Goal: Transaction & Acquisition: Purchase product/service

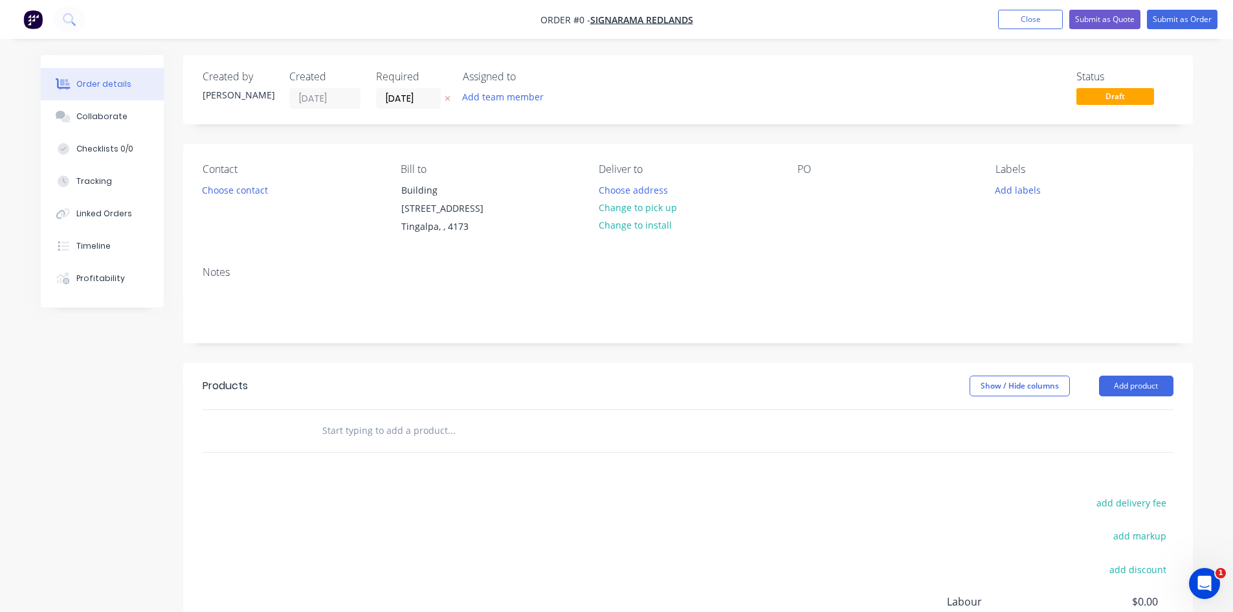
click at [351, 431] on input "text" at bounding box center [451, 430] width 259 height 26
click at [1139, 380] on button "Add product" at bounding box center [1136, 385] width 74 height 21
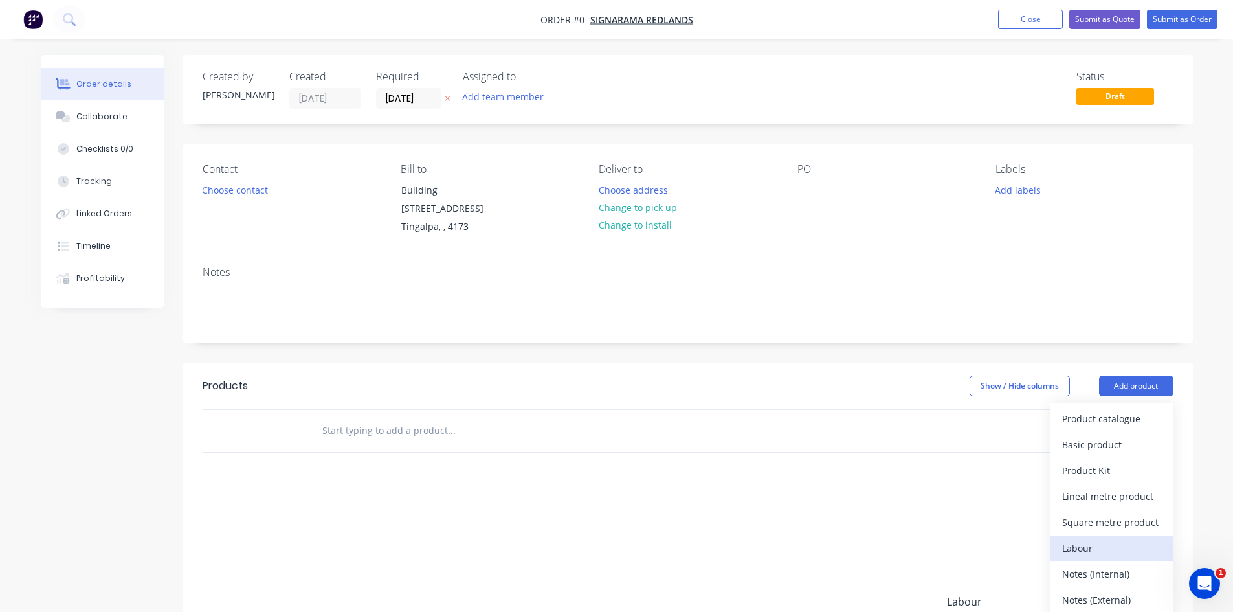
click at [1103, 551] on div "Labour" at bounding box center [1112, 547] width 100 height 19
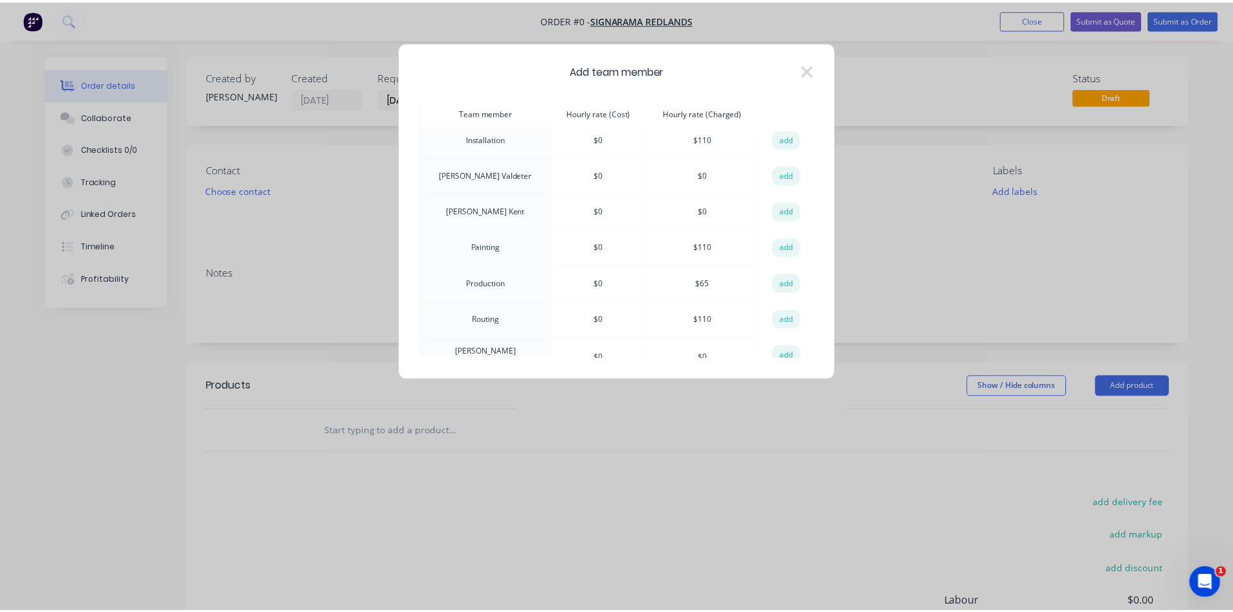
scroll to position [179, 0]
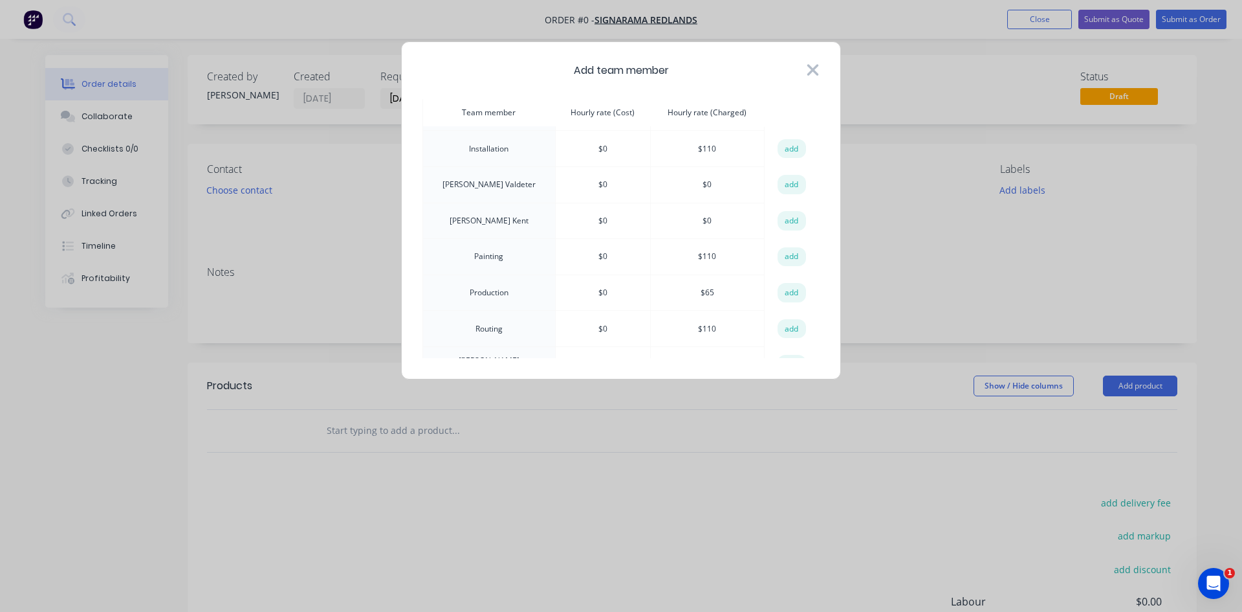
click at [815, 71] on icon at bounding box center [814, 70] width 12 height 12
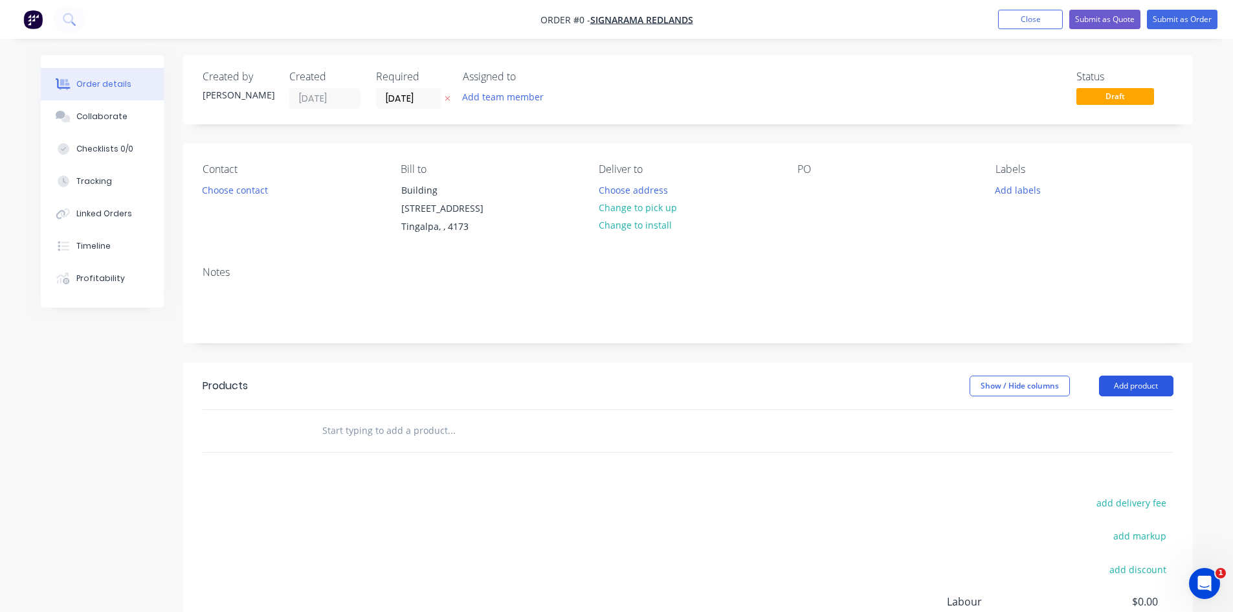
click at [1148, 378] on button "Add product" at bounding box center [1136, 385] width 74 height 21
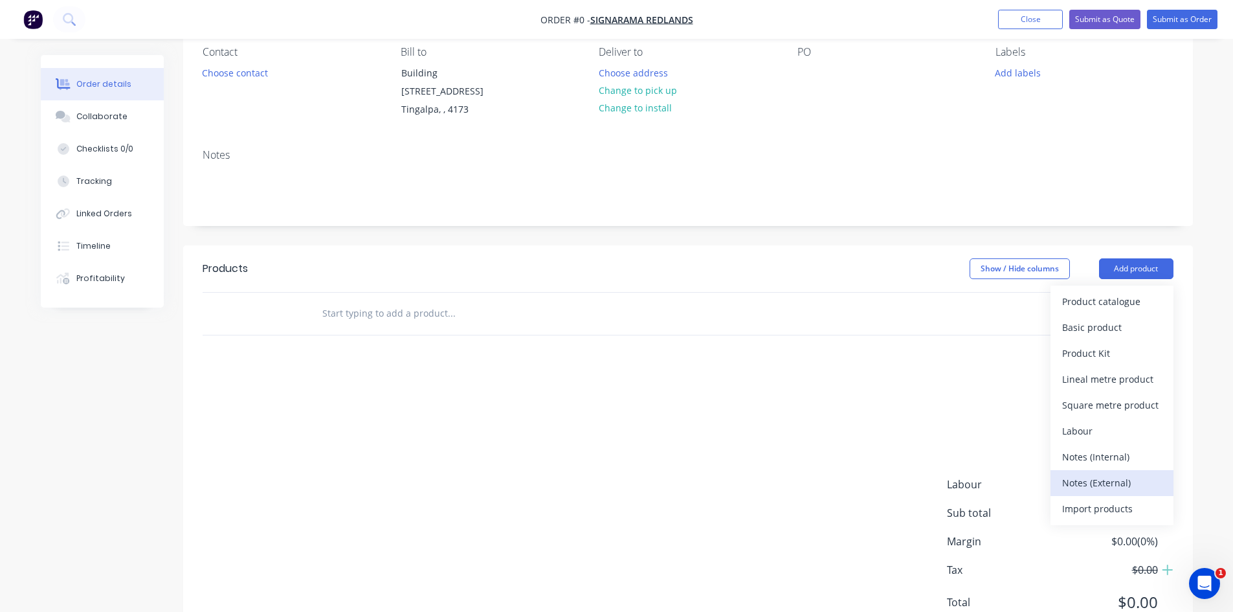
scroll to position [129, 0]
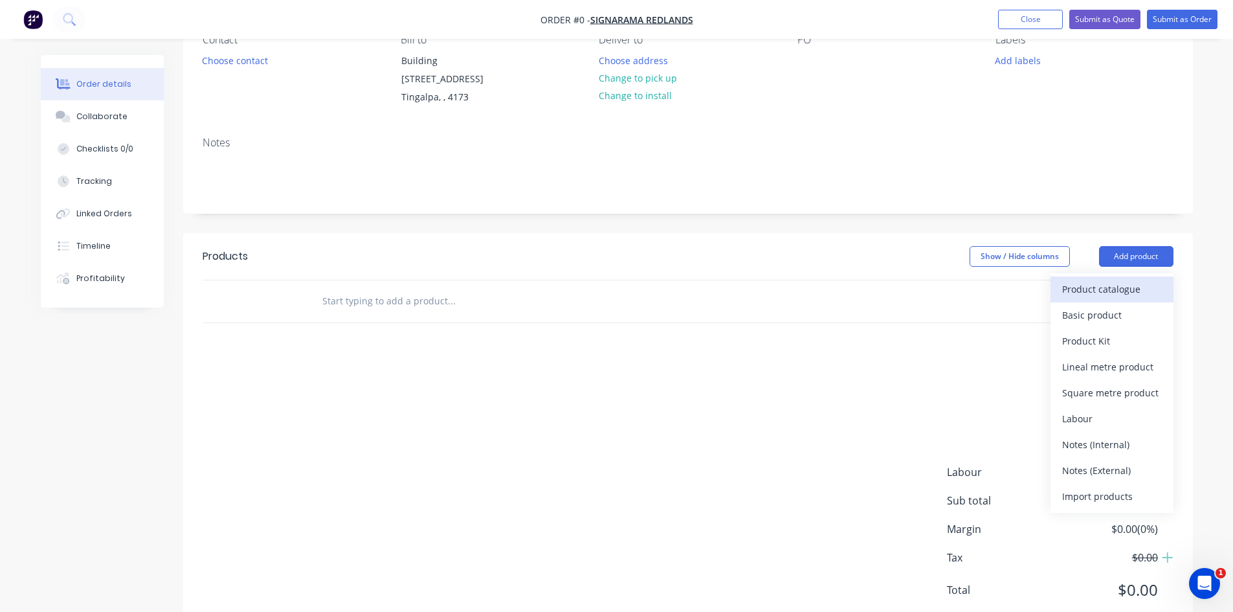
click at [1107, 286] on div "Product catalogue" at bounding box center [1112, 289] width 100 height 19
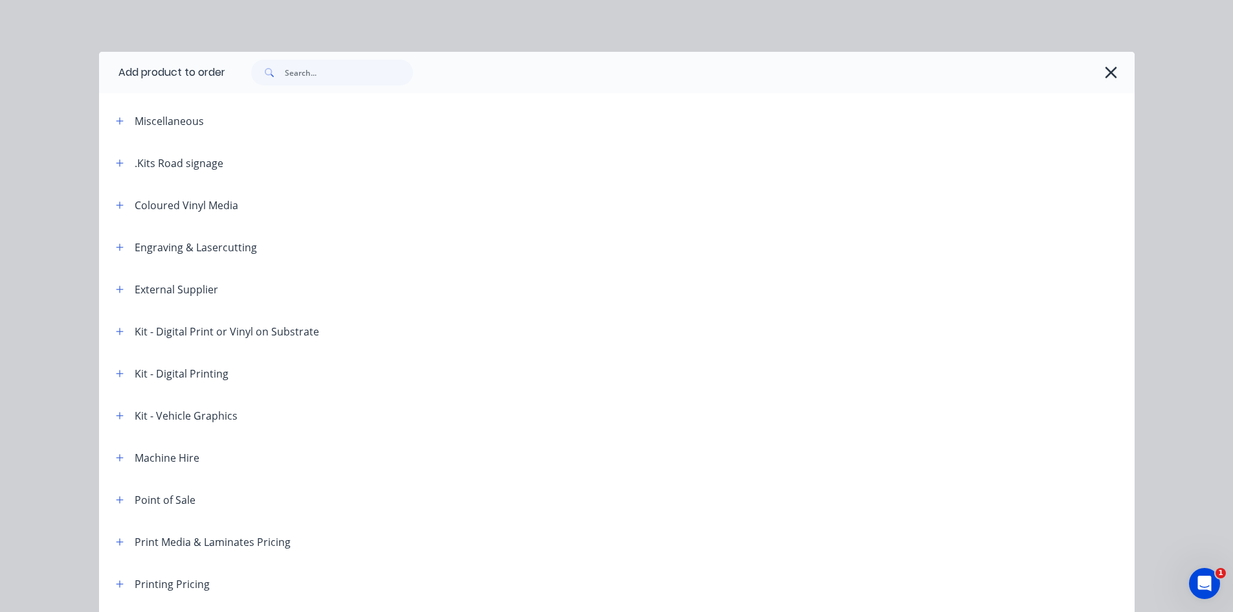
click at [190, 124] on div "Miscellaneous" at bounding box center [169, 121] width 69 height 16
click at [116, 120] on icon "button" at bounding box center [120, 120] width 8 height 9
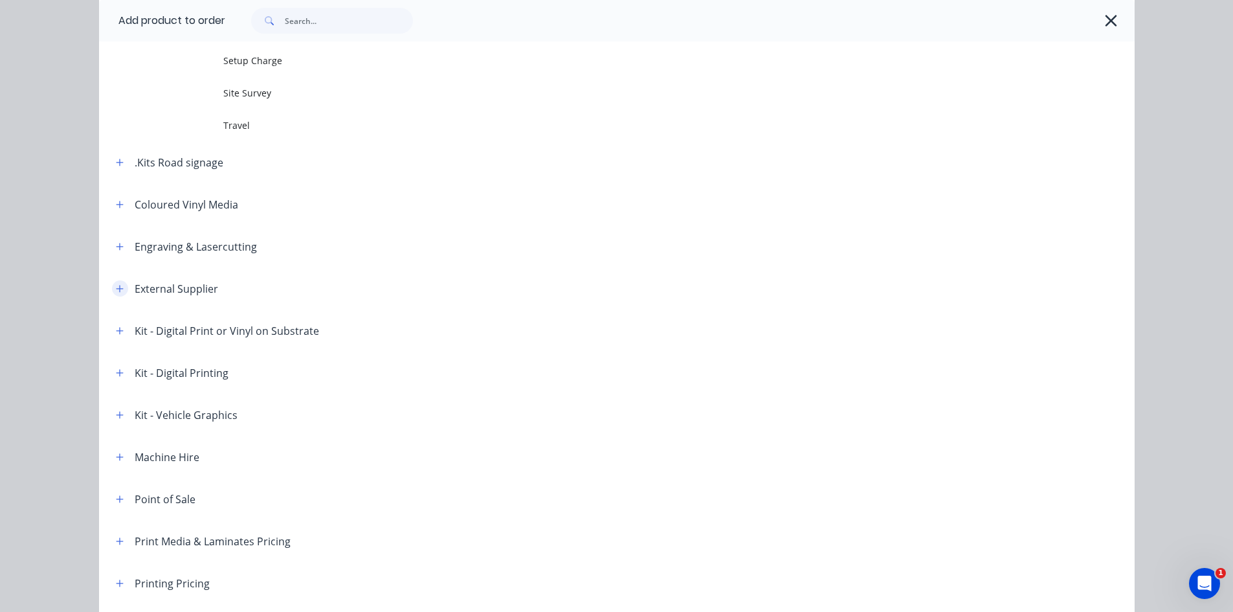
click at [112, 286] on button "button" at bounding box center [120, 288] width 16 height 16
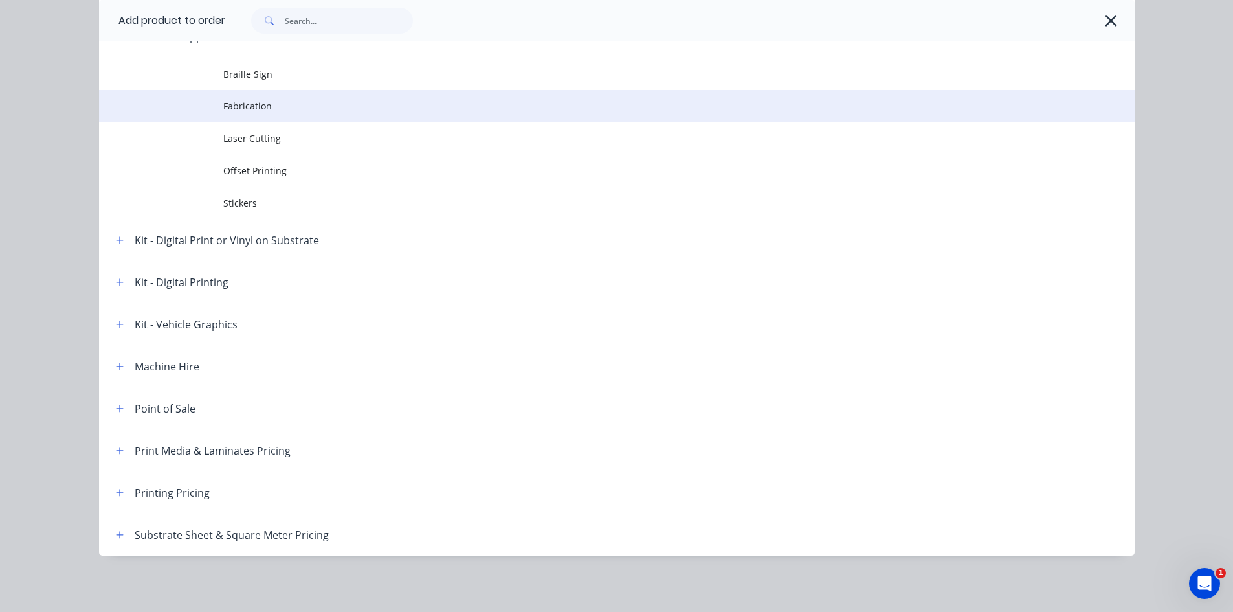
scroll to position [382, 0]
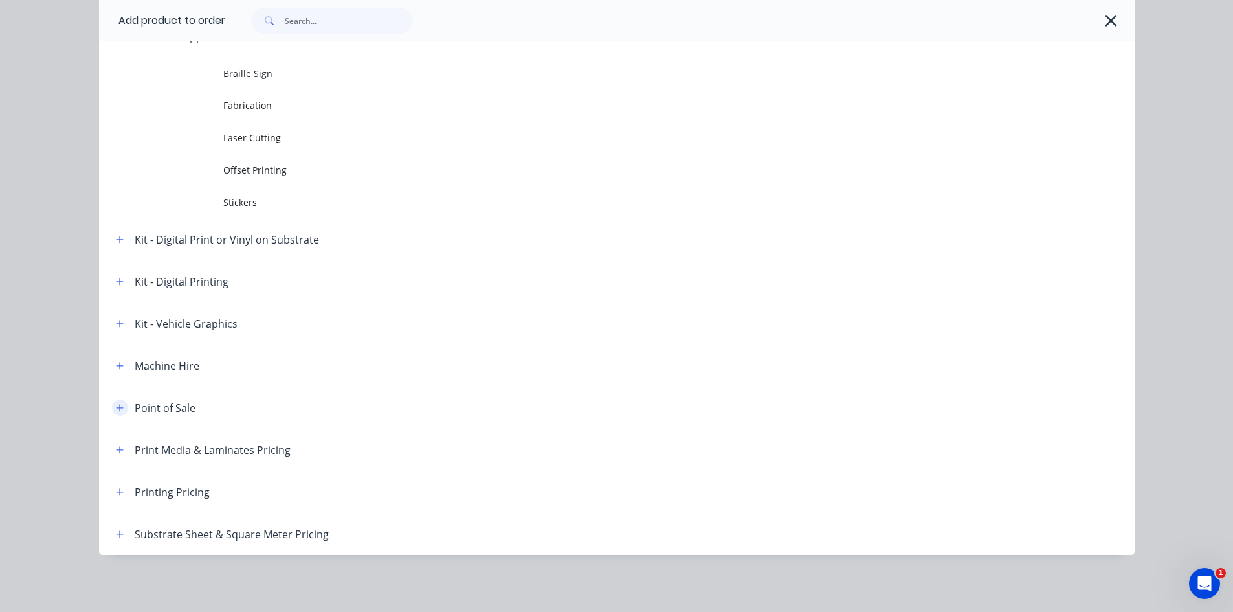
click at [119, 404] on button "button" at bounding box center [120, 407] width 16 height 16
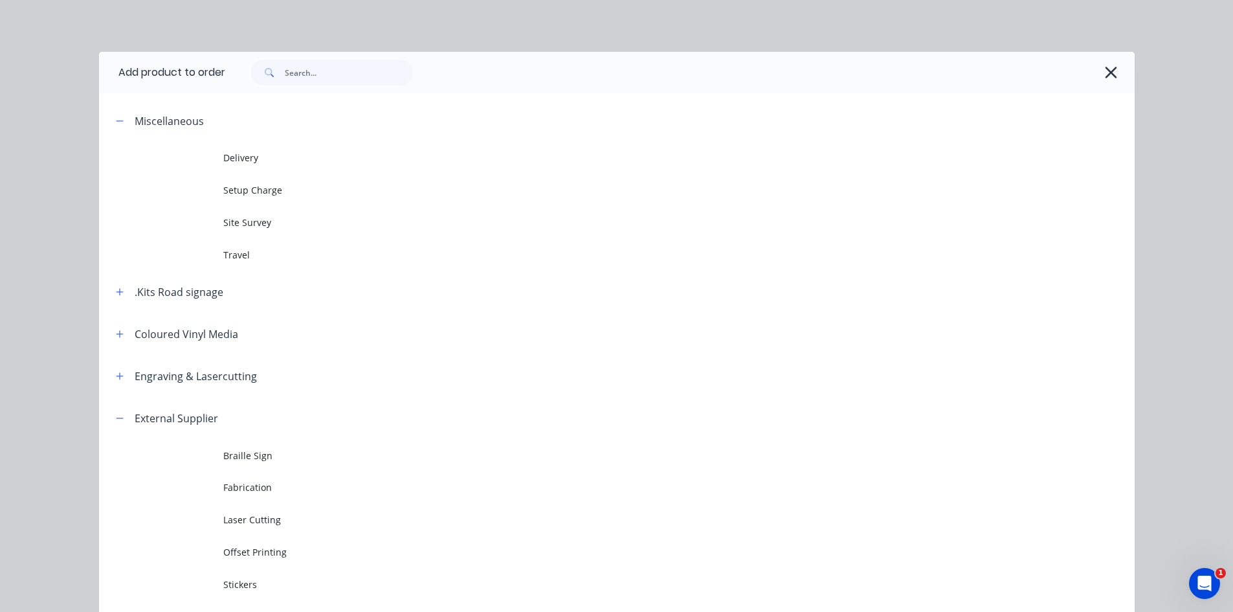
scroll to position [0, 0]
click at [293, 72] on input "text" at bounding box center [349, 73] width 128 height 26
click at [1113, 69] on button "button" at bounding box center [1111, 72] width 21 height 21
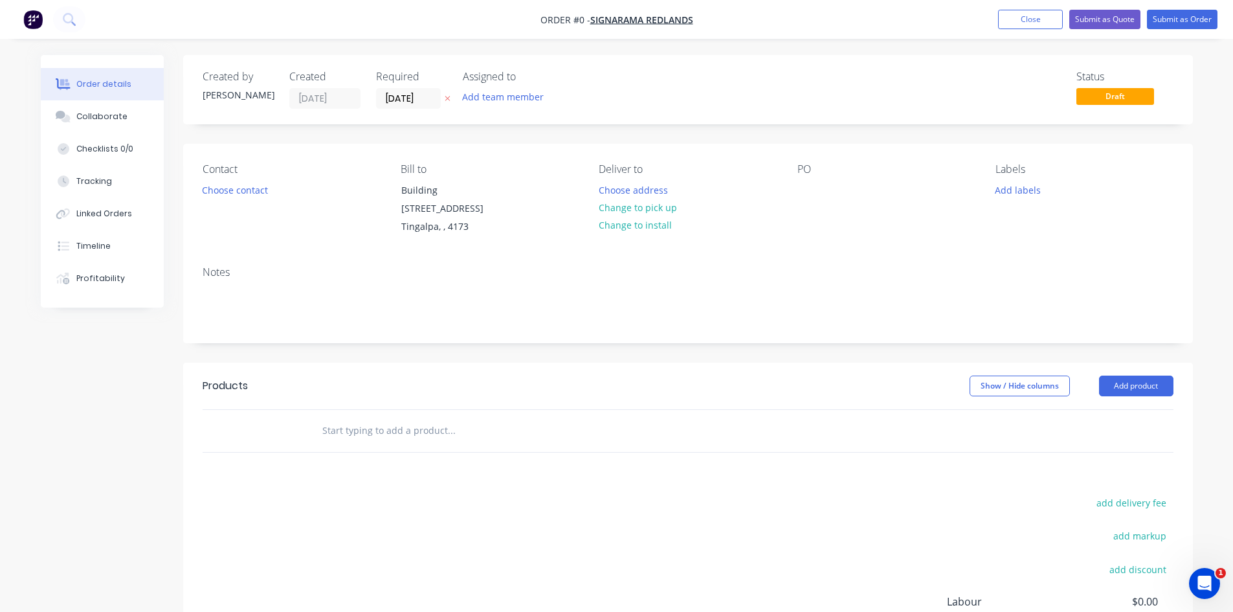
click at [336, 434] on input "text" at bounding box center [451, 430] width 259 height 26
type input "NQ ELECTRICAL"
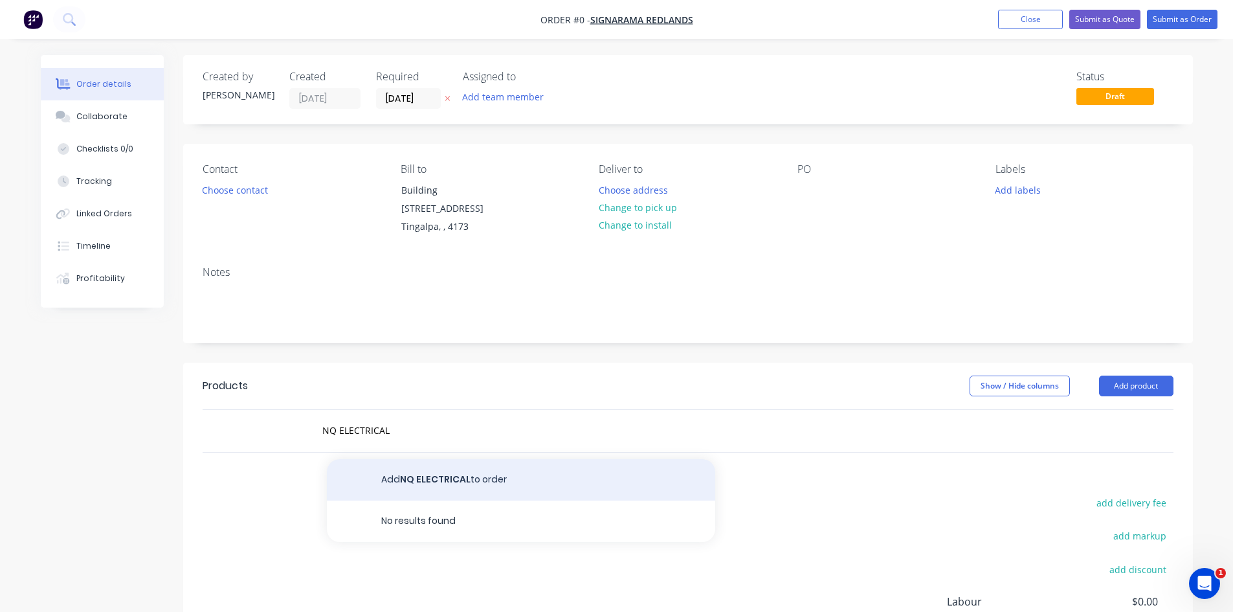
click at [518, 480] on button "Add NQ ELECTRICAL to order" at bounding box center [521, 479] width 388 height 41
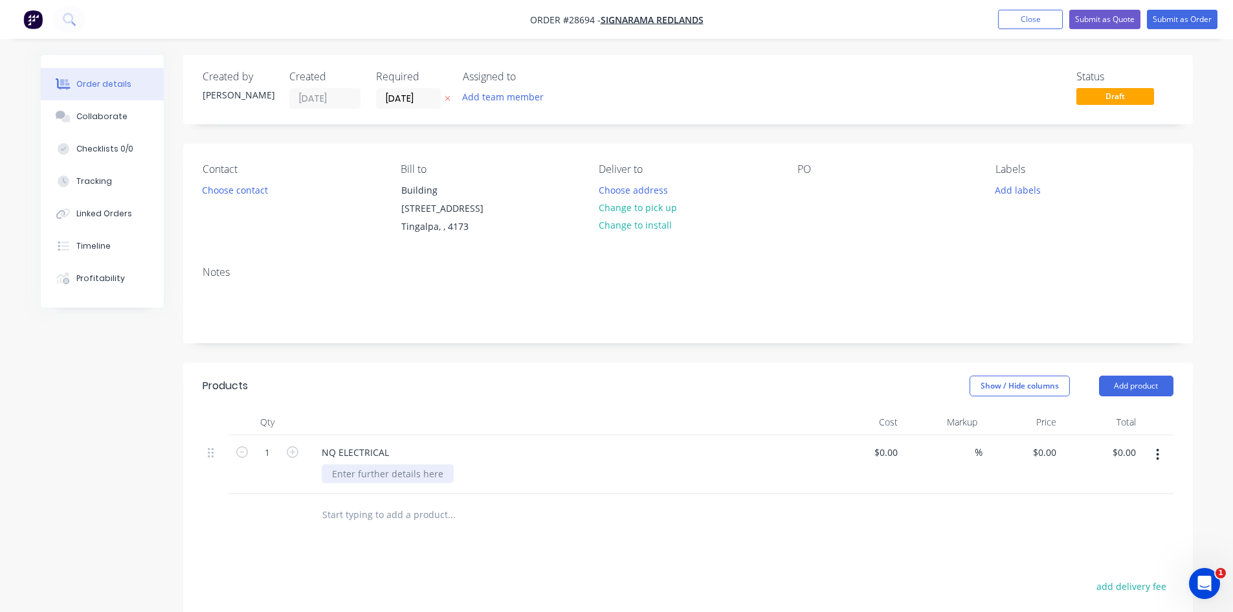
click at [365, 471] on div at bounding box center [388, 473] width 132 height 19
type input "$0.00"
type input "2908.6"
type input "$2,908.60"
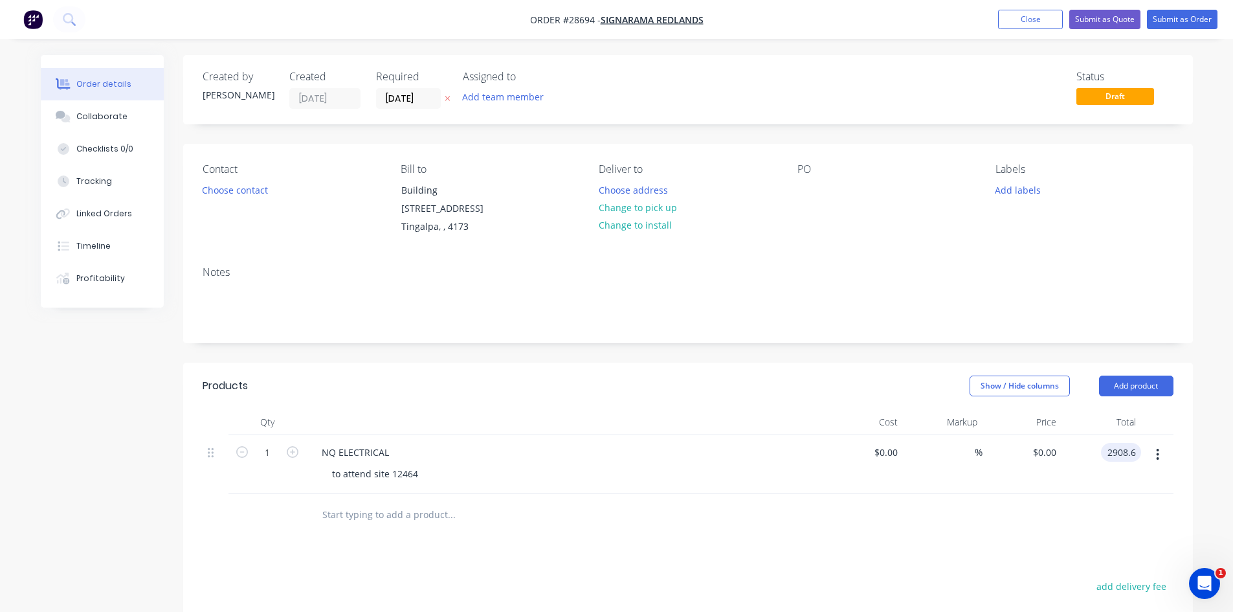
type input "$2,908.60"
click at [856, 503] on div at bounding box center [688, 515] width 971 height 42
click at [1087, 20] on button "Submit as Quote" at bounding box center [1104, 19] width 71 height 19
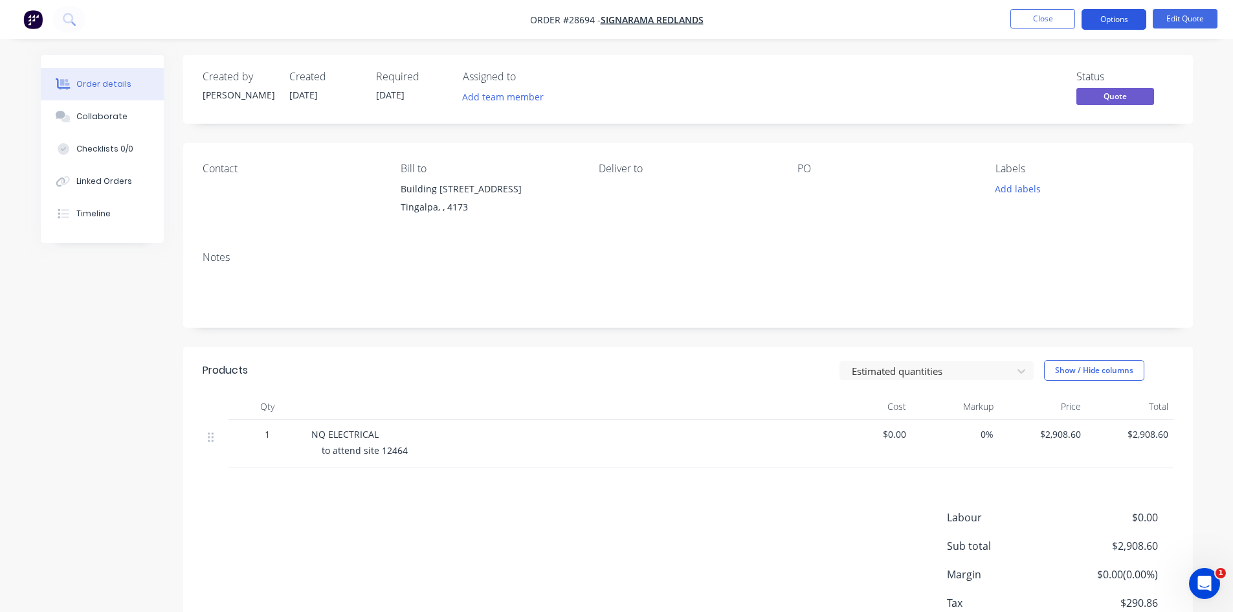
click at [1121, 17] on button "Options" at bounding box center [1113, 19] width 65 height 21
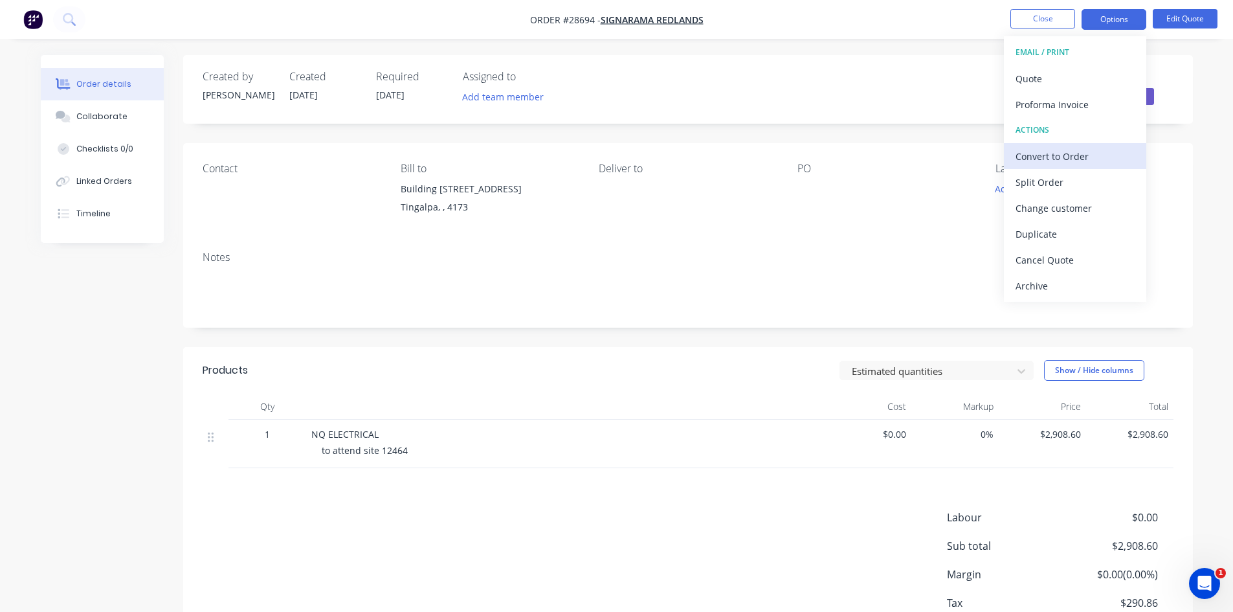
click at [1063, 158] on div "Convert to Order" at bounding box center [1074, 156] width 119 height 19
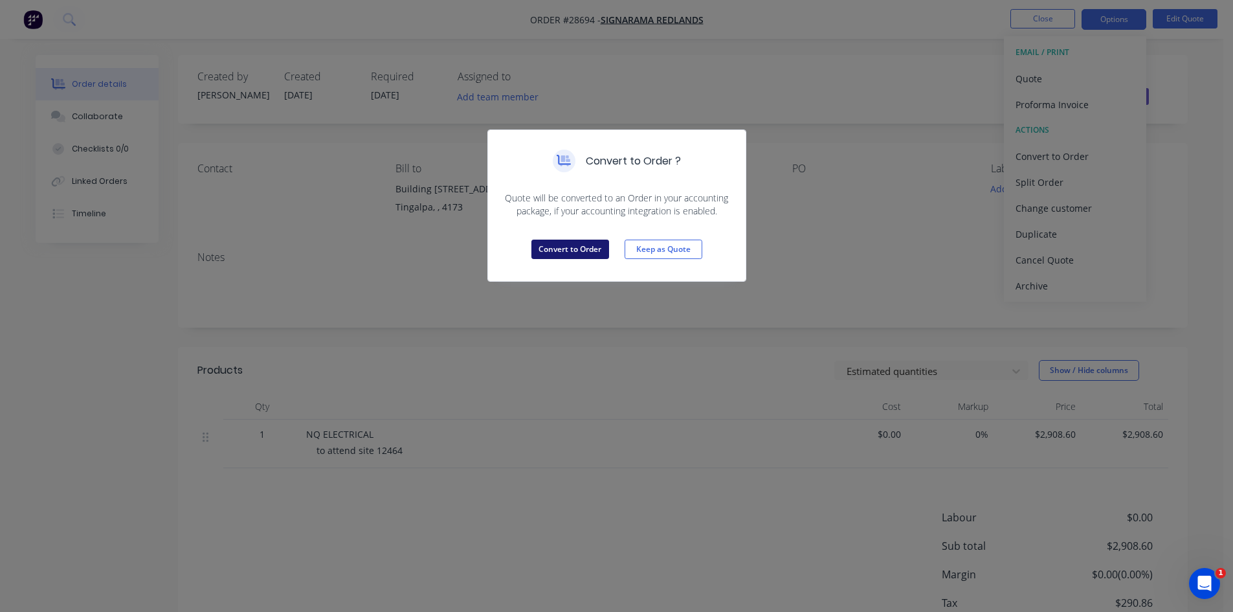
click at [571, 249] on button "Convert to Order" at bounding box center [570, 248] width 78 height 19
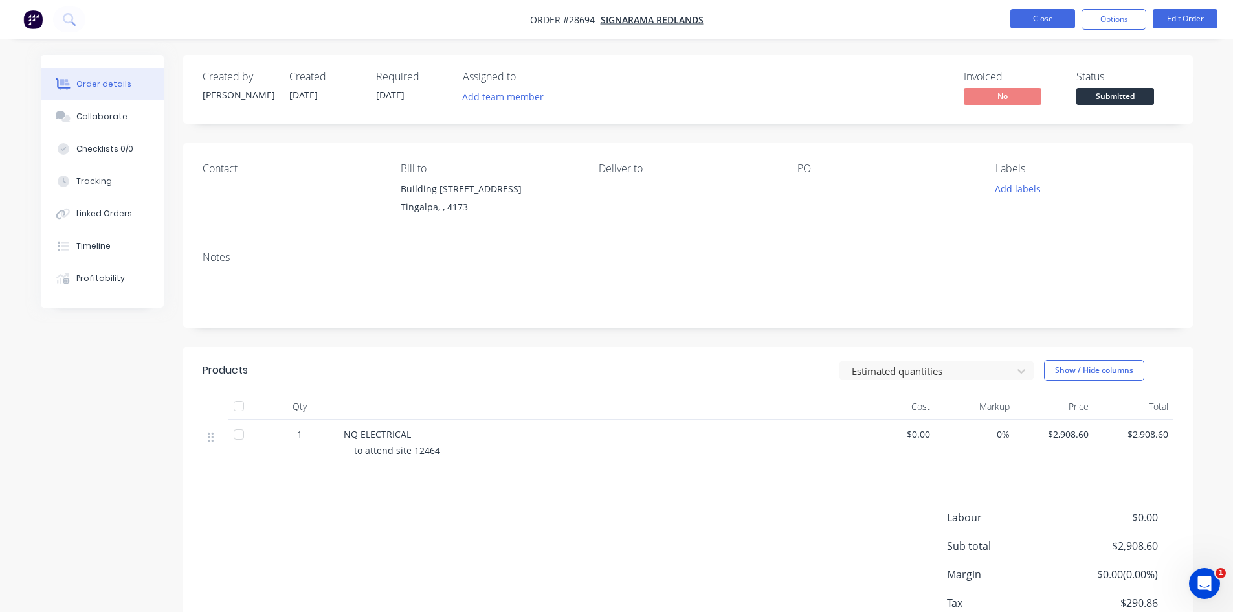
click at [1037, 18] on button "Close" at bounding box center [1042, 18] width 65 height 19
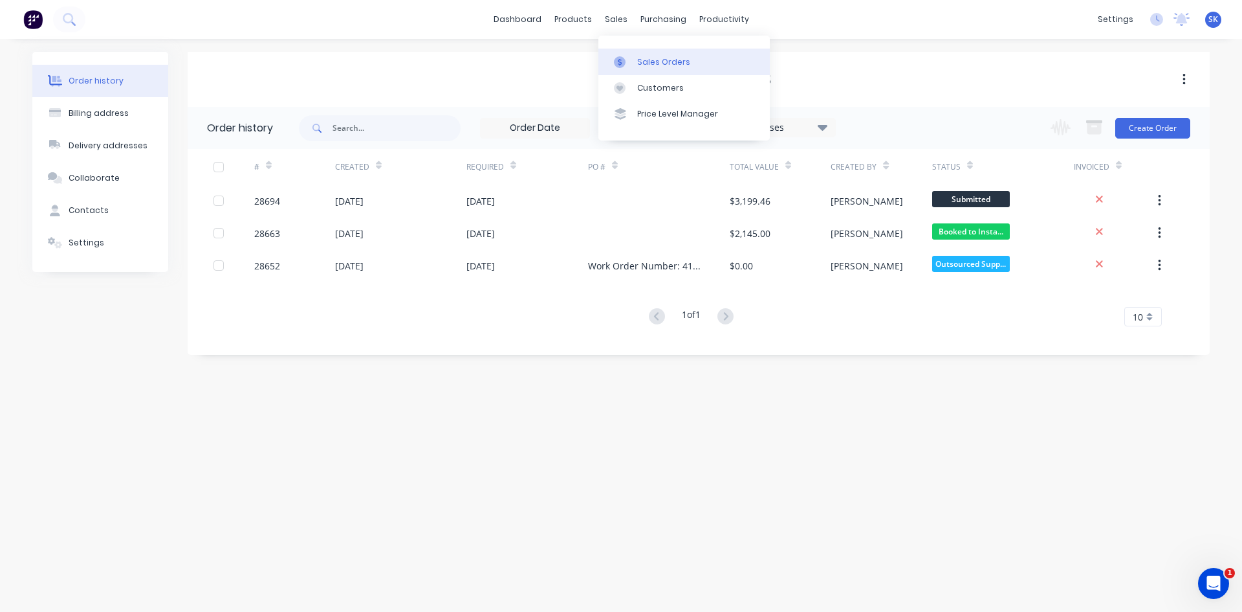
click at [648, 58] on div "Sales Orders" at bounding box center [663, 62] width 53 height 12
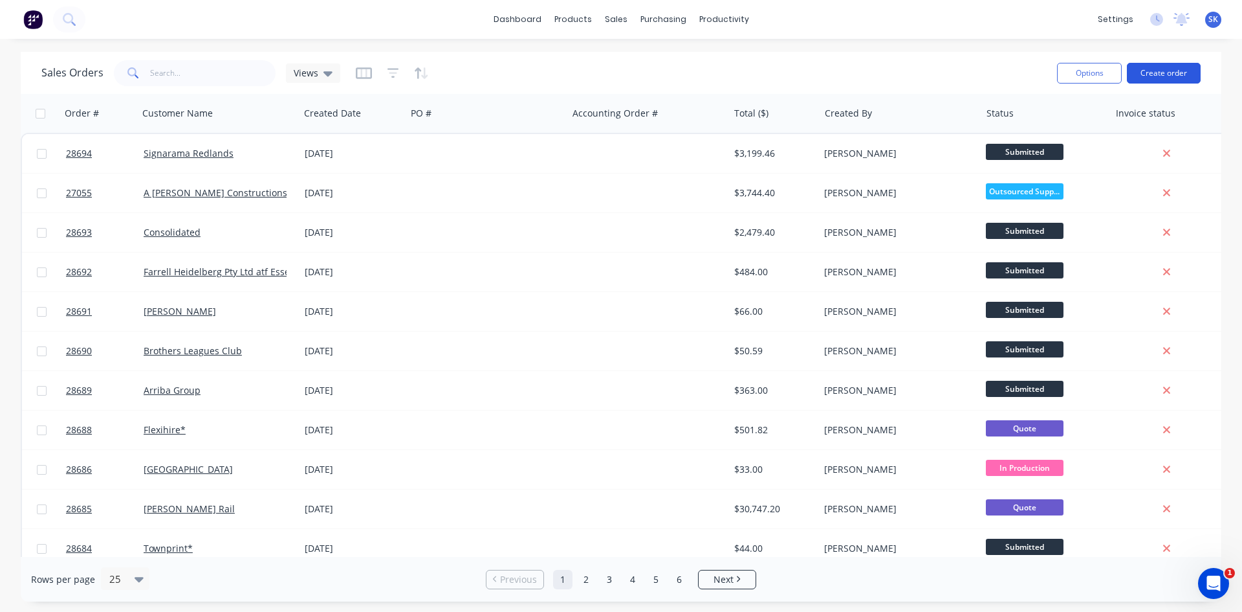
click at [1184, 69] on button "Create order" at bounding box center [1164, 73] width 74 height 21
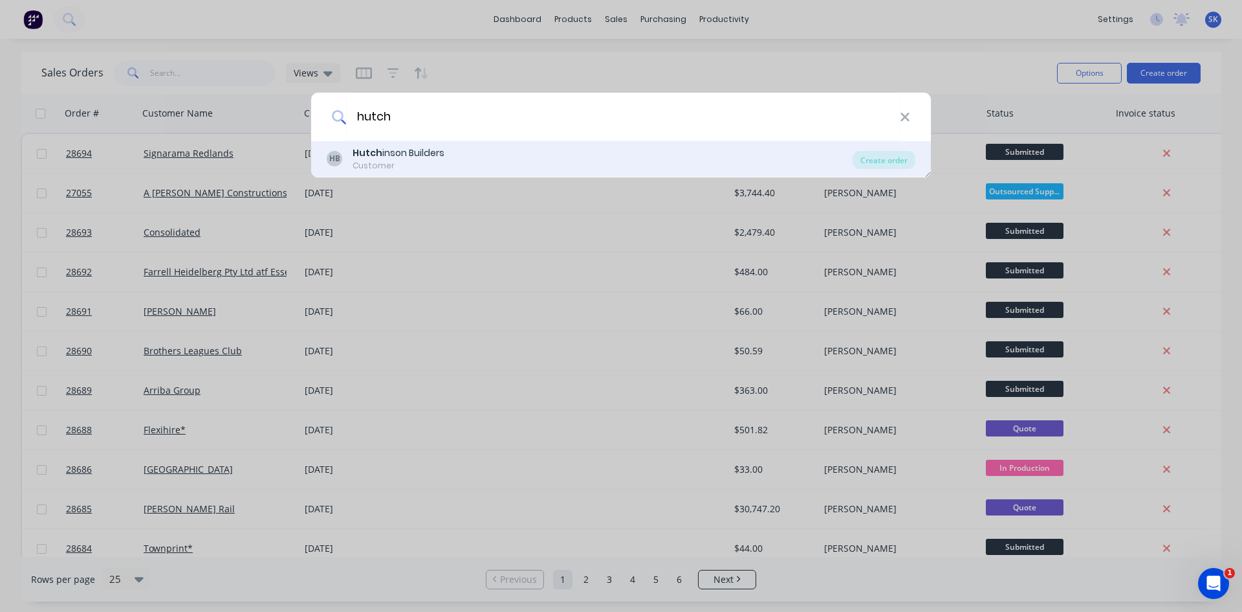
type input "hutch"
click at [518, 155] on div "HB Hutch inson Builders Customer" at bounding box center [590, 158] width 526 height 25
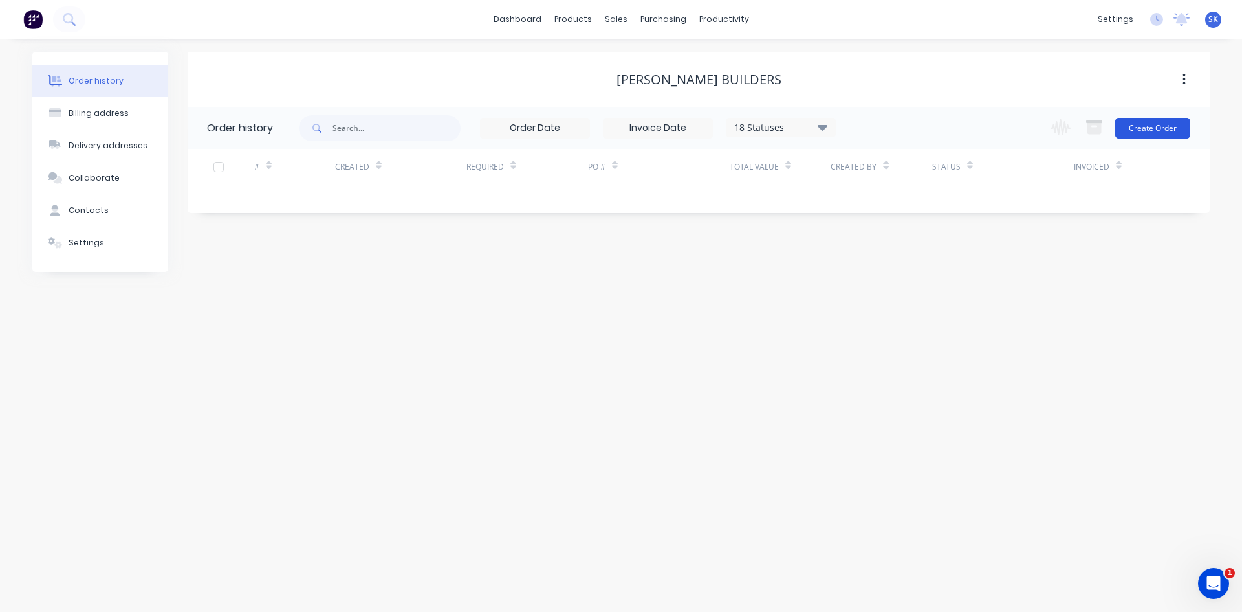
click at [1174, 124] on button "Create Order" at bounding box center [1153, 128] width 75 height 21
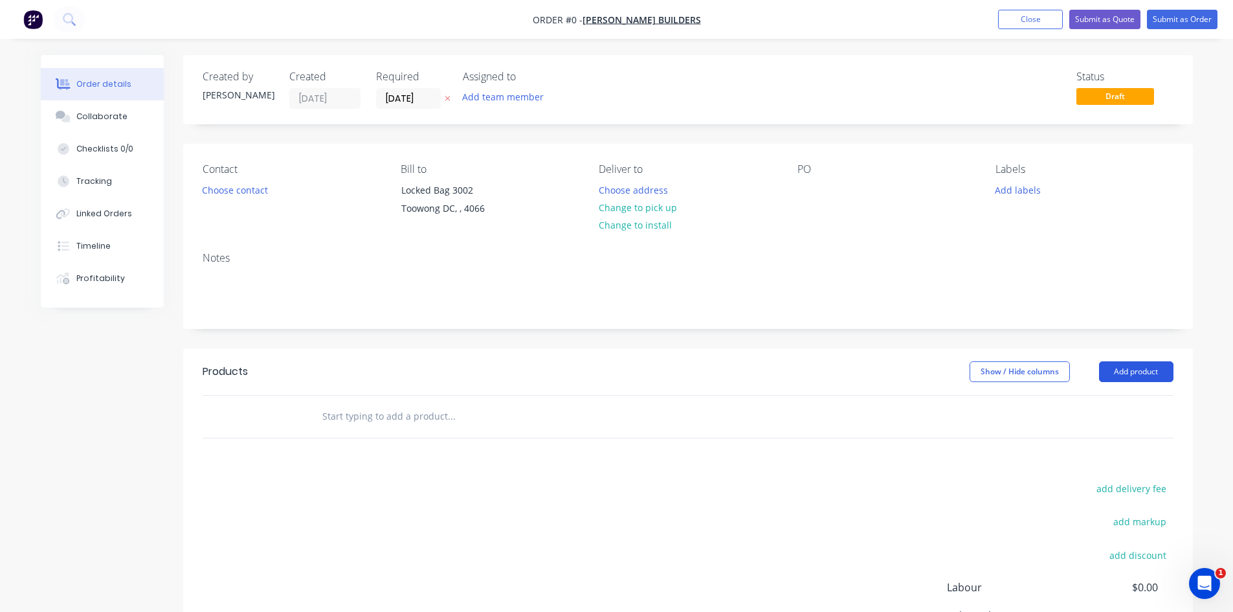
click at [1136, 378] on button "Add product" at bounding box center [1136, 371] width 74 height 21
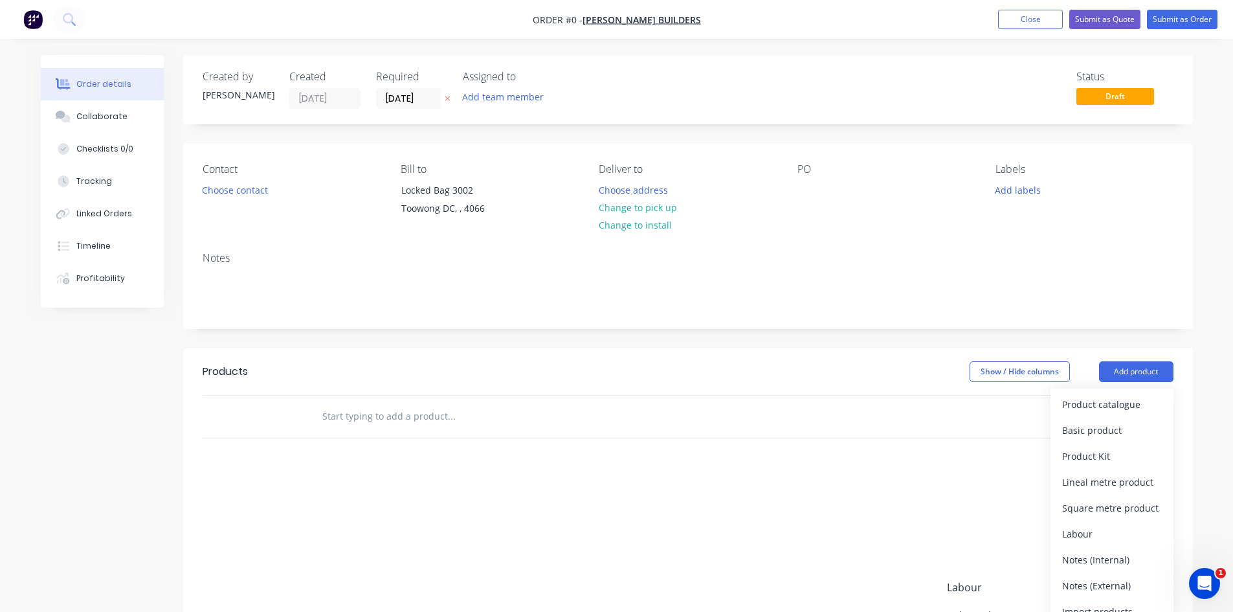
click at [327, 419] on input "text" at bounding box center [451, 416] width 259 height 26
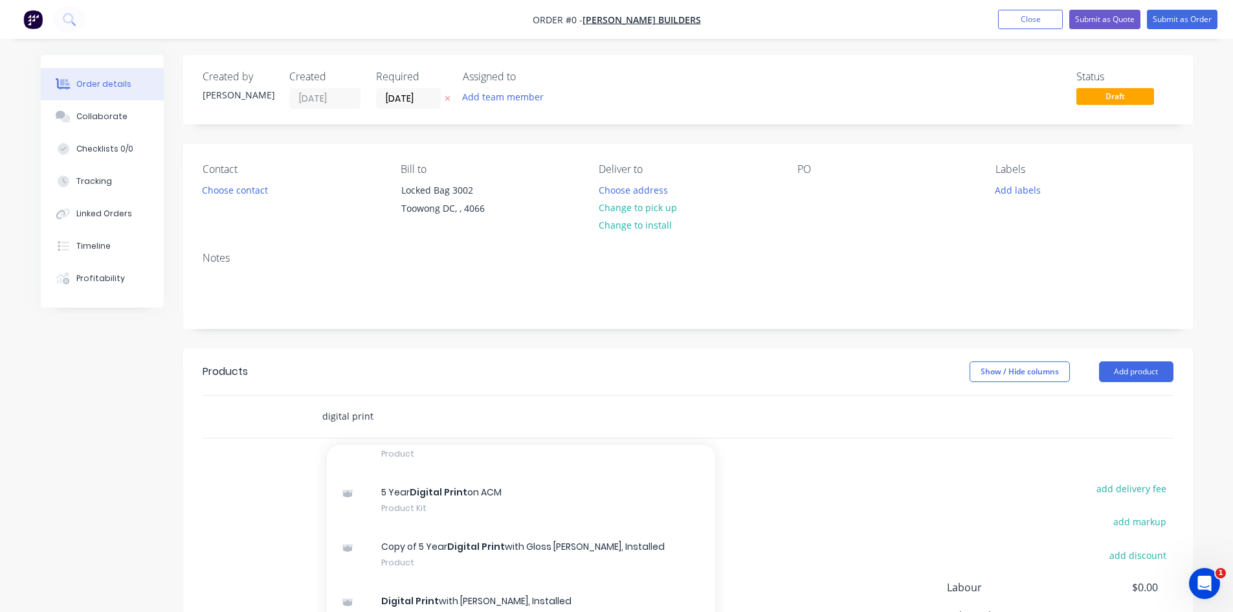
scroll to position [324, 0]
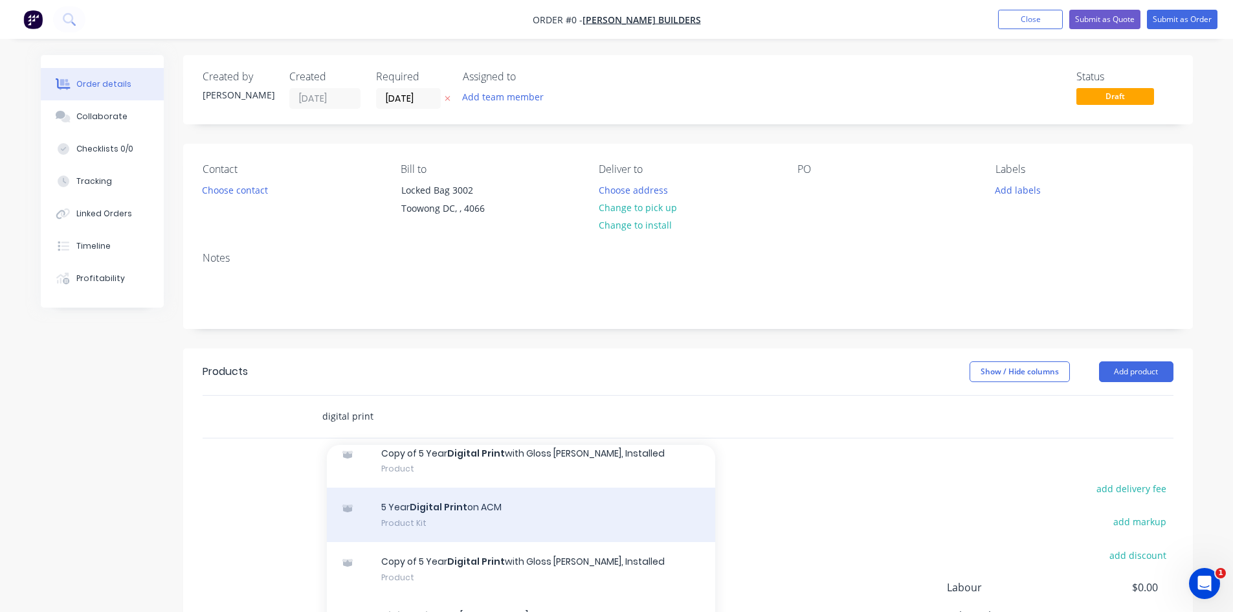
type input "digital print"
click at [450, 504] on div "5 Year Digital Print on ACM Product Kit" at bounding box center [521, 514] width 388 height 54
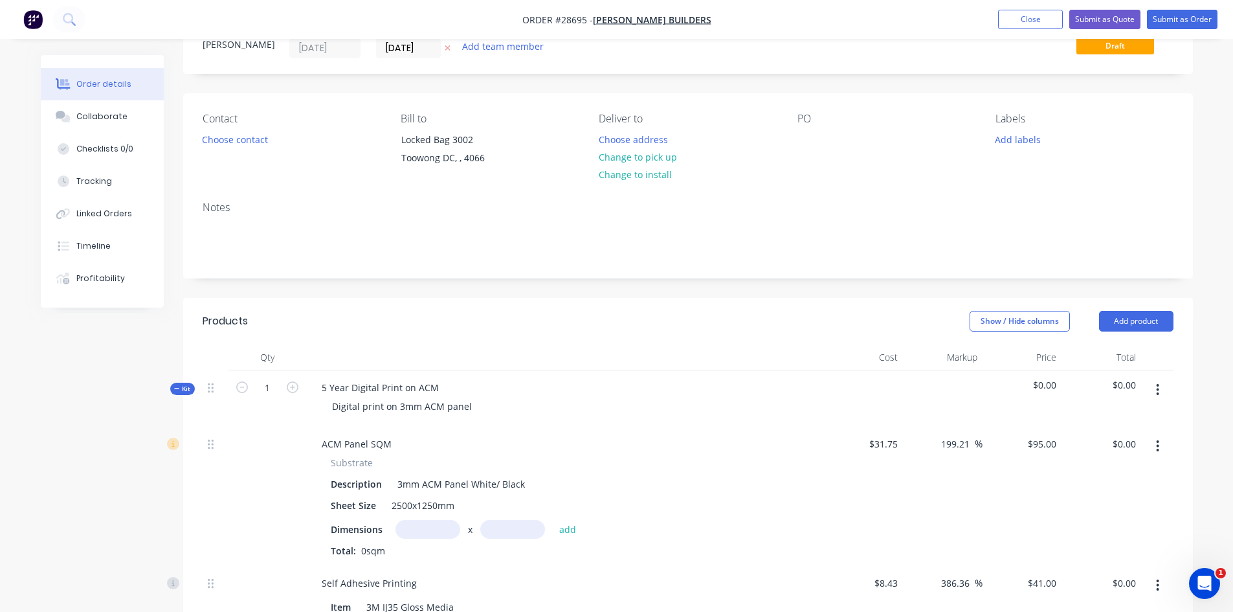
scroll to position [129, 0]
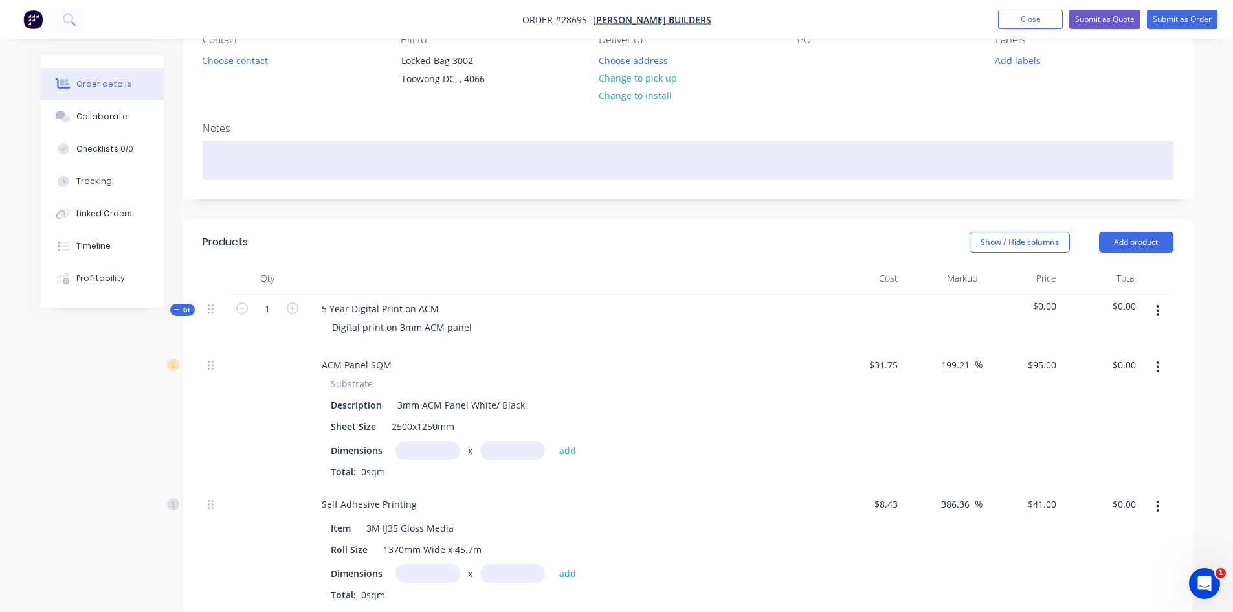
click at [246, 170] on div at bounding box center [688, 159] width 971 height 39
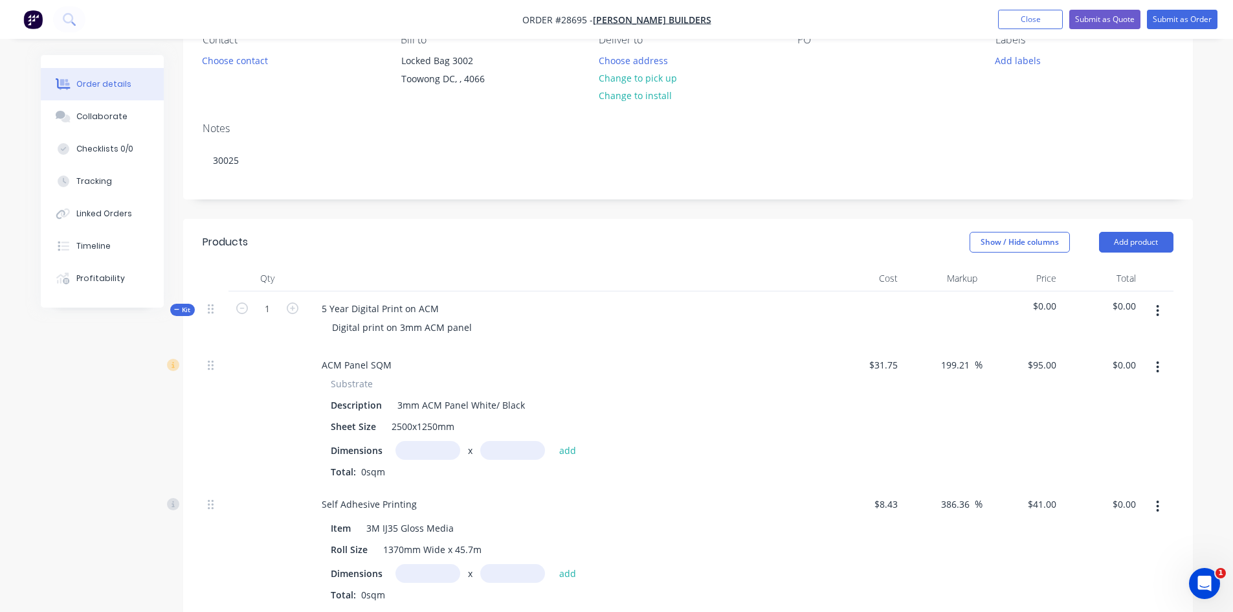
click at [419, 456] on input "text" at bounding box center [427, 450] width 65 height 19
type input "0.594m"
type input "0.42m"
click at [434, 576] on input "text" at bounding box center [427, 573] width 65 height 19
type input ".574"
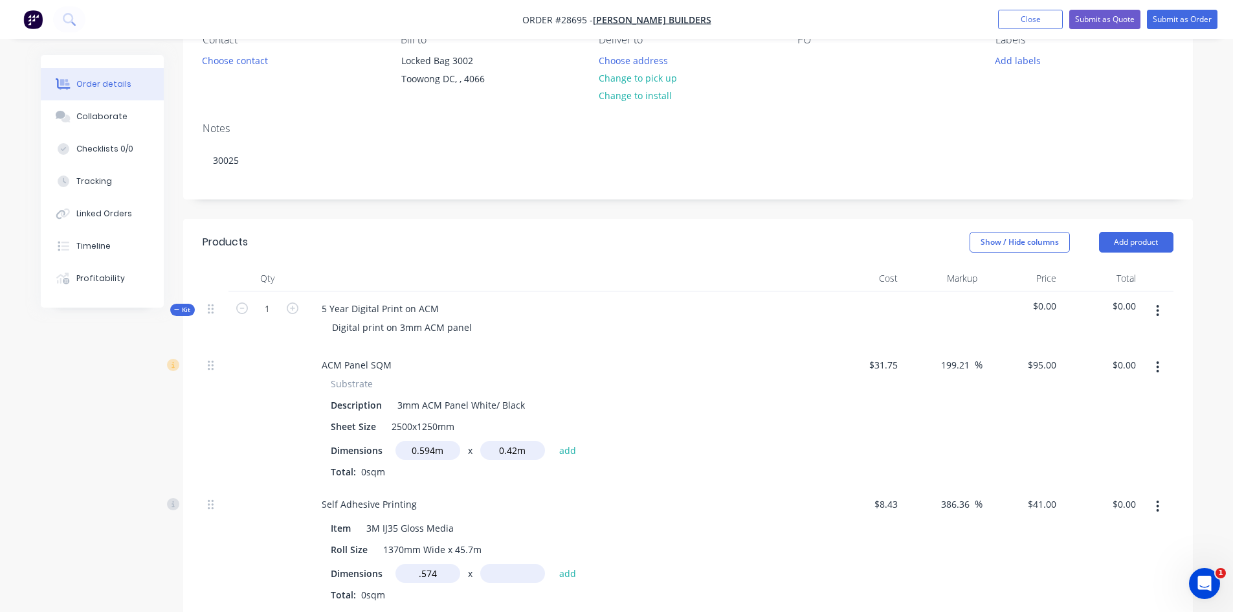
click at [553, 564] on button "add" at bounding box center [568, 572] width 30 height 17
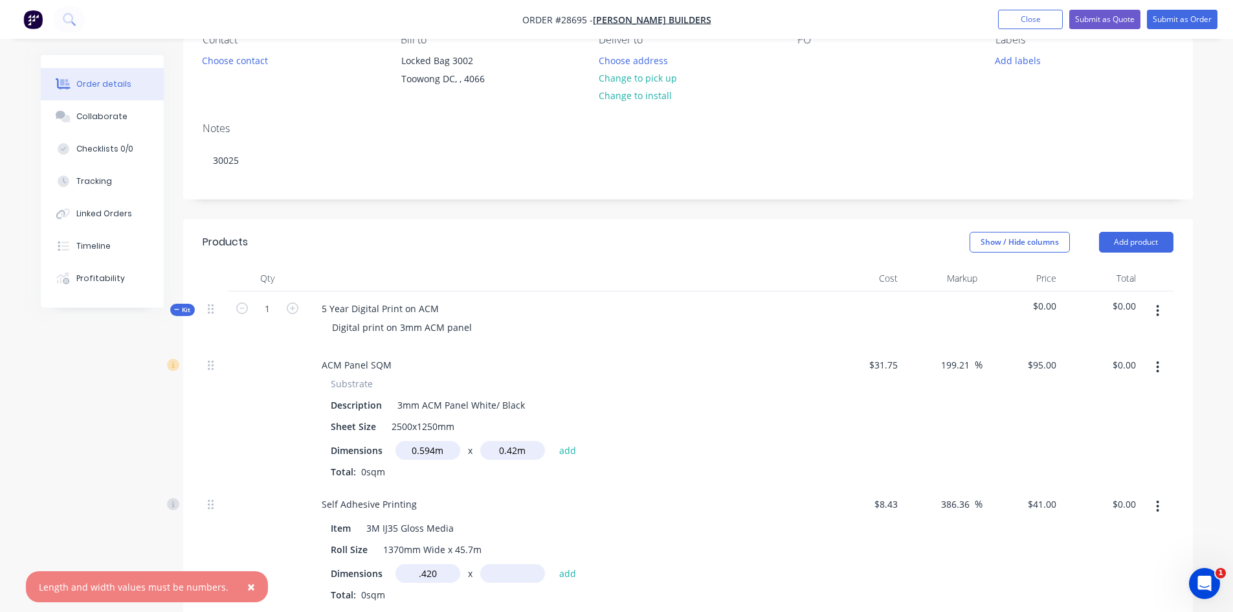
type input ".420"
click at [553, 564] on button "add" at bounding box center [568, 572] width 30 height 17
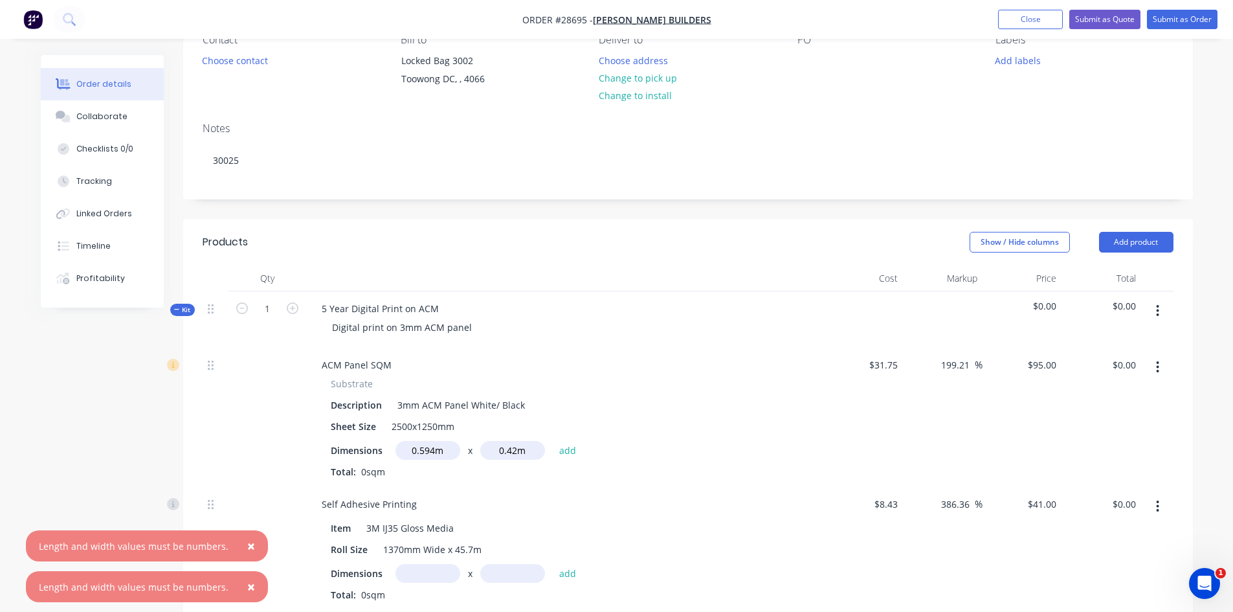
click at [423, 568] on input "text" at bounding box center [427, 573] width 65 height 19
type input "0.594m"
type input "0.42m"
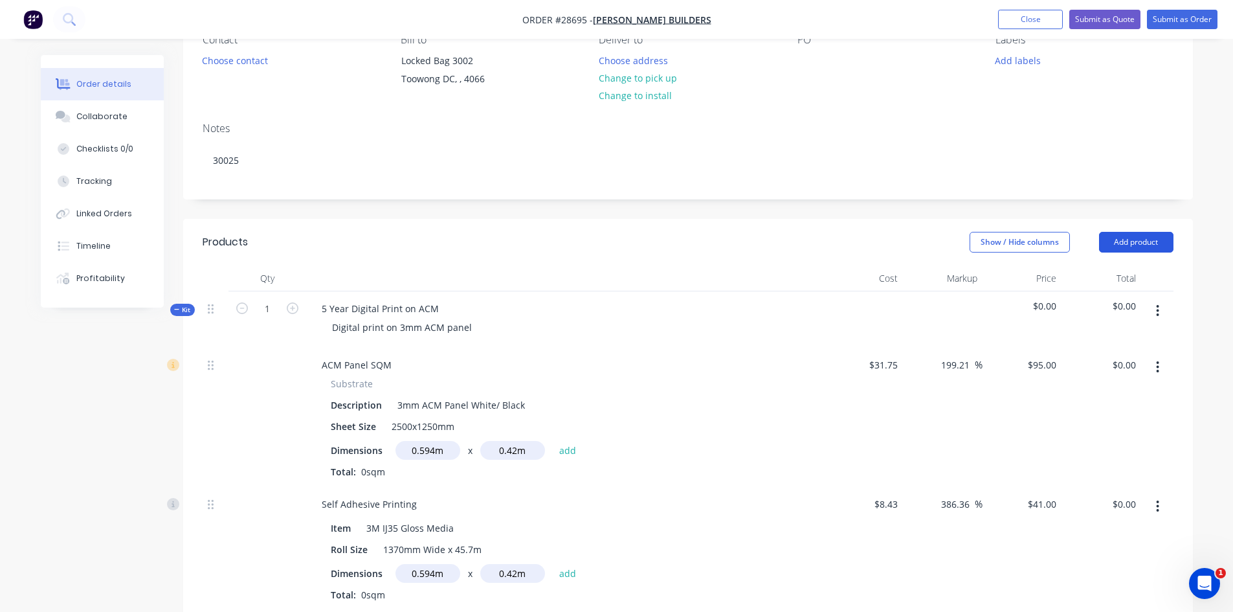
click at [1136, 235] on button "Add product" at bounding box center [1136, 242] width 74 height 21
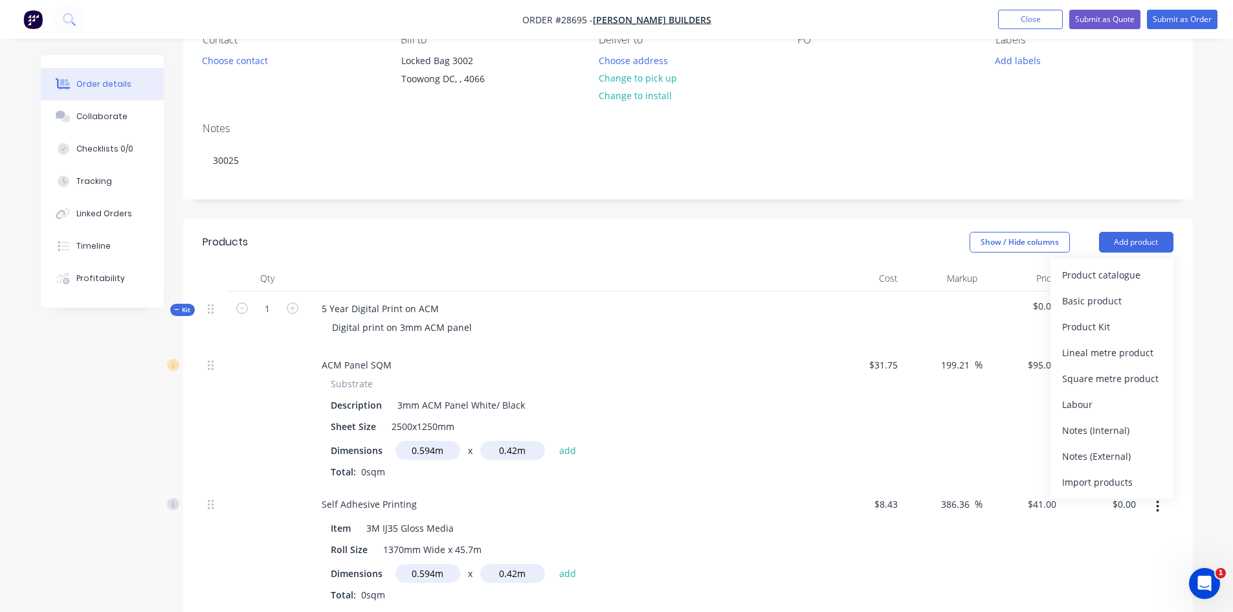
click at [669, 359] on div "ACM Panel SQM" at bounding box center [564, 364] width 507 height 19
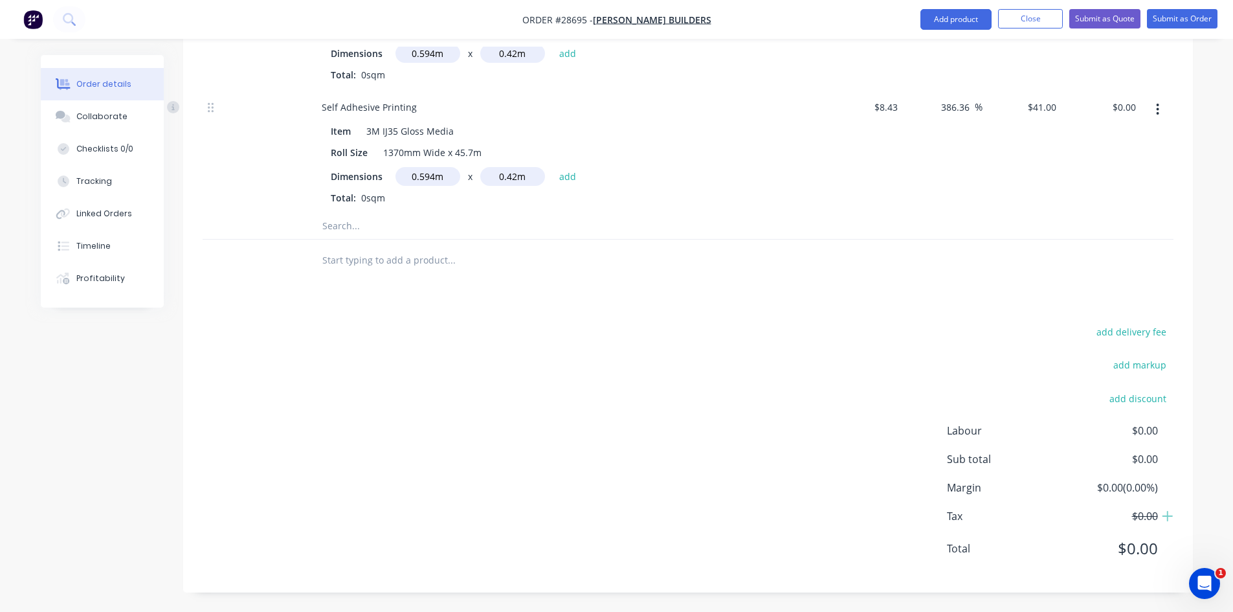
scroll to position [73, 0]
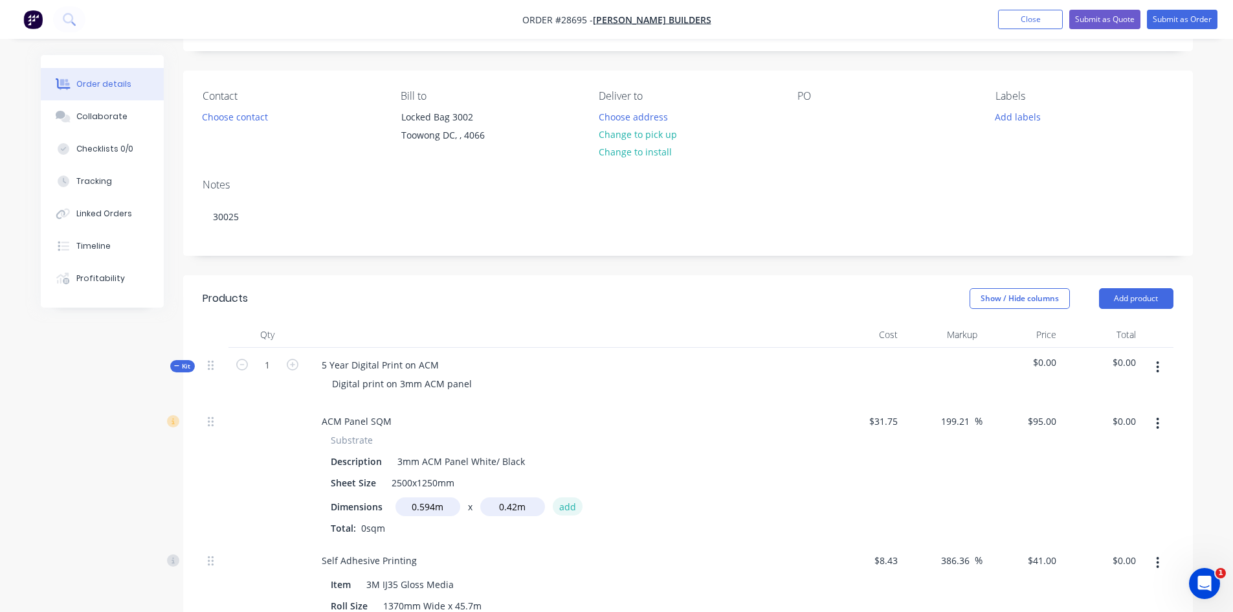
click at [571, 506] on button "add" at bounding box center [568, 505] width 30 height 17
type input "$23.70"
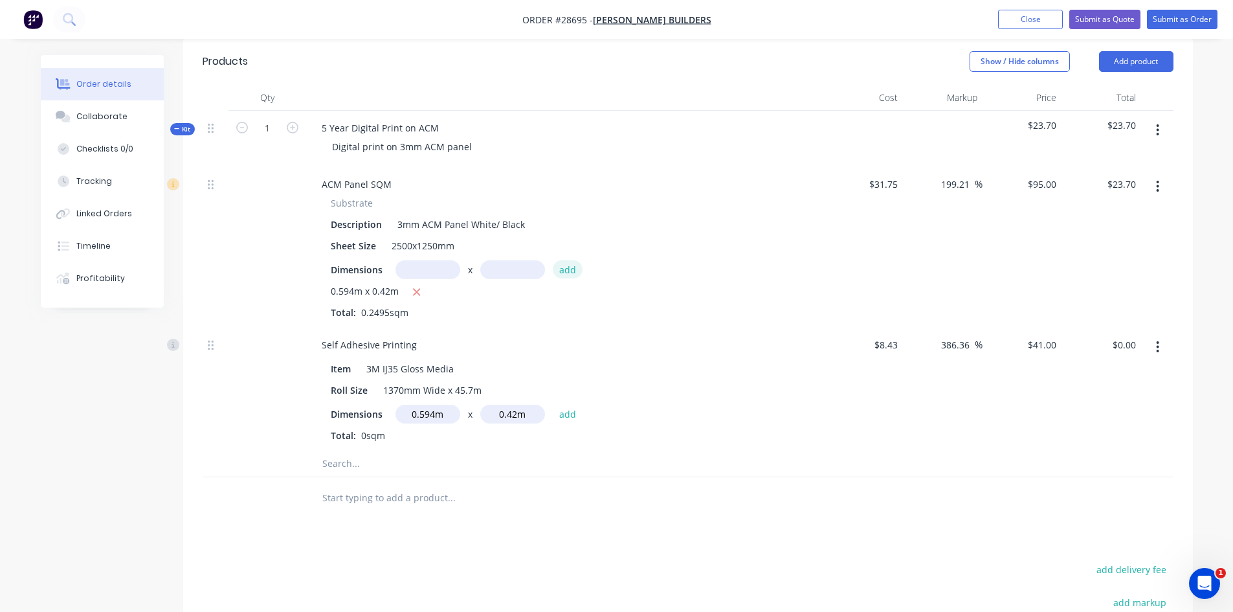
scroll to position [332, 0]
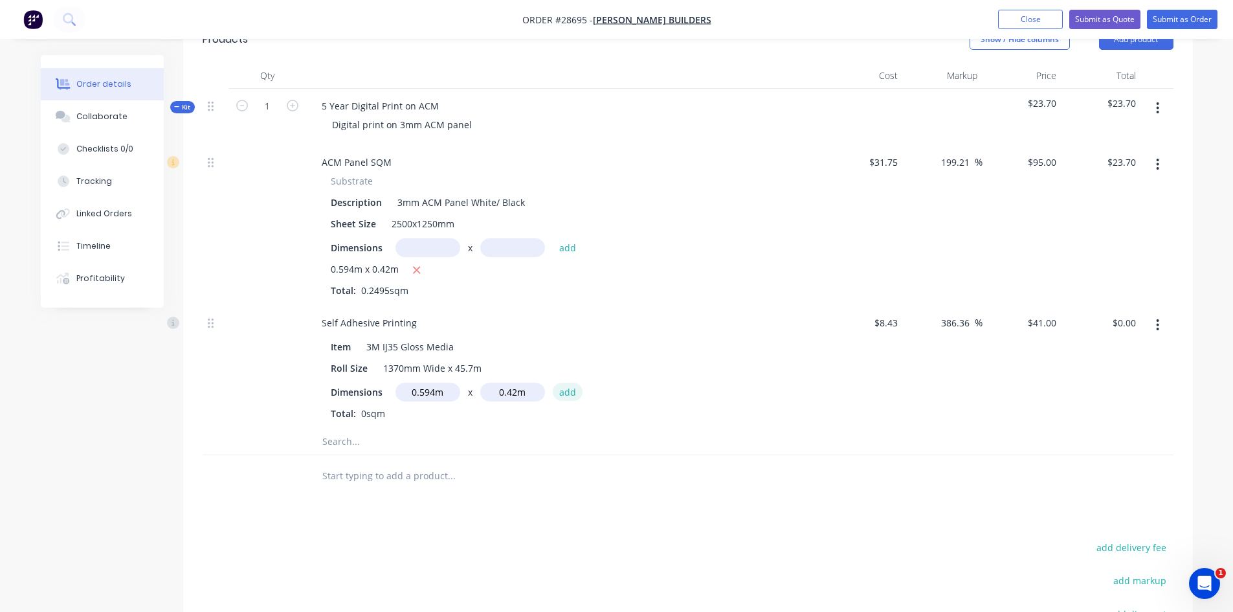
click at [558, 393] on button "add" at bounding box center [568, 390] width 30 height 17
type input "$10.23"
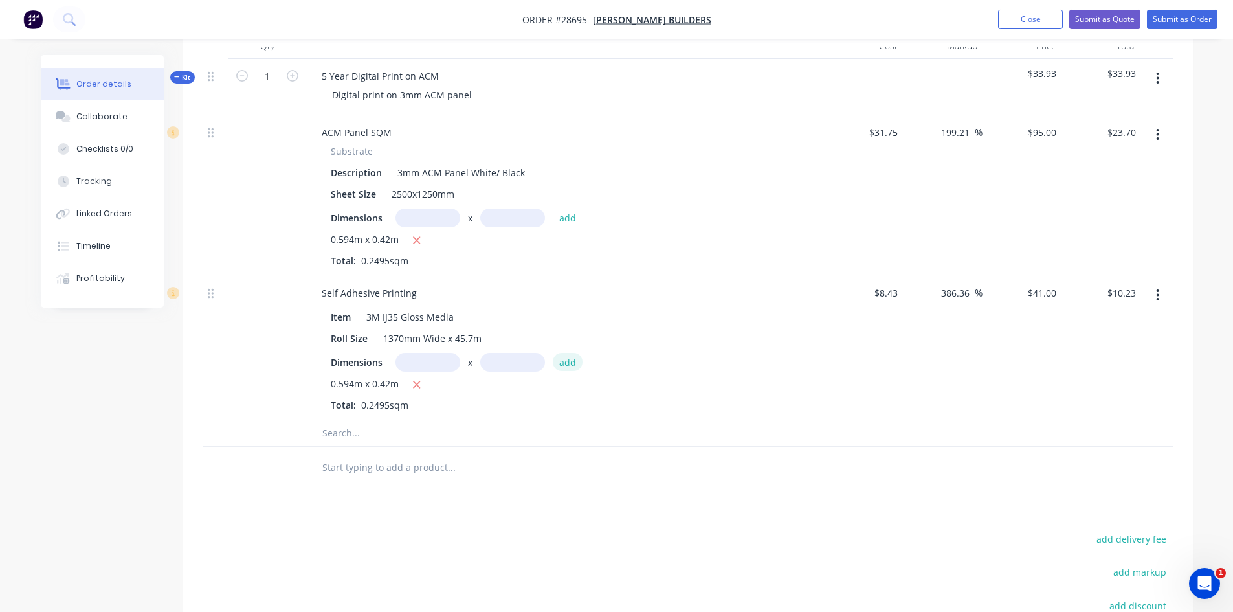
scroll to position [310, 0]
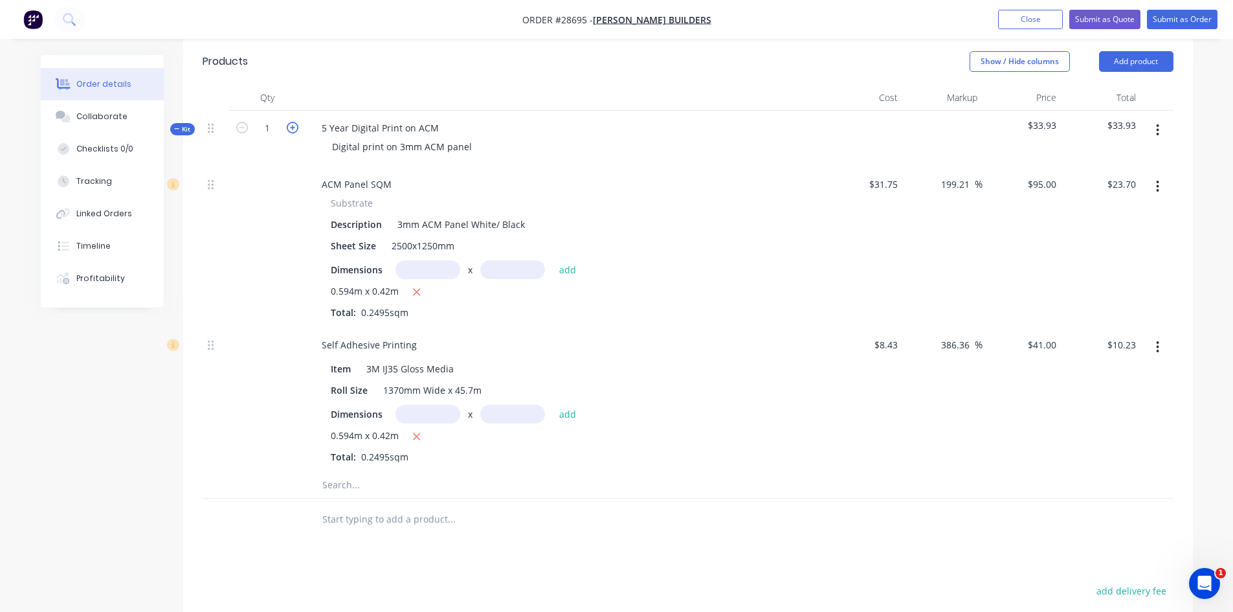
click at [294, 129] on icon "button" at bounding box center [293, 128] width 12 height 12
type input "3"
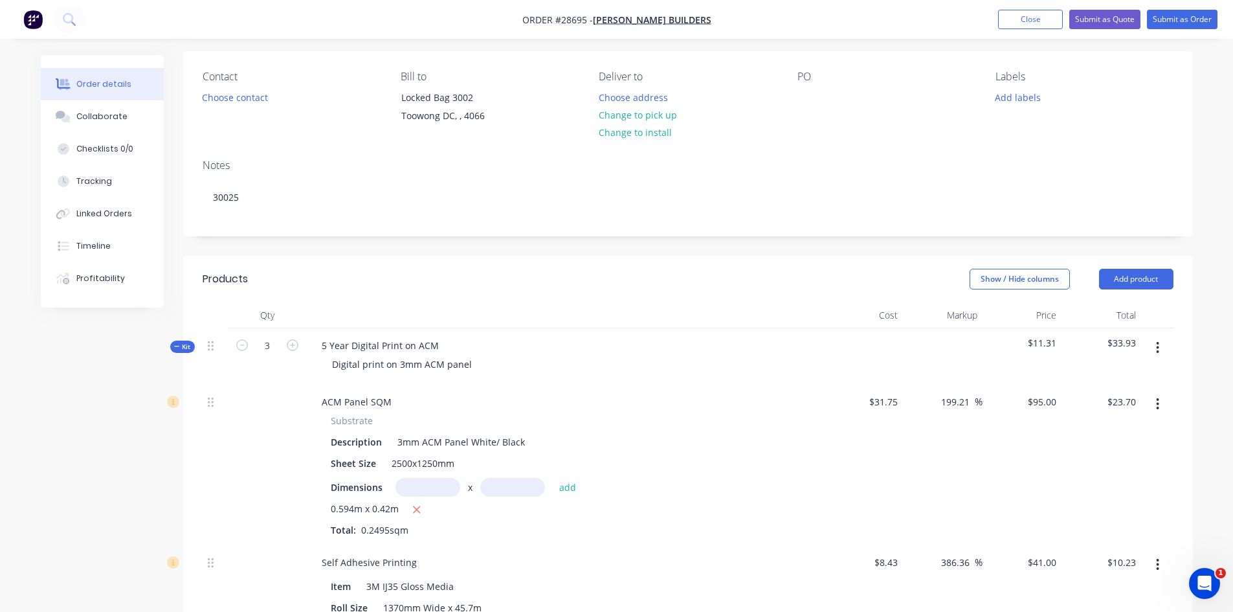
scroll to position [259, 0]
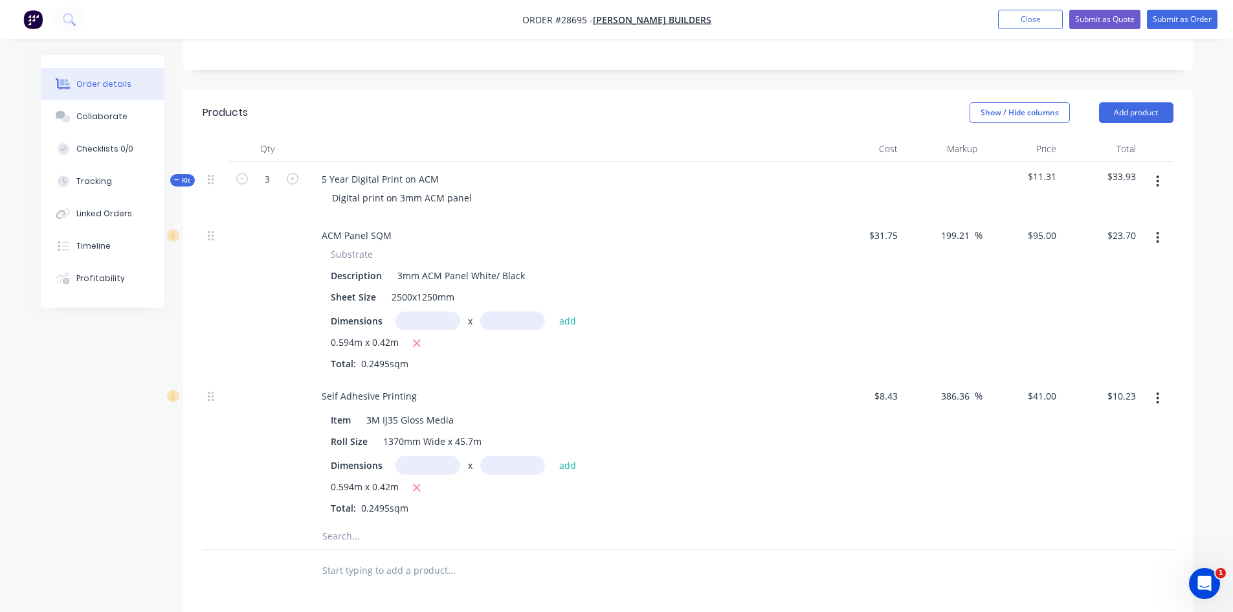
click at [447, 319] on input "text" at bounding box center [427, 320] width 65 height 19
type input "0.594m"
type input "0.42m"
click at [561, 319] on button "add" at bounding box center [568, 319] width 30 height 17
type input "$47.41"
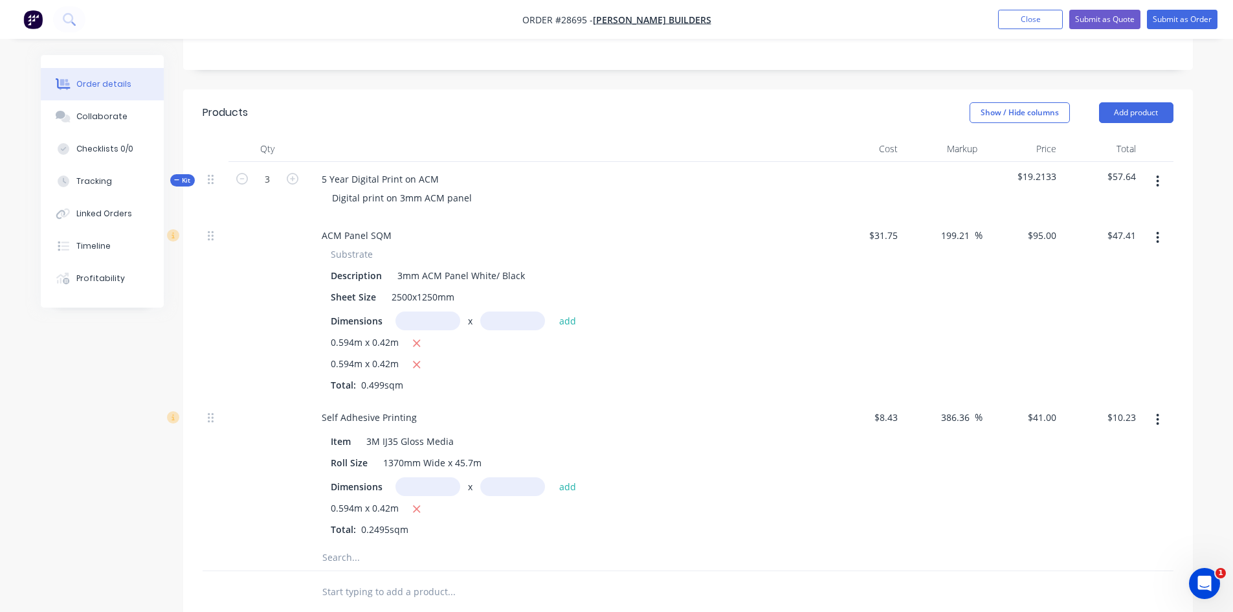
click at [439, 316] on input "text" at bounding box center [427, 320] width 65 height 19
type input "0.594m"
type input "0.42m"
click at [567, 322] on button "add" at bounding box center [568, 319] width 30 height 17
type input "$71.10"
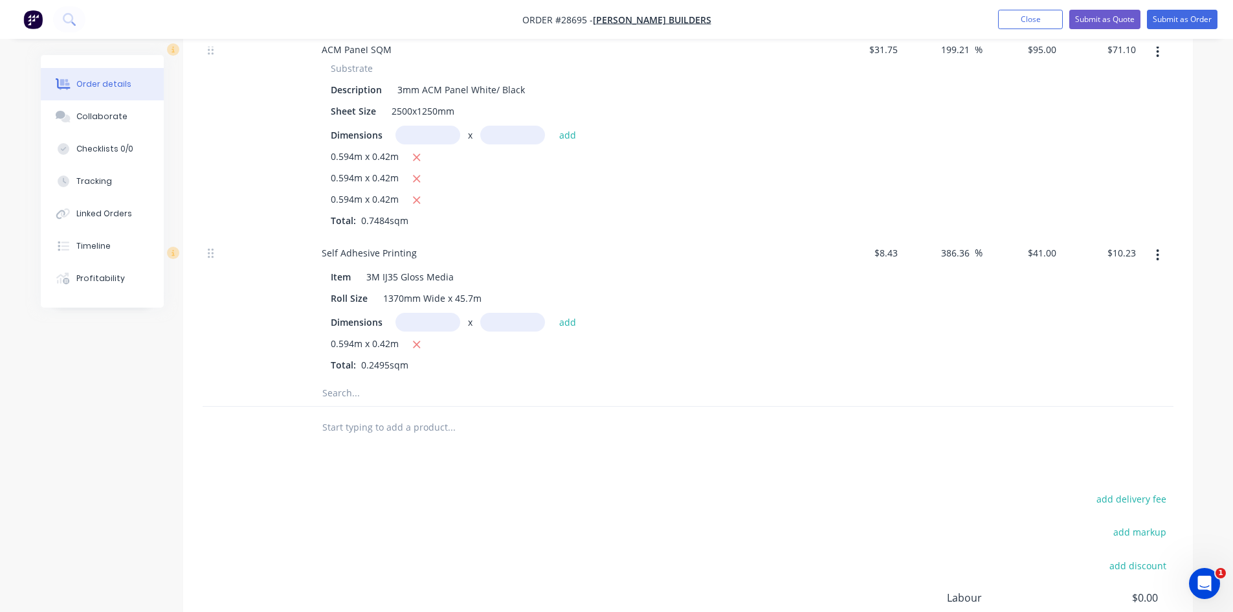
scroll to position [453, 0]
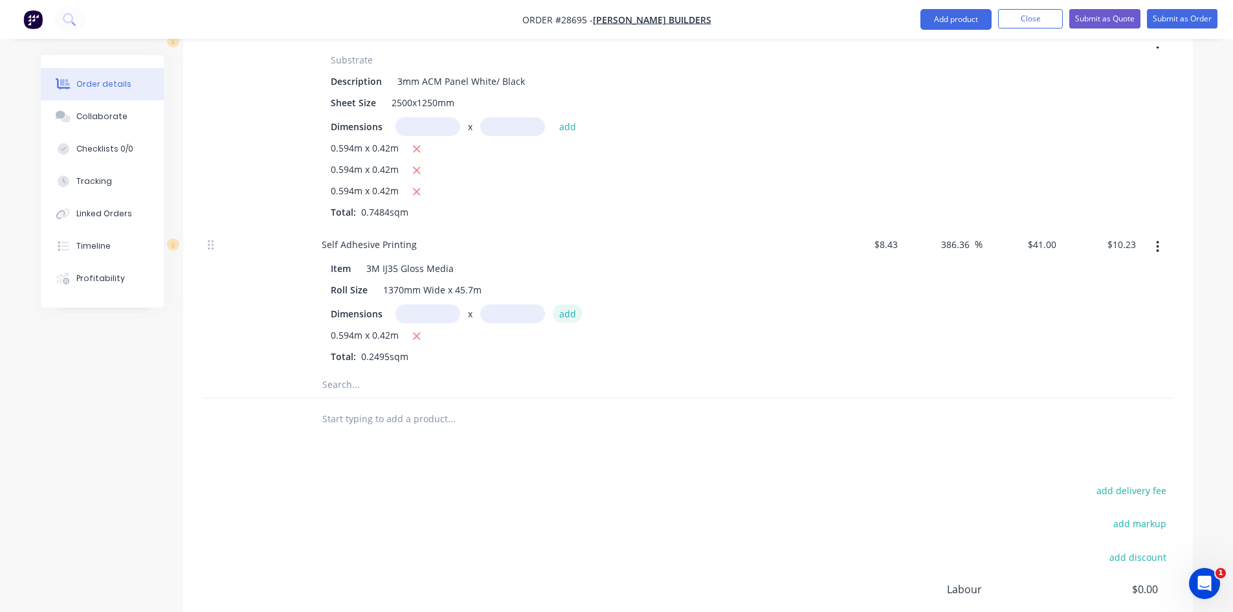
click at [557, 312] on button "add" at bounding box center [568, 312] width 30 height 17
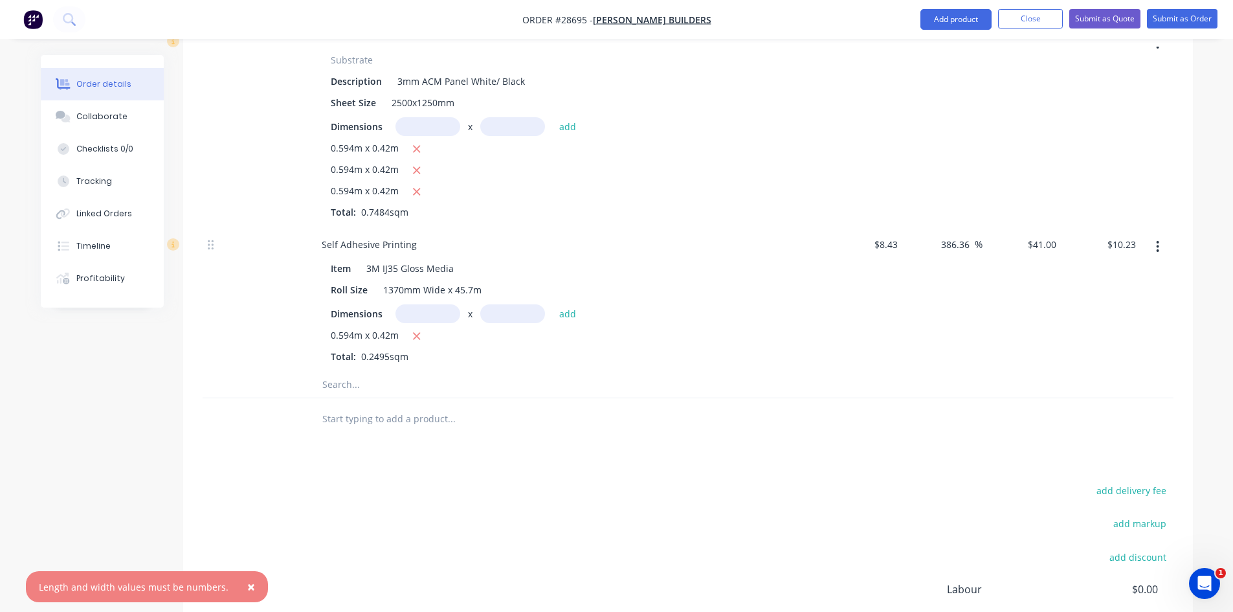
click at [415, 315] on input "text" at bounding box center [427, 313] width 65 height 19
type input "0.594m"
type input "0.42m"
click at [579, 316] on button "add" at bounding box center [568, 312] width 30 height 17
type input "$20.46"
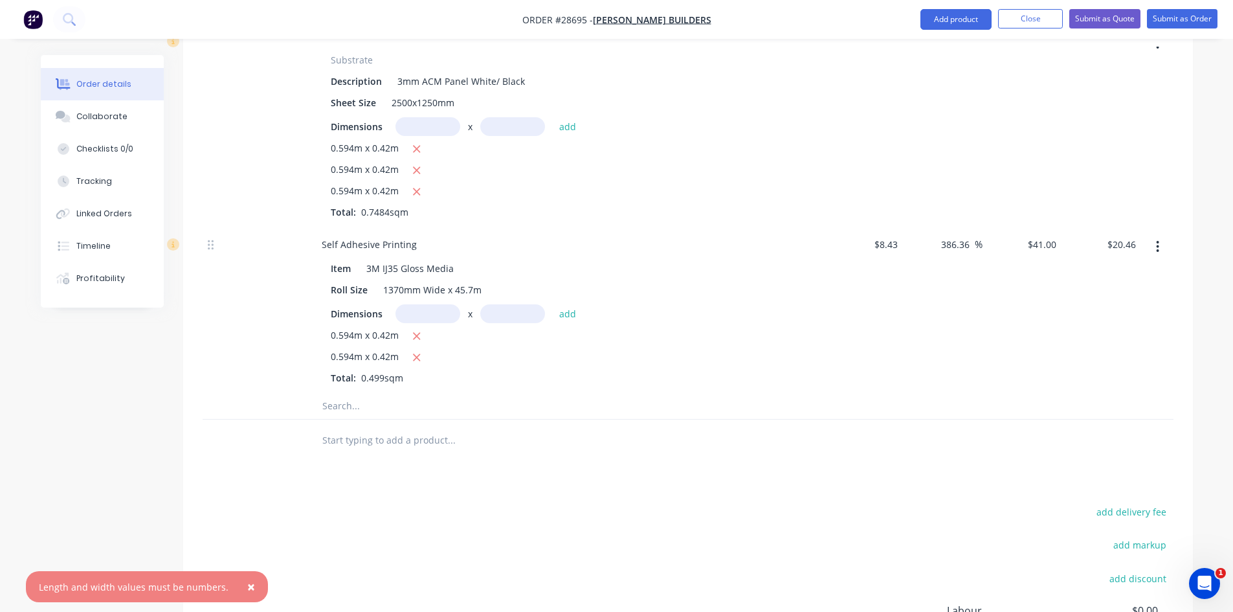
click at [443, 315] on input "text" at bounding box center [427, 313] width 65 height 19
type input "0.594m"
type input "0.42m"
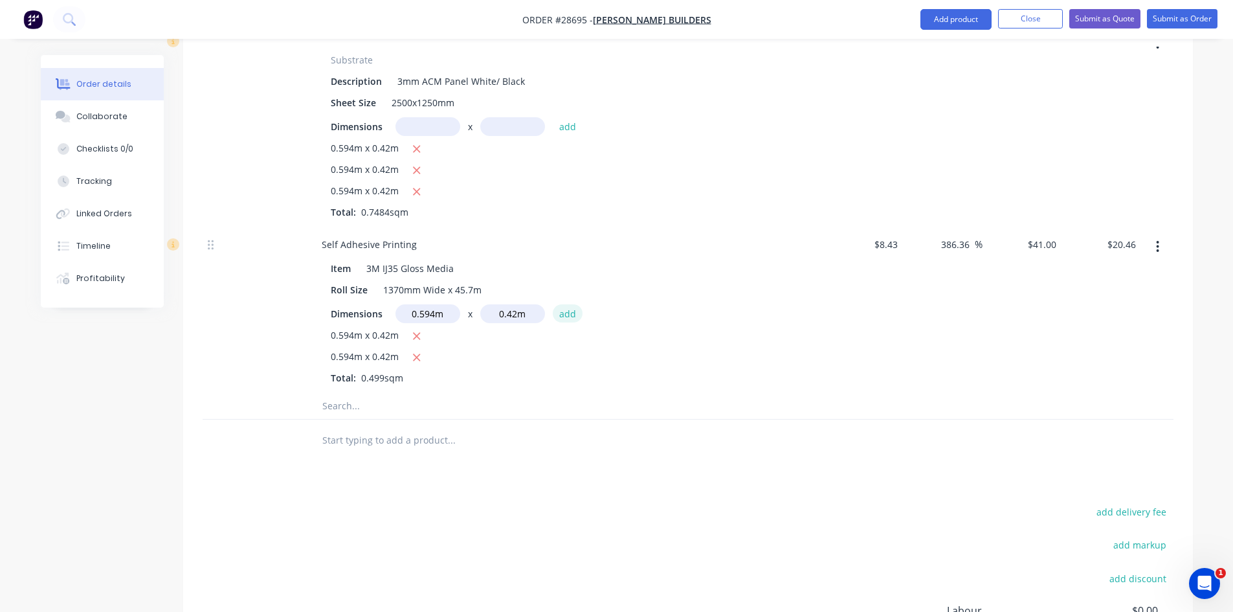
click at [568, 313] on button "add" at bounding box center [568, 312] width 30 height 17
type input "$30.68"
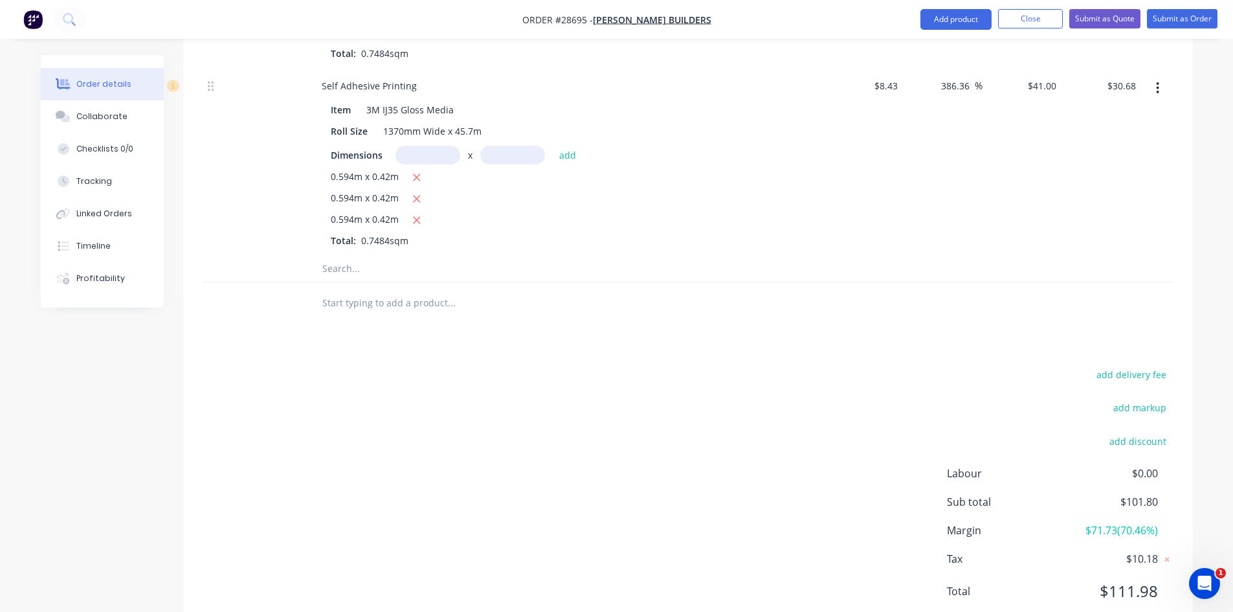
scroll to position [590, 0]
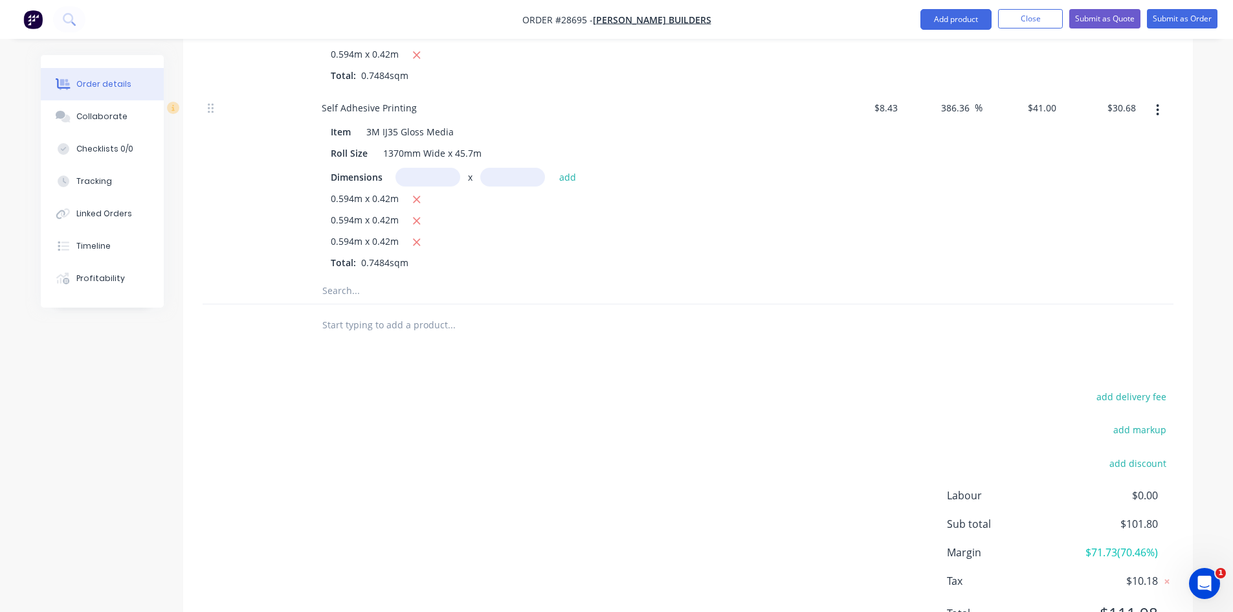
click at [361, 322] on input "text" at bounding box center [451, 325] width 259 height 26
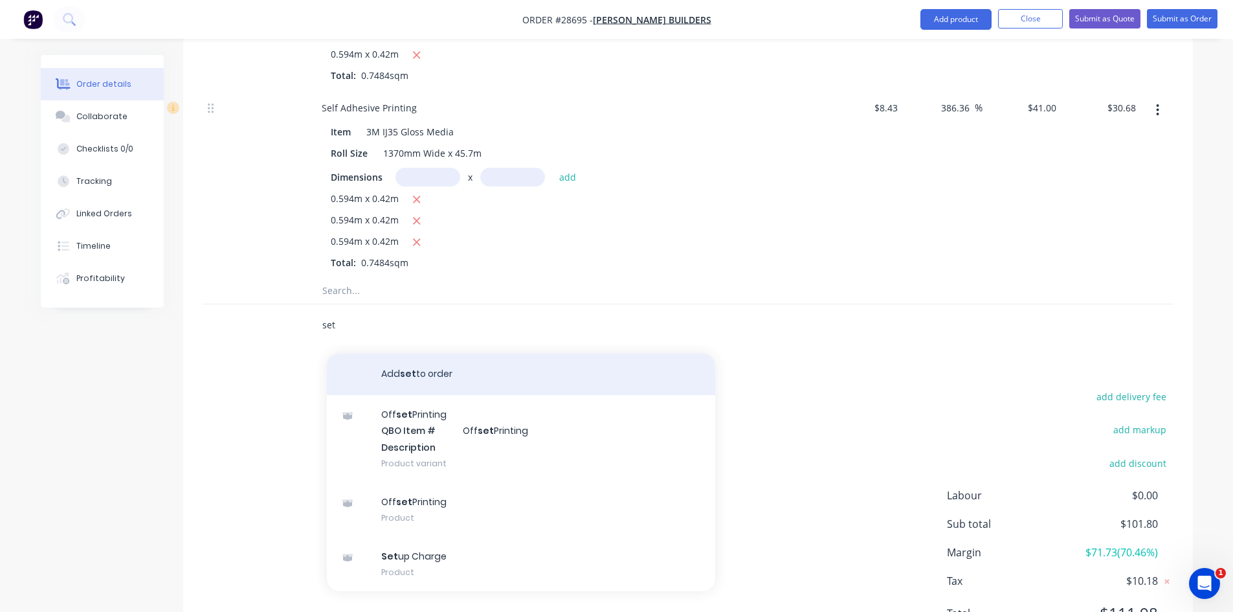
type input "set"
click at [415, 364] on button "Add set to order" at bounding box center [521, 373] width 388 height 41
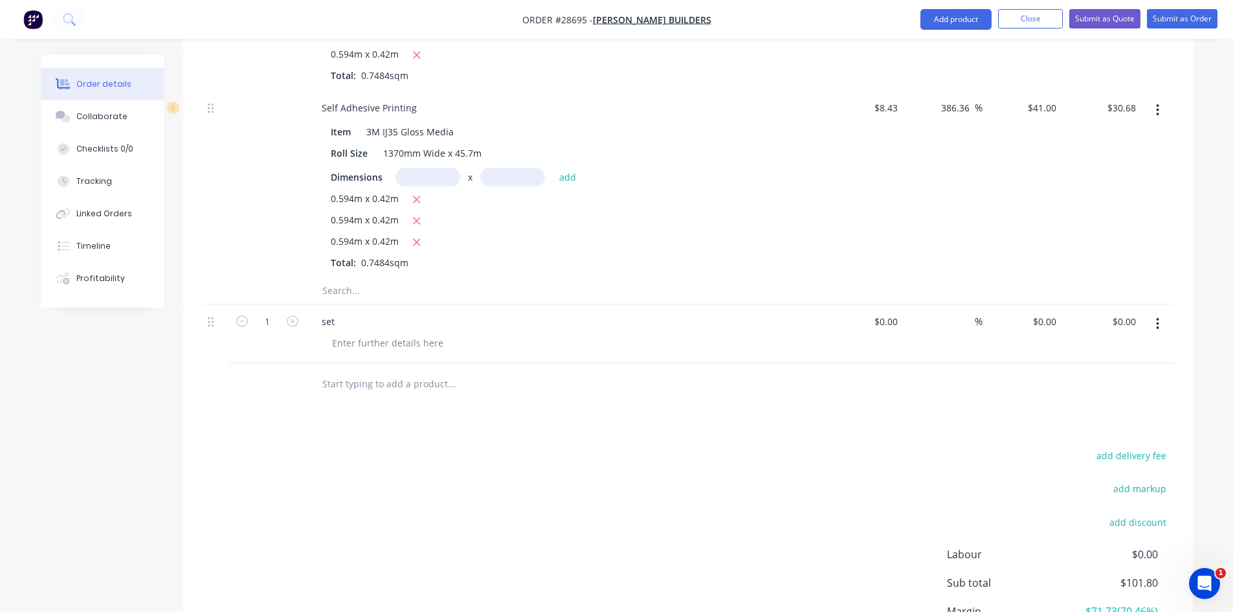
click at [351, 326] on div "set" at bounding box center [564, 321] width 507 height 19
click at [326, 323] on div "set" at bounding box center [328, 321] width 34 height 19
drag, startPoint x: 335, startPoint y: 322, endPoint x: 288, endPoint y: 322, distance: 47.2
click at [288, 322] on div "1 set $0.00 $0.00 % $0.00 $0.00 $0.00 $0.00" at bounding box center [688, 333] width 971 height 59
click at [1159, 322] on icon "button" at bounding box center [1157, 323] width 3 height 14
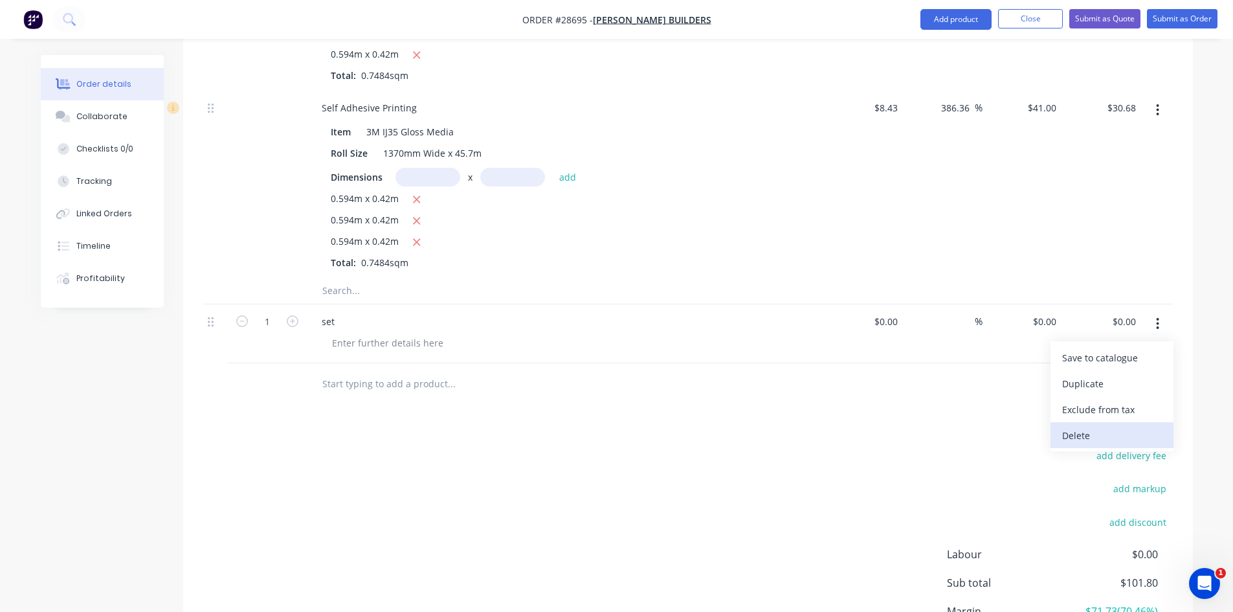
click at [1081, 437] on div "Delete" at bounding box center [1112, 435] width 100 height 19
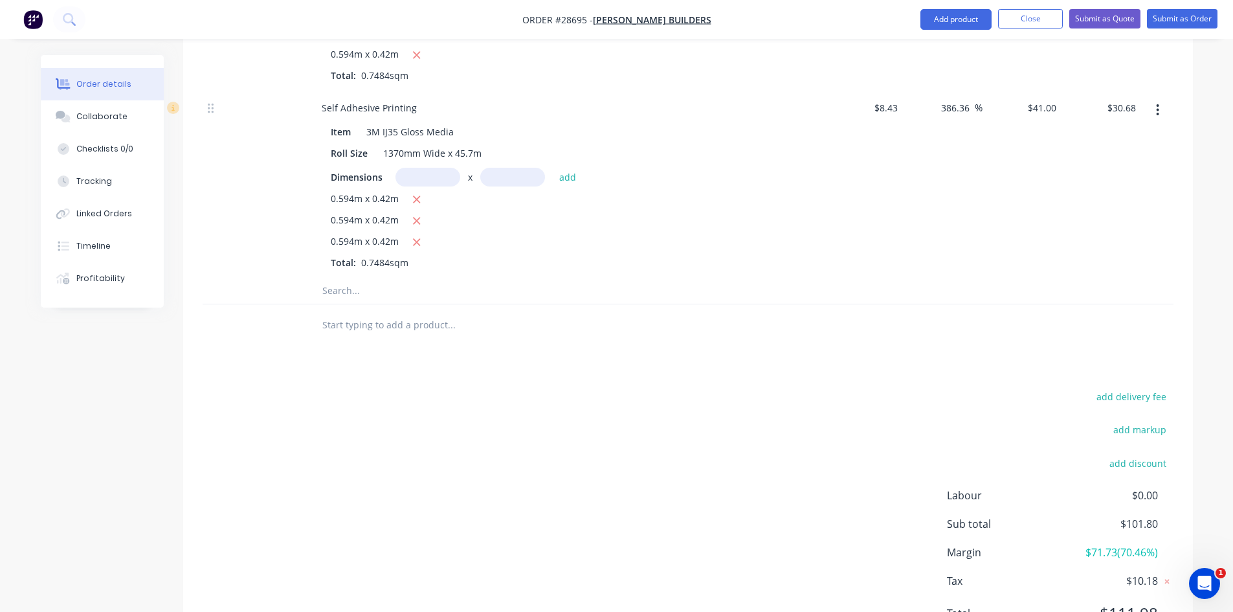
click at [354, 325] on input "text" at bounding box center [451, 325] width 259 height 26
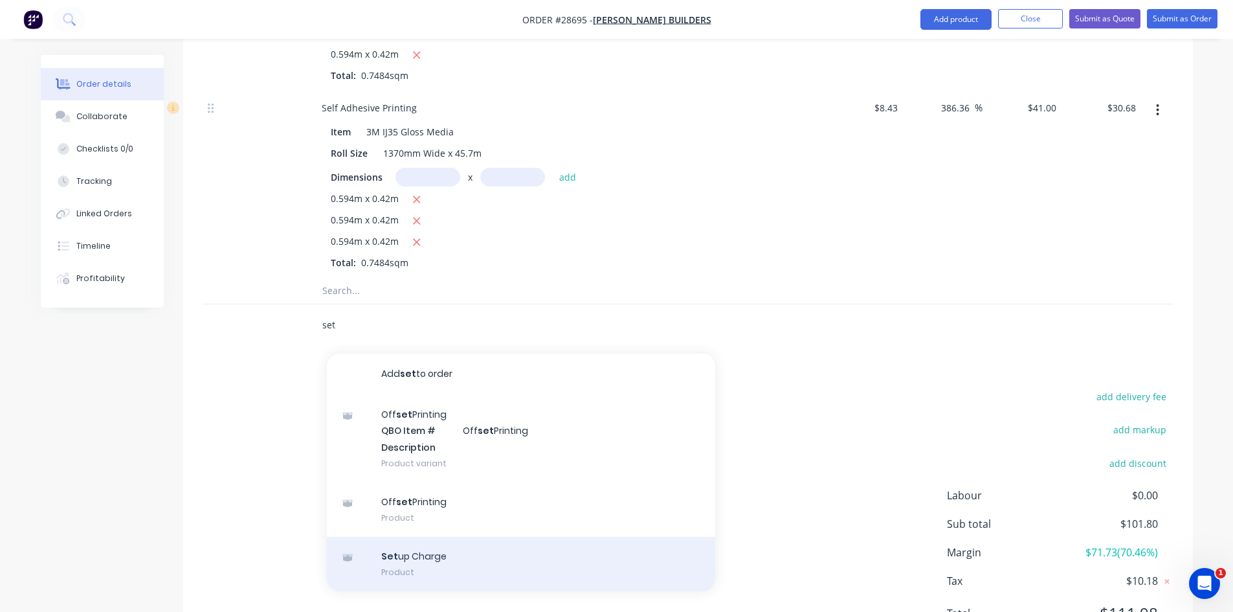
type input "set"
click at [445, 548] on div "Set up Charge Product" at bounding box center [521, 563] width 388 height 54
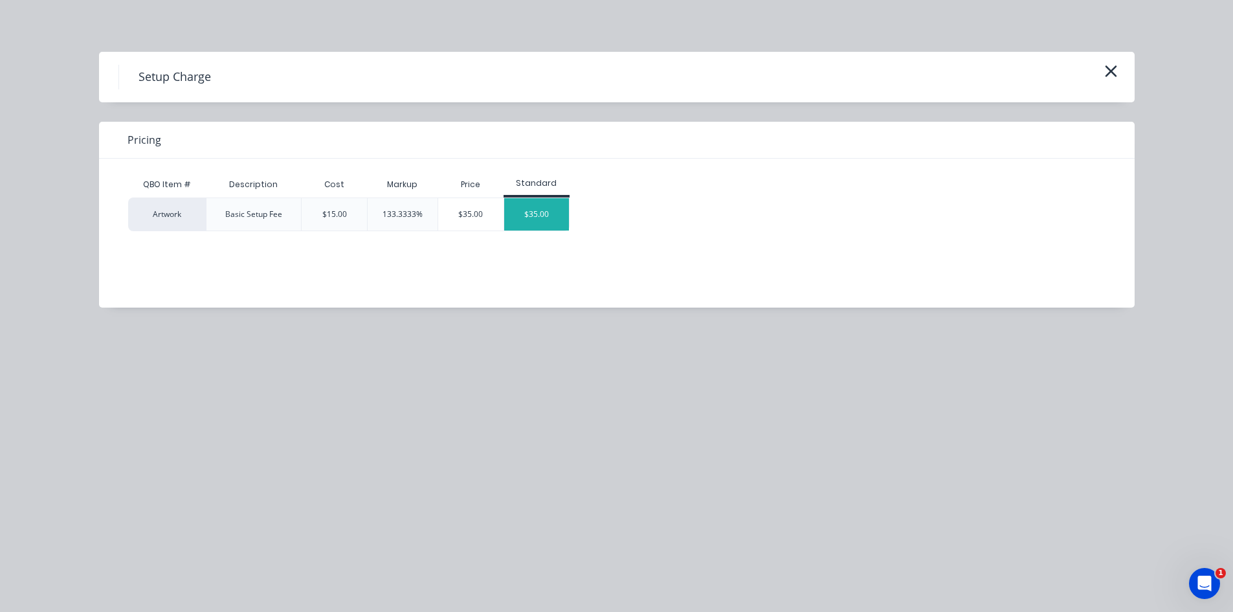
click at [524, 217] on div "$35.00" at bounding box center [536, 214] width 65 height 32
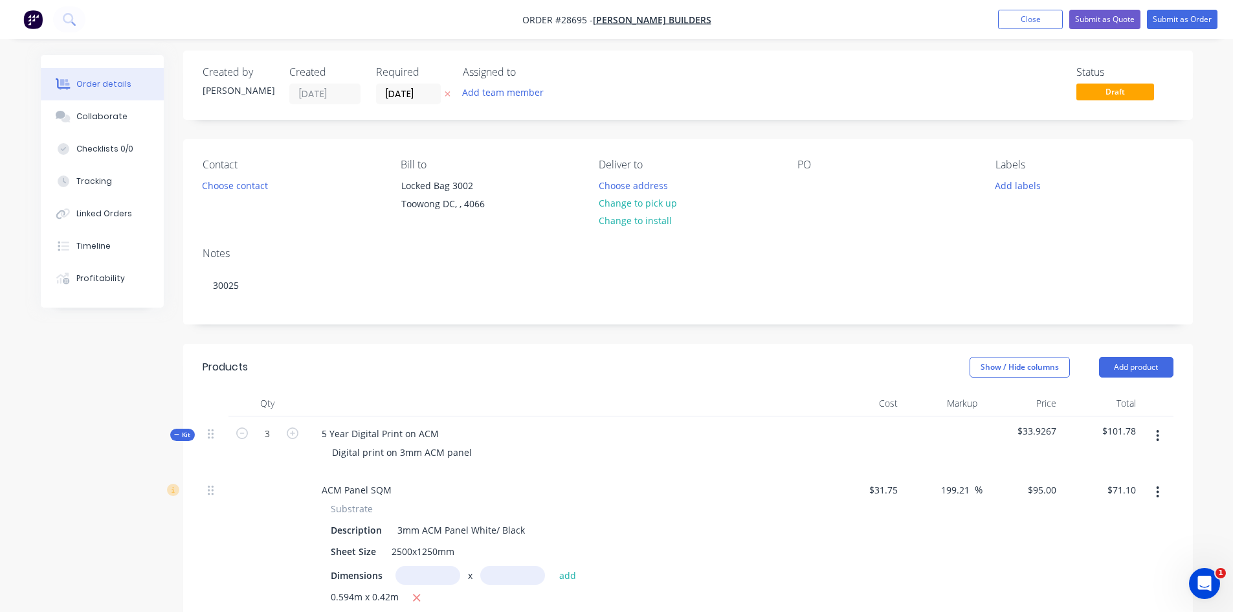
scroll to position [0, 0]
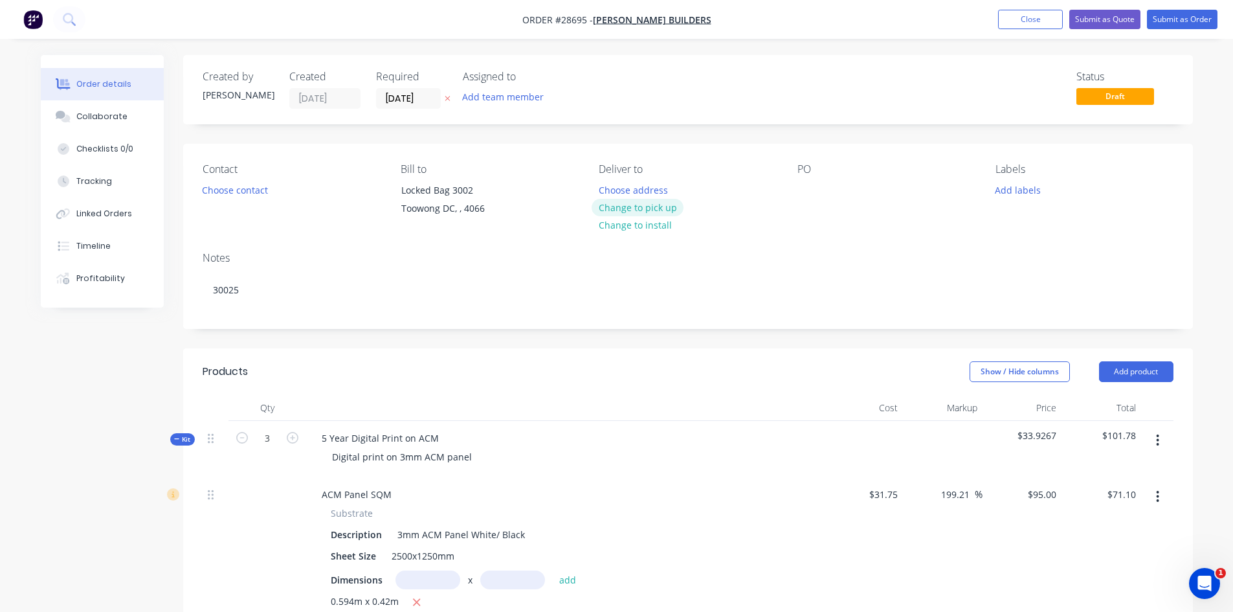
click at [642, 206] on button "Change to pick up" at bounding box center [637, 207] width 92 height 17
click at [222, 192] on button "Choose contact" at bounding box center [235, 189] width 80 height 17
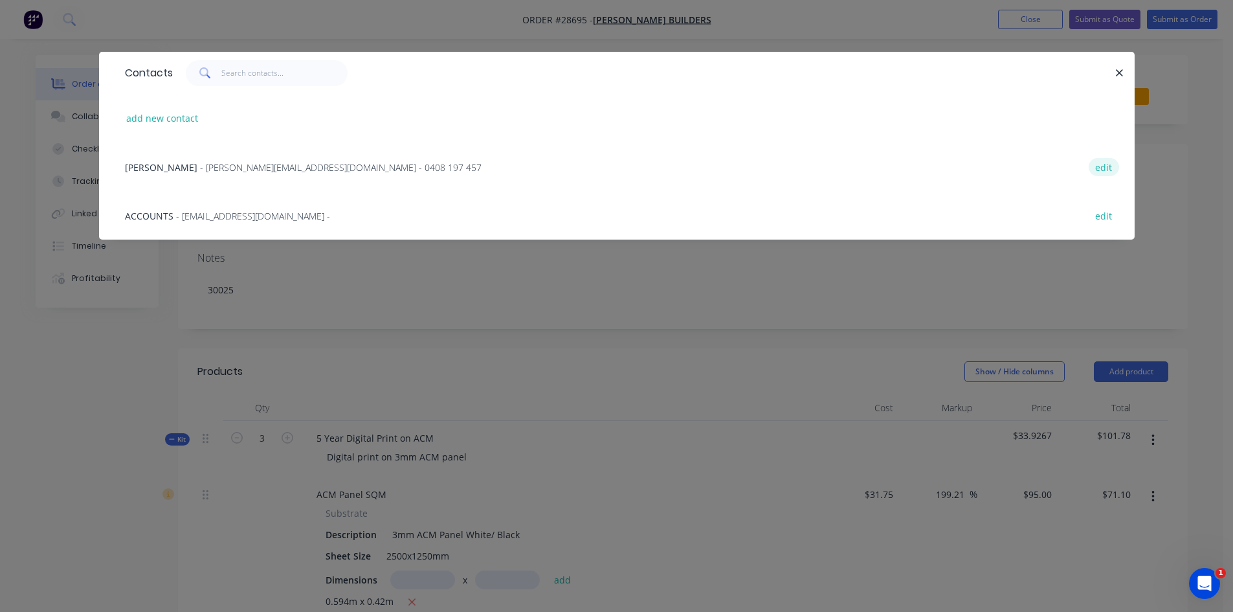
click at [1102, 167] on button "edit" at bounding box center [1103, 166] width 30 height 17
select select "AU"
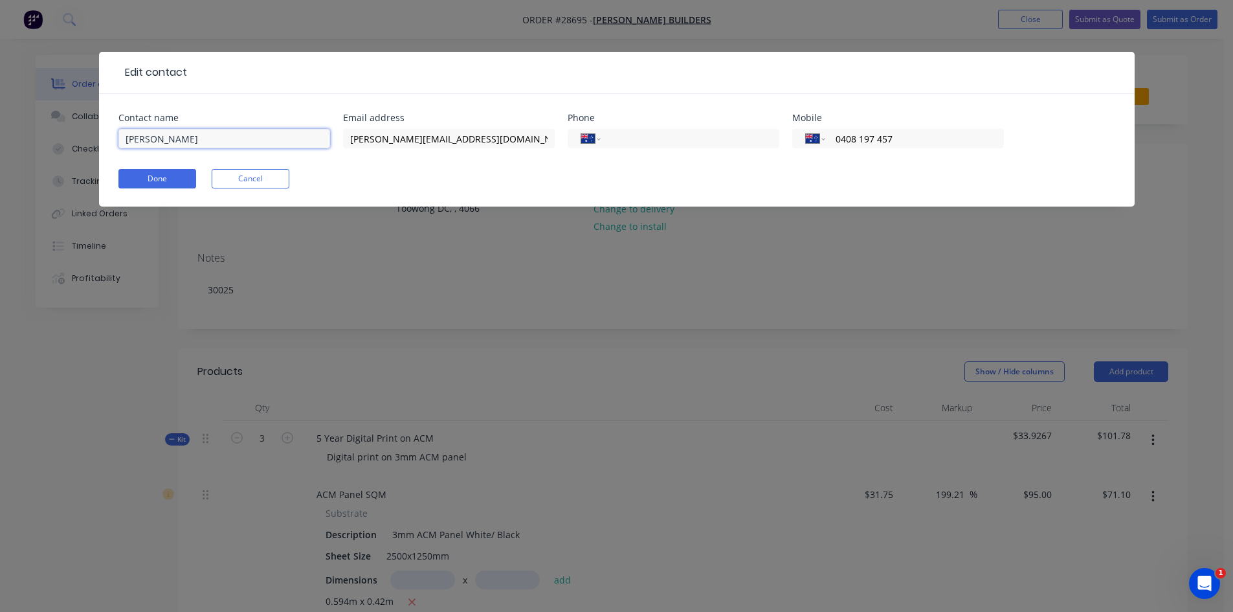
drag, startPoint x: 186, startPoint y: 142, endPoint x: 0, endPoint y: 131, distance: 186.1
click at [0, 131] on div "Edit contact Contact name [PERSON_NAME] Email address [PERSON_NAME][EMAIL_ADDRE…" at bounding box center [616, 306] width 1233 height 612
type input "[PERSON_NAME]"
paste input "[PERSON_NAME] <[PERSON_NAME][EMAIL_ADDRESS][PERSON_NAME][DOMAIN_NAME]>"
drag, startPoint x: 373, startPoint y: 136, endPoint x: 0, endPoint y: 176, distance: 375.5
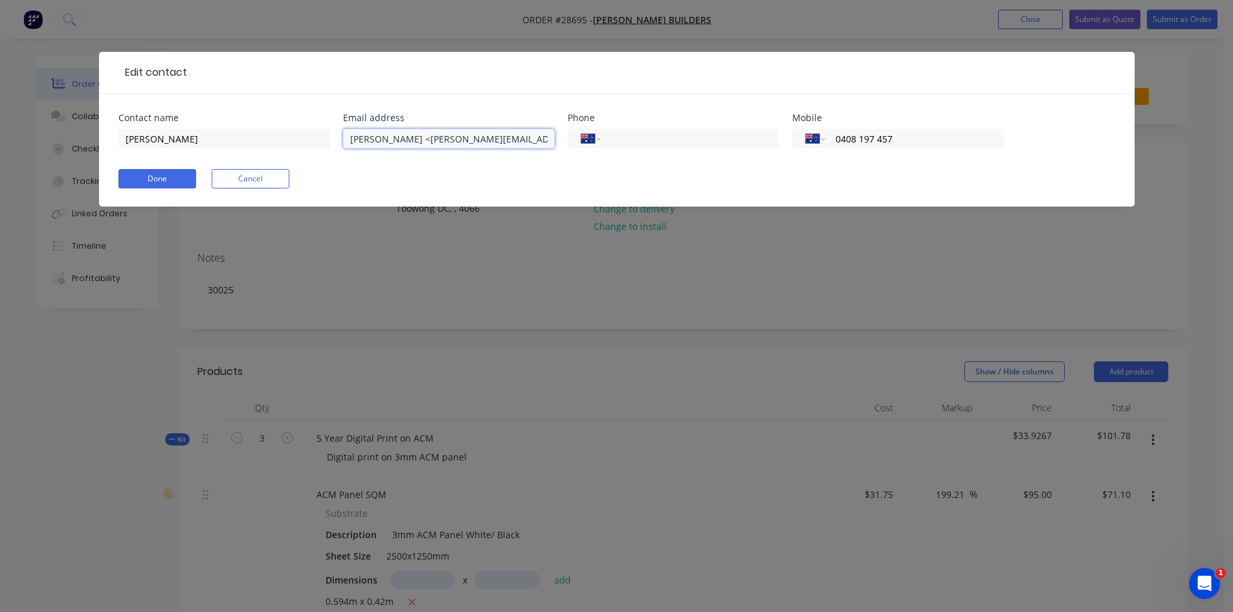
click at [0, 176] on div "Edit contact Contact name [PERSON_NAME] Email address [PERSON_NAME] <[PERSON_NA…" at bounding box center [616, 306] width 1233 height 612
type input "[PERSON_NAME][EMAIL_ADDRESS][PERSON_NAME][DOMAIN_NAME]"
drag, startPoint x: 922, startPoint y: 135, endPoint x: 796, endPoint y: 140, distance: 125.6
click at [796, 140] on div "International [GEOGRAPHIC_DATA] [GEOGRAPHIC_DATA] [GEOGRAPHIC_DATA] [GEOGRAPHIC…" at bounding box center [898, 138] width 212 height 19
paste input "61 578 958"
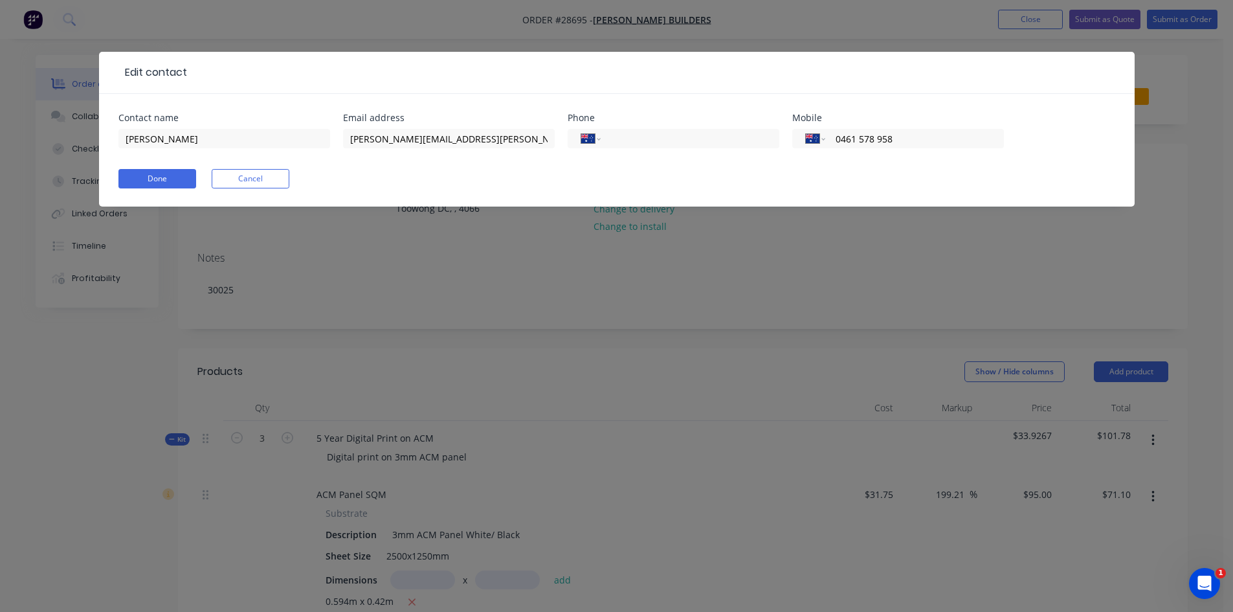
type input "0461 578 958"
click at [908, 297] on div "Edit contact Contact name [PERSON_NAME] Email address [EMAIL_ADDRESS][PERSON_NA…" at bounding box center [616, 306] width 1233 height 612
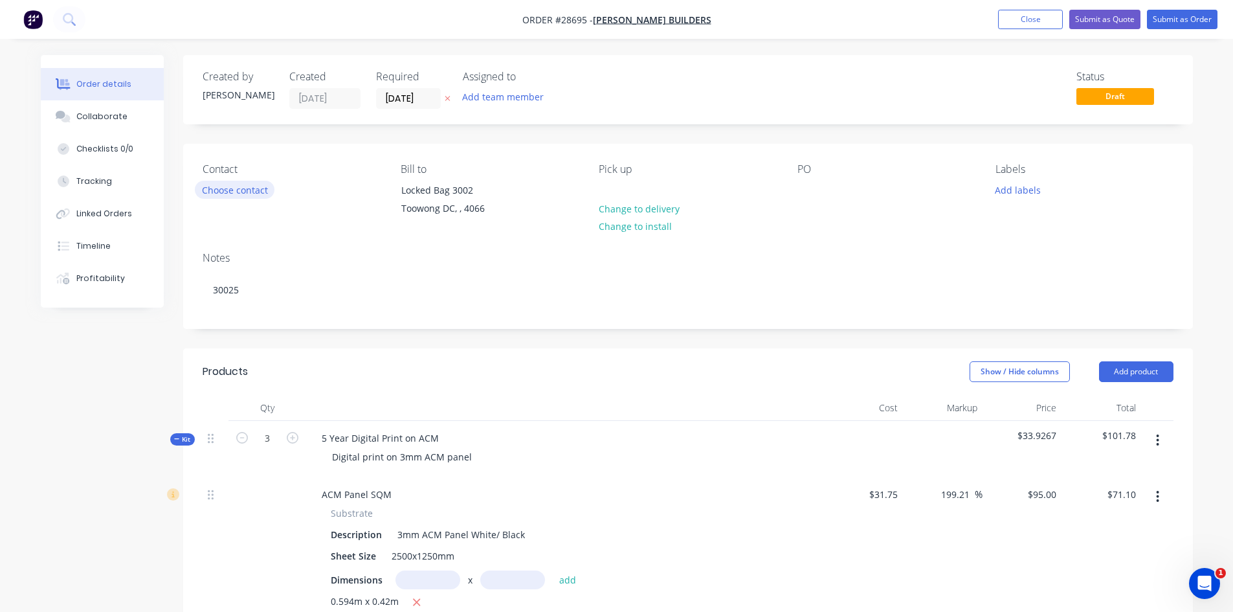
click at [250, 194] on button "Choose contact" at bounding box center [235, 189] width 80 height 17
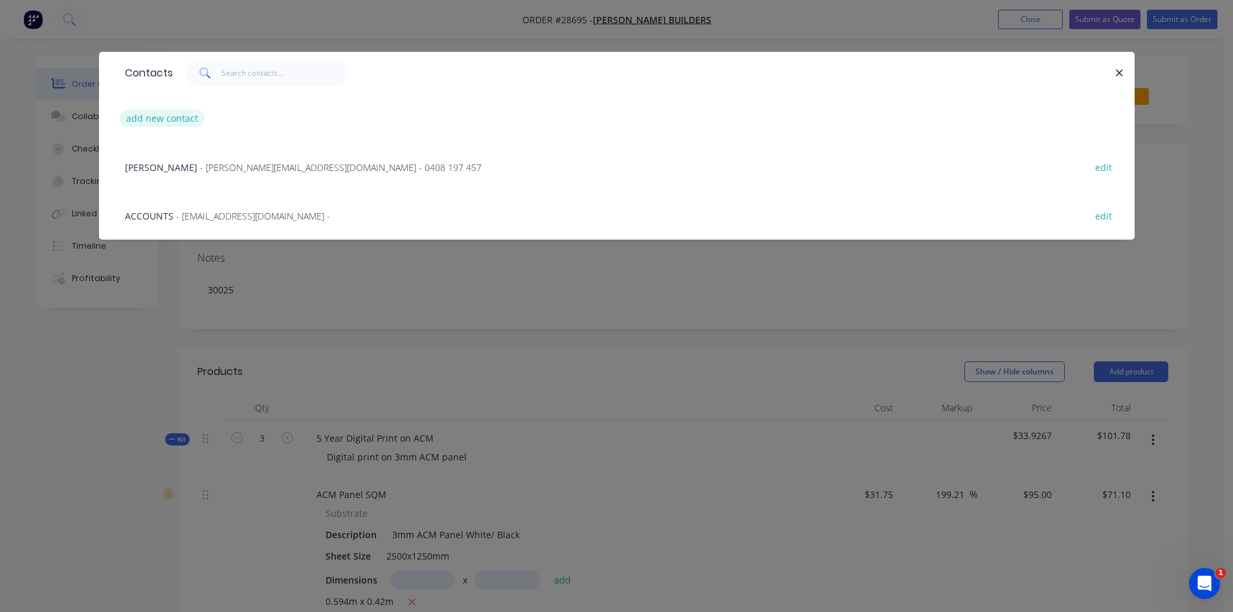
click at [186, 118] on button "add new contact" at bounding box center [162, 117] width 85 height 17
select select "AU"
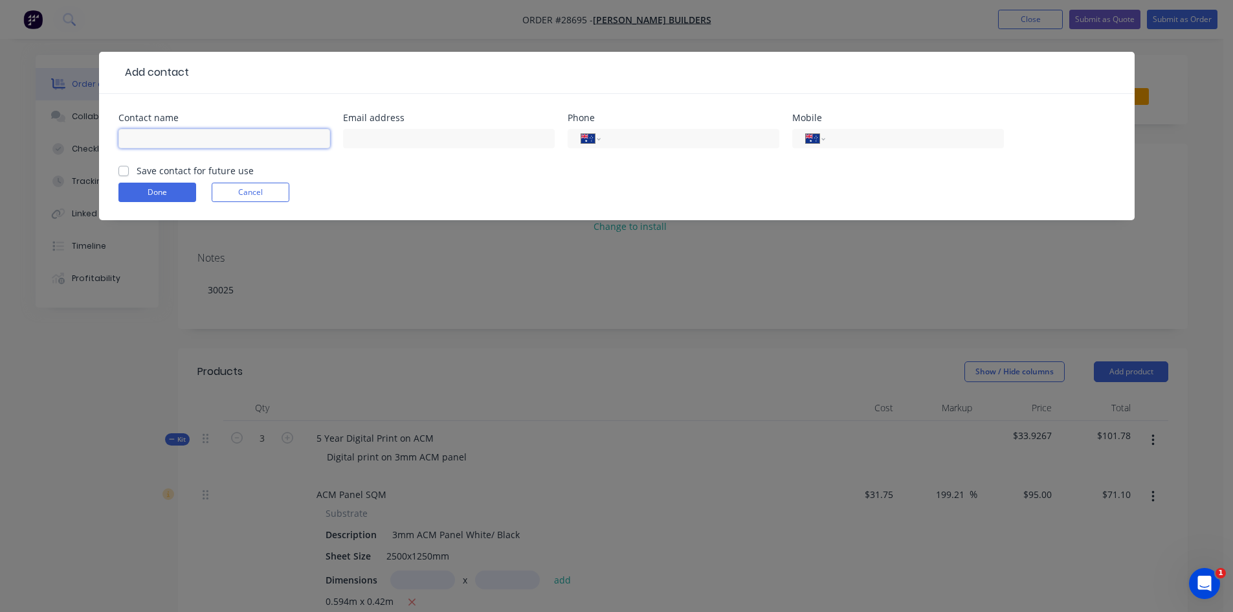
click at [267, 129] on input "text" at bounding box center [224, 138] width 212 height 19
paste input "0461 578 958"
drag, startPoint x: 207, startPoint y: 128, endPoint x: 17, endPoint y: 127, distance: 190.3
click at [17, 127] on div "Add contact Contact name [PHONE_NUMBER] Email address Phone International [GEOG…" at bounding box center [616, 306] width 1233 height 612
drag, startPoint x: 225, startPoint y: 142, endPoint x: 0, endPoint y: 139, distance: 225.2
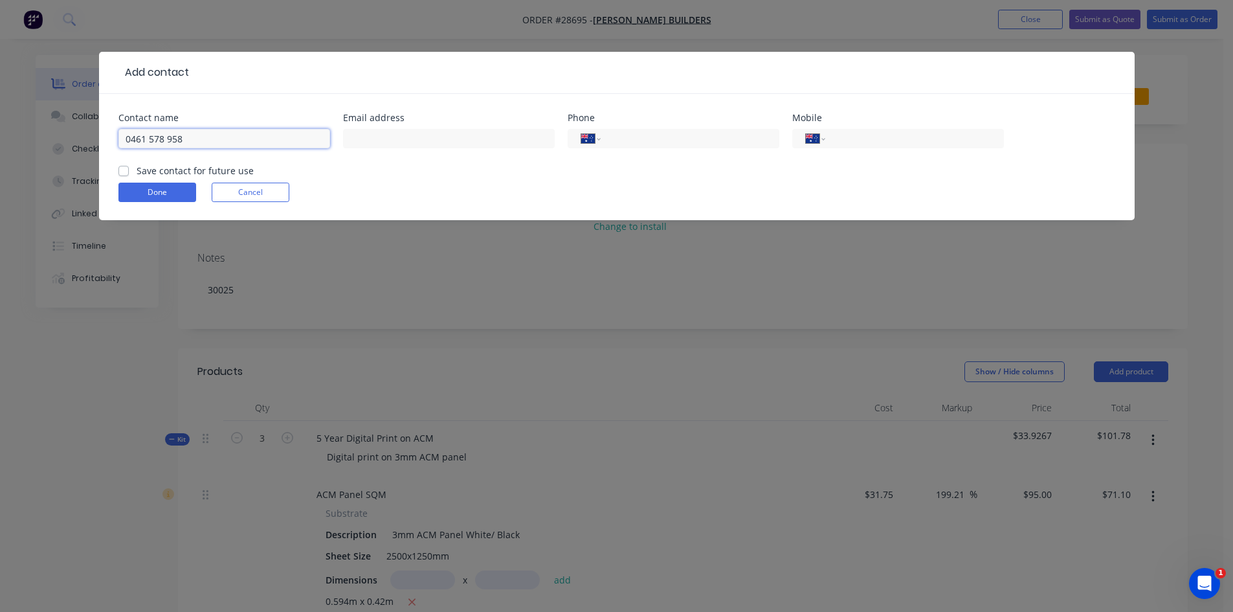
click at [0, 139] on div "Add contact Contact name [PHONE_NUMBER] Email address Phone International [GEOG…" at bounding box center [616, 306] width 1233 height 612
type input "[PERSON_NAME]"
click at [383, 130] on input "text" at bounding box center [449, 138] width 212 height 19
type input "[PERSON_NAME][EMAIL_ADDRESS][PERSON_NAME][DOMAIN_NAME]"
click at [619, 137] on input "tel" at bounding box center [687, 138] width 155 height 15
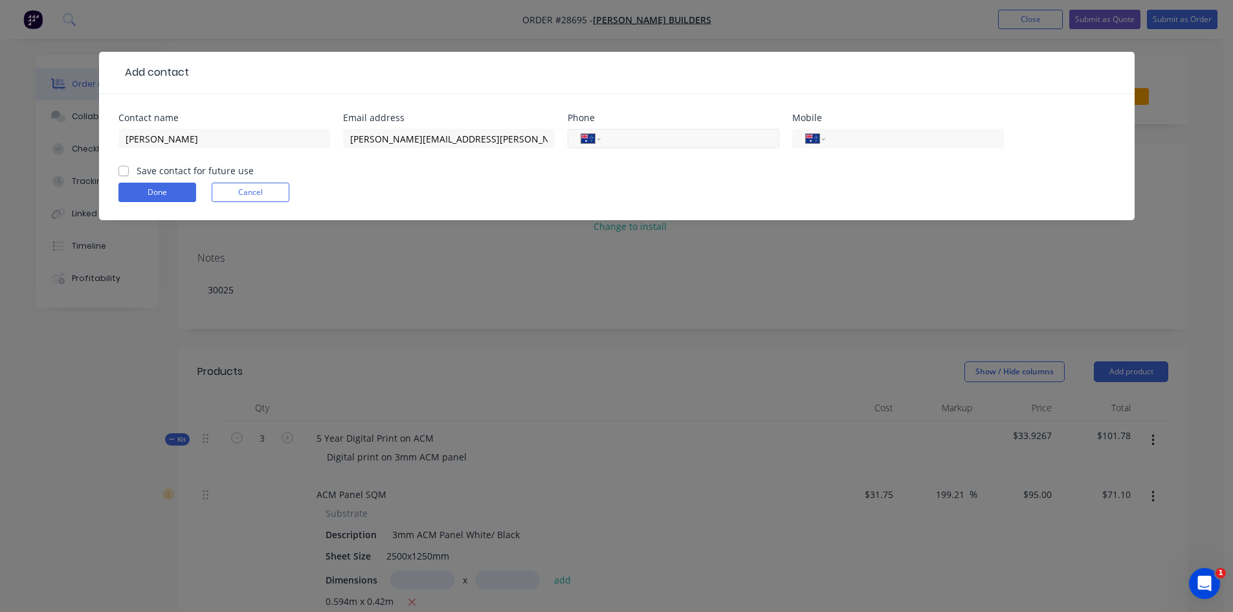
paste input "0461 578 958"
type input "0461 578 958"
click at [137, 171] on label "Save contact for future use" at bounding box center [195, 171] width 117 height 14
click at [125, 171] on input "Save contact for future use" at bounding box center [123, 170] width 10 height 12
checkbox input "true"
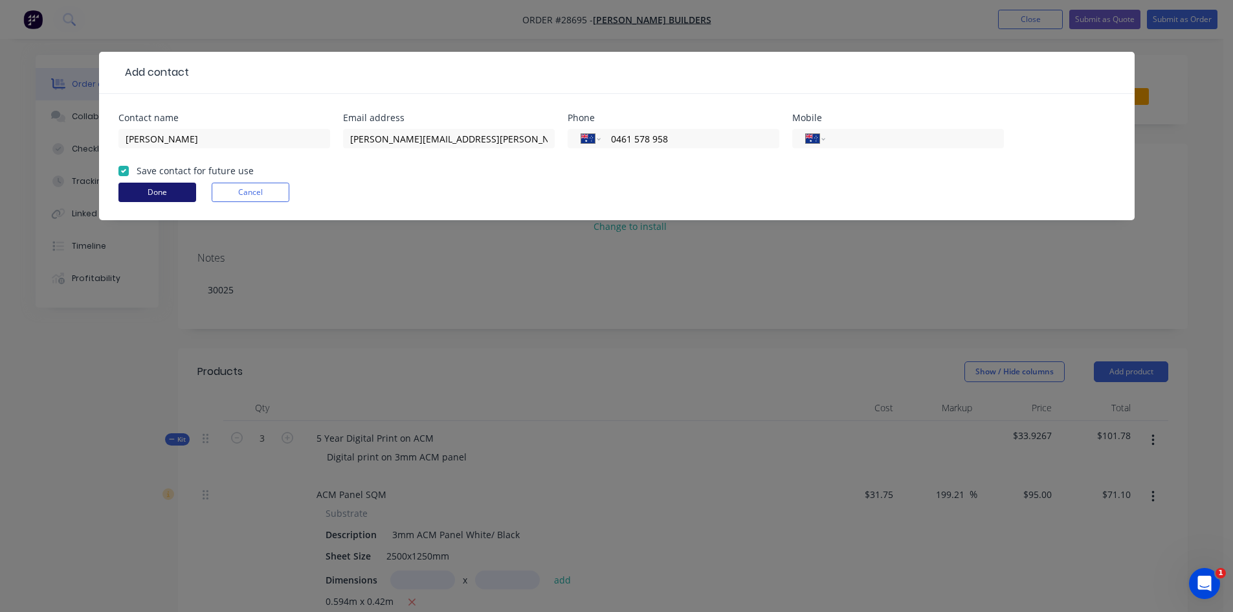
click at [173, 191] on button "Done" at bounding box center [157, 191] width 78 height 19
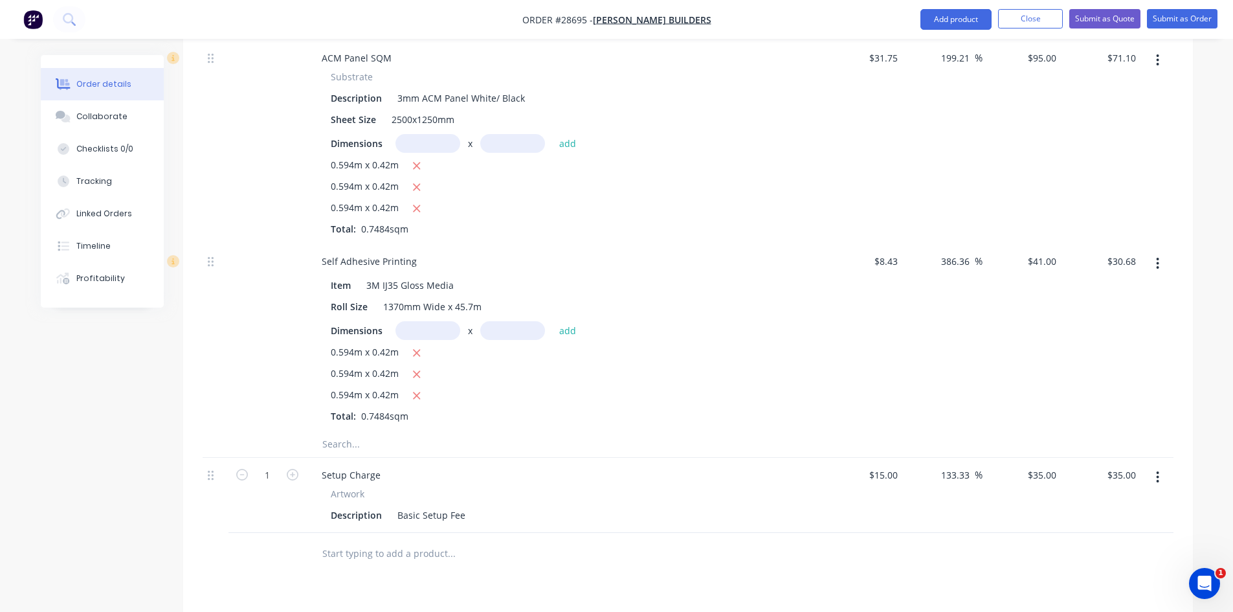
scroll to position [518, 0]
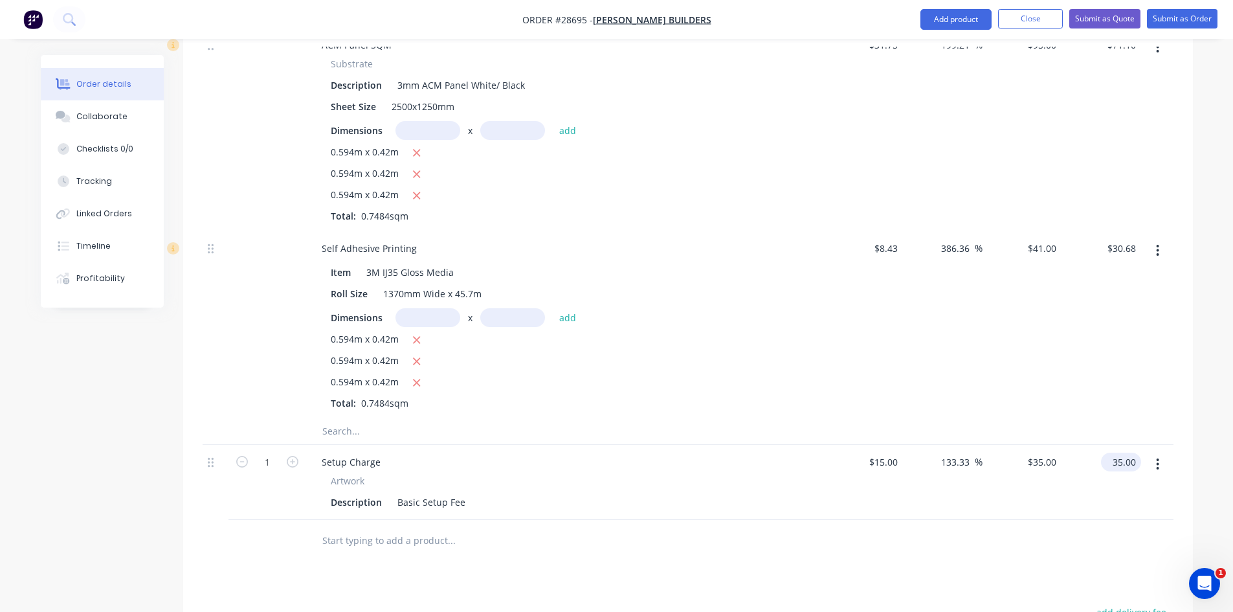
click at [1127, 452] on input "35.00" at bounding box center [1123, 461] width 35 height 19
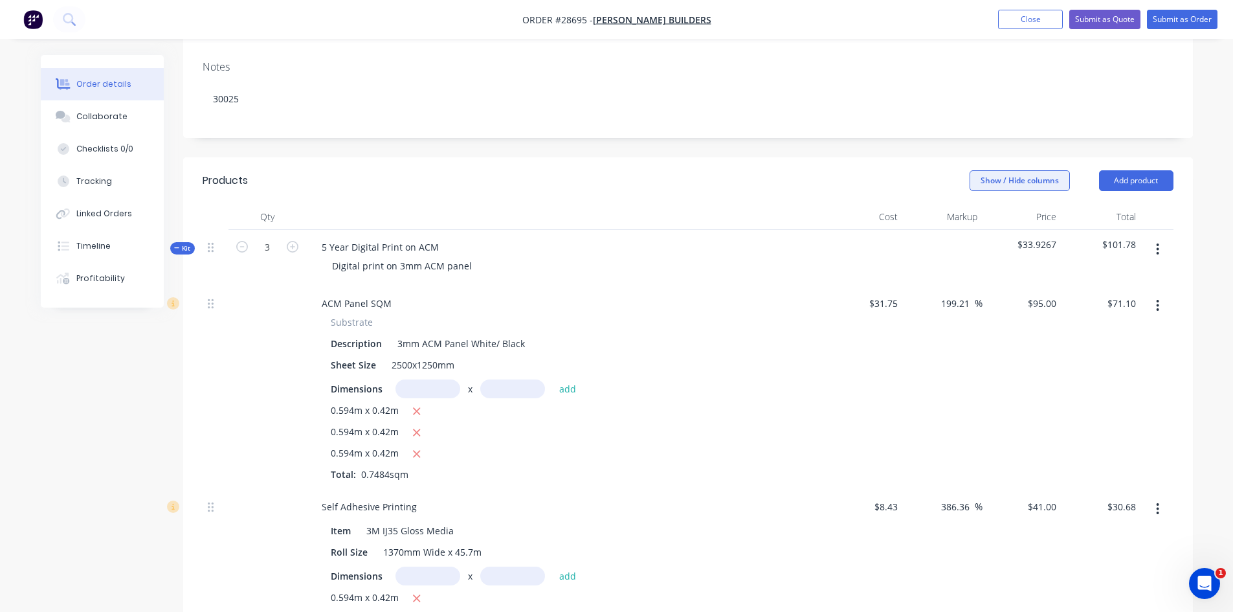
scroll to position [259, 0]
type input "$35.00"
click at [1116, 14] on button "Submit as Quote" at bounding box center [1104, 19] width 71 height 19
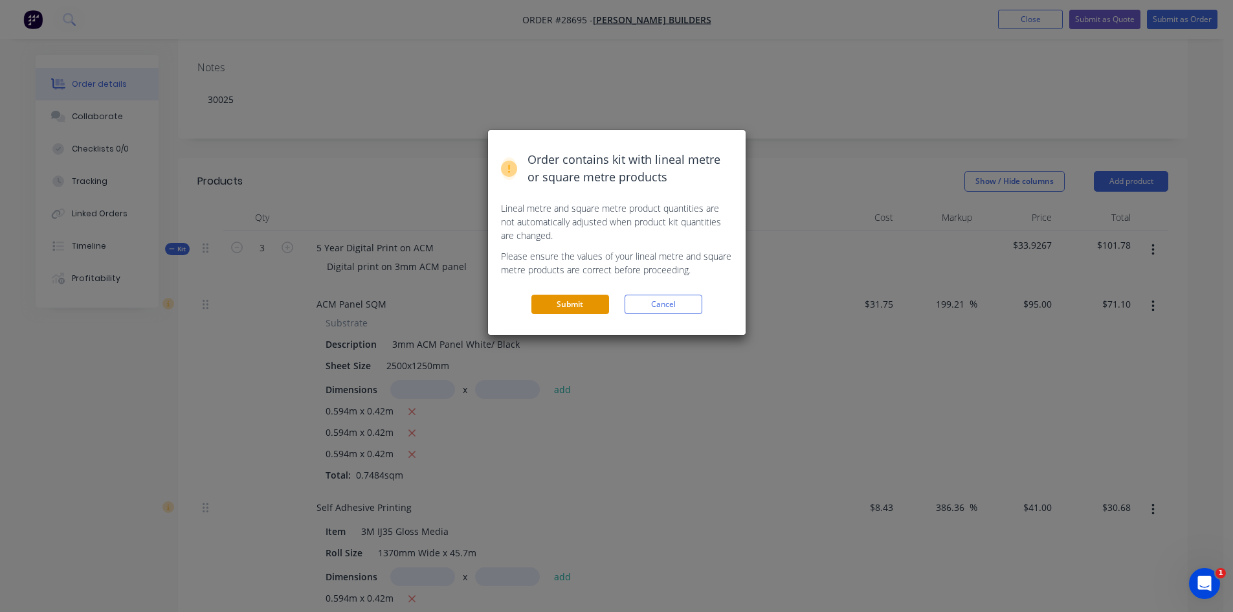
click at [578, 295] on button "Submit" at bounding box center [570, 303] width 78 height 19
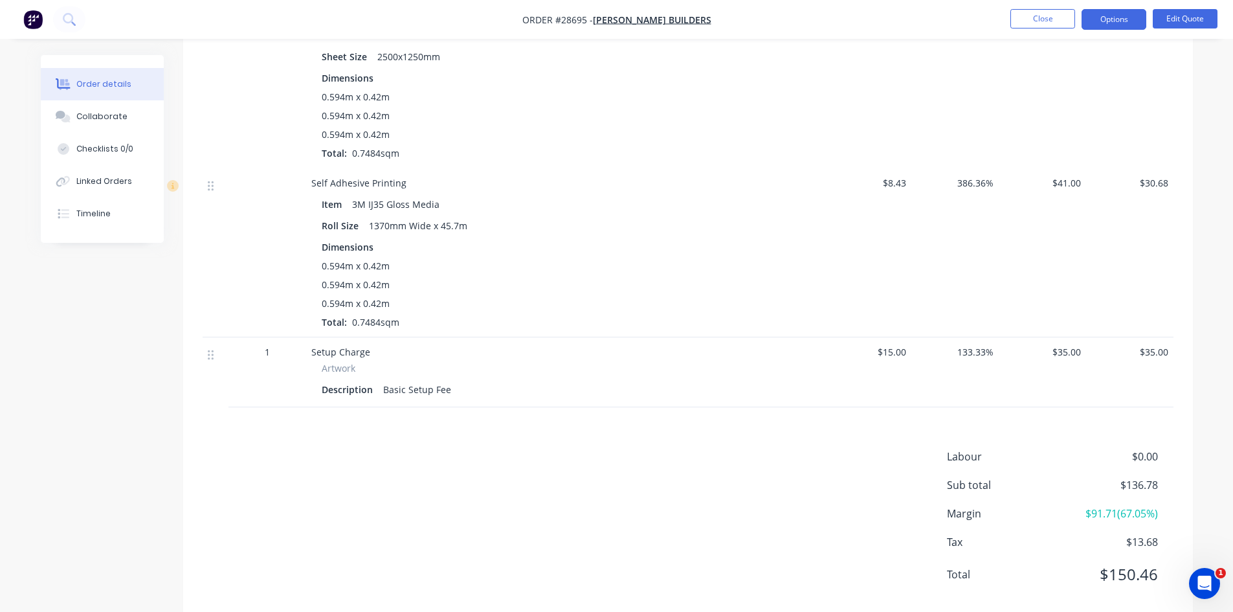
scroll to position [529, 0]
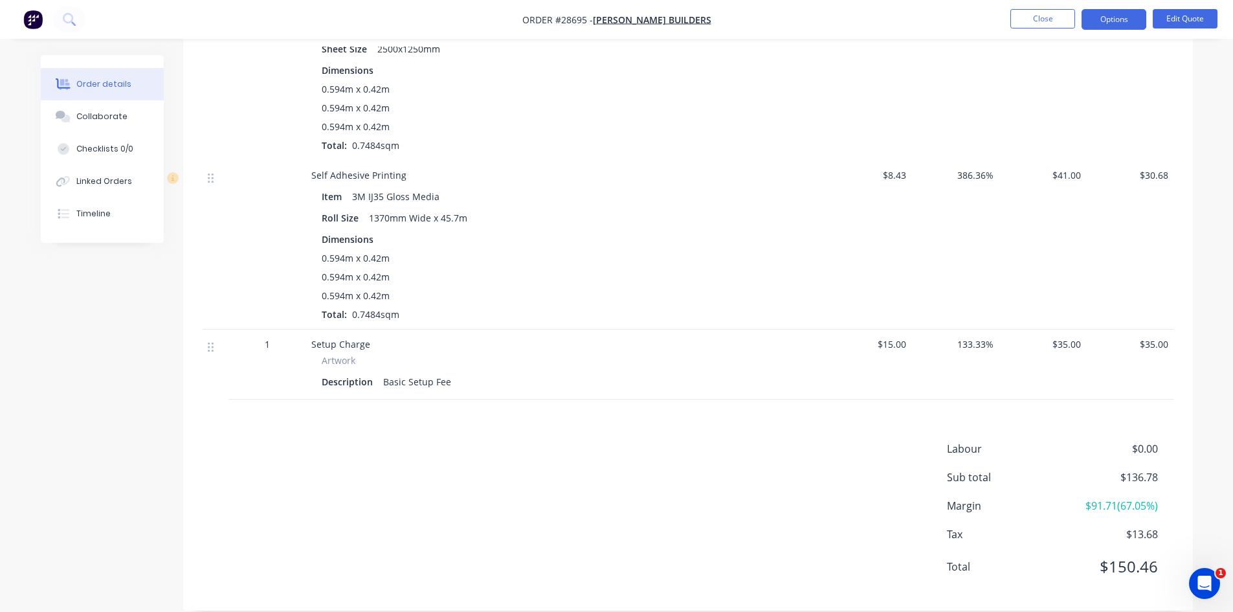
click at [898, 337] on span "$15.00" at bounding box center [867, 344] width 77 height 14
click at [885, 337] on span "$15.00" at bounding box center [867, 344] width 77 height 14
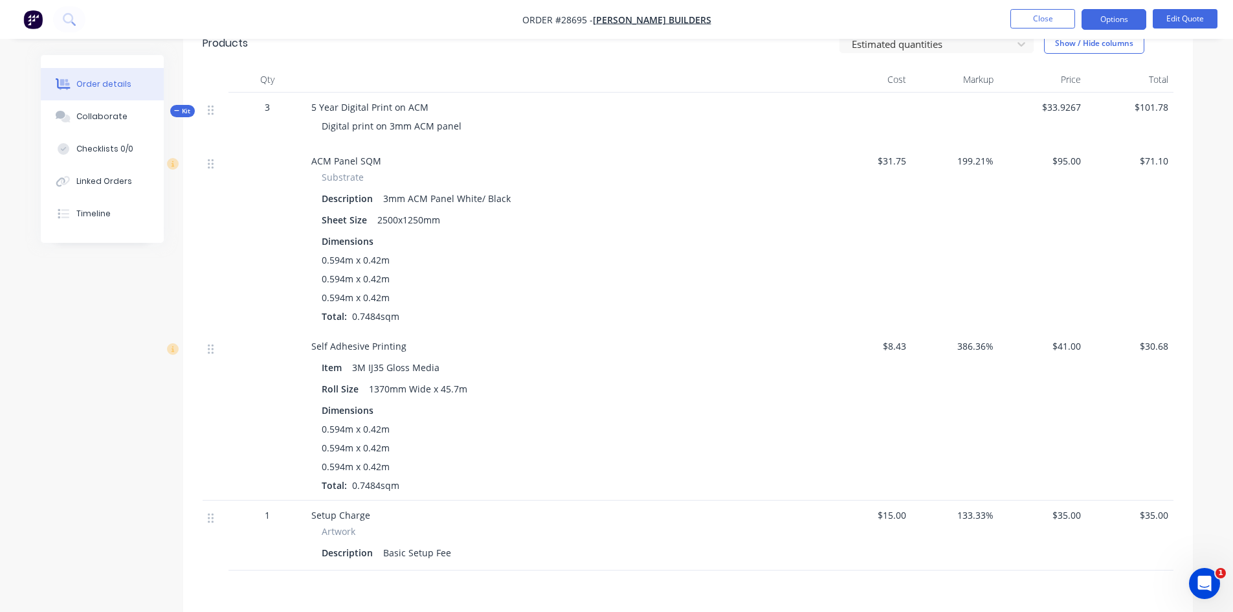
scroll to position [140, 0]
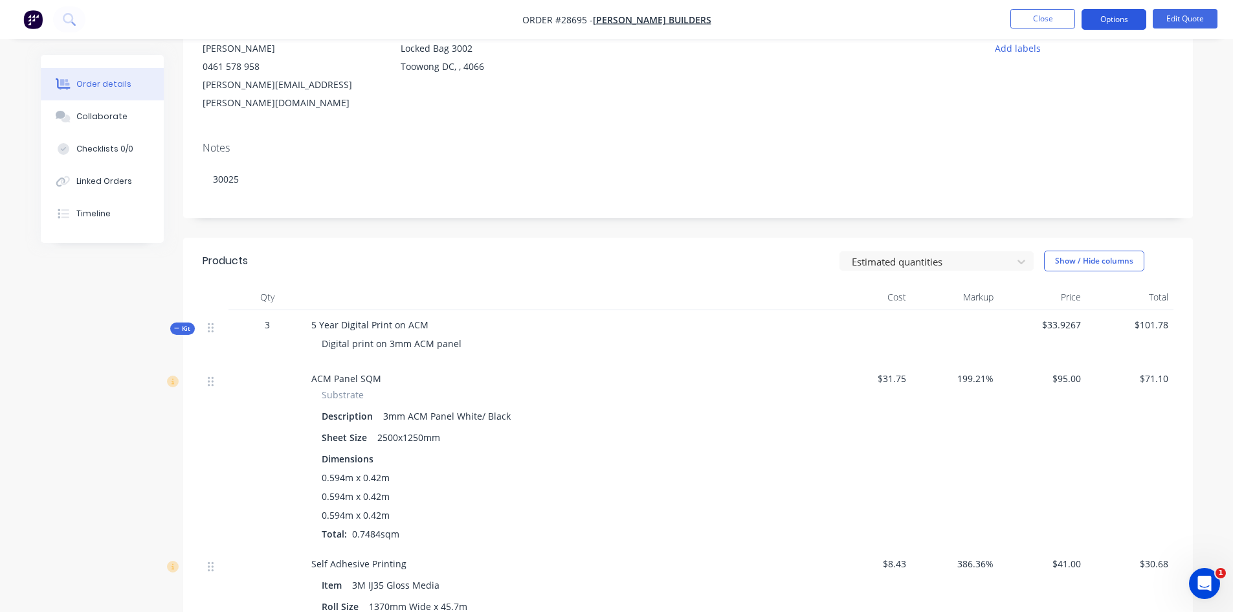
click at [1140, 18] on button "Options" at bounding box center [1113, 19] width 65 height 21
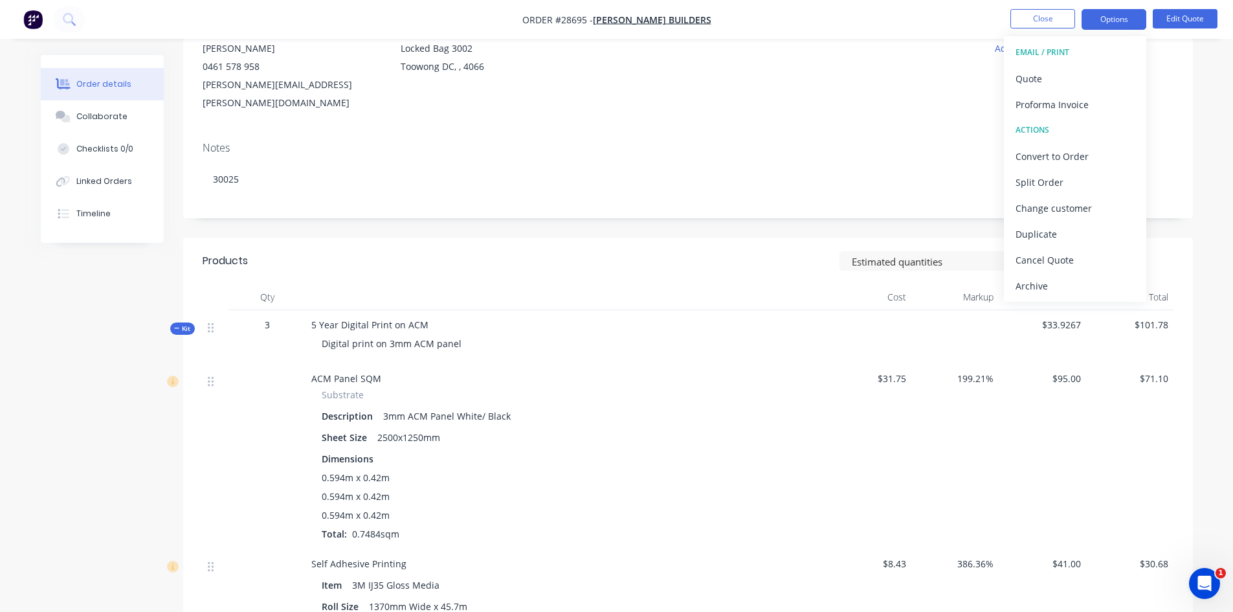
click at [1210, 5] on nav "Order #28695 - [PERSON_NAME] Builders Close Options EMAIL / PRINT Quote Proform…" at bounding box center [616, 19] width 1233 height 39
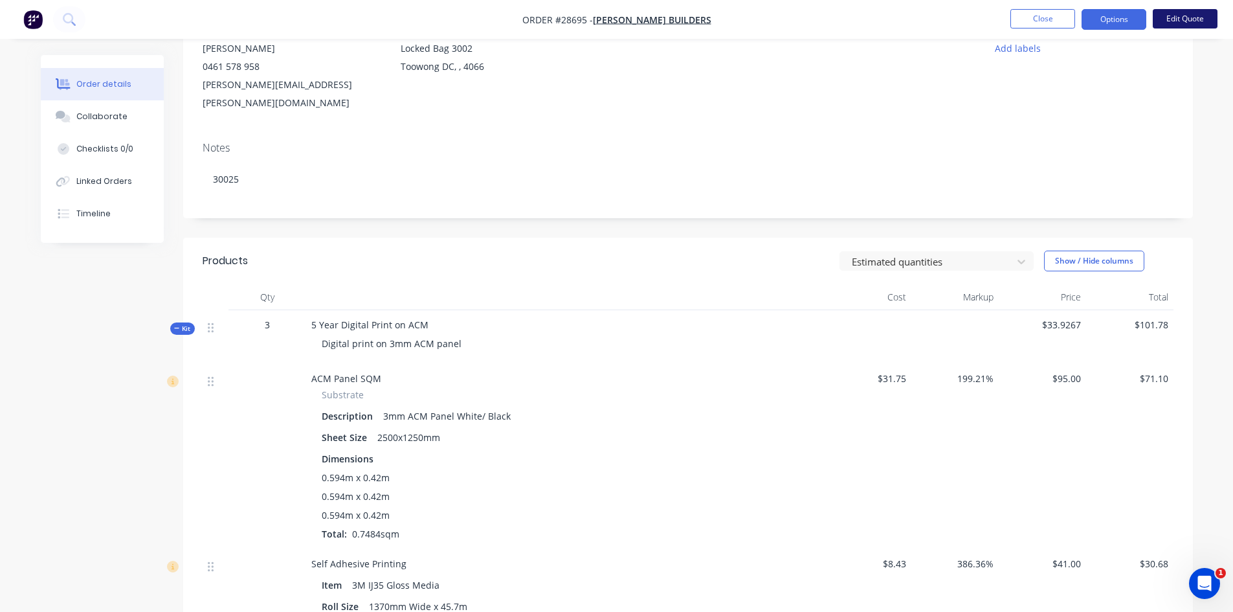
click at [1208, 15] on button "Edit Quote" at bounding box center [1185, 18] width 65 height 19
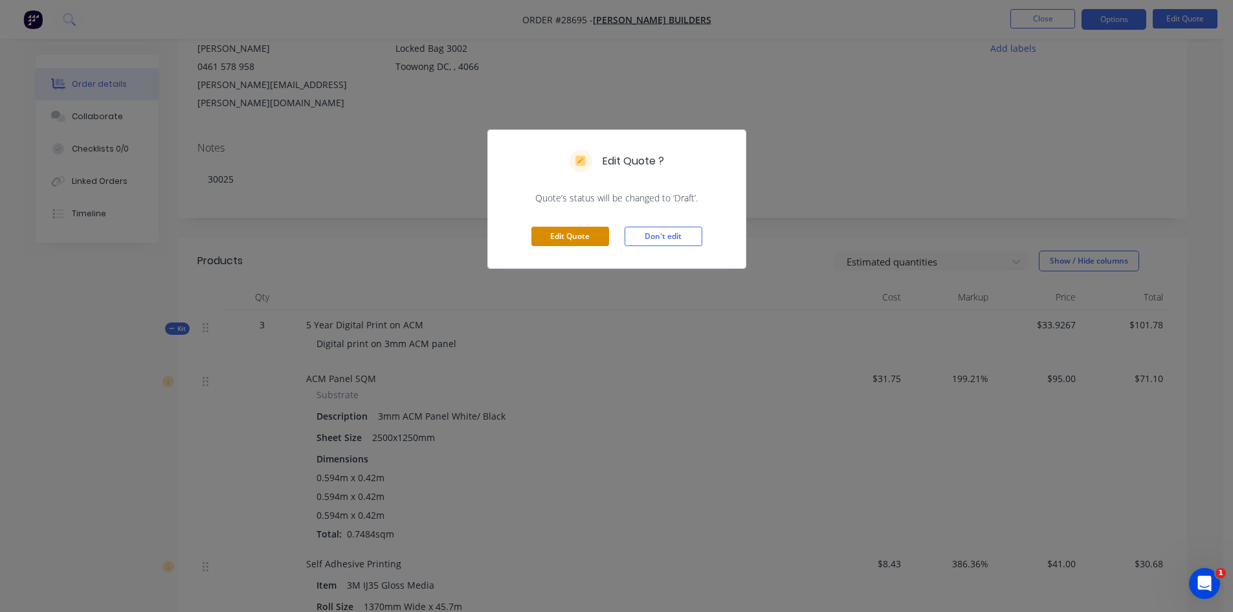
click at [585, 233] on button "Edit Quote" at bounding box center [570, 235] width 78 height 19
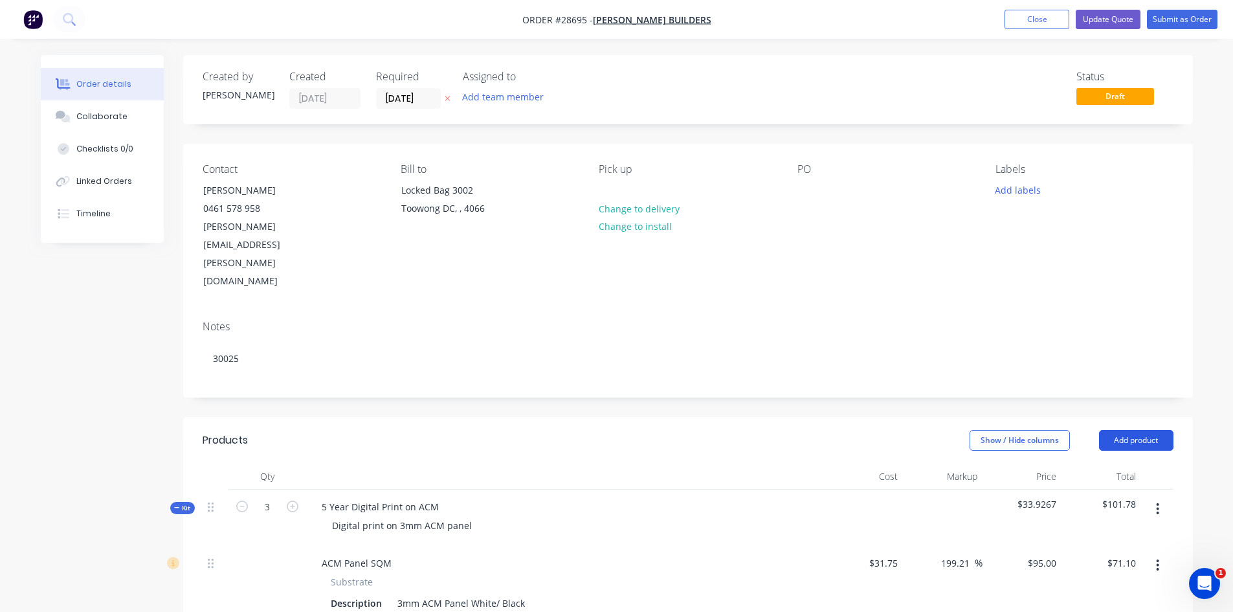
click at [1151, 430] on button "Add product" at bounding box center [1136, 440] width 74 height 21
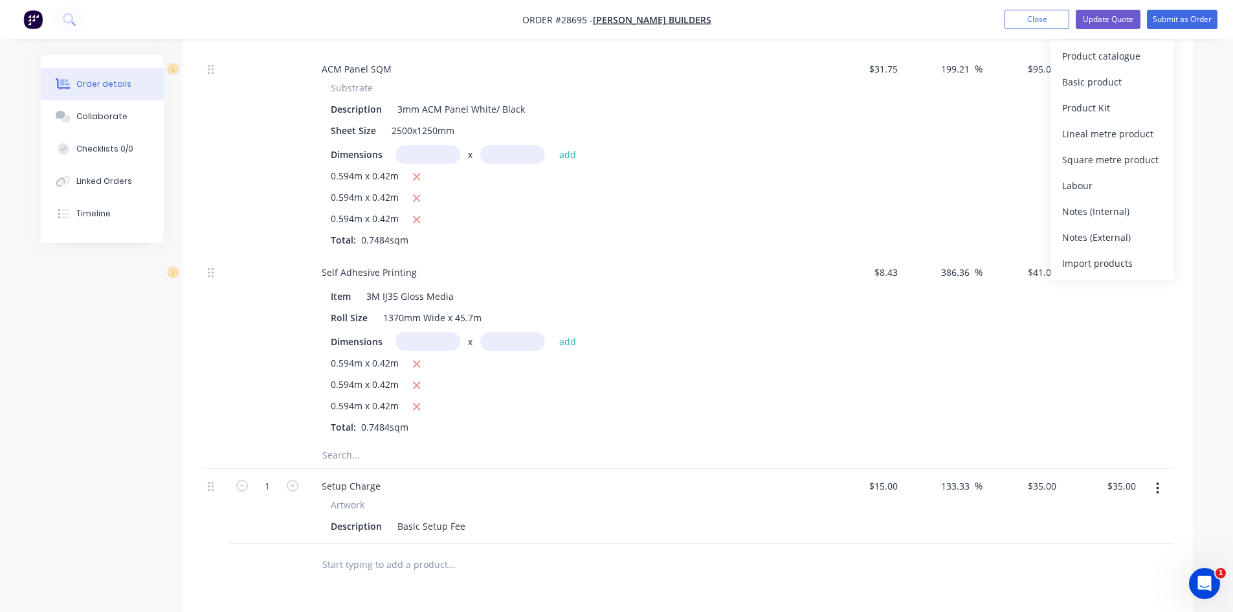
scroll to position [518, 0]
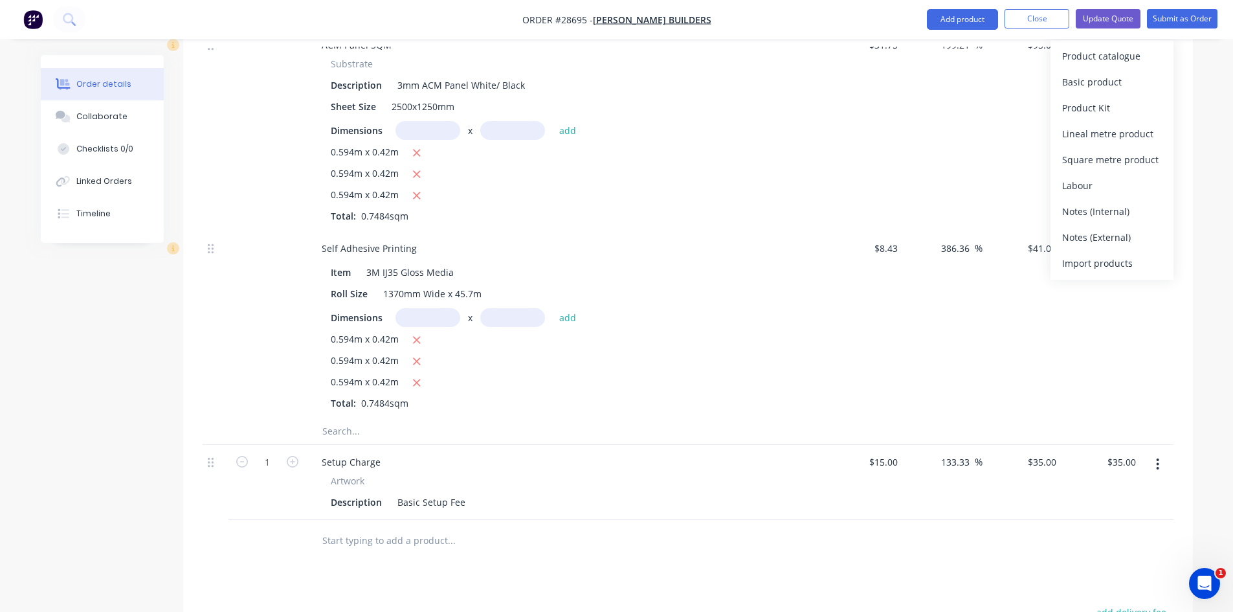
click at [387, 520] on div at bounding box center [539, 541] width 466 height 42
click at [375, 527] on input "text" at bounding box center [451, 540] width 259 height 26
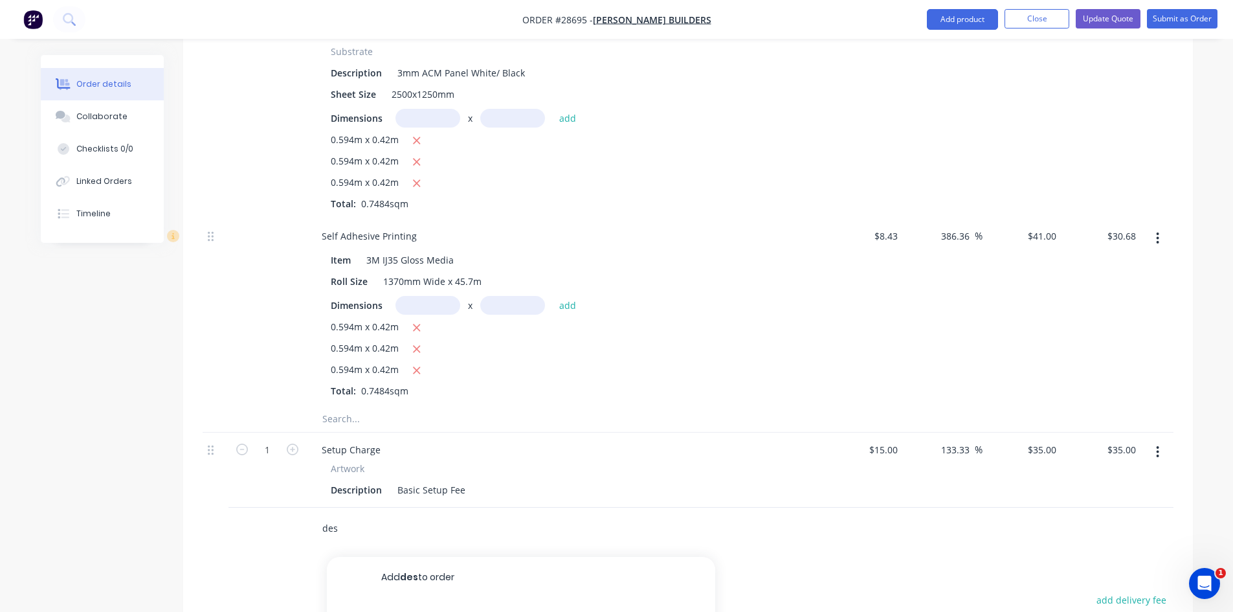
scroll to position [744, 0]
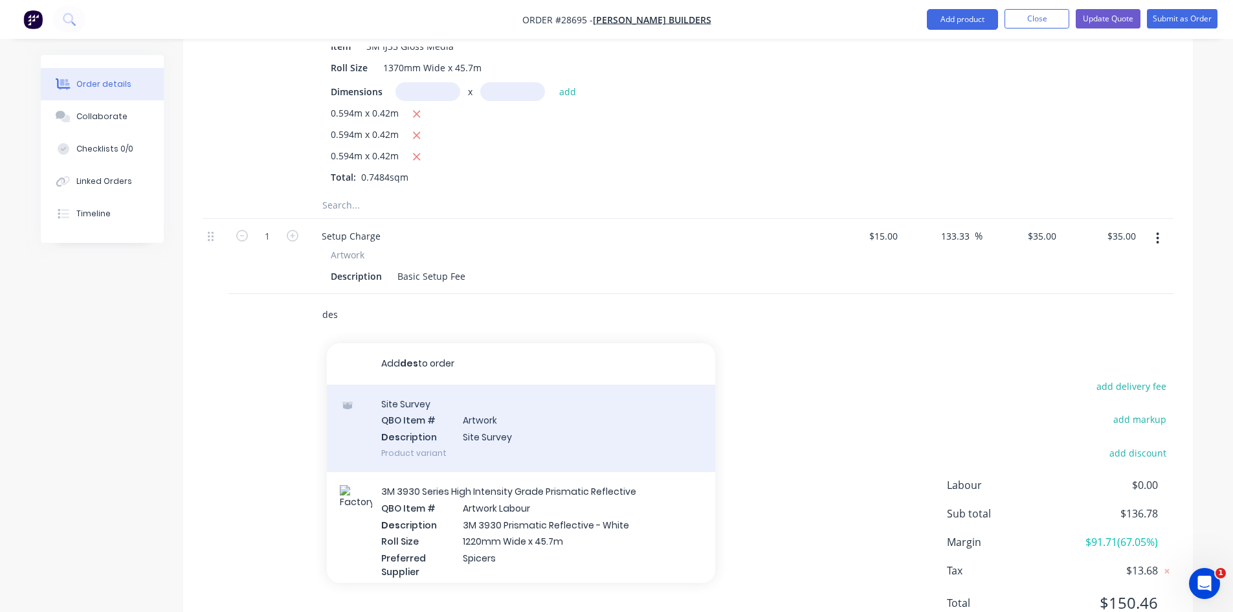
type input "des"
click at [441, 384] on div "Site Survey QBO Item # Artwork Des cription Site Survey Product variant" at bounding box center [521, 427] width 388 height 87
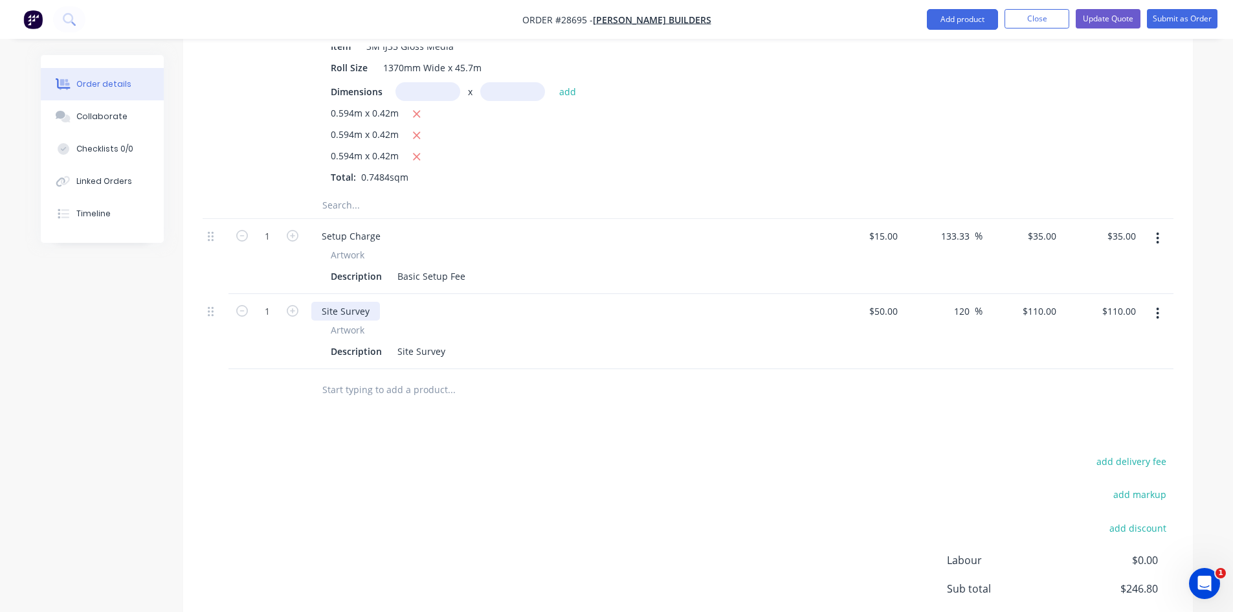
click at [355, 302] on div "Site Survey" at bounding box center [345, 311] width 69 height 19
click at [1164, 302] on button "button" at bounding box center [1157, 313] width 30 height 23
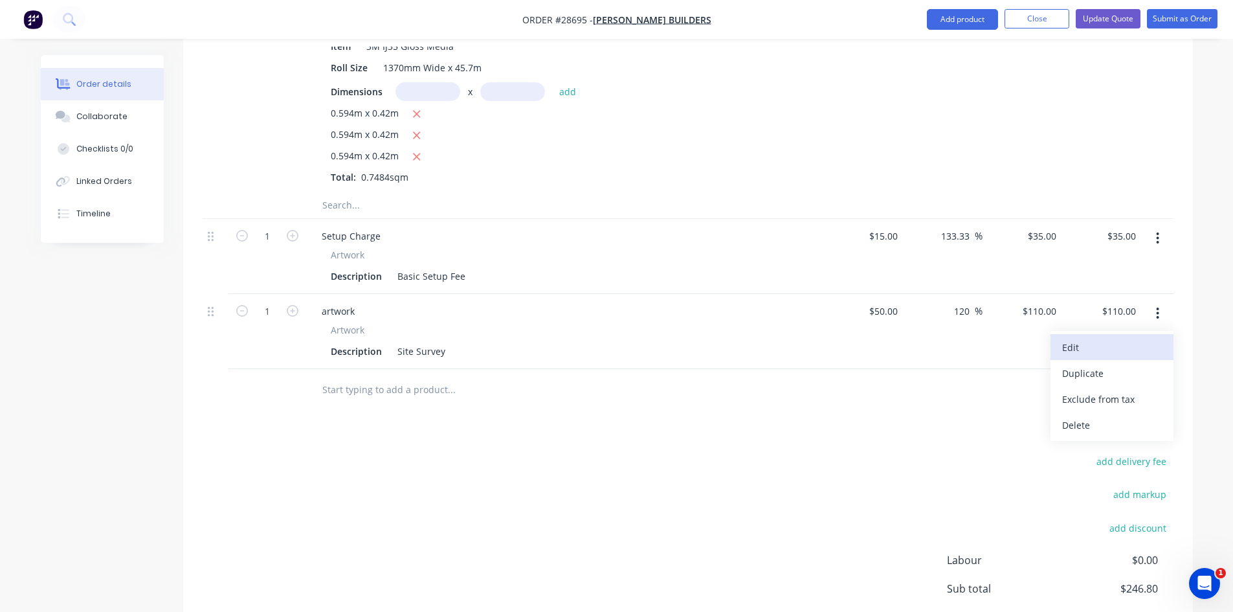
click at [1081, 338] on div "Edit" at bounding box center [1112, 347] width 100 height 19
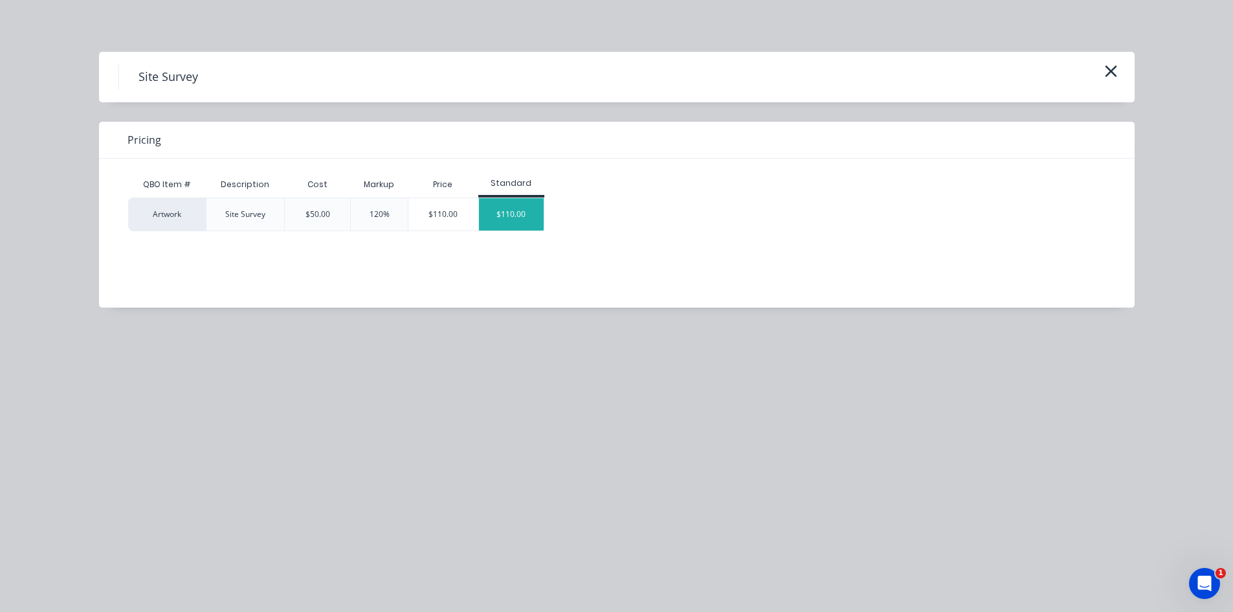
click at [502, 205] on div "$110.00" at bounding box center [511, 214] width 65 height 32
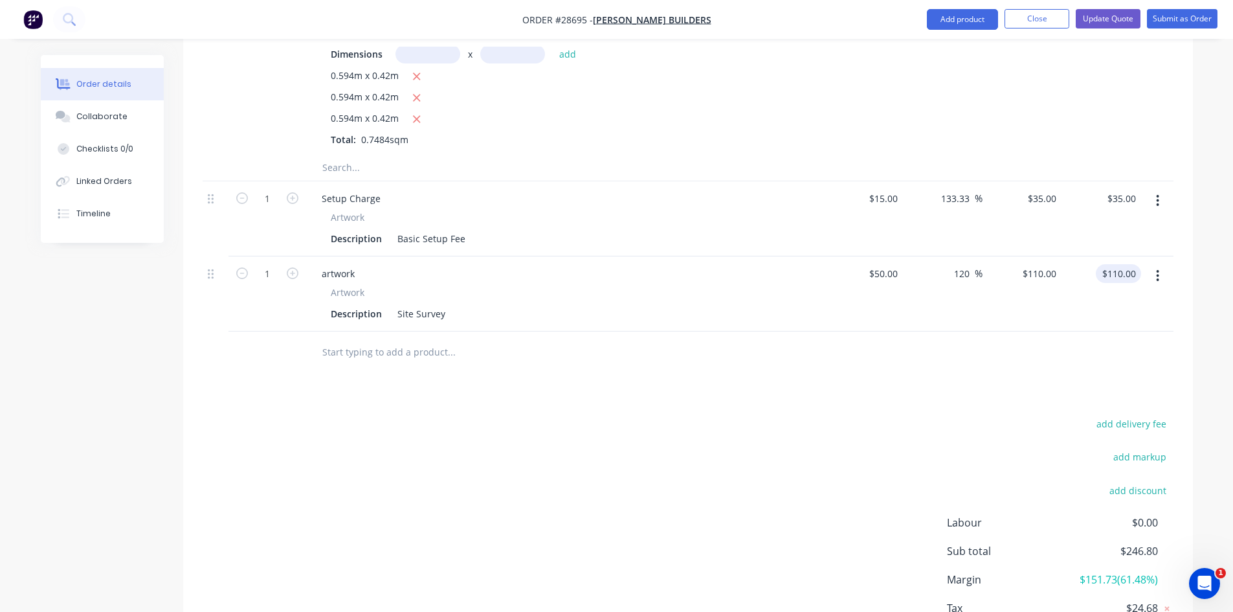
scroll to position [819, 0]
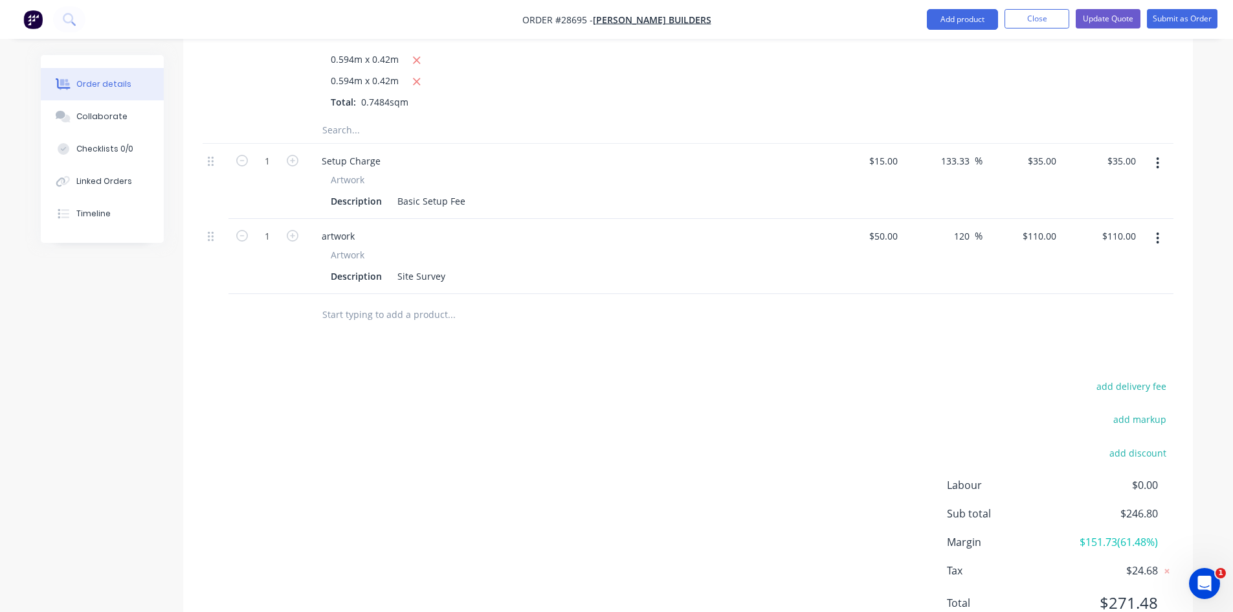
click at [1153, 151] on button "button" at bounding box center [1157, 162] width 30 height 23
click at [1094, 265] on div "Delete" at bounding box center [1112, 274] width 100 height 19
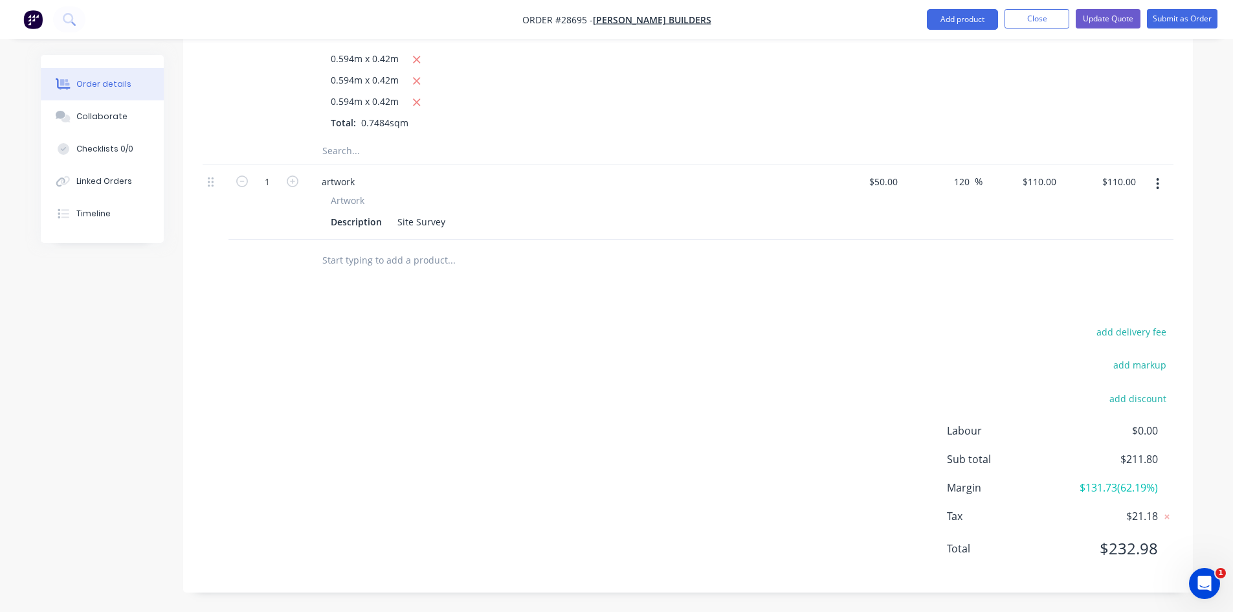
scroll to position [744, 0]
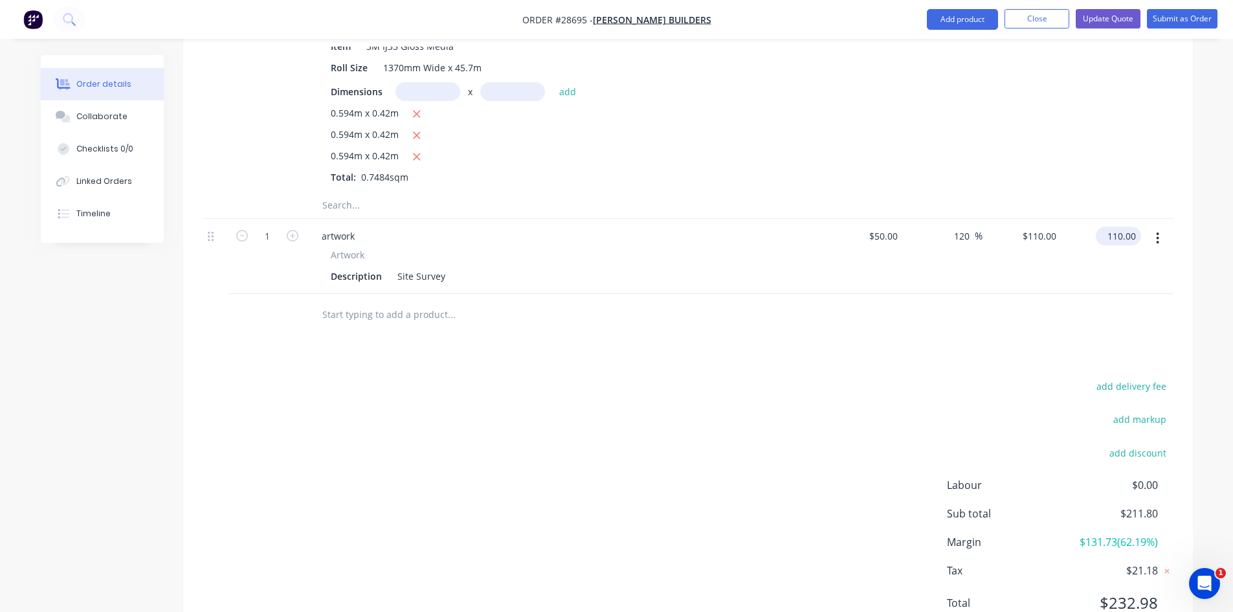
click at [1109, 226] on input "110.00" at bounding box center [1121, 235] width 40 height 19
type input "90"
type input "80"
type input "$90.00"
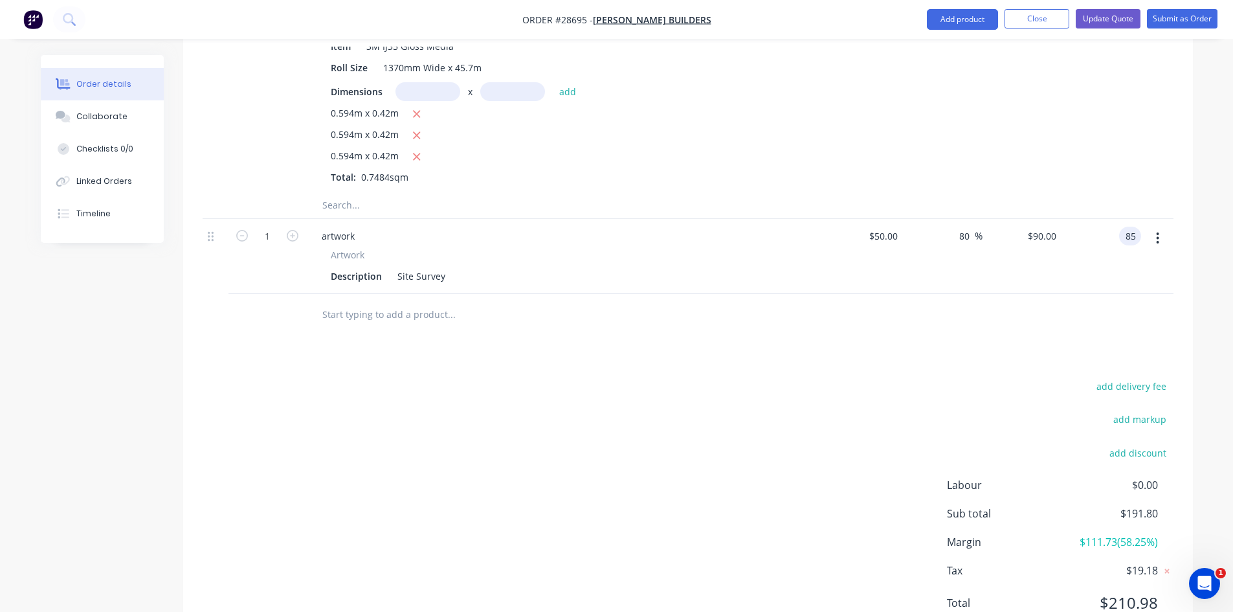
type input "85"
type input "70"
type input "$85.00"
click at [1129, 226] on input "85.00" at bounding box center [1123, 235] width 35 height 19
type input "83"
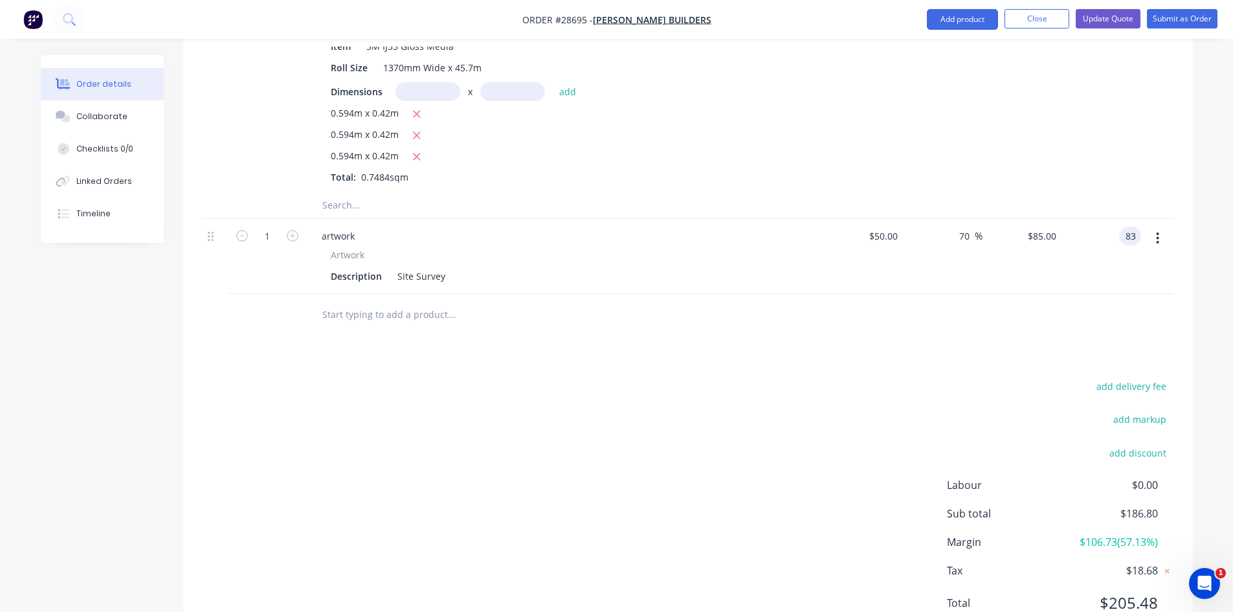
type input "66"
type input "$83.00"
click at [1136, 226] on input "83.00" at bounding box center [1123, 235] width 35 height 19
click at [1136, 226] on input "83.00" at bounding box center [1126, 235] width 30 height 19
click at [1134, 226] on input "83.00" at bounding box center [1126, 235] width 30 height 19
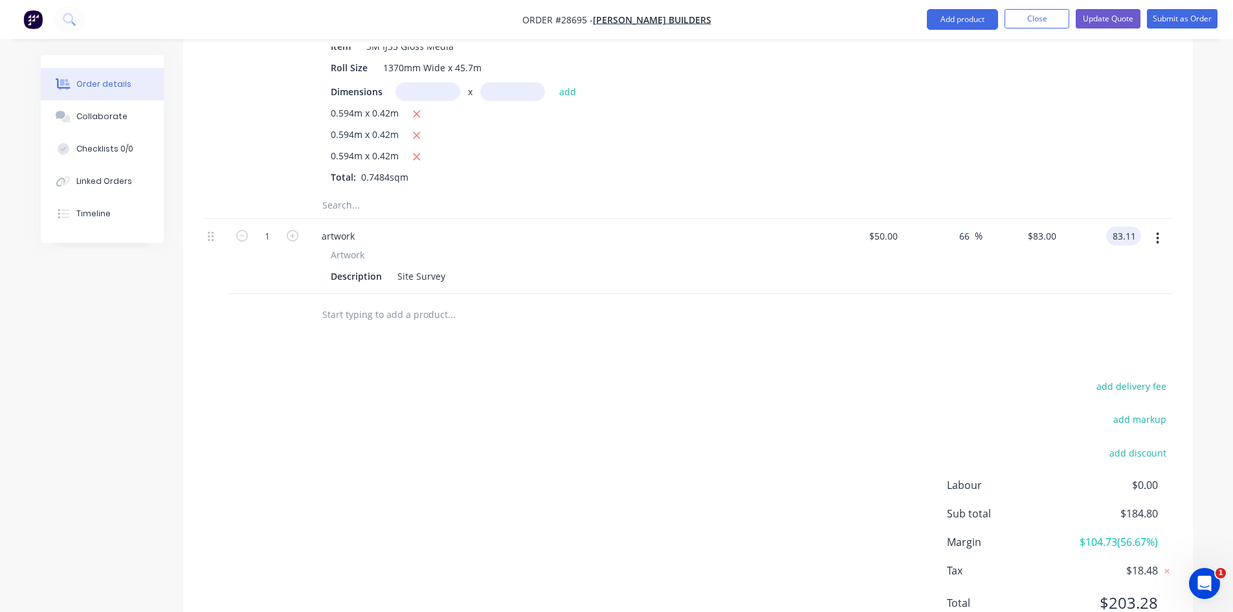
type input "83.11"
type input "66.22"
type input "$83.11"
click at [1131, 226] on input "83.11" at bounding box center [1123, 235] width 35 height 19
type input "83.21"
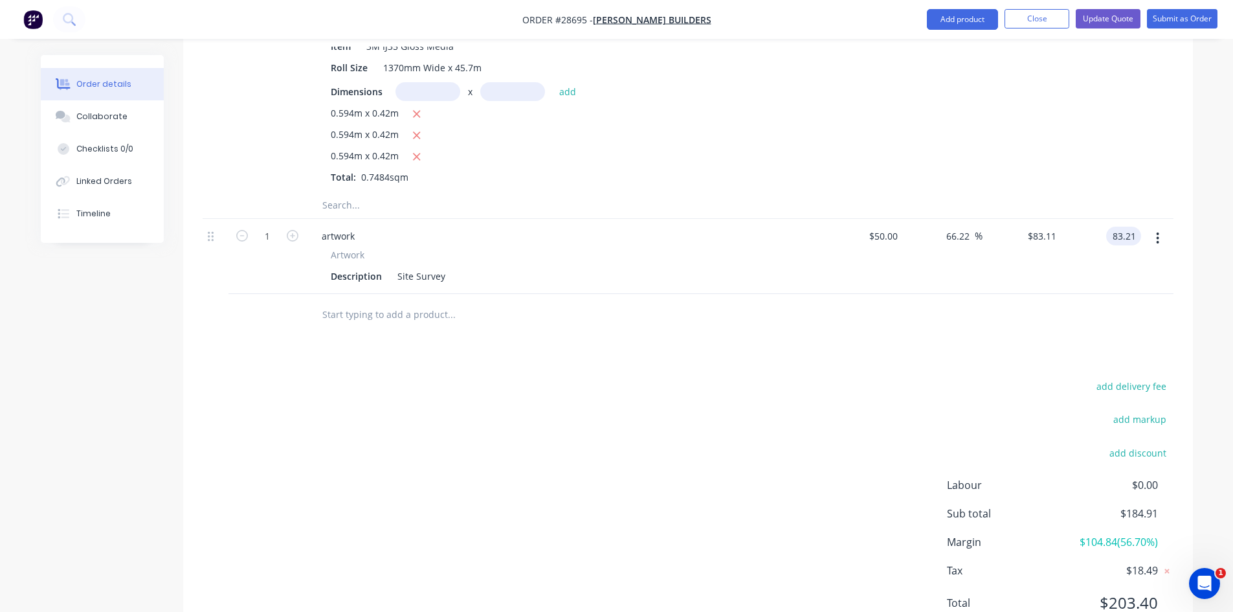
type input "66.42"
type input "$83.21"
click at [1132, 226] on input "83.21" at bounding box center [1126, 235] width 30 height 19
type input "83.2"
type input "66.4"
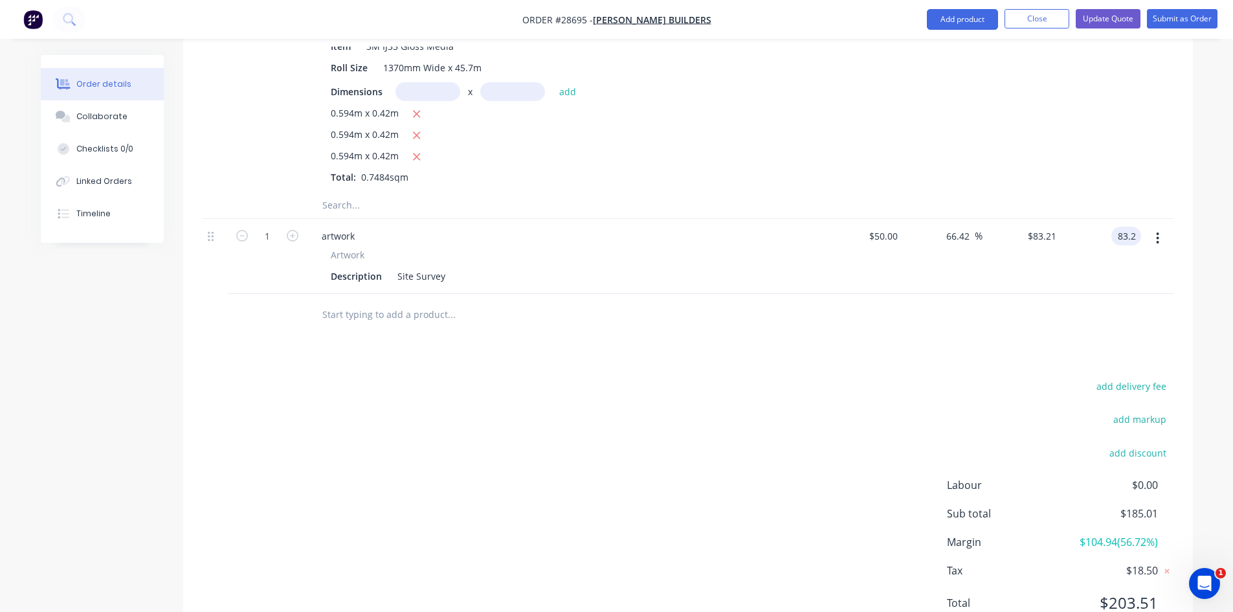
type input "$83.20"
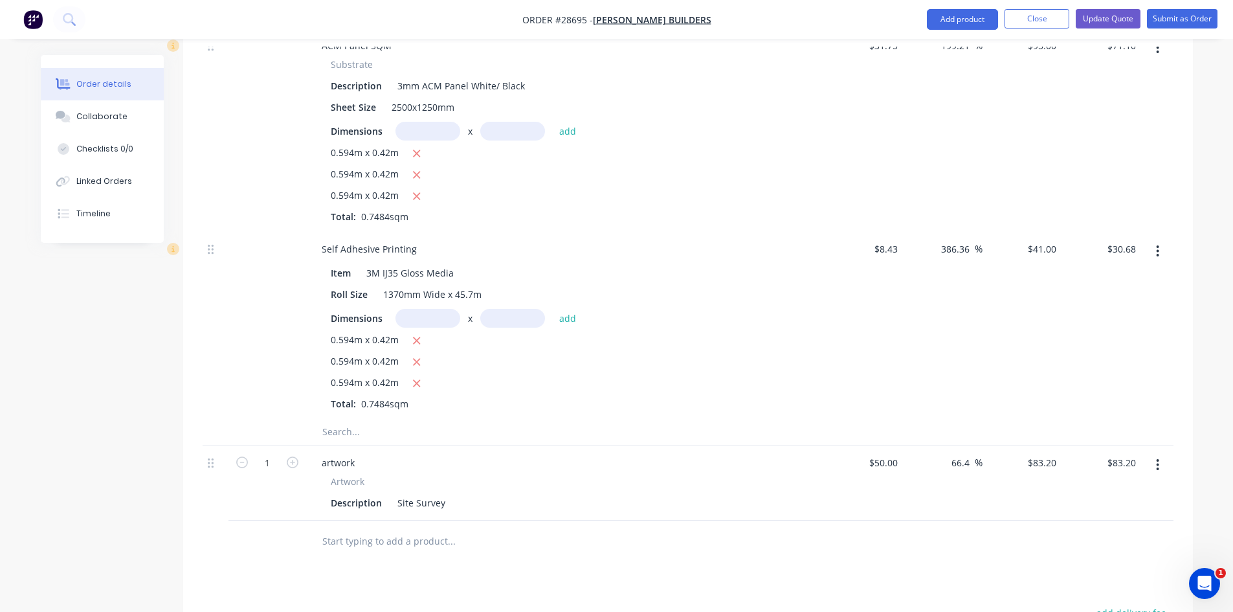
scroll to position [485, 0]
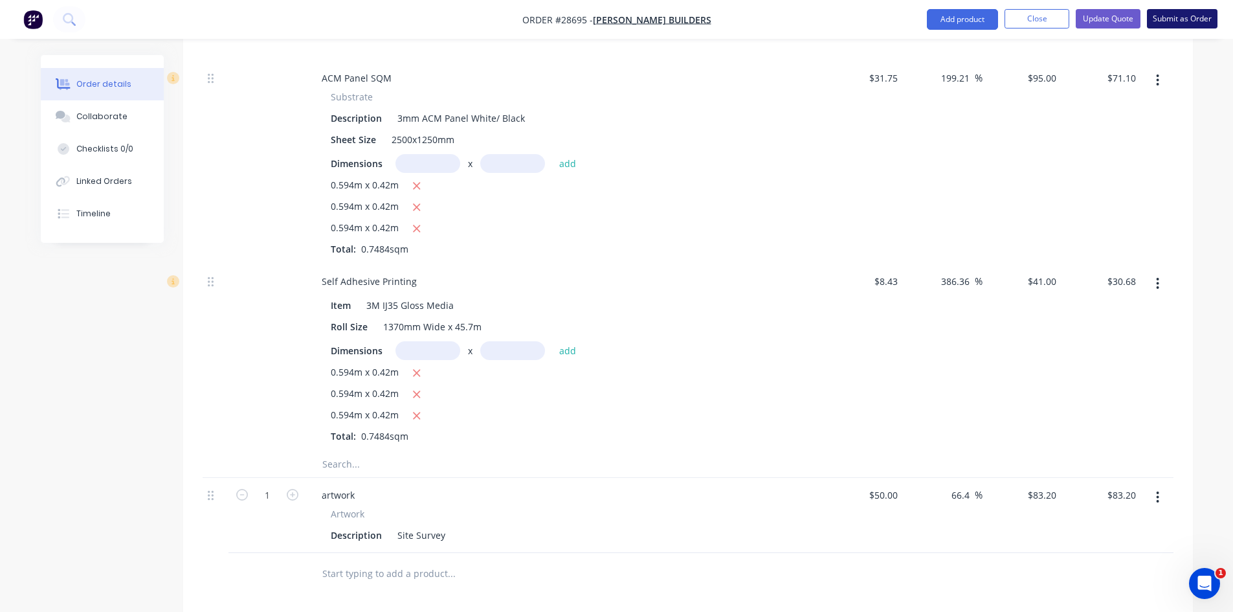
click at [1171, 21] on button "Submit as Order" at bounding box center [1182, 18] width 71 height 19
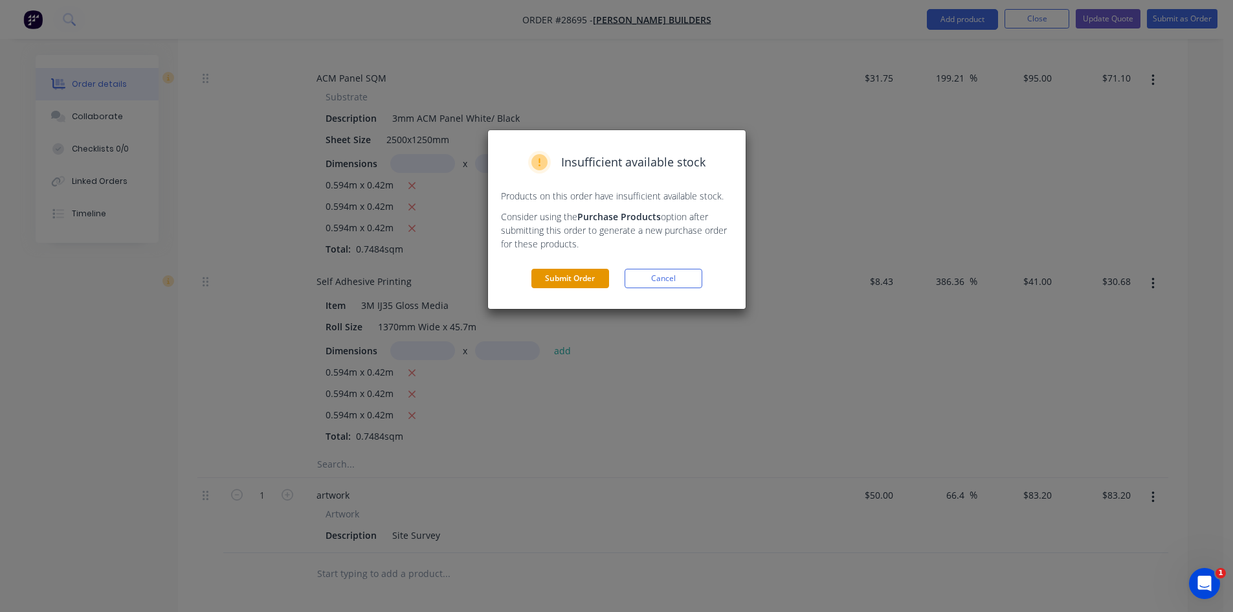
click at [571, 274] on button "Submit Order" at bounding box center [570, 278] width 78 height 19
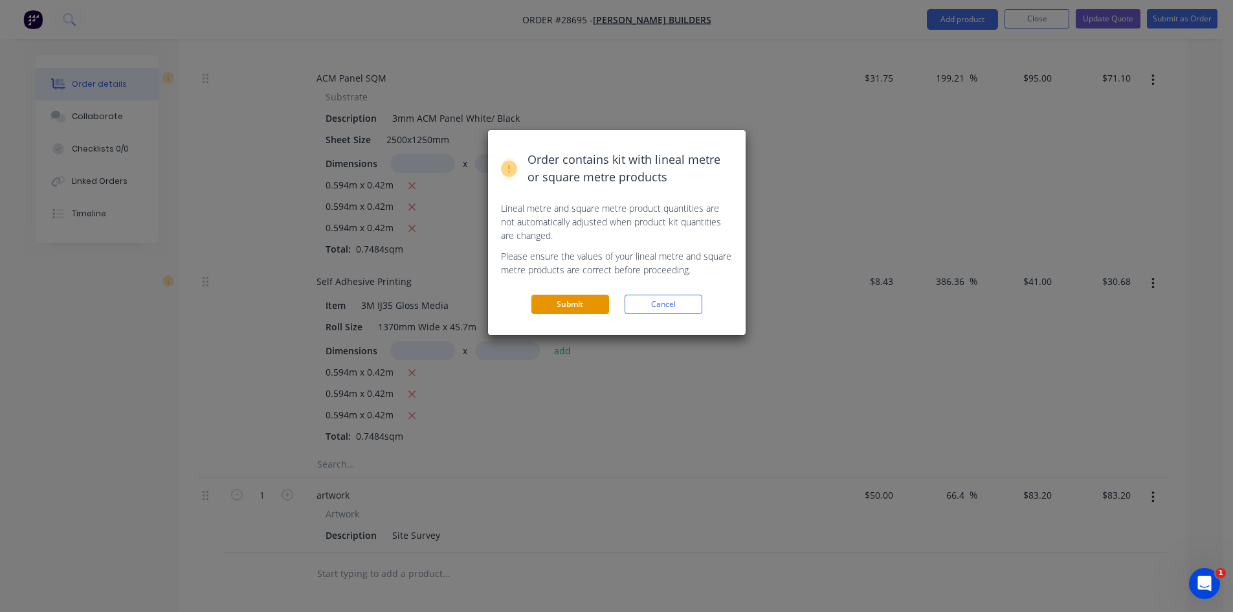
click at [570, 300] on button "Submit" at bounding box center [570, 303] width 78 height 19
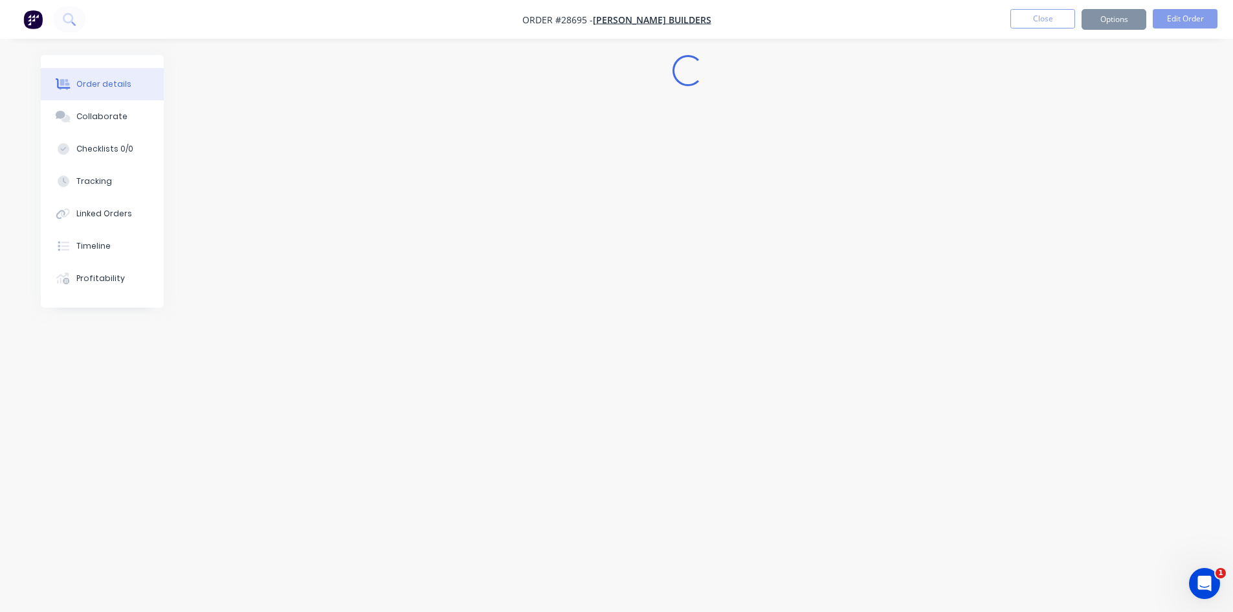
scroll to position [0, 0]
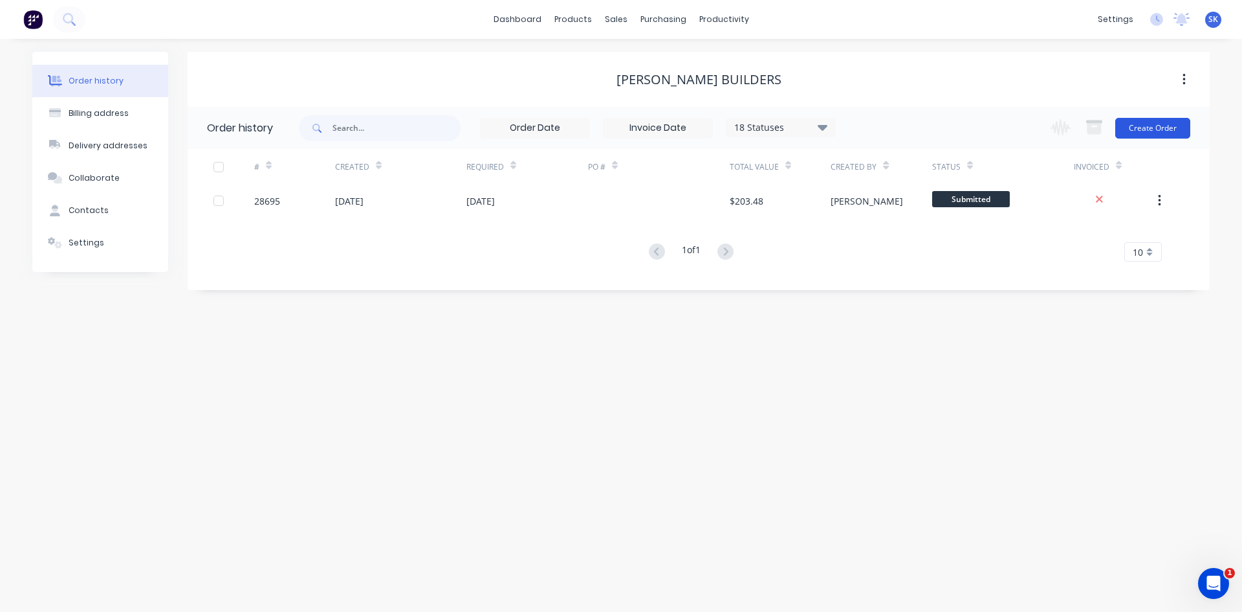
click at [1142, 130] on button "Create Order" at bounding box center [1153, 128] width 75 height 21
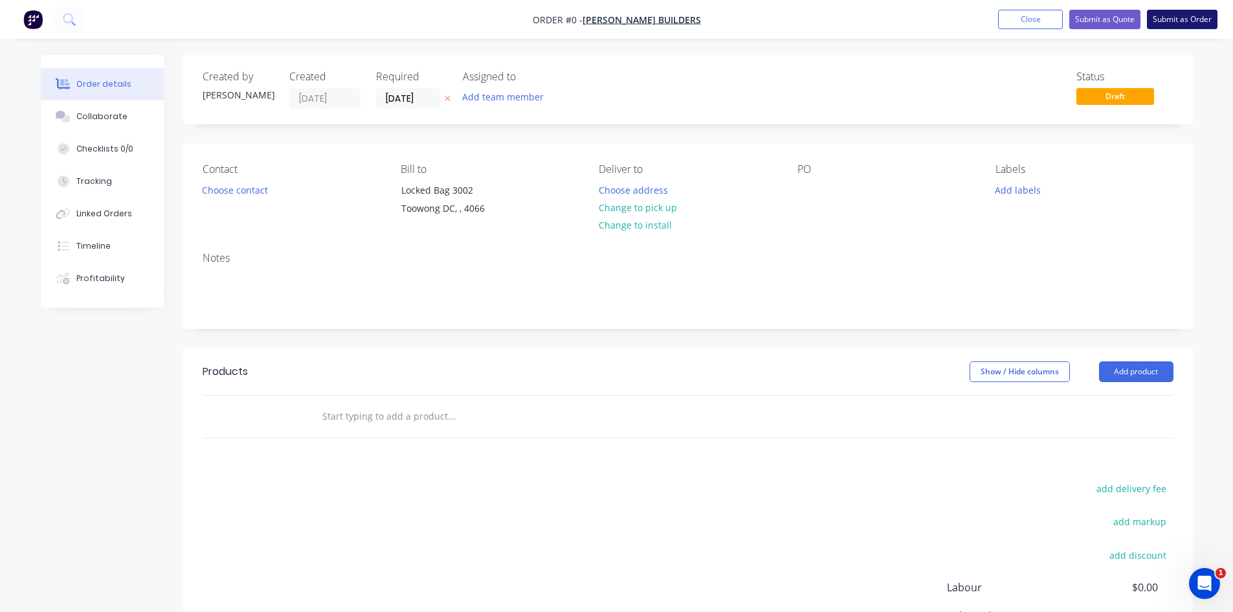
click at [1198, 19] on button "Submit as Order" at bounding box center [1182, 19] width 71 height 19
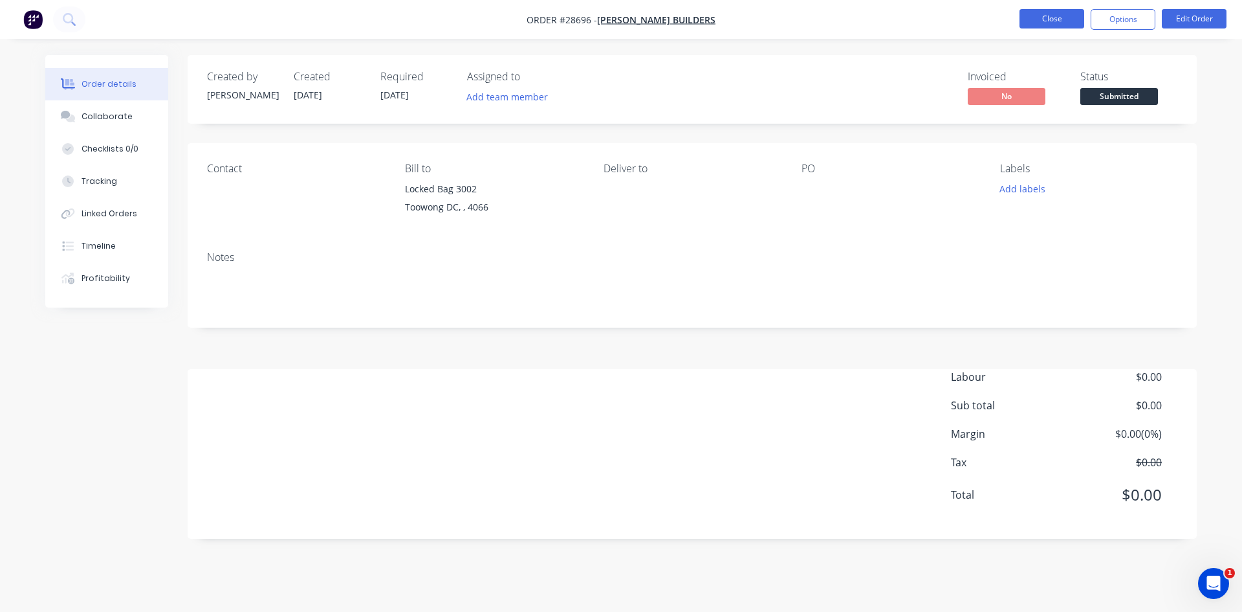
click at [1049, 14] on button "Close" at bounding box center [1052, 18] width 65 height 19
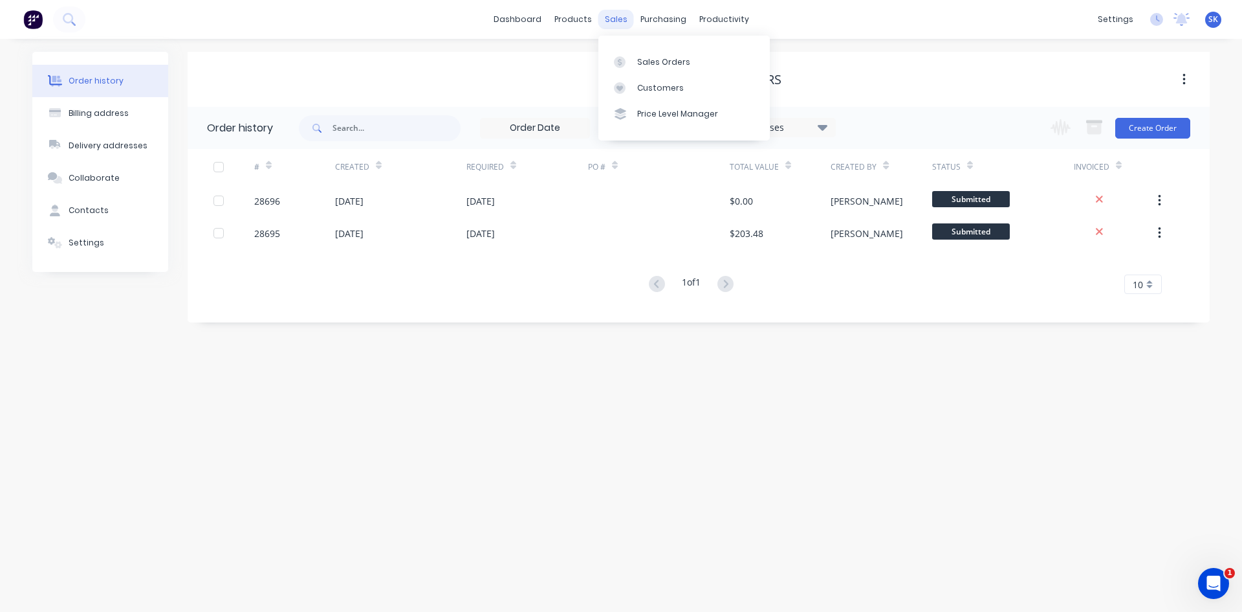
click at [607, 14] on div "sales" at bounding box center [617, 19] width 36 height 19
click at [645, 58] on div "Sales Orders" at bounding box center [663, 62] width 53 height 12
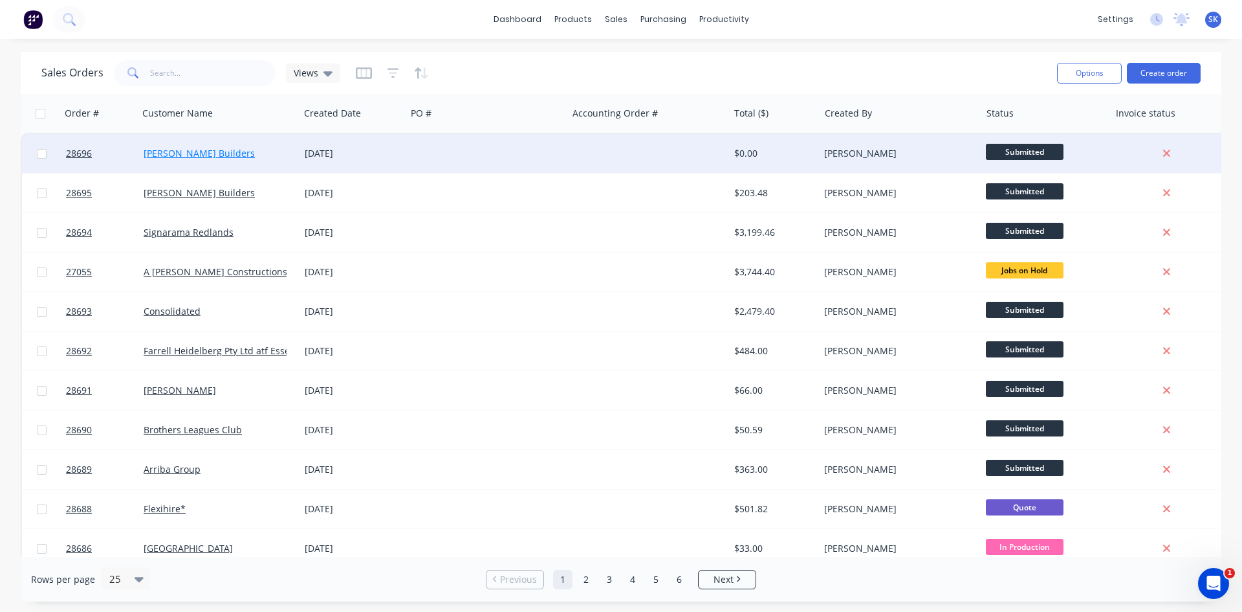
click at [175, 154] on link "[PERSON_NAME] Builders" at bounding box center [199, 153] width 111 height 12
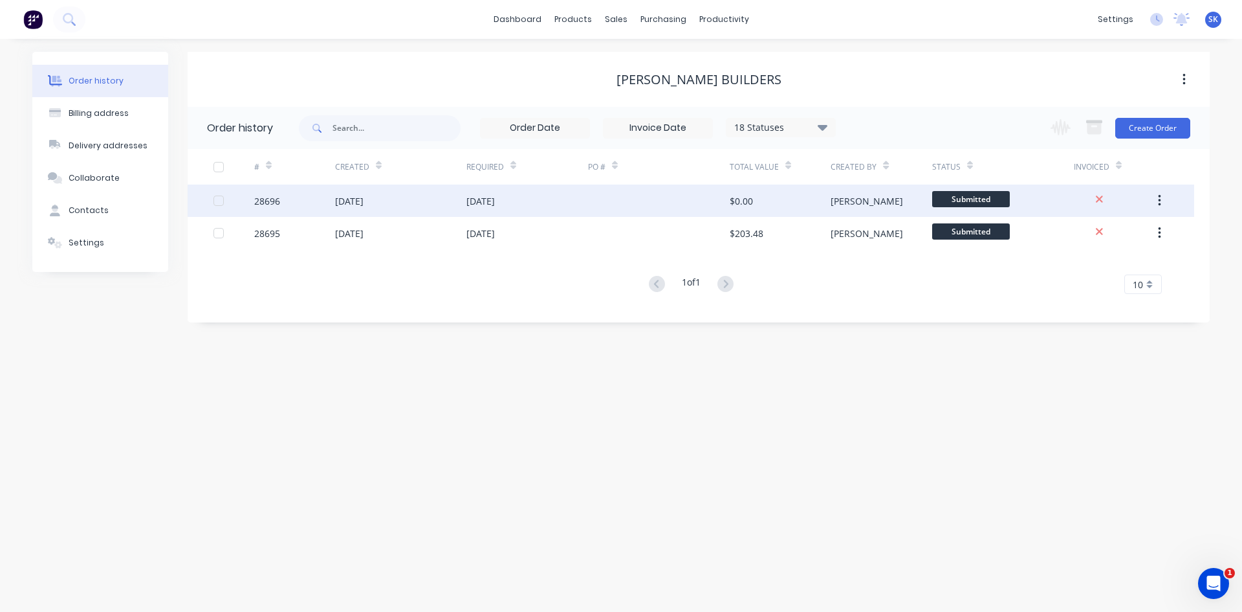
click at [1165, 197] on button "button" at bounding box center [1160, 200] width 30 height 23
click at [1161, 197] on icon "button" at bounding box center [1159, 201] width 3 height 12
click at [393, 197] on div "[DATE]" at bounding box center [400, 200] width 131 height 32
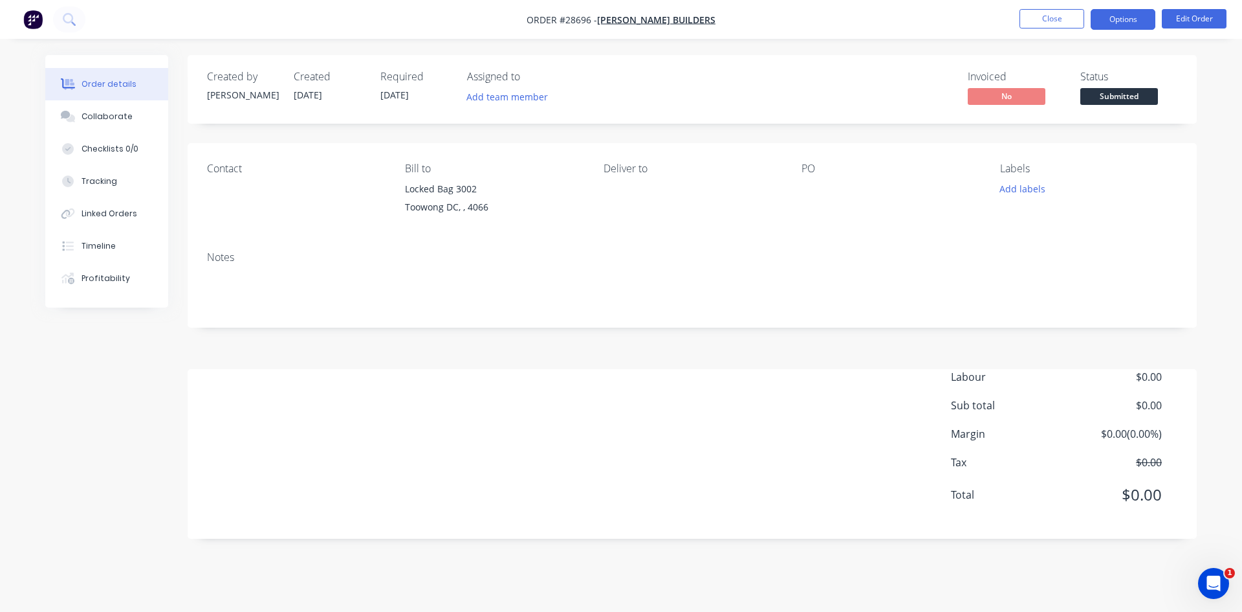
click at [1137, 20] on button "Options" at bounding box center [1123, 19] width 65 height 21
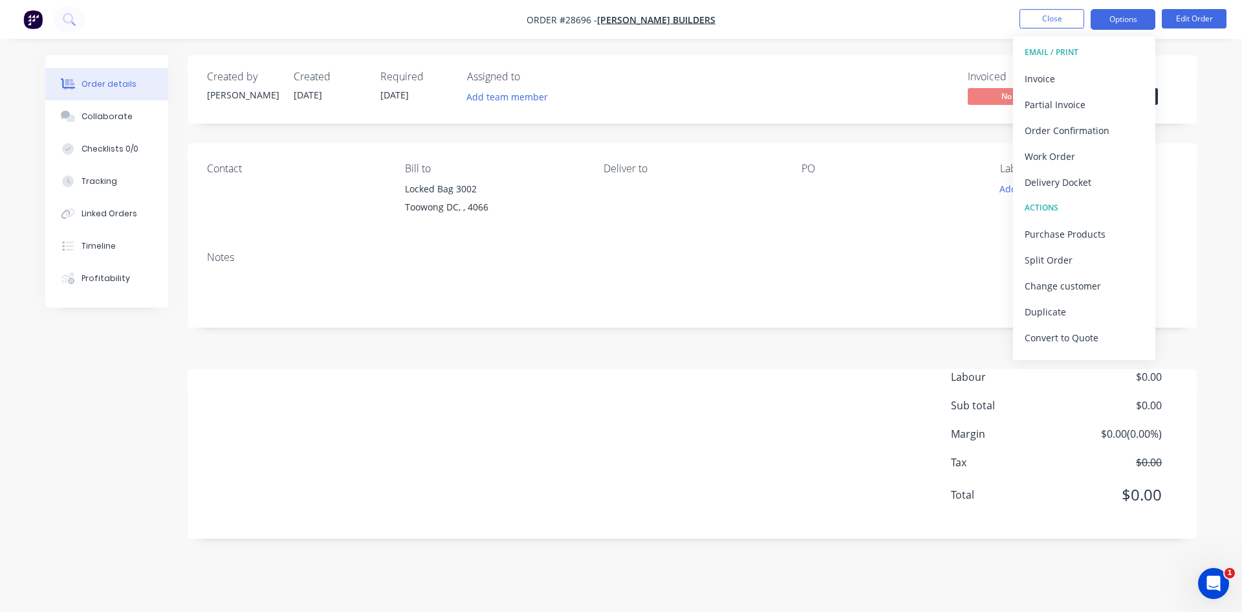
click at [1121, 24] on button "Options" at bounding box center [1123, 19] width 65 height 21
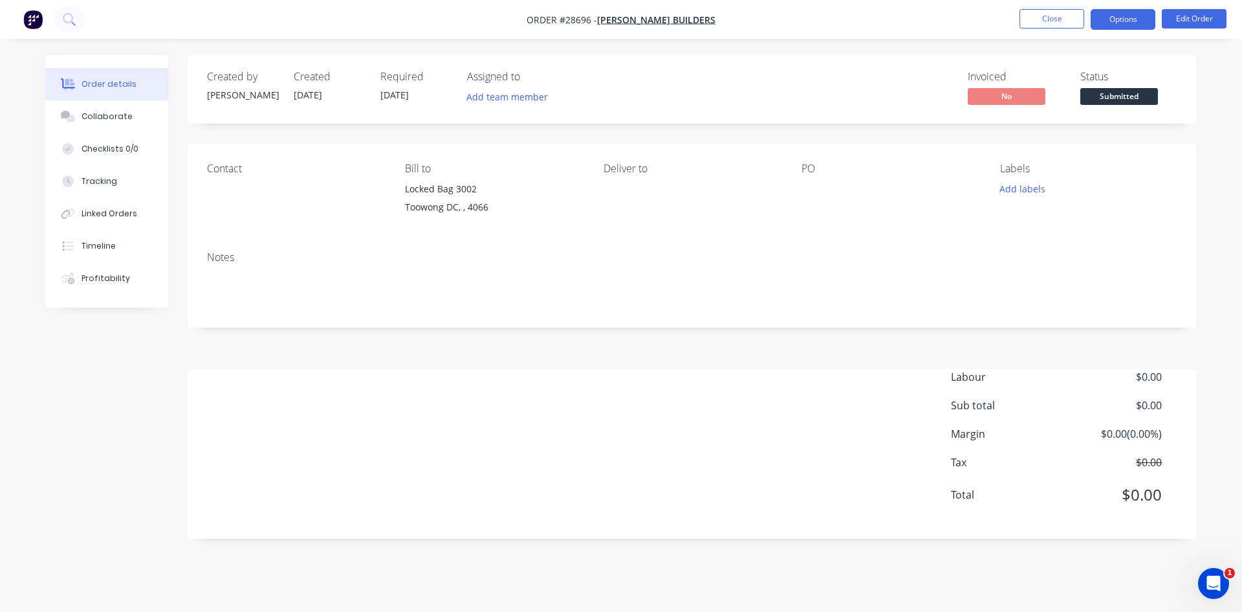
click at [1121, 24] on button "Options" at bounding box center [1123, 19] width 65 height 21
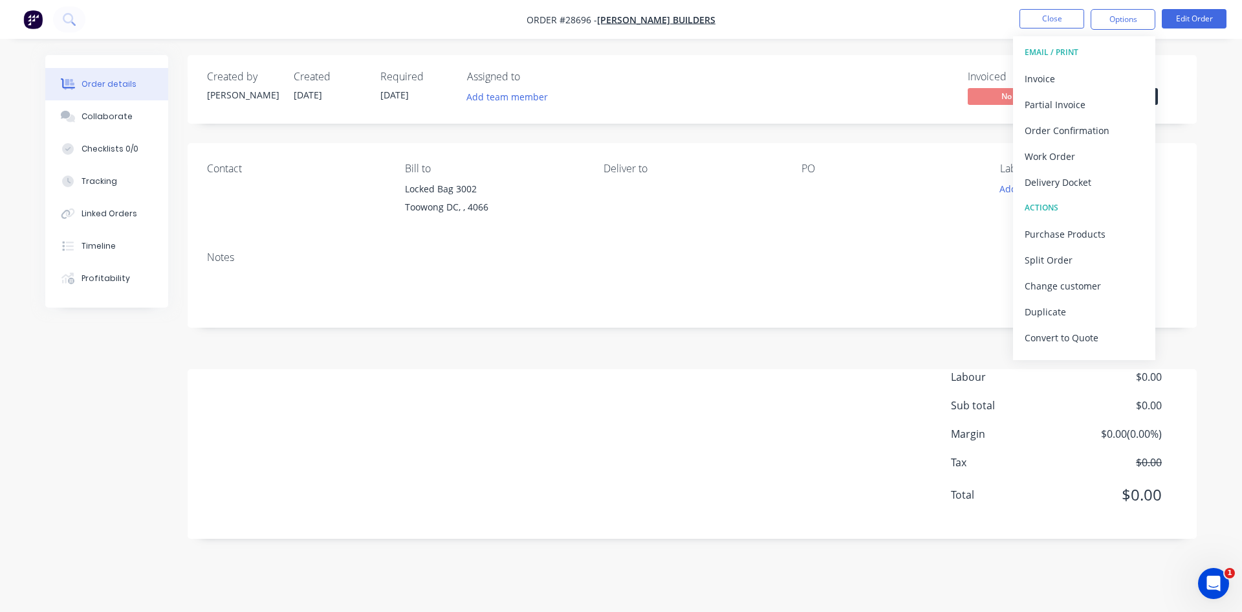
click at [1222, 77] on div "Order details Collaborate Checklists 0/0 Tracking Linked Orders Timeline Profit…" at bounding box center [621, 306] width 1242 height 612
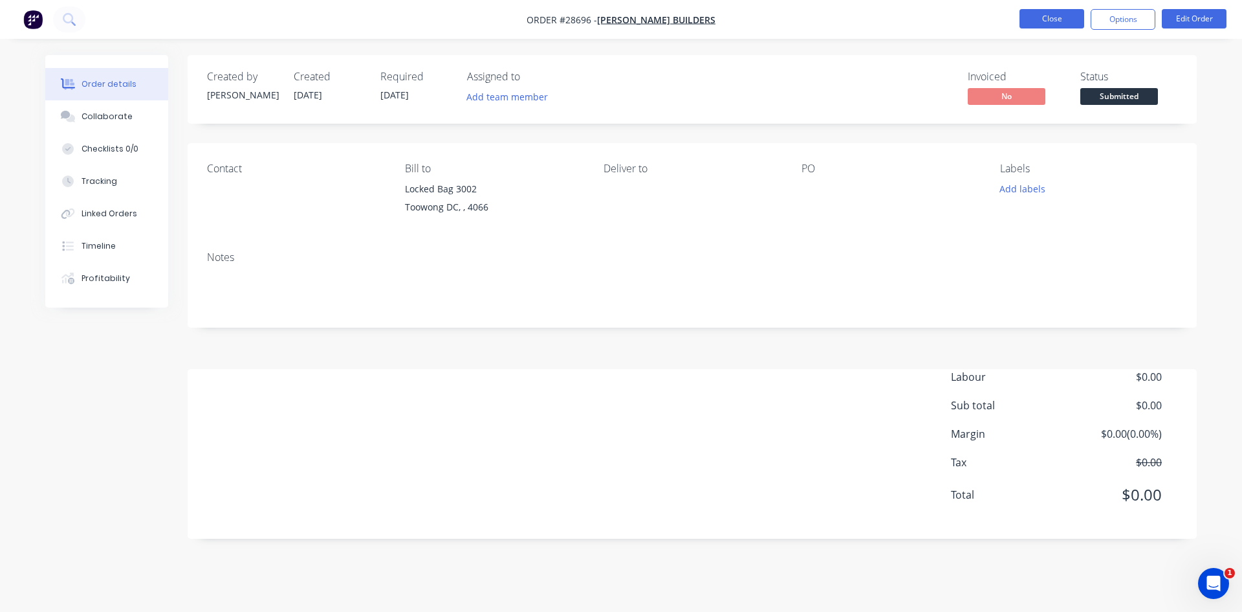
click at [1043, 10] on button "Close" at bounding box center [1052, 18] width 65 height 19
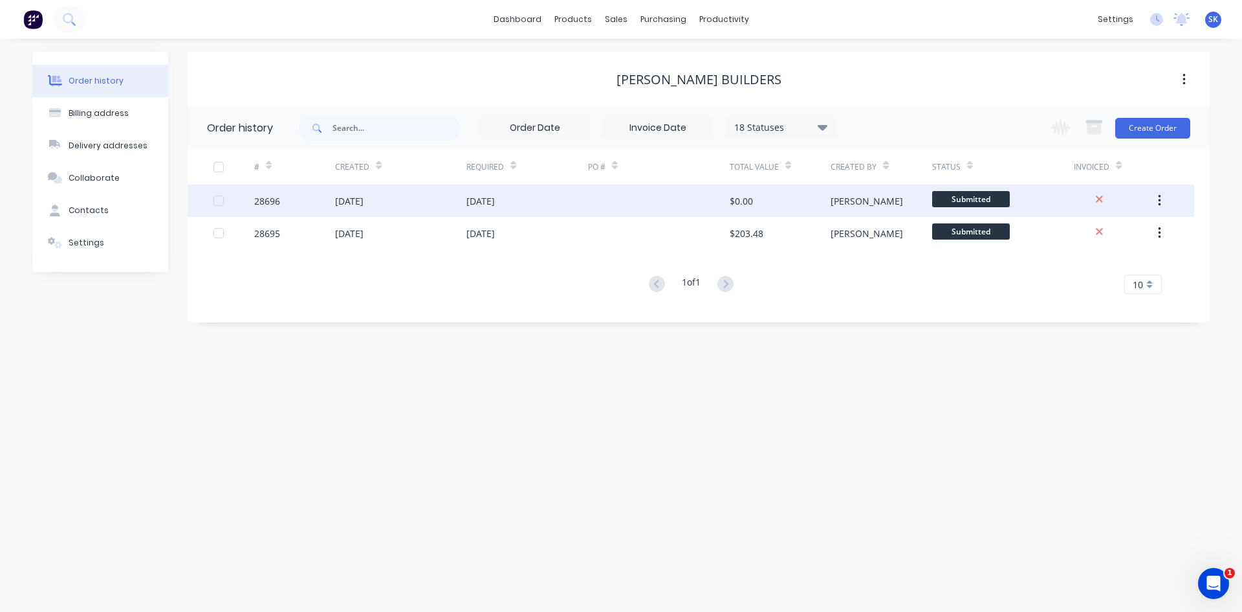
click at [1161, 197] on icon "button" at bounding box center [1159, 200] width 3 height 14
click at [1121, 232] on div "Archive" at bounding box center [1114, 234] width 100 height 19
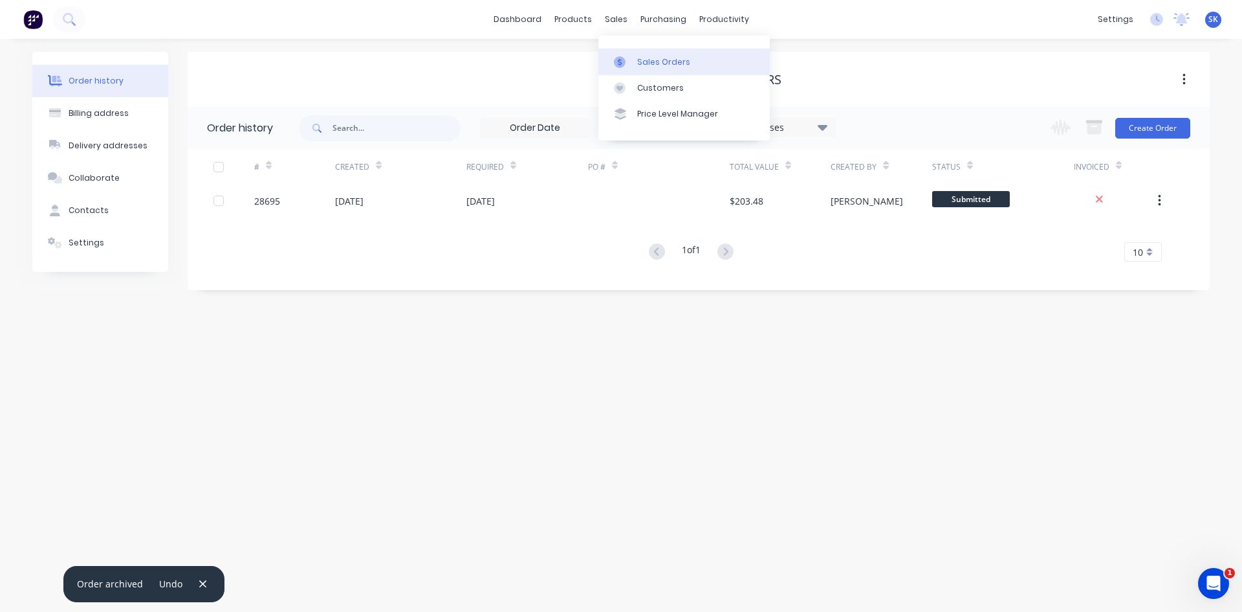
click at [655, 63] on div "Sales Orders" at bounding box center [663, 62] width 53 height 12
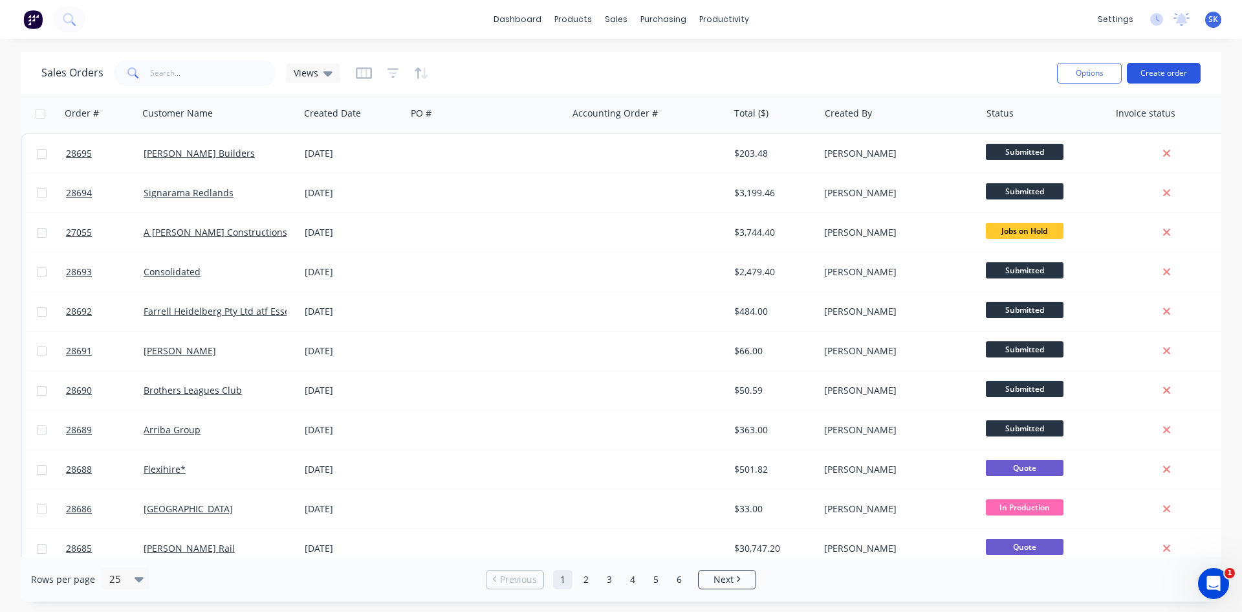
click at [1156, 72] on button "Create order" at bounding box center [1164, 73] width 74 height 21
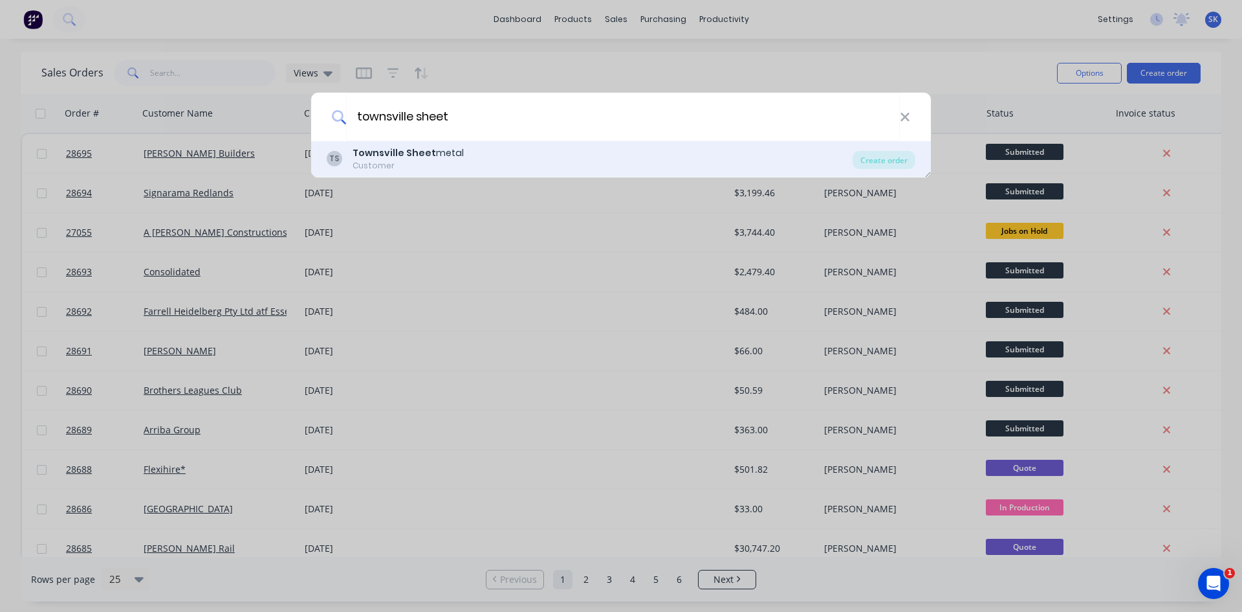
type input "townsville sheet"
click at [528, 162] on div "TS Townsville Sheet metal Customer" at bounding box center [590, 158] width 526 height 25
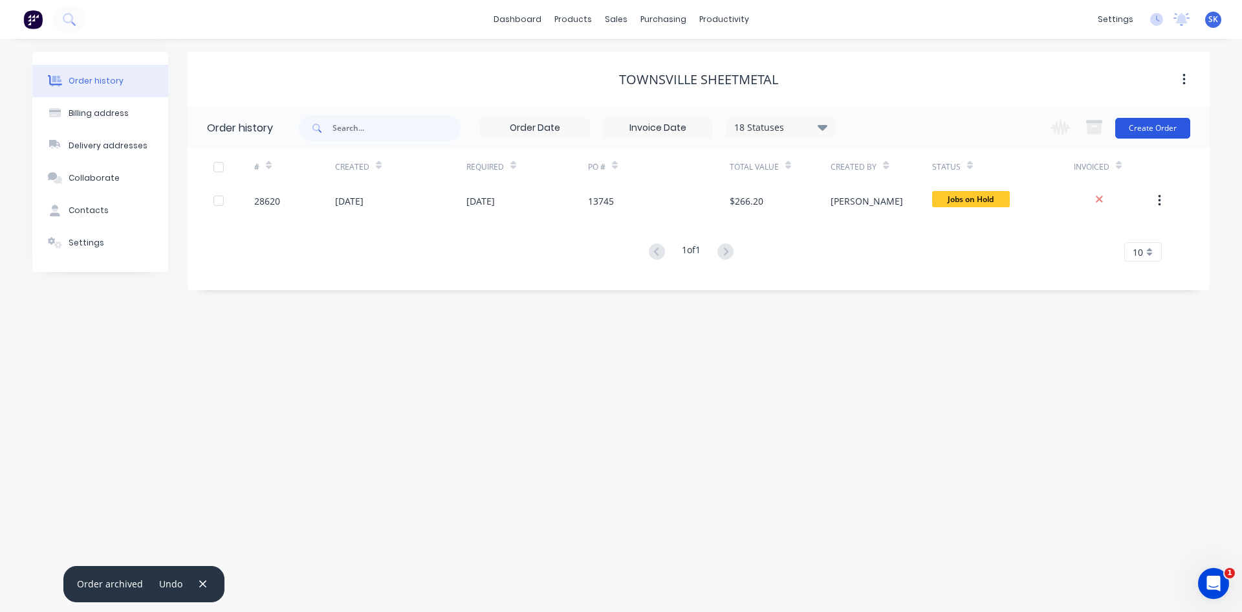
click at [1156, 133] on button "Create Order" at bounding box center [1153, 128] width 75 height 21
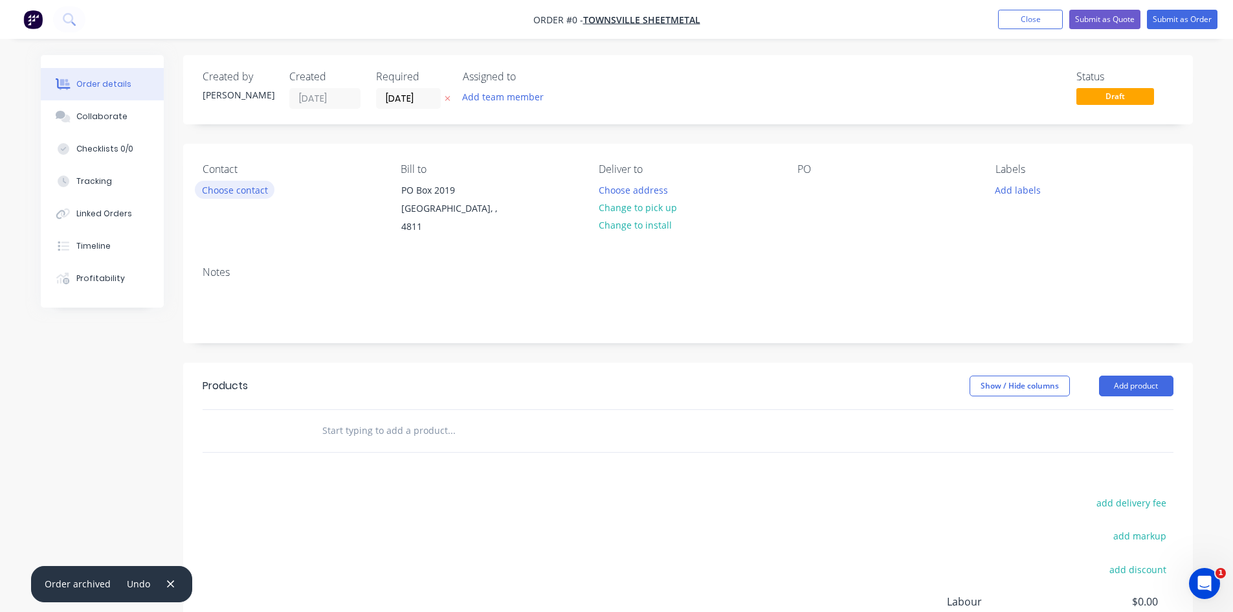
click at [243, 194] on button "Choose contact" at bounding box center [235, 189] width 80 height 17
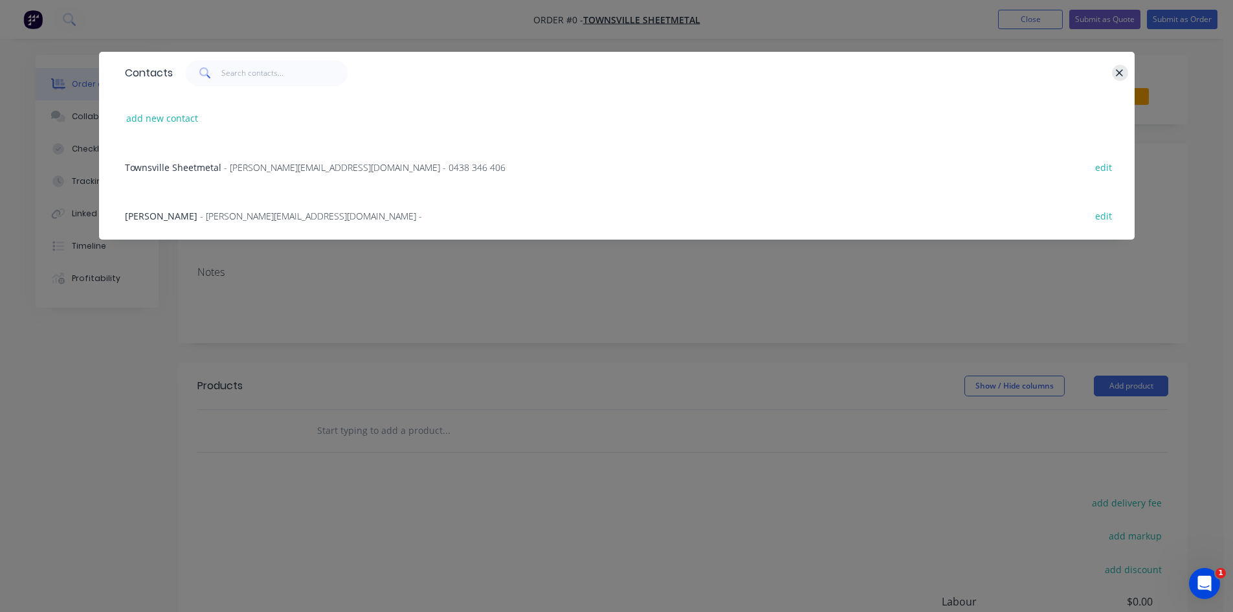
click at [1117, 69] on icon "button" at bounding box center [1119, 73] width 8 height 12
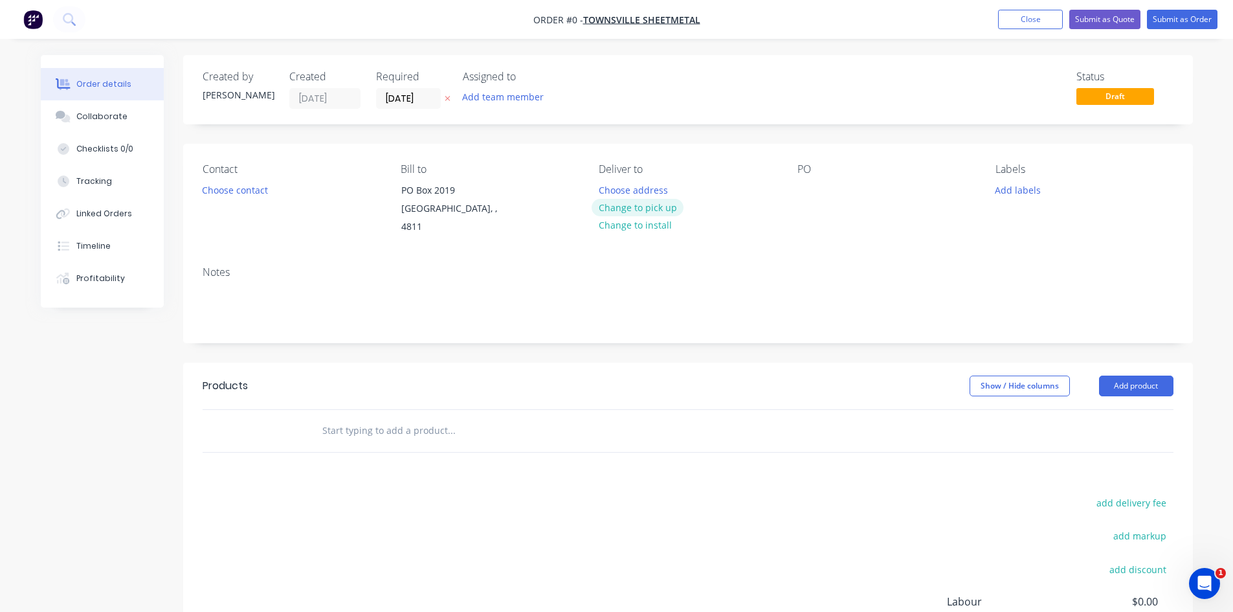
click at [650, 206] on button "Change to pick up" at bounding box center [637, 207] width 92 height 17
click at [1136, 381] on button "Add product" at bounding box center [1136, 385] width 74 height 21
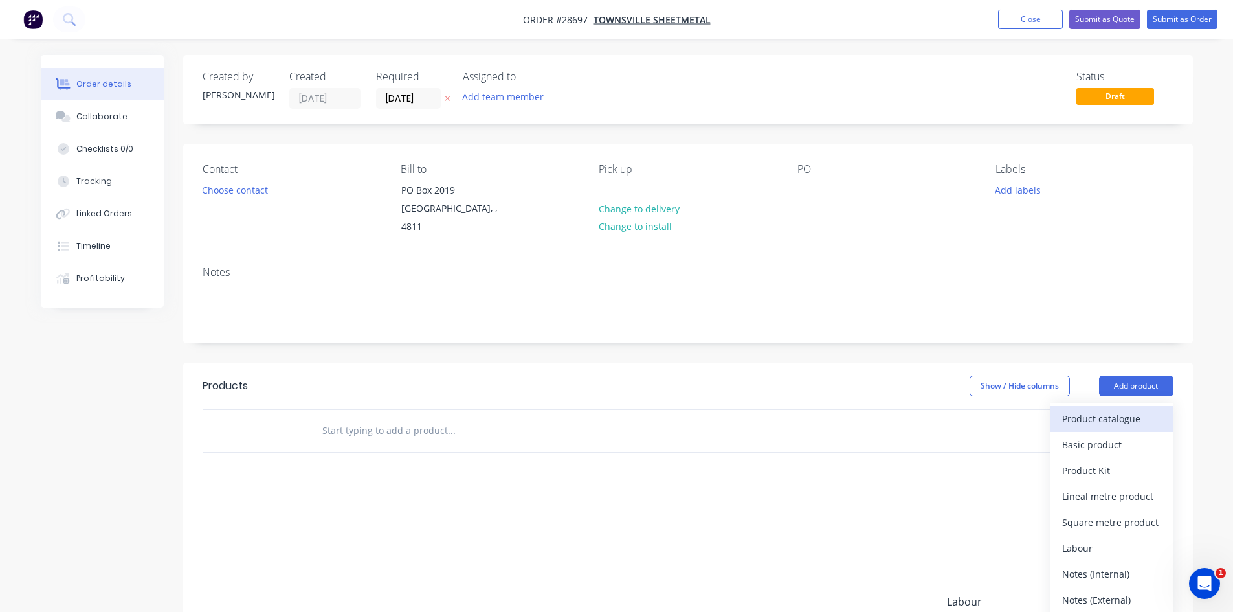
click at [1122, 409] on div "Product catalogue" at bounding box center [1112, 418] width 100 height 19
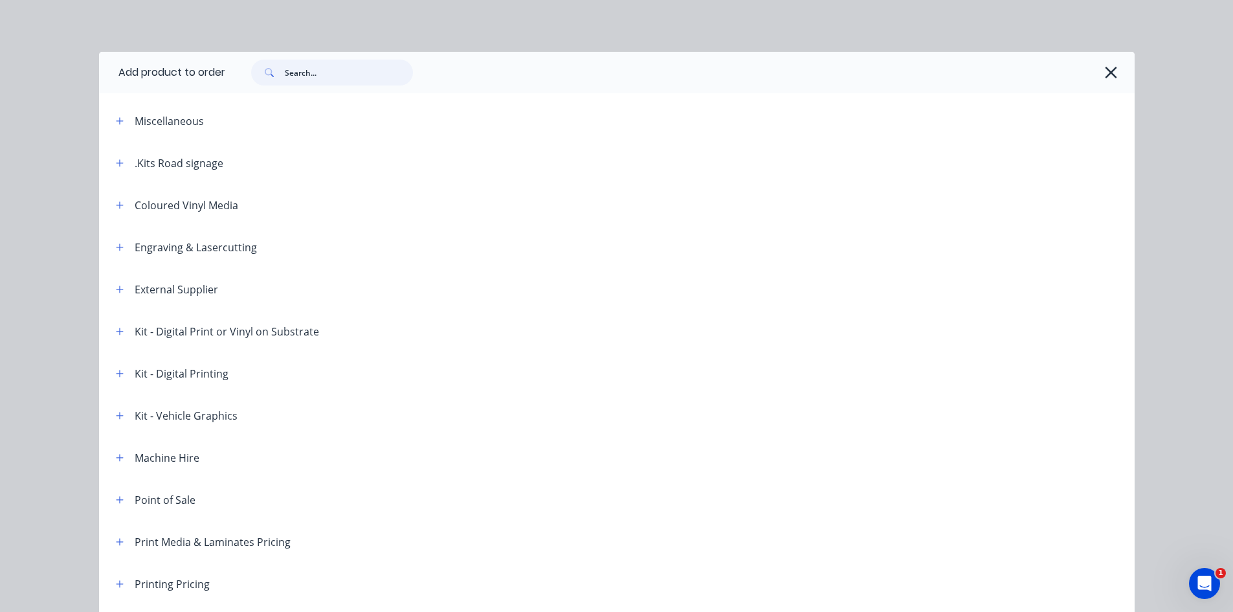
click at [307, 72] on input "text" at bounding box center [349, 73] width 128 height 26
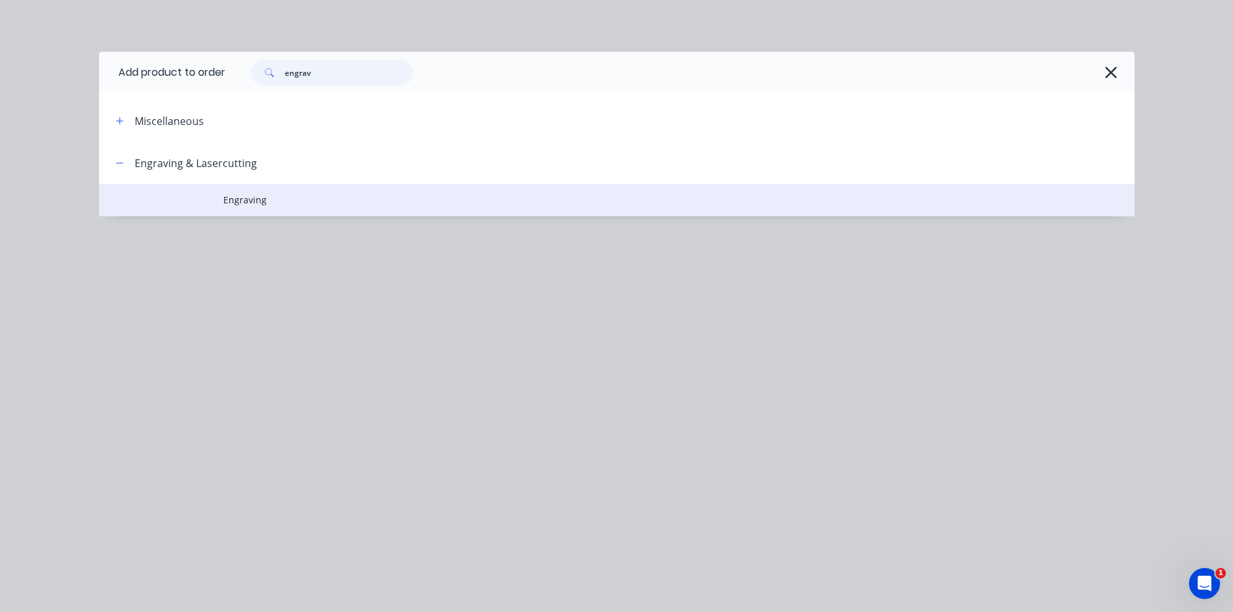
type input "engrav"
click at [262, 201] on span "Engraving" at bounding box center [587, 200] width 729 height 14
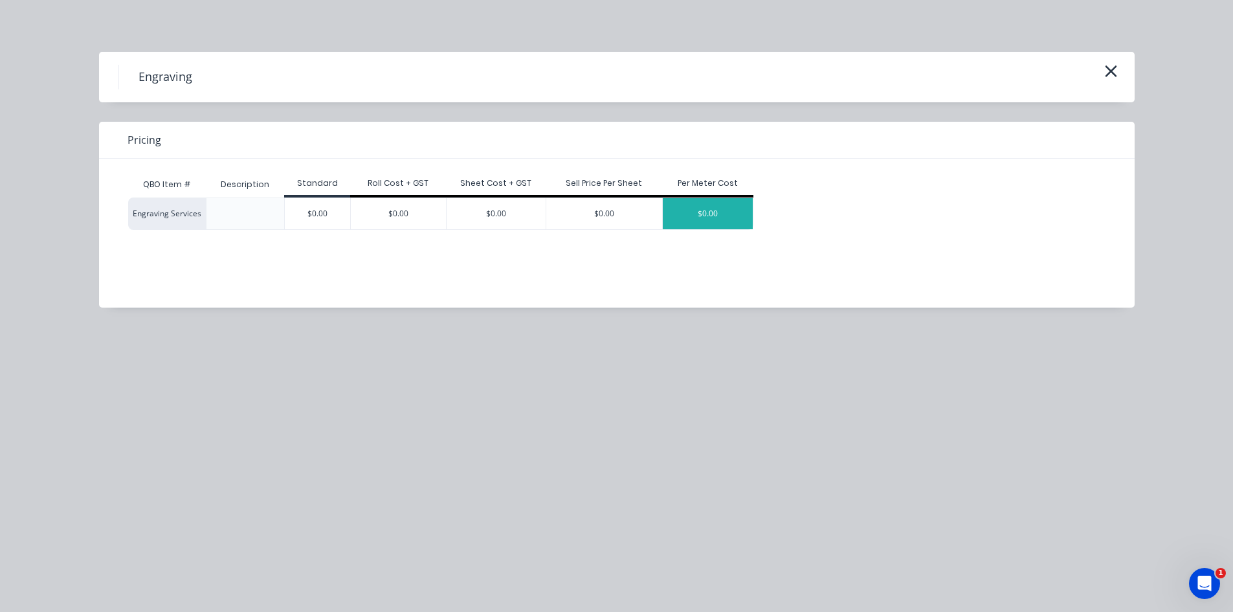
click at [698, 206] on div "$0.00" at bounding box center [708, 213] width 90 height 31
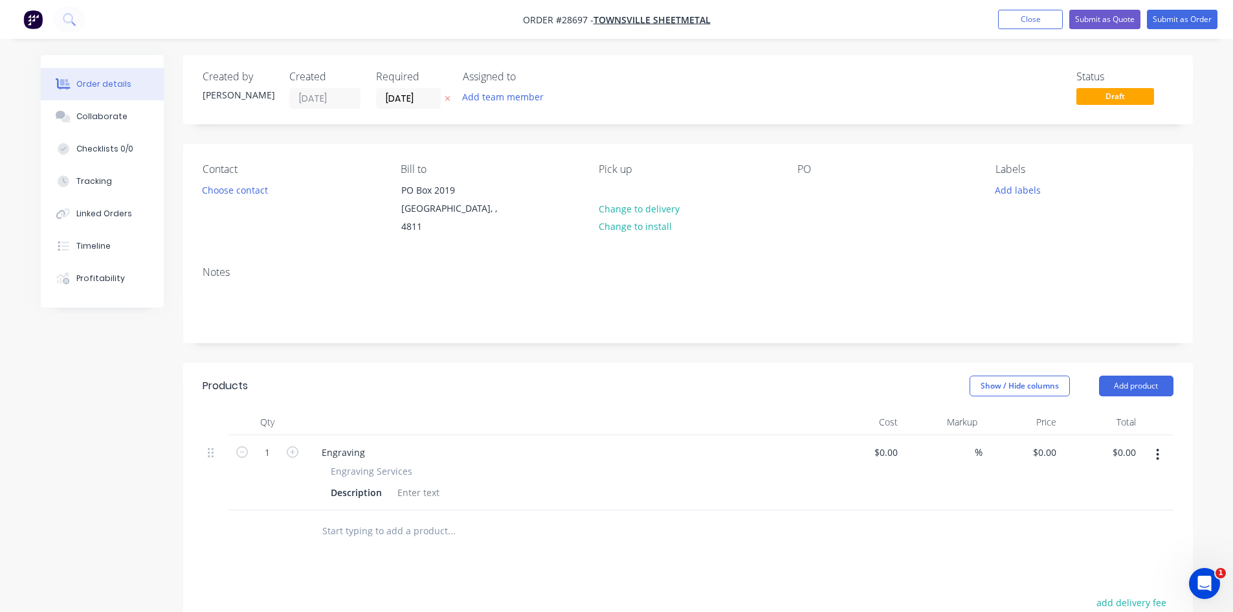
click at [381, 464] on span "Engraving Services" at bounding box center [372, 471] width 82 height 14
click at [344, 443] on div "Engraving" at bounding box center [343, 452] width 64 height 19
drag, startPoint x: 340, startPoint y: 437, endPoint x: 296, endPoint y: 438, distance: 43.4
click at [296, 438] on div "1 ving Engraving Services Description $0.00 $0.00 % $0.00 $0.00 $0.00 $0.00" at bounding box center [688, 472] width 971 height 75
click at [395, 483] on div at bounding box center [418, 492] width 52 height 19
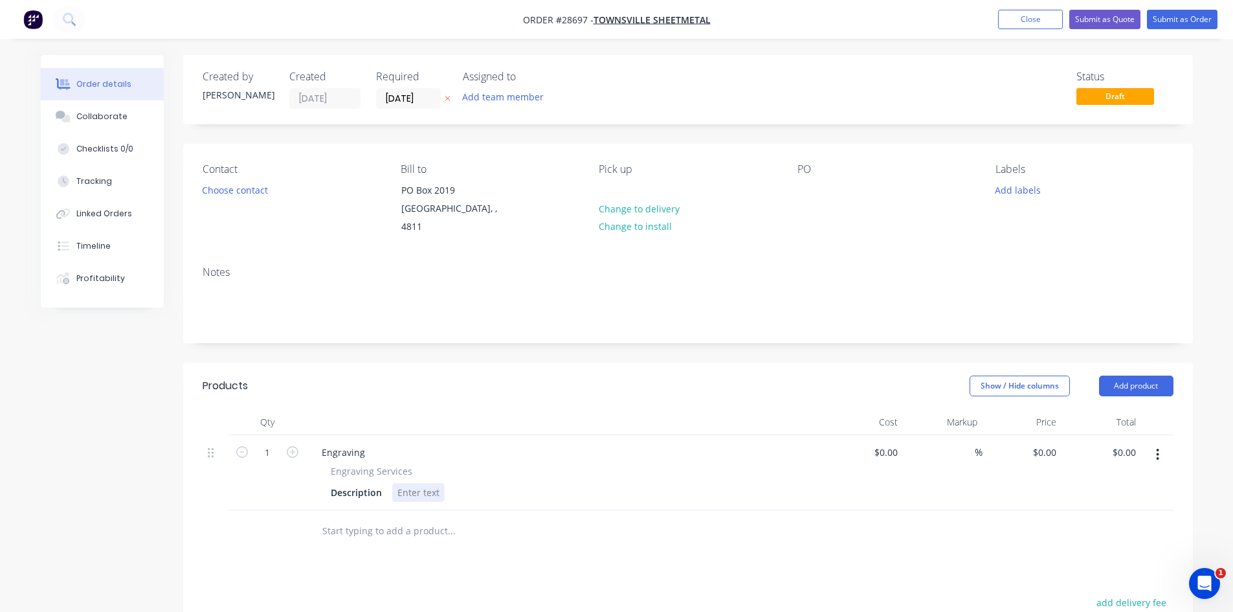
click at [417, 483] on div at bounding box center [418, 492] width 52 height 19
click at [403, 518] on input "text" at bounding box center [451, 531] width 259 height 26
click at [567, 483] on div "Description Engrave 2 x s/s plates supplied by TSM" at bounding box center [563, 492] width 474 height 19
type input "$0.00"
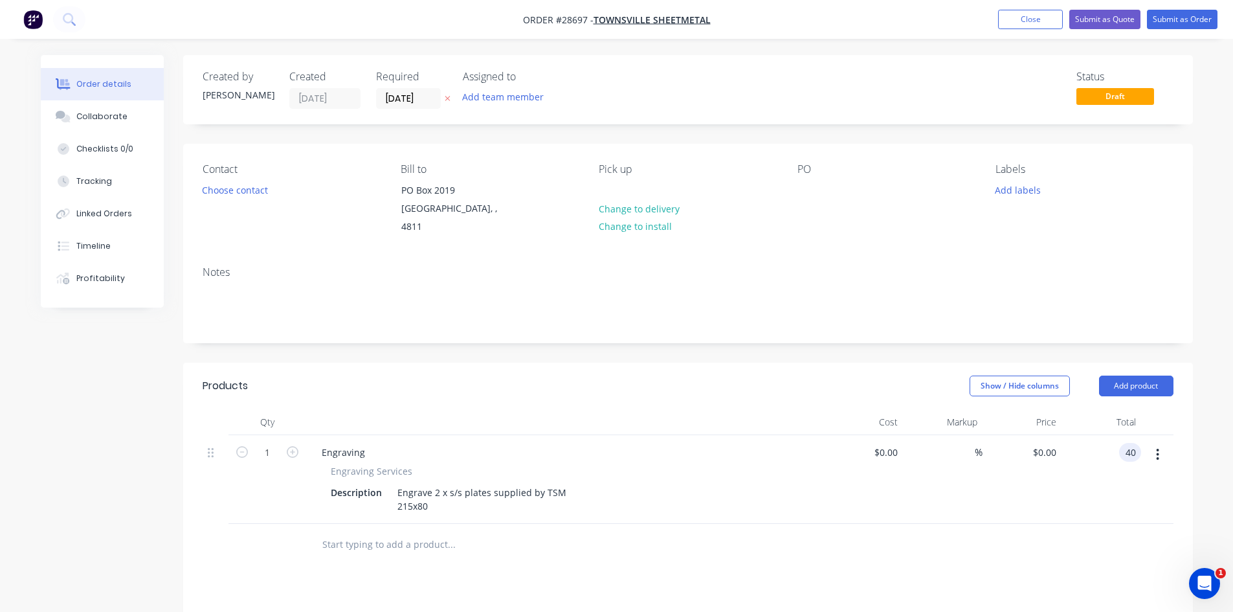
type input "40"
type input "$40.00"
click at [1180, 16] on button "Submit as Order" at bounding box center [1182, 19] width 71 height 19
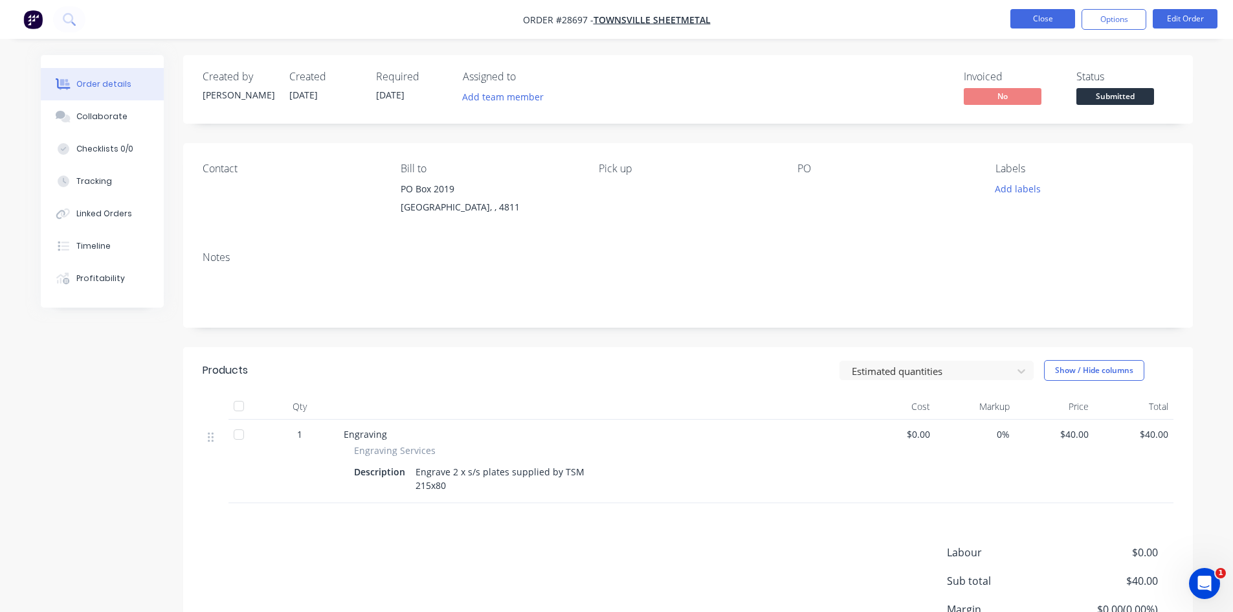
click at [1045, 16] on button "Close" at bounding box center [1042, 18] width 65 height 19
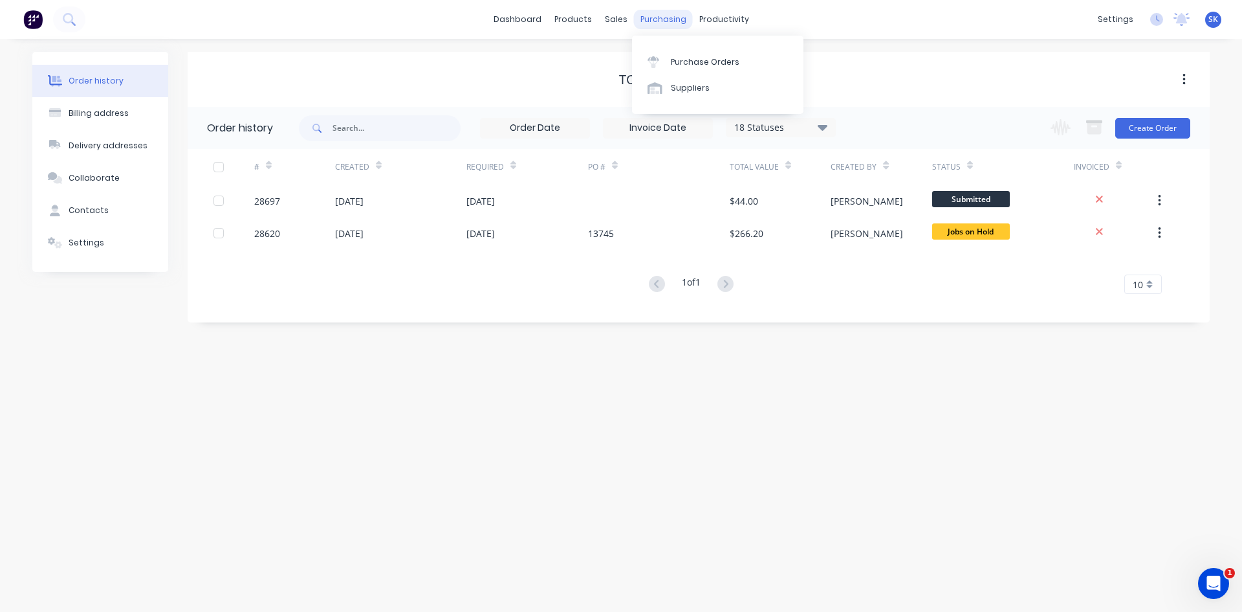
click at [660, 17] on div "purchasing" at bounding box center [663, 19] width 59 height 19
click at [617, 16] on div "sales" at bounding box center [617, 19] width 36 height 19
click at [645, 68] on link "Sales Orders" at bounding box center [684, 62] width 171 height 26
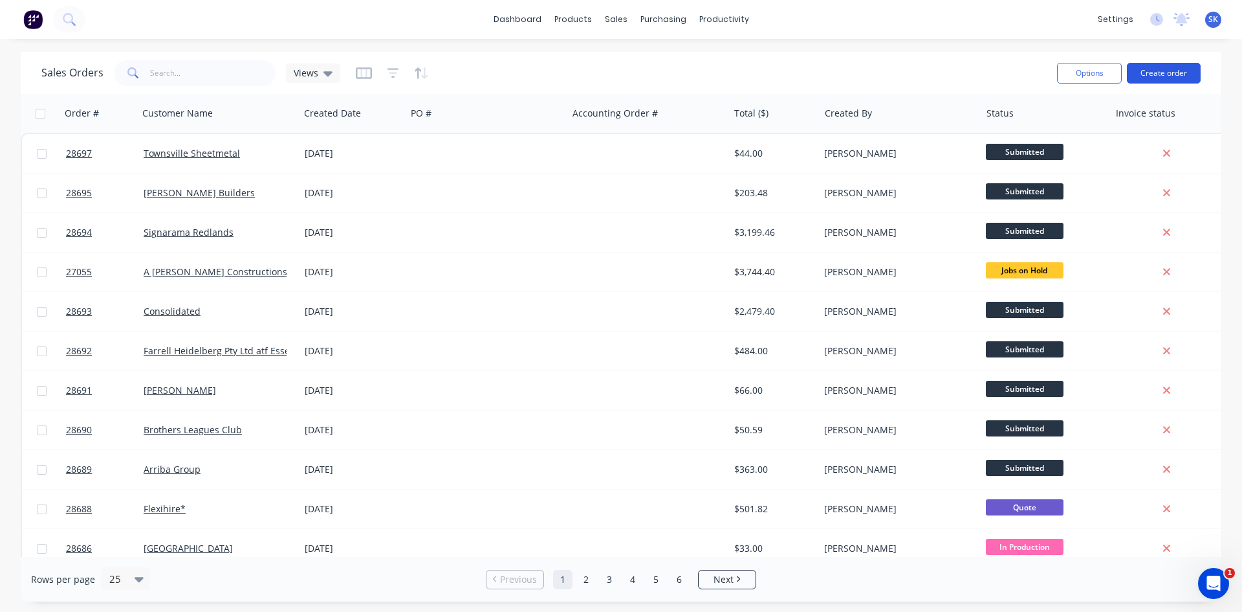
click at [1171, 70] on button "Create order" at bounding box center [1164, 73] width 74 height 21
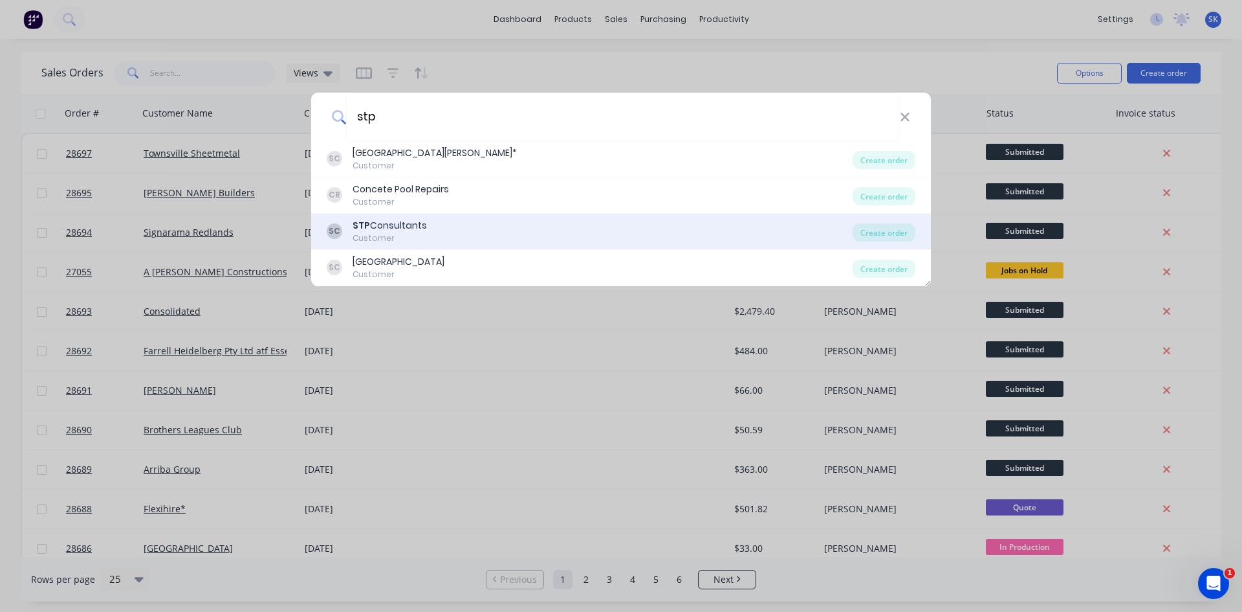
type input "stp"
click at [453, 223] on div "SC STP Consultants Customer" at bounding box center [590, 231] width 526 height 25
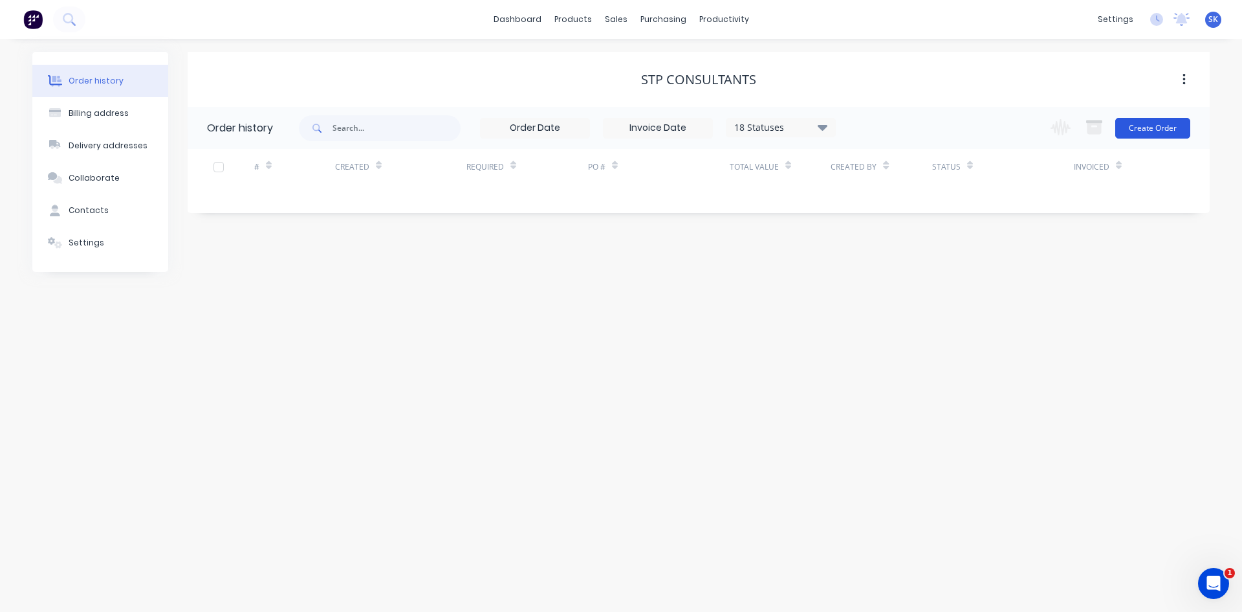
click at [1153, 129] on button "Create Order" at bounding box center [1153, 128] width 75 height 21
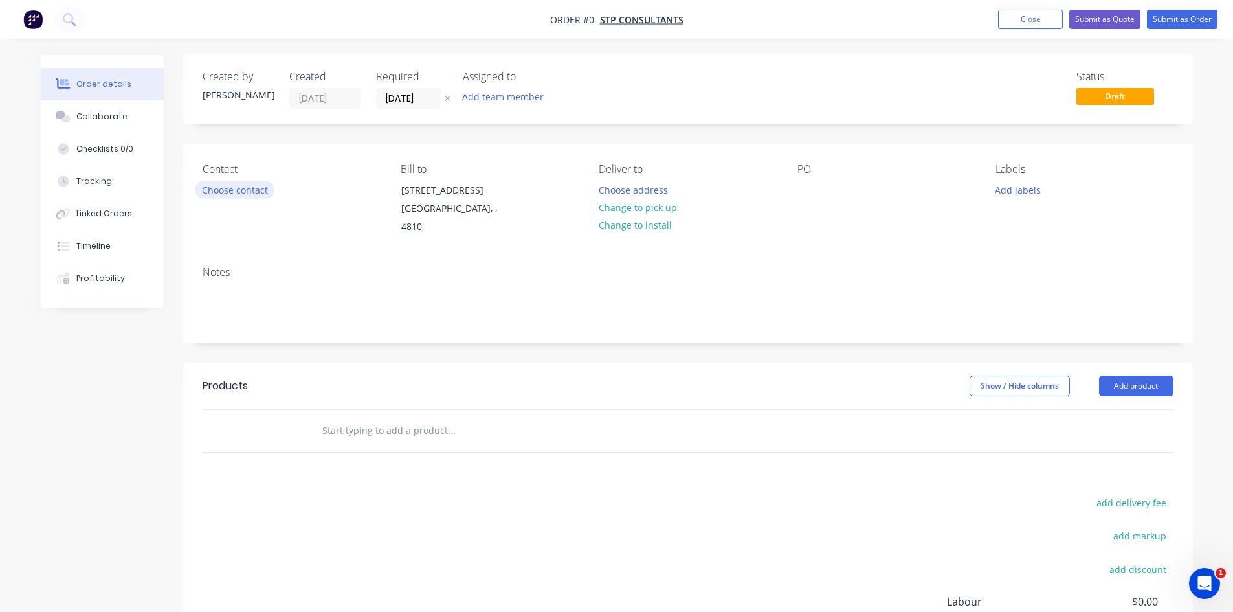
click at [237, 184] on button "Choose contact" at bounding box center [235, 189] width 80 height 17
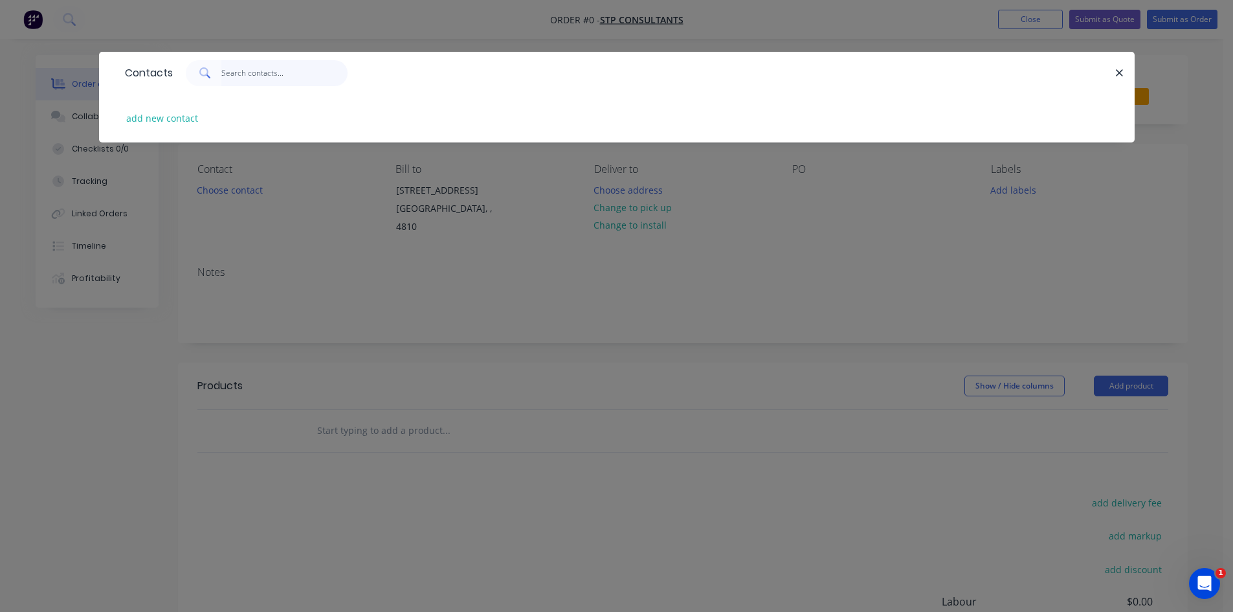
click at [239, 76] on input "text" at bounding box center [284, 73] width 126 height 26
type input "[PERSON_NAME]"
click at [166, 116] on button "add new contact" at bounding box center [162, 117] width 85 height 17
select select "AU"
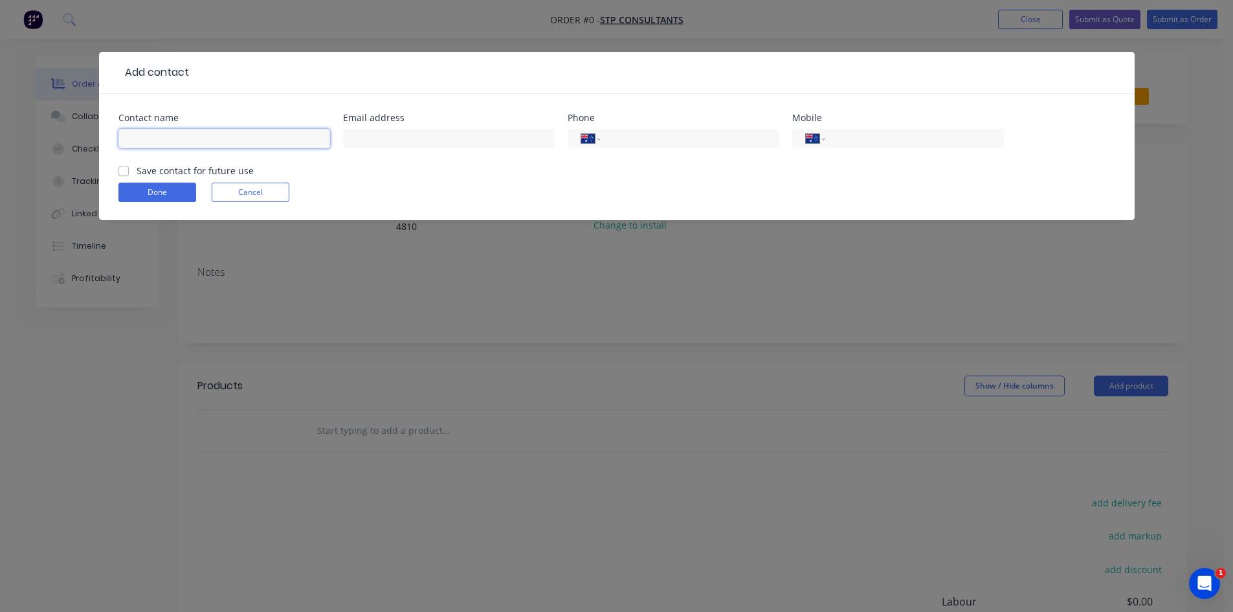
click at [238, 131] on input "text" at bounding box center [224, 138] width 212 height 19
type input "[PERSON_NAME]"
type input "35398334"
click at [377, 142] on input "text" at bounding box center [449, 138] width 212 height 19
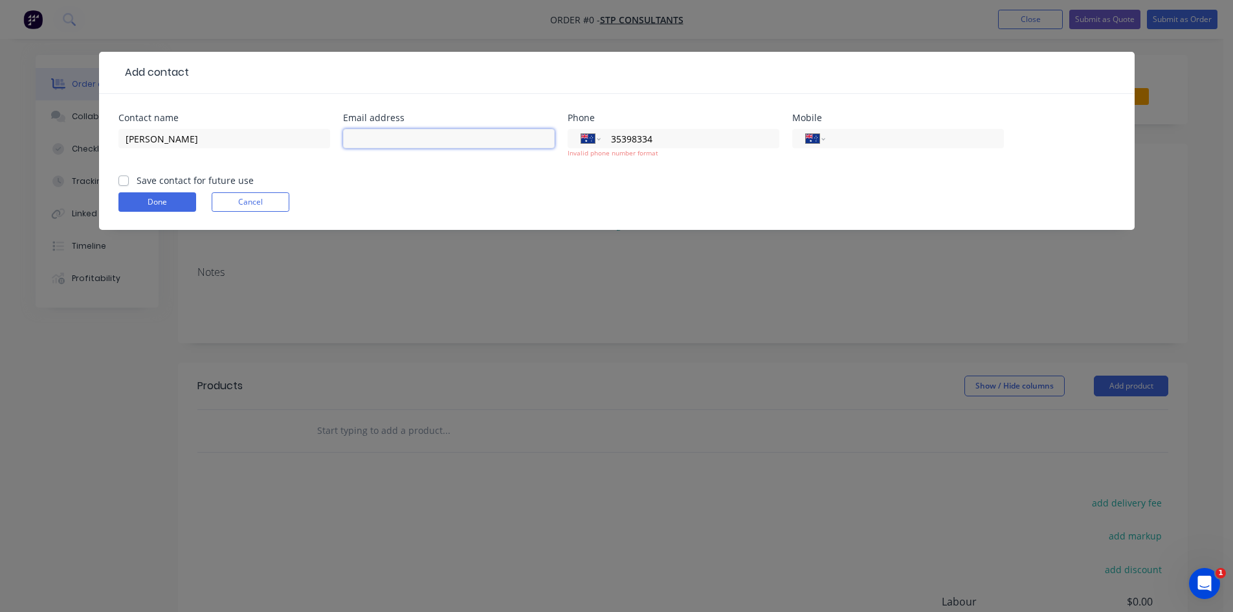
paste input "[PERSON_NAME] <[PERSON_NAME][EMAIL_ADDRESS][DOMAIN_NAME]>"
drag, startPoint x: 404, startPoint y: 141, endPoint x: 58, endPoint y: 135, distance: 346.3
click at [58, 135] on div "Add contact Contact name [PERSON_NAME] Email address [PERSON_NAME] <[PERSON_NAM…" at bounding box center [616, 306] width 1233 height 612
type input "[PERSON_NAME][EMAIL_ADDRESS][DOMAIN_NAME]"
click at [129, 181] on div "Save contact for future use" at bounding box center [185, 180] width 135 height 14
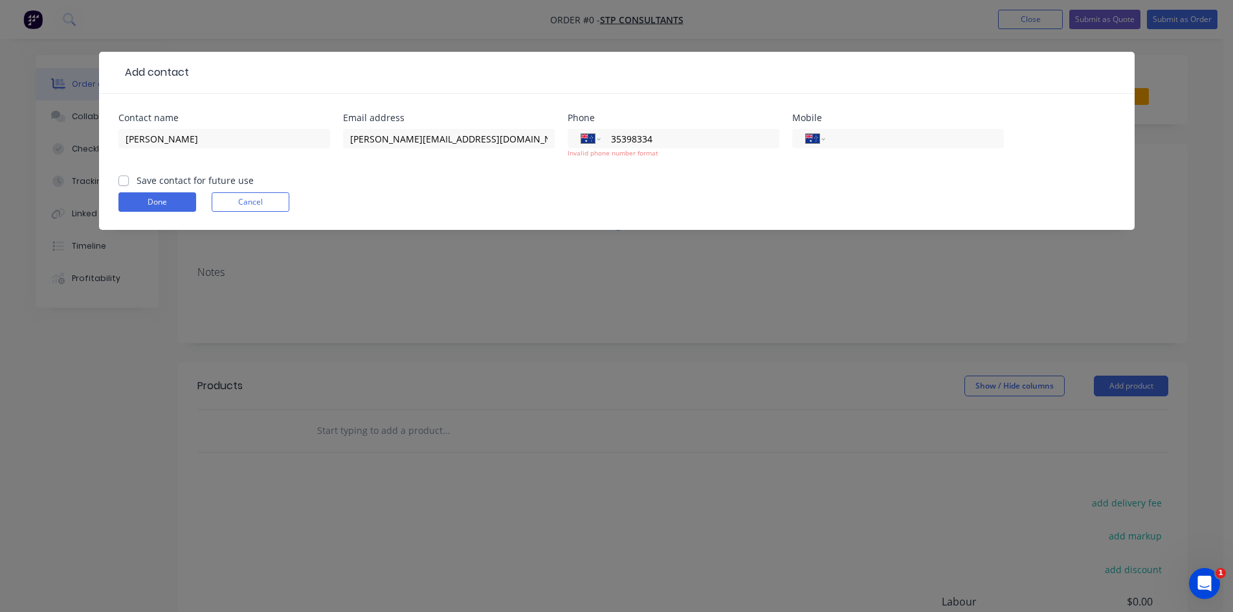
click at [137, 178] on label "Save contact for future use" at bounding box center [195, 180] width 117 height 14
click at [120, 178] on input "Save contact for future use" at bounding box center [123, 179] width 10 height 12
checkbox input "true"
click at [156, 201] on button "Done" at bounding box center [157, 201] width 78 height 19
click at [613, 140] on input "35398334" at bounding box center [687, 138] width 155 height 15
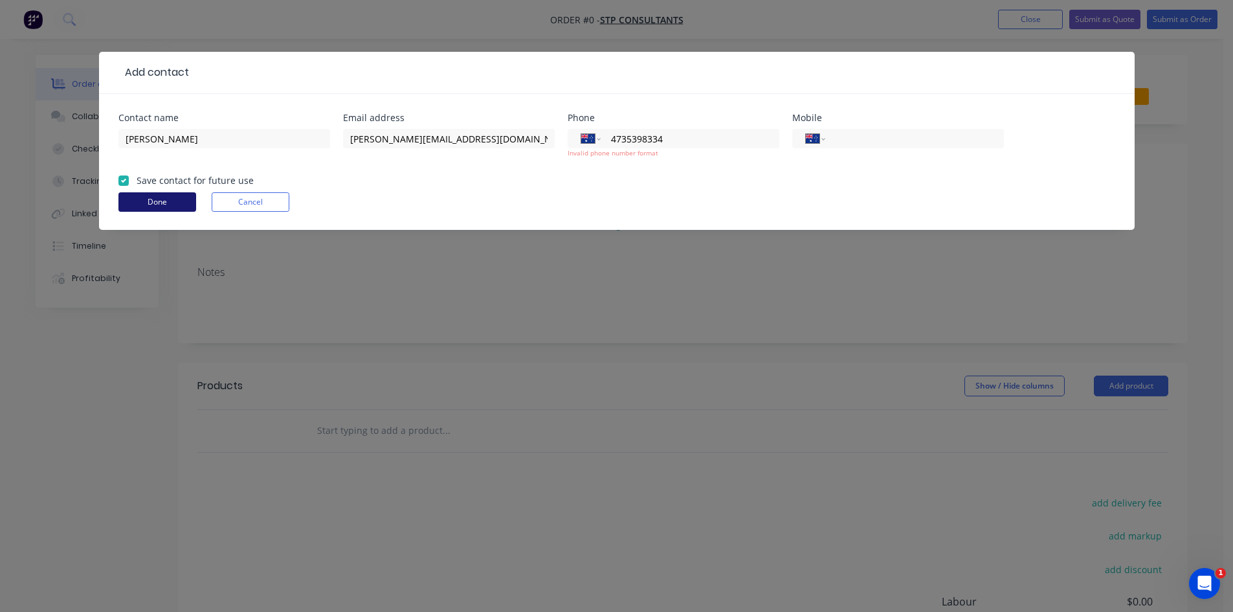
click at [151, 197] on button "Done" at bounding box center [157, 201] width 78 height 19
drag, startPoint x: 727, startPoint y: 138, endPoint x: 458, endPoint y: 138, distance: 269.2
click at [458, 138] on div "Contact name [PERSON_NAME] Email address [PERSON_NAME][EMAIL_ADDRESS][DOMAIN_NA…" at bounding box center [616, 143] width 997 height 60
click at [620, 138] on input "4735398334" at bounding box center [687, 138] width 155 height 15
type input "6135398334"
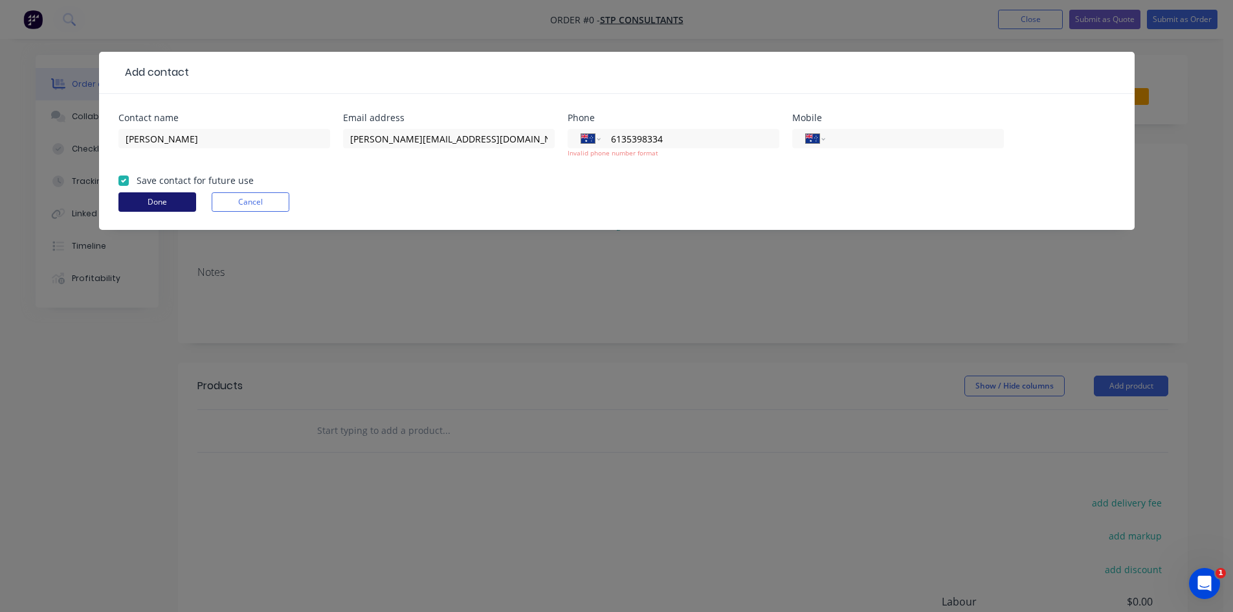
click at [148, 198] on button "Done" at bounding box center [157, 201] width 78 height 19
drag, startPoint x: 715, startPoint y: 133, endPoint x: 437, endPoint y: 138, distance: 277.7
click at [437, 138] on div "Contact name [PERSON_NAME] Email address [PERSON_NAME][EMAIL_ADDRESS][DOMAIN_NA…" at bounding box center [616, 143] width 997 height 60
click at [172, 204] on button "Done" at bounding box center [157, 201] width 78 height 19
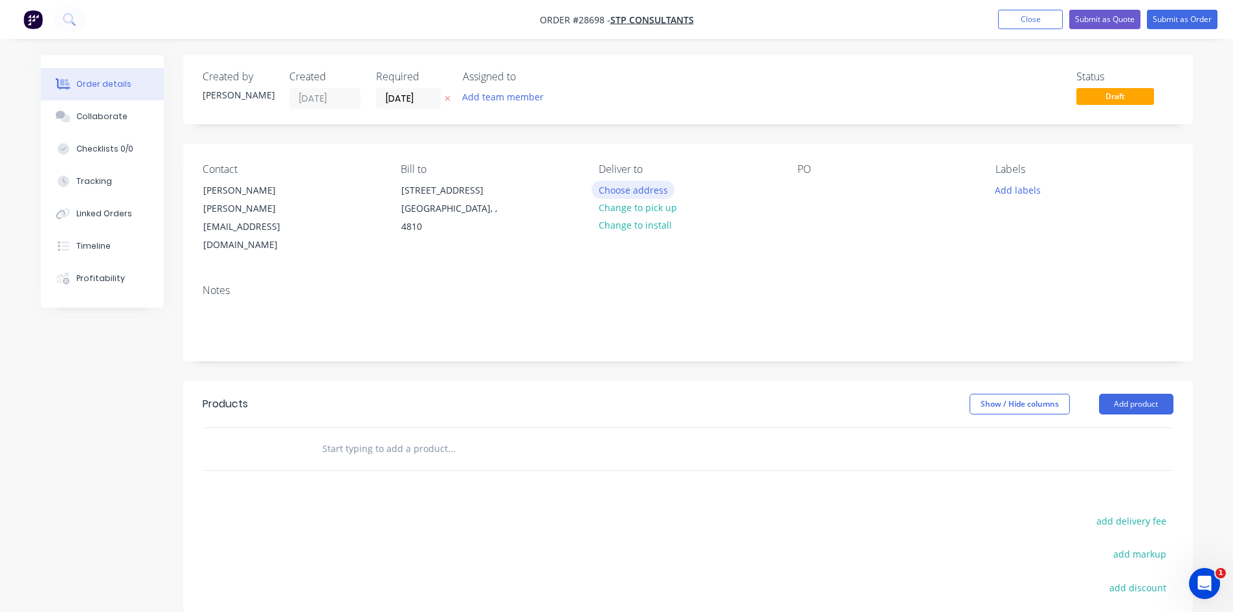
click at [641, 189] on button "Choose address" at bounding box center [632, 189] width 83 height 17
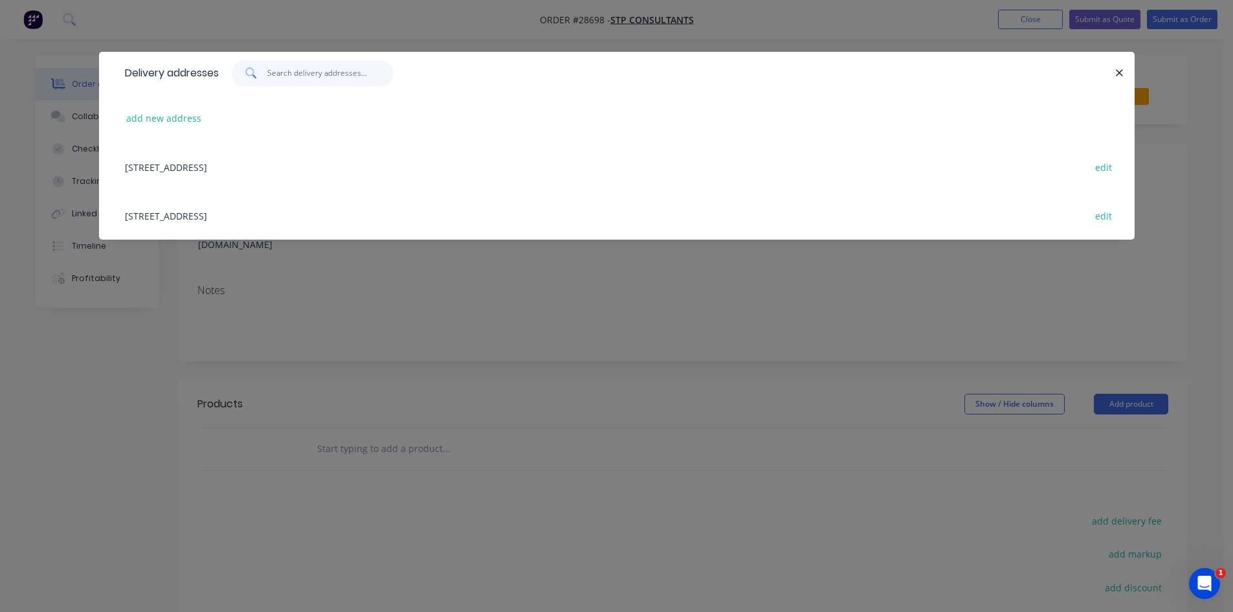
click at [296, 68] on input "text" at bounding box center [330, 73] width 126 height 26
type input "Einsteins [GEOGRAPHIC_DATA]"
click at [152, 123] on button "add new address" at bounding box center [164, 117] width 89 height 17
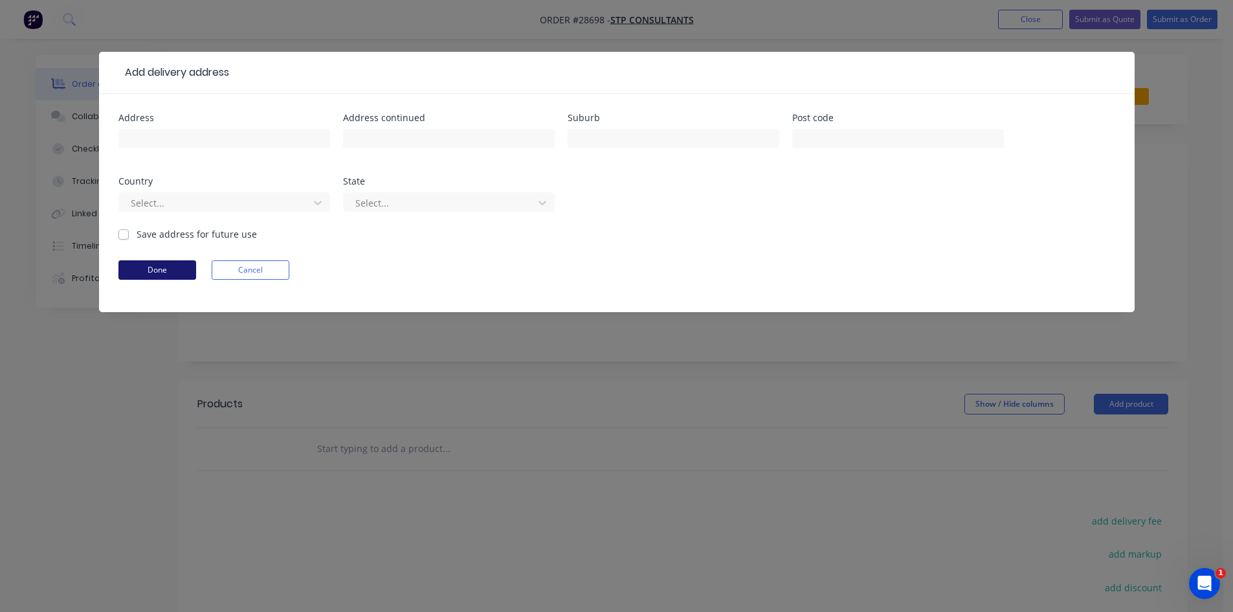
click at [151, 266] on button "Done" at bounding box center [157, 269] width 78 height 19
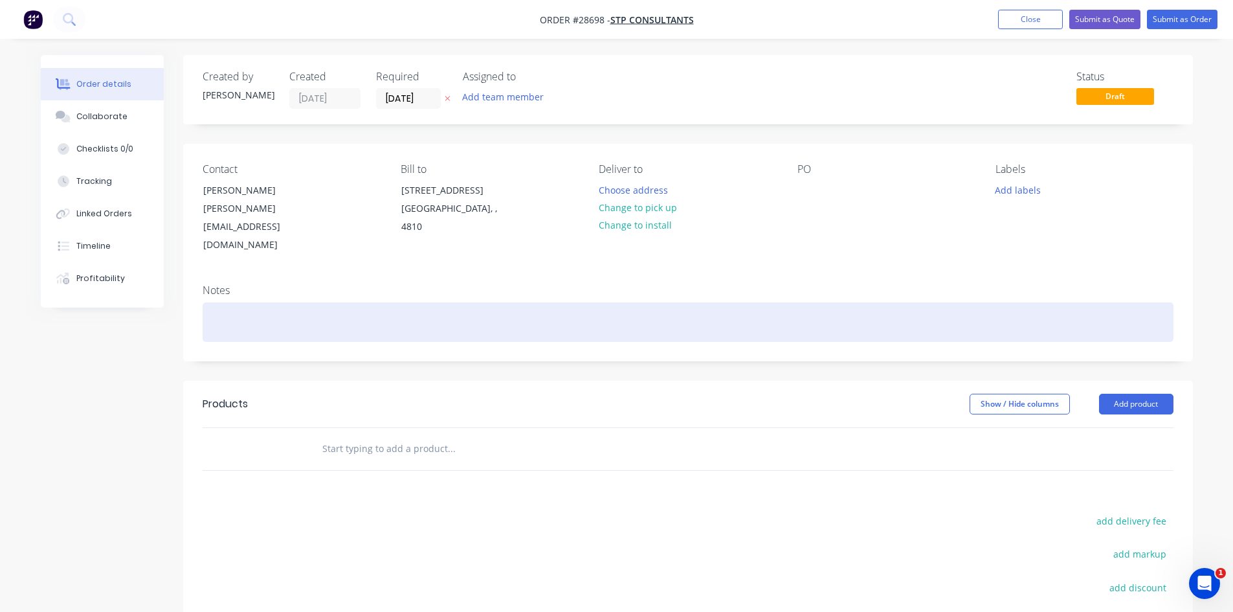
click at [314, 302] on div at bounding box center [688, 321] width 971 height 39
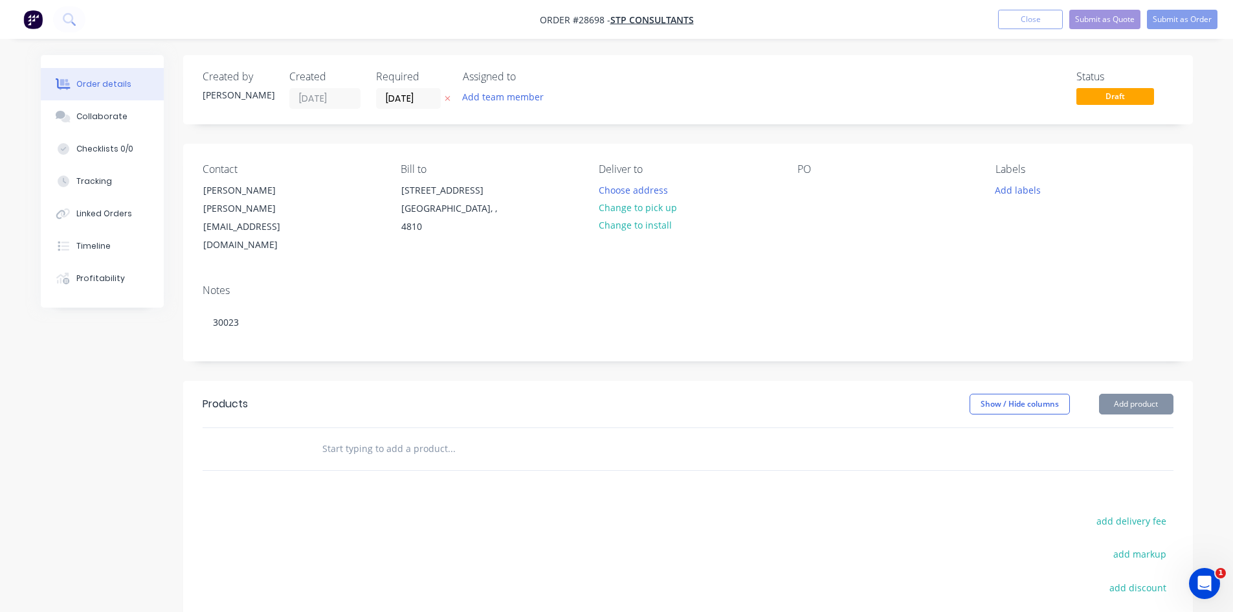
click at [384, 436] on input "text" at bounding box center [451, 449] width 259 height 26
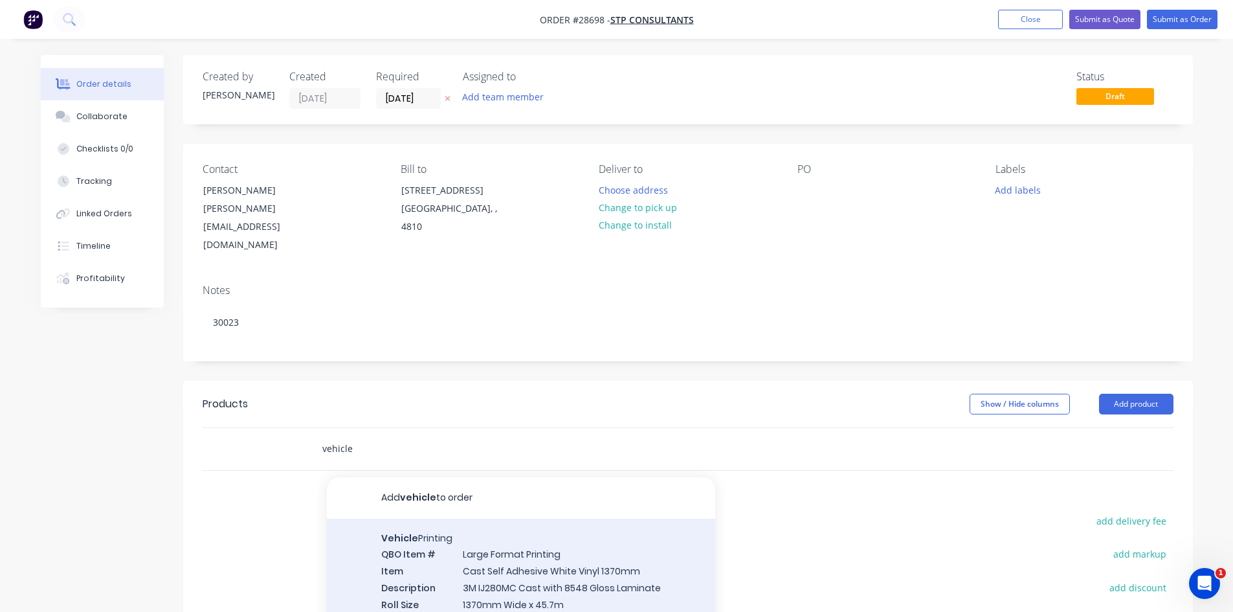
scroll to position [65, 0]
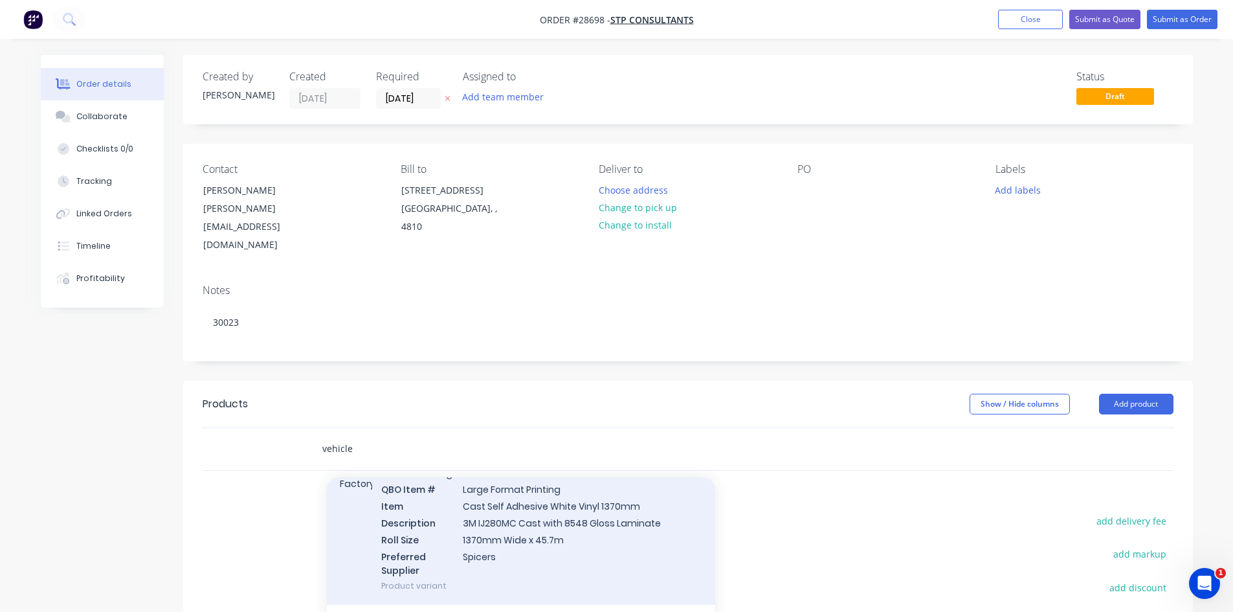
type input "vehicle"
click at [472, 489] on div "Vehicle Printing QBO Item # Large Format Printing Item Cast Self Adhesive White…" at bounding box center [521, 529] width 388 height 151
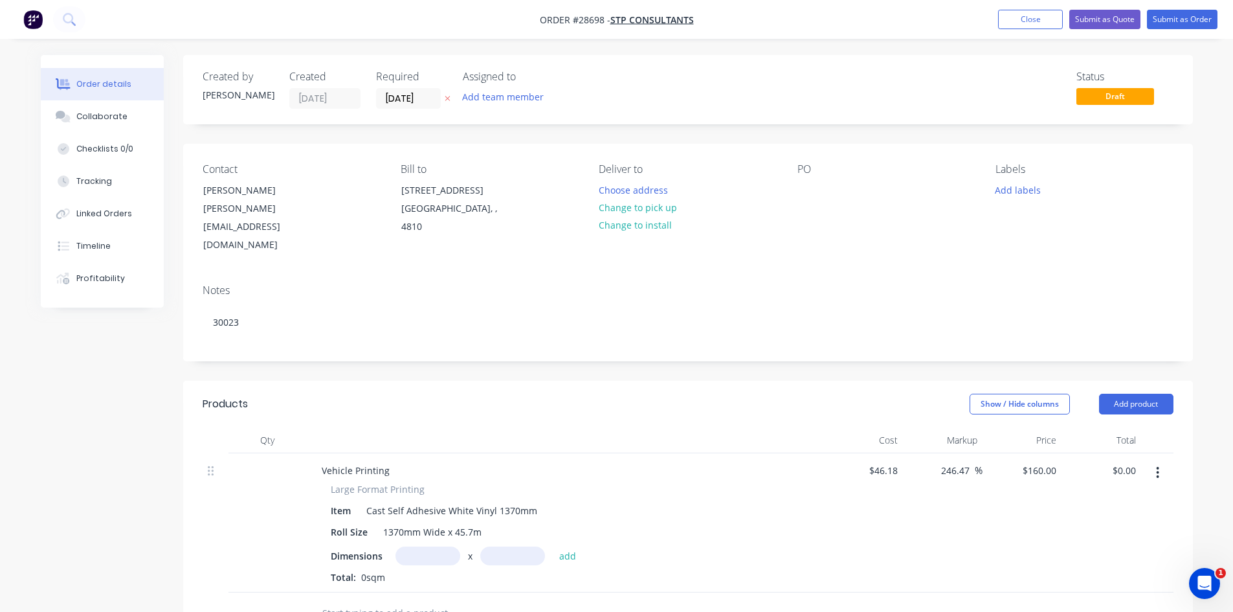
click at [416, 546] on input "text" at bounding box center [427, 555] width 65 height 19
click at [347, 482] on span "Large Format Printing" at bounding box center [378, 489] width 94 height 14
click at [1117, 461] on input "0.00" at bounding box center [1128, 470] width 25 height 19
type input "2289"
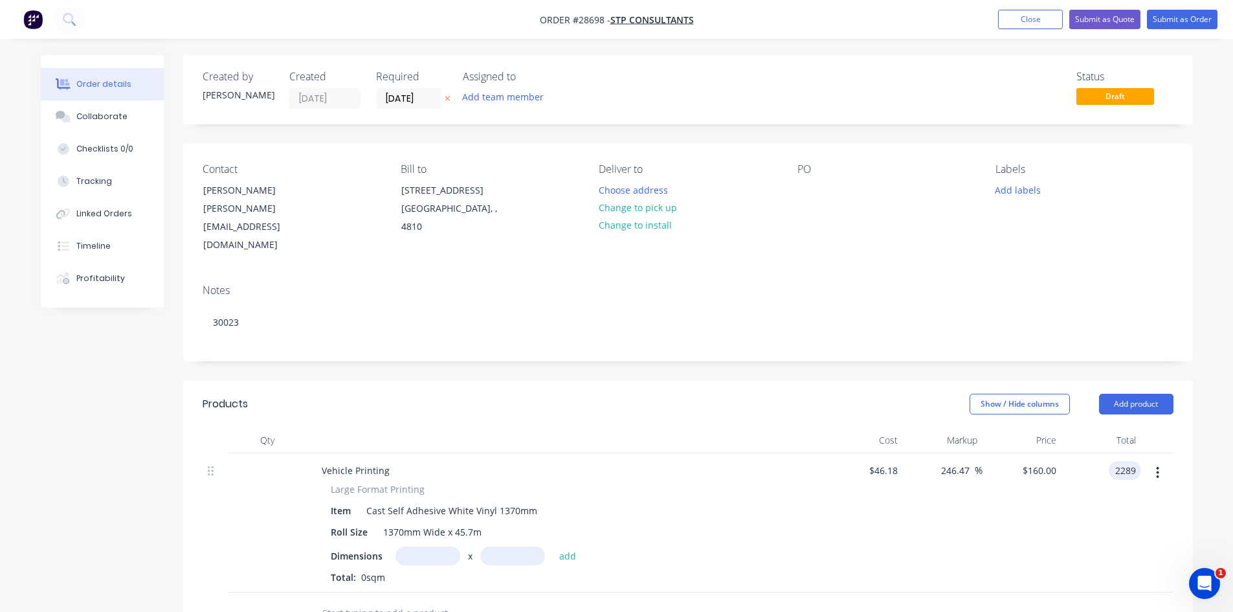
click at [677, 546] on div "Dimensions x add Total: 0sqm" at bounding box center [565, 565] width 469 height 38
click at [1039, 461] on input "160" at bounding box center [1041, 470] width 40 height 19
type input "2289"
type input "4856.69"
type input "$2,289.00"
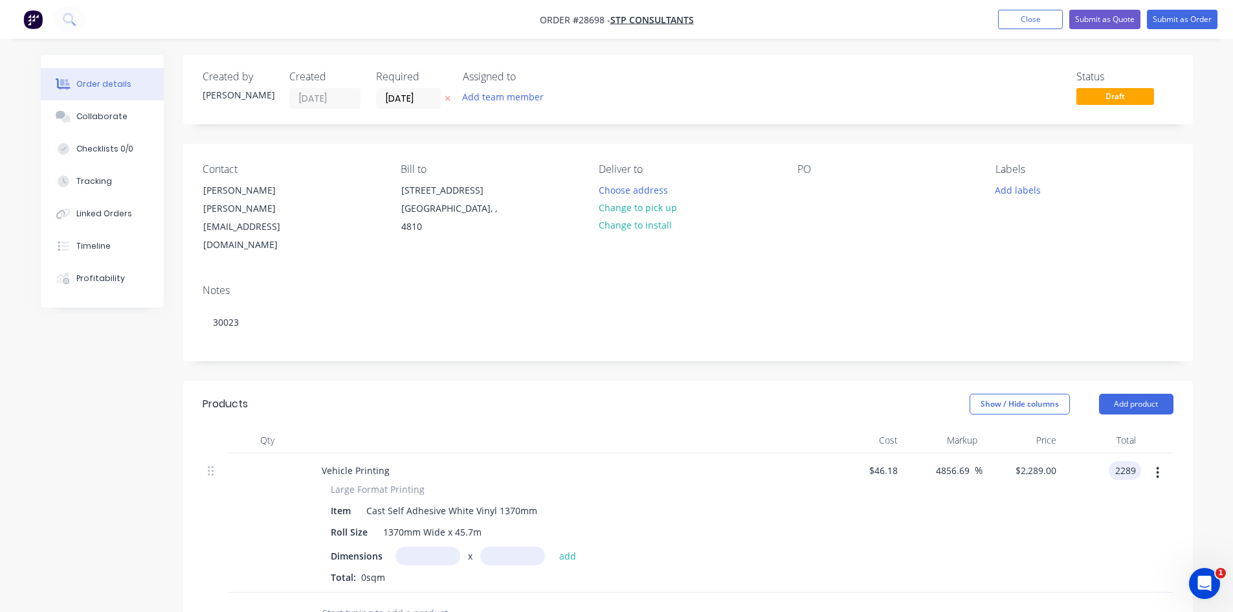
click at [1155, 461] on button "button" at bounding box center [1157, 472] width 30 height 23
click at [1105, 523] on div "Duplicate" at bounding box center [1112, 532] width 100 height 19
click at [1158, 467] on icon "button" at bounding box center [1157, 473] width 3 height 12
click at [1085, 575] on div "Delete" at bounding box center [1112, 584] width 100 height 19
click at [1158, 465] on icon "button" at bounding box center [1157, 472] width 3 height 14
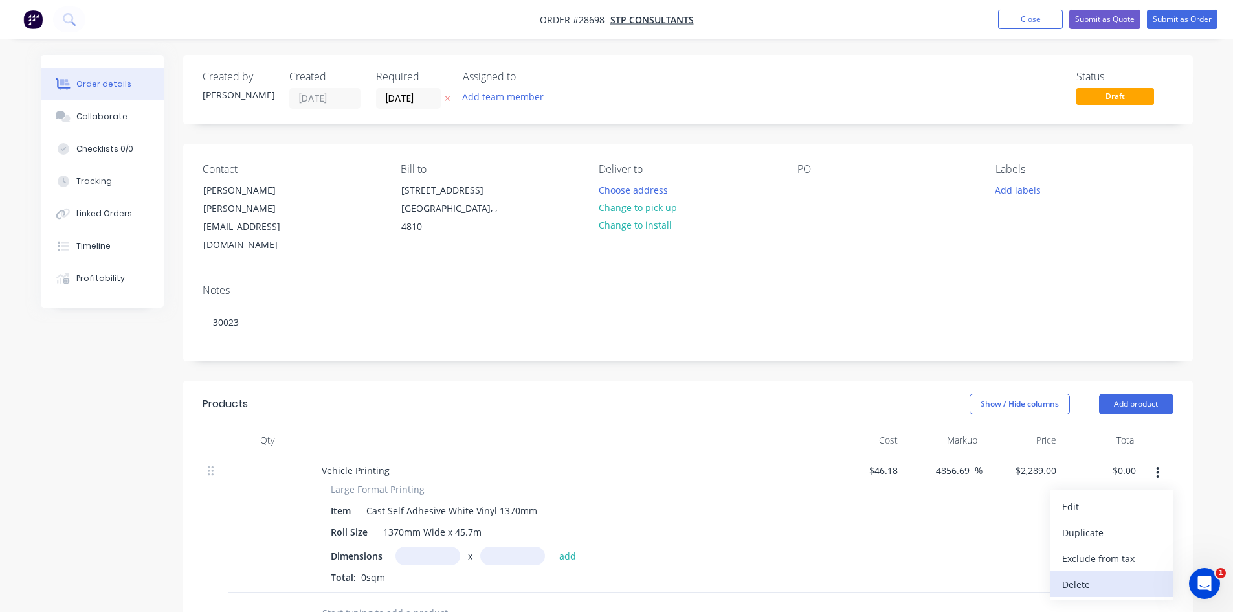
click at [1086, 575] on div "Delete" at bounding box center [1112, 584] width 100 height 19
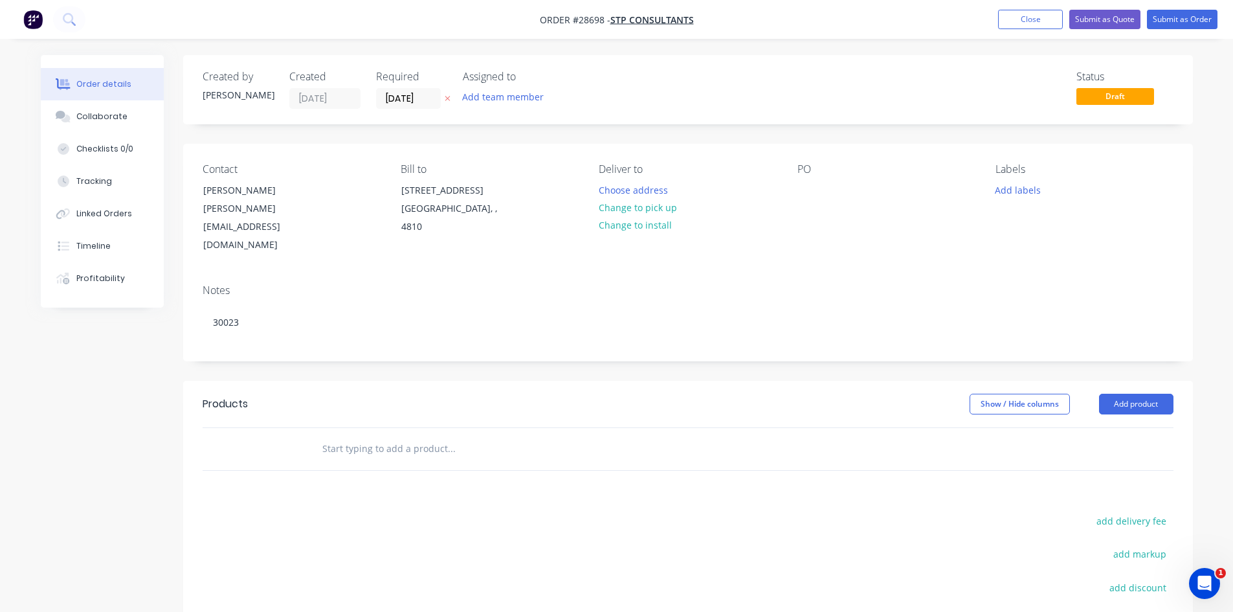
click at [372, 436] on input "text" at bounding box center [451, 449] width 259 height 26
type input "KIA EVA"
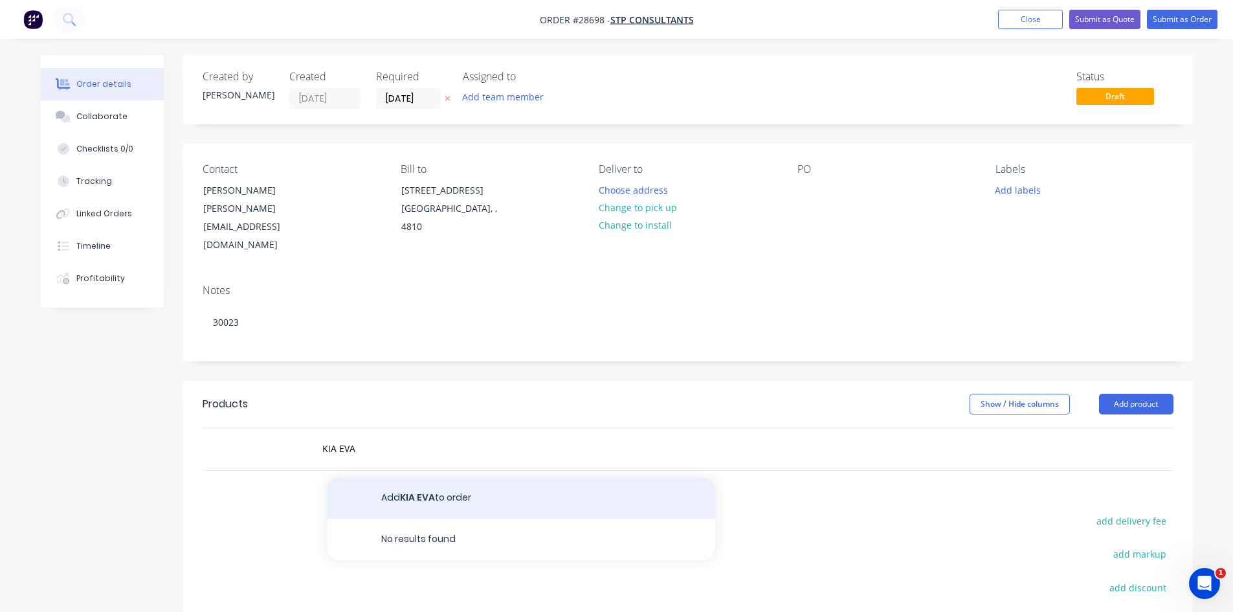
click at [463, 477] on button "Add KIA EVA to order" at bounding box center [521, 497] width 388 height 41
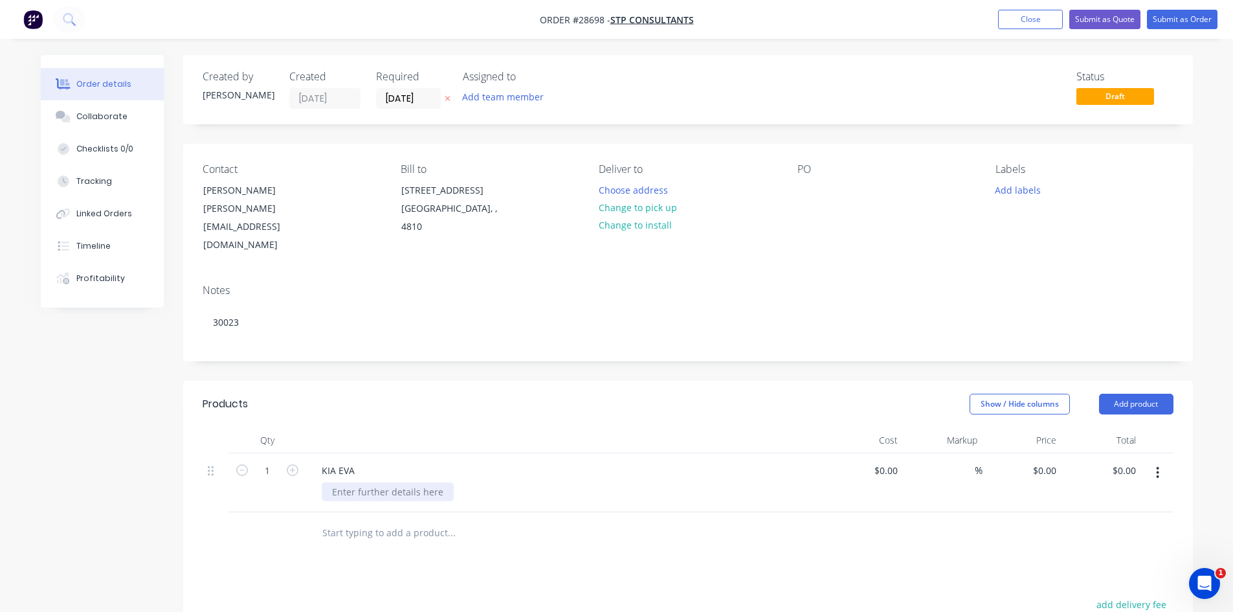
click at [359, 482] on div at bounding box center [388, 491] width 132 height 19
click at [1150, 393] on button "Add product" at bounding box center [1136, 403] width 74 height 21
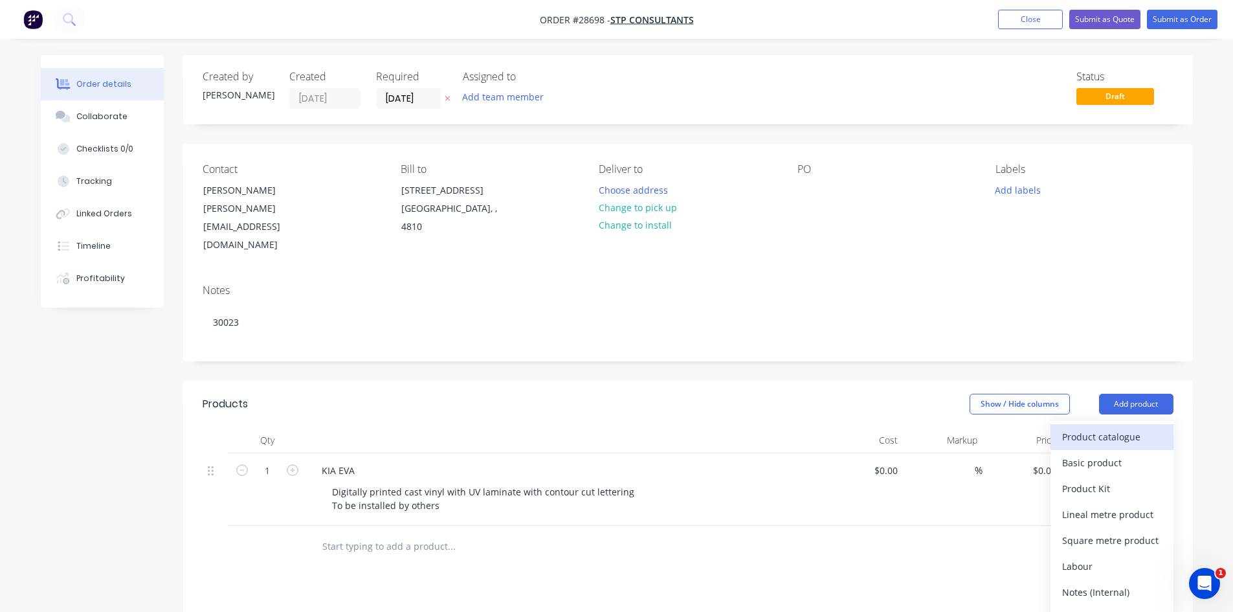
click at [1111, 427] on div "Product catalogue" at bounding box center [1112, 436] width 100 height 19
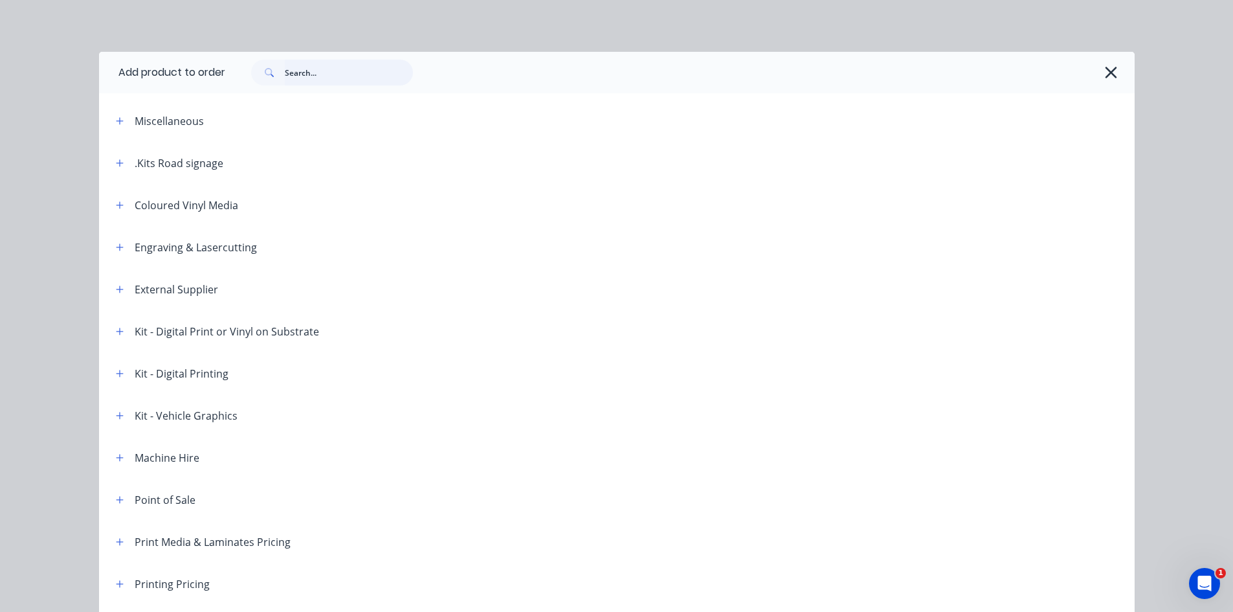
click at [299, 77] on input "text" at bounding box center [349, 73] width 128 height 26
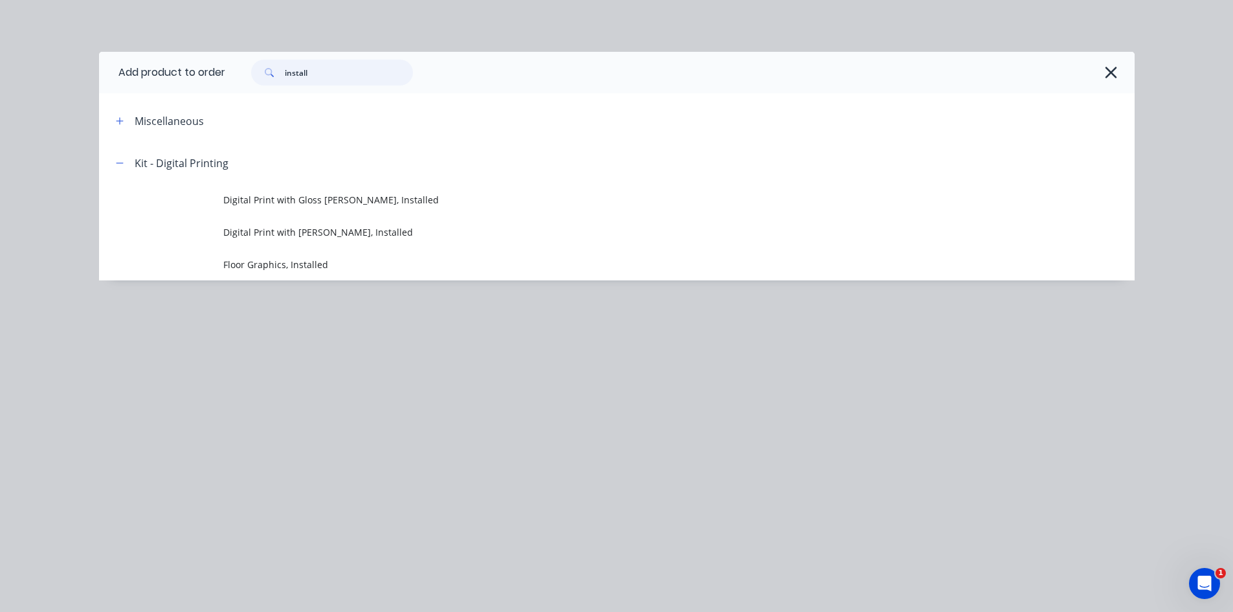
type input "install"
click at [204, 118] on div "Miscellaneous" at bounding box center [215, 121] width 220 height 16
click at [183, 122] on div "Miscellaneous" at bounding box center [169, 121] width 69 height 16
click at [123, 118] on icon "button" at bounding box center [120, 120] width 8 height 9
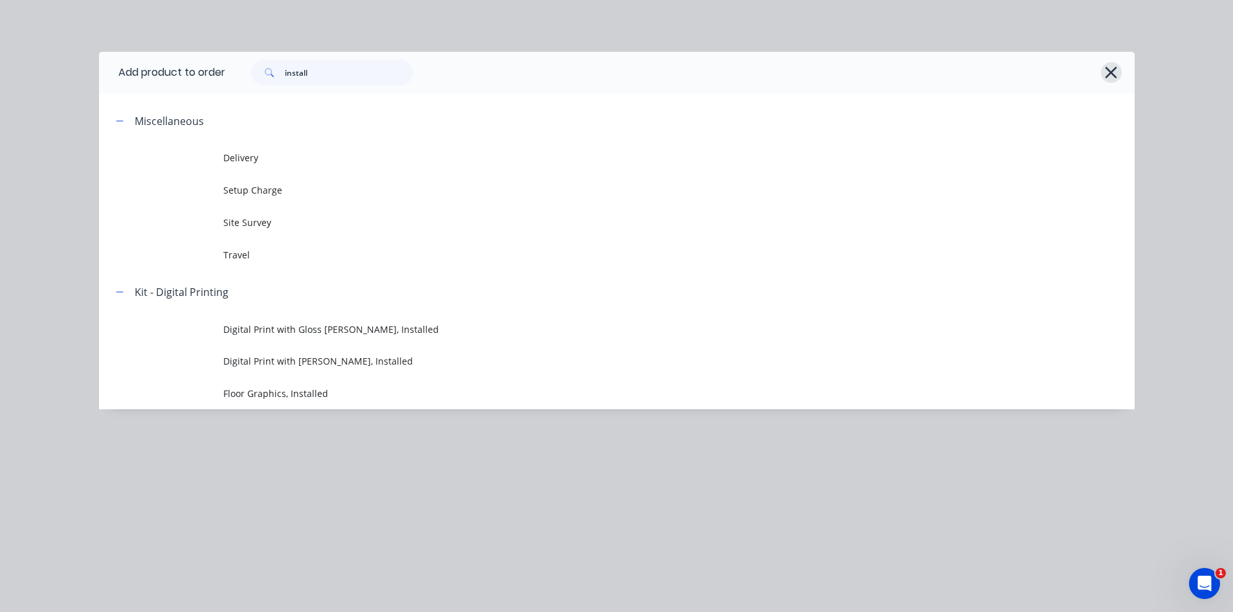
click at [1107, 71] on icon "button" at bounding box center [1111, 72] width 14 height 18
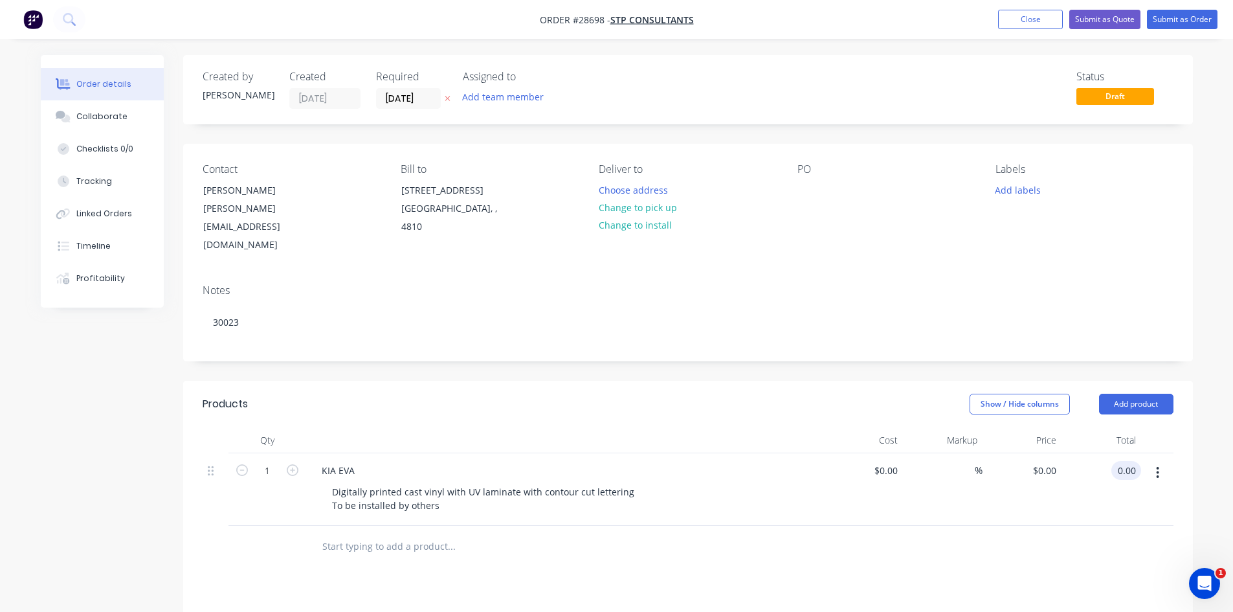
click at [1133, 461] on input "0.00" at bounding box center [1128, 470] width 25 height 19
type input "3289"
type input "$3,289.00"
click at [1105, 19] on button "Submit as Quote" at bounding box center [1104, 19] width 71 height 19
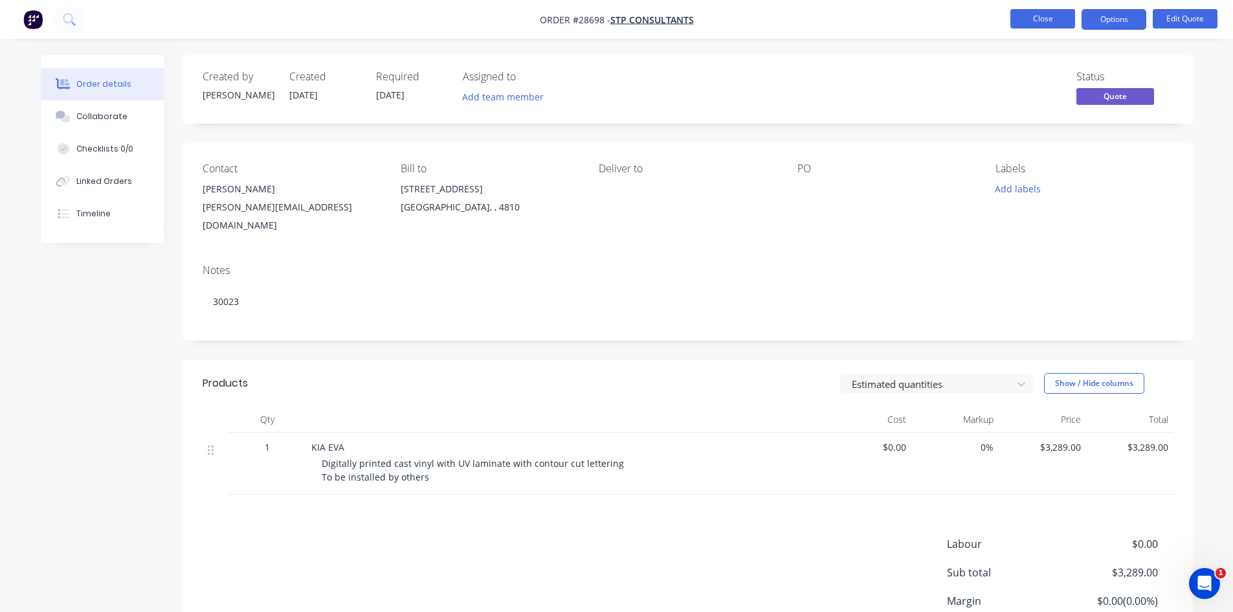
click at [1054, 19] on button "Close" at bounding box center [1042, 18] width 65 height 19
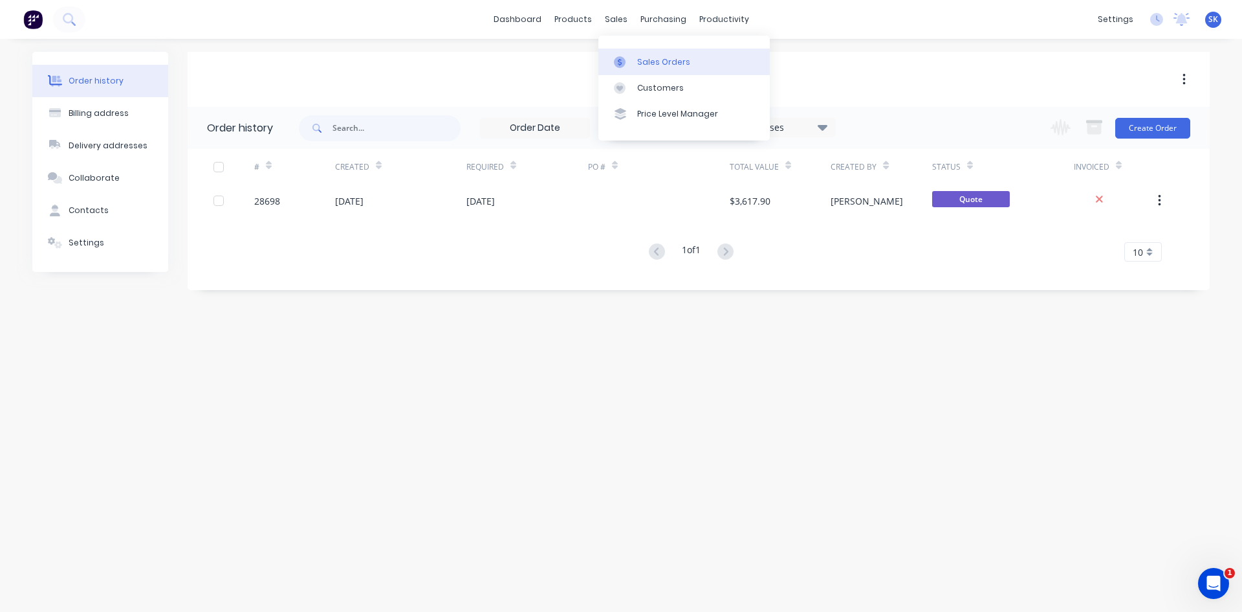
click at [638, 60] on div "Sales Orders" at bounding box center [663, 62] width 53 height 12
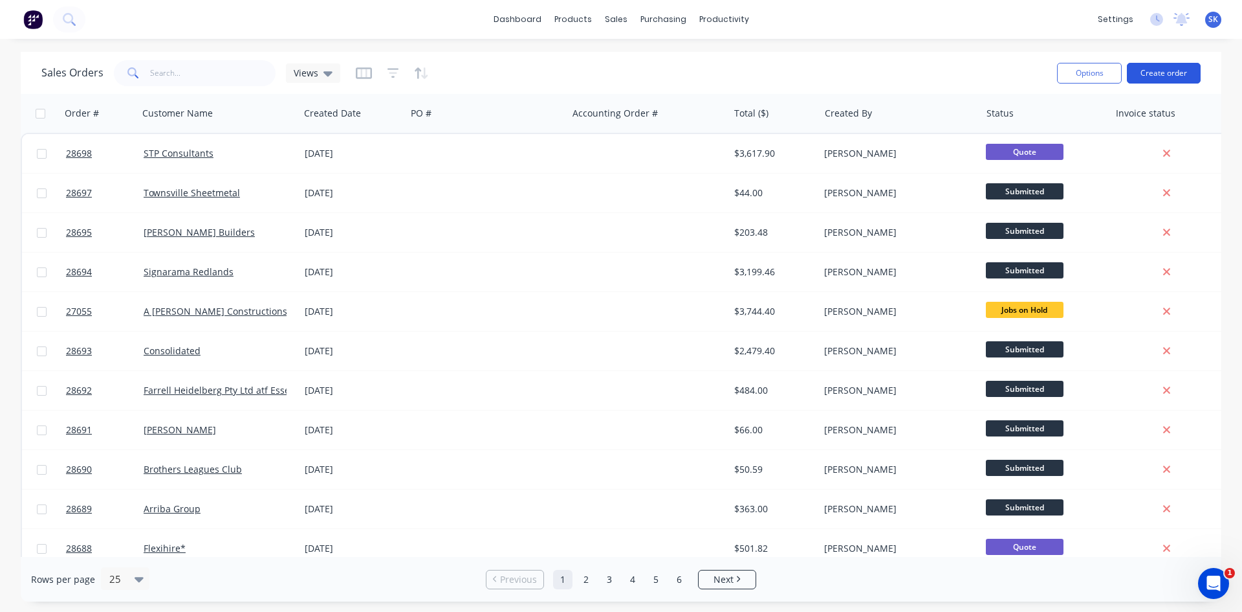
click at [1186, 71] on button "Create order" at bounding box center [1164, 73] width 74 height 21
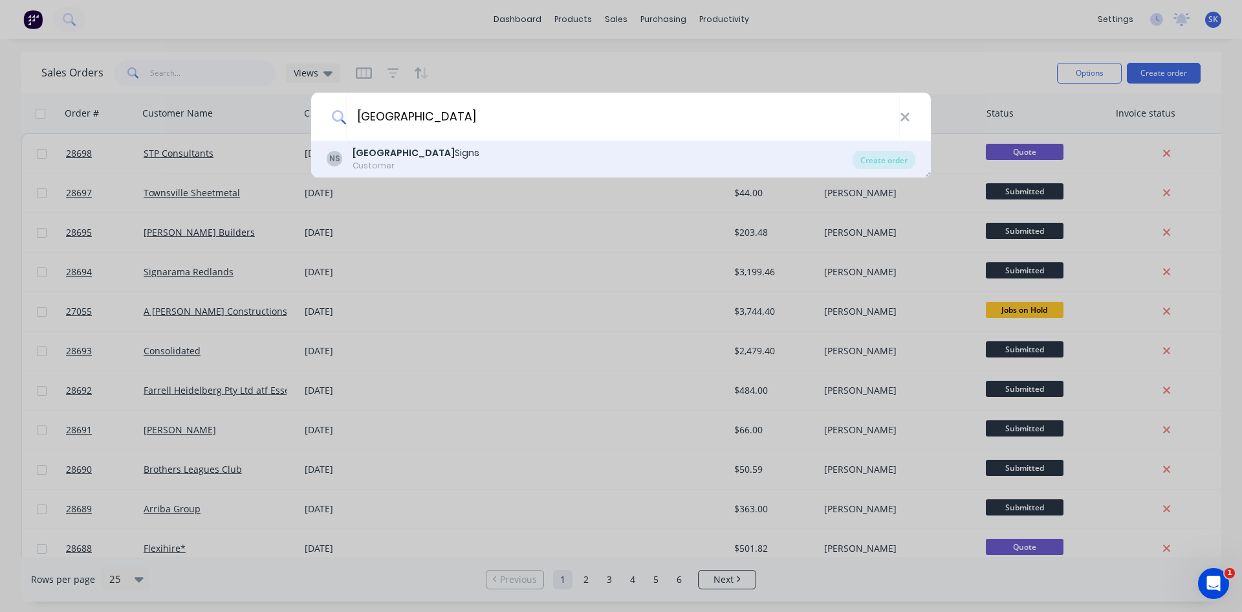
type input "[GEOGRAPHIC_DATA]"
click at [447, 159] on div "NS North Coast Signs Customer" at bounding box center [590, 158] width 526 height 25
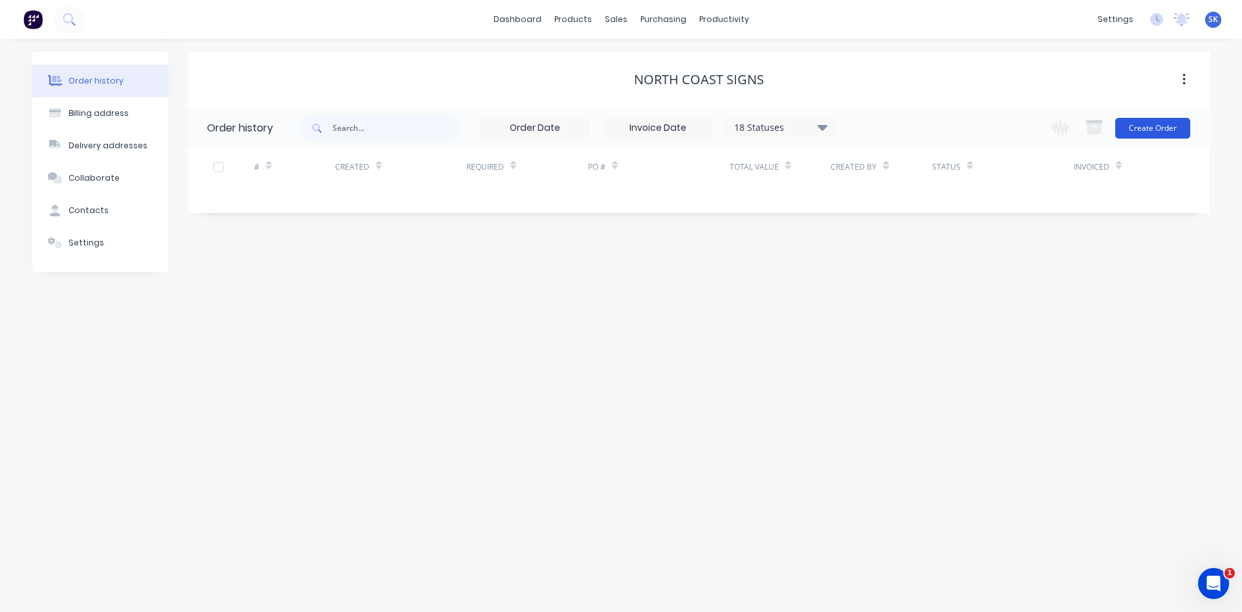
click at [1178, 131] on button "Create Order" at bounding box center [1153, 128] width 75 height 21
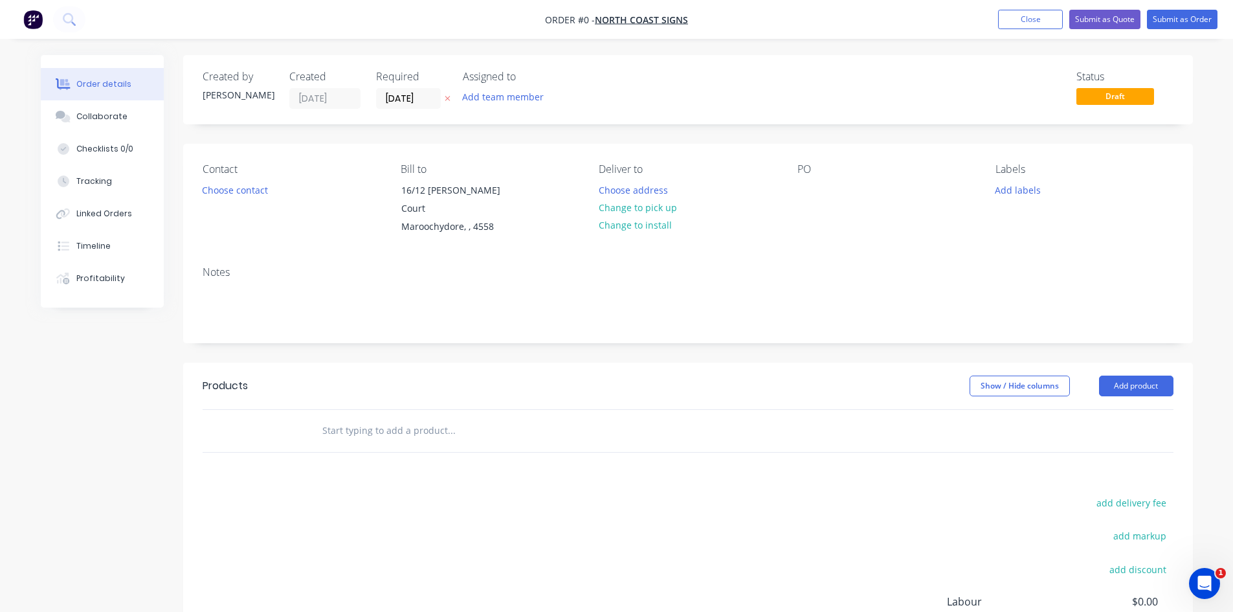
click at [347, 417] on input "text" at bounding box center [451, 430] width 259 height 26
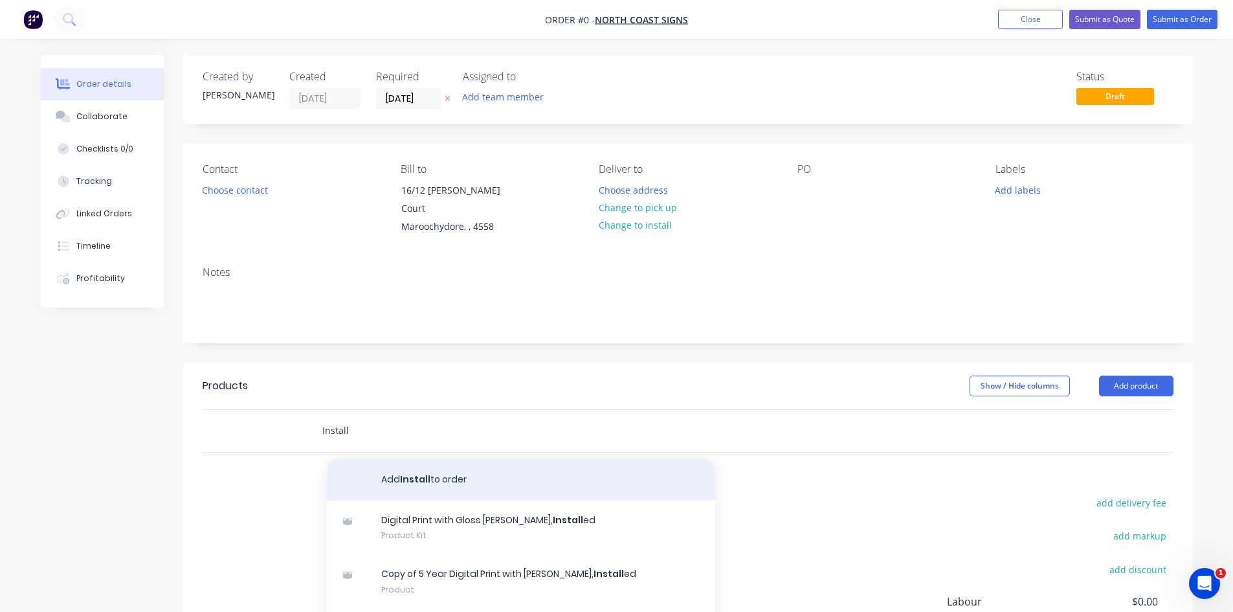
type input "Install"
click at [454, 465] on button "Add Install to order" at bounding box center [521, 479] width 388 height 41
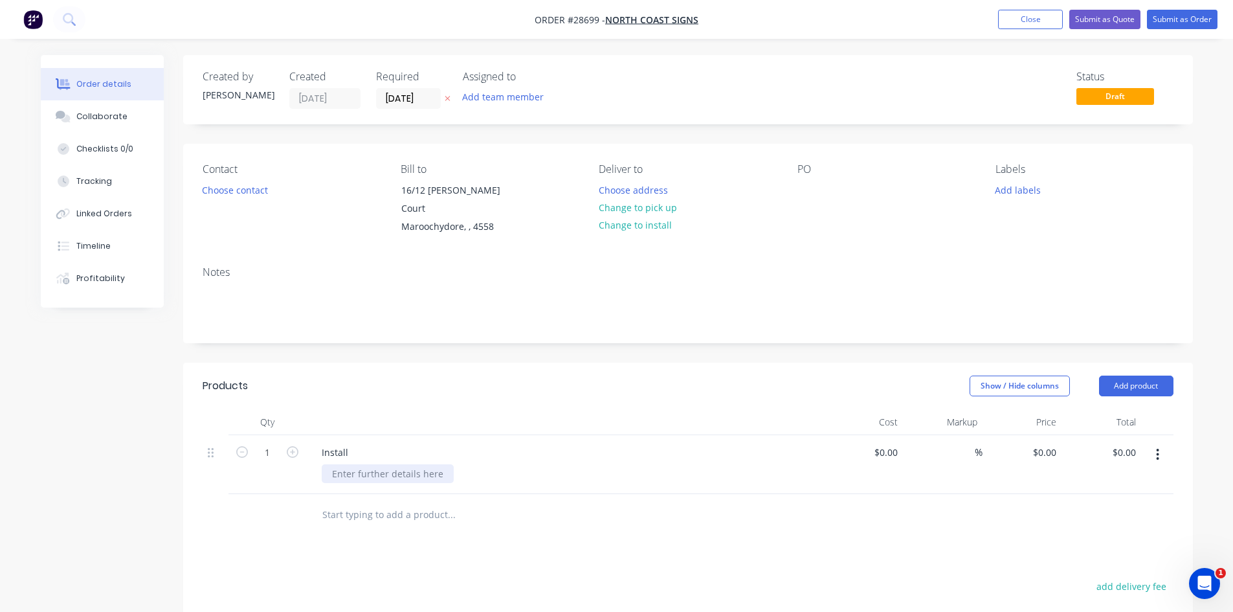
click at [390, 466] on div at bounding box center [388, 473] width 132 height 19
click at [876, 440] on div "$0.00" at bounding box center [864, 471] width 80 height 72
type input "$880.00"
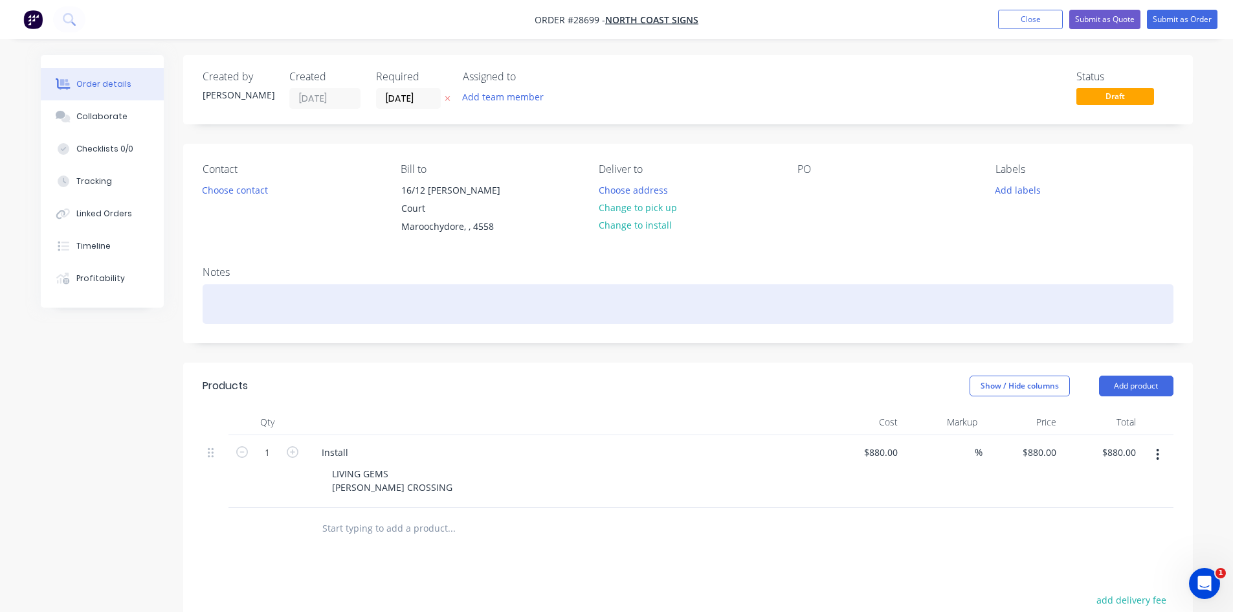
click at [276, 284] on div at bounding box center [688, 303] width 971 height 39
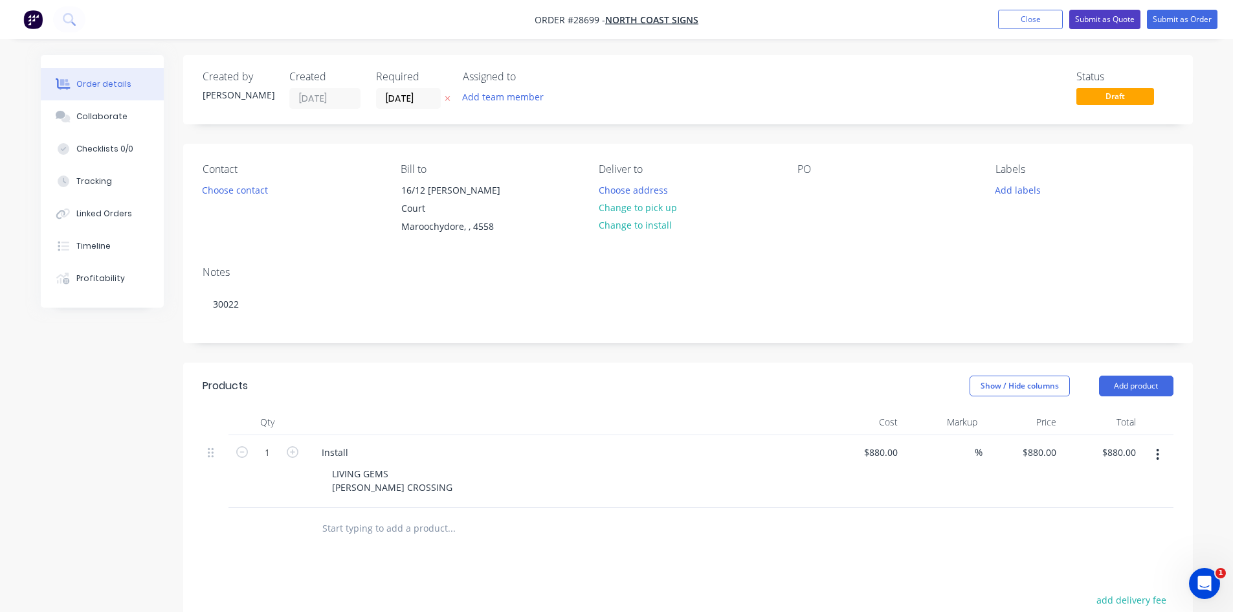
click at [1118, 17] on button "Submit as Quote" at bounding box center [1104, 19] width 71 height 19
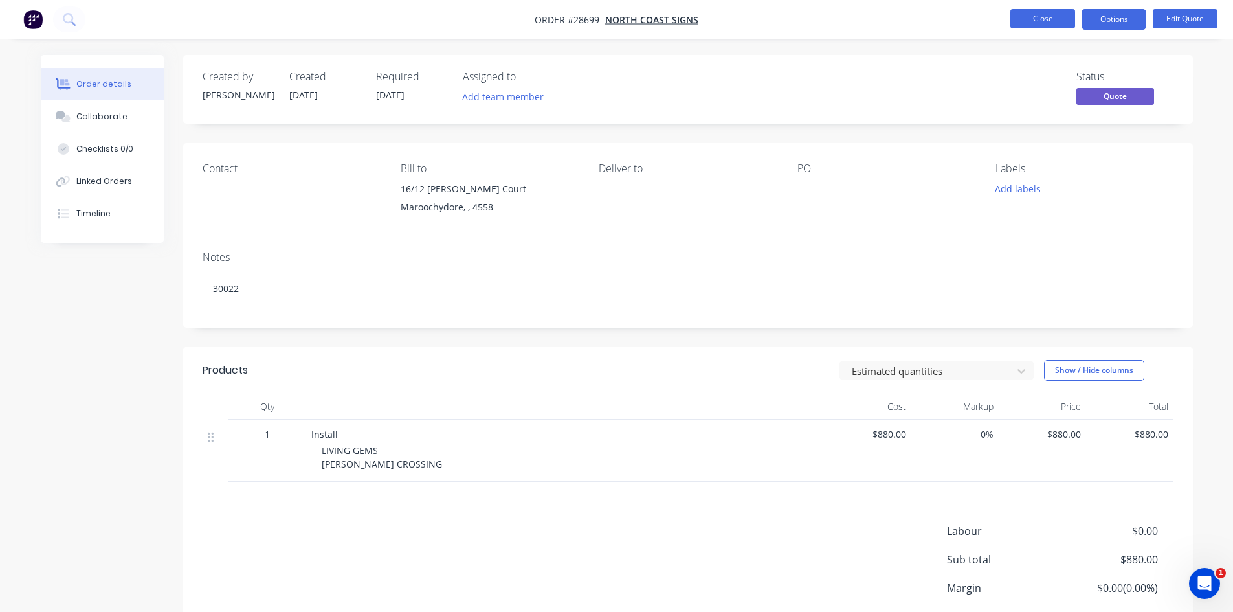
click at [1037, 16] on button "Close" at bounding box center [1042, 18] width 65 height 19
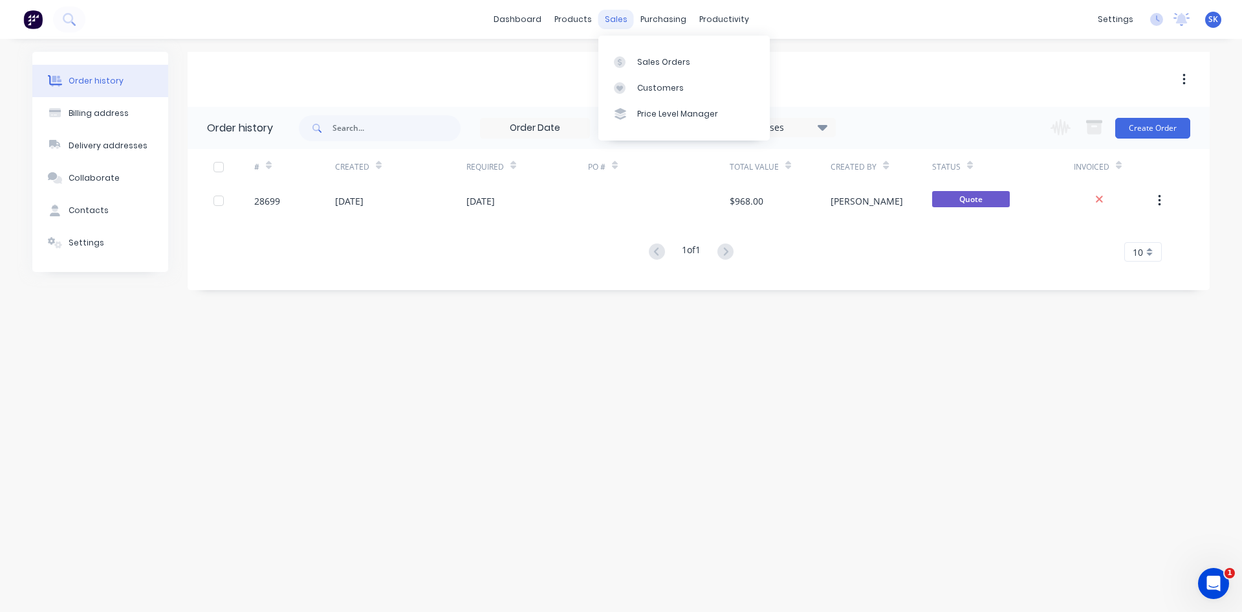
click at [615, 25] on div "sales" at bounding box center [617, 19] width 36 height 19
click at [652, 63] on div "Sales Orders" at bounding box center [663, 62] width 53 height 12
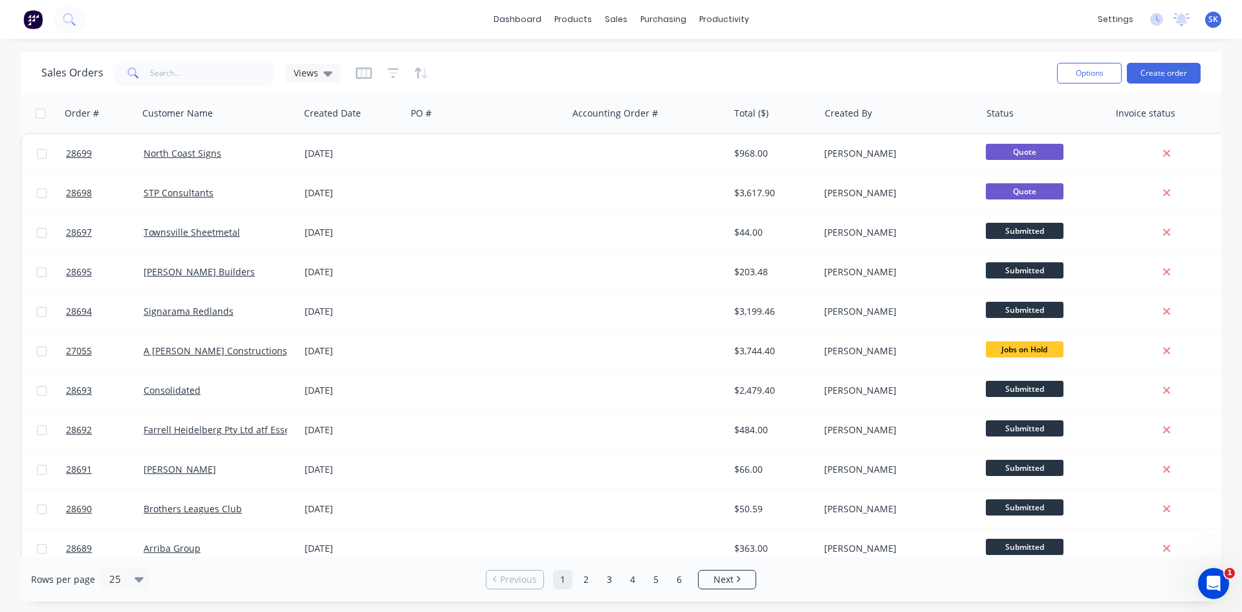
drag, startPoint x: 1182, startPoint y: 69, endPoint x: 1203, endPoint y: 92, distance: 31.1
click at [1203, 92] on div "Sales Orders Views Options Create order" at bounding box center [621, 73] width 1201 height 42
click at [1145, 65] on button "Create order" at bounding box center [1164, 73] width 74 height 21
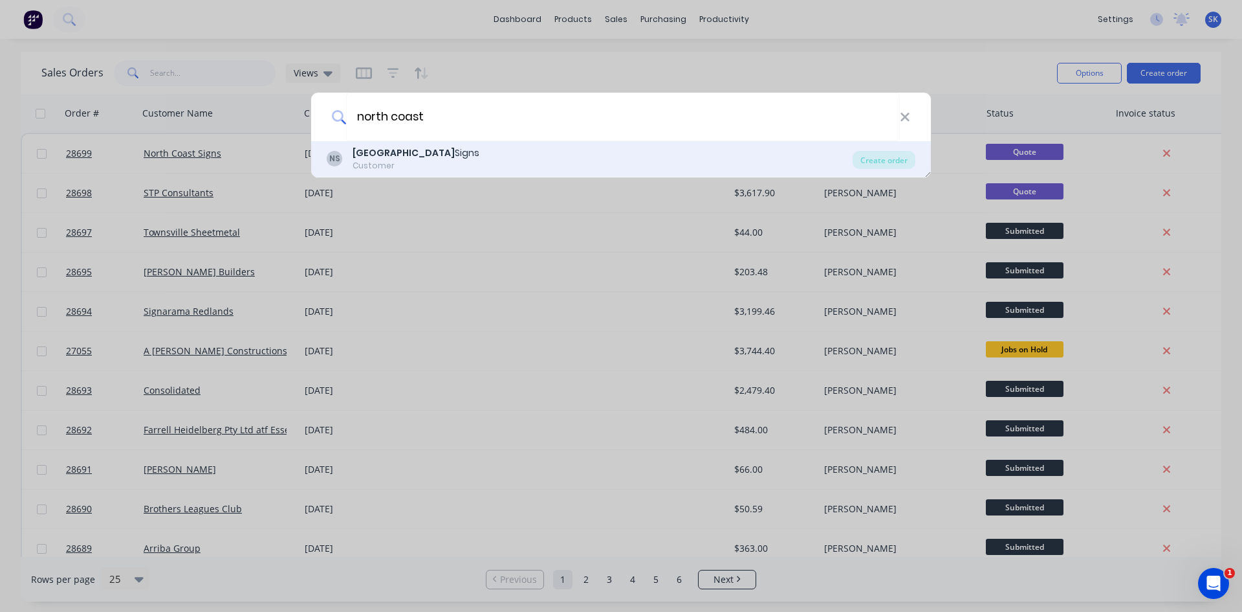
type input "north coast"
click at [550, 169] on div "NS North Coast Signs Customer" at bounding box center [590, 158] width 526 height 25
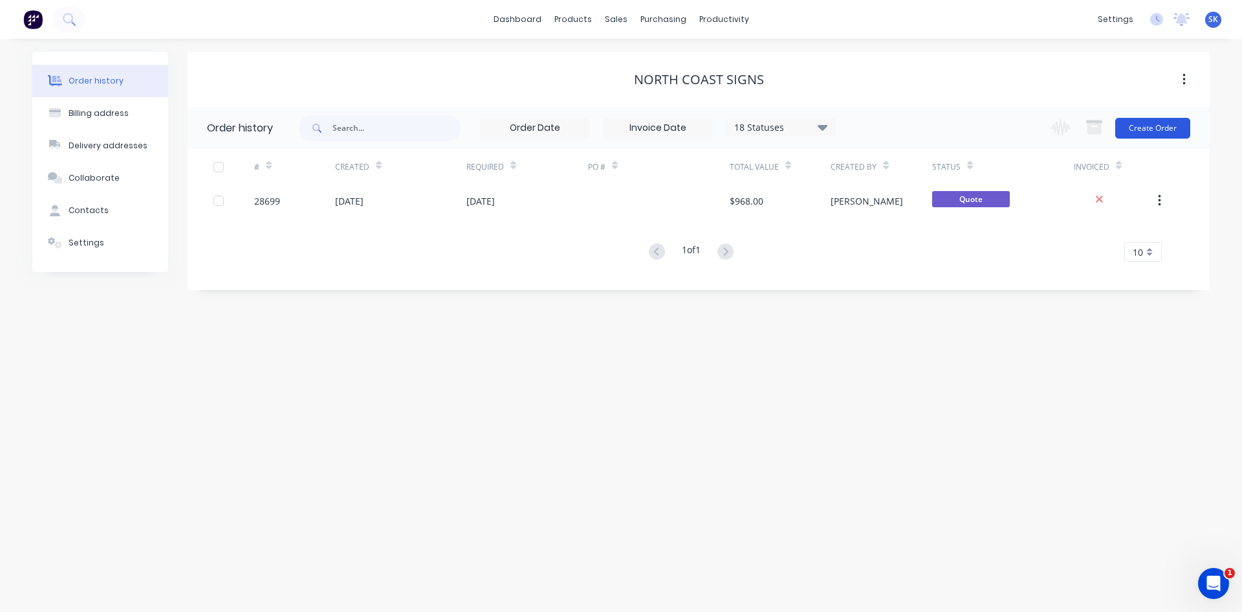
click at [1156, 125] on button "Create Order" at bounding box center [1153, 128] width 75 height 21
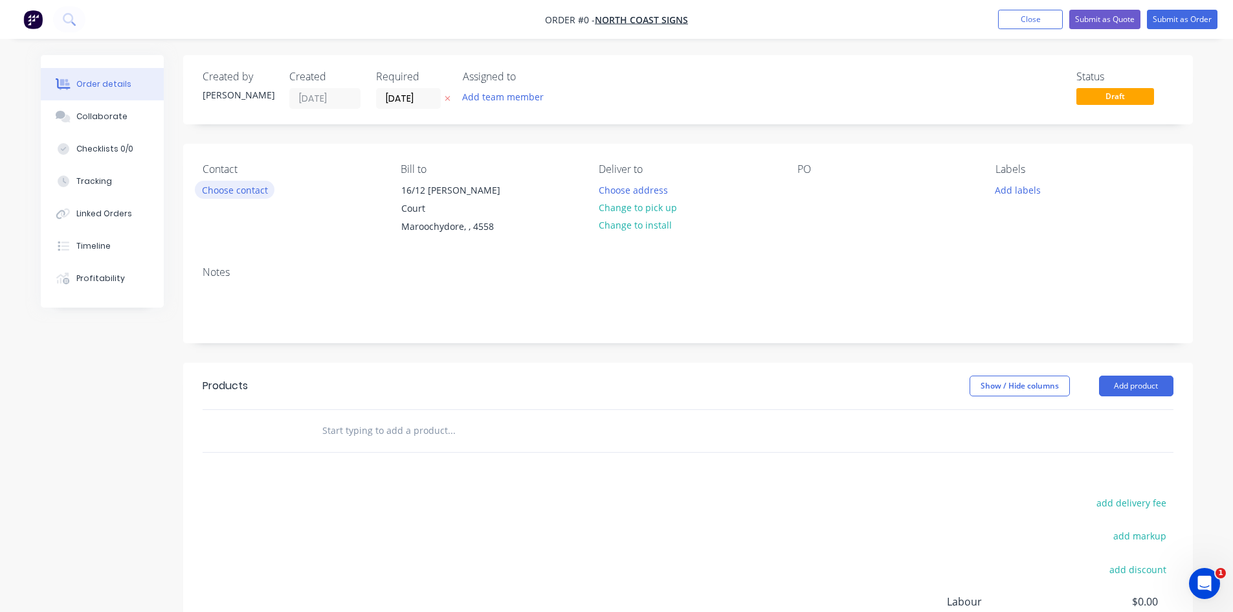
click at [239, 192] on button "Choose contact" at bounding box center [235, 189] width 80 height 17
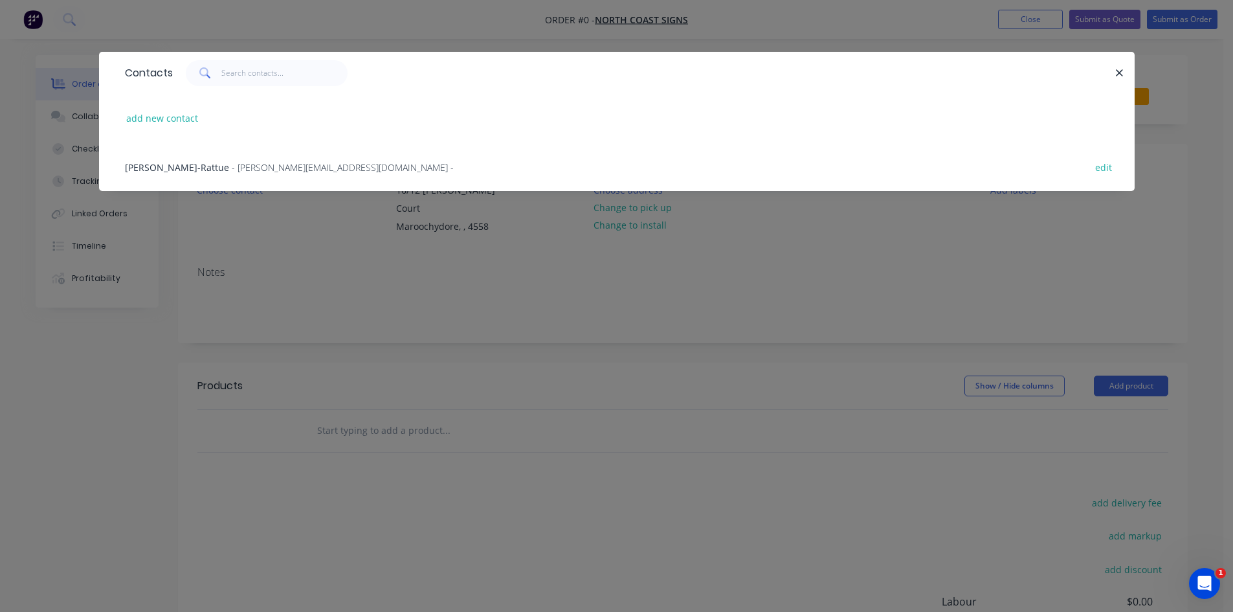
click at [212, 168] on span "[PERSON_NAME]-Rattue" at bounding box center [177, 167] width 104 height 12
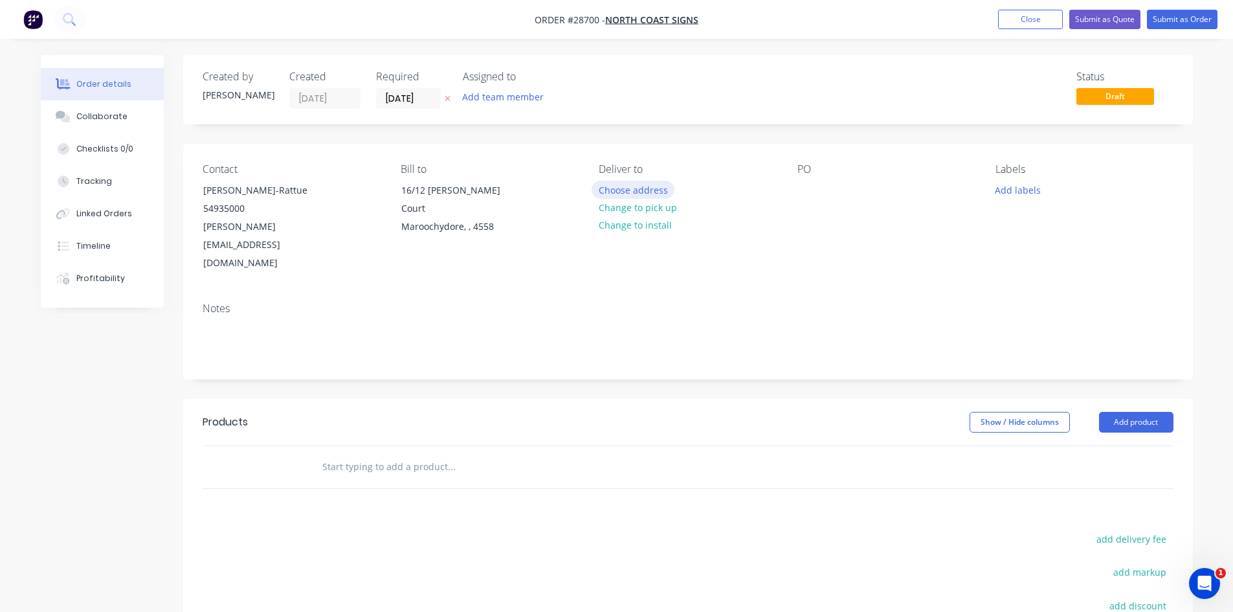
click at [643, 193] on button "Choose address" at bounding box center [632, 189] width 83 height 17
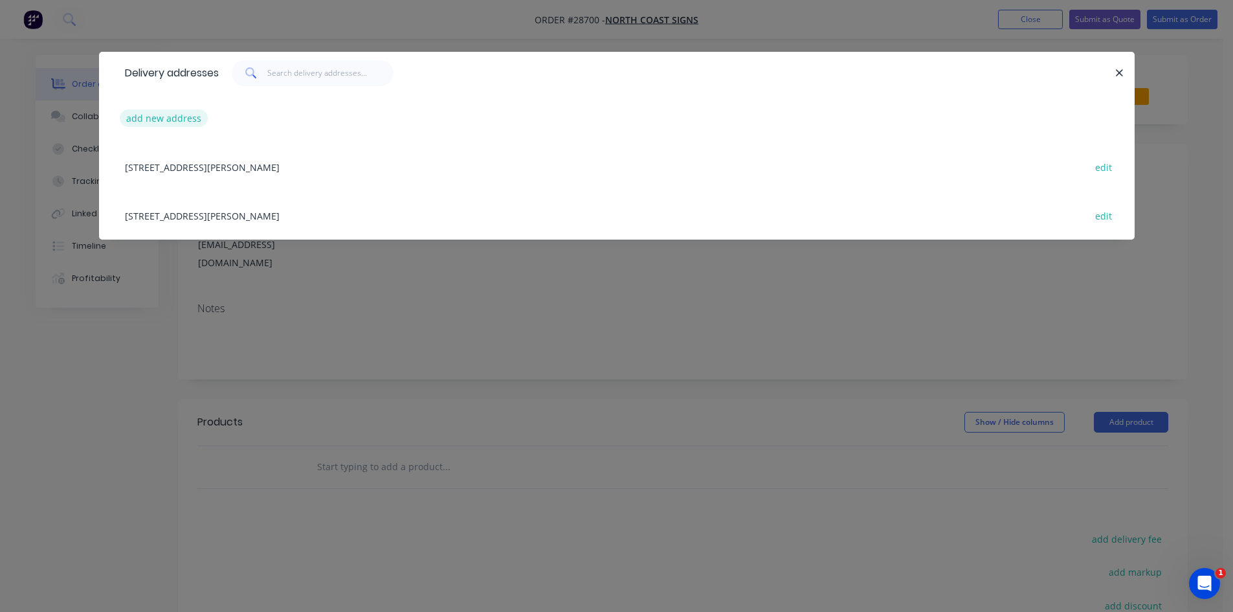
click at [159, 114] on button "add new address" at bounding box center [164, 117] width 89 height 17
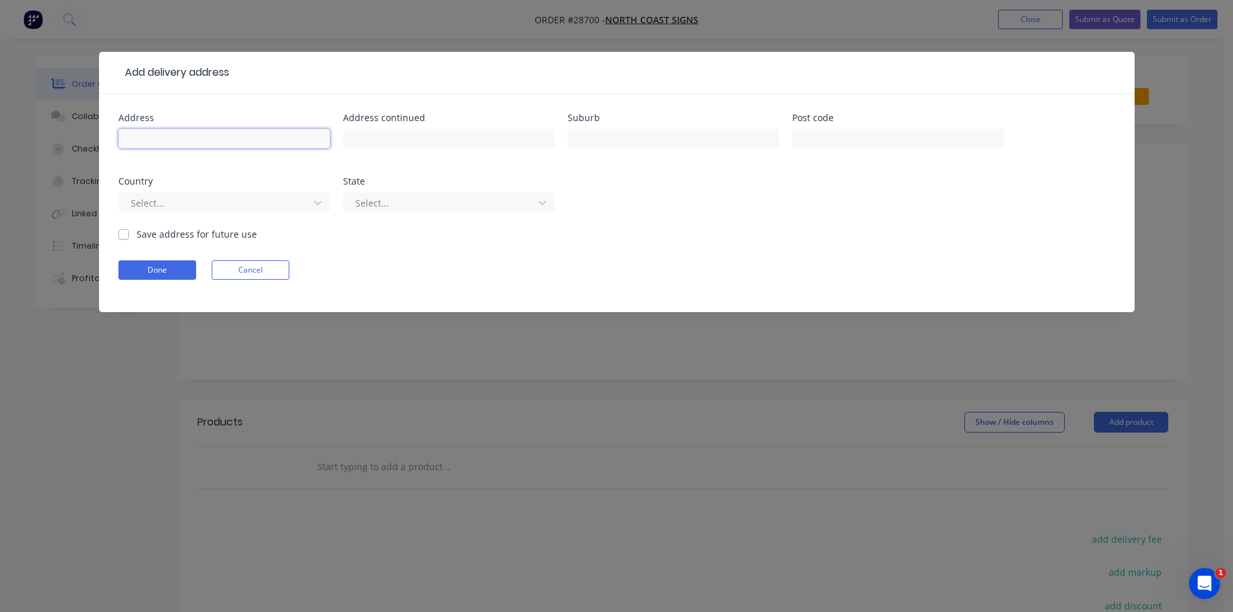
click at [221, 140] on input "text" at bounding box center [224, 138] width 212 height 19
type input "h"
drag, startPoint x: 196, startPoint y: 138, endPoint x: 0, endPoint y: 130, distance: 196.3
click at [0, 130] on div "Add delivery address Address [PERSON_NAME] Address continued Suburb Post code C…" at bounding box center [616, 306] width 1233 height 612
paste input "[STREET_ADDRESS][PERSON_NAME]"
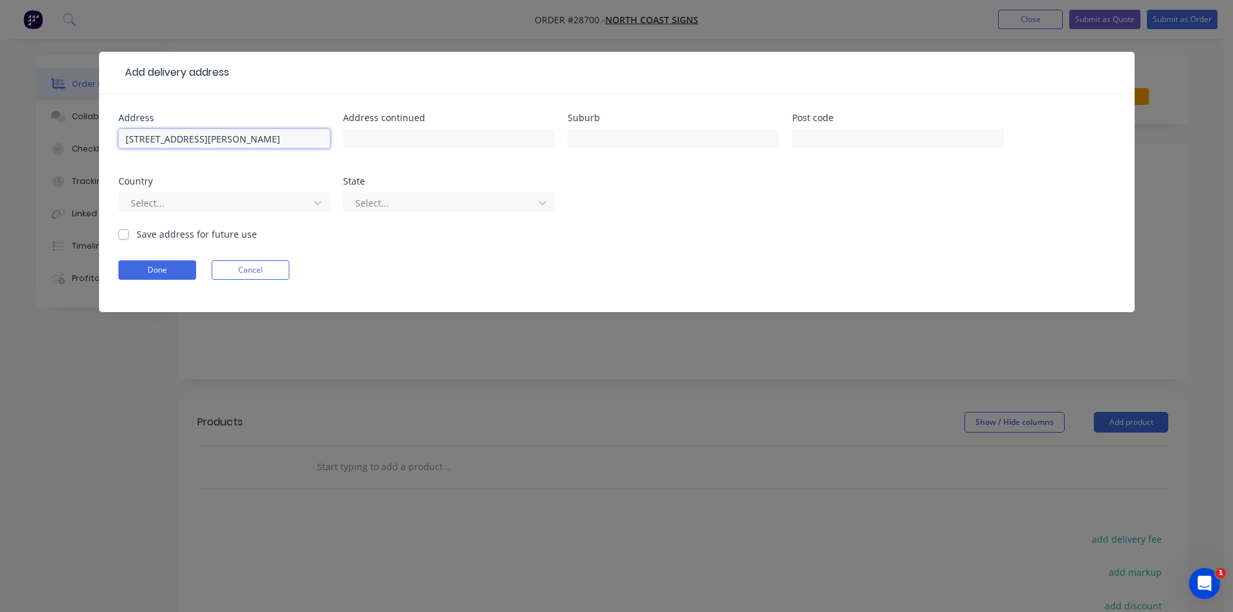
type input "[STREET_ADDRESS][PERSON_NAME]"
click at [137, 237] on label "Save address for future use" at bounding box center [197, 234] width 120 height 14
click at [128, 237] on input "Save address for future use" at bounding box center [123, 233] width 10 height 12
checkbox input "true"
click at [150, 268] on button "Done" at bounding box center [157, 269] width 78 height 19
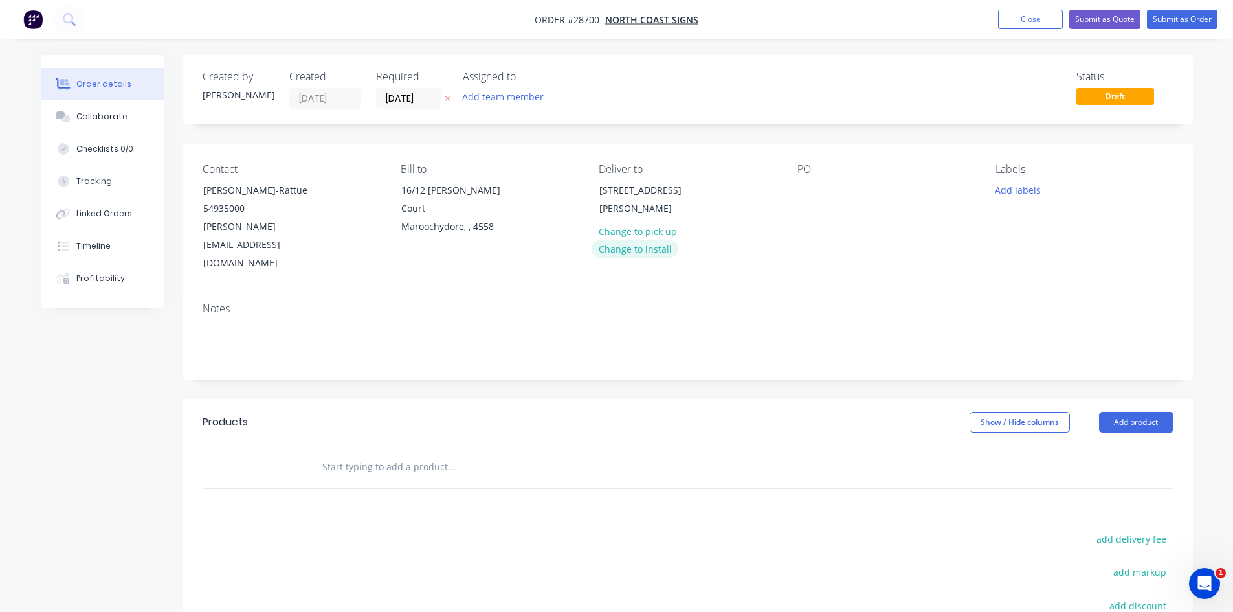
click at [648, 248] on button "Change to install" at bounding box center [634, 248] width 87 height 17
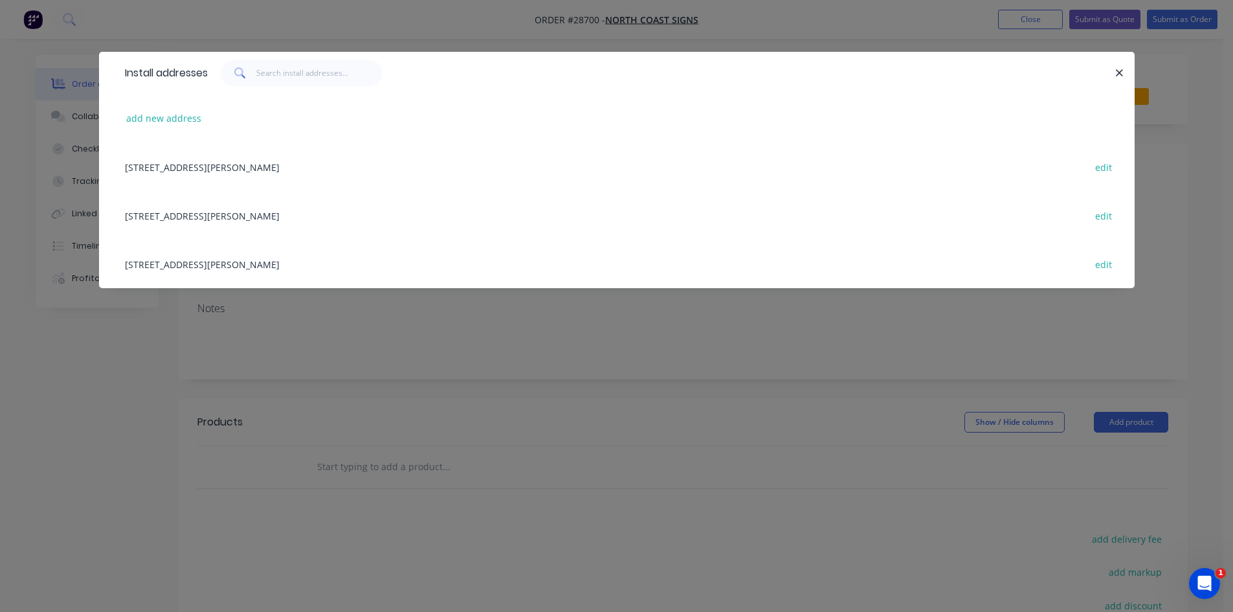
click at [207, 256] on div "[STREET_ADDRESS][PERSON_NAME] edit" at bounding box center [616, 263] width 997 height 49
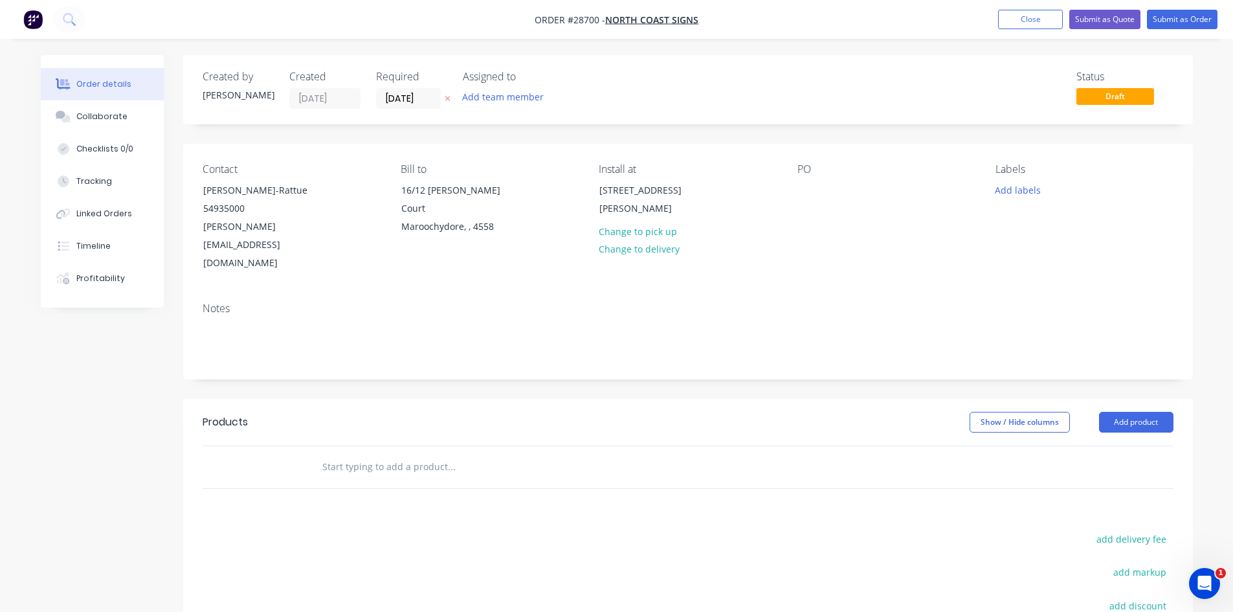
click at [379, 454] on input "text" at bounding box center [451, 467] width 259 height 26
type input "l"
type input "Powder coatd white angle and banner."
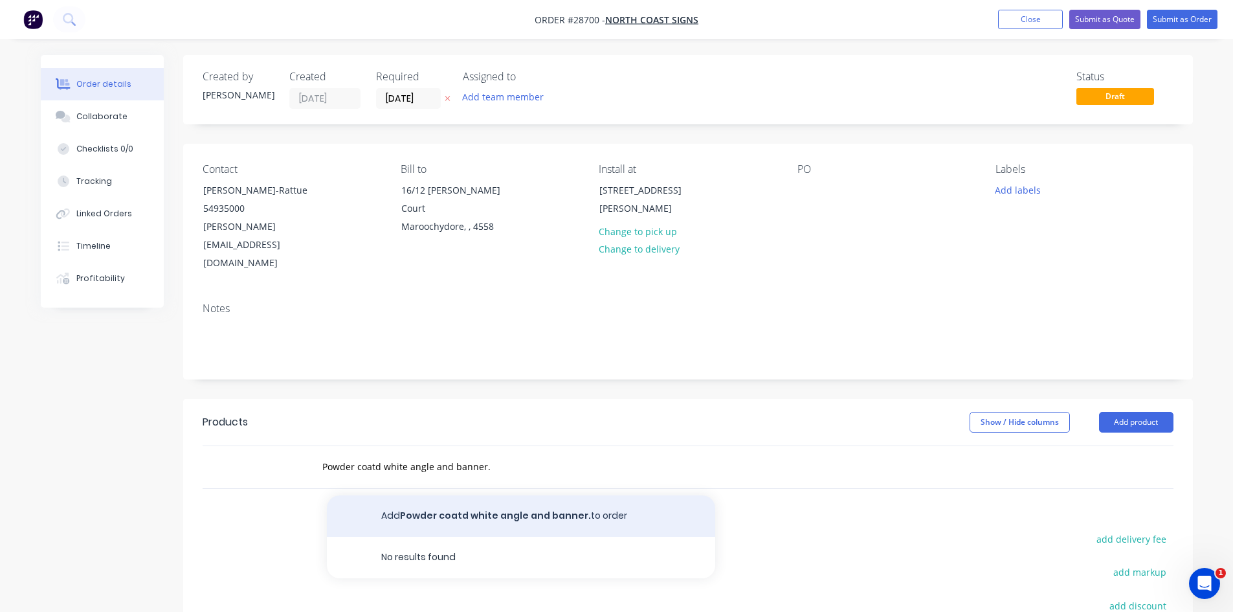
click at [470, 495] on button "Add Powder coatd white angle and banner. to order" at bounding box center [521, 515] width 388 height 41
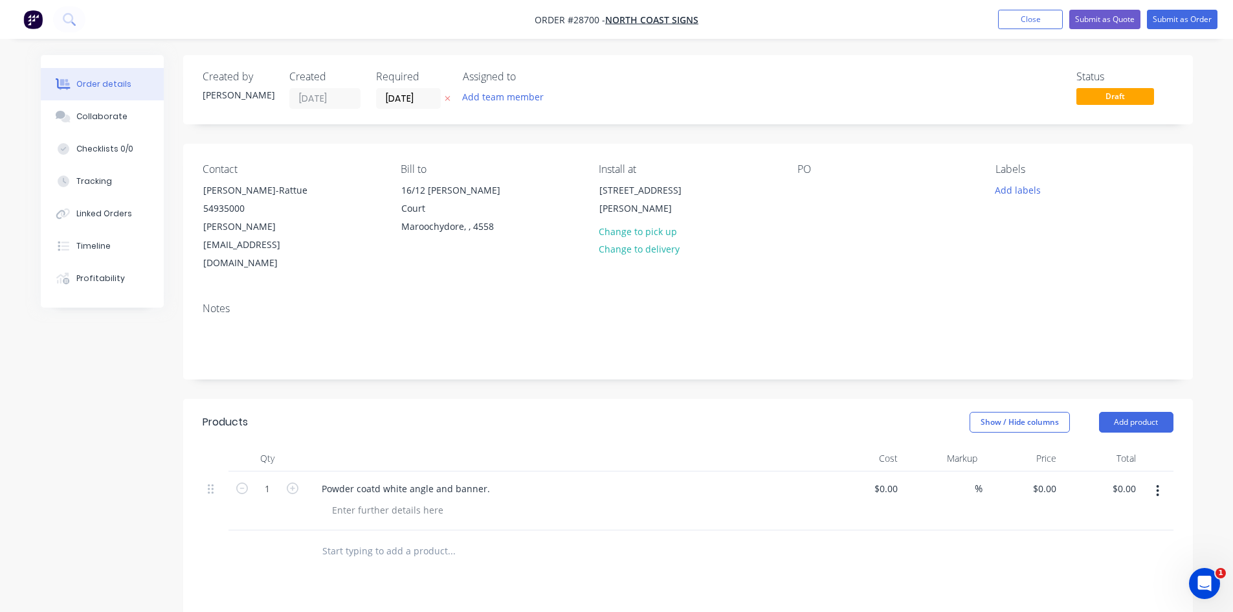
scroll to position [16, 0]
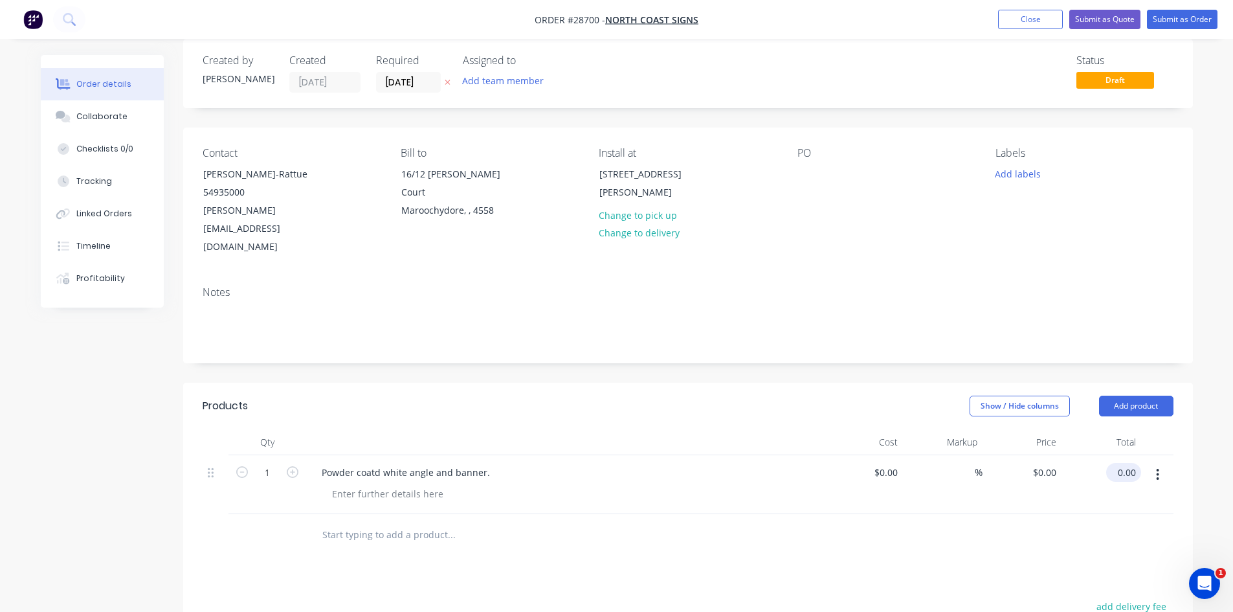
click at [1115, 463] on div "0.00 $0.00" at bounding box center [1123, 472] width 35 height 19
type input "1860"
type input "$1,860.00"
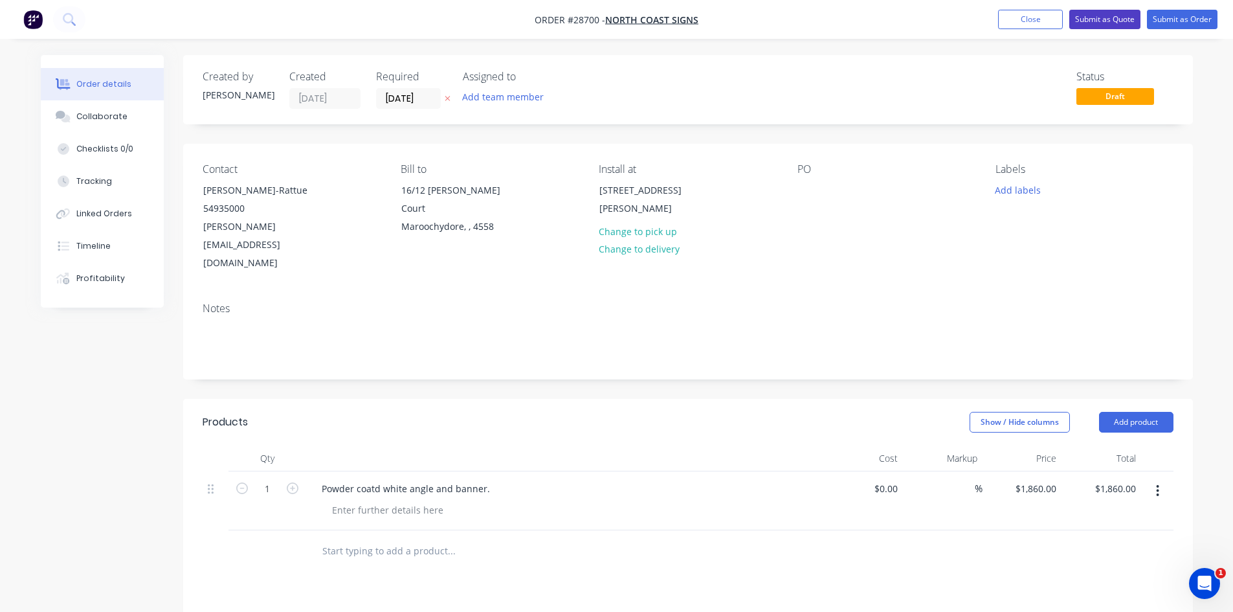
click at [1112, 19] on button "Submit as Quote" at bounding box center [1104, 19] width 71 height 19
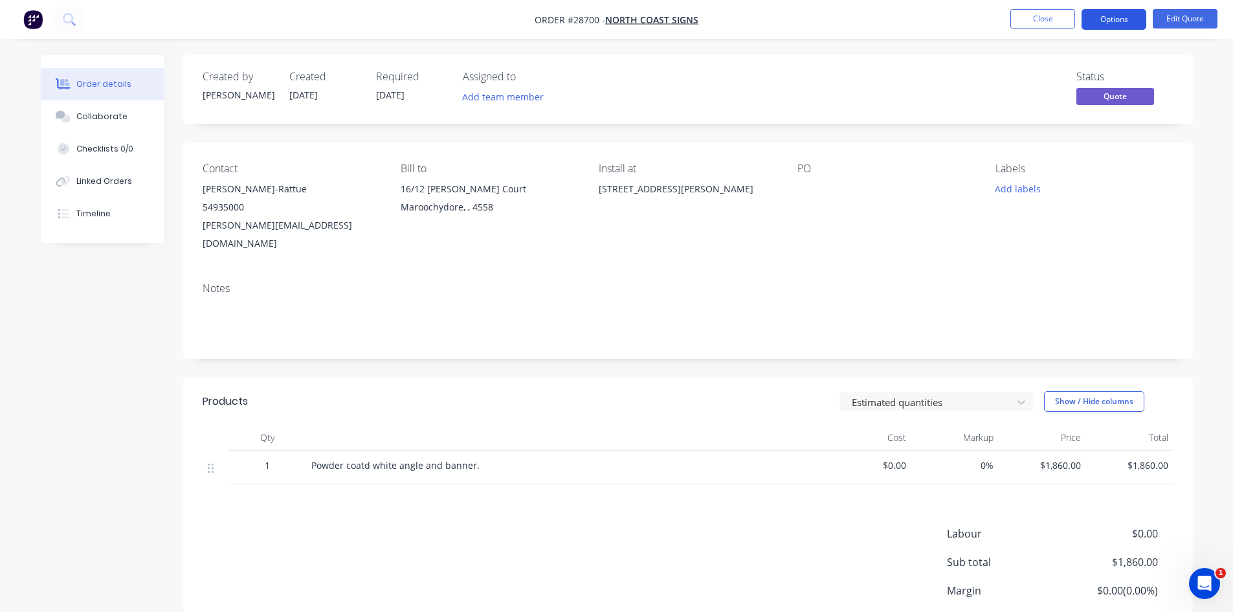
click at [1109, 17] on button "Options" at bounding box center [1113, 19] width 65 height 21
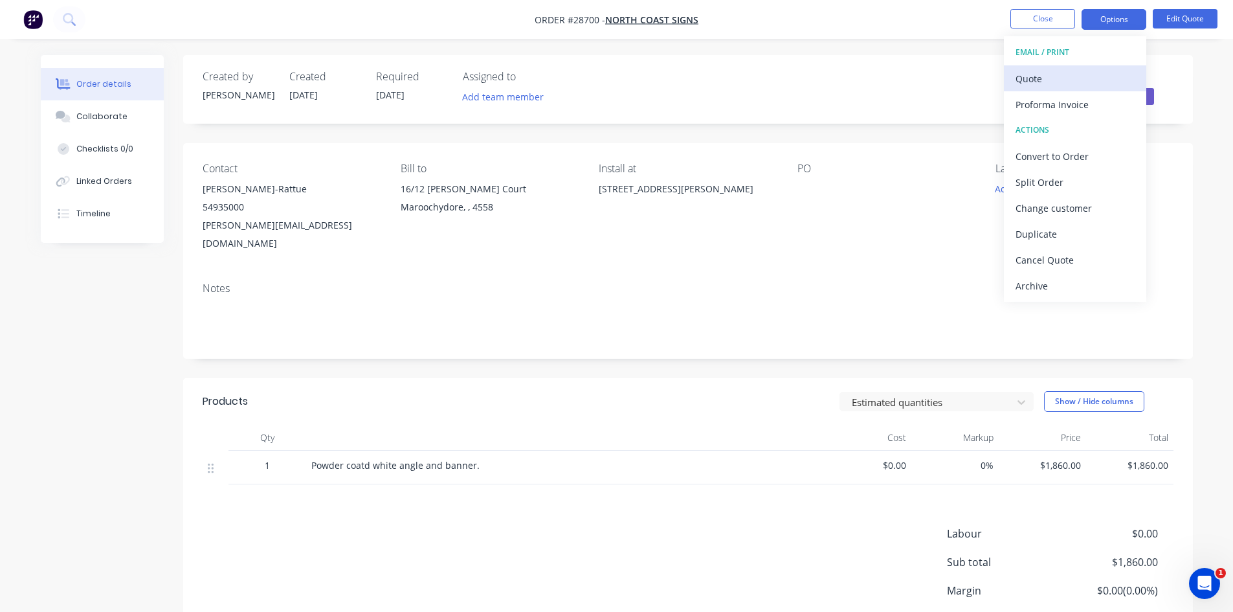
click at [1062, 76] on div "Quote" at bounding box center [1074, 78] width 119 height 19
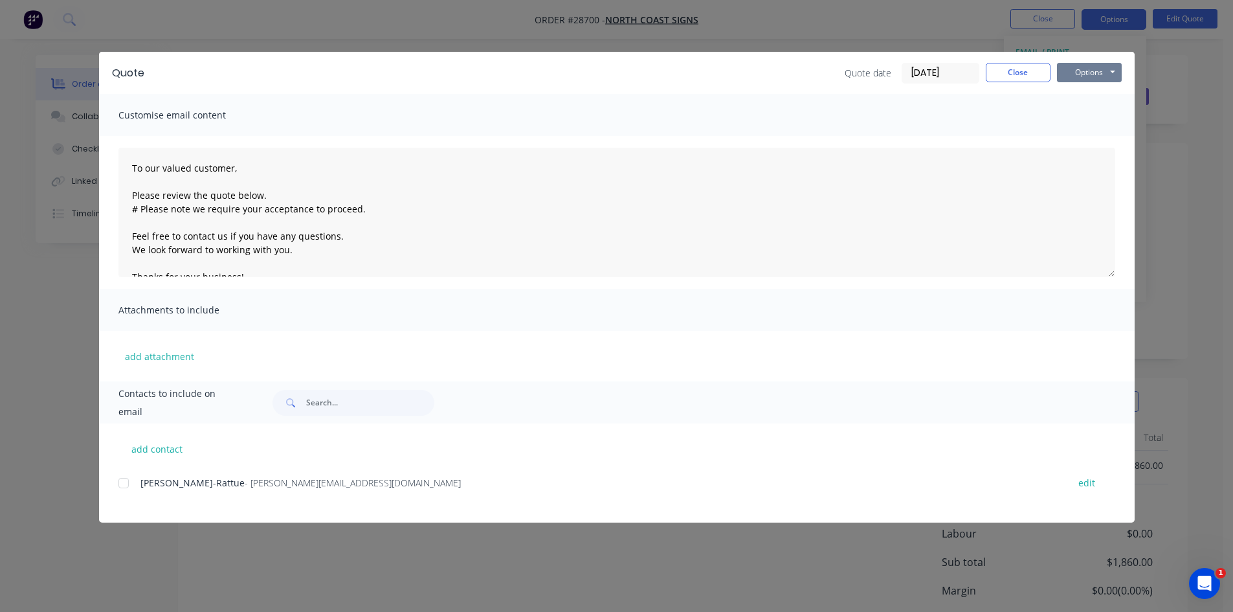
click at [1114, 69] on button "Options" at bounding box center [1089, 72] width 65 height 19
click at [1115, 69] on button "Options" at bounding box center [1089, 72] width 65 height 19
type textarea "To our valued customer, Please review the quote below. # Please note we require…"
click at [1000, 76] on button "Close" at bounding box center [1018, 72] width 65 height 19
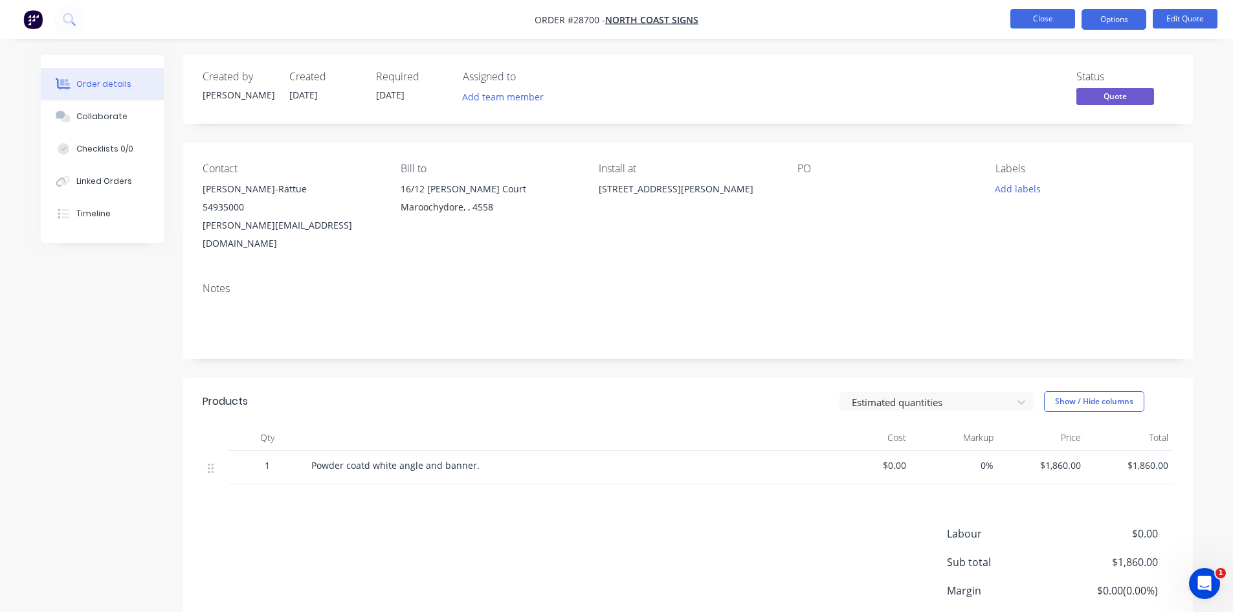
click at [1039, 23] on button "Close" at bounding box center [1042, 18] width 65 height 19
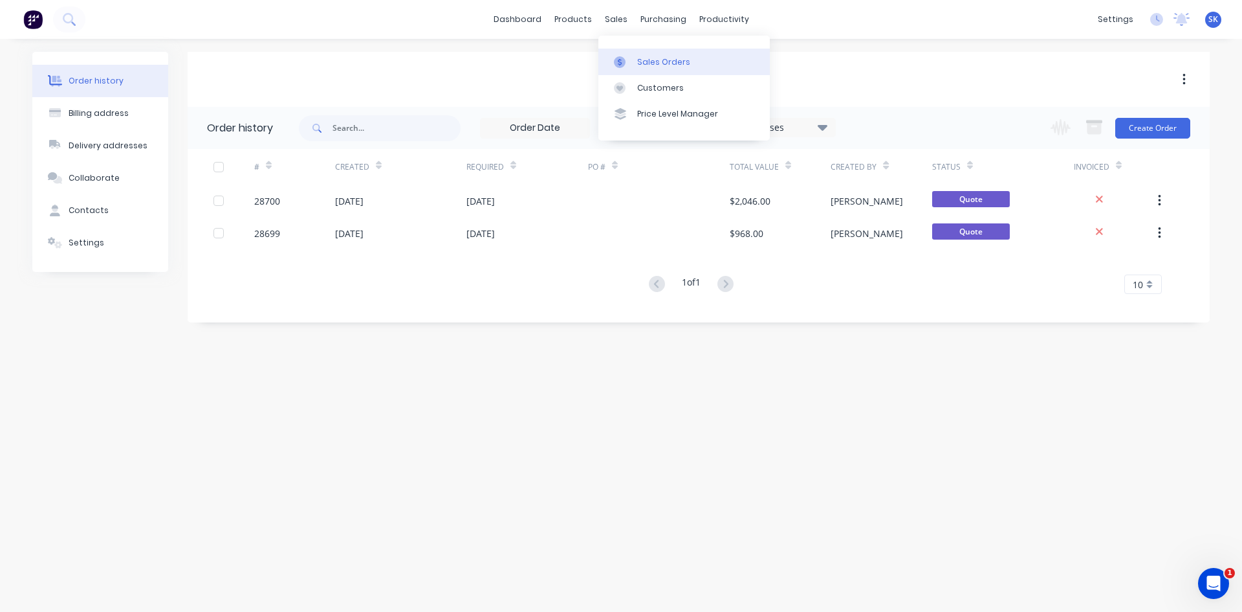
click at [665, 58] on div "Sales Orders" at bounding box center [663, 62] width 53 height 12
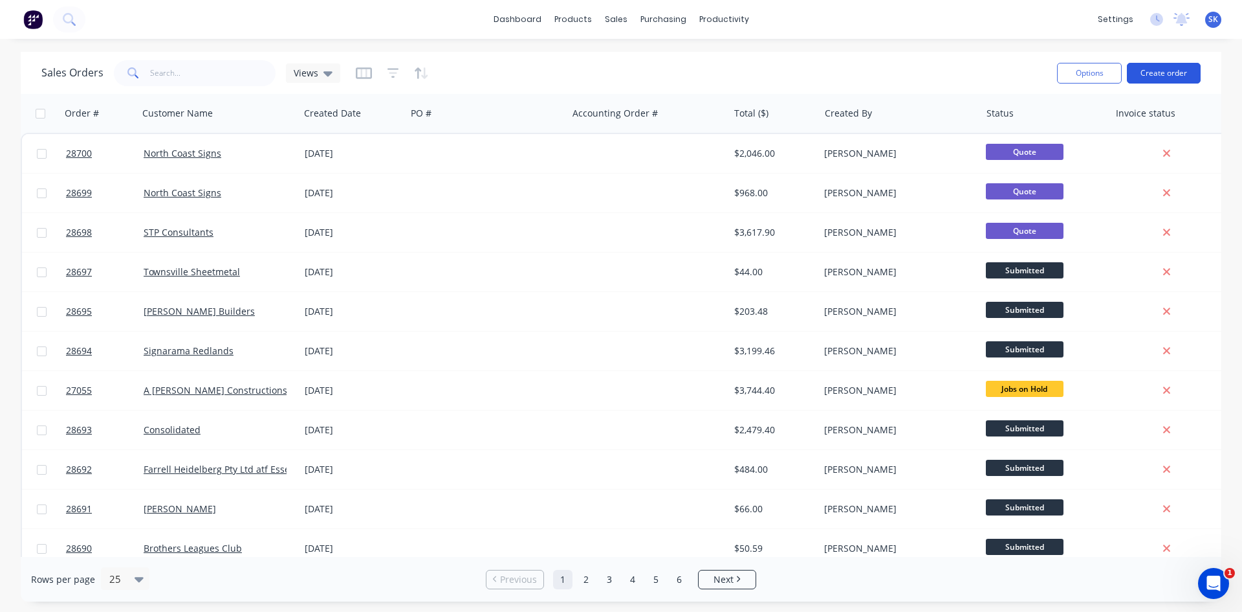
click at [1175, 71] on button "Create order" at bounding box center [1164, 73] width 74 height 21
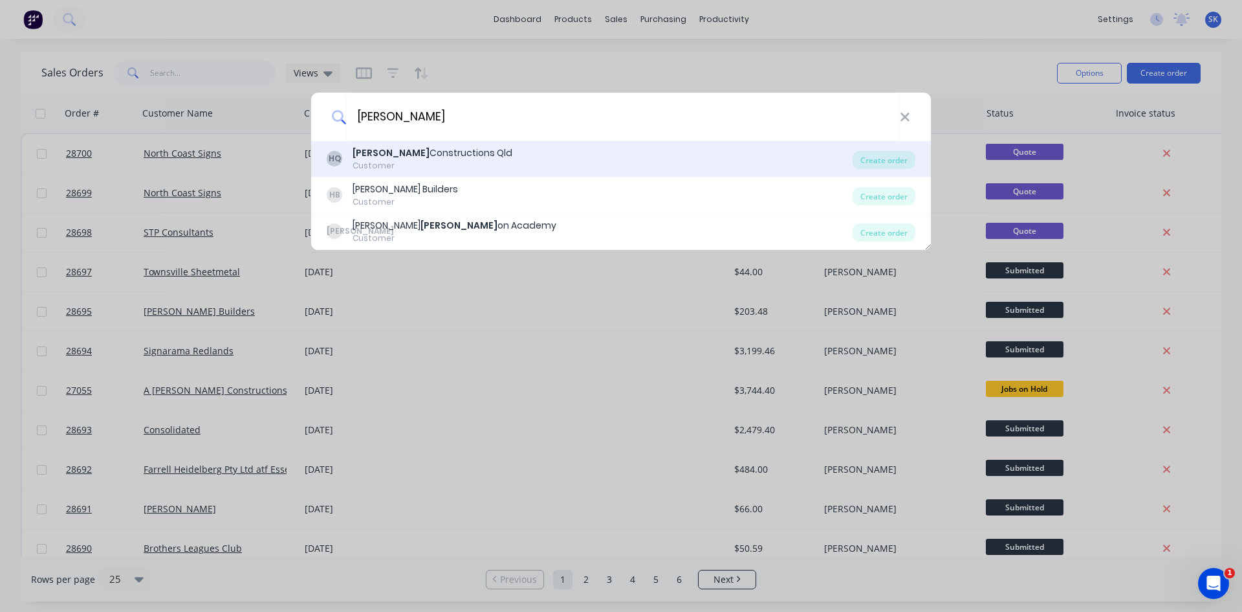
type input "[PERSON_NAME]"
click at [430, 161] on div "Customer" at bounding box center [433, 166] width 160 height 12
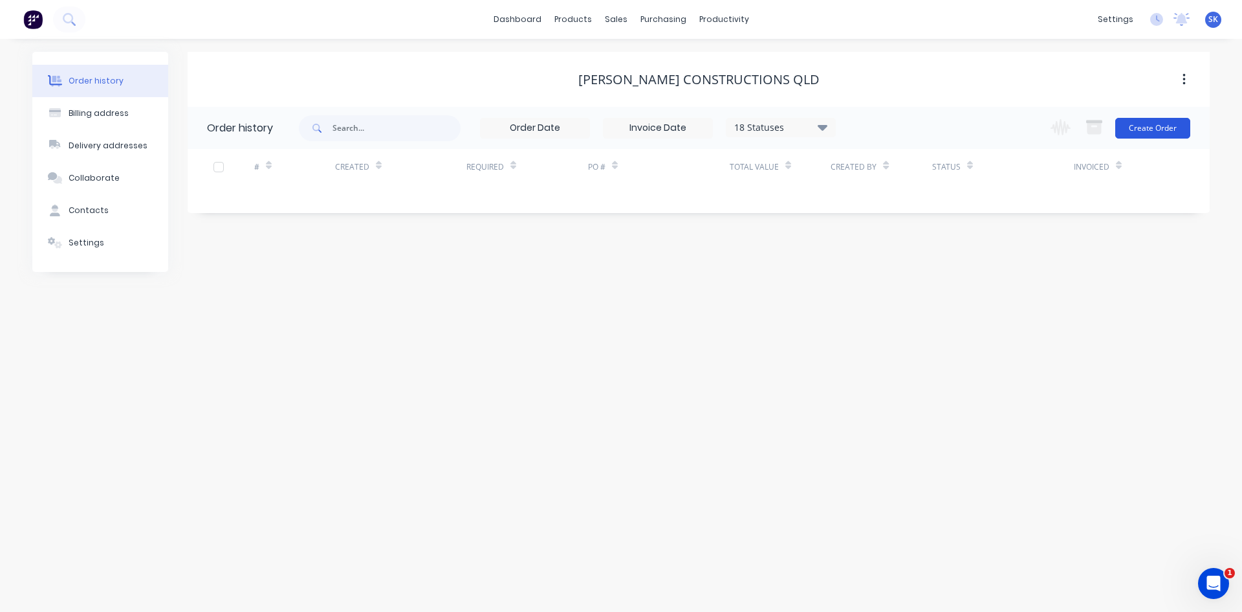
click at [1169, 118] on button "Create Order" at bounding box center [1153, 128] width 75 height 21
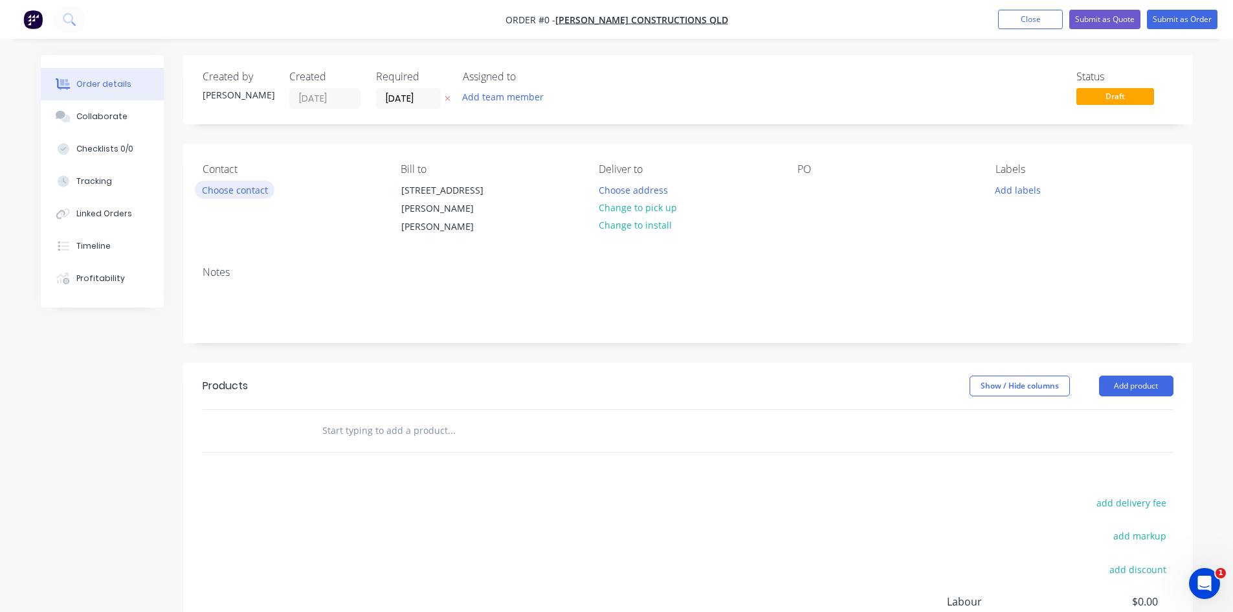
click at [238, 188] on button "Choose contact" at bounding box center [235, 189] width 80 height 17
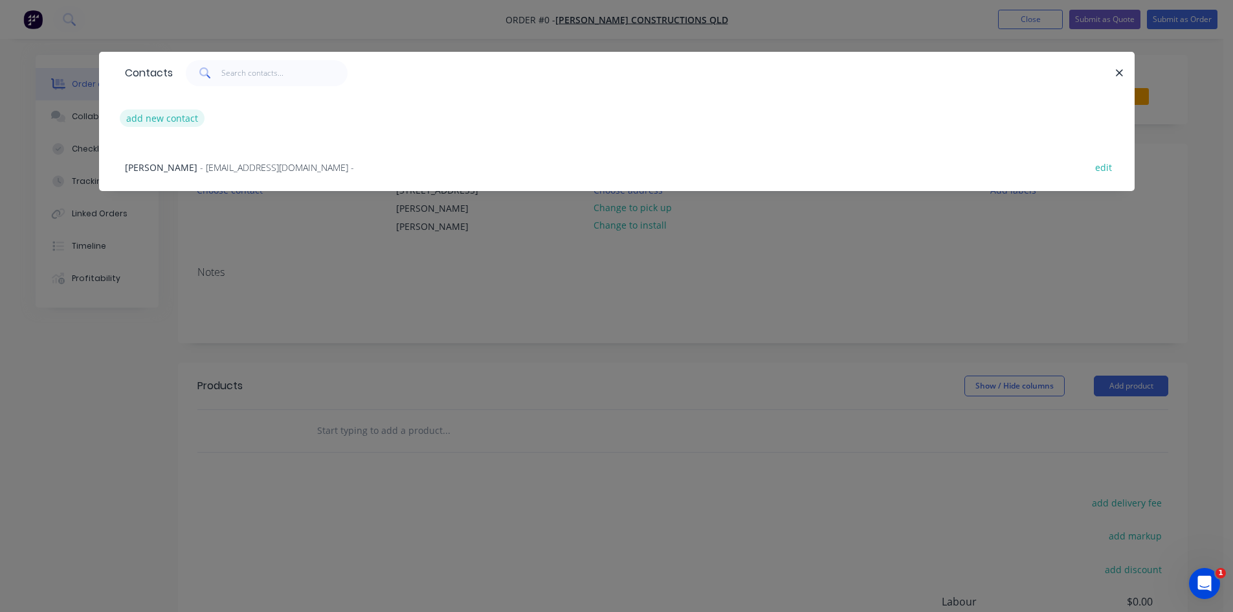
click at [174, 122] on button "add new contact" at bounding box center [162, 117] width 85 height 17
select select "AU"
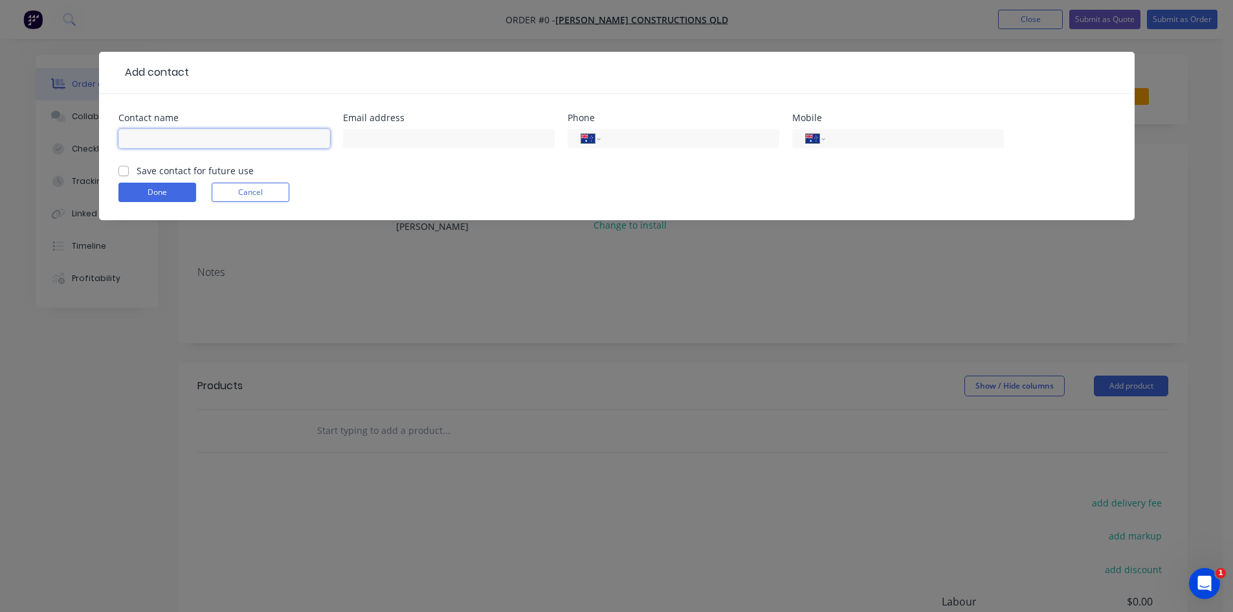
click at [168, 142] on input "text" at bounding box center [224, 138] width 212 height 19
type input "[PERSON_NAME]"
type input "[PERSON_NAME][EMAIL_ADDRESS][DOMAIN_NAME]"
click at [133, 168] on div "Save contact for future use" at bounding box center [185, 171] width 135 height 14
click at [129, 170] on div "Save contact for future use" at bounding box center [185, 171] width 135 height 14
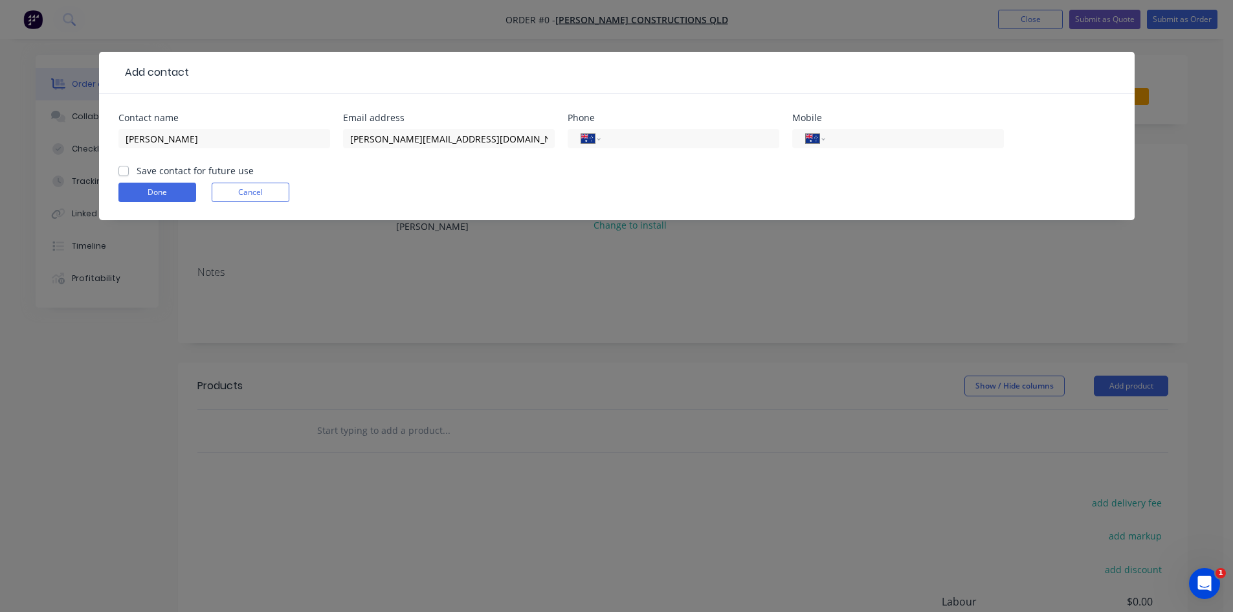
click at [137, 173] on label "Save contact for future use" at bounding box center [195, 171] width 117 height 14
click at [120, 173] on input "Save contact for future use" at bounding box center [123, 170] width 10 height 12
checkbox input "true"
click at [164, 195] on button "Done" at bounding box center [157, 191] width 78 height 19
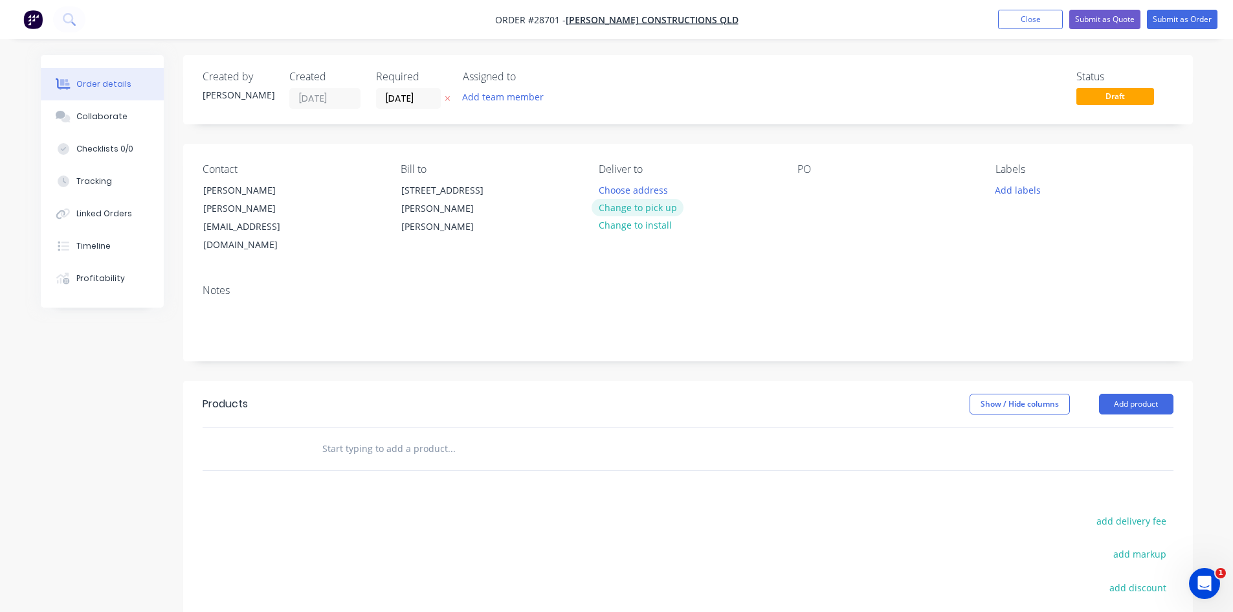
click at [648, 206] on button "Change to pick up" at bounding box center [637, 207] width 92 height 17
click at [395, 436] on input "text" at bounding box center [451, 449] width 259 height 26
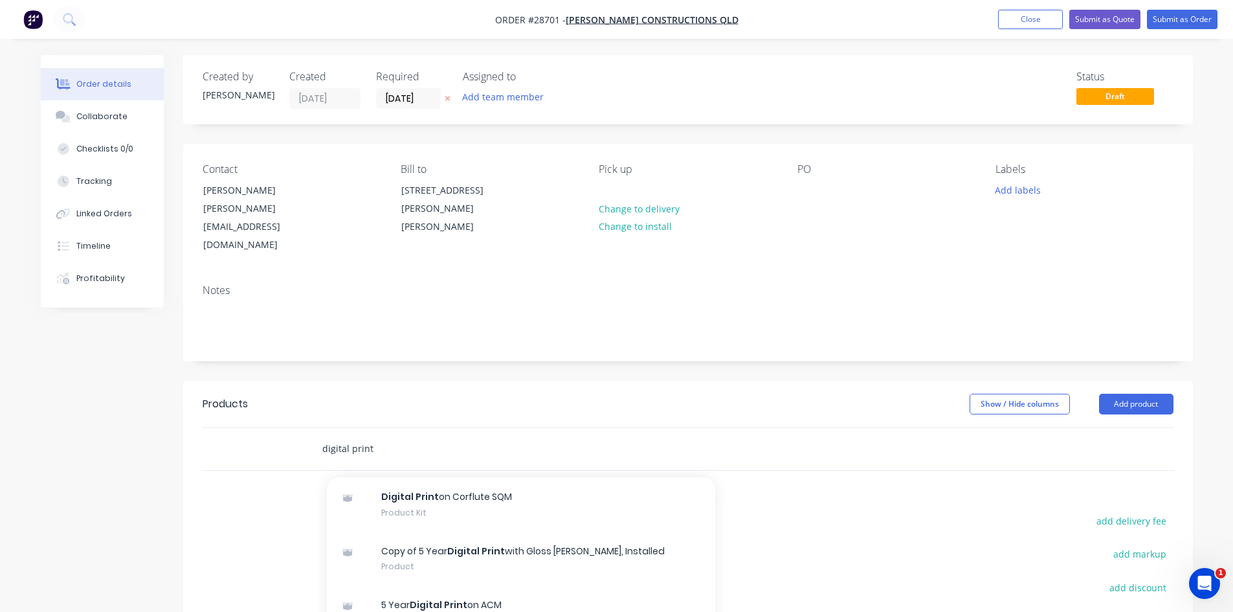
scroll to position [259, 0]
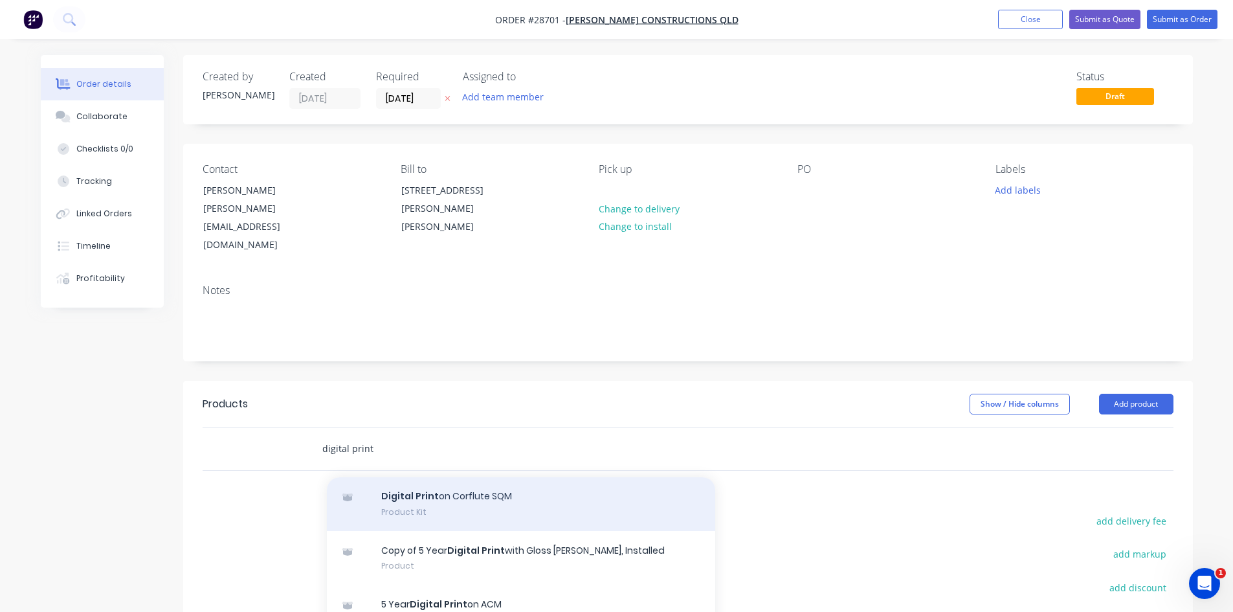
type input "digital print"
click at [480, 479] on div "Digital Print on Corflute SQM Product Kit" at bounding box center [521, 503] width 388 height 54
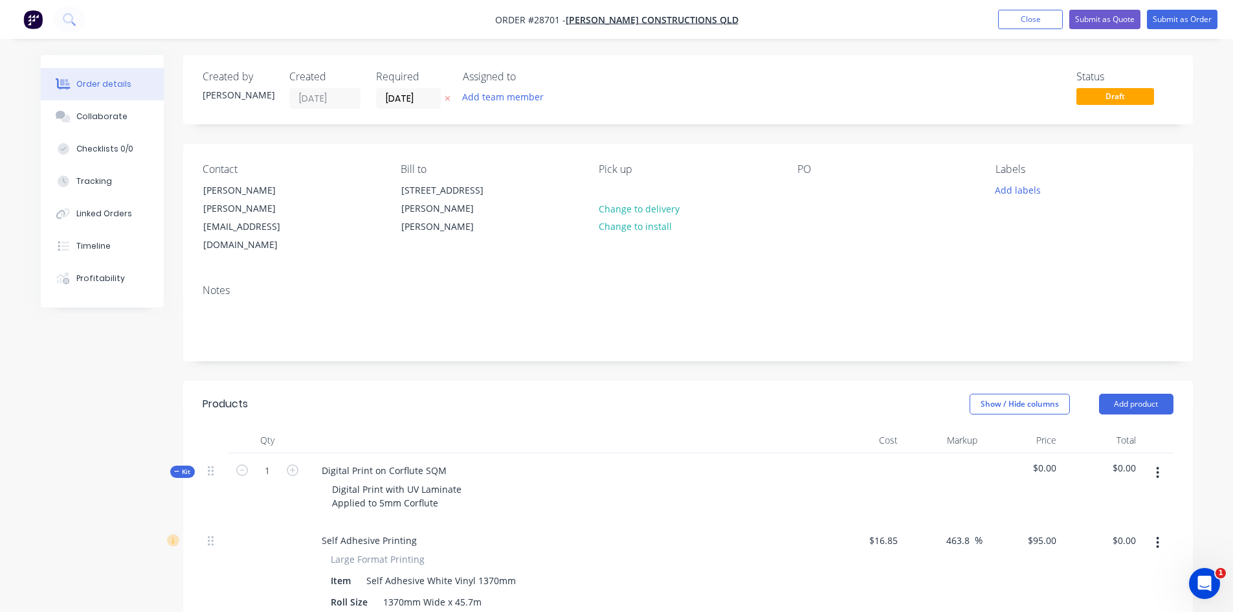
scroll to position [129, 0]
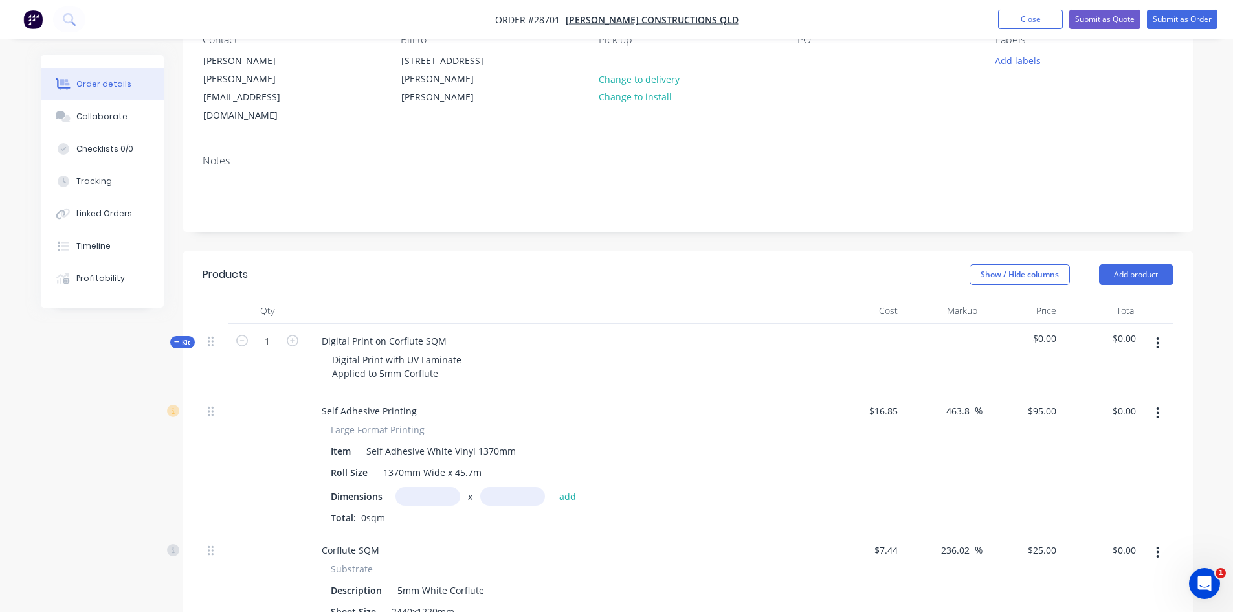
click at [419, 487] on input "text" at bounding box center [427, 496] width 65 height 19
type input "0.5m"
click at [559, 487] on button "add" at bounding box center [568, 495] width 30 height 17
type input "$23.75"
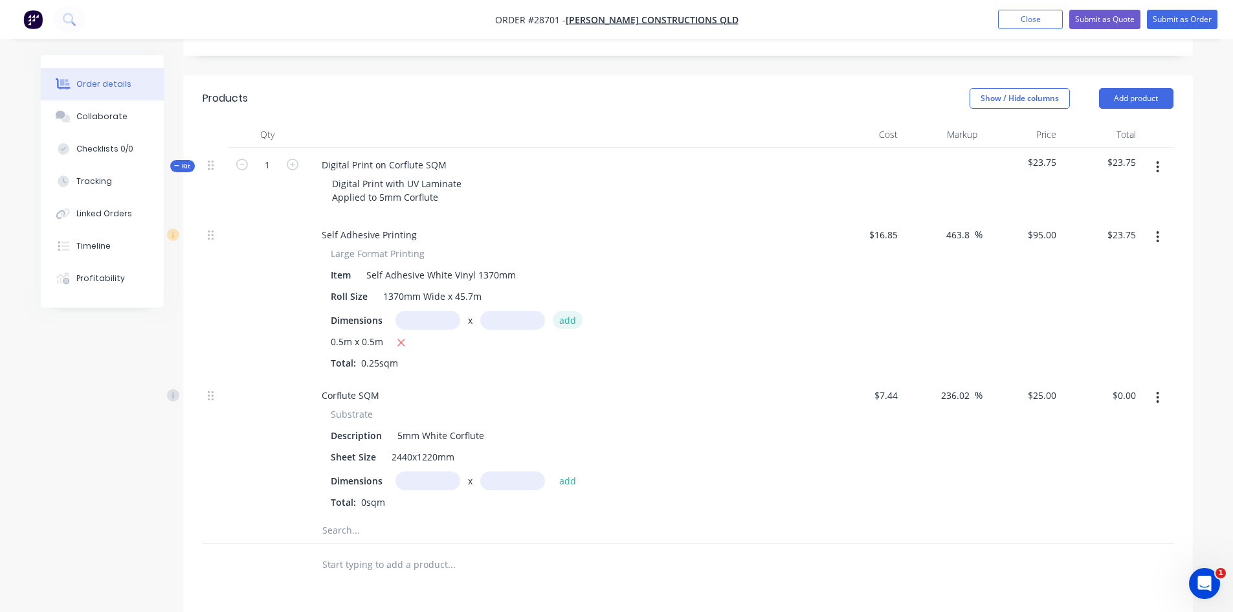
scroll to position [324, 0]
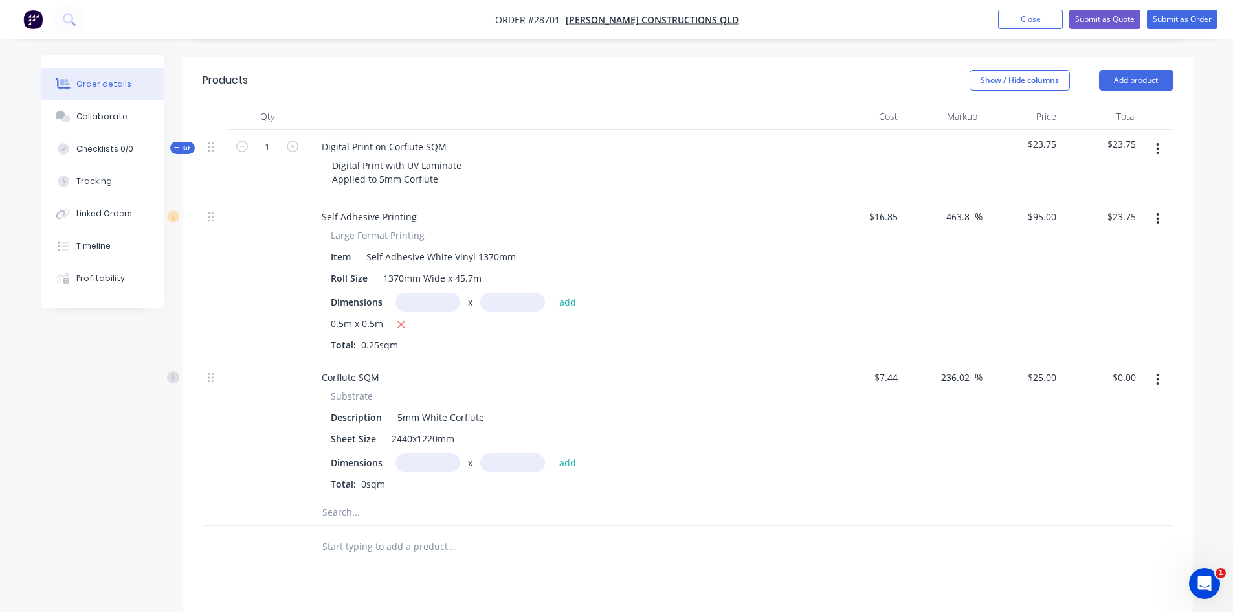
click at [399, 453] on input "text" at bounding box center [427, 462] width 65 height 19
type input "0.5m"
click at [566, 453] on button "add" at bounding box center [568, 461] width 30 height 17
type input "$6.25"
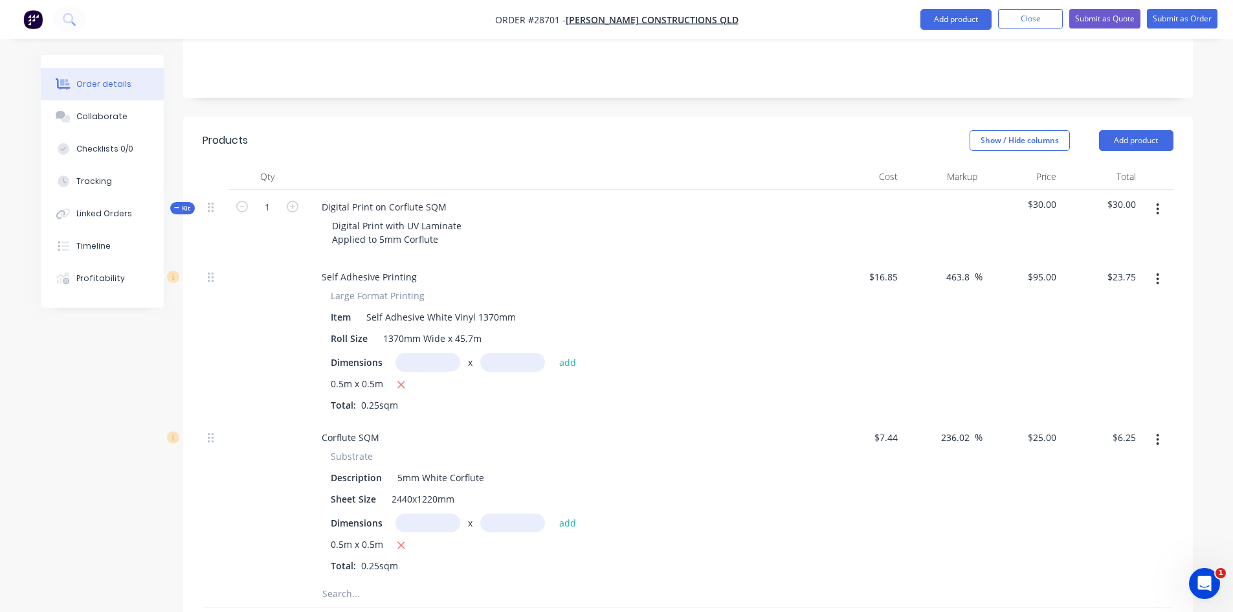
scroll to position [259, 0]
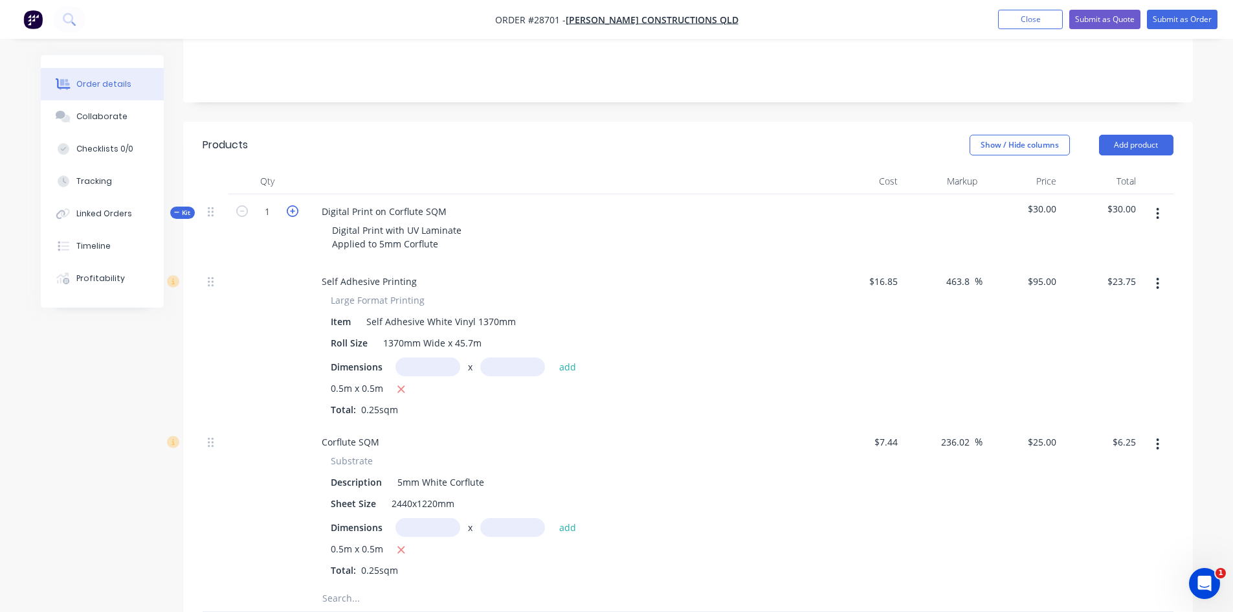
click at [297, 205] on icon "button" at bounding box center [293, 211] width 12 height 12
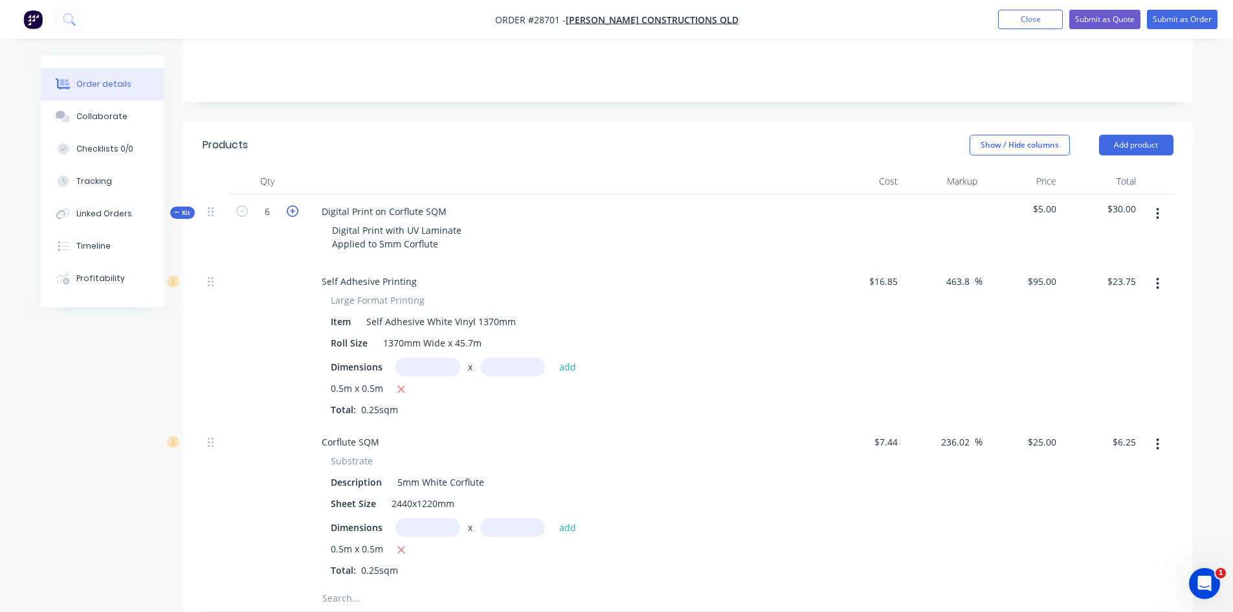
click at [297, 205] on icon "button" at bounding box center [293, 211] width 12 height 12
type input "10"
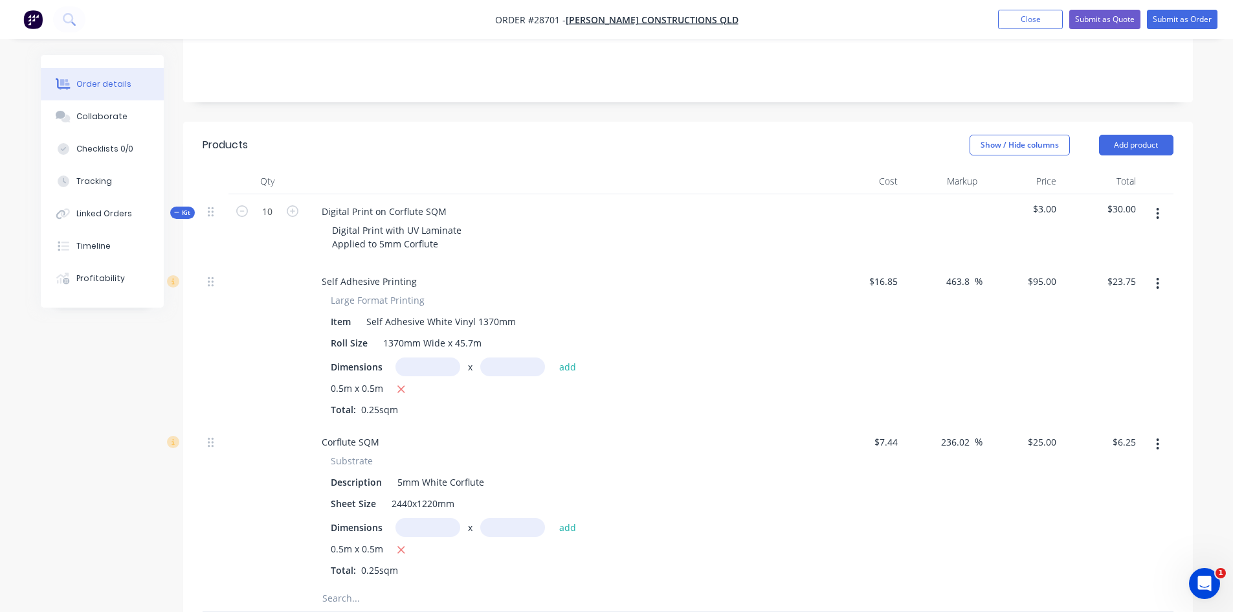
click at [755, 272] on div "Self Adhesive Printing" at bounding box center [564, 281] width 507 height 19
click at [424, 357] on input "text" at bounding box center [427, 366] width 65 height 19
type input "5m"
click at [562, 357] on button "add" at bounding box center [568, 365] width 30 height 17
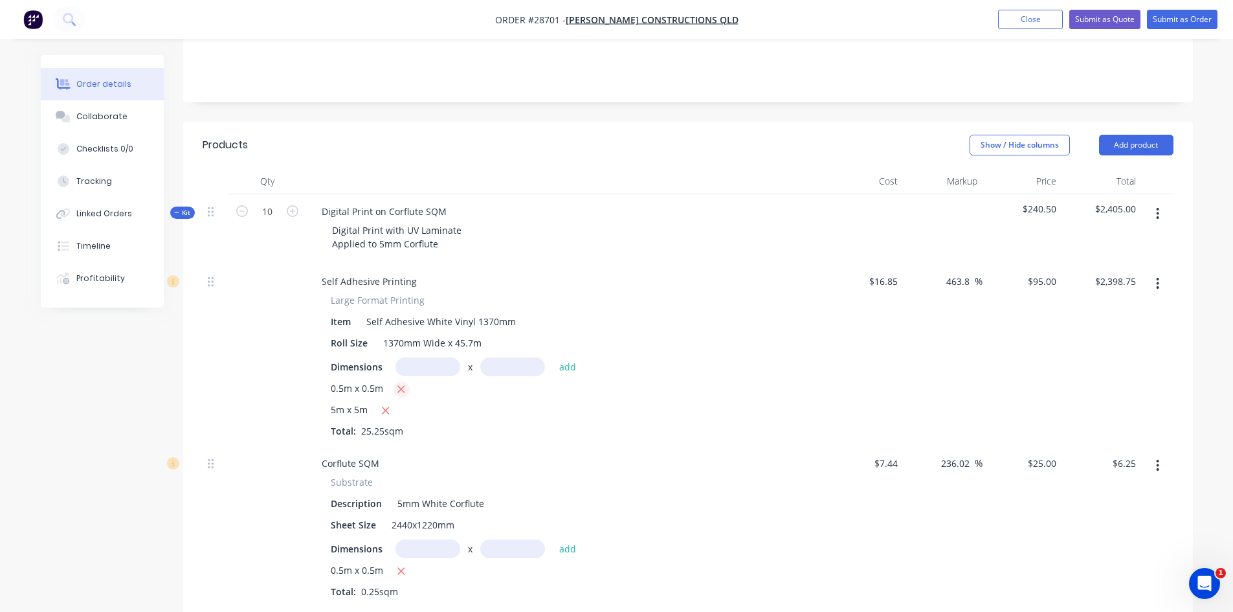
click at [401, 386] on icon "button" at bounding box center [401, 389] width 7 height 7
type input "$2,375.00"
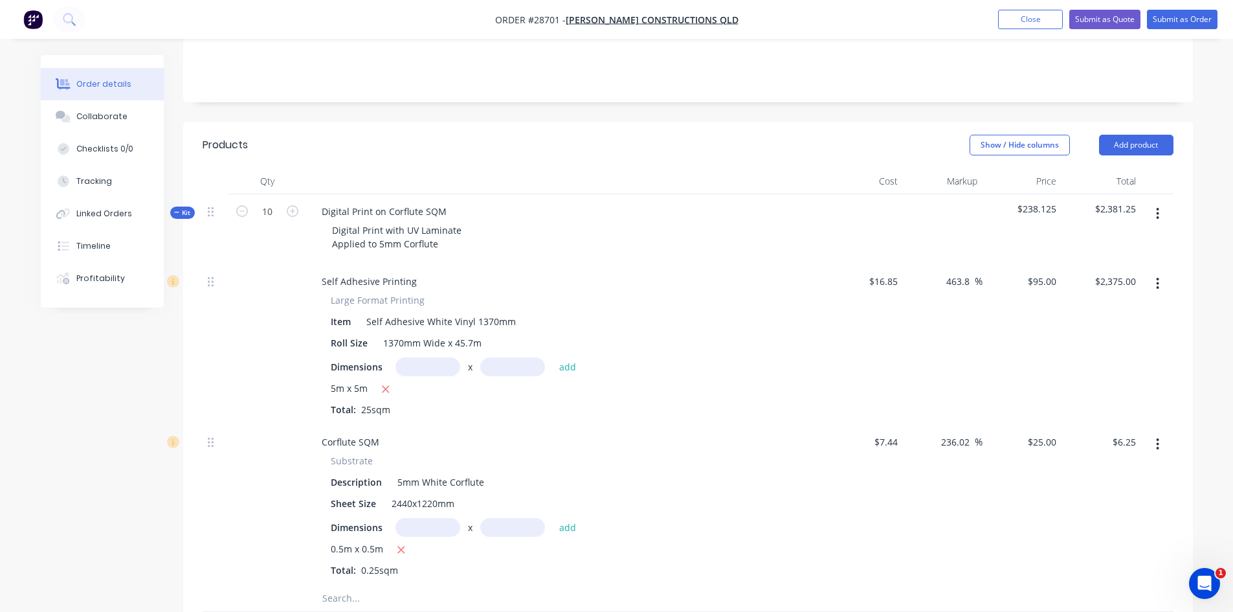
click at [1153, 272] on button "button" at bounding box center [1157, 283] width 30 height 23
click at [1084, 360] on div "Delete" at bounding box center [1112, 369] width 100 height 19
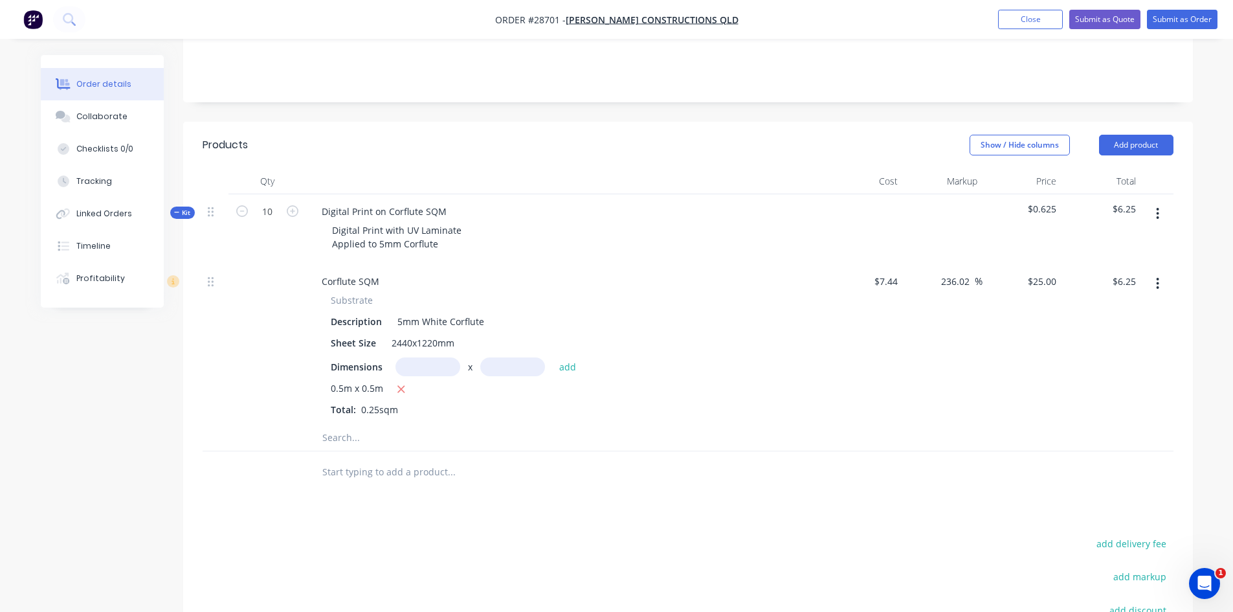
click at [1153, 272] on button "button" at bounding box center [1157, 283] width 30 height 23
click at [1079, 360] on div "Delete" at bounding box center [1112, 369] width 100 height 19
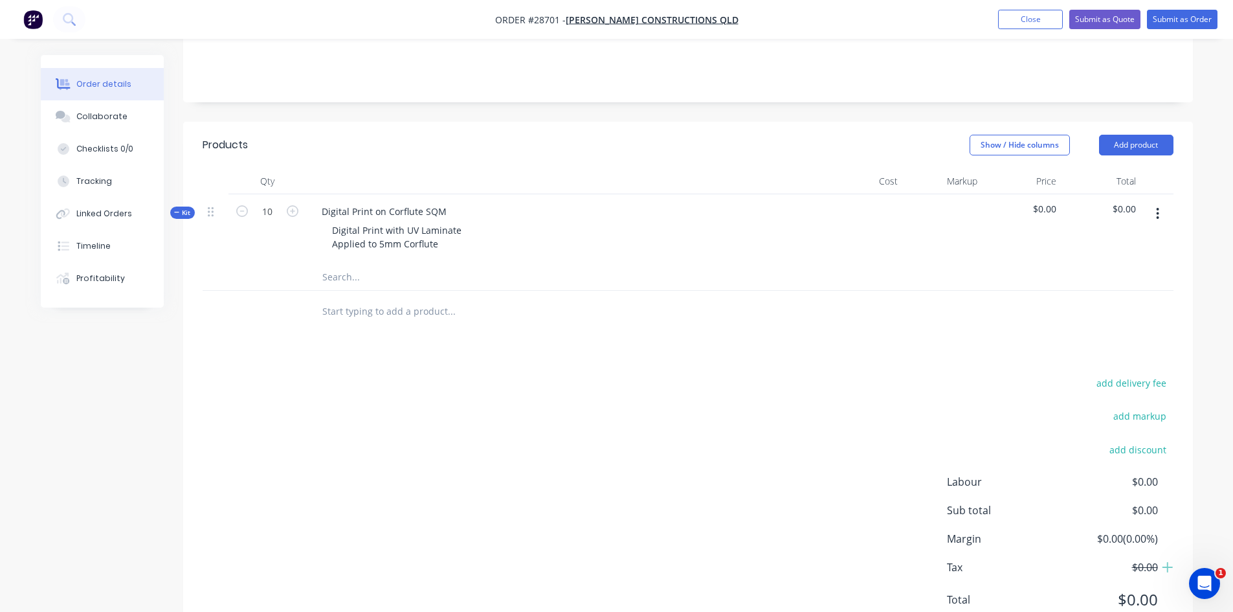
click at [1130, 202] on span "$0.00" at bounding box center [1100, 209] width 69 height 14
click at [1043, 202] on span "$0.00" at bounding box center [1022, 209] width 69 height 14
click at [1165, 202] on button "button" at bounding box center [1157, 213] width 30 height 23
click at [1084, 316] on div "Delete" at bounding box center [1112, 325] width 100 height 19
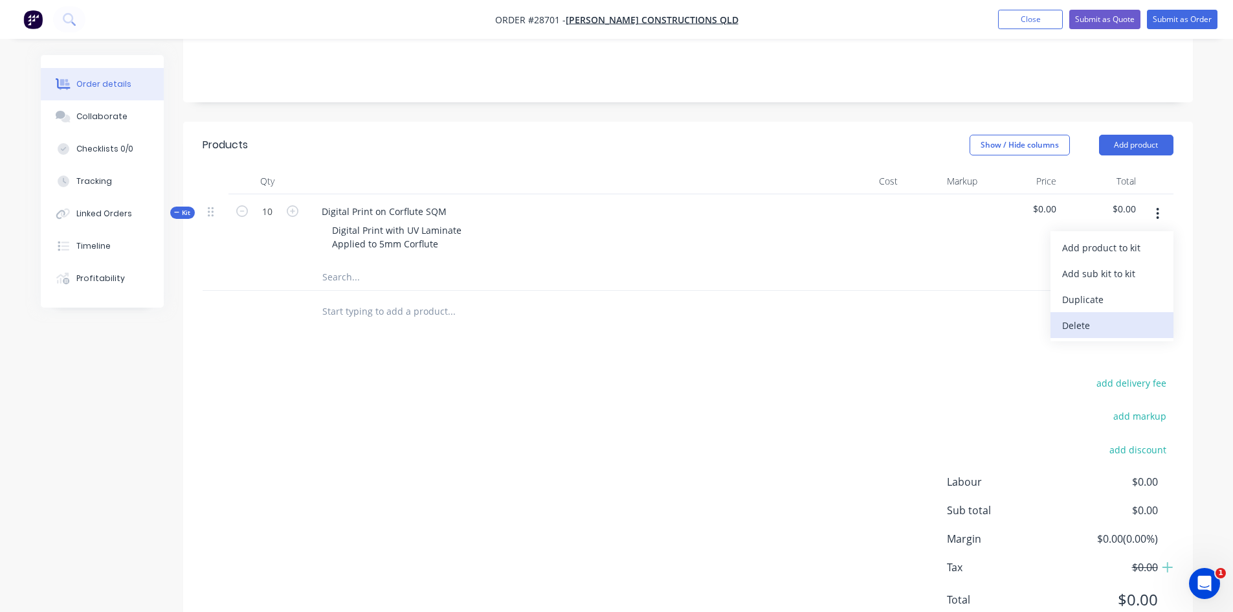
scroll to position [157, 0]
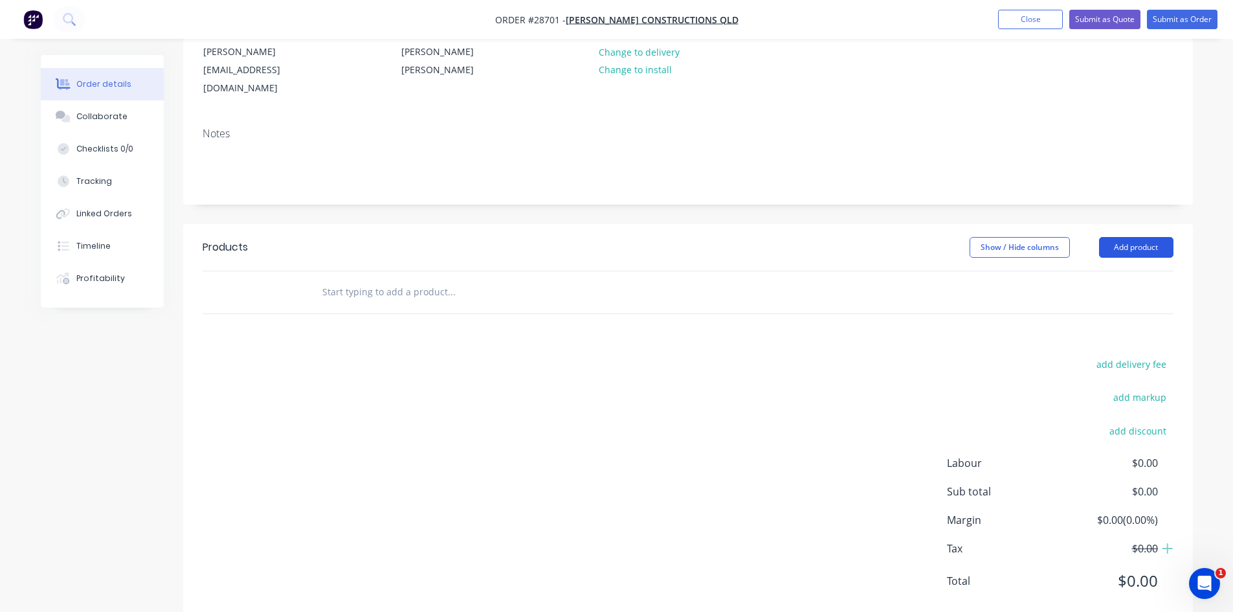
click at [1141, 237] on button "Add product" at bounding box center [1136, 247] width 74 height 21
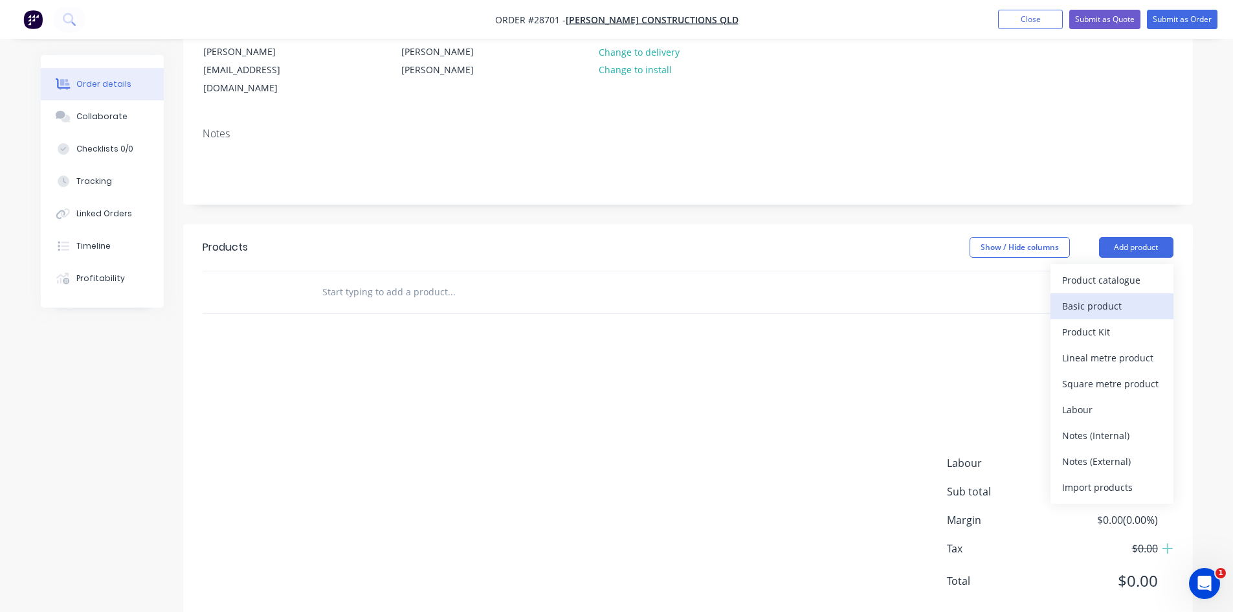
click at [1123, 296] on div "Basic product" at bounding box center [1112, 305] width 100 height 19
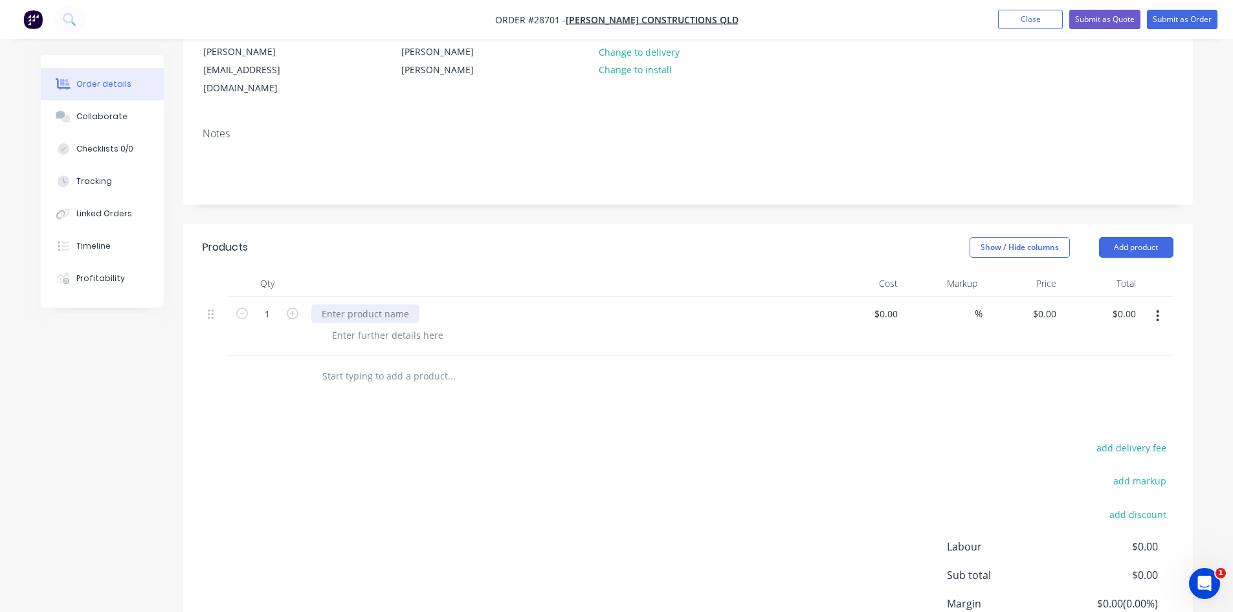
click at [350, 304] on div at bounding box center [365, 313] width 108 height 19
type input "$410.00"
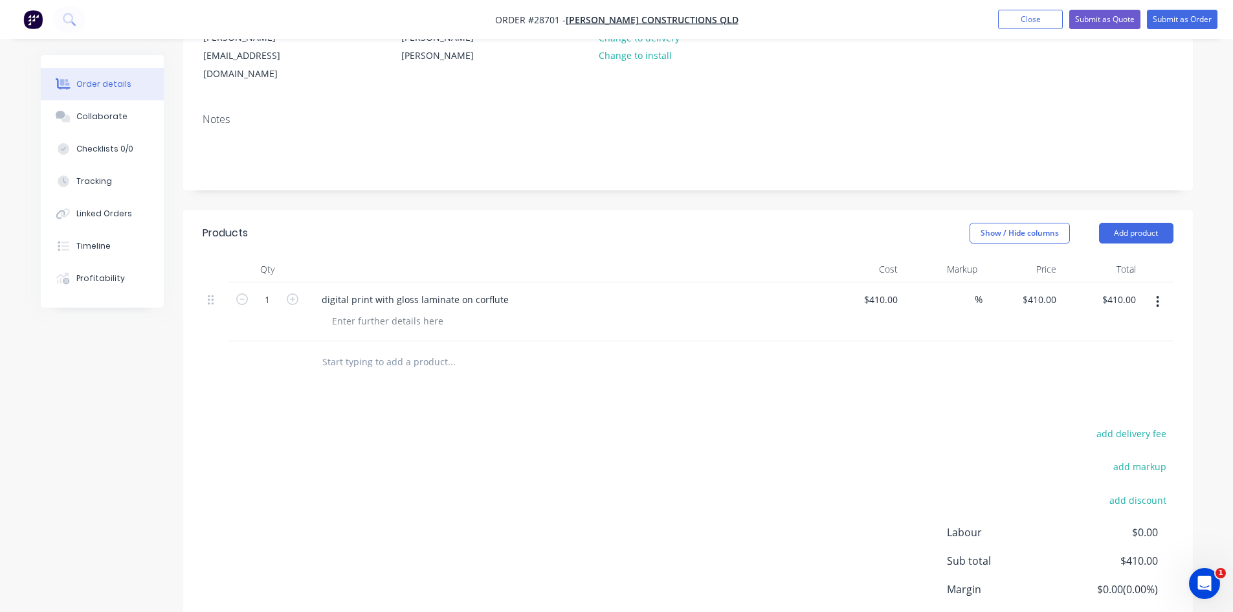
scroll to position [46, 0]
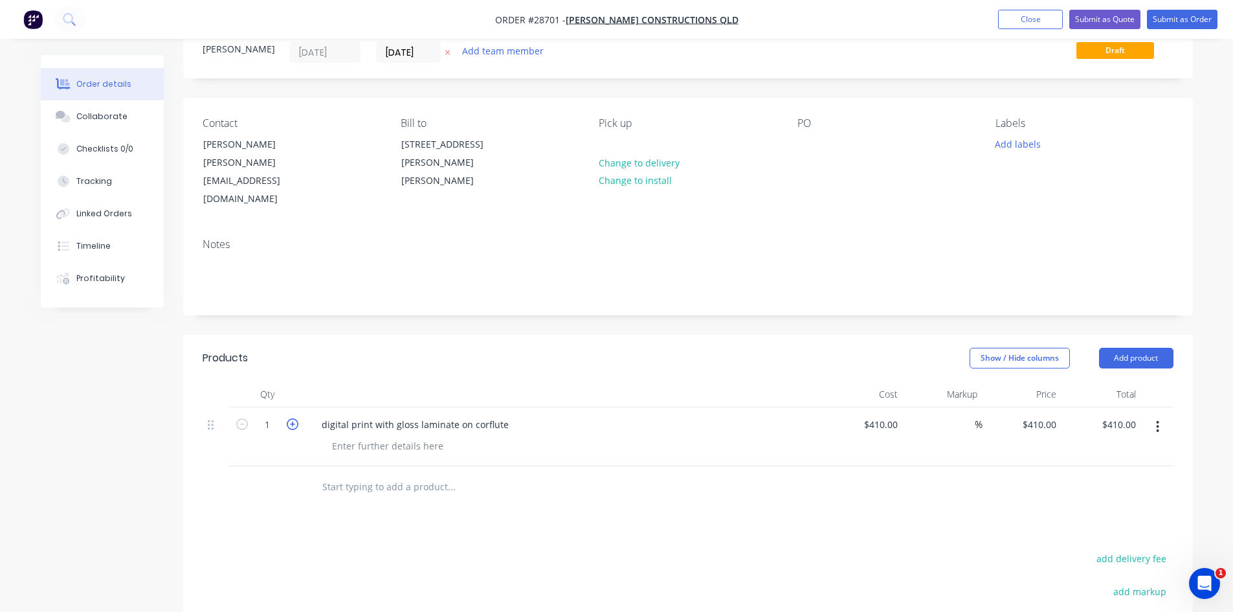
click at [293, 418] on icon "button" at bounding box center [293, 424] width 12 height 12
type input "2"
type input "$820.00"
click at [293, 418] on icon "button" at bounding box center [293, 424] width 12 height 12
type input "3"
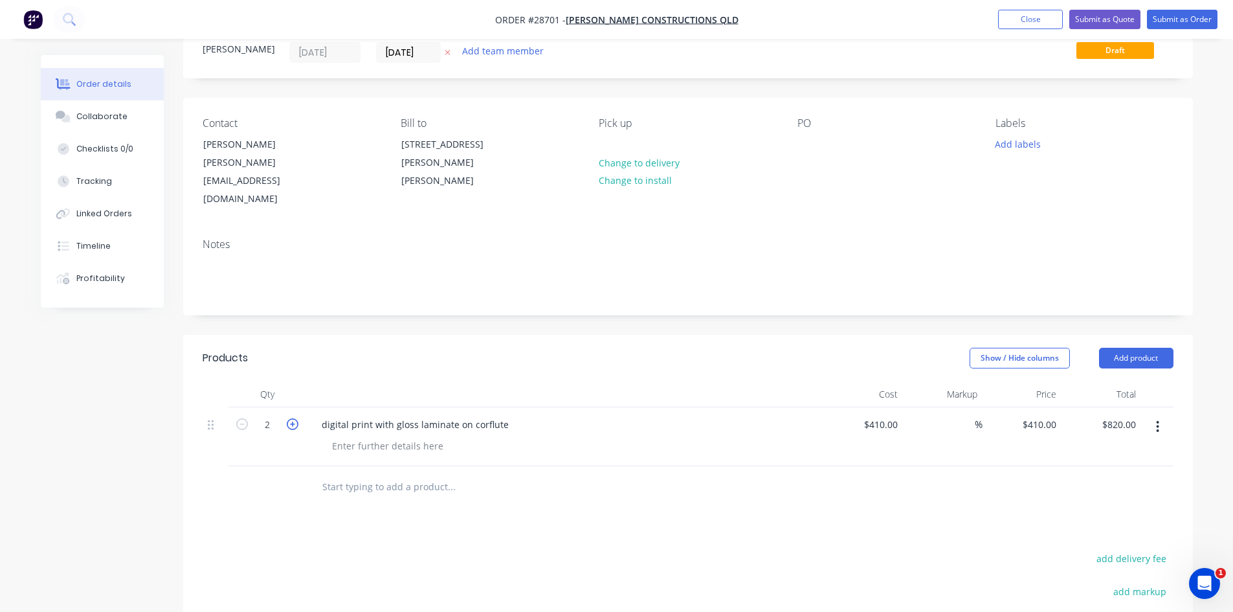
type input "$1,230.00"
click at [293, 418] on icon "button" at bounding box center [293, 424] width 12 height 12
type input "4"
type input "$1,640.00"
click at [293, 418] on icon "button" at bounding box center [293, 424] width 12 height 12
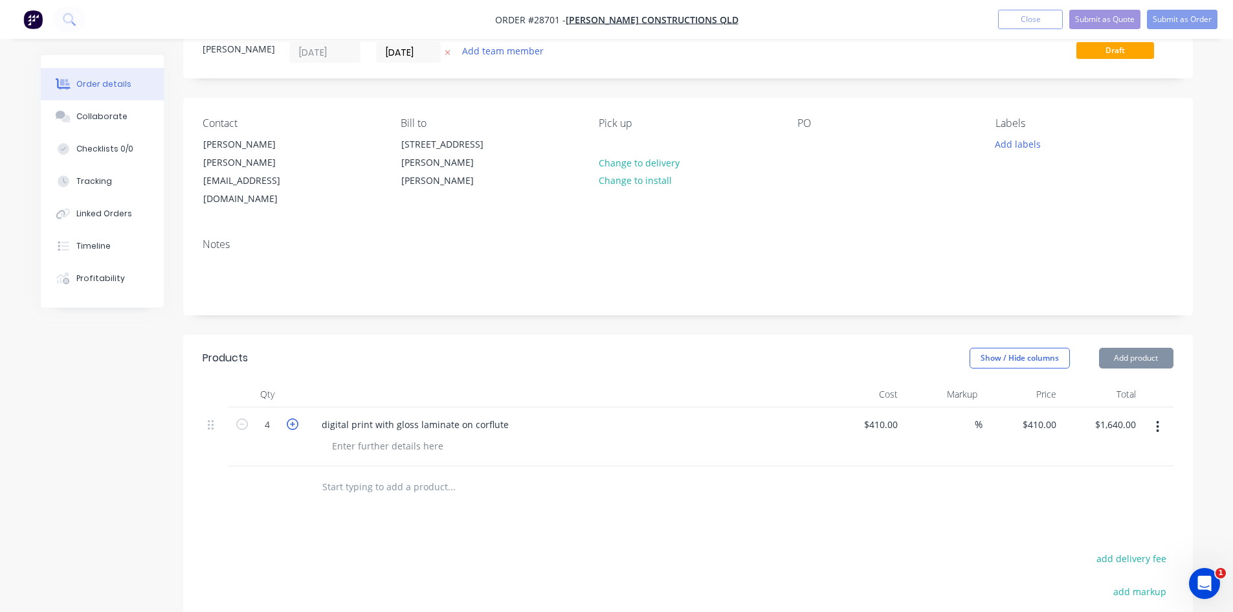
type input "5"
type input "$2,050.00"
click at [293, 418] on icon "button" at bounding box center [293, 424] width 12 height 12
type input "6"
type input "$2,460.00"
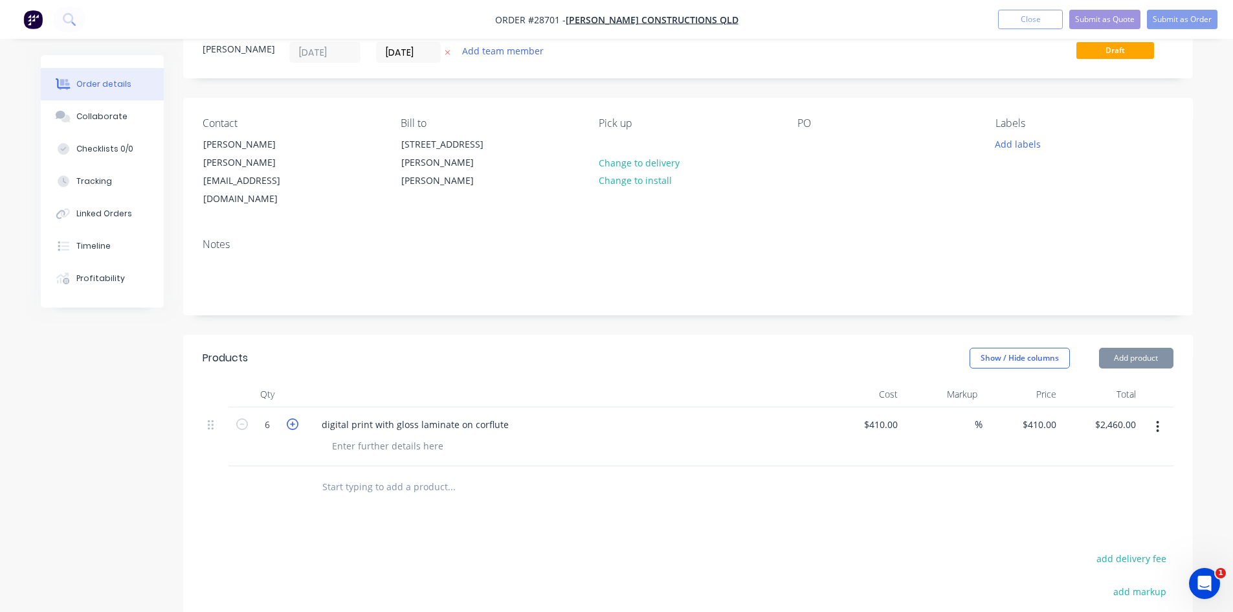
click at [293, 418] on icon "button" at bounding box center [293, 424] width 12 height 12
type input "7"
type input "$2,870.00"
click at [293, 418] on icon "button" at bounding box center [293, 424] width 12 height 12
type input "8"
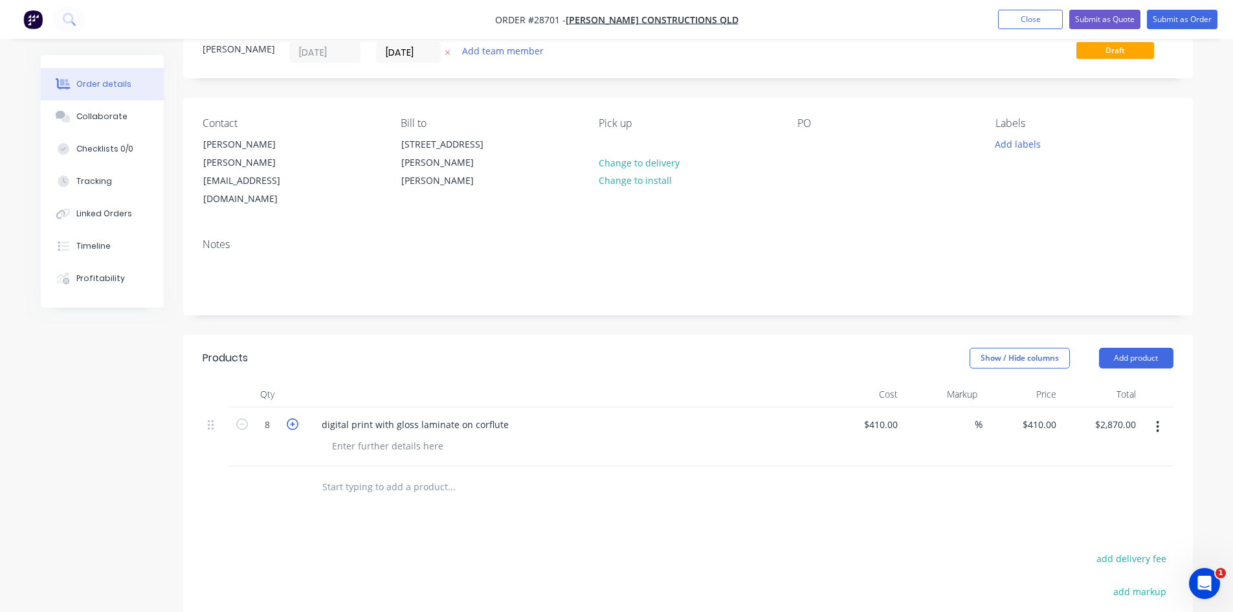
type input "$3,280.00"
click at [293, 418] on icon "button" at bounding box center [293, 424] width 12 height 12
type input "9"
type input "$3,690.00"
click at [293, 418] on icon "button" at bounding box center [293, 424] width 12 height 12
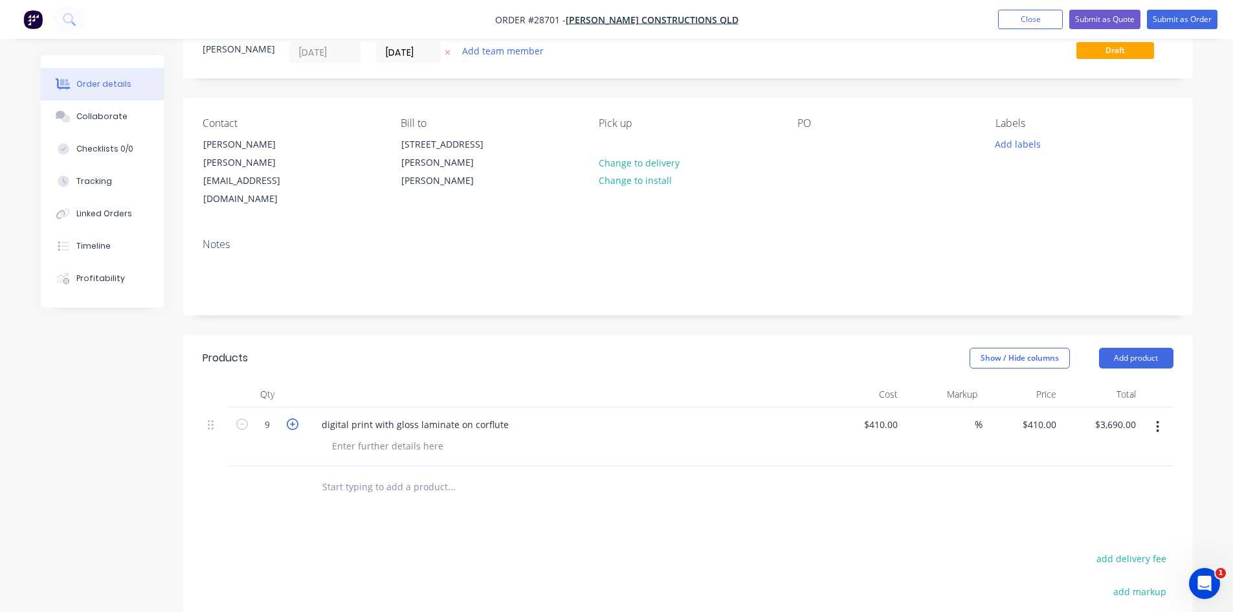
type input "10"
click at [1127, 415] on input "4100.00" at bounding box center [1121, 424] width 40 height 19
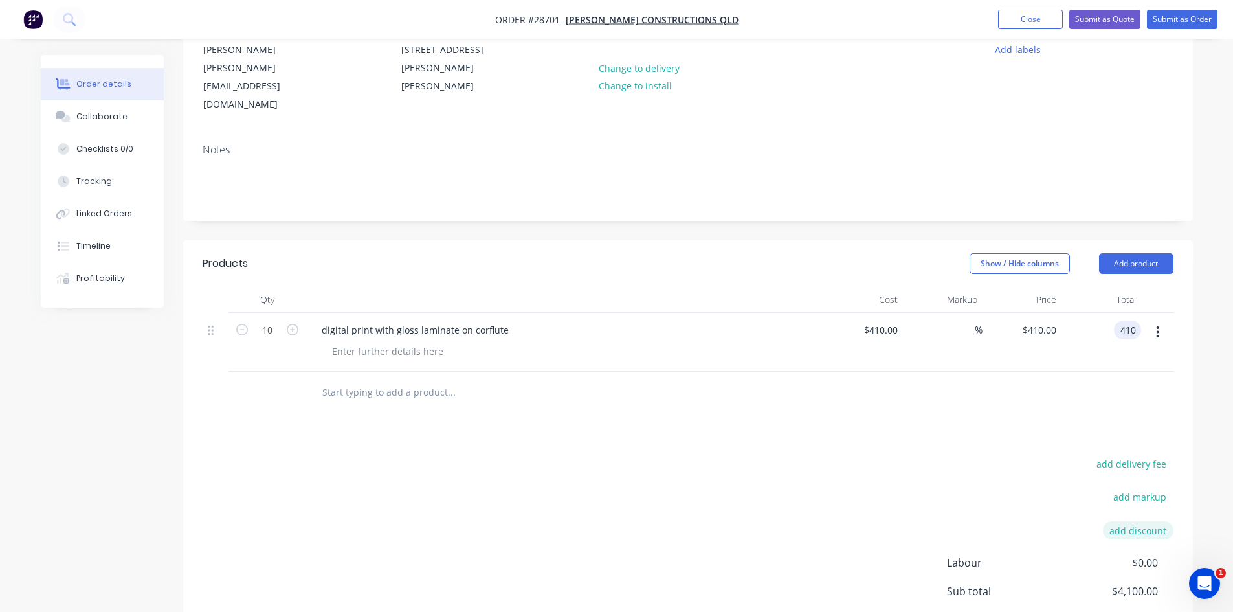
scroll to position [240, 0]
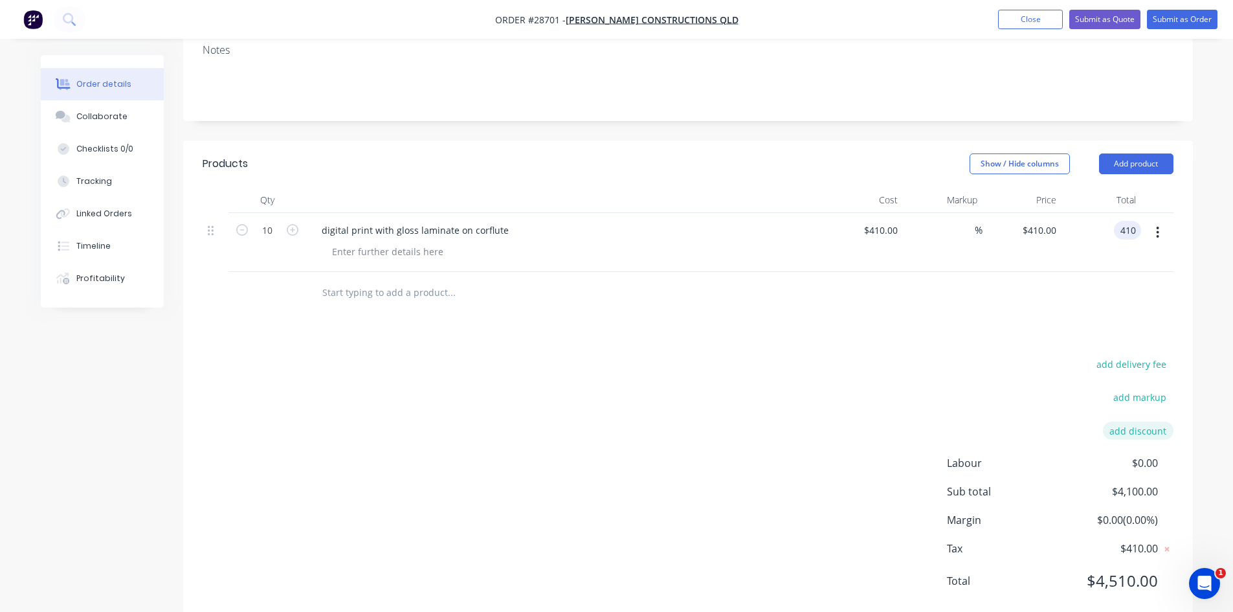
type input "410"
type input "-90"
type input "41"
type input "$410.00"
click at [1037, 213] on div "41 $410.00" at bounding box center [1022, 242] width 80 height 59
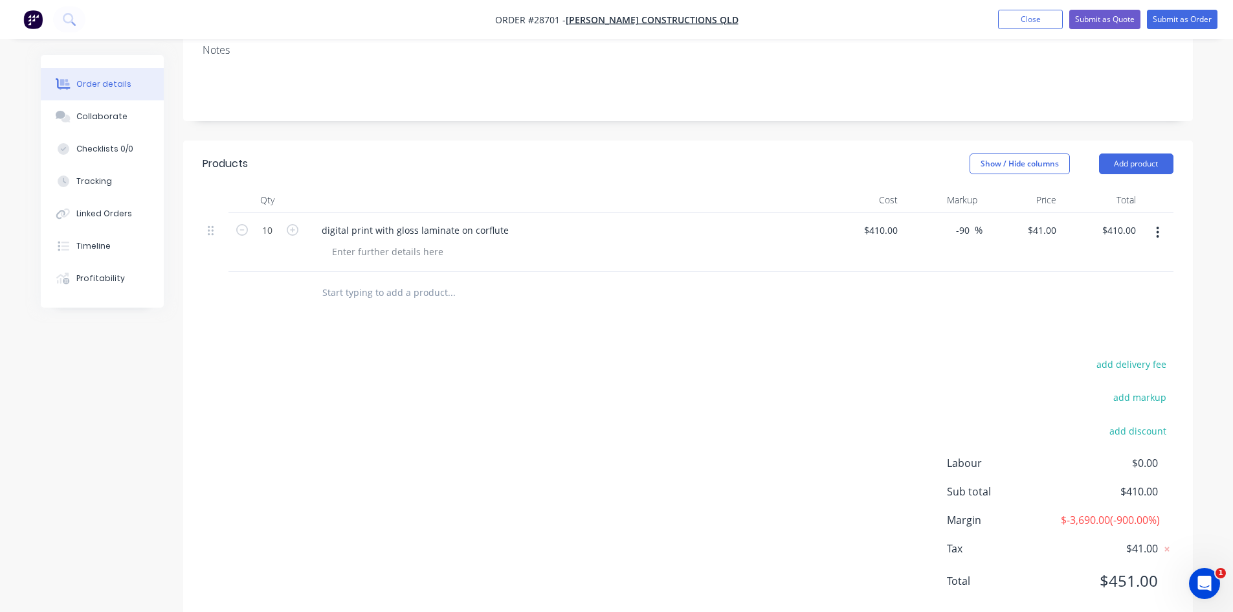
click at [1073, 516] on div "Labour $0.00 Sub total $410.00 Margin $-3,690.00 ( -900.00 %) Tax $41.00 Total …" at bounding box center [1060, 530] width 226 height 150
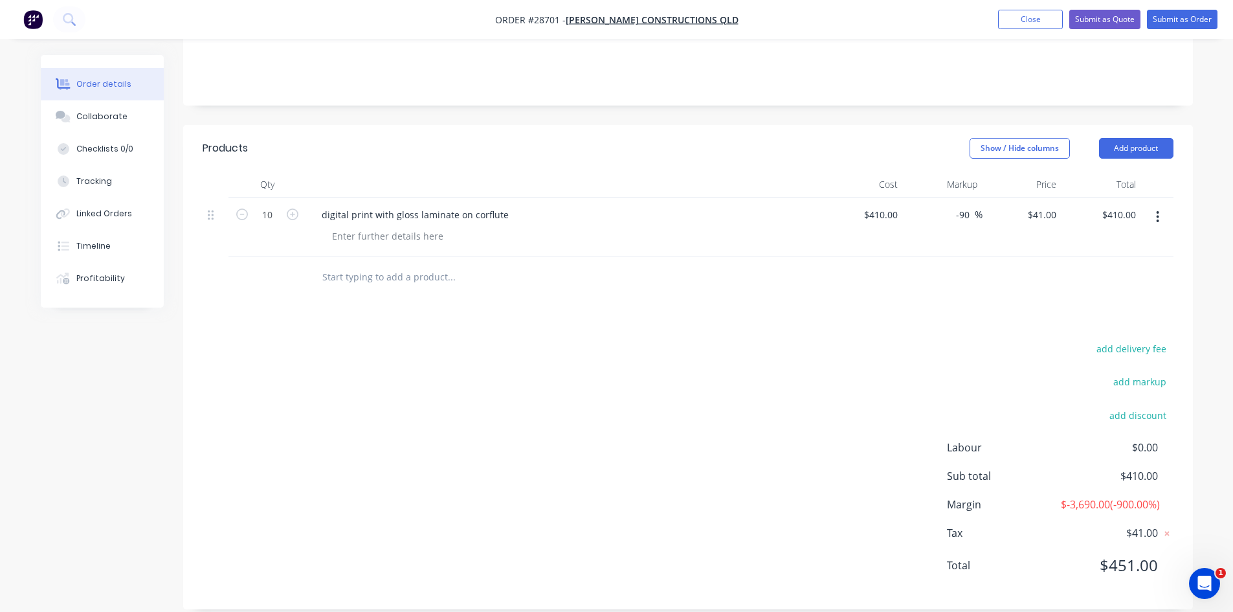
scroll to position [0, 0]
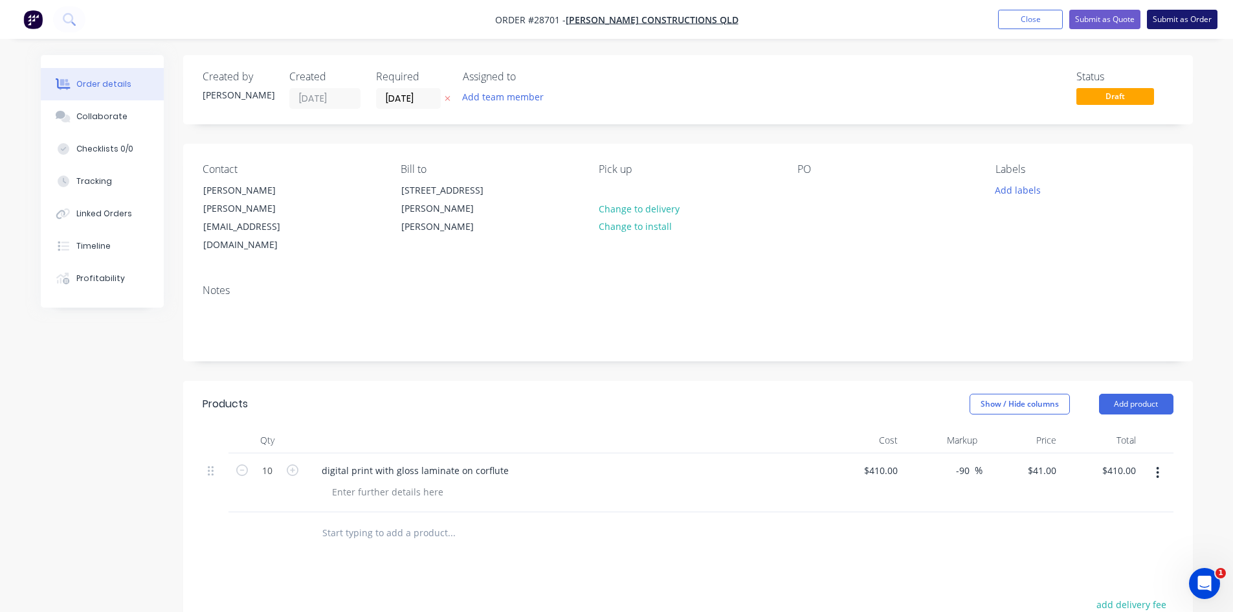
click at [1194, 17] on button "Submit as Order" at bounding box center [1182, 19] width 71 height 19
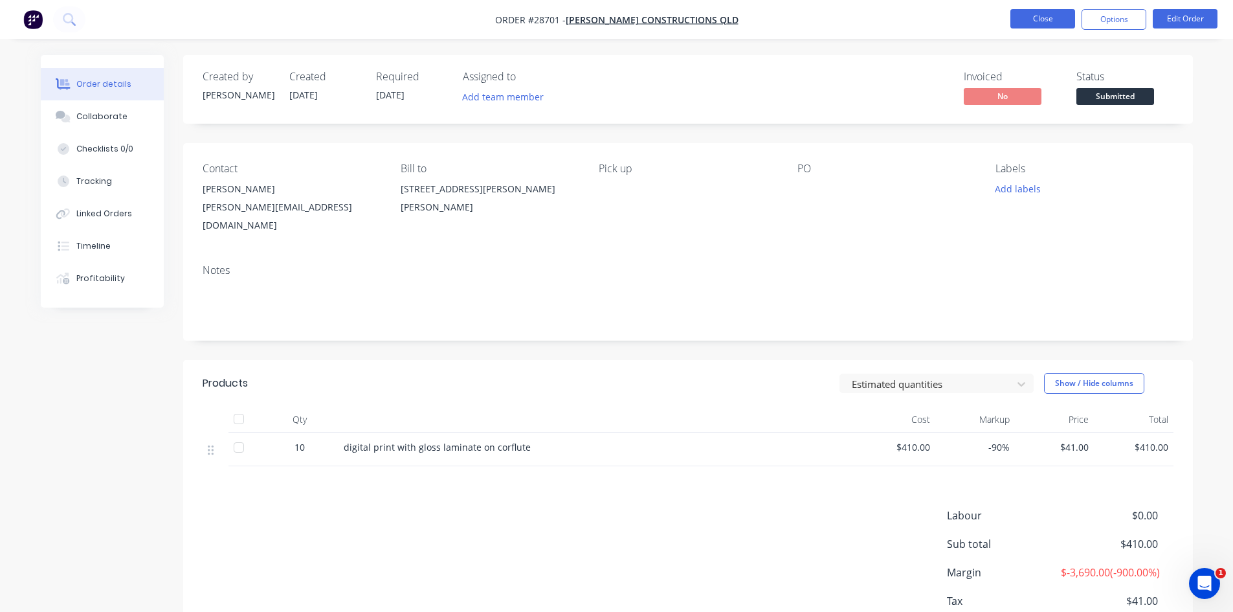
click at [1039, 15] on button "Close" at bounding box center [1042, 18] width 65 height 19
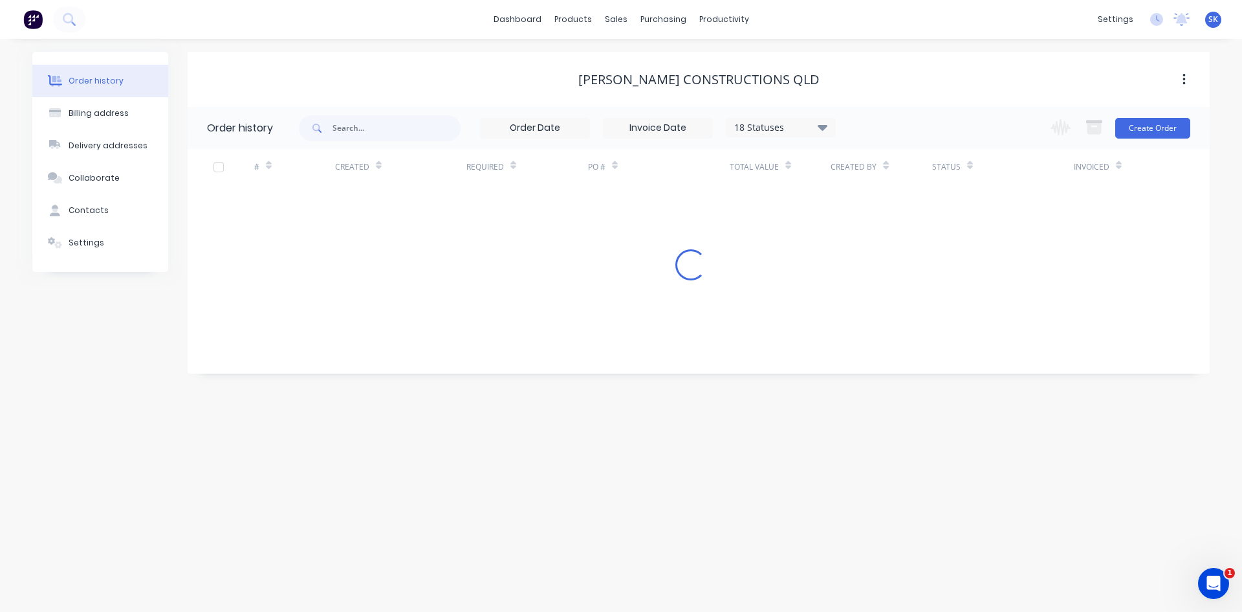
click at [1039, 15] on div "dashboard products sales purchasing productivity dashboard products Product Cat…" at bounding box center [621, 19] width 1242 height 39
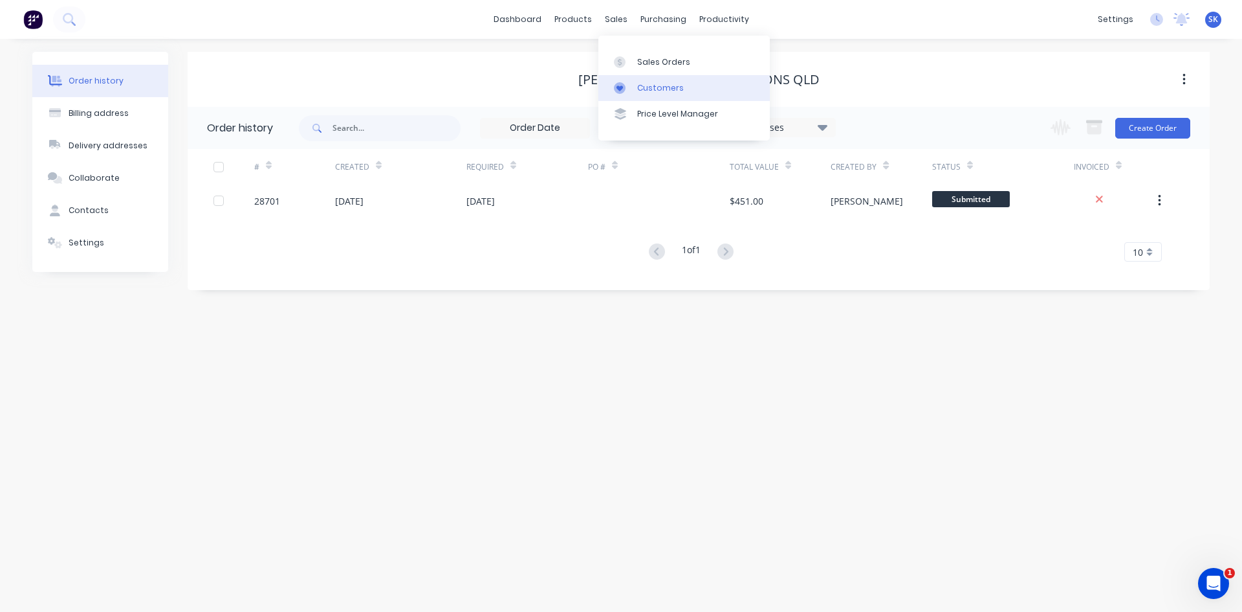
click at [668, 82] on div "Customers" at bounding box center [660, 88] width 47 height 12
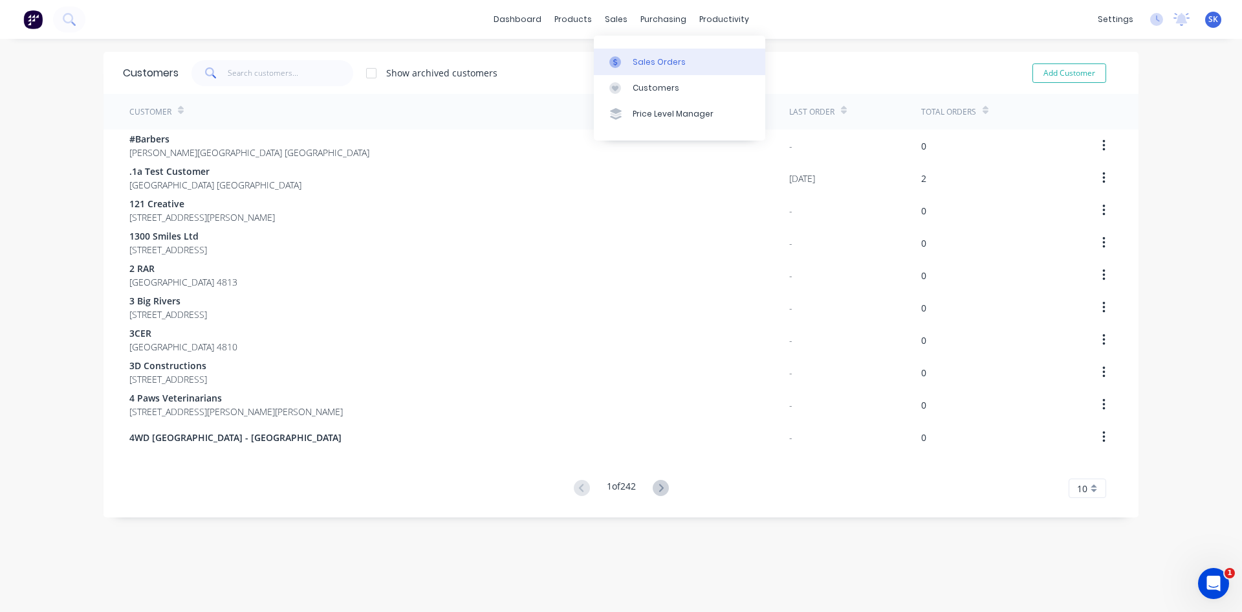
click at [634, 61] on div "Sales Orders" at bounding box center [659, 62] width 53 height 12
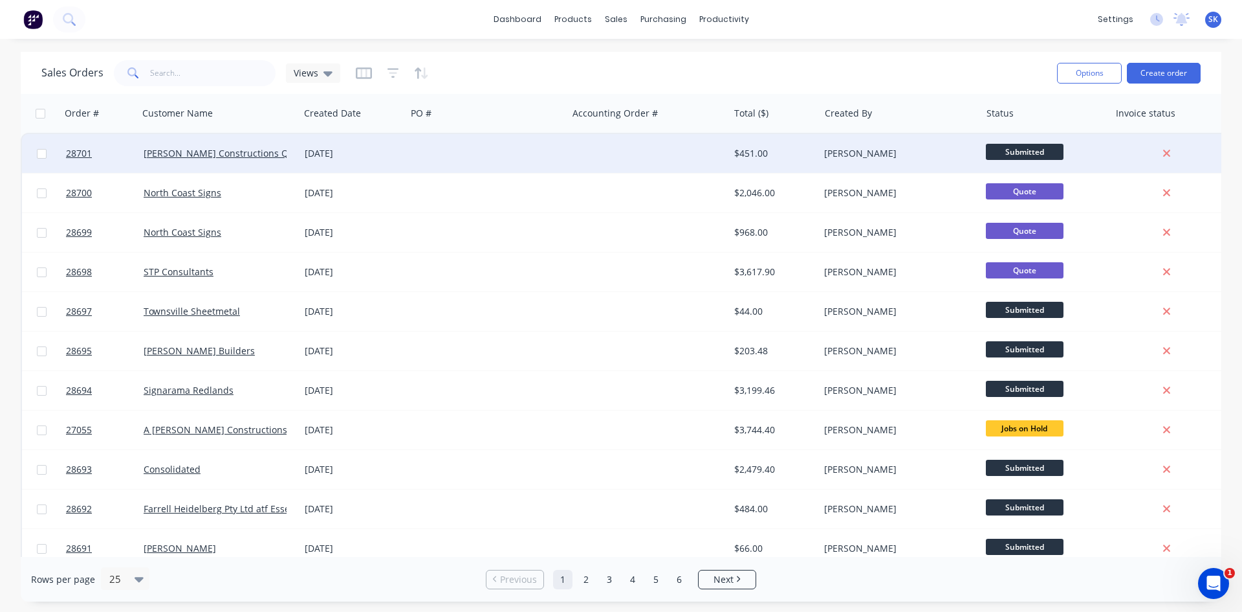
click at [1054, 152] on span "Submitted" at bounding box center [1025, 152] width 78 height 16
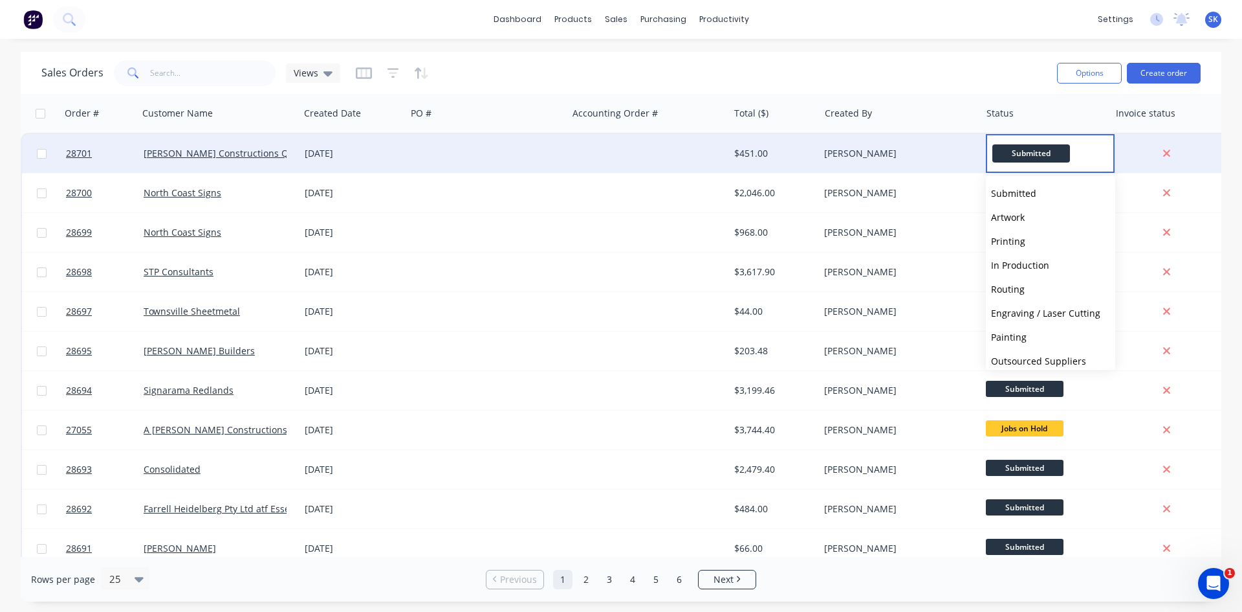
click at [448, 64] on div "Sales Orders Views" at bounding box center [544, 73] width 1006 height 32
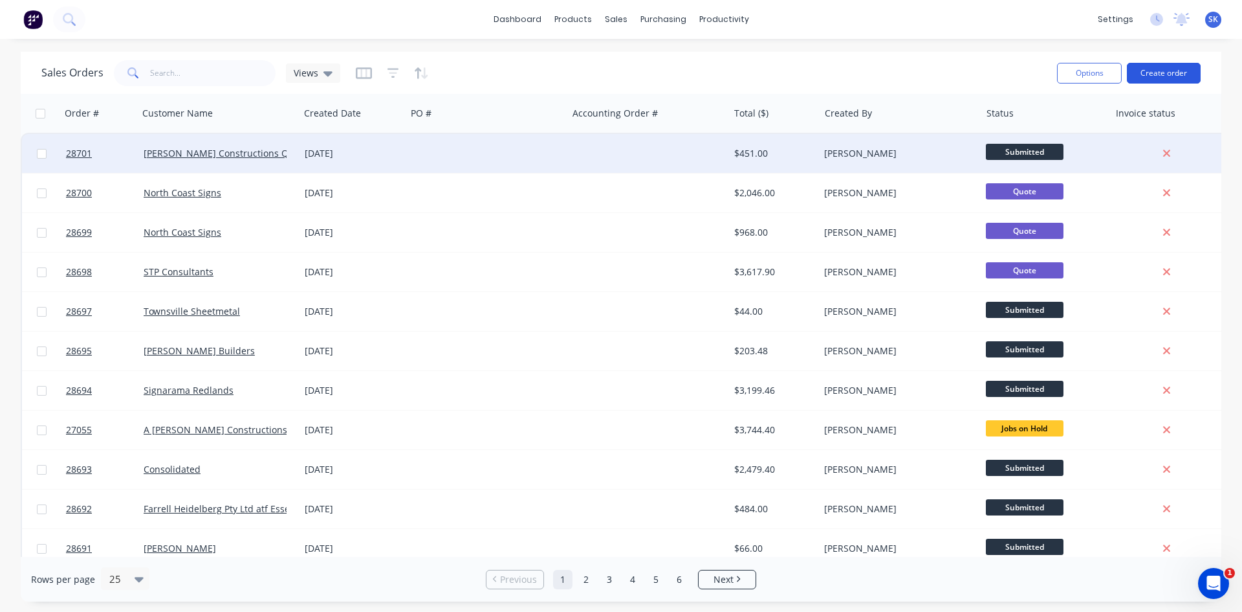
click at [1165, 72] on button "Create order" at bounding box center [1164, 73] width 74 height 21
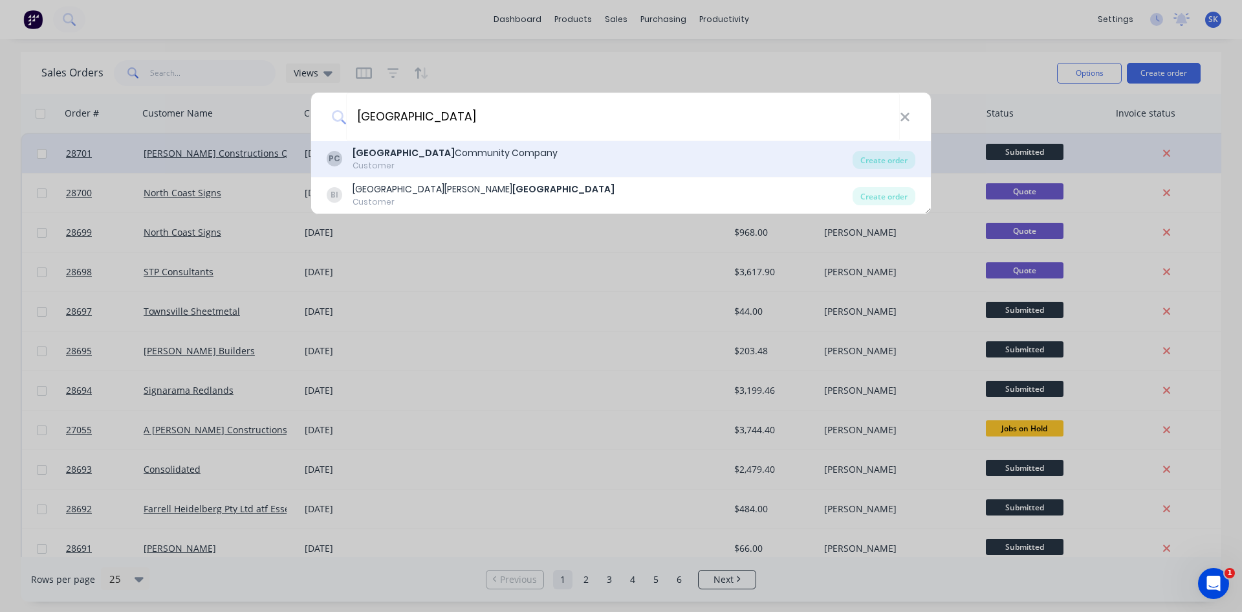
click at [435, 163] on div "Customer" at bounding box center [455, 166] width 205 height 12
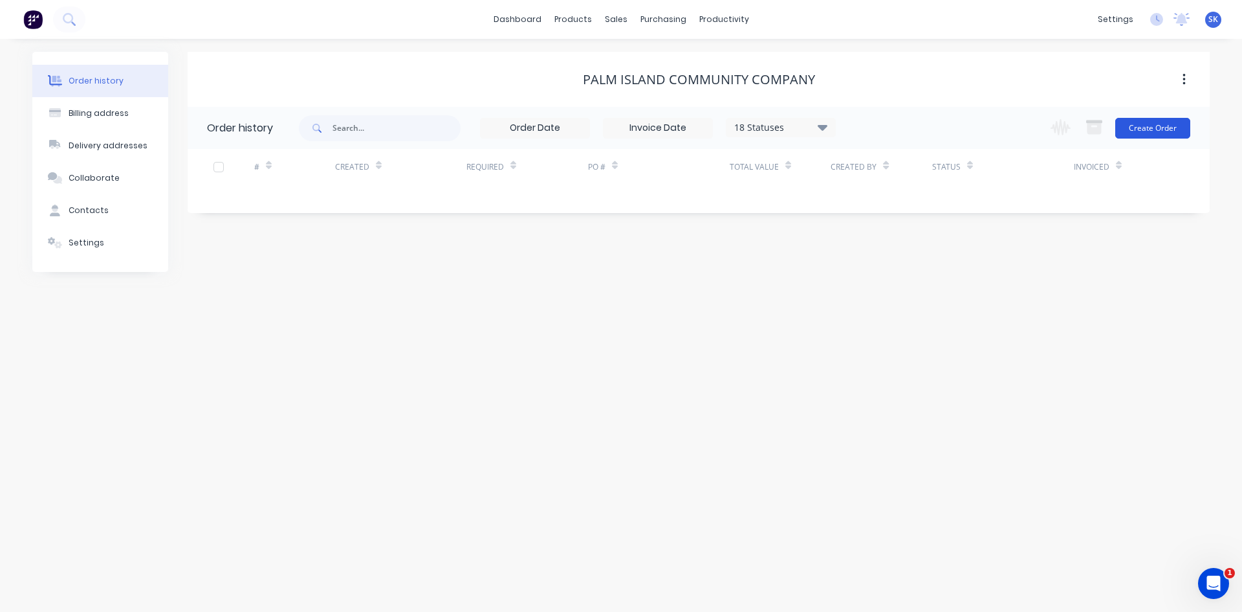
click at [1164, 122] on button "Create Order" at bounding box center [1153, 128] width 75 height 21
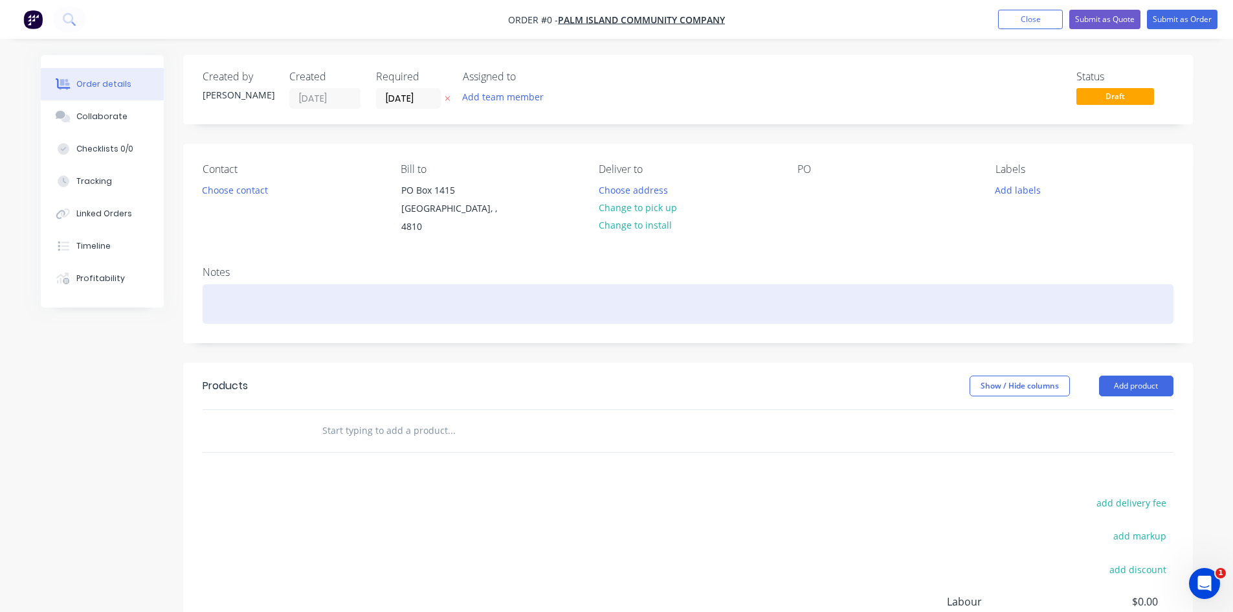
click at [272, 284] on div at bounding box center [688, 303] width 971 height 39
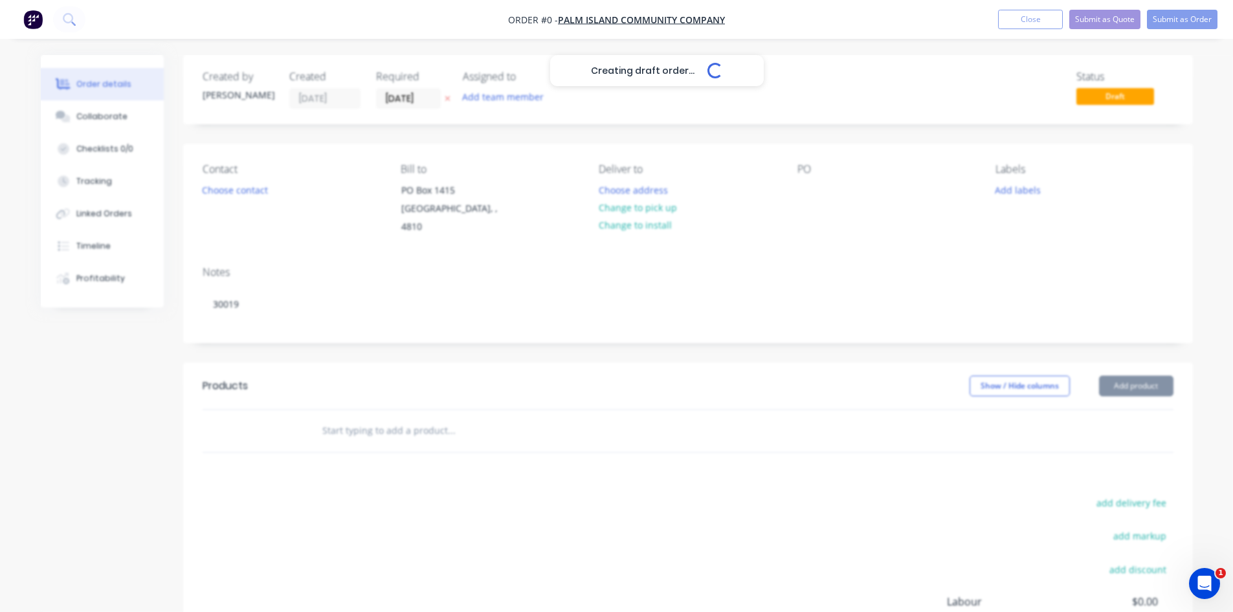
click at [351, 421] on div "Creating draft order... Loading... Order details Collaborate Checklists 0/0 Tra…" at bounding box center [617, 418] width 1178 height 727
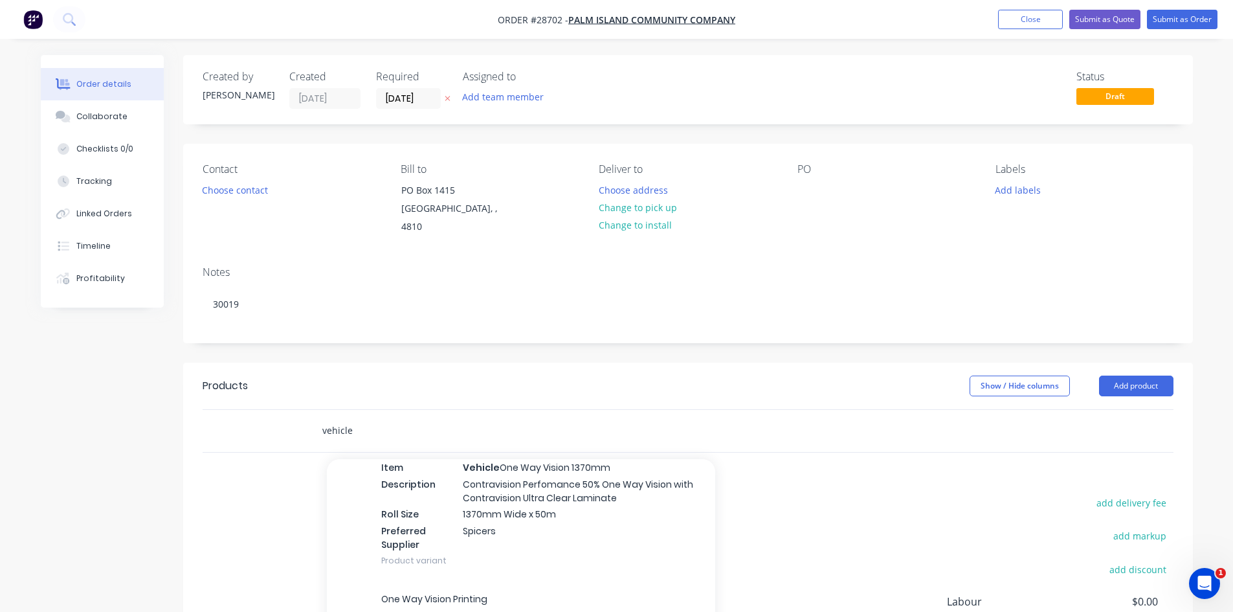
scroll to position [324, 0]
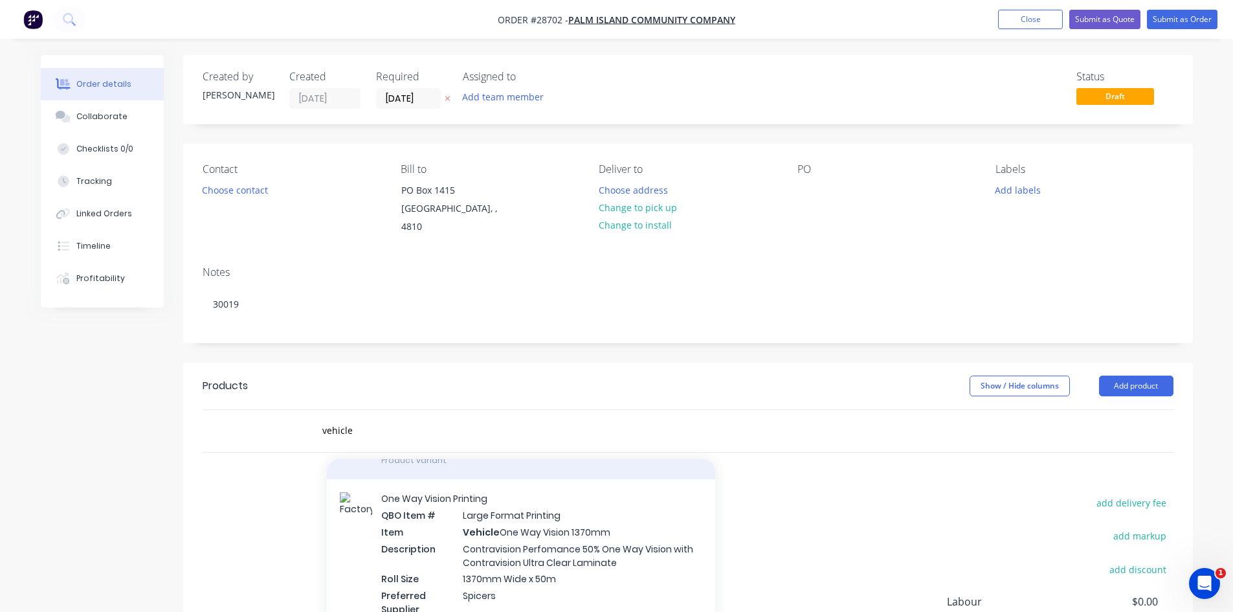
click at [535, 500] on div "One Way Vision Printing QBO Item # Large Format Printing Item Vehicle One Way V…" at bounding box center [521, 561] width 388 height 165
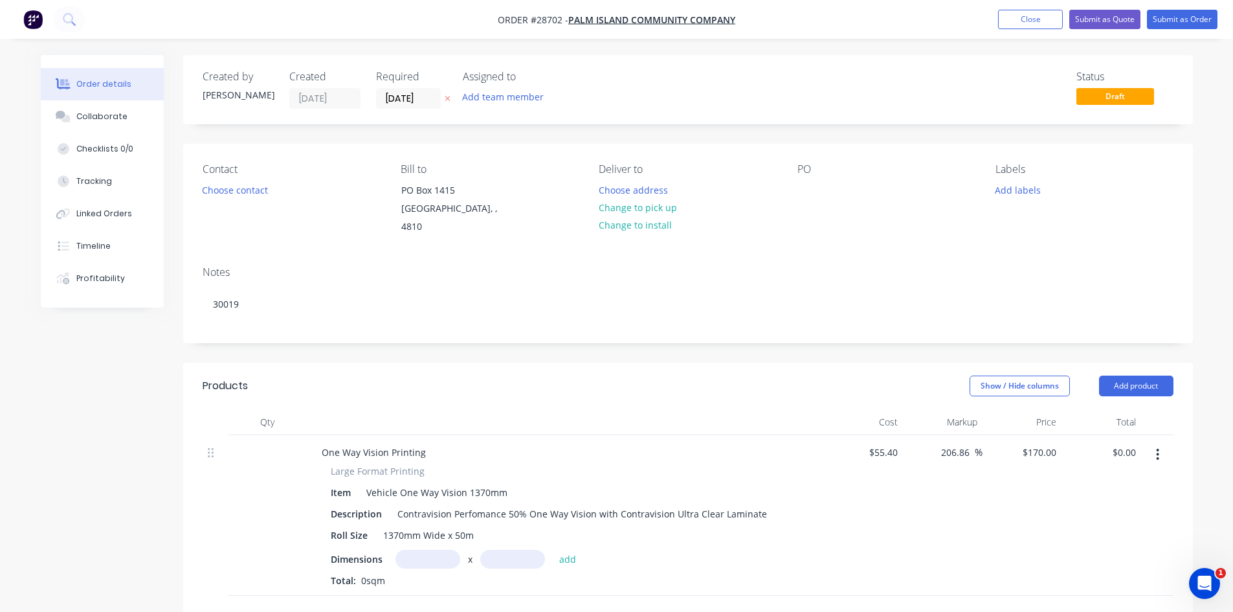
click at [1158, 447] on icon "button" at bounding box center [1157, 454] width 3 height 14
click at [1079, 557] on div "Delete" at bounding box center [1112, 566] width 100 height 19
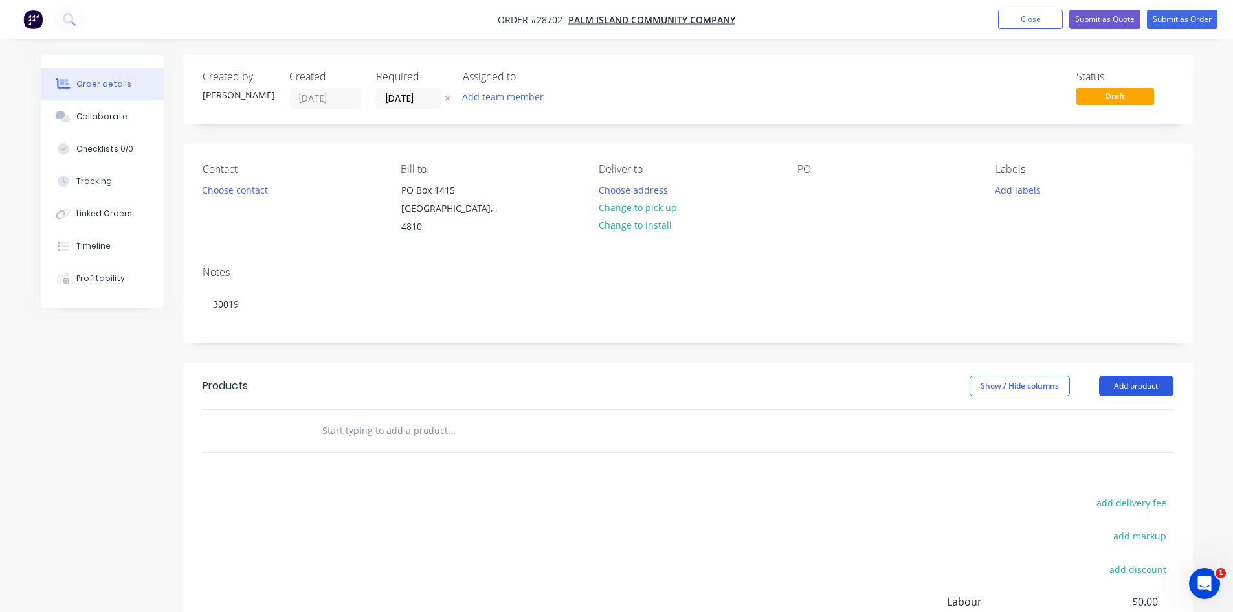
click at [1135, 375] on button "Add product" at bounding box center [1136, 385] width 74 height 21
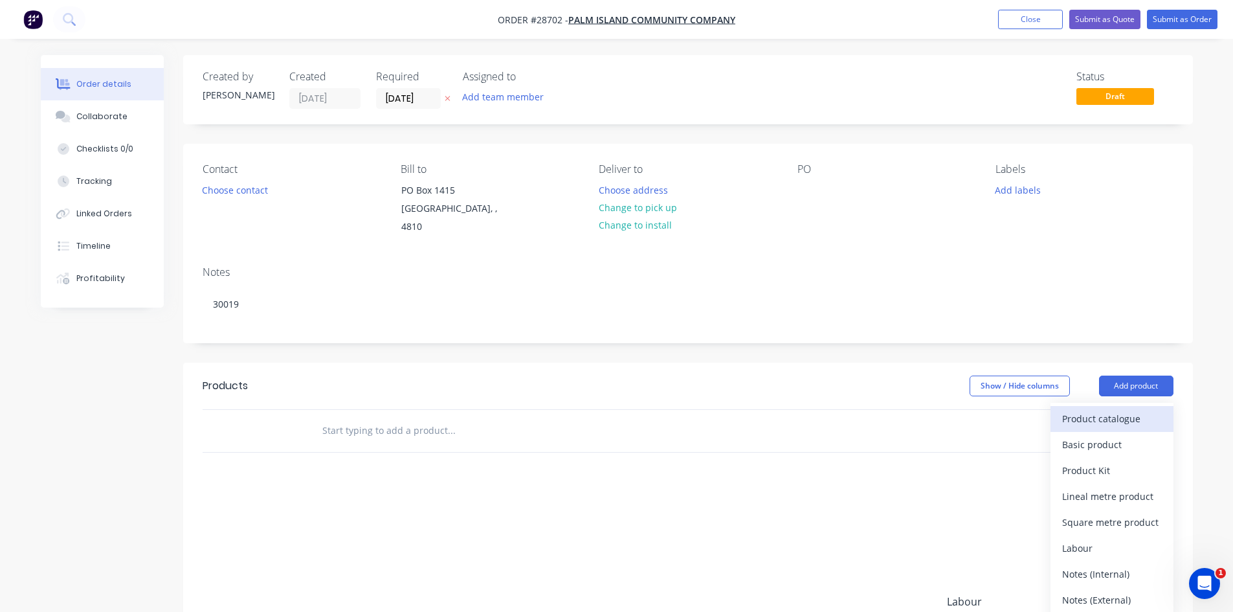
click at [1096, 409] on div "Product catalogue" at bounding box center [1112, 418] width 100 height 19
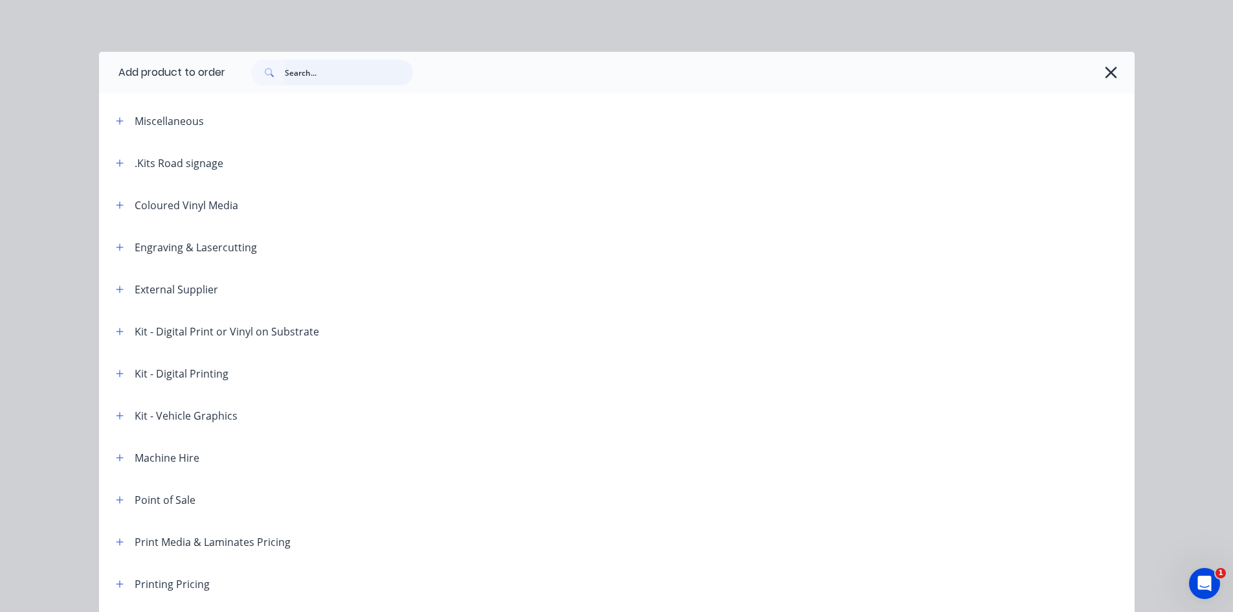
click at [300, 72] on input "text" at bounding box center [349, 73] width 128 height 26
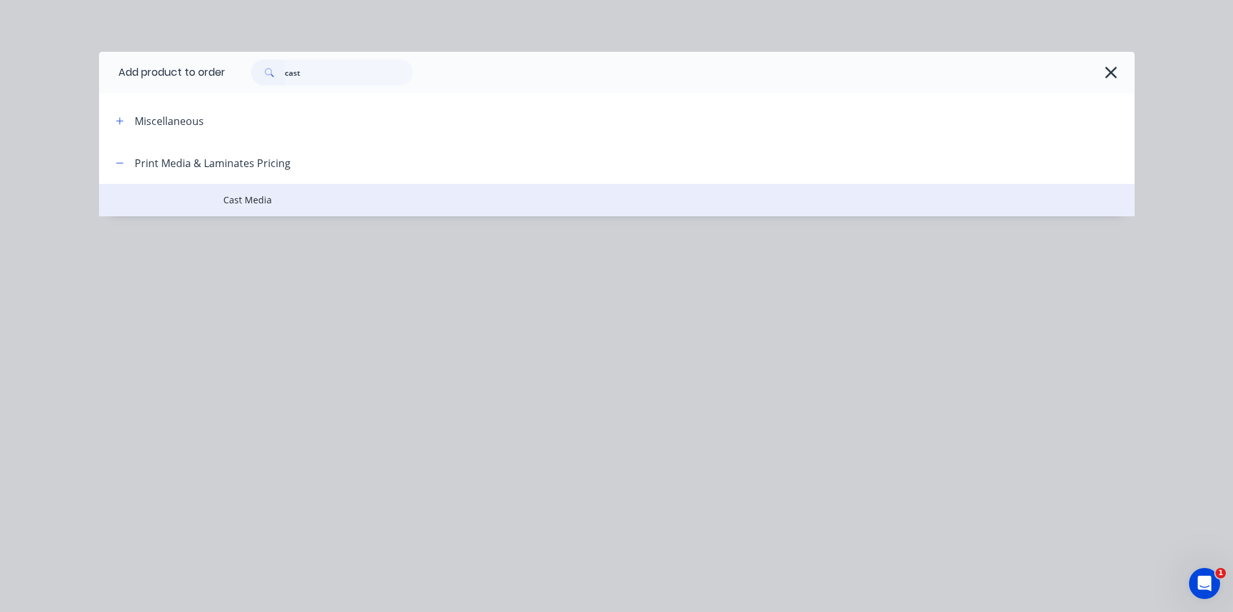
click at [237, 201] on span "Cast Media" at bounding box center [587, 200] width 729 height 14
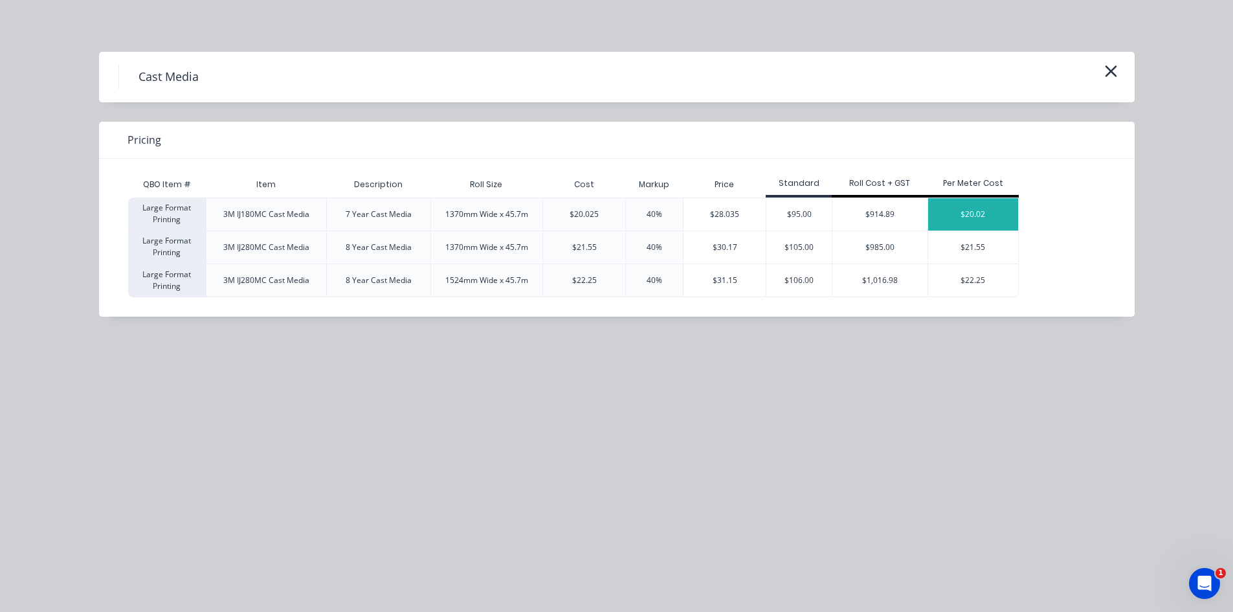
click at [998, 215] on div "$20.02" at bounding box center [973, 214] width 90 height 32
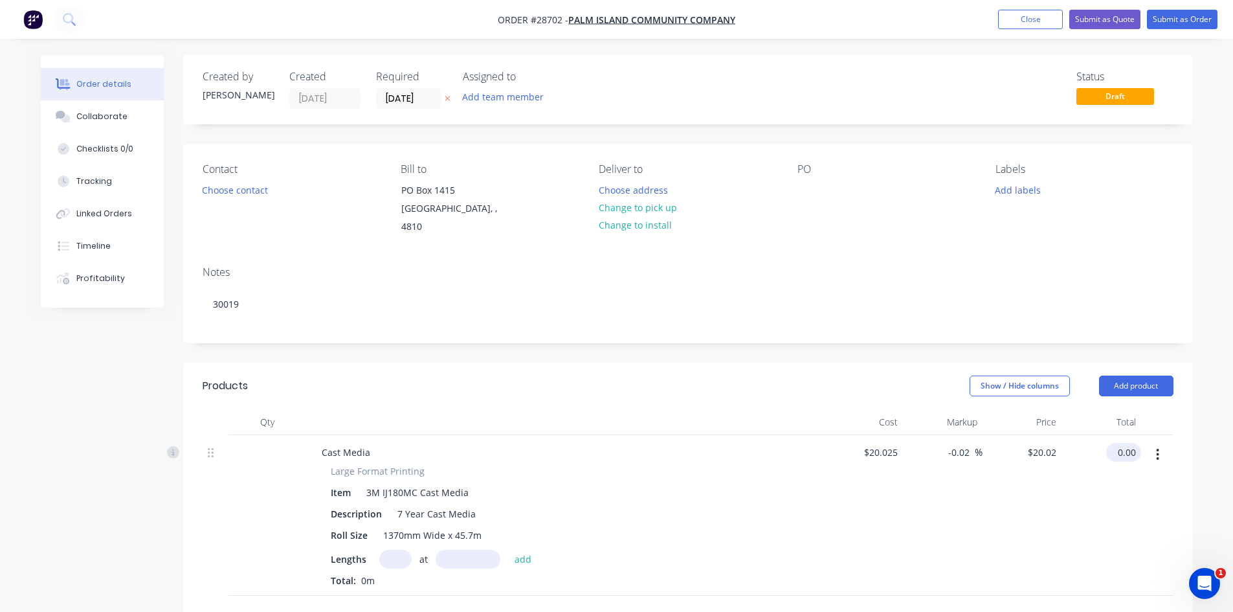
click at [1121, 443] on input "0.00" at bounding box center [1126, 452] width 30 height 19
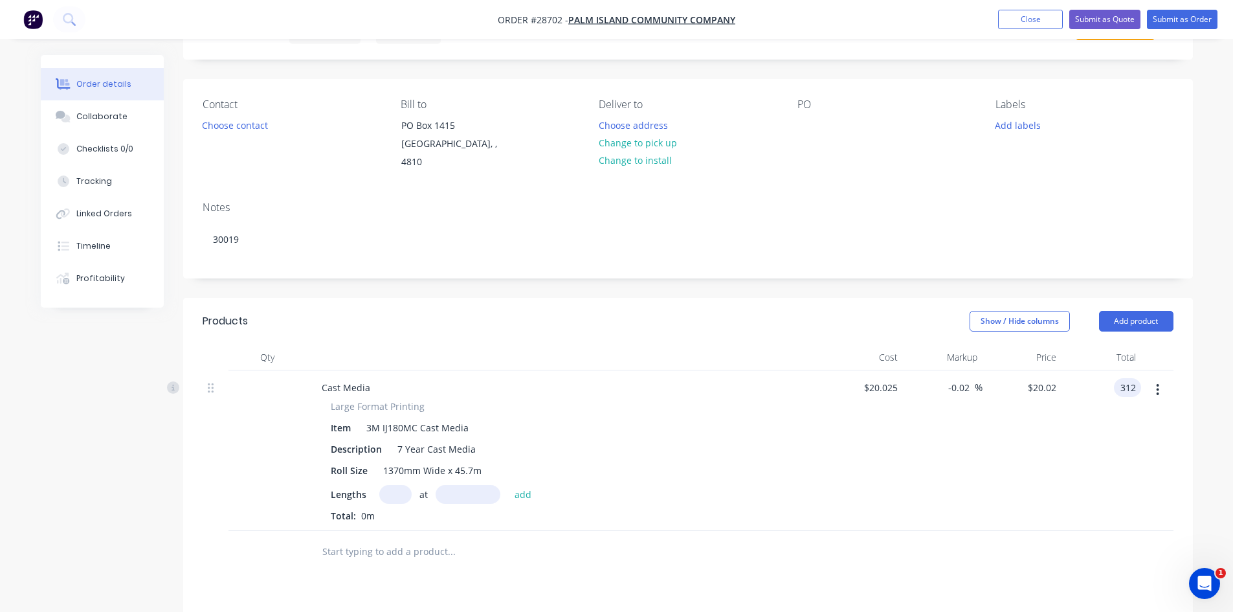
click at [338, 399] on span "Large Format Printing" at bounding box center [378, 406] width 94 height 14
click at [445, 399] on div "Large Format Printing" at bounding box center [565, 406] width 469 height 14
click at [418, 399] on span "Large Format Printing" at bounding box center [378, 406] width 94 height 14
click at [333, 399] on span "Large Format Printing" at bounding box center [378, 406] width 94 height 14
click at [360, 399] on span "Large Format Printing" at bounding box center [378, 406] width 94 height 14
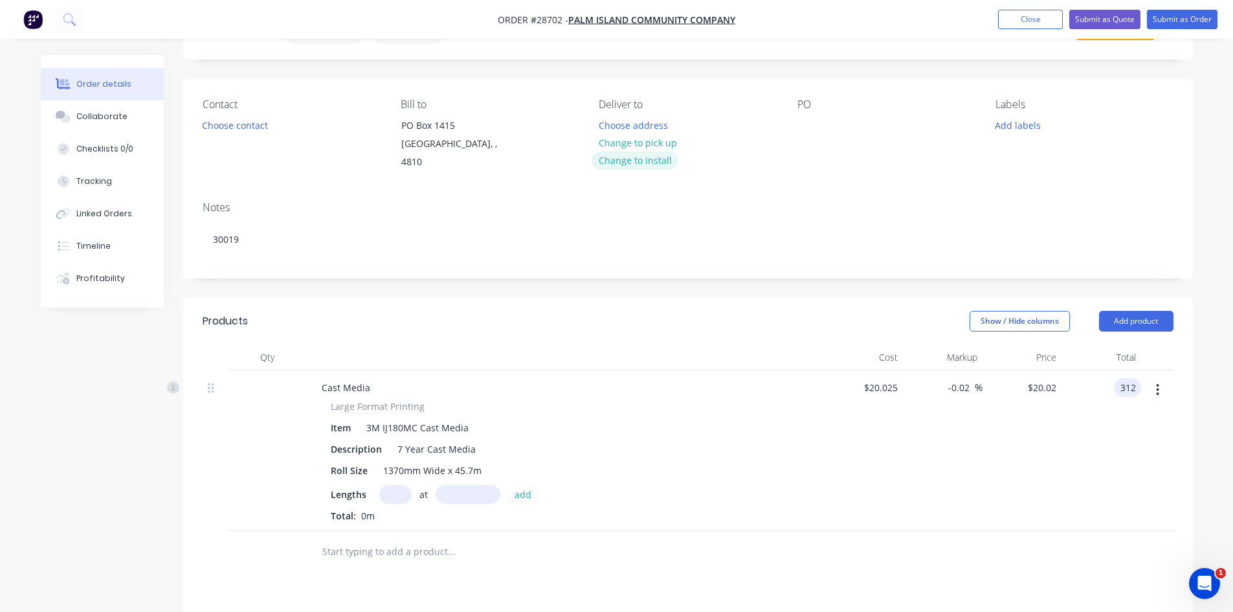
click at [670, 154] on button "Change to install" at bounding box center [634, 159] width 87 height 17
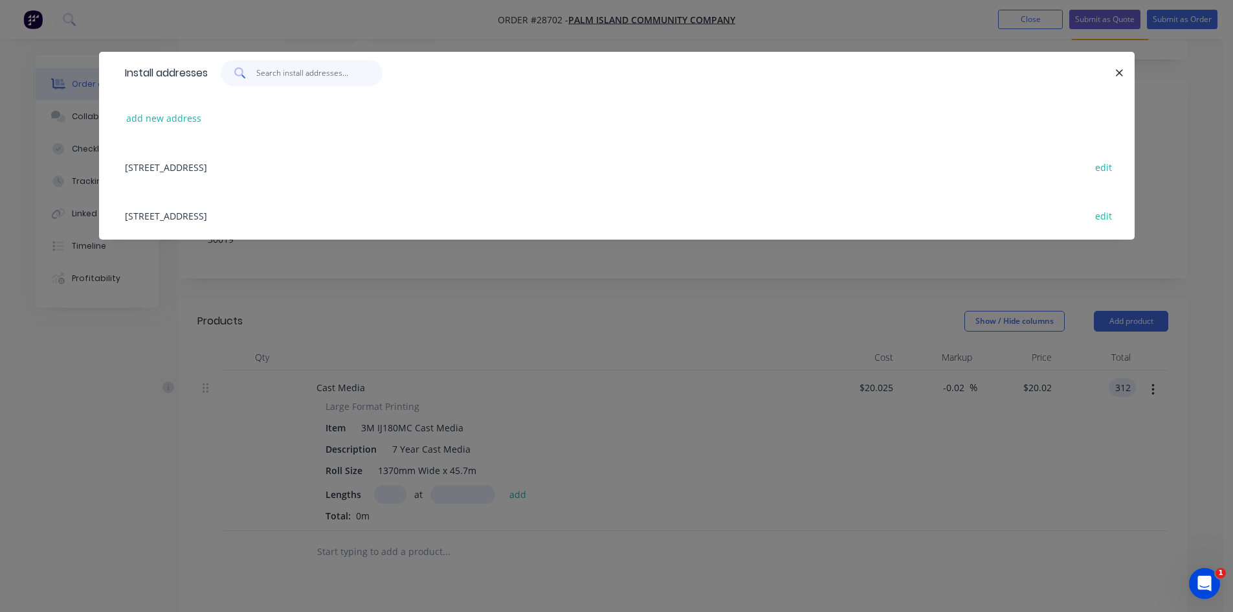
click at [278, 74] on input "text" at bounding box center [319, 73] width 126 height 26
click at [169, 121] on button "add new address" at bounding box center [164, 117] width 89 height 17
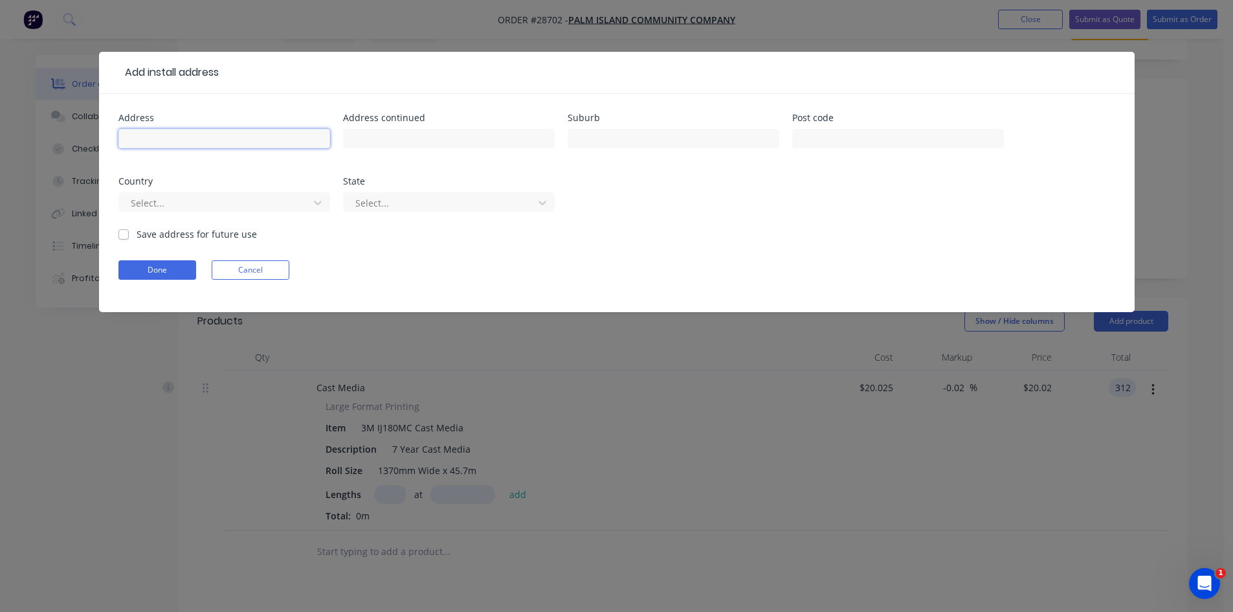
click at [196, 137] on input "text" at bounding box center [224, 138] width 212 height 19
click at [137, 232] on label "Save address for future use" at bounding box center [197, 234] width 120 height 14
click at [118, 232] on input "Save address for future use" at bounding box center [123, 233] width 10 height 12
click at [163, 264] on button "Done" at bounding box center [157, 269] width 78 height 19
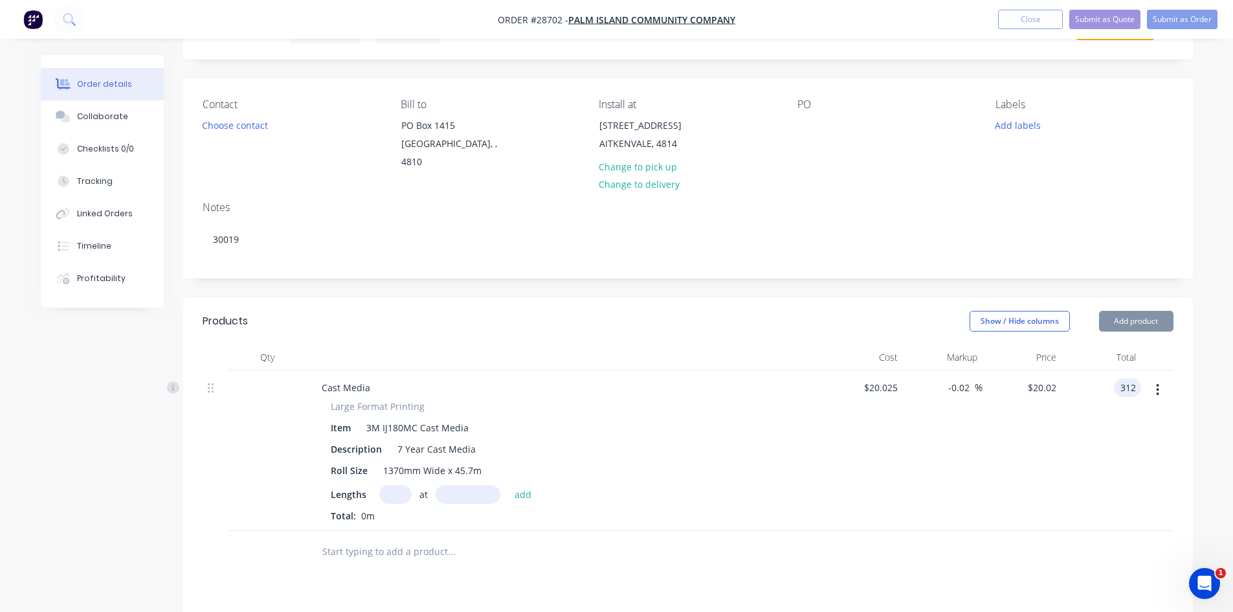
click at [163, 264] on button "Profitability" at bounding box center [102, 278] width 123 height 32
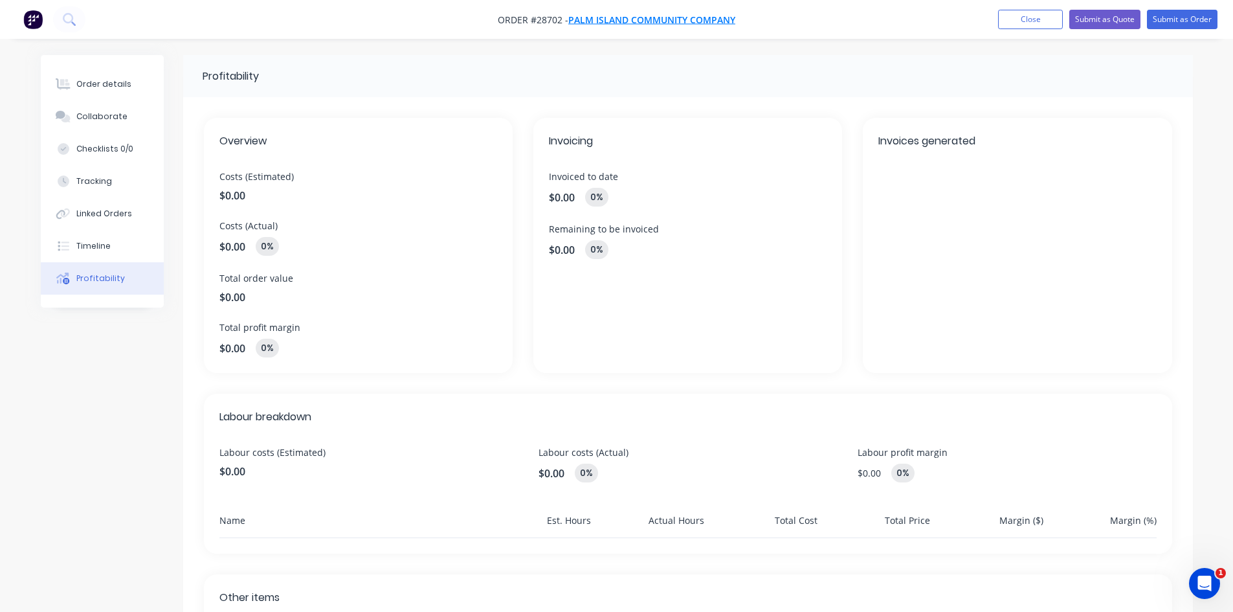
click at [615, 19] on span "Palm Island Community Company" at bounding box center [651, 20] width 167 height 12
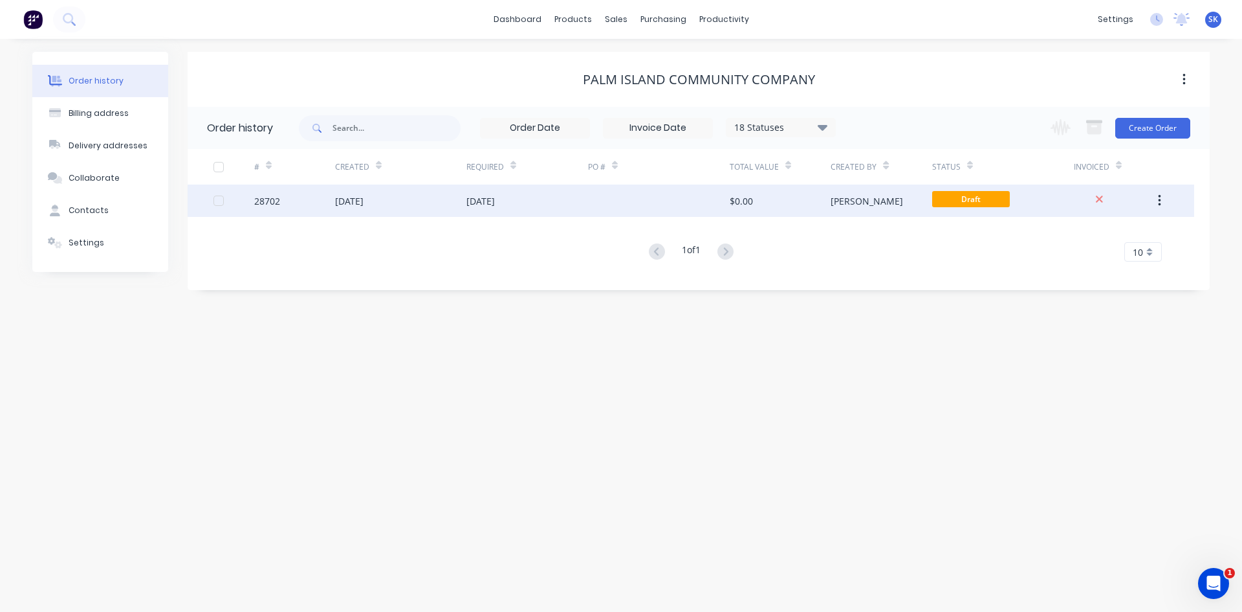
click at [1159, 194] on icon "button" at bounding box center [1159, 200] width 3 height 14
click at [975, 199] on span "Draft" at bounding box center [972, 199] width 78 height 16
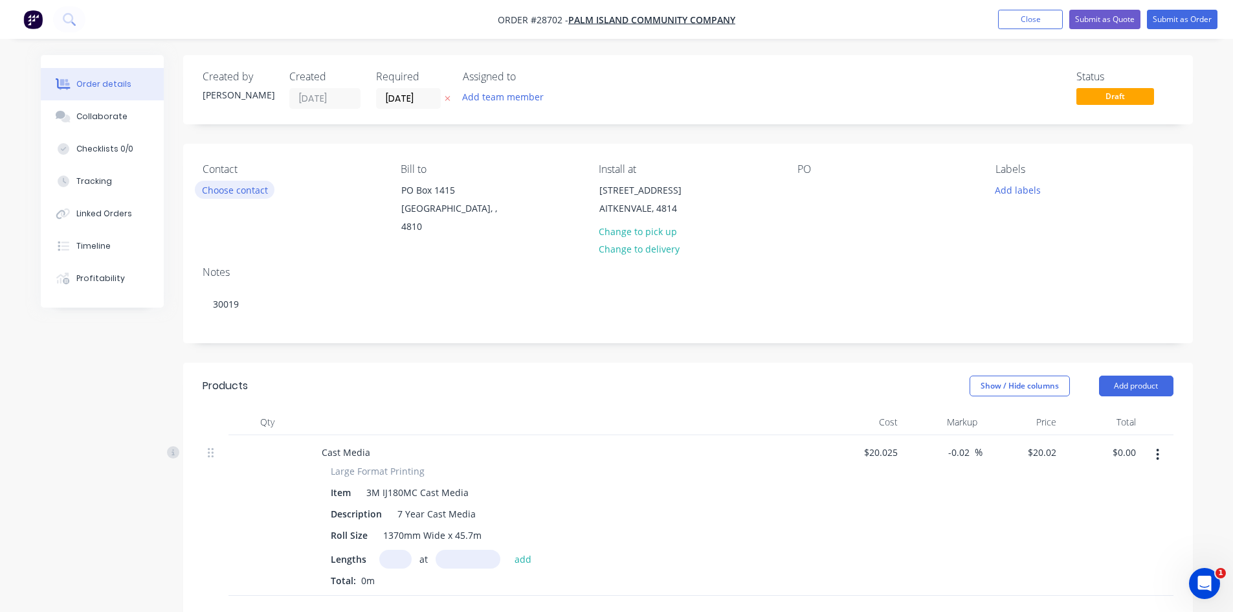
click at [236, 188] on button "Choose contact" at bounding box center [235, 189] width 80 height 17
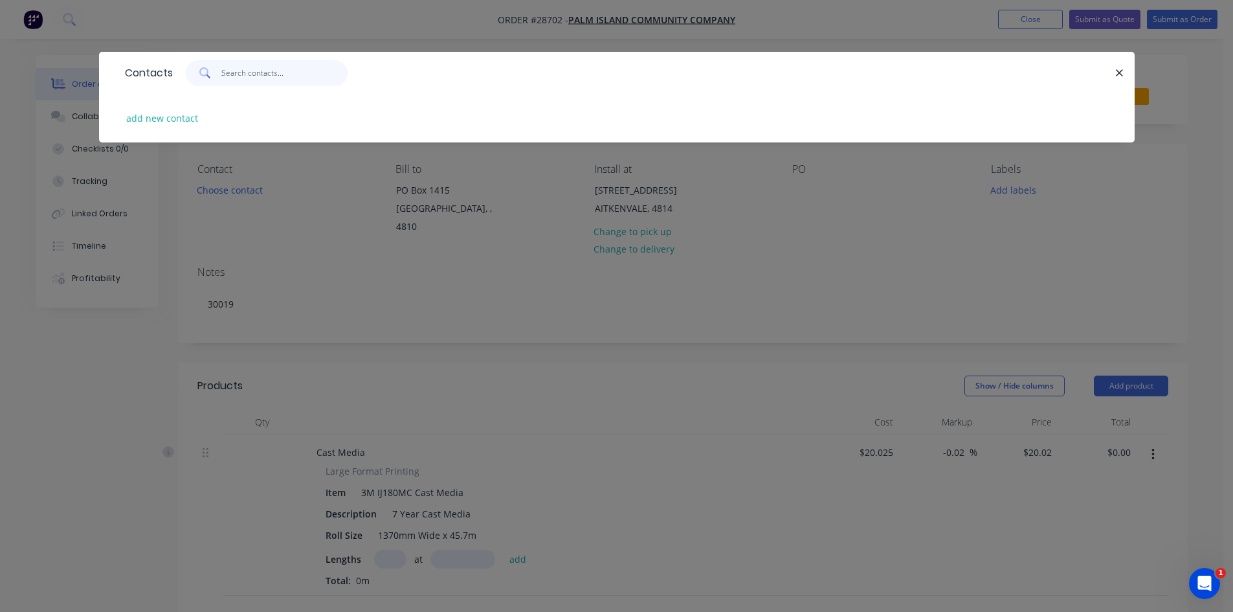
click at [267, 72] on input "text" at bounding box center [284, 73] width 126 height 26
click at [183, 118] on button "add new contact" at bounding box center [162, 117] width 85 height 17
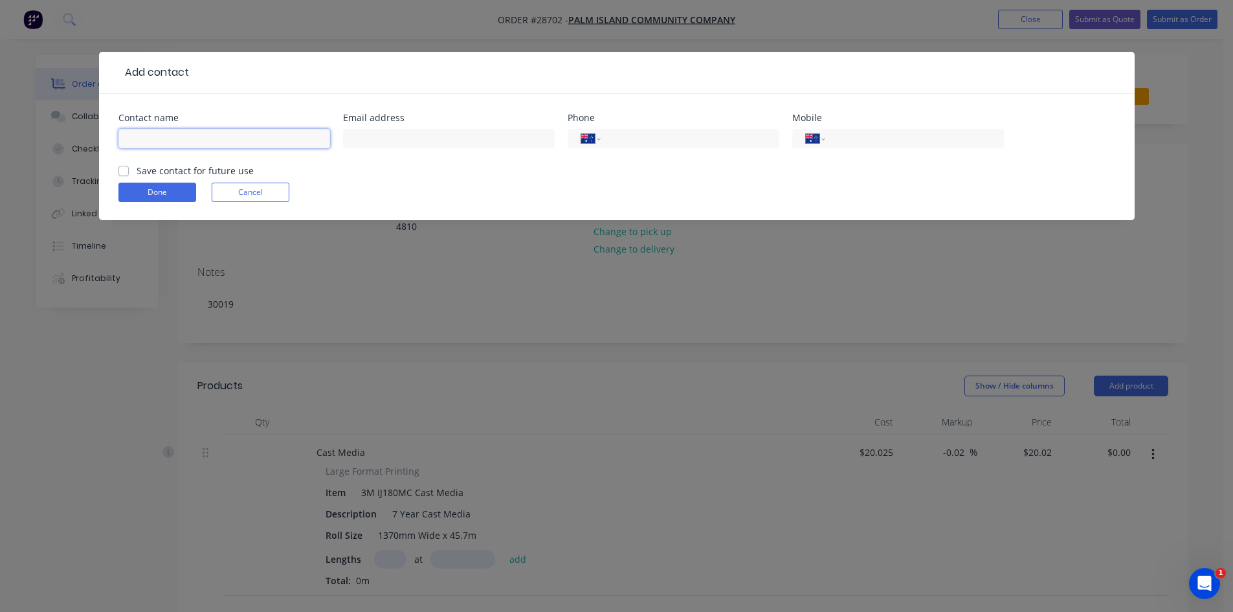
click at [179, 135] on input "text" at bounding box center [224, 138] width 212 height 19
paste input "[PERSON_NAME] <[EMAIL_ADDRESS][DOMAIN_NAME]>"
drag, startPoint x: 429, startPoint y: 136, endPoint x: 0, endPoint y: 155, distance: 429.5
click at [0, 155] on div "Add contact Contact name [PERSON_NAME] <[EMAIL_ADDRESS][DOMAIN_NAME]> Email add…" at bounding box center [616, 306] width 1233 height 612
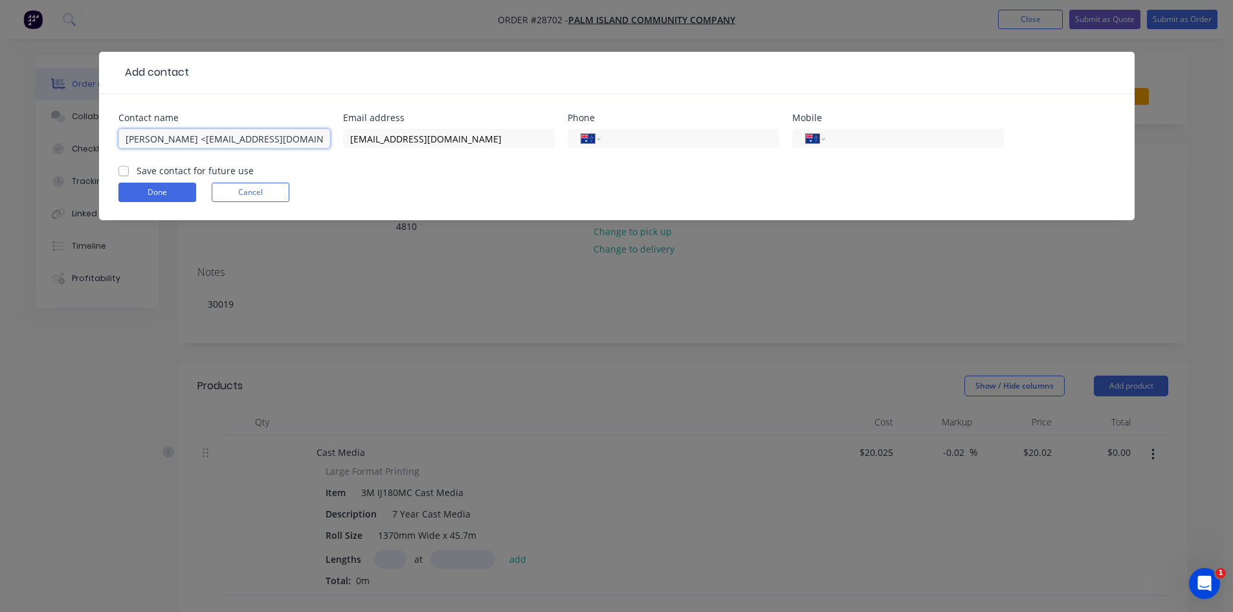
drag, startPoint x: 318, startPoint y: 141, endPoint x: 195, endPoint y: 144, distance: 123.0
click at [195, 144] on input "[PERSON_NAME] <[EMAIL_ADDRESS][DOMAIN_NAME]>" at bounding box center [224, 138] width 212 height 19
click at [845, 138] on input "tel" at bounding box center [911, 138] width 155 height 15
paste input "0437 975 387"
click at [137, 170] on label "Save contact for future use" at bounding box center [195, 171] width 117 height 14
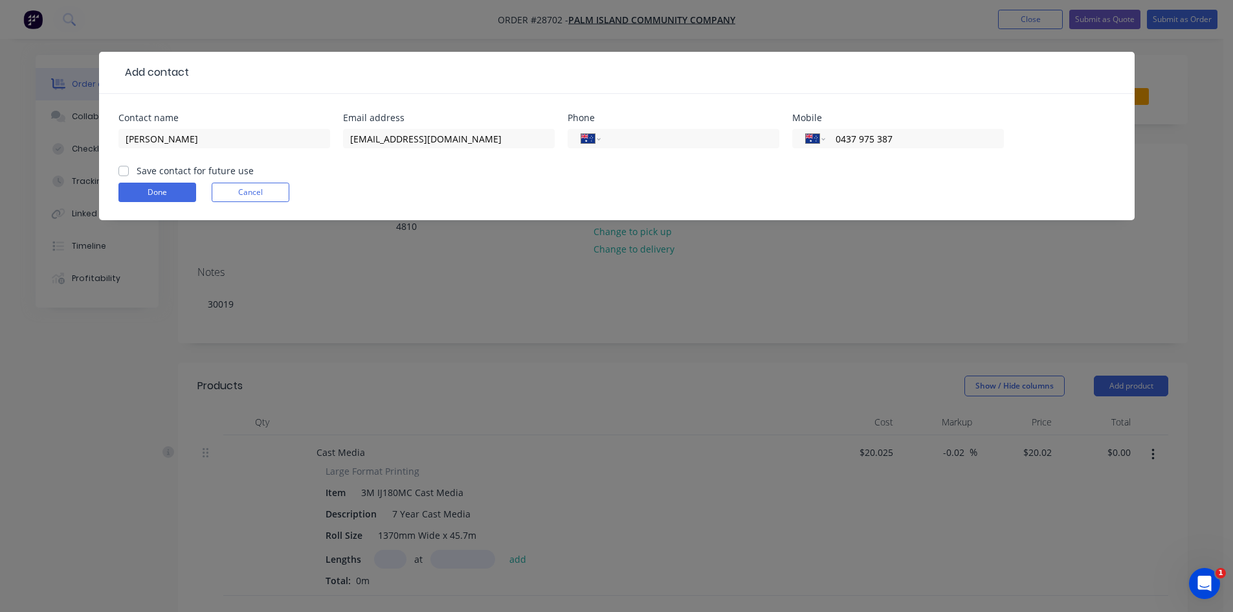
click at [126, 170] on input "Save contact for future use" at bounding box center [123, 170] width 10 height 12
click at [150, 192] on button "Done" at bounding box center [157, 191] width 78 height 19
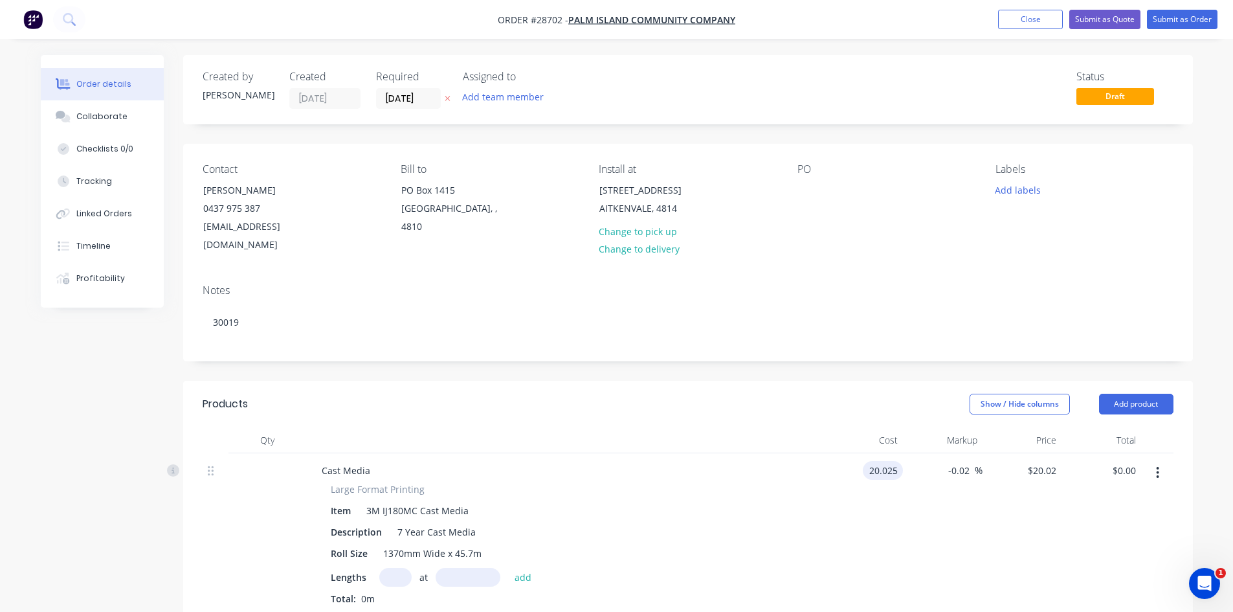
click at [892, 461] on input "20.025" at bounding box center [885, 470] width 35 height 19
click at [1122, 461] on input "0.00" at bounding box center [1128, 470] width 25 height 19
click at [1097, 505] on div "312 312" at bounding box center [1101, 533] width 80 height 160
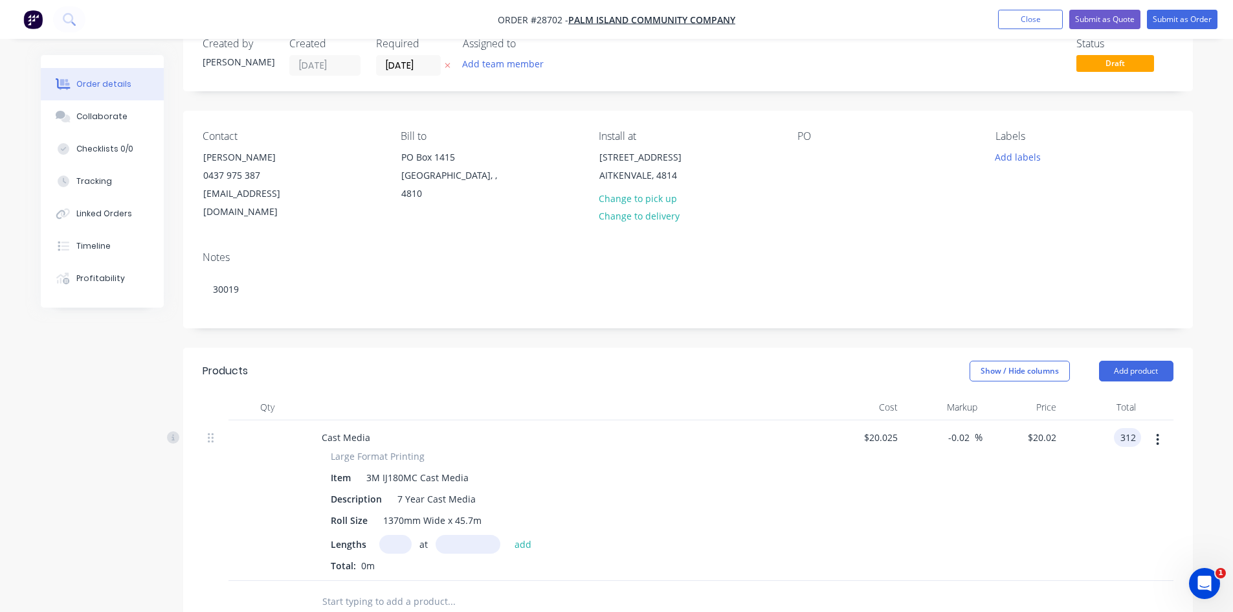
scroll to position [32, 0]
click at [646, 469] on div "Item 3M IJ180MC Cast Media" at bounding box center [563, 478] width 474 height 19
click at [386, 450] on span "Large Format Printing" at bounding box center [378, 457] width 94 height 14
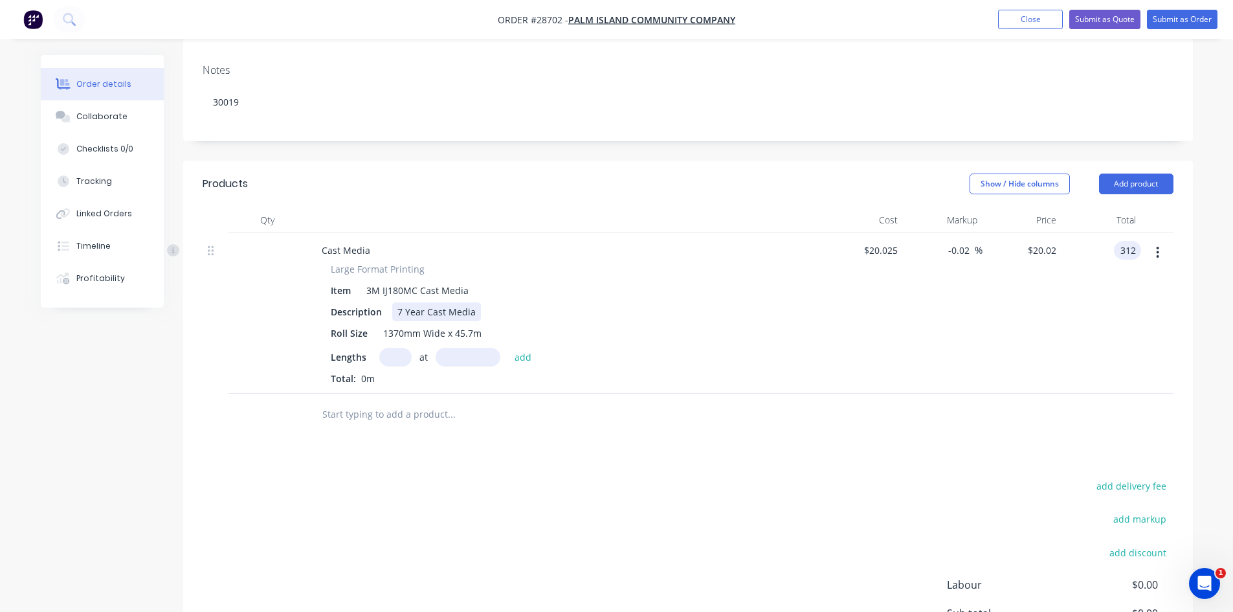
scroll to position [226, 0]
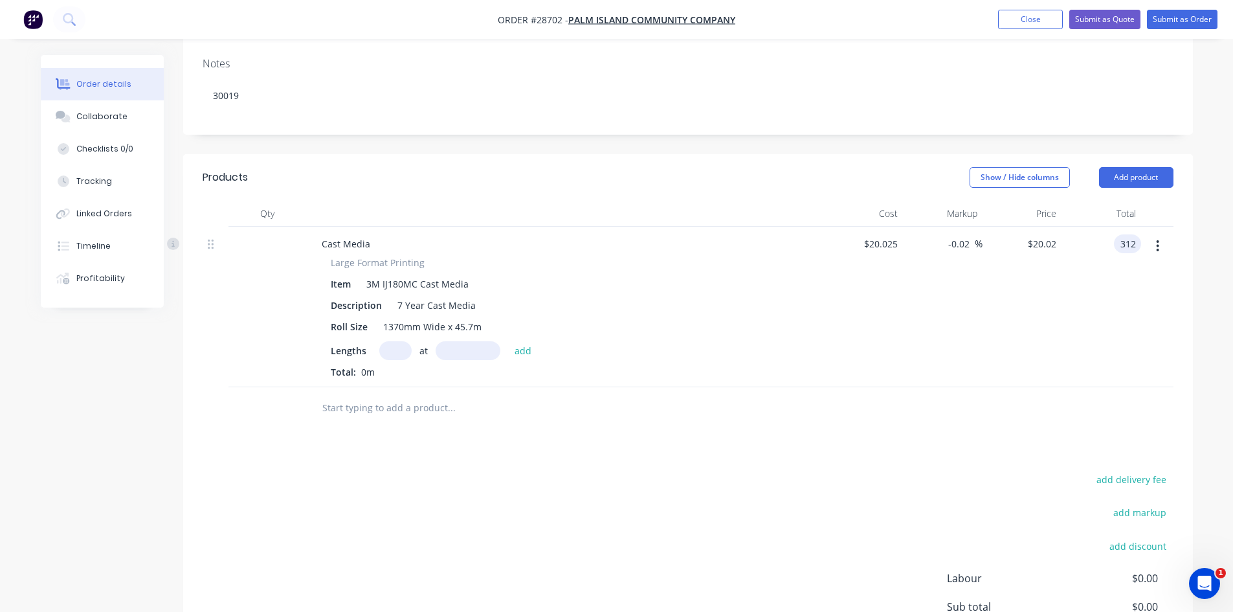
click at [351, 395] on input "text" at bounding box center [451, 408] width 259 height 26
click at [335, 256] on span "Large Format Printing" at bounding box center [378, 263] width 94 height 14
click at [354, 234] on div "Cast Media" at bounding box center [345, 243] width 69 height 19
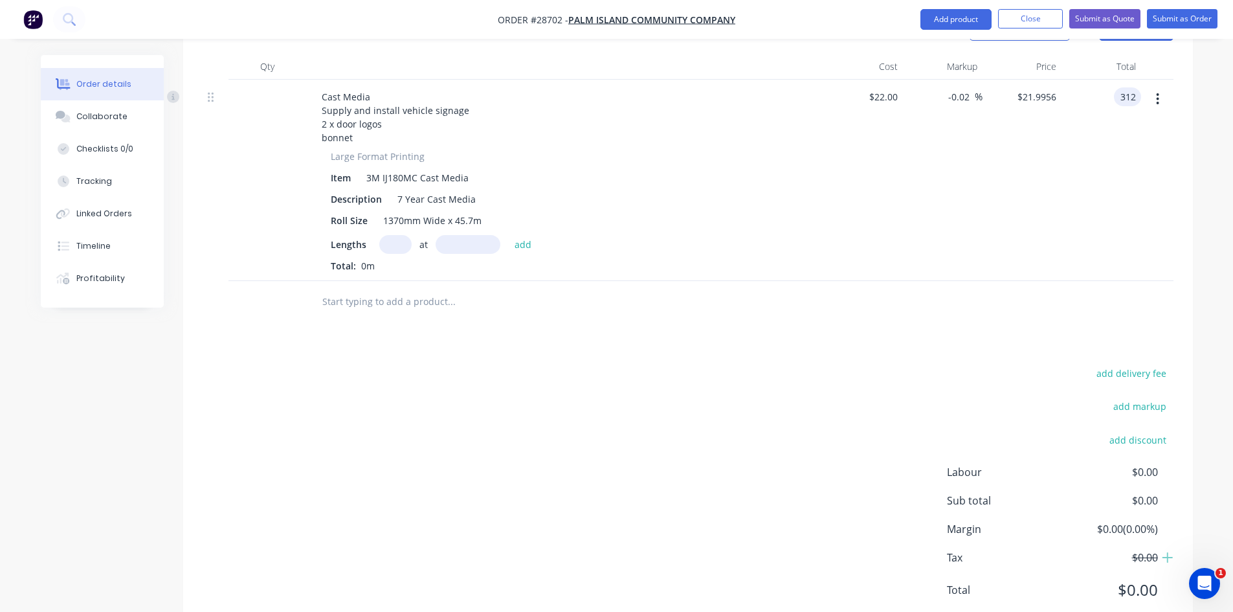
scroll to position [397, 0]
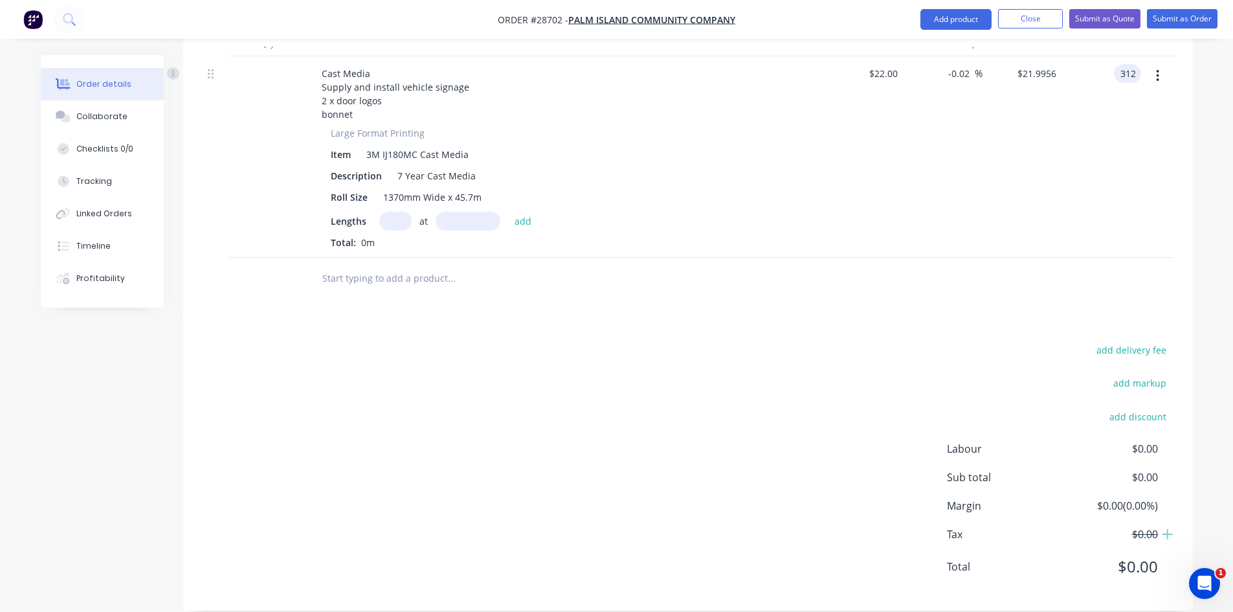
click at [397, 212] on input "text" at bounding box center [395, 221] width 32 height 19
click at [529, 212] on button "add" at bounding box center [523, 220] width 30 height 17
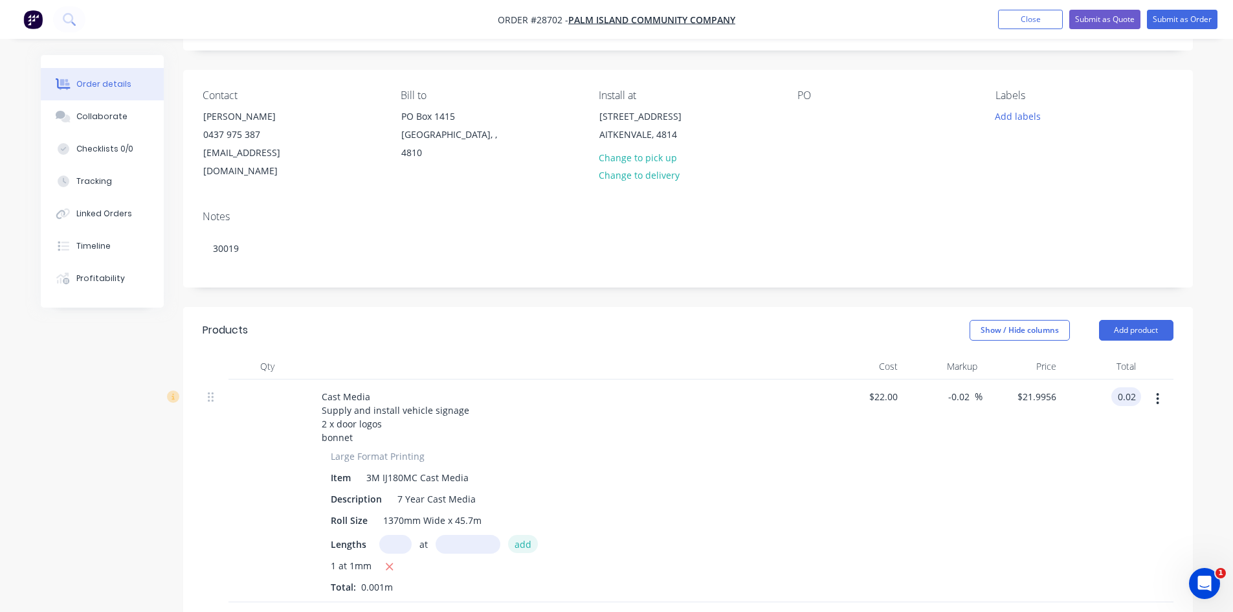
scroll to position [73, 0]
click at [1123, 388] on input "0.02" at bounding box center [1128, 397] width 25 height 19
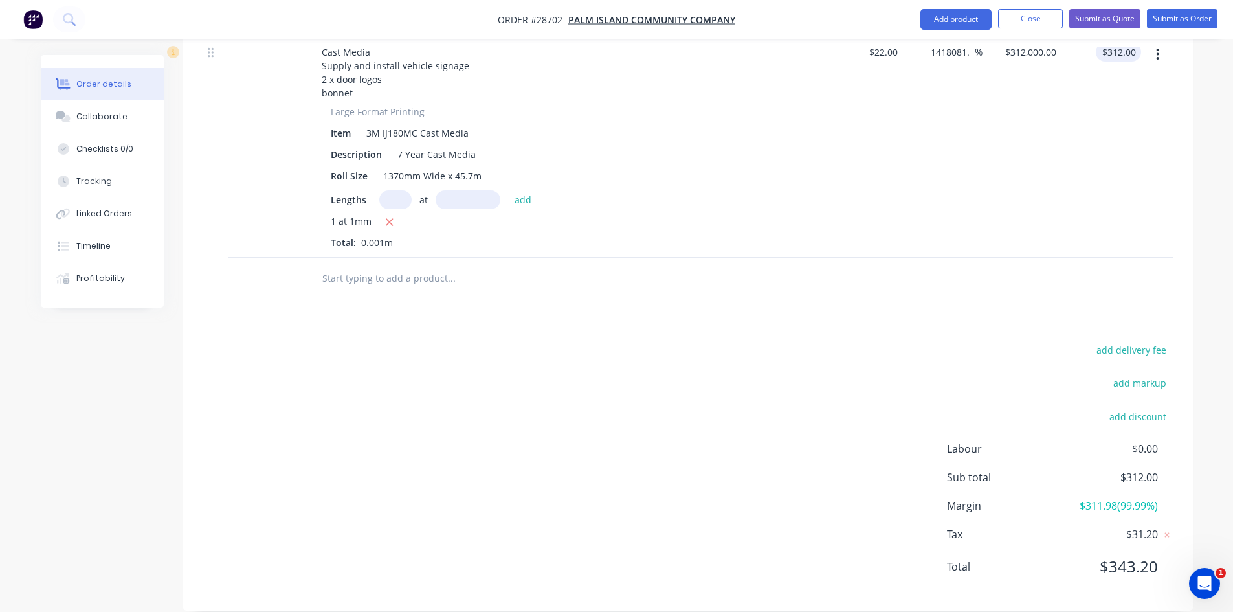
scroll to position [0, 0]
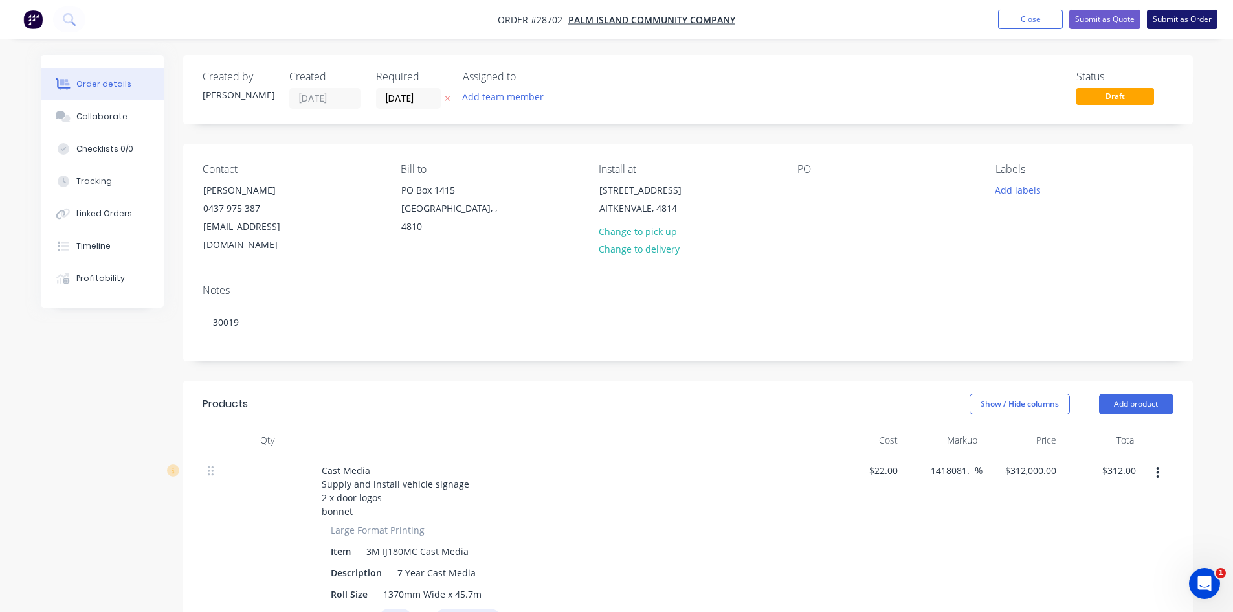
click at [1186, 15] on button "Submit as Order" at bounding box center [1182, 19] width 71 height 19
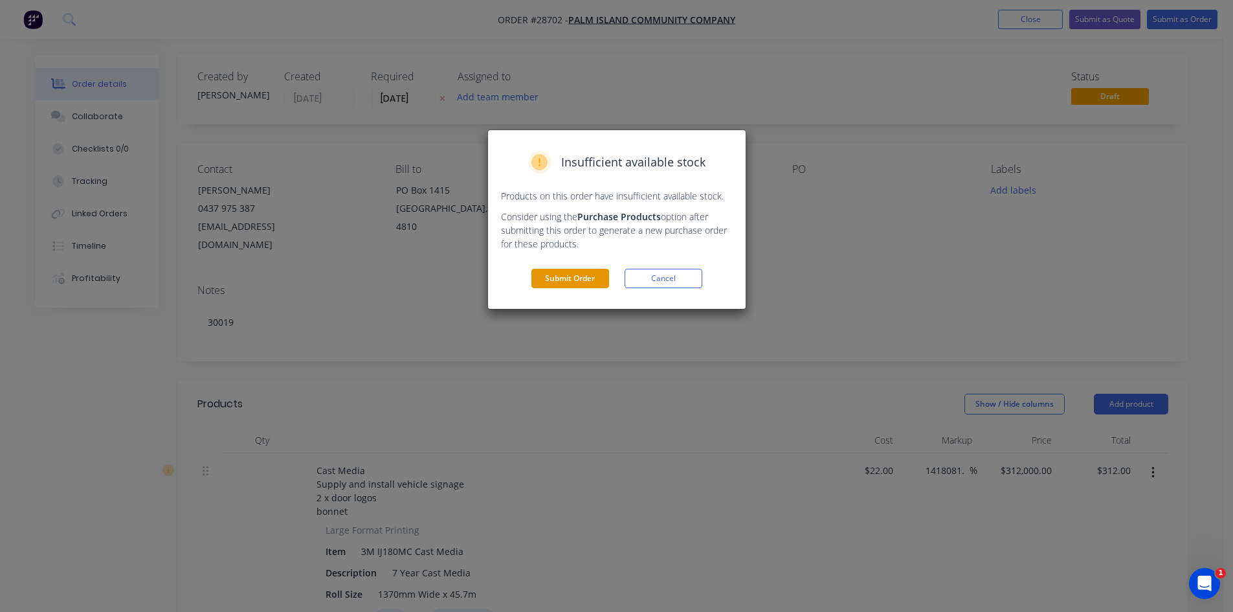
click at [579, 274] on button "Submit Order" at bounding box center [570, 278] width 78 height 19
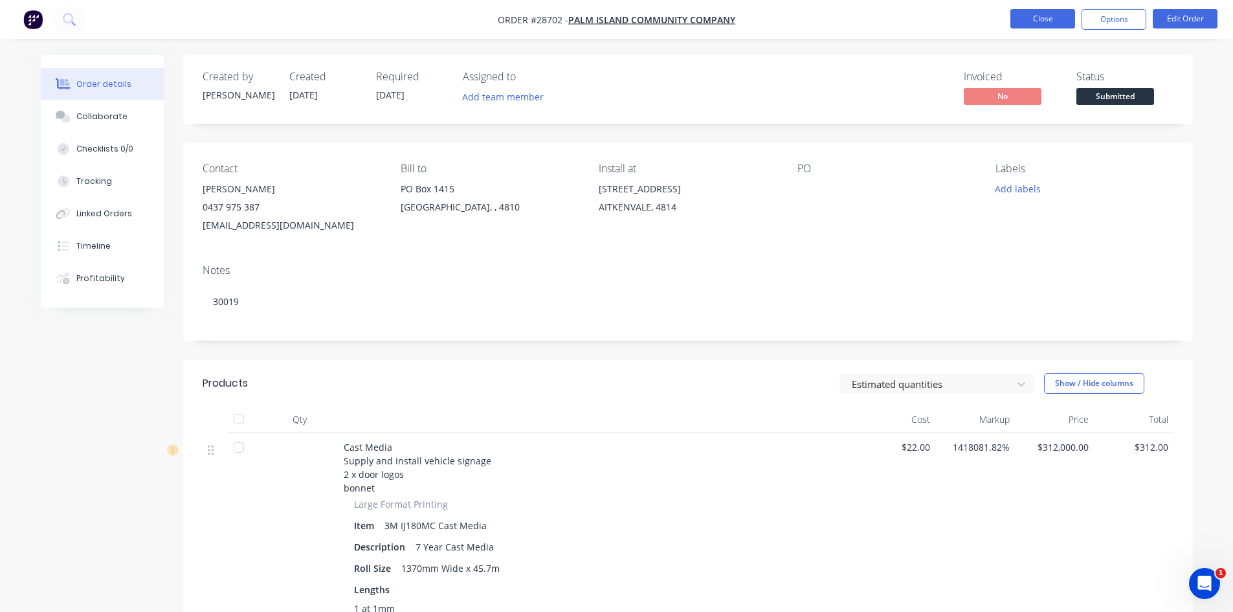
click at [1055, 12] on button "Close" at bounding box center [1042, 18] width 65 height 19
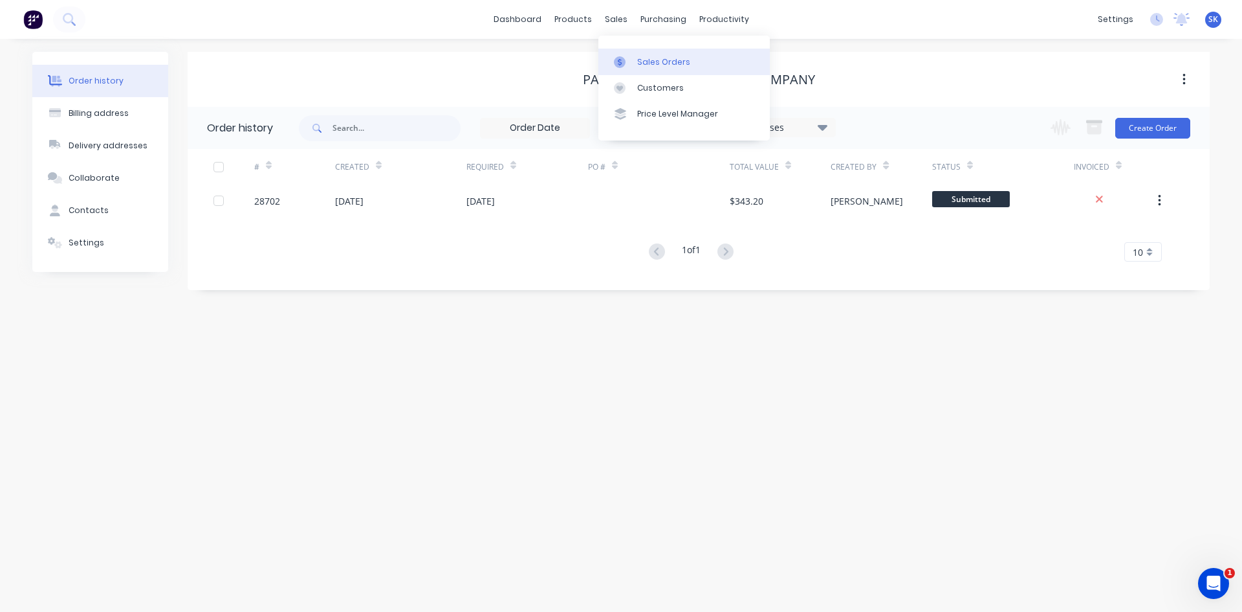
click at [665, 60] on div "Sales Orders" at bounding box center [663, 62] width 53 height 12
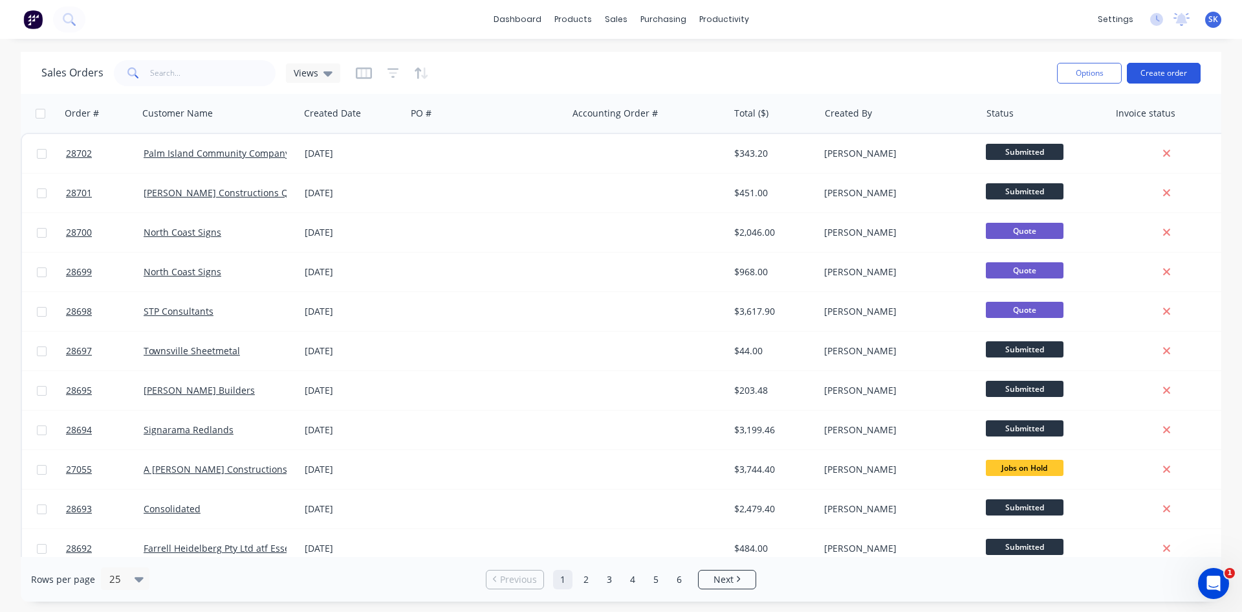
click at [1155, 71] on button "Create order" at bounding box center [1164, 73] width 74 height 21
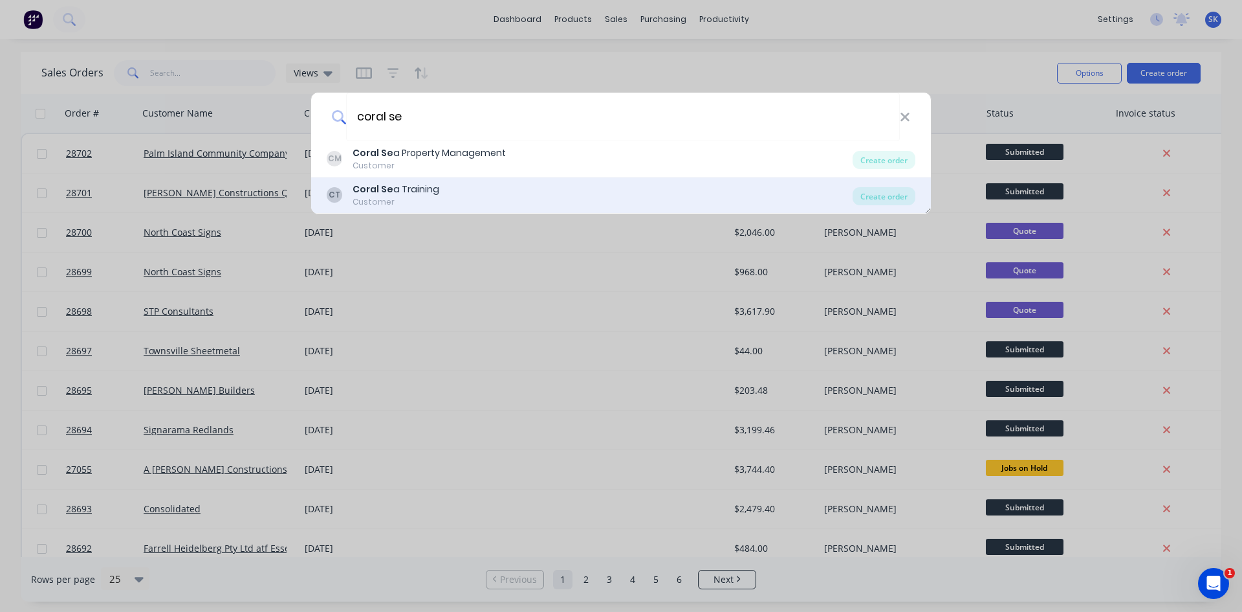
click at [438, 181] on div "CT Coral Se a Training Customer Create order" at bounding box center [621, 195] width 620 height 36
click at [435, 186] on div "Coral Se a Training" at bounding box center [396, 189] width 87 height 14
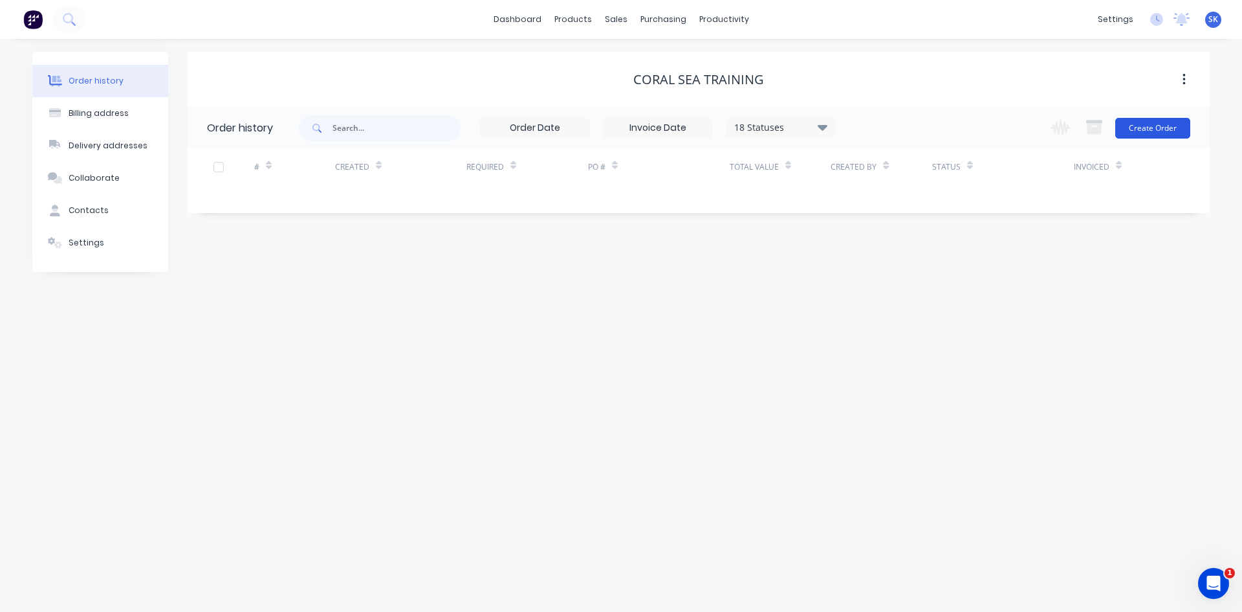
click at [1136, 127] on button "Create Order" at bounding box center [1153, 128] width 75 height 21
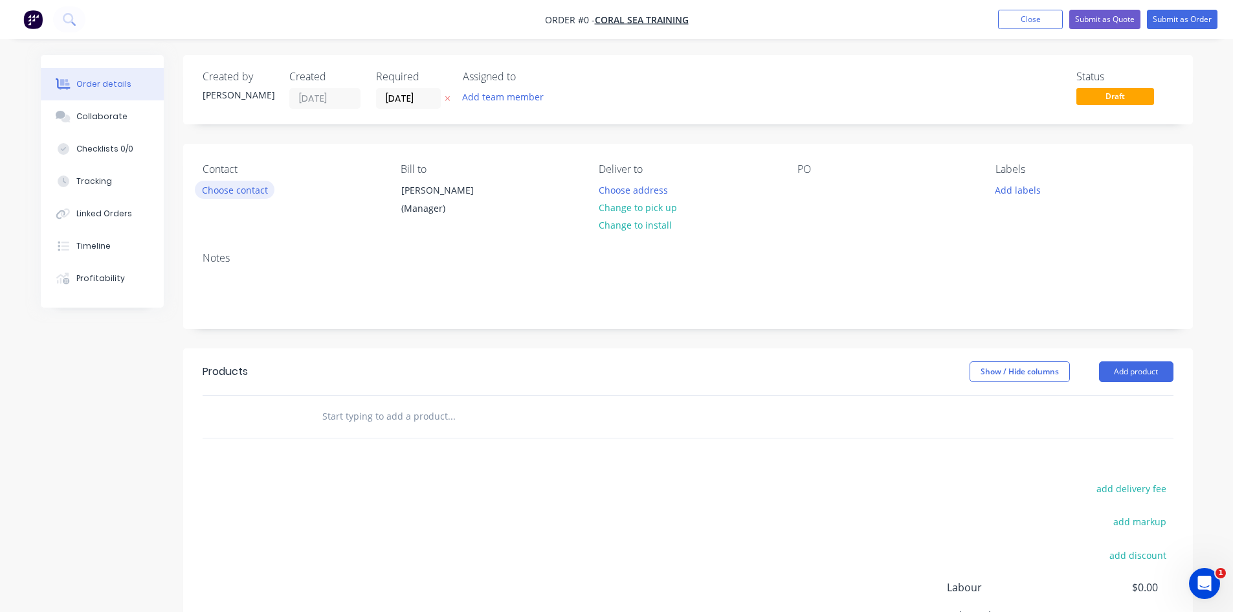
click at [236, 196] on button "Choose contact" at bounding box center [235, 189] width 80 height 17
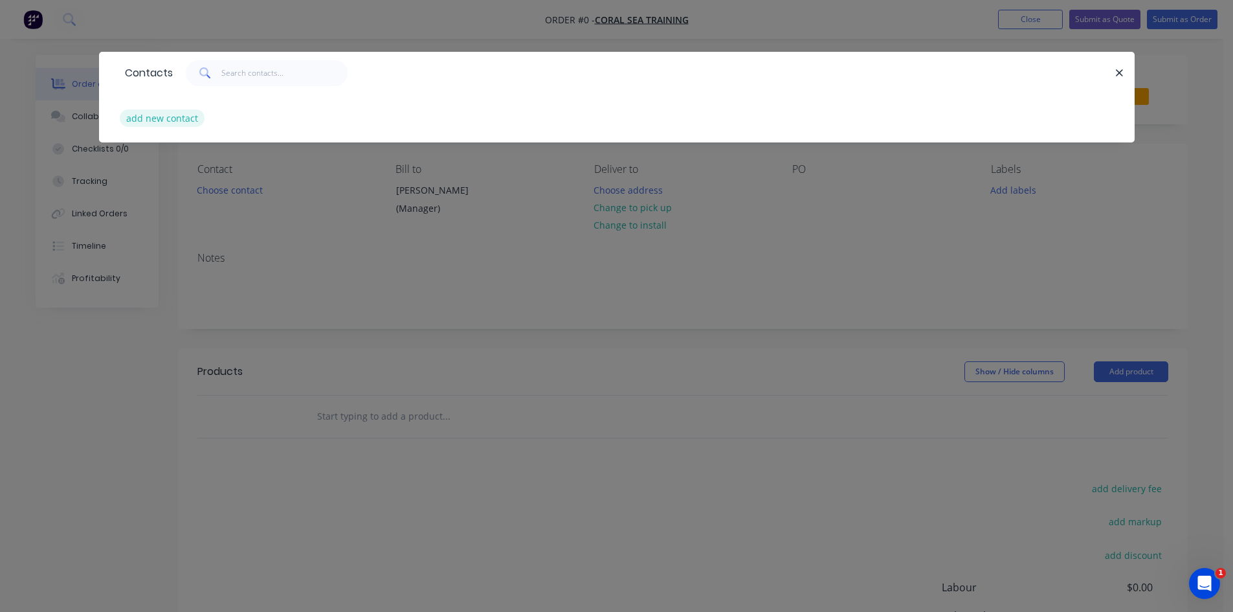
click at [166, 112] on button "add new contact" at bounding box center [162, 117] width 85 height 17
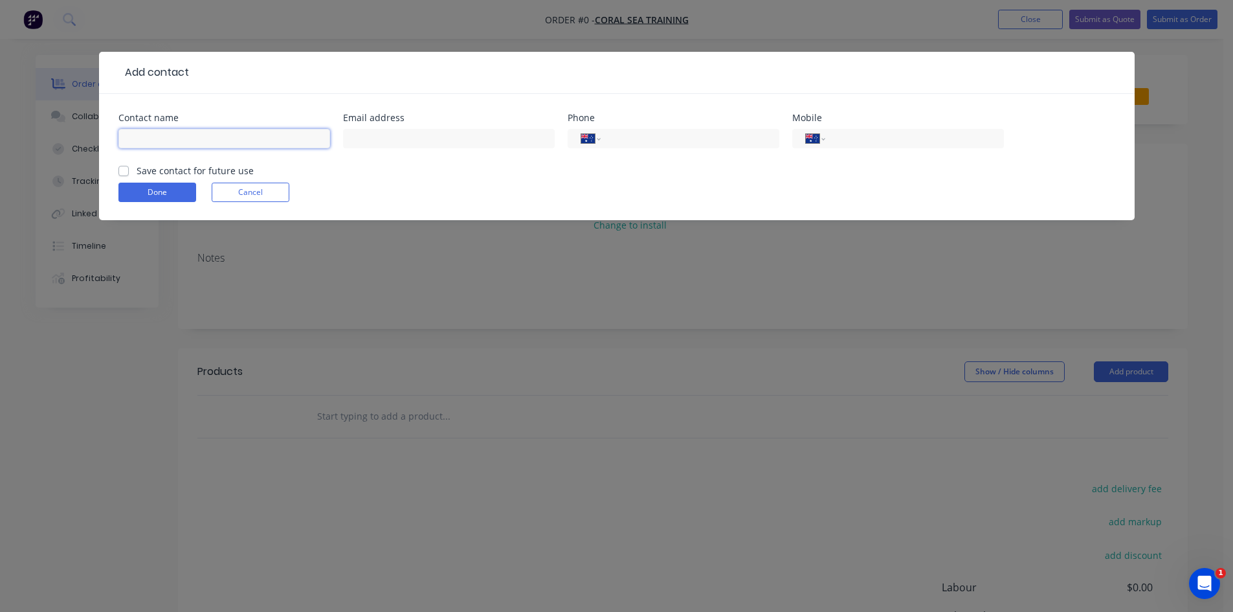
click at [189, 133] on input "text" at bounding box center [224, 138] width 212 height 19
paste input "[EMAIL_ADDRESS][DOMAIN_NAME]"
click at [137, 172] on label "Save contact for future use" at bounding box center [195, 171] width 117 height 14
click at [121, 172] on input "Save contact for future use" at bounding box center [123, 170] width 10 height 12
click at [140, 192] on button "Done" at bounding box center [157, 191] width 78 height 19
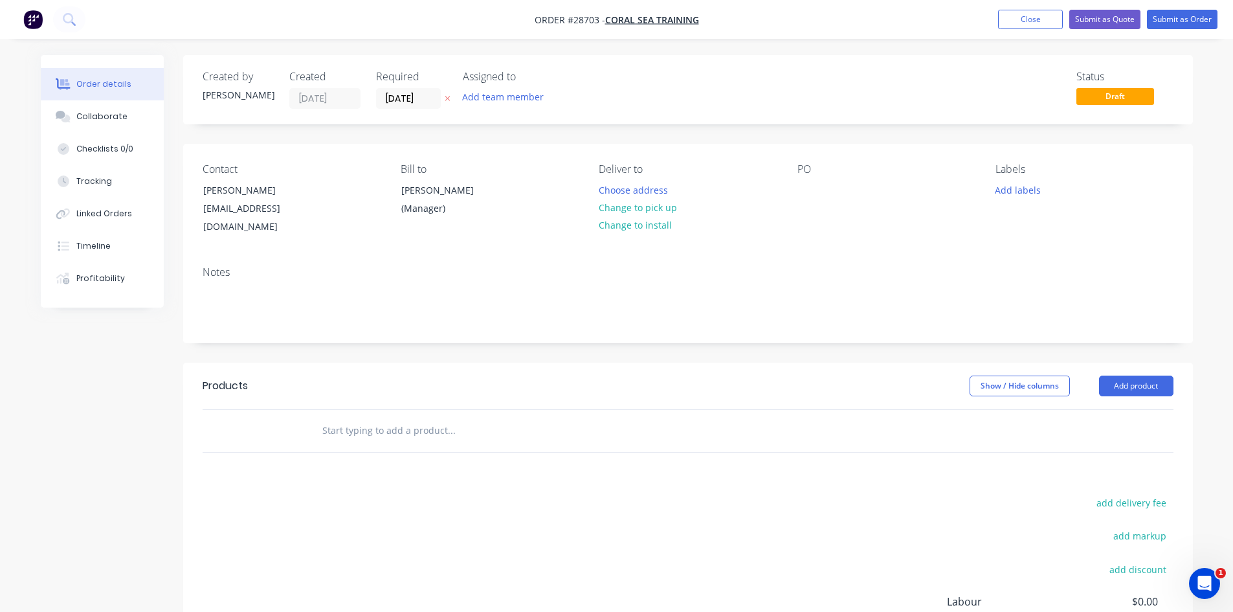
click at [103, 80] on div "Order details" at bounding box center [103, 84] width 55 height 12
click at [389, 420] on input "text" at bounding box center [451, 430] width 259 height 26
drag, startPoint x: 389, startPoint y: 420, endPoint x: 219, endPoint y: 430, distance: 169.8
click at [219, 430] on div "digitally Add digitally to order Digitally Printed - Vehicle Graphics Product K…" at bounding box center [688, 431] width 971 height 42
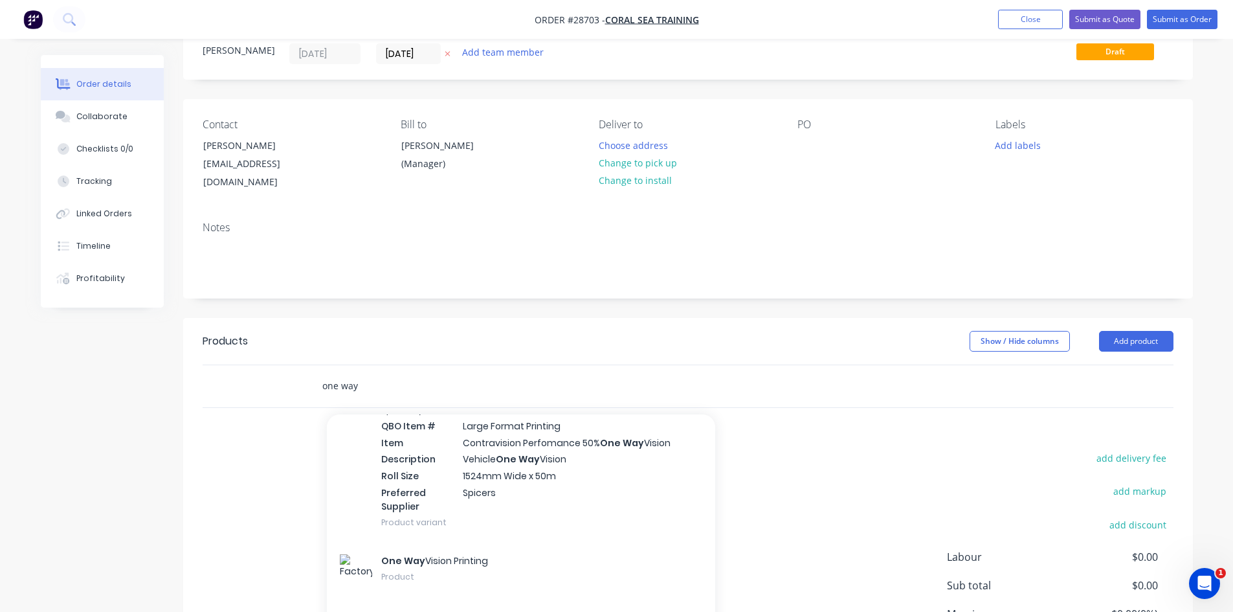
scroll to position [129, 0]
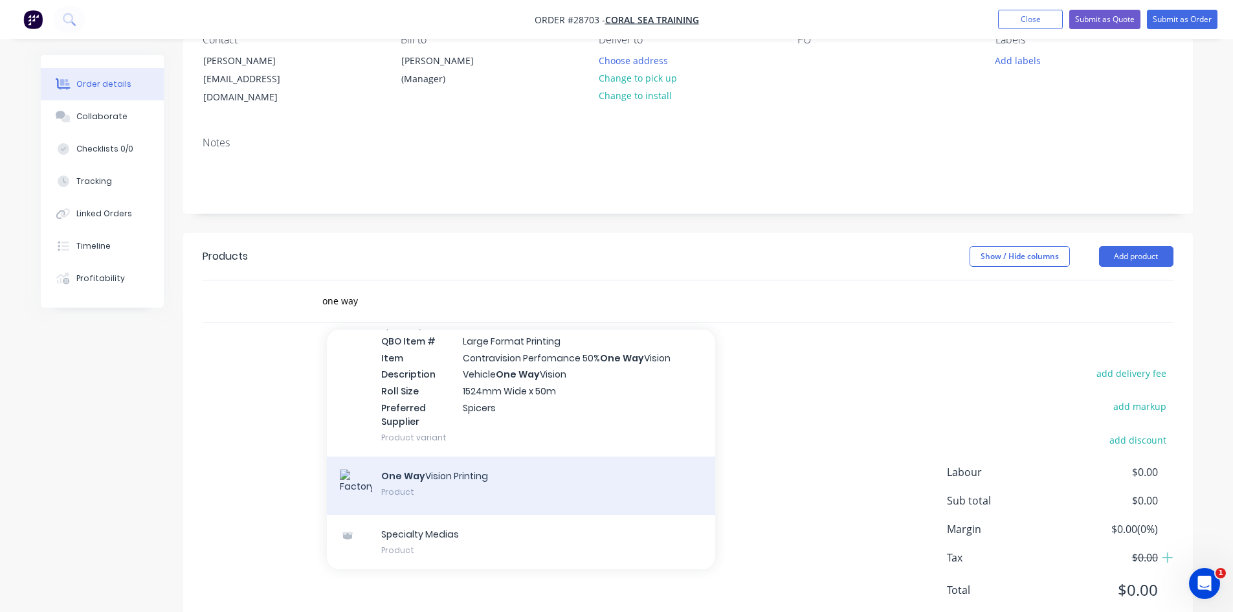
click at [463, 470] on div "One Way Vision Printing Product" at bounding box center [521, 485] width 388 height 58
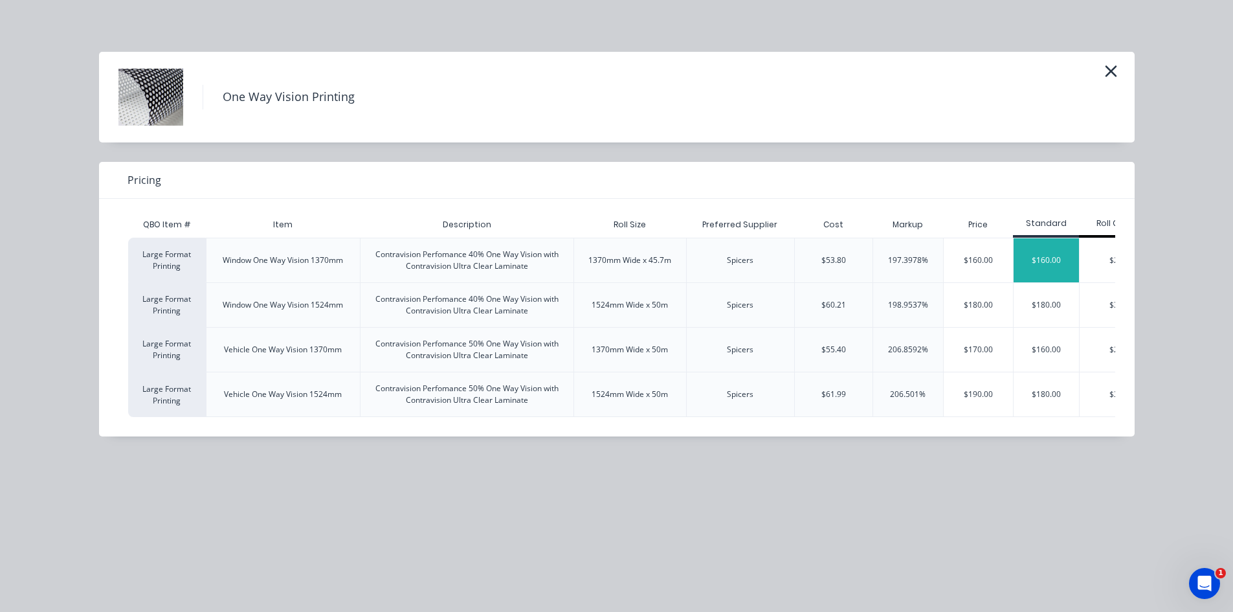
click at [1057, 259] on div "$160.00" at bounding box center [1045, 260] width 65 height 44
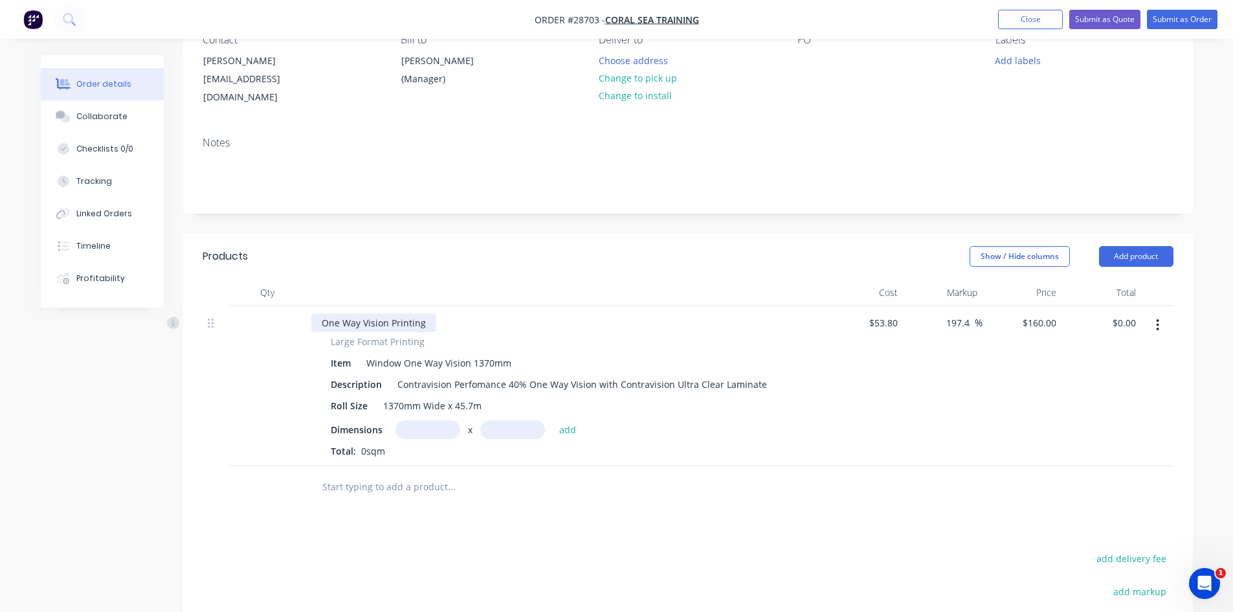
click at [429, 313] on div "One Way Vision Printing" at bounding box center [373, 322] width 125 height 19
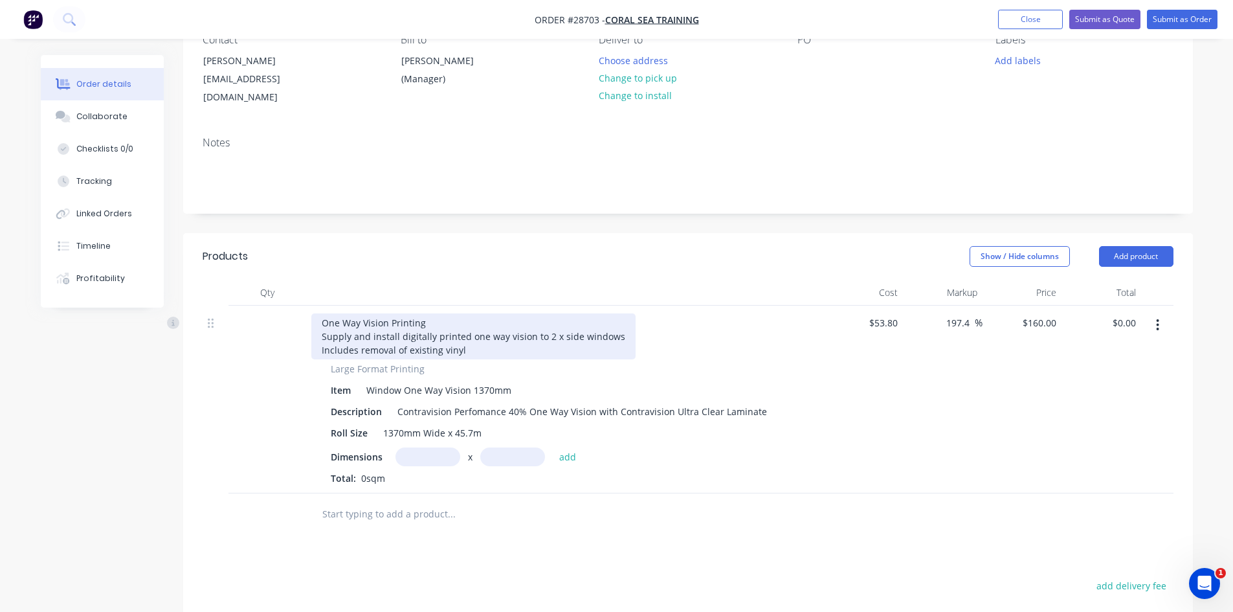
scroll to position [0, 0]
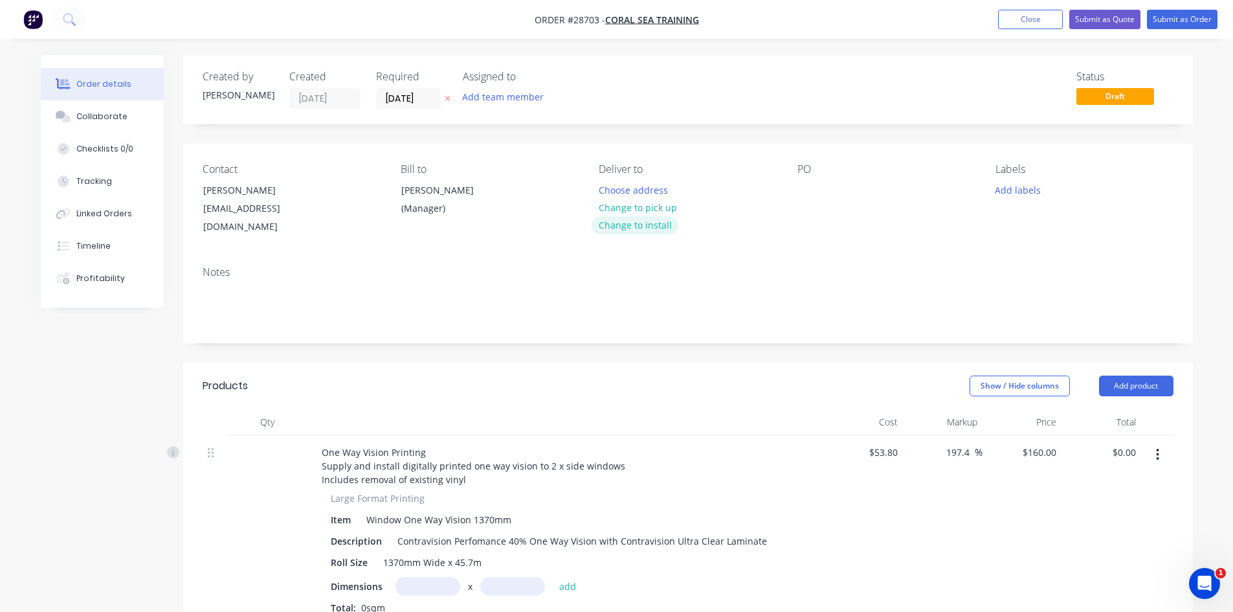
click at [652, 226] on button "Change to install" at bounding box center [634, 224] width 87 height 17
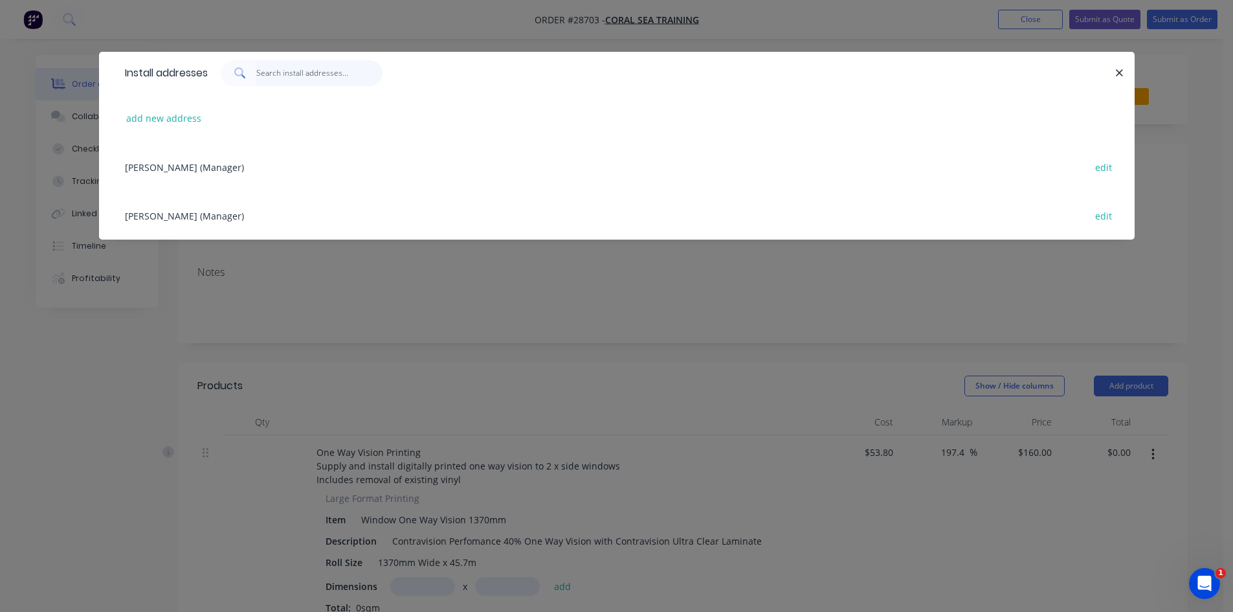
click at [272, 77] on input "text" at bounding box center [319, 73] width 126 height 26
click at [156, 123] on button "add new address" at bounding box center [164, 117] width 89 height 17
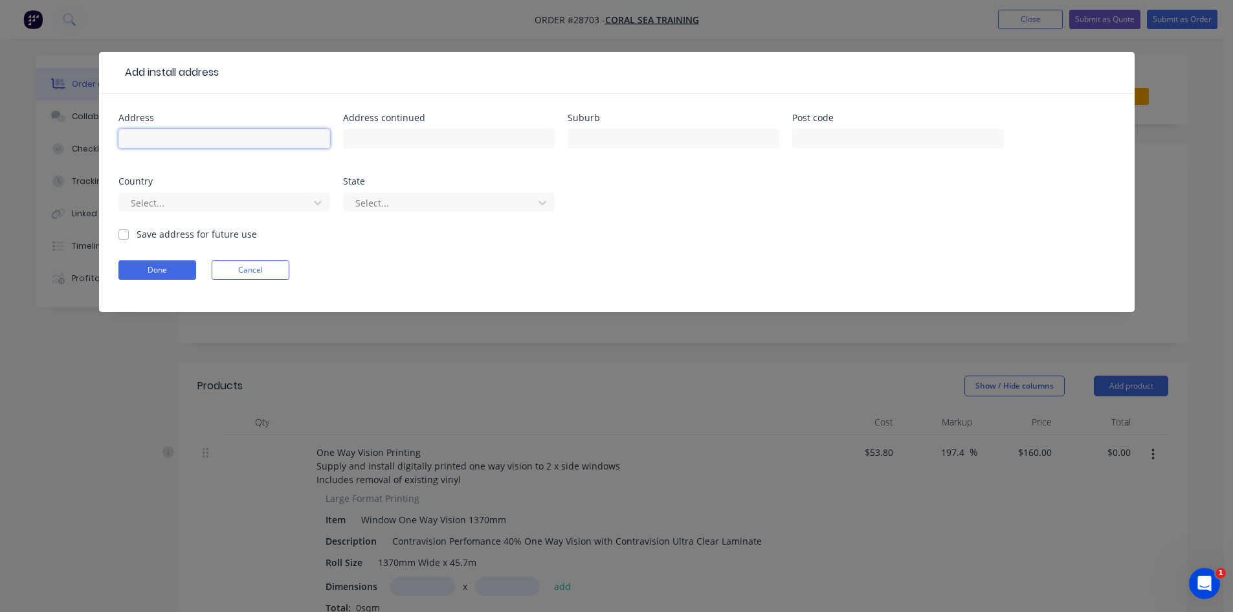
click at [178, 135] on input "text" at bounding box center [224, 138] width 212 height 19
click at [157, 233] on label "Save address for future use" at bounding box center [197, 234] width 120 height 14
click at [129, 233] on input "Save address for future use" at bounding box center [123, 233] width 10 height 12
click at [152, 263] on button "Done" at bounding box center [157, 269] width 78 height 19
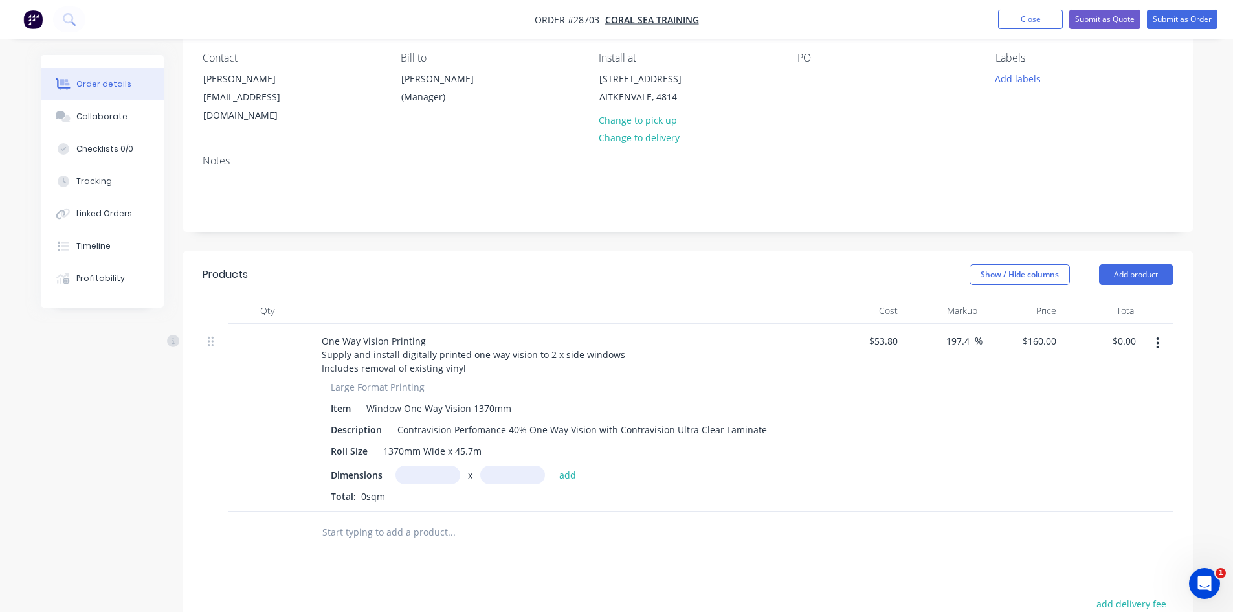
scroll to position [129, 0]
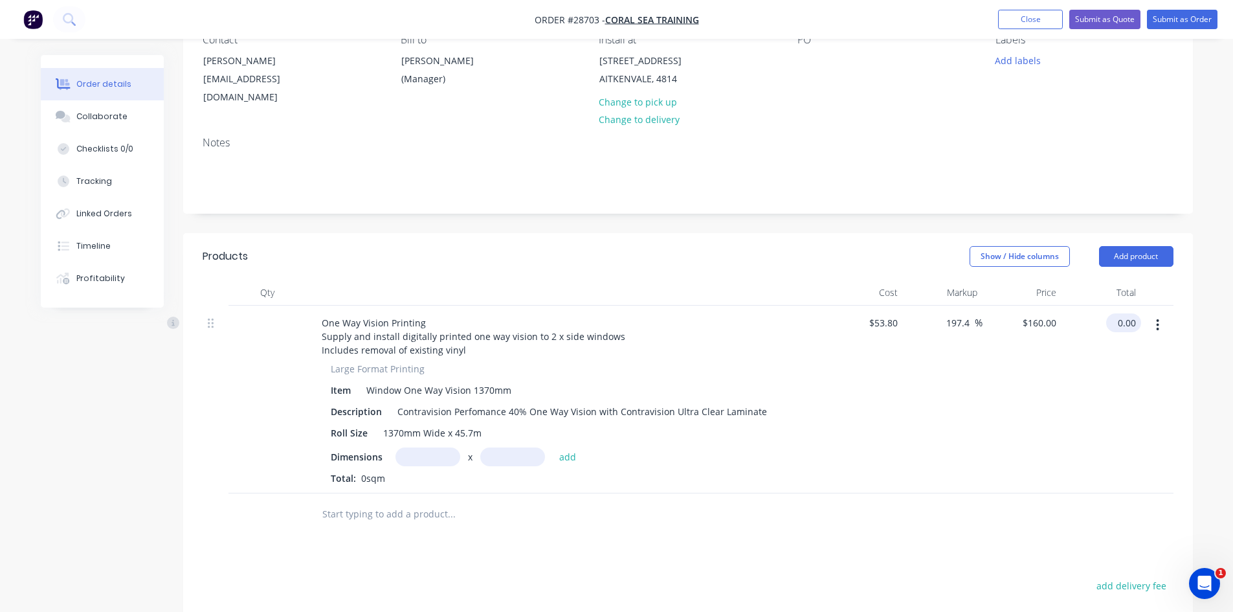
click at [1118, 313] on input "0.00" at bounding box center [1126, 322] width 30 height 19
click at [896, 313] on input "53.8" at bounding box center [885, 322] width 35 height 19
click at [885, 313] on input "53.8" at bounding box center [885, 322] width 35 height 19
click at [1015, 313] on div "160.0012 $160.0012" at bounding box center [1034, 322] width 56 height 19
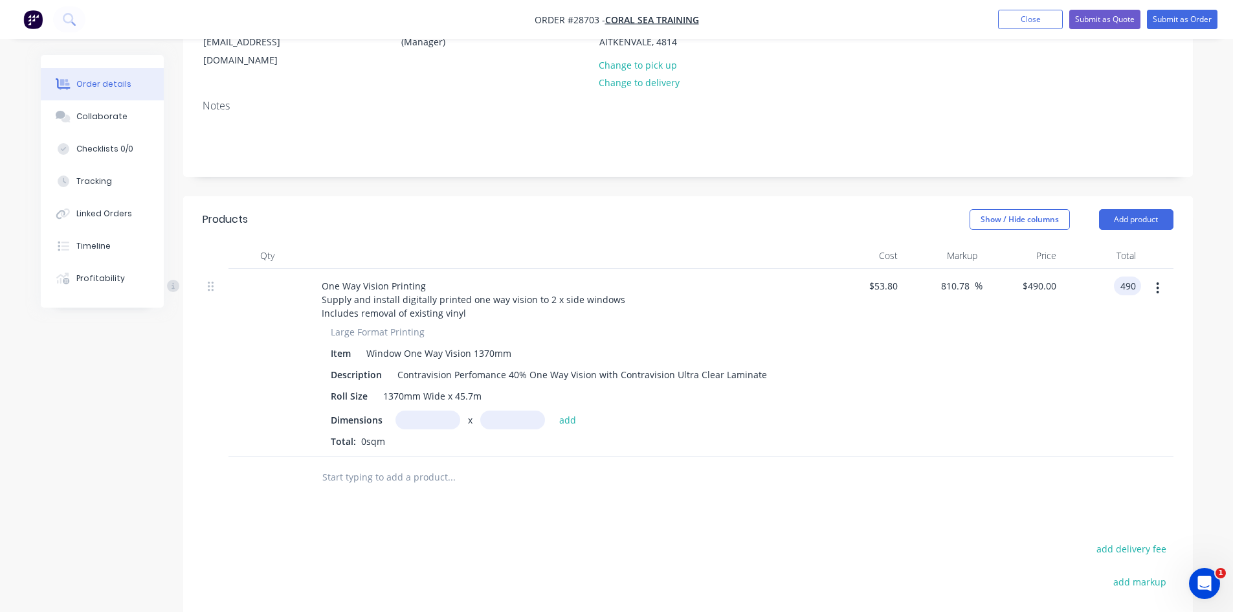
scroll to position [259, 0]
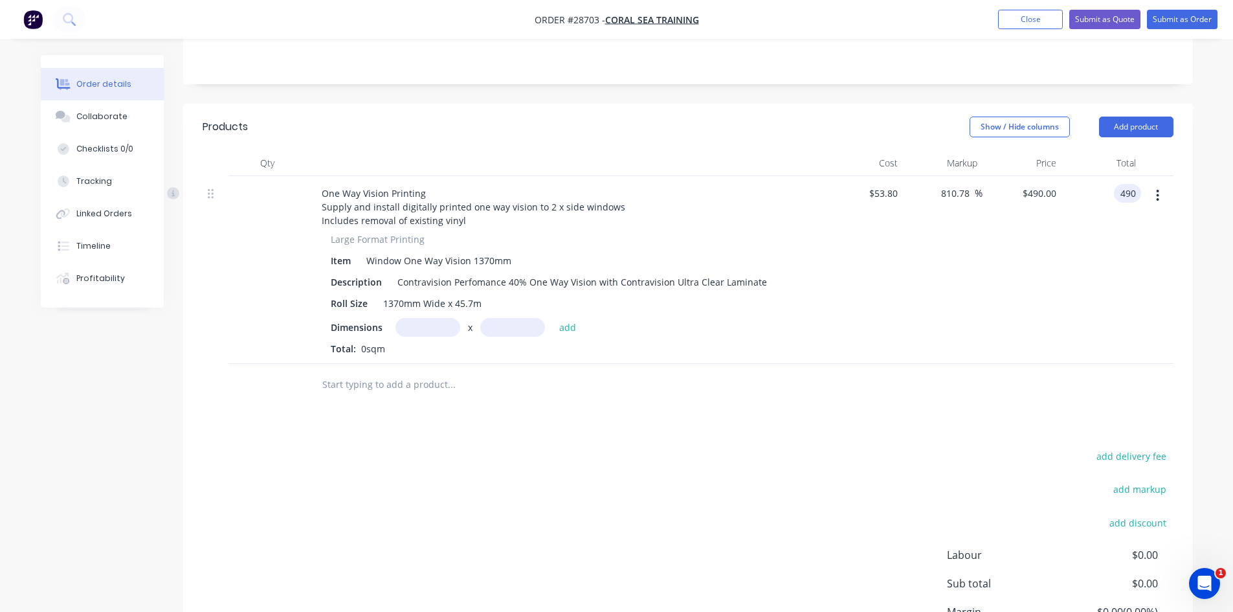
click at [1018, 379] on div at bounding box center [688, 385] width 971 height 42
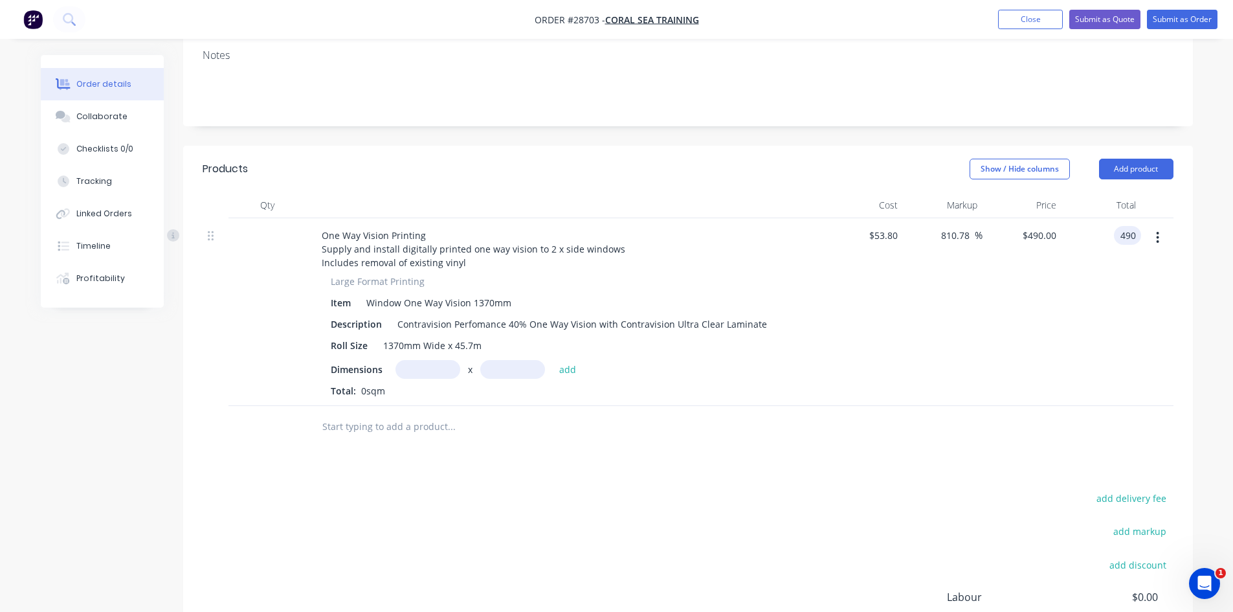
scroll to position [194, 0]
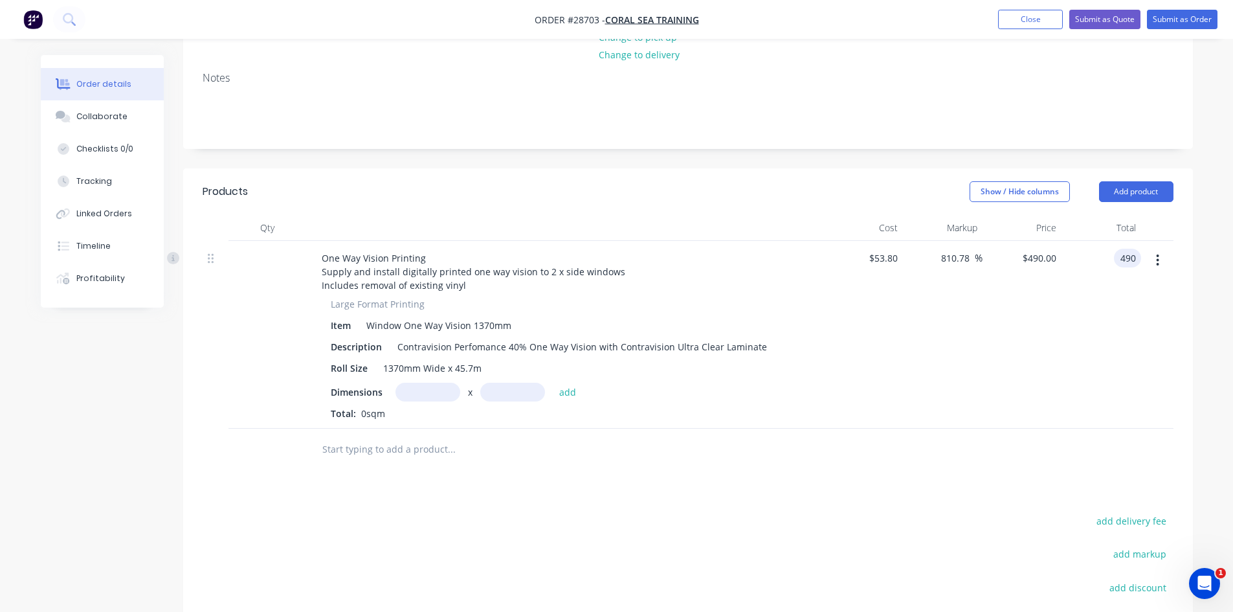
click at [1162, 248] on button "button" at bounding box center [1157, 259] width 30 height 23
click at [955, 288] on div "810.78 810.78 %" at bounding box center [943, 335] width 80 height 188
click at [436, 383] on input "text" at bounding box center [427, 391] width 65 height 19
click at [925, 302] on div "810.78 810.78 %" at bounding box center [943, 335] width 80 height 188
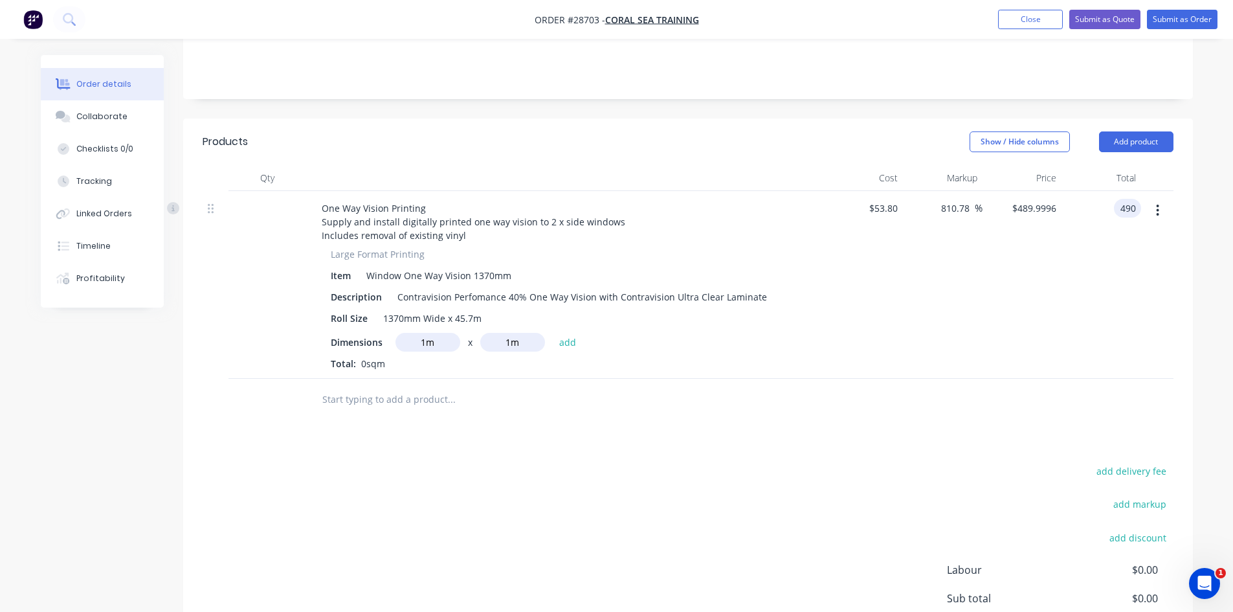
scroll to position [259, 0]
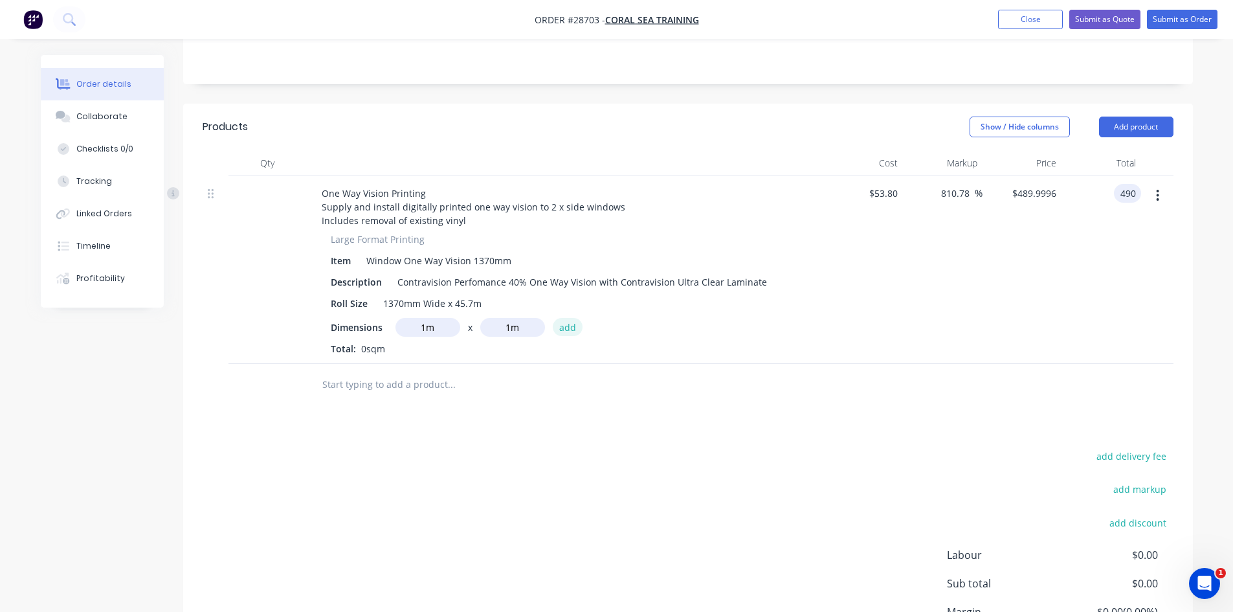
click at [570, 318] on button "add" at bounding box center [568, 326] width 30 height 17
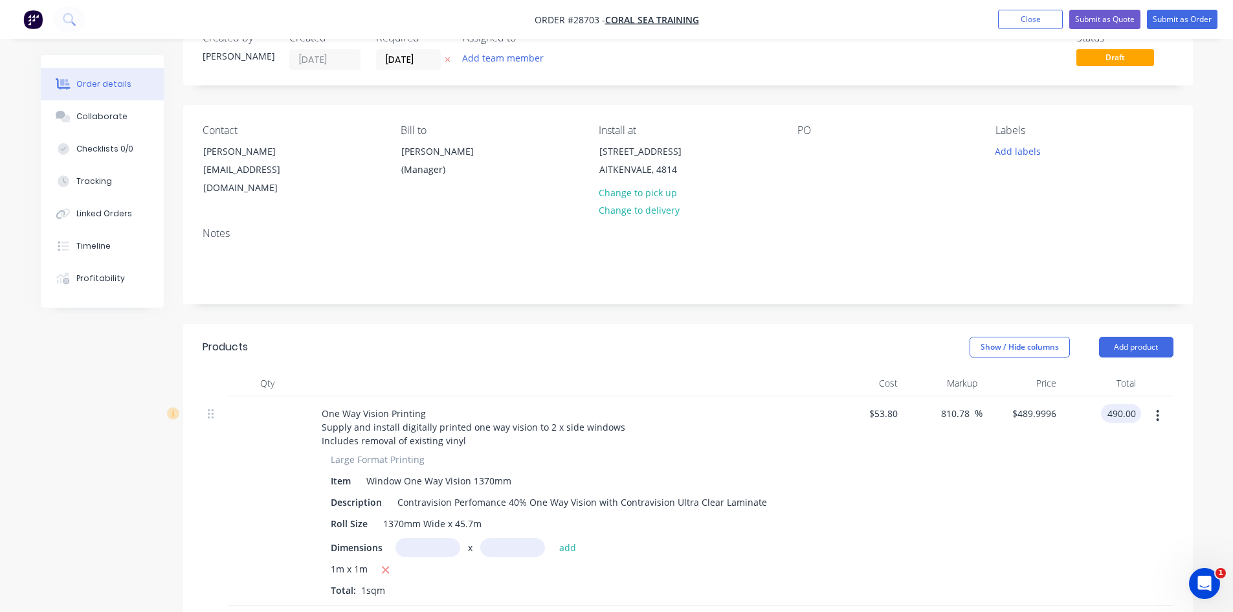
scroll to position [0, 0]
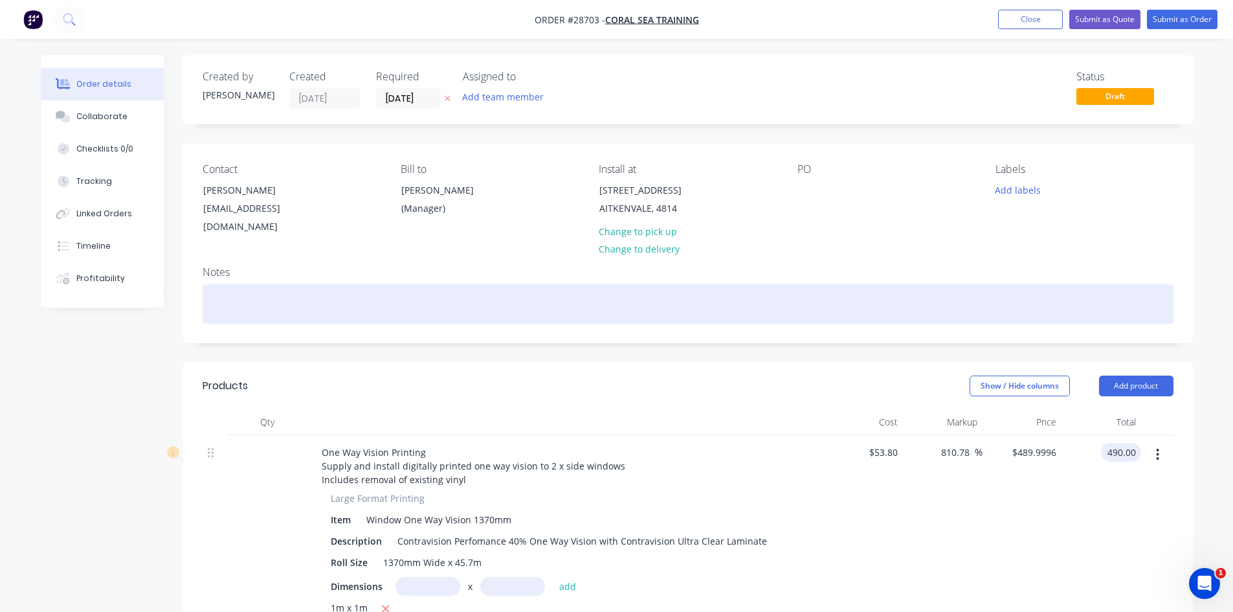
click at [209, 286] on div at bounding box center [688, 303] width 971 height 39
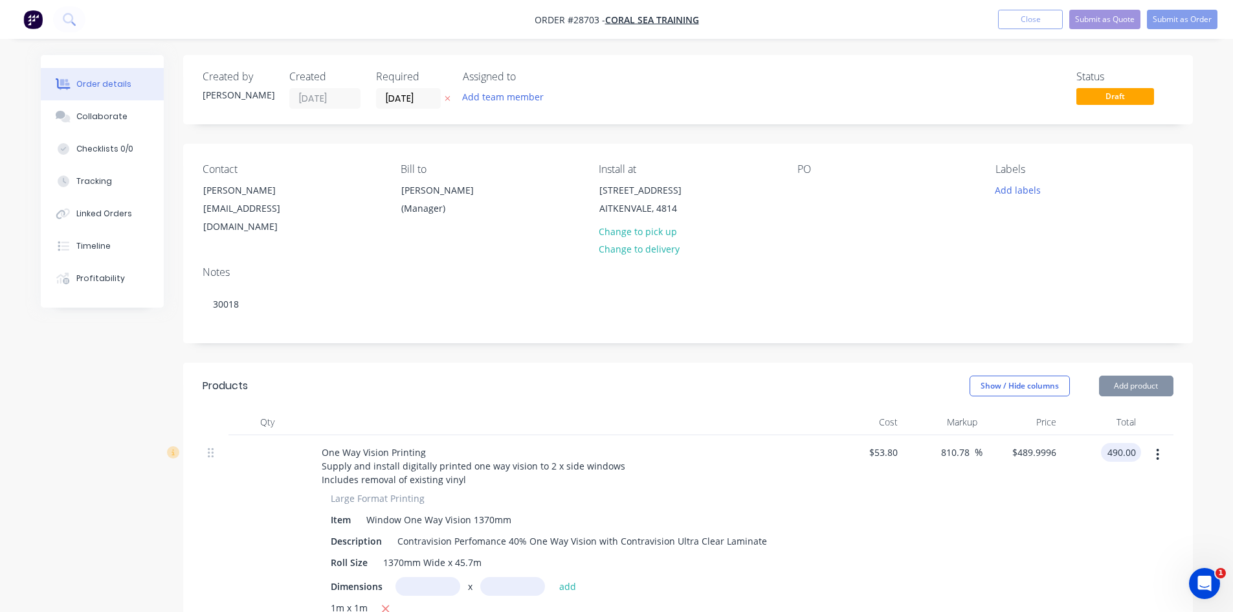
click at [273, 411] on div "Qty" at bounding box center [267, 422] width 78 height 26
click at [1177, 23] on button "Submit as Order" at bounding box center [1182, 19] width 71 height 19
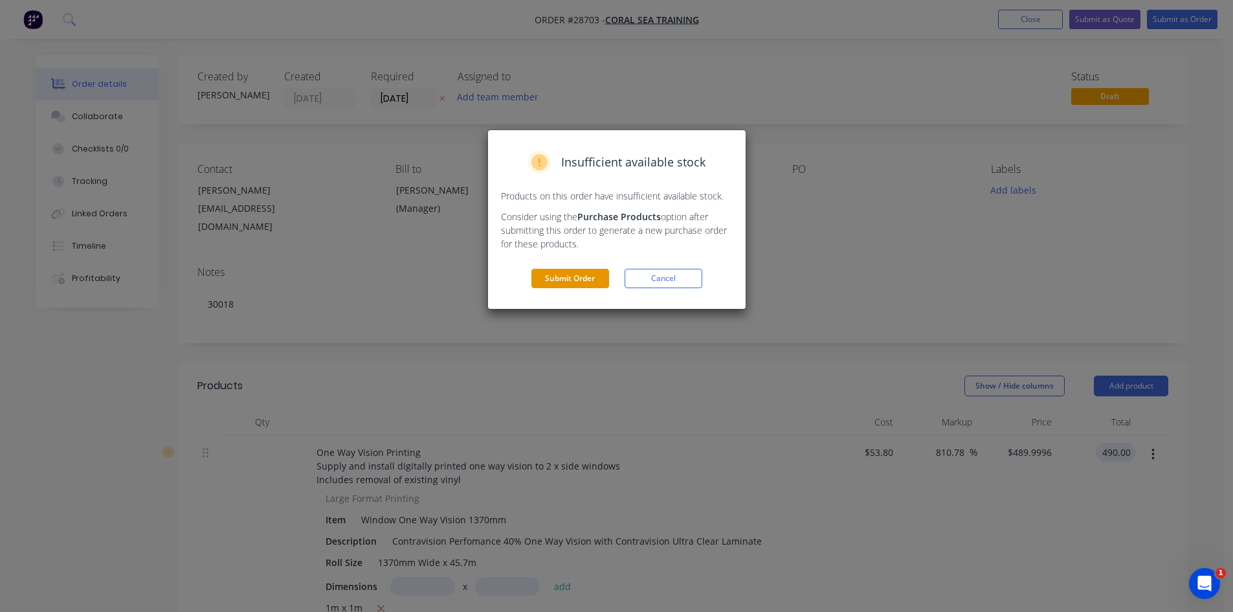
click at [577, 276] on button "Submit Order" at bounding box center [570, 278] width 78 height 19
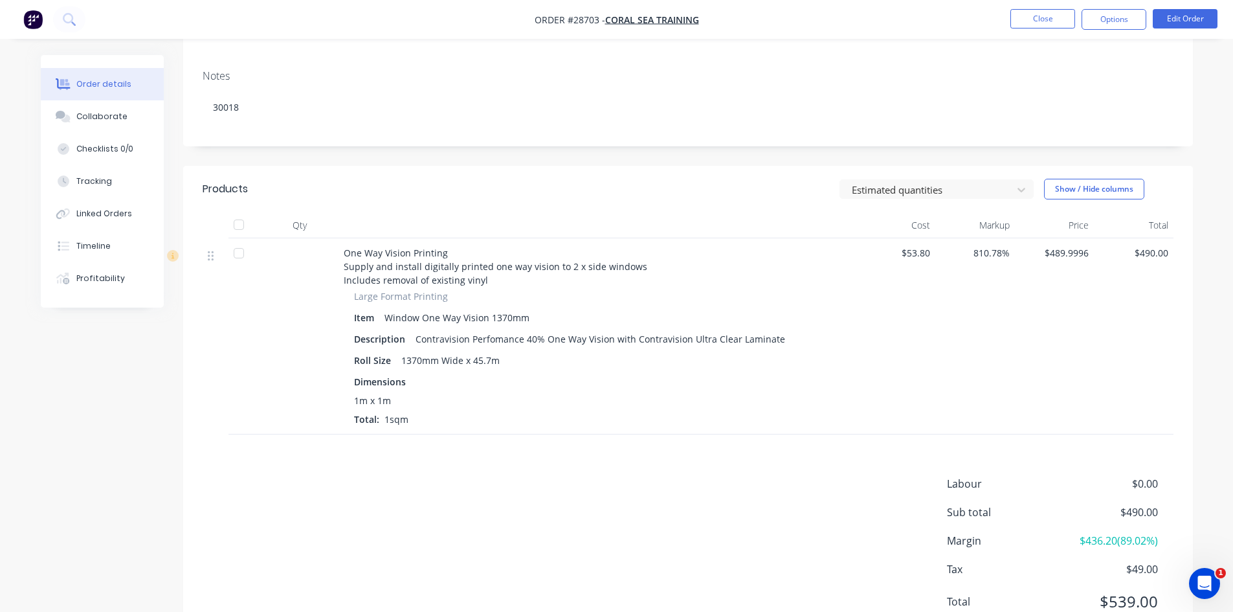
scroll to position [234, 0]
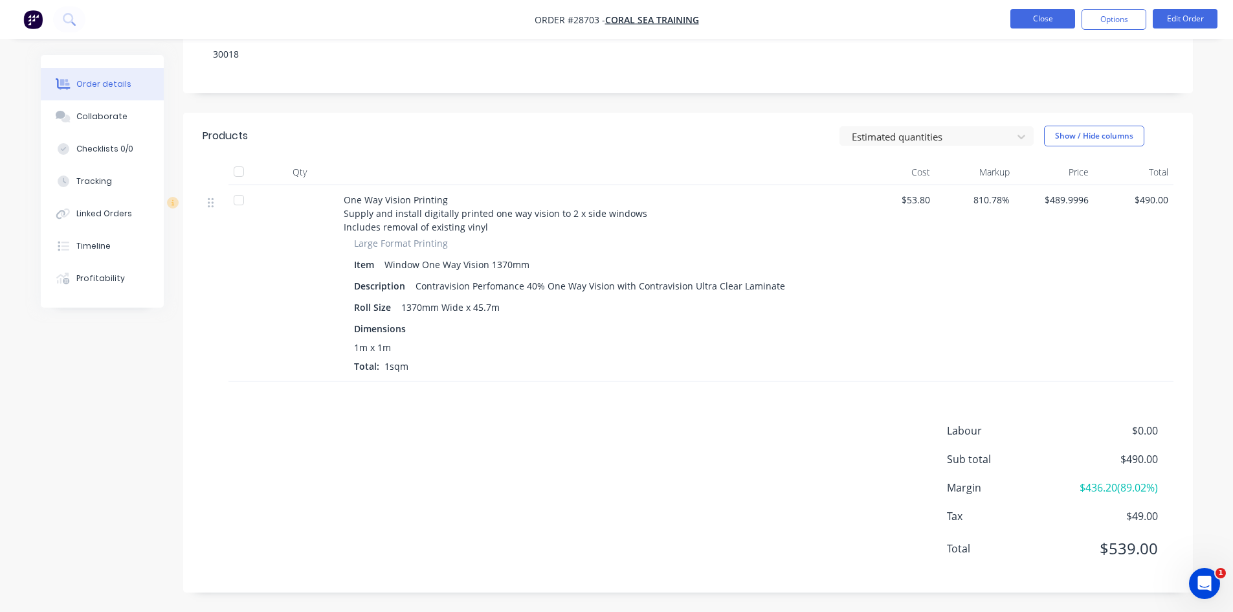
click at [1048, 18] on button "Close" at bounding box center [1042, 18] width 65 height 19
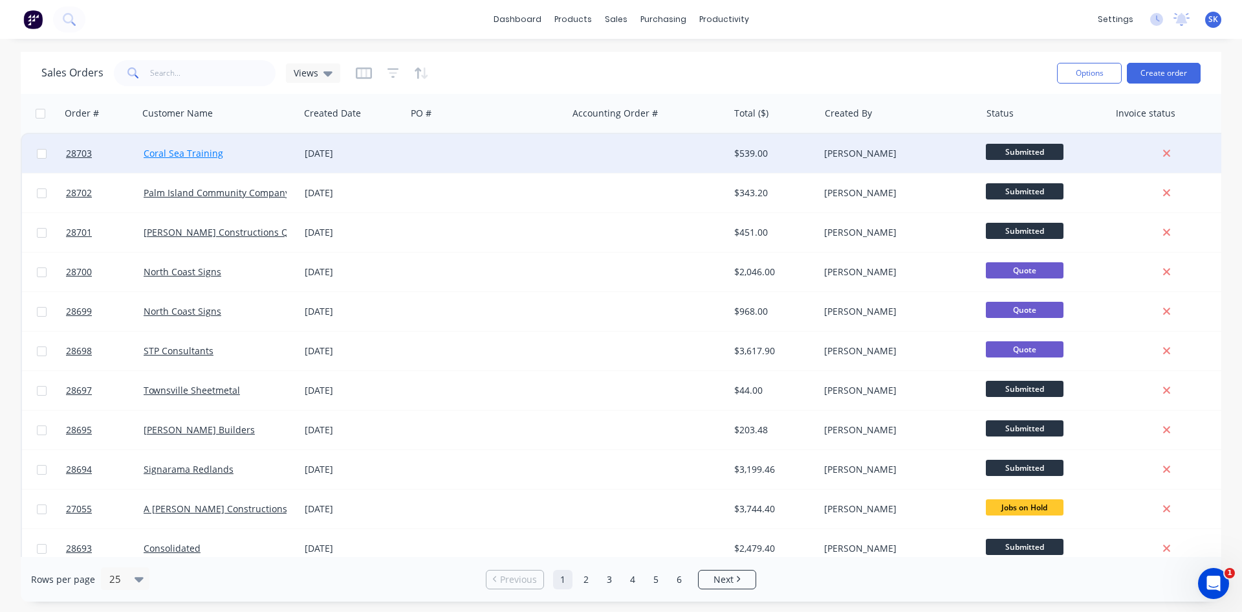
click at [179, 153] on link "Coral Sea Training" at bounding box center [184, 153] width 80 height 12
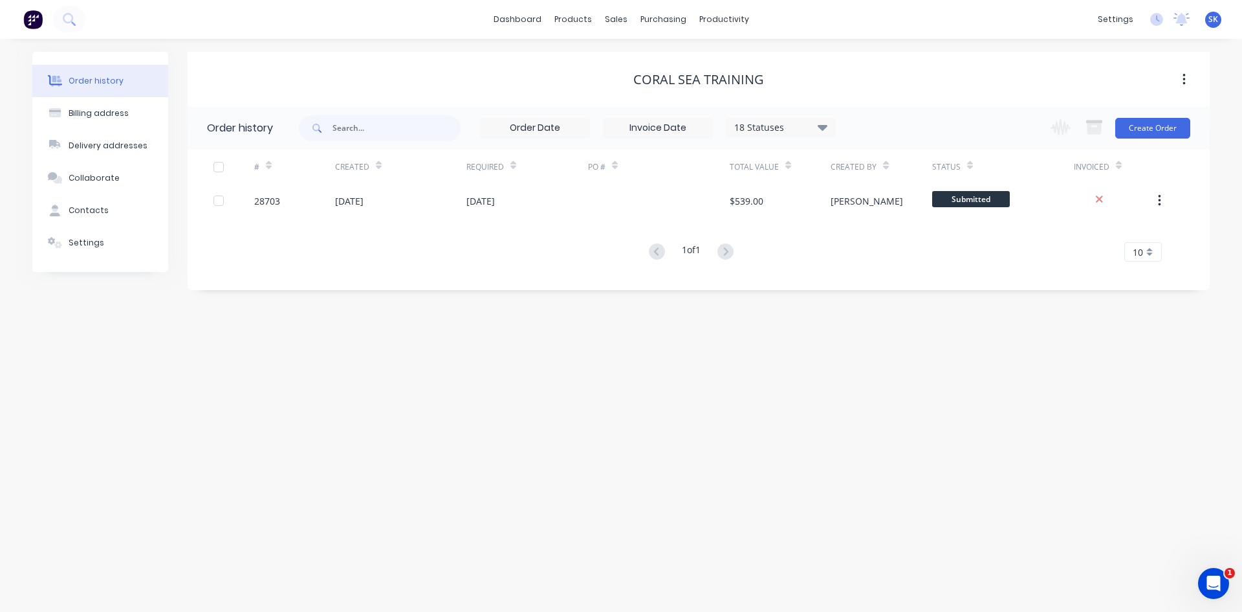
click at [1188, 76] on button "button" at bounding box center [1184, 79] width 30 height 23
click at [390, 410] on div "Order history Billing address Delivery addresses Collaborate Contacts Settings …" at bounding box center [621, 325] width 1242 height 573
click at [67, 207] on button "Contacts" at bounding box center [100, 210] width 136 height 32
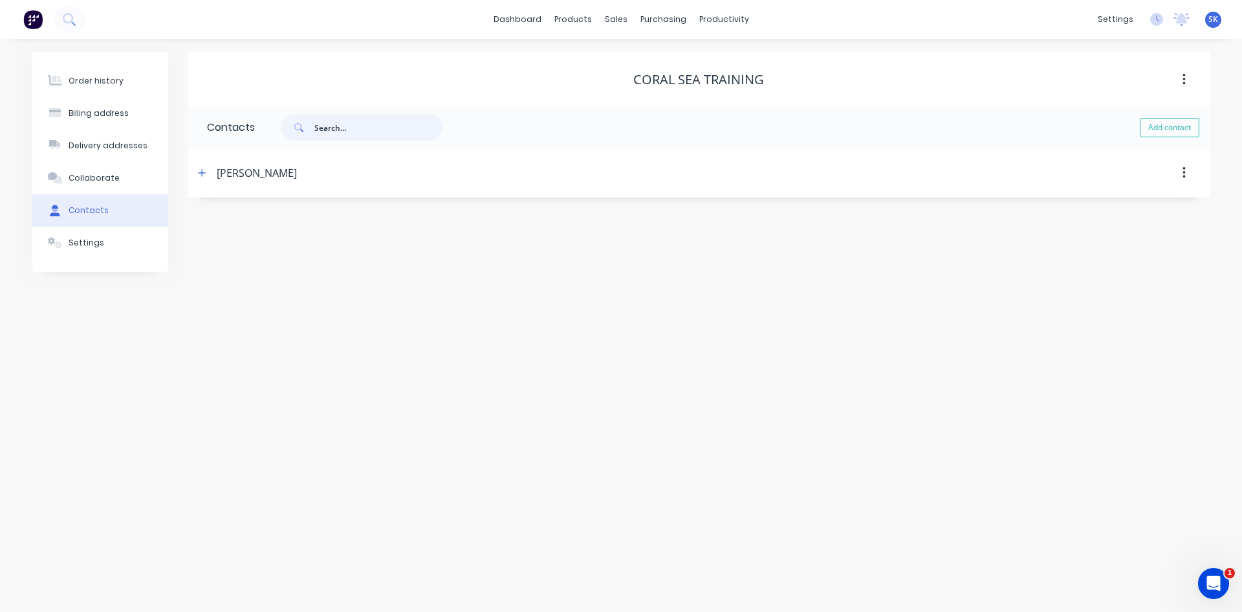
click at [317, 129] on input "text" at bounding box center [379, 128] width 128 height 26
click at [1167, 120] on button "Add contact" at bounding box center [1170, 127] width 60 height 19
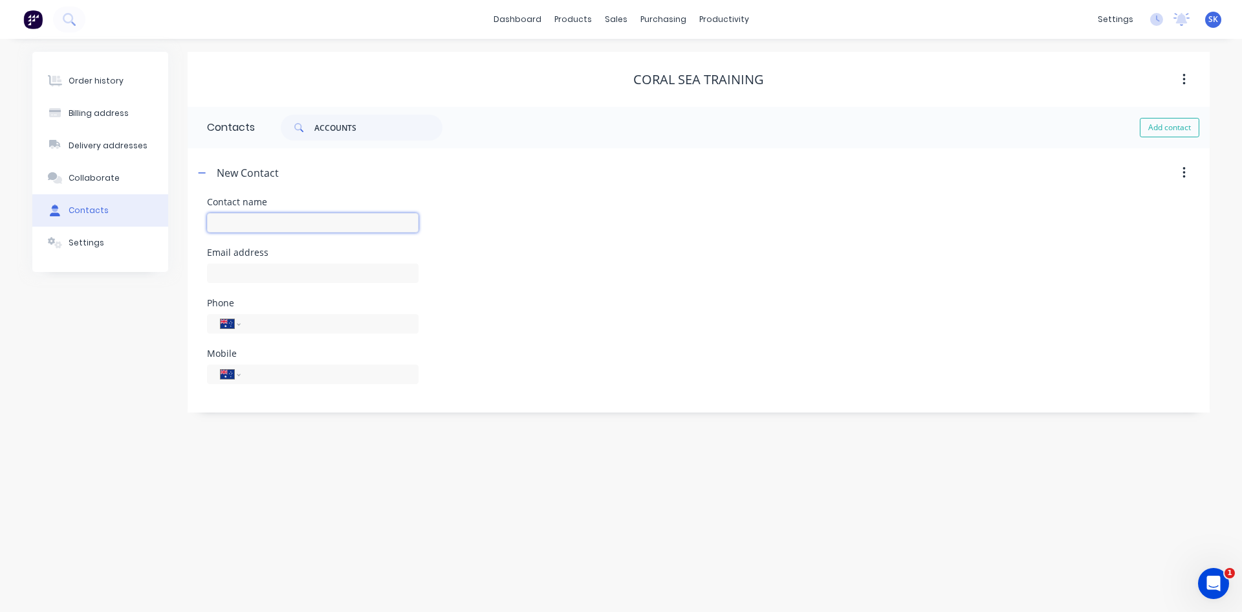
click at [244, 226] on input "text" at bounding box center [313, 222] width 212 height 19
drag, startPoint x: 241, startPoint y: 278, endPoint x: 124, endPoint y: 287, distance: 118.2
click at [124, 287] on div "Order history Billing address Delivery addresses Collaborate Contacts Settings …" at bounding box center [621, 256] width 1178 height 409
click at [557, 353] on div "Mobile International [GEOGRAPHIC_DATA] [GEOGRAPHIC_DATA] [GEOGRAPHIC_DATA] [GEO…" at bounding box center [699, 374] width 984 height 50
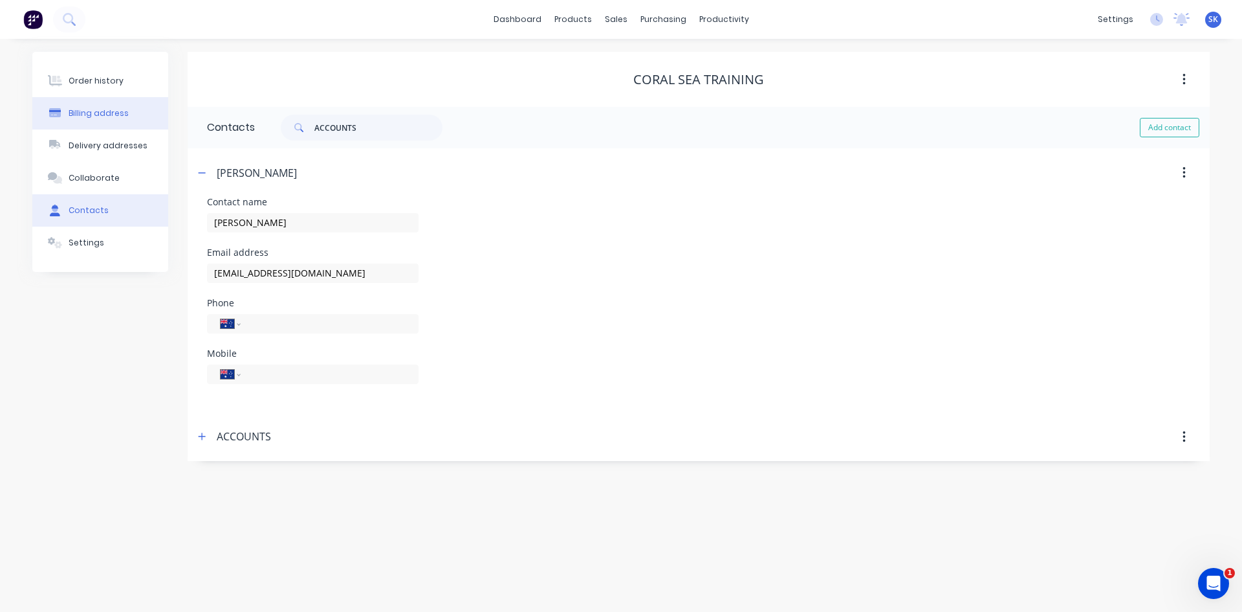
click at [94, 107] on button "Billing address" at bounding box center [100, 113] width 136 height 32
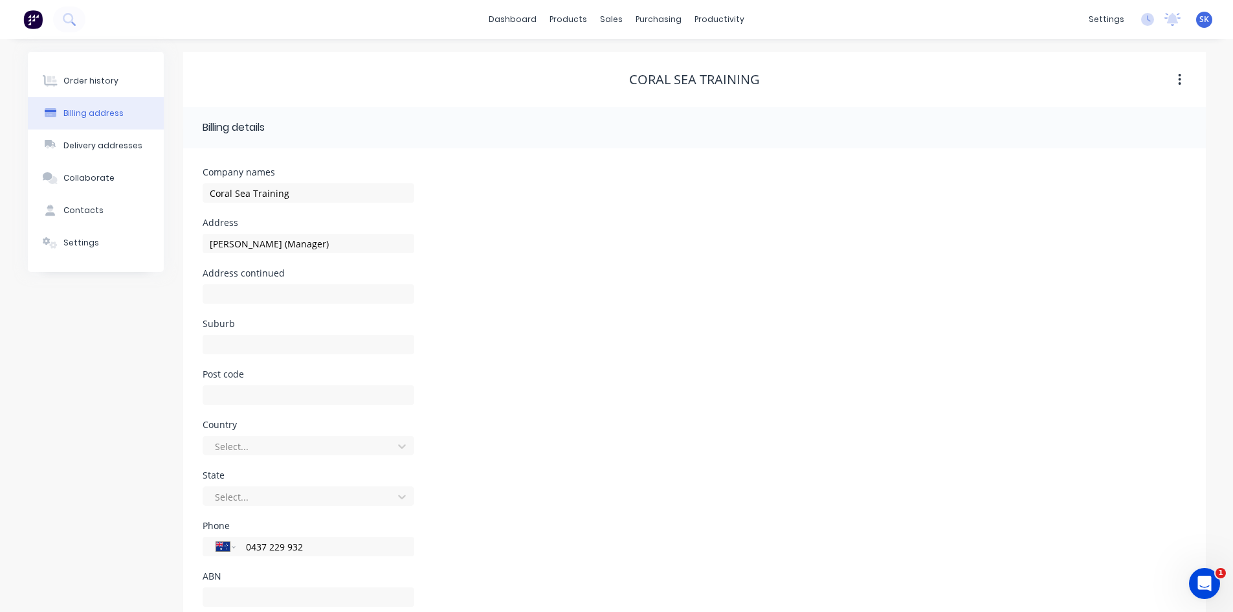
click at [1209, 20] on div "SK Advantage Signs [PERSON_NAME] Power User Profile Sign out" at bounding box center [1204, 20] width 16 height 16
click at [1176, 85] on button "button" at bounding box center [1179, 79] width 30 height 23
click at [604, 19] on div "sales" at bounding box center [611, 19] width 36 height 19
click at [663, 56] on div "Sales Orders" at bounding box center [659, 62] width 53 height 12
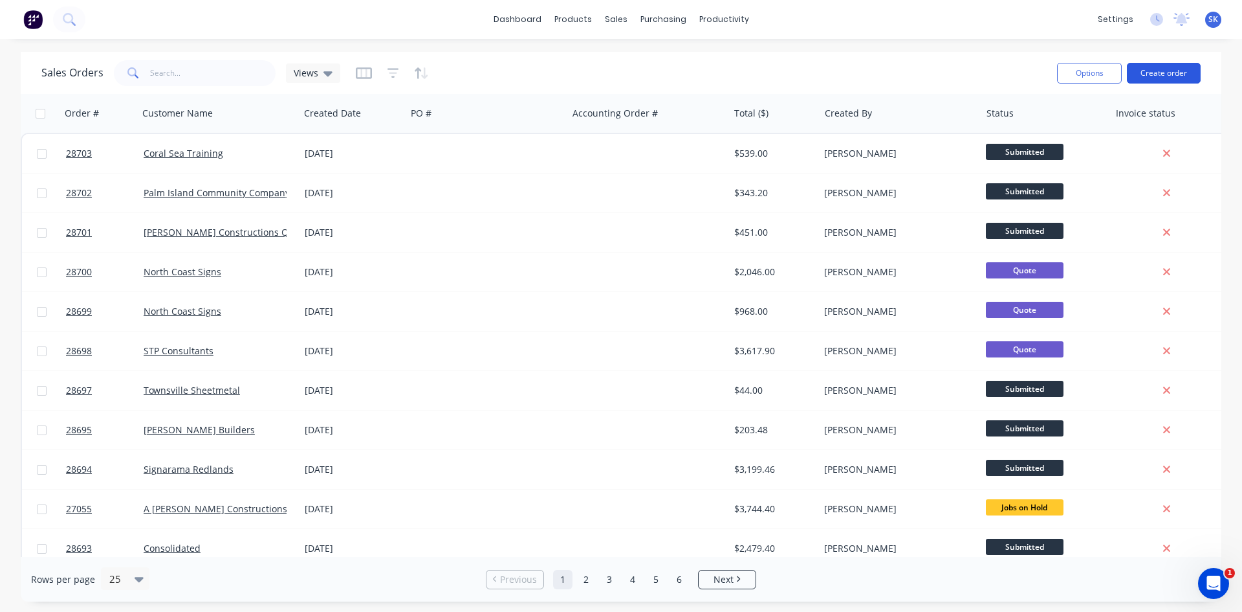
click at [1182, 72] on button "Create order" at bounding box center [1164, 73] width 74 height 21
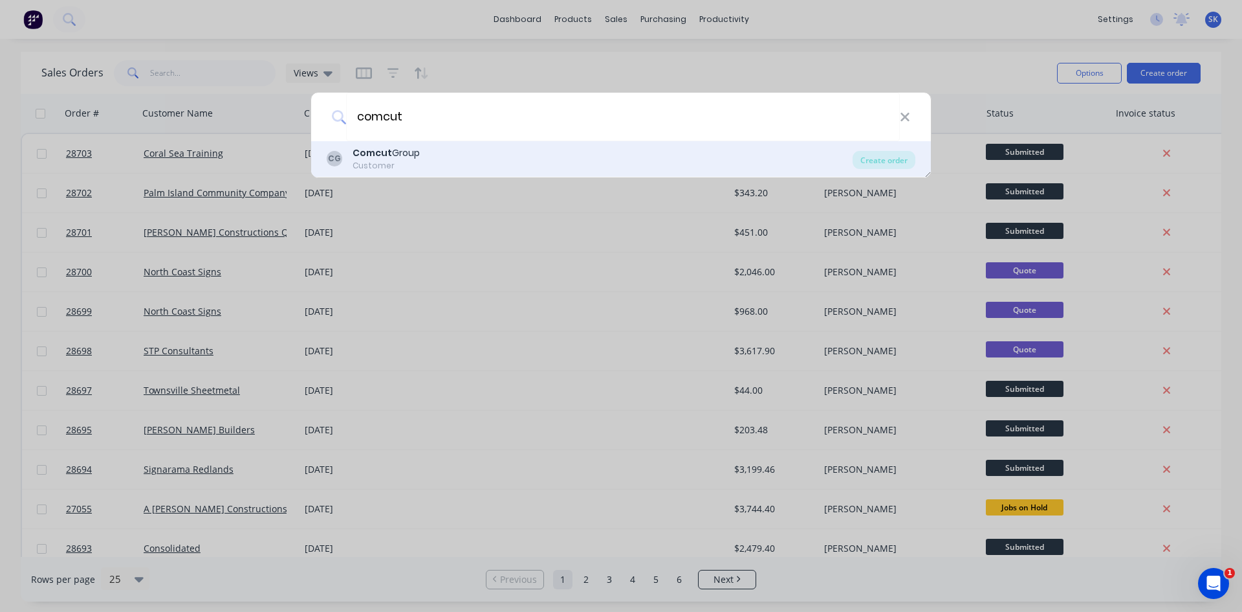
click at [435, 155] on div "CG Comcut Group Customer" at bounding box center [590, 158] width 526 height 25
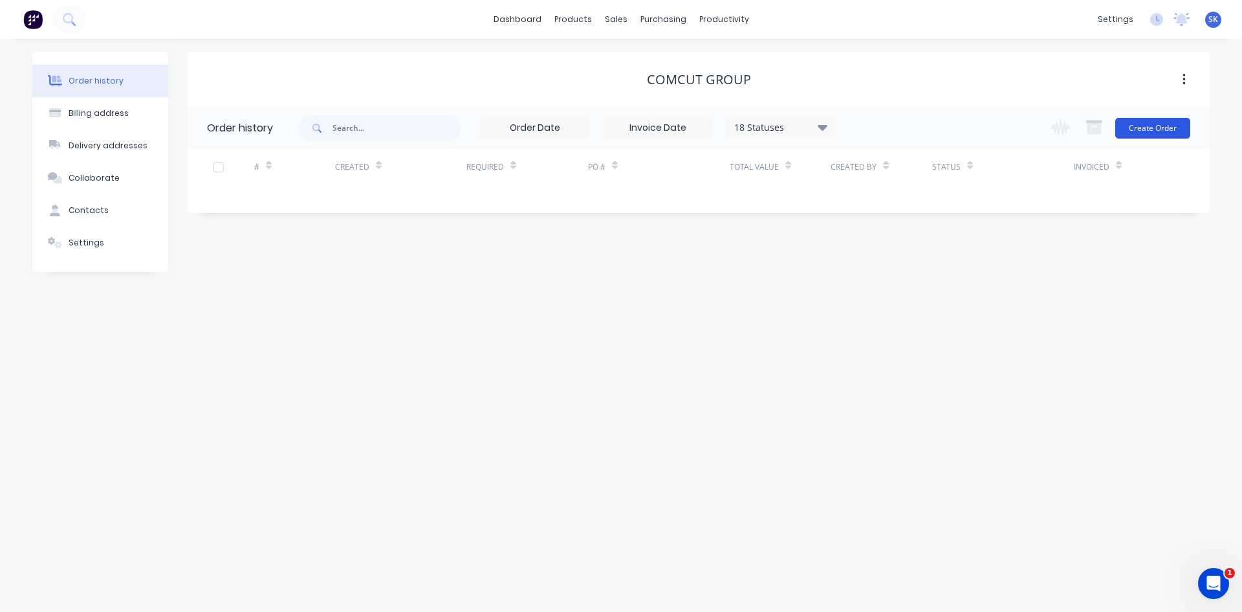
click at [1147, 137] on button "Create Order" at bounding box center [1153, 128] width 75 height 21
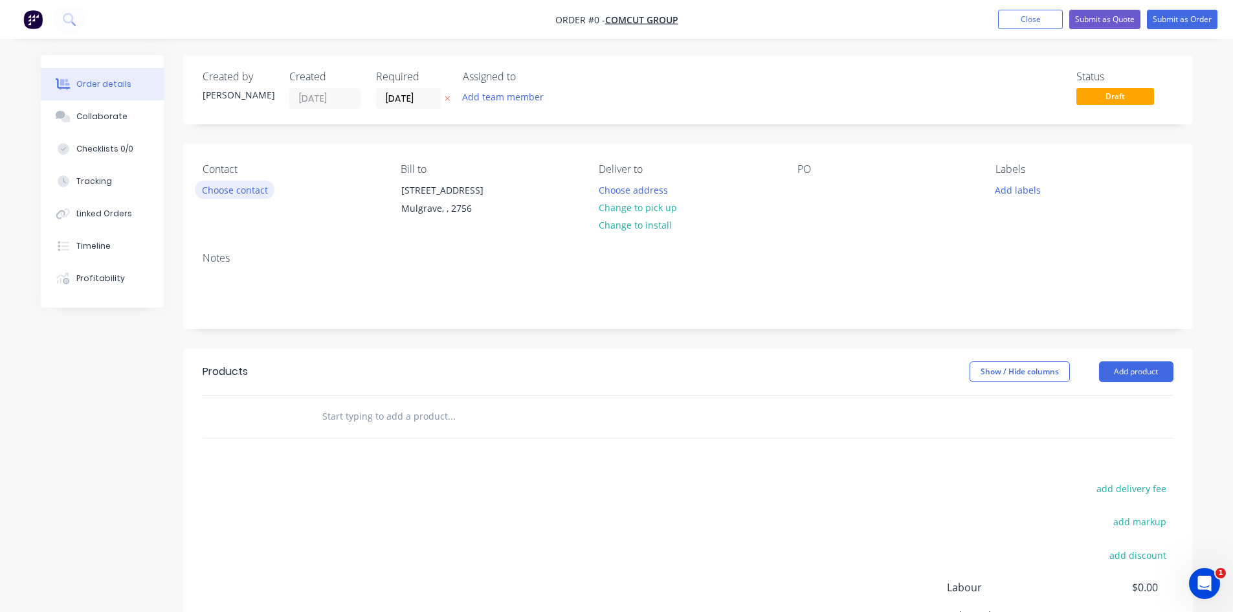
click at [247, 191] on button "Choose contact" at bounding box center [235, 189] width 80 height 17
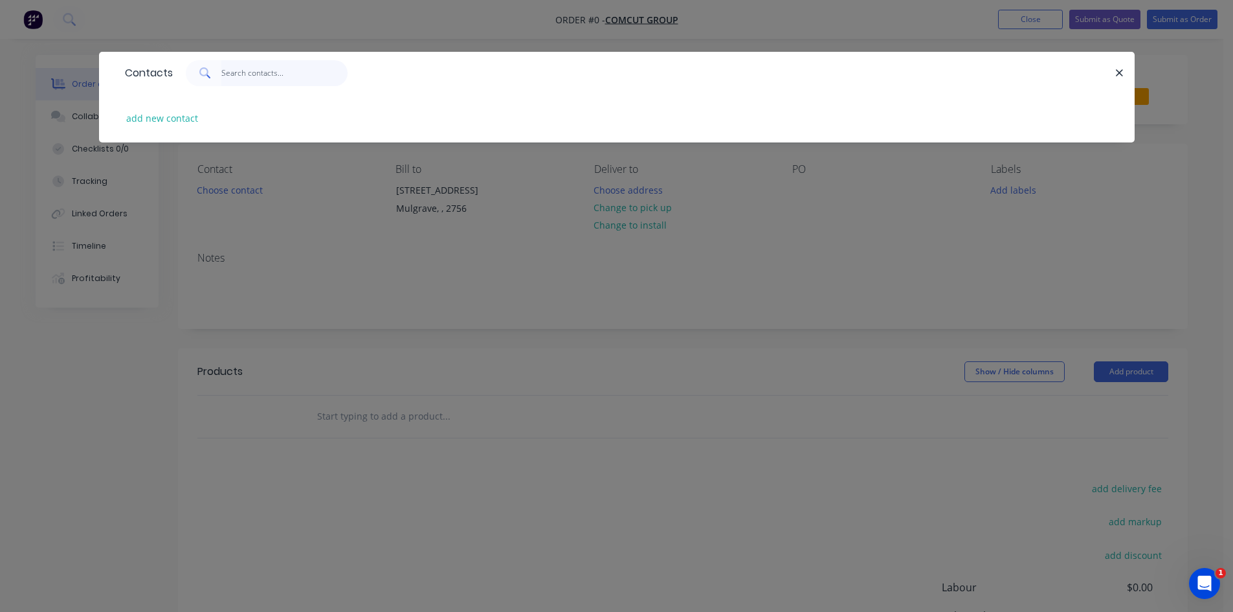
click at [248, 69] on input "text" at bounding box center [284, 73] width 126 height 26
click at [171, 120] on button "add new contact" at bounding box center [162, 117] width 85 height 17
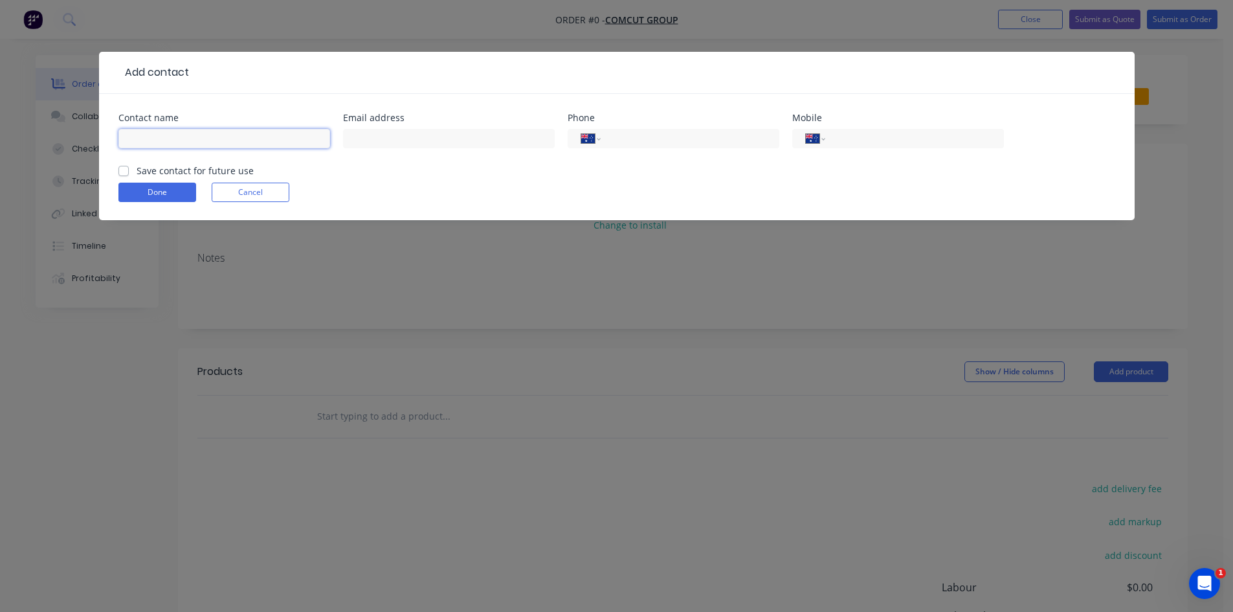
click at [171, 144] on input "text" at bounding box center [224, 138] width 212 height 19
paste input "[PERSON_NAME] <[PERSON_NAME][EMAIL_ADDRESS][DOMAIN_NAME]>"
drag, startPoint x: 423, startPoint y: 138, endPoint x: 39, endPoint y: 150, distance: 384.6
click at [39, 150] on div "Add contact Contact name [PERSON_NAME] Email address [PERSON_NAME] <[PERSON_NAM…" at bounding box center [616, 306] width 1233 height 612
click at [137, 168] on label "Save contact for future use" at bounding box center [195, 171] width 117 height 14
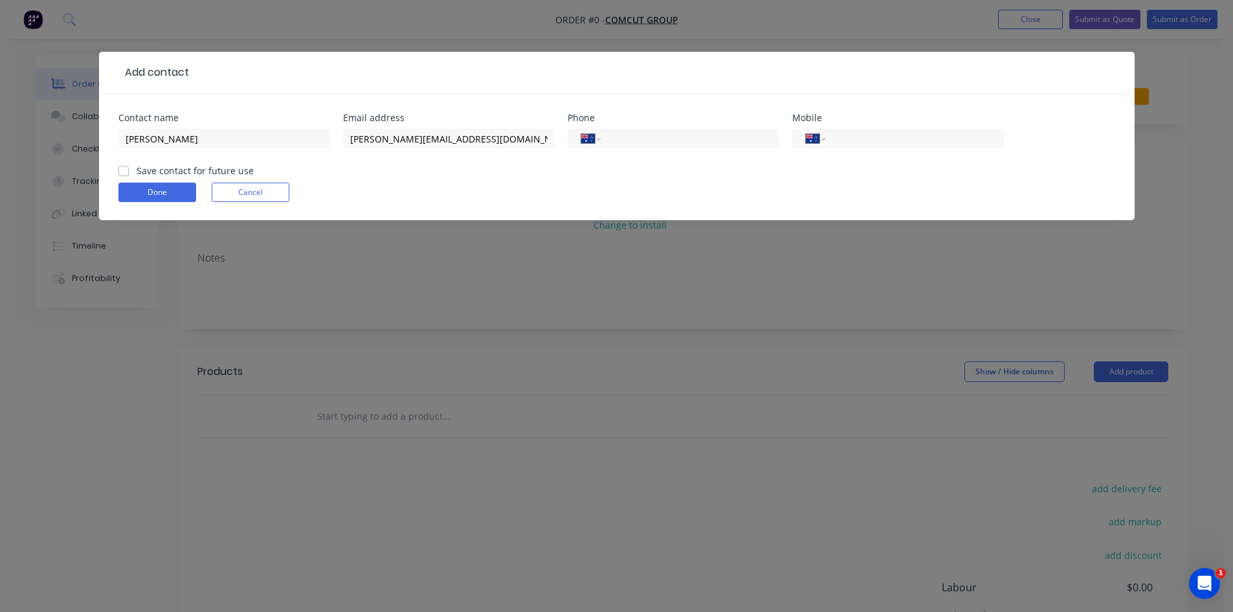
click at [121, 168] on input "Save contact for future use" at bounding box center [123, 170] width 10 height 12
click at [683, 130] on div "International [GEOGRAPHIC_DATA] [GEOGRAPHIC_DATA] [GEOGRAPHIC_DATA] [GEOGRAPHIC…" at bounding box center [674, 138] width 212 height 19
click at [652, 138] on input "tel" at bounding box center [687, 138] width 155 height 15
paste input "[PHONE_NUMBER]"
click at [153, 187] on button "Done" at bounding box center [157, 191] width 78 height 19
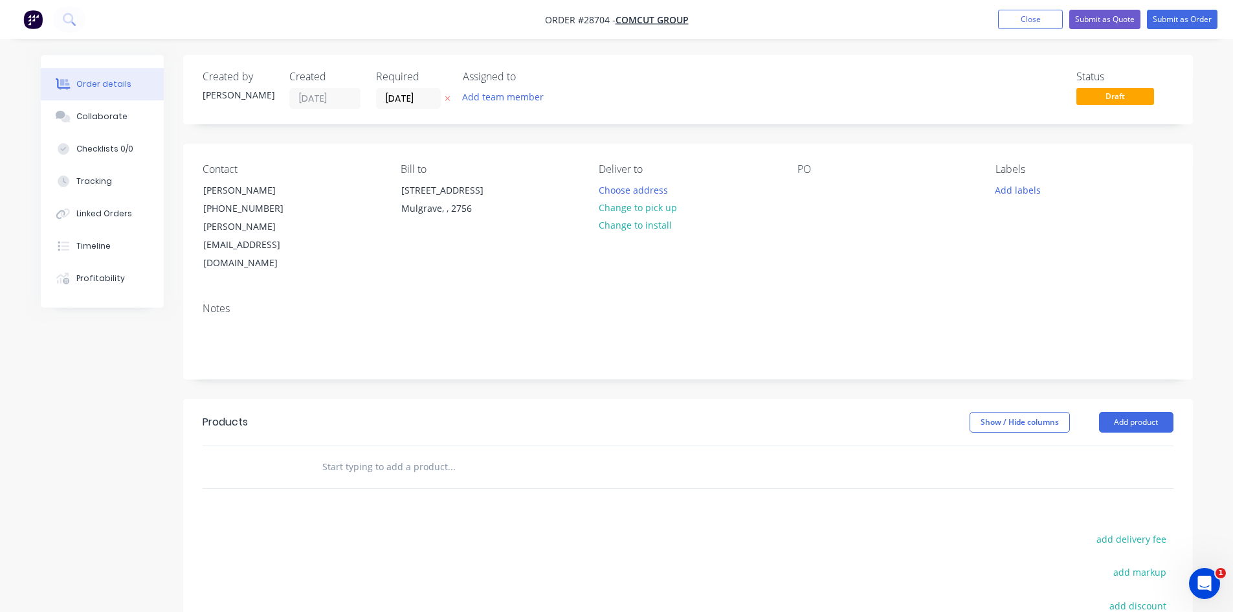
click at [338, 454] on input "text" at bounding box center [451, 467] width 259 height 26
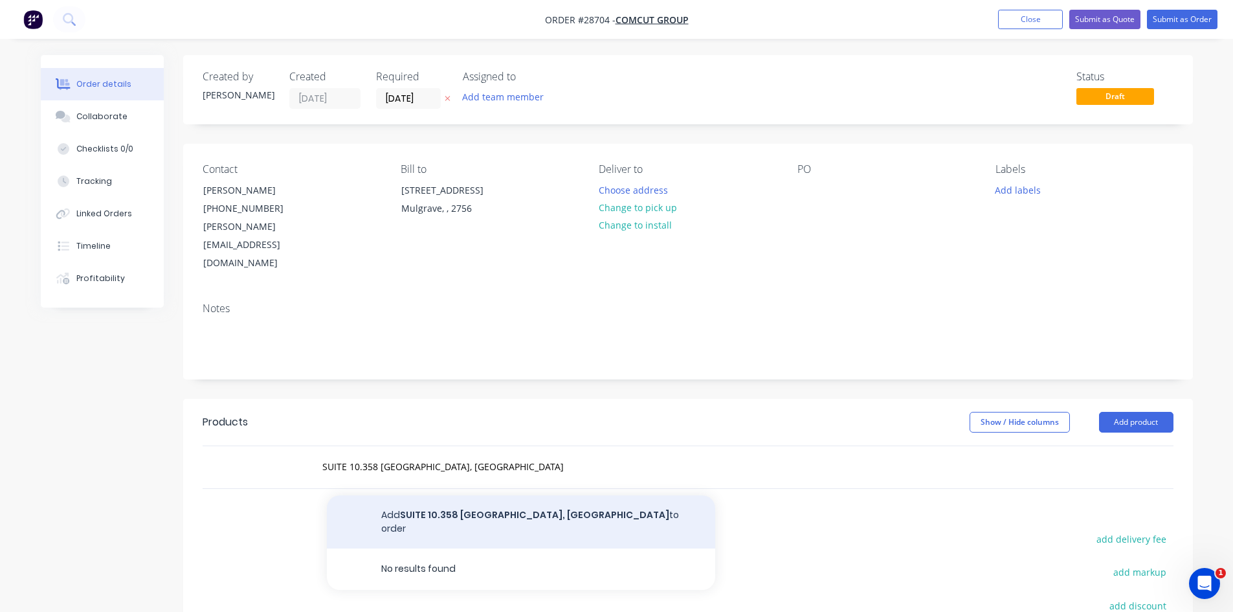
click at [470, 495] on button "Add [STREET_ADDRESS] to order" at bounding box center [521, 521] width 388 height 53
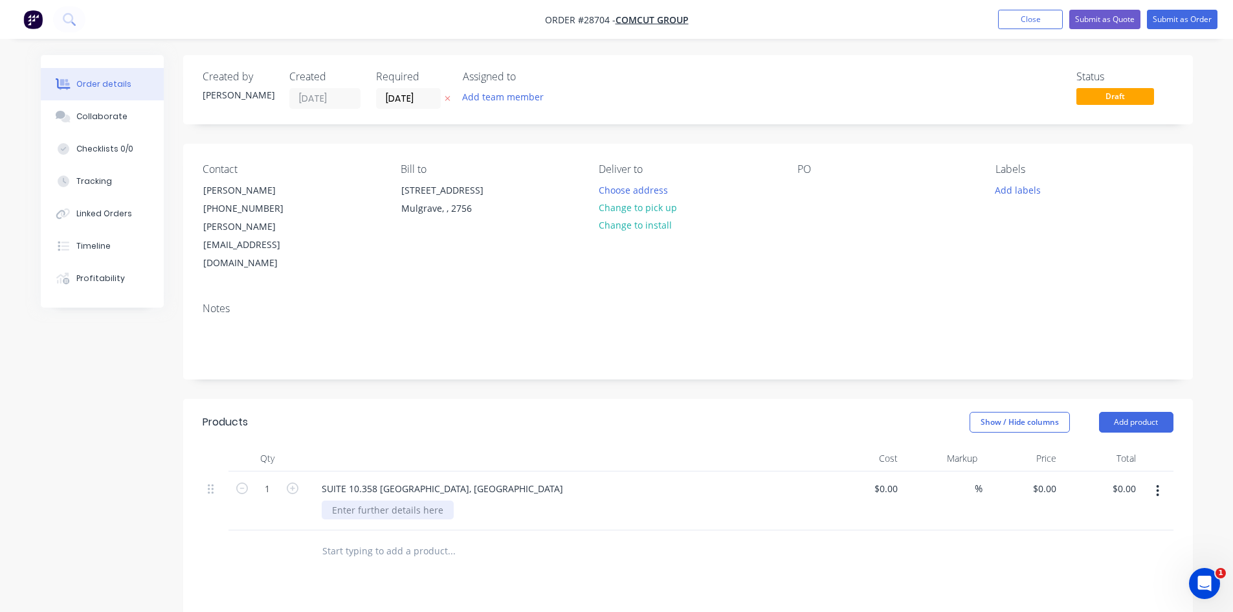
click at [344, 500] on div at bounding box center [388, 509] width 132 height 19
click at [659, 185] on button "Choose address" at bounding box center [632, 189] width 83 height 17
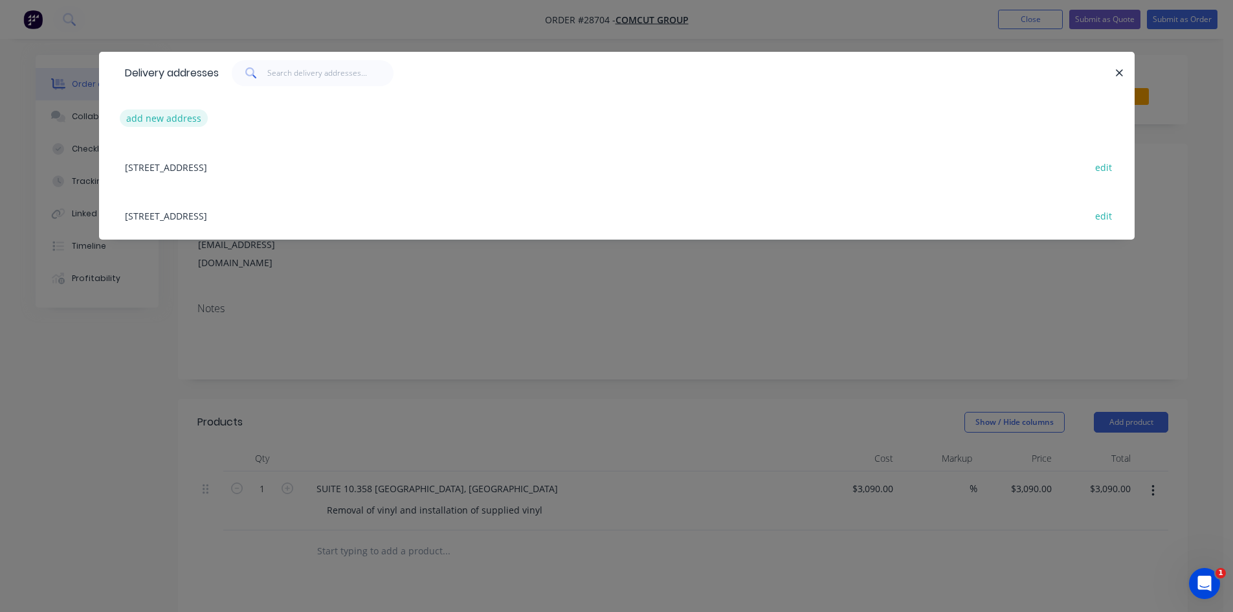
click at [158, 111] on button "add new address" at bounding box center [164, 117] width 89 height 17
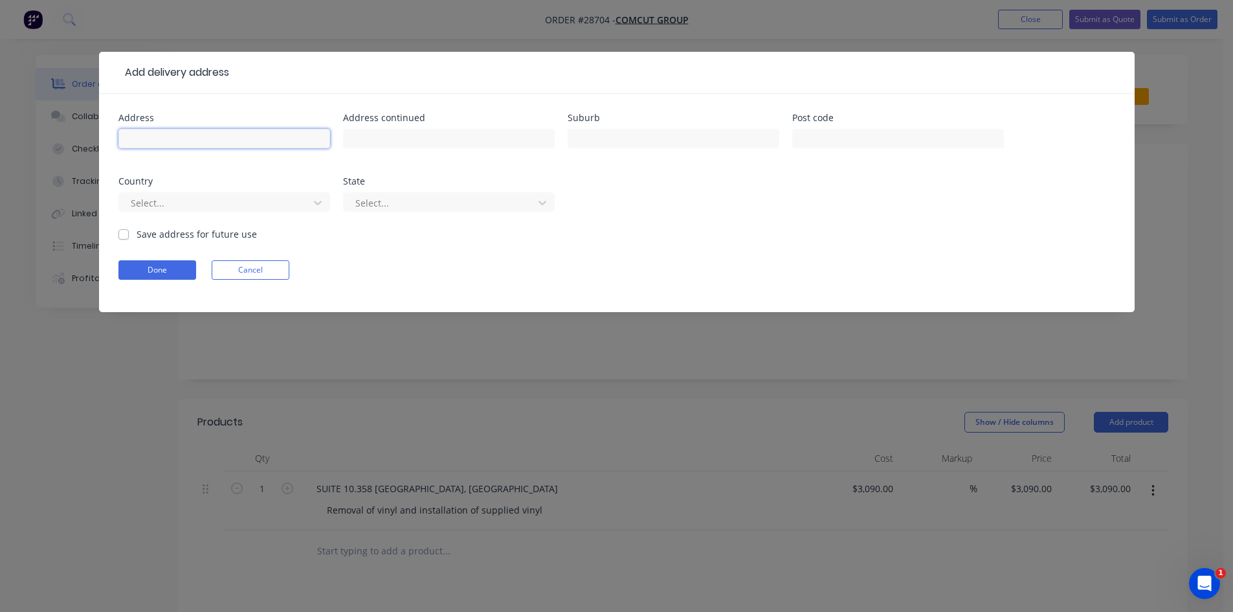
click at [161, 135] on input "text" at bounding box center [224, 138] width 212 height 19
click at [137, 231] on label "Save address for future use" at bounding box center [197, 234] width 120 height 14
click at [123, 231] on input "Save address for future use" at bounding box center [123, 233] width 10 height 12
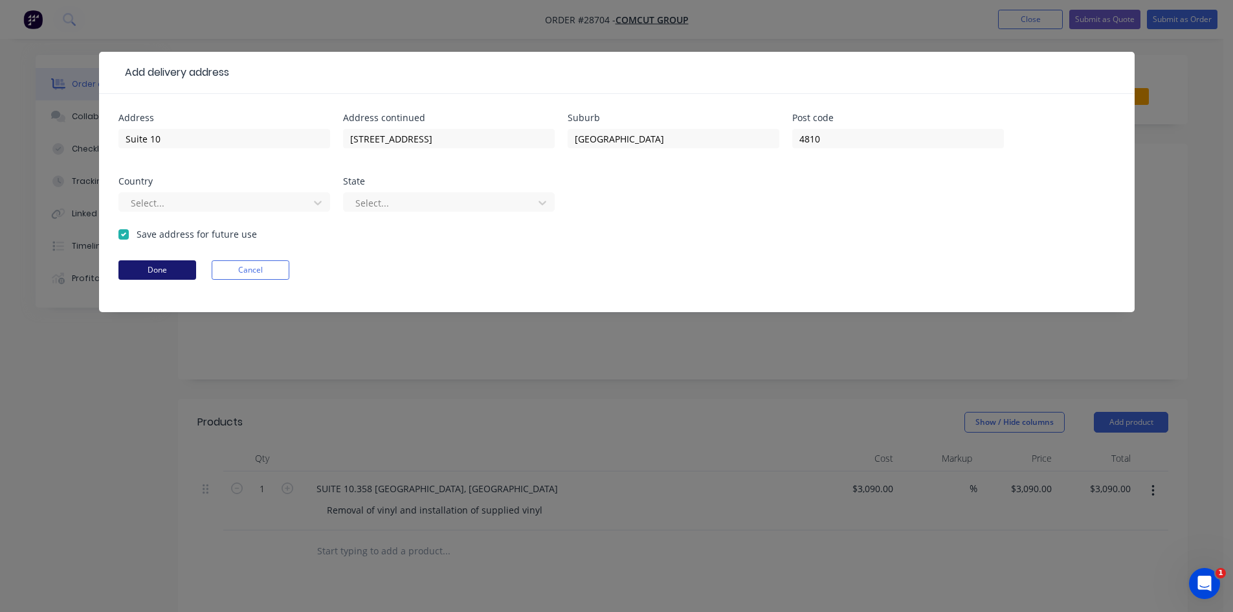
click at [162, 271] on button "Done" at bounding box center [157, 269] width 78 height 19
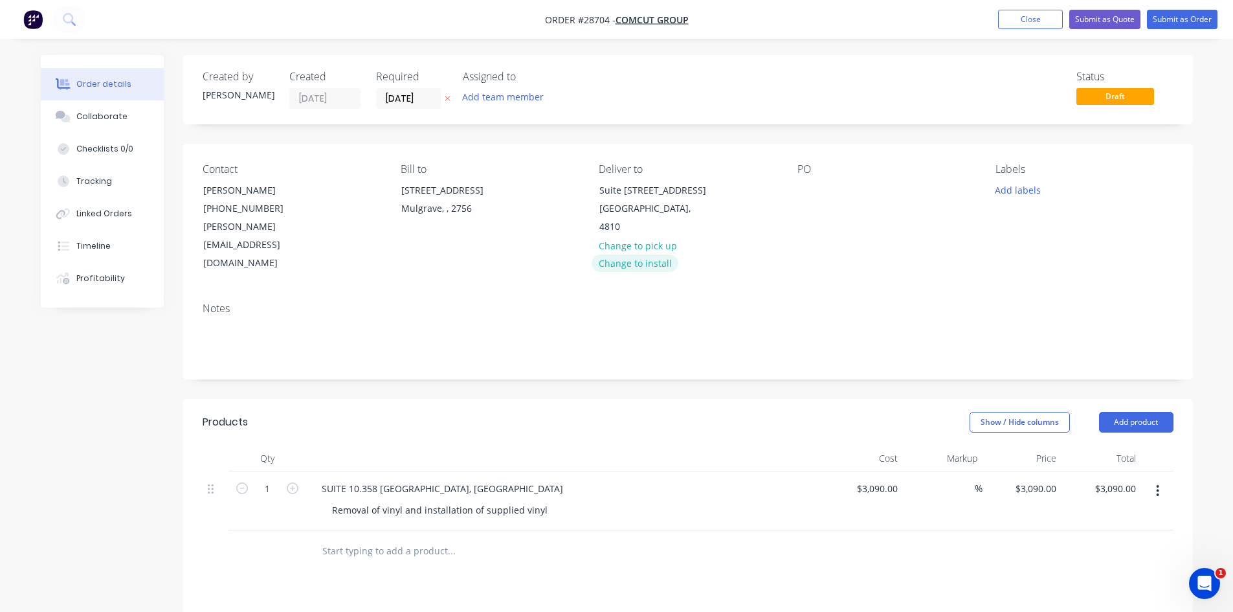
click at [646, 269] on button "Change to install" at bounding box center [634, 262] width 87 height 17
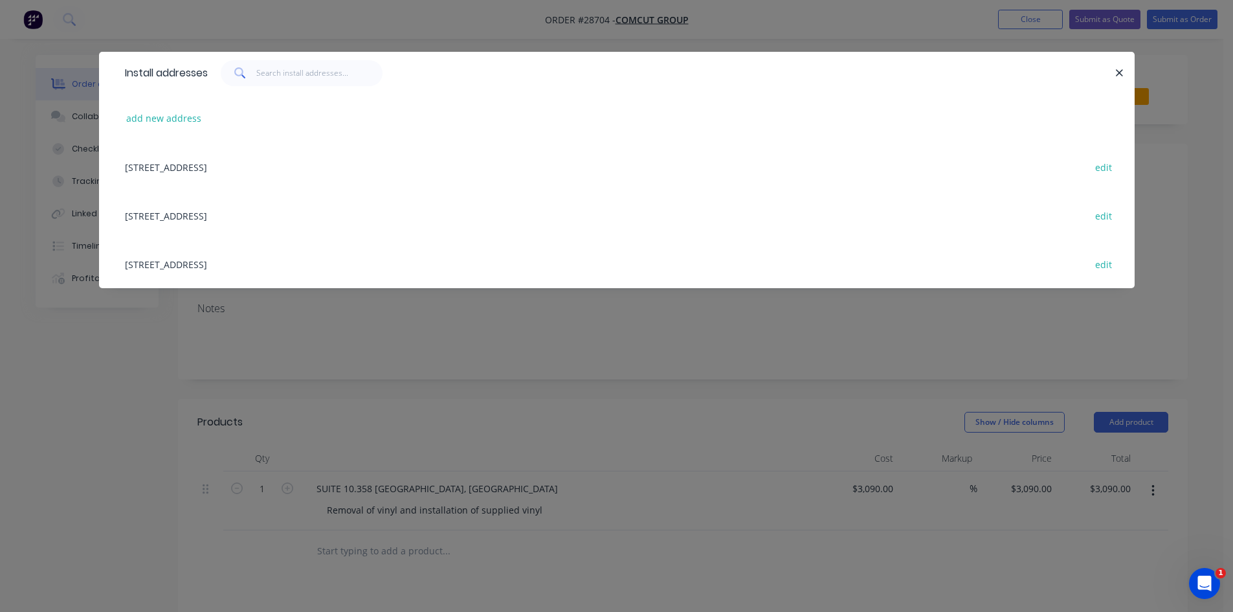
click at [261, 266] on div "[STREET_ADDRESS] edit" at bounding box center [616, 263] width 997 height 49
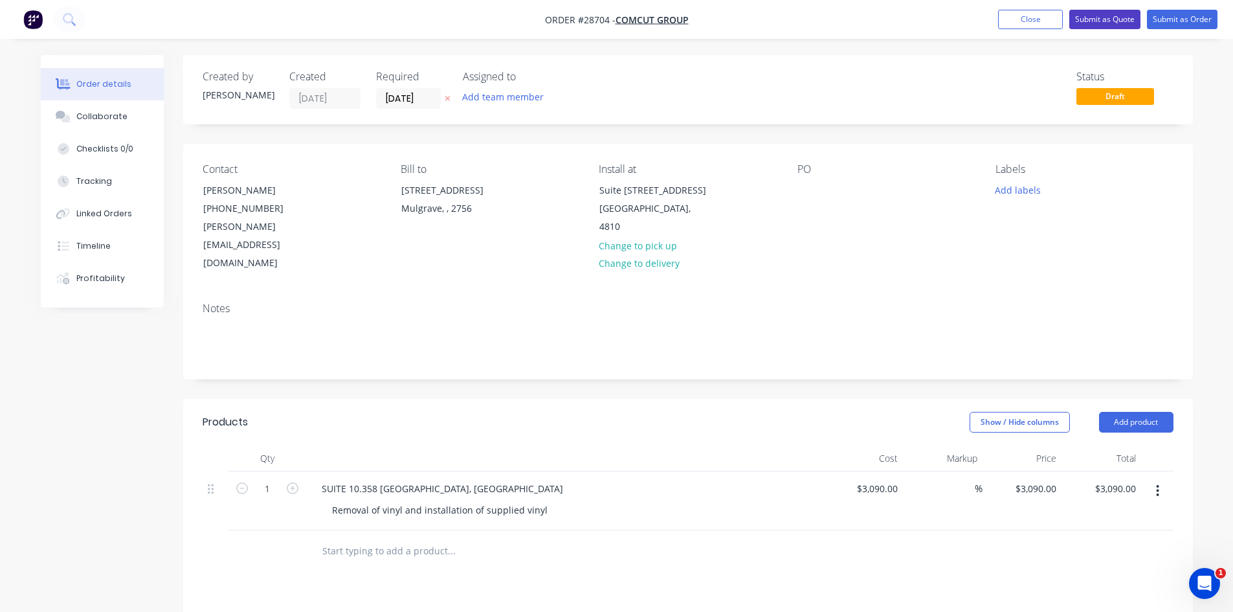
click at [1116, 18] on button "Submit as Quote" at bounding box center [1104, 19] width 71 height 19
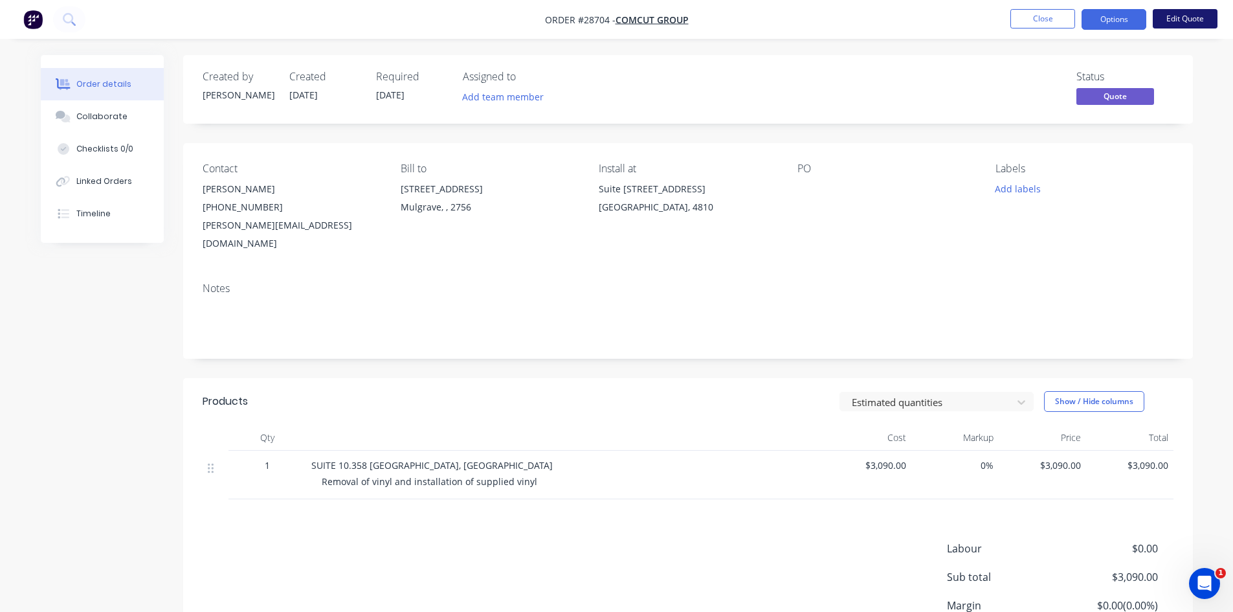
click at [1184, 18] on button "Edit Quote" at bounding box center [1185, 18] width 65 height 19
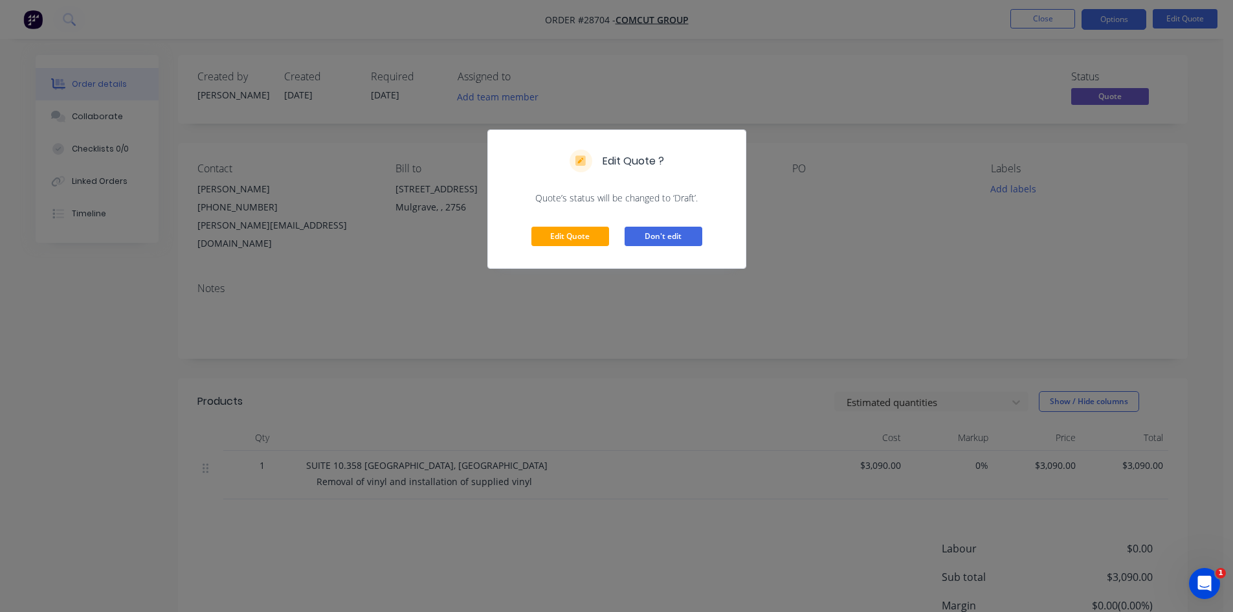
click at [655, 232] on button "Don't edit" at bounding box center [663, 235] width 78 height 19
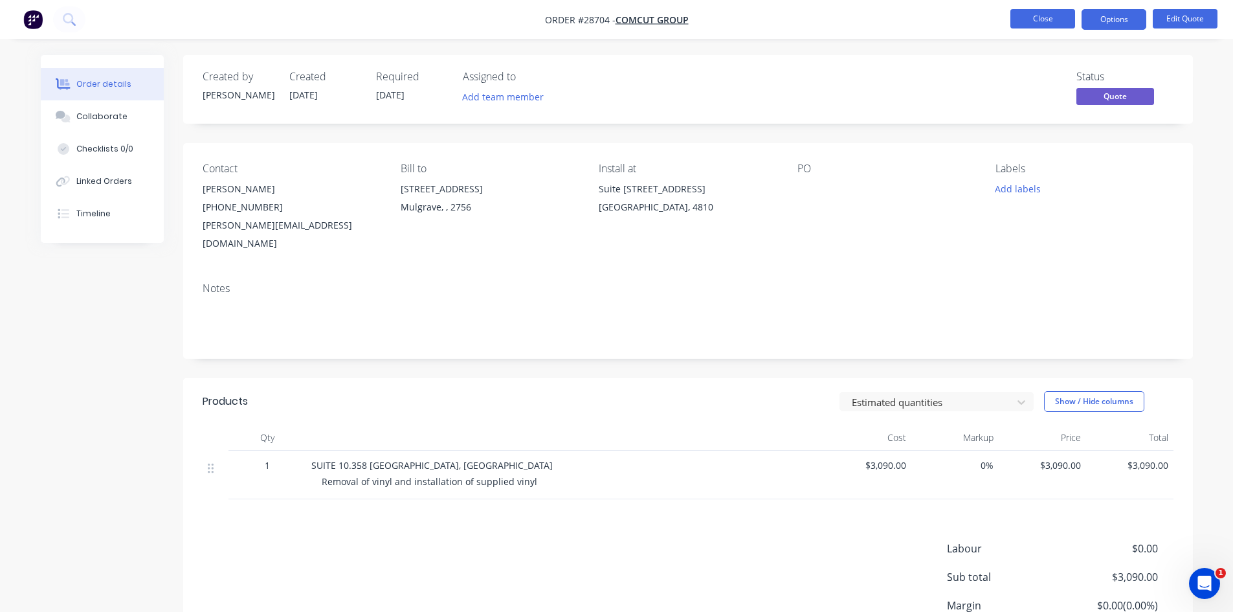
click at [1048, 21] on button "Close" at bounding box center [1042, 18] width 65 height 19
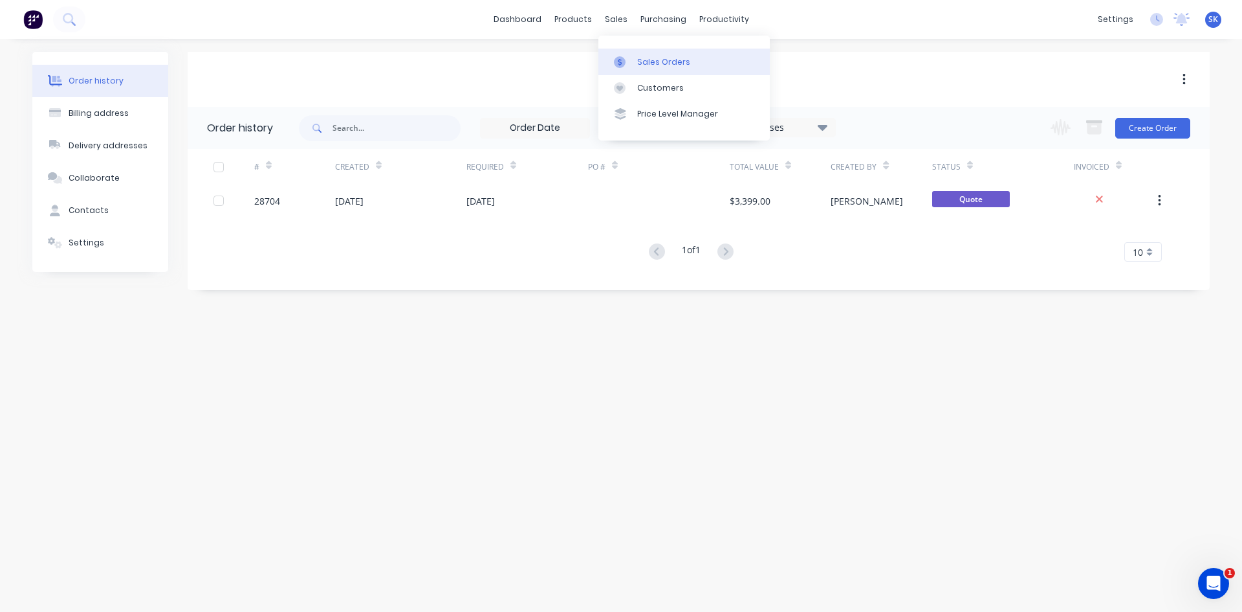
click at [647, 62] on div "Sales Orders" at bounding box center [663, 62] width 53 height 12
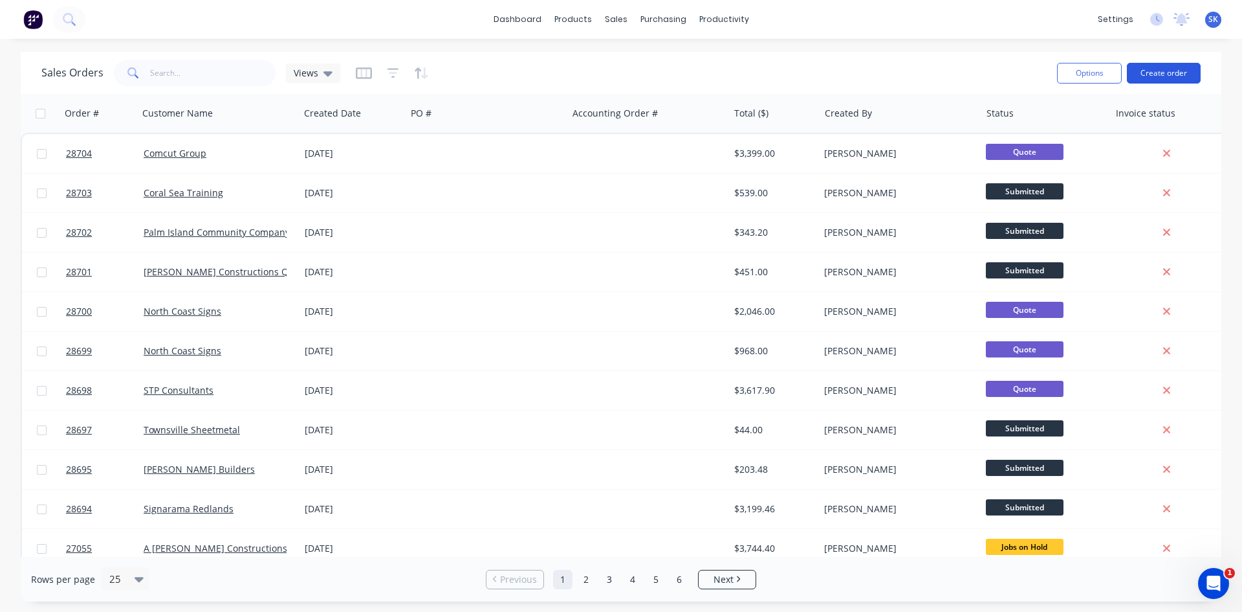
click at [1176, 76] on button "Create order" at bounding box center [1164, 73] width 74 height 21
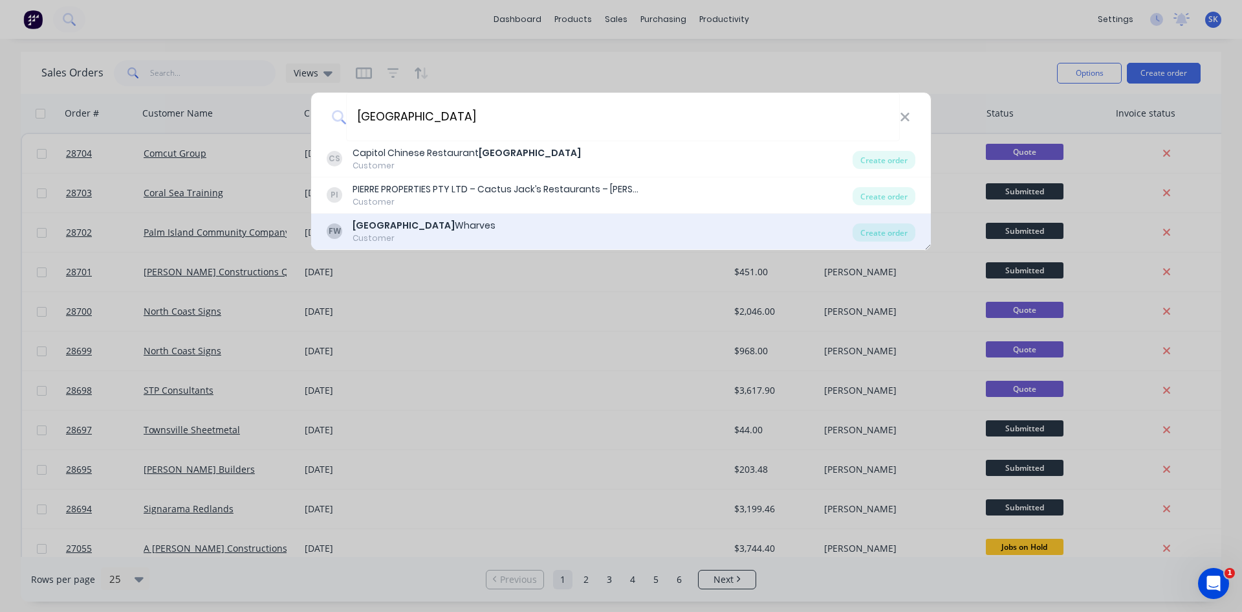
click at [452, 222] on div "[GEOGRAPHIC_DATA]" at bounding box center [424, 226] width 143 height 14
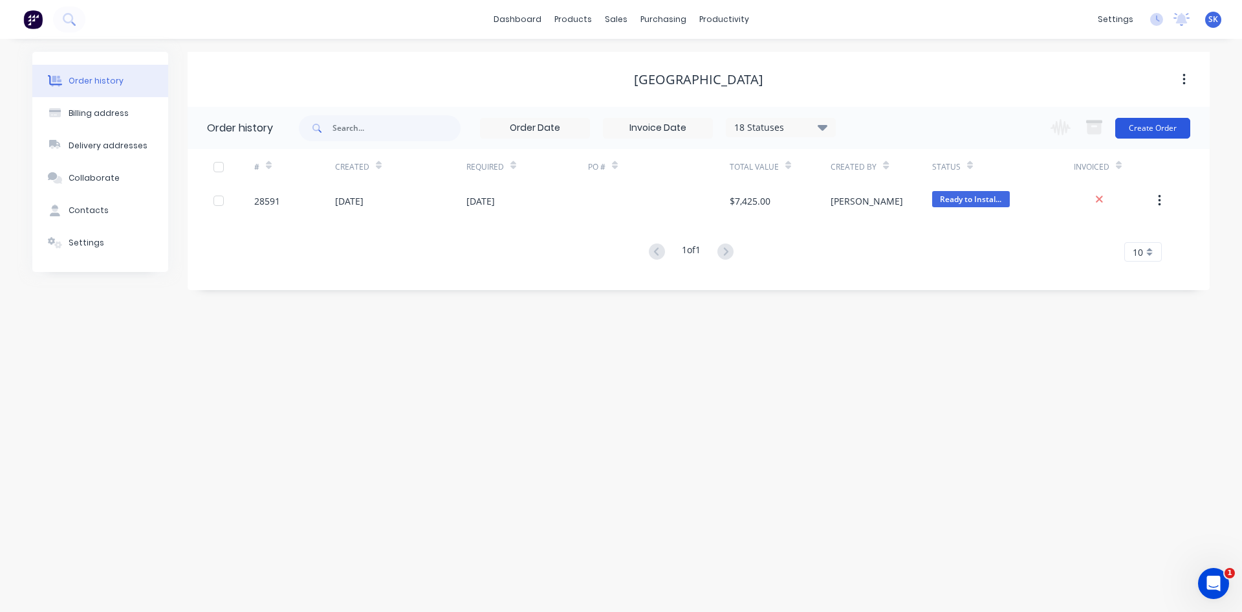
click at [1158, 130] on button "Create Order" at bounding box center [1153, 128] width 75 height 21
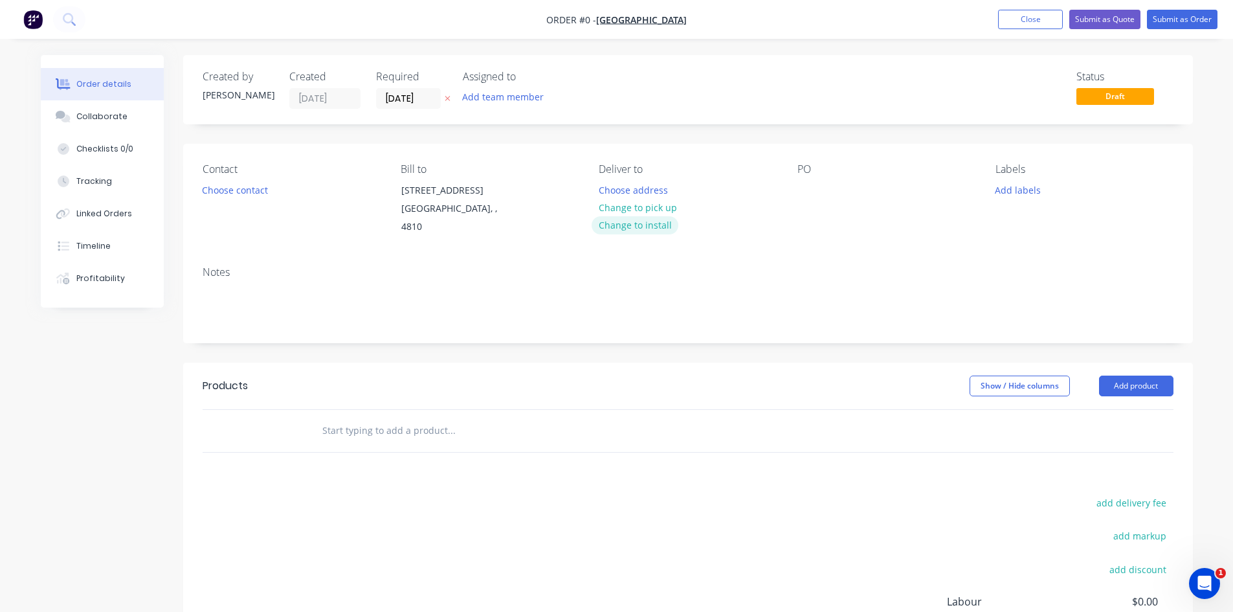
click at [643, 223] on button "Change to install" at bounding box center [634, 224] width 87 height 17
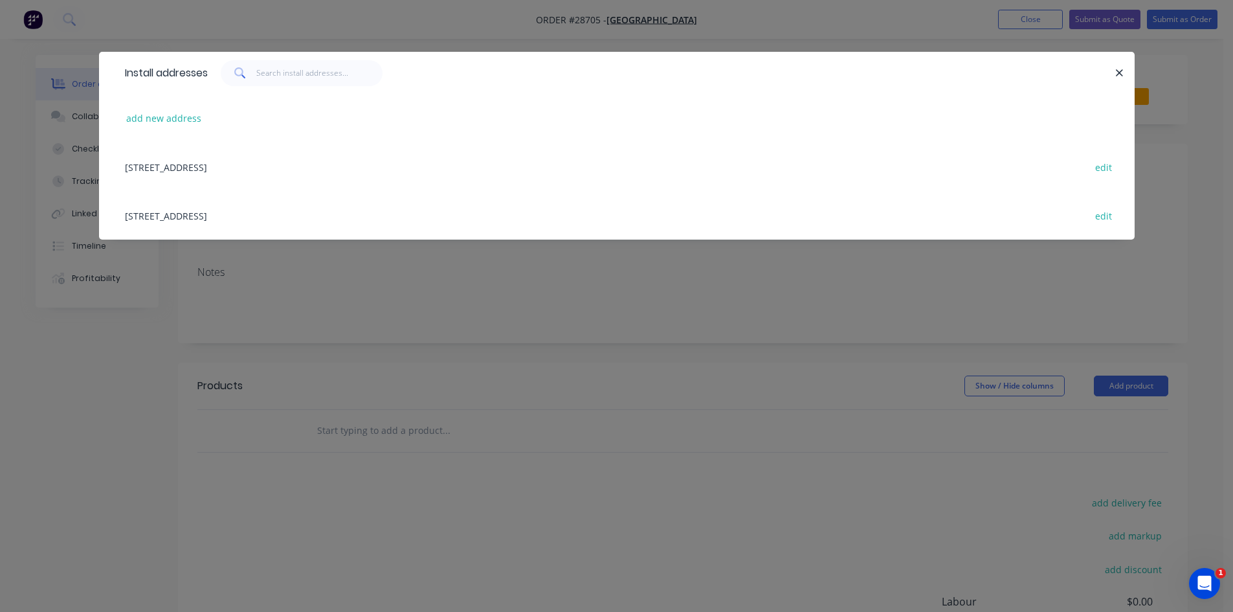
click at [278, 166] on div "[STREET_ADDRESS] edit" at bounding box center [616, 166] width 997 height 49
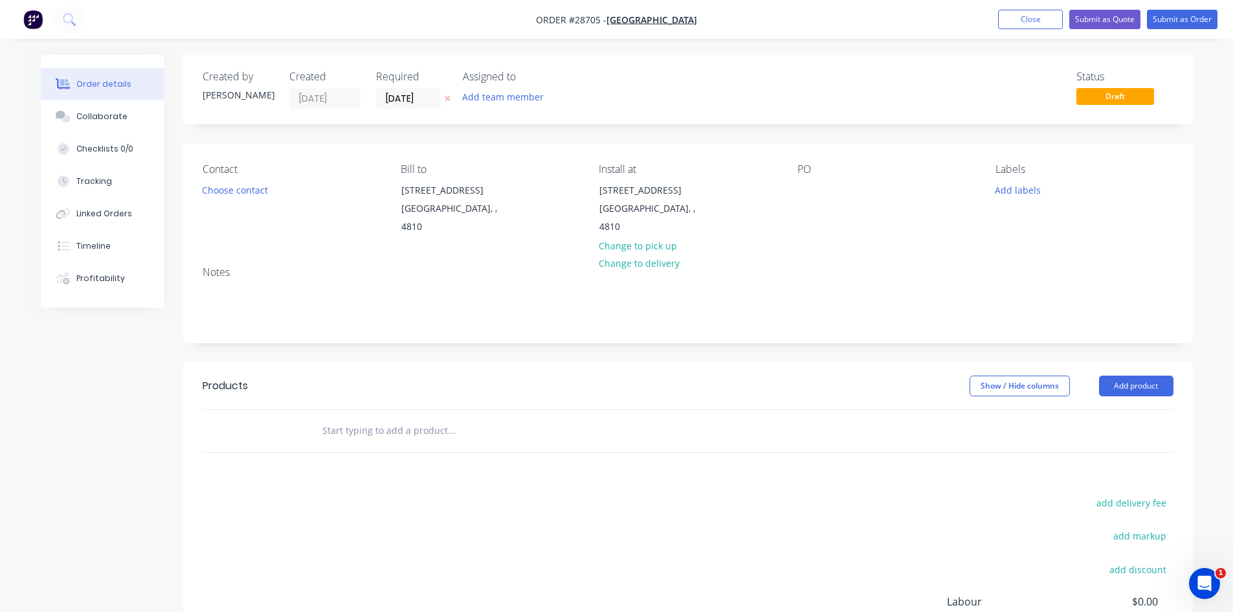
click at [366, 417] on input "text" at bounding box center [451, 430] width 259 height 26
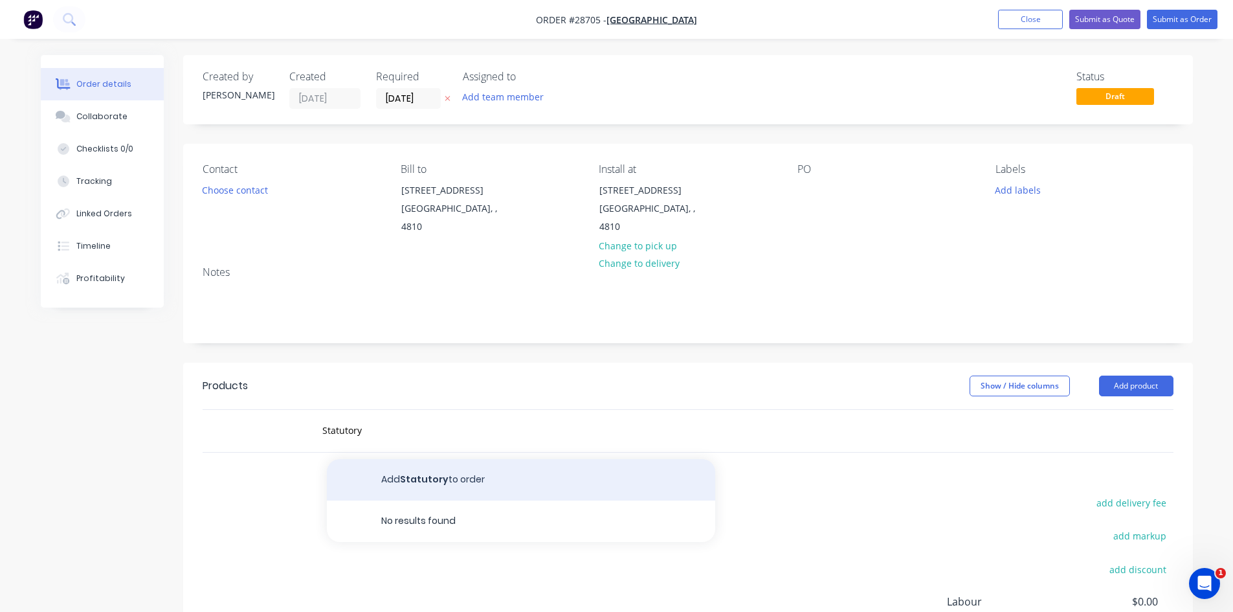
click at [430, 459] on button "Add Statutory to order" at bounding box center [521, 479] width 388 height 41
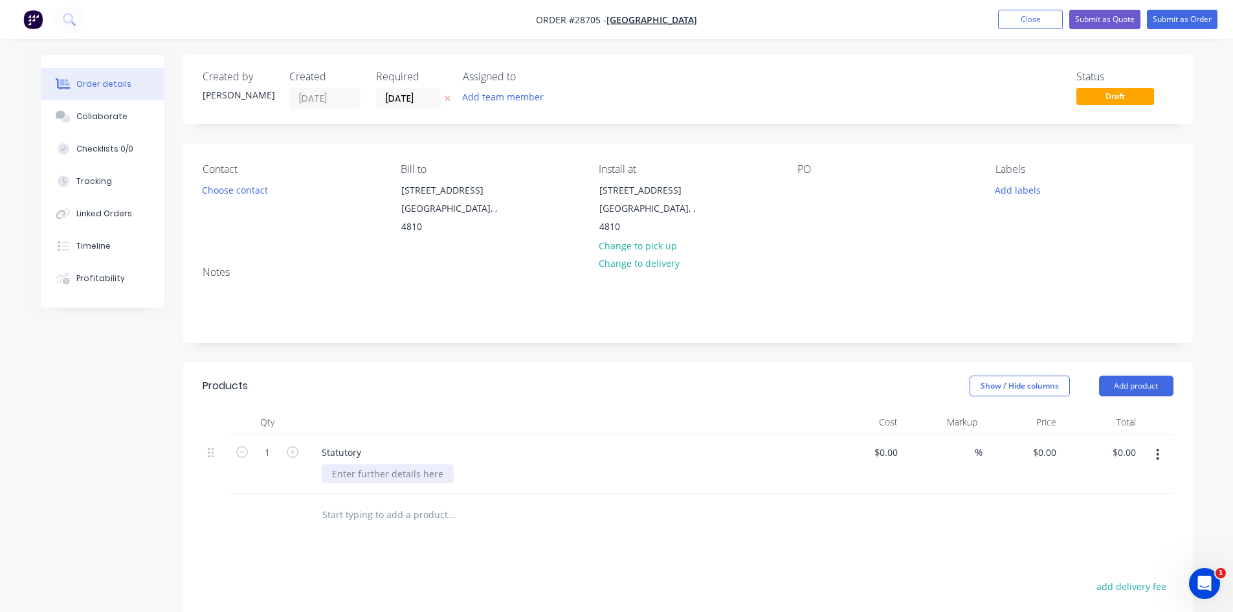
click at [379, 464] on div at bounding box center [388, 473] width 132 height 19
click at [373, 443] on div "Statutory" at bounding box center [564, 452] width 507 height 19
click at [351, 443] on div "Statutory" at bounding box center [341, 452] width 60 height 19
click at [366, 443] on div "Statutory" at bounding box center [341, 452] width 60 height 19
click at [359, 464] on div at bounding box center [388, 473] width 132 height 19
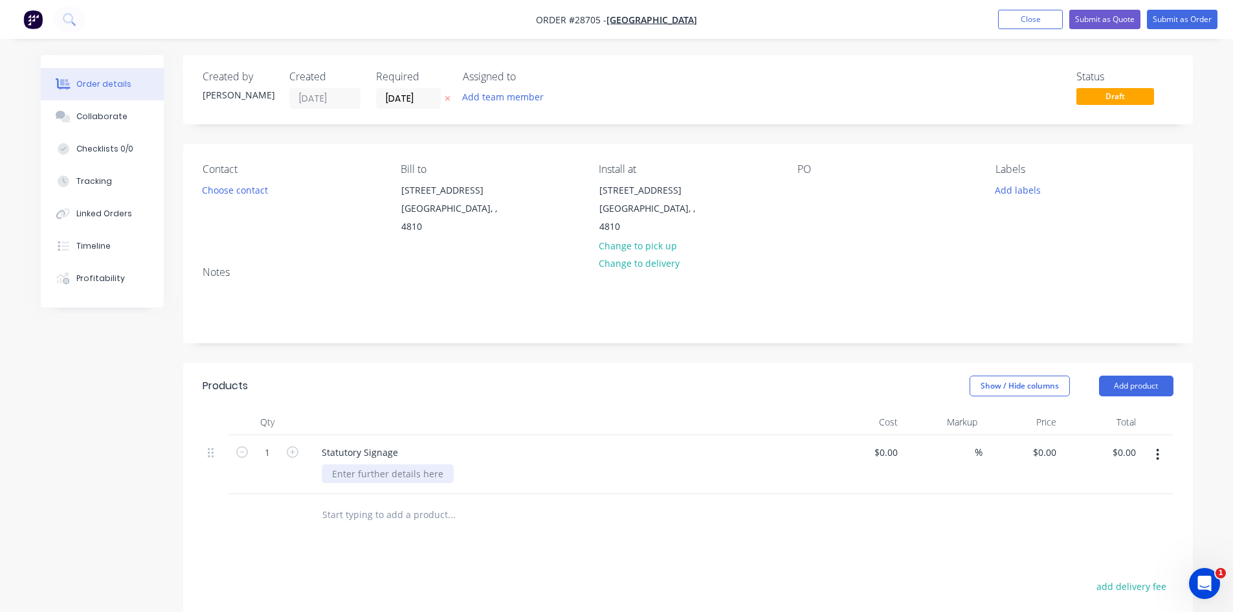
click at [359, 464] on div at bounding box center [388, 473] width 132 height 19
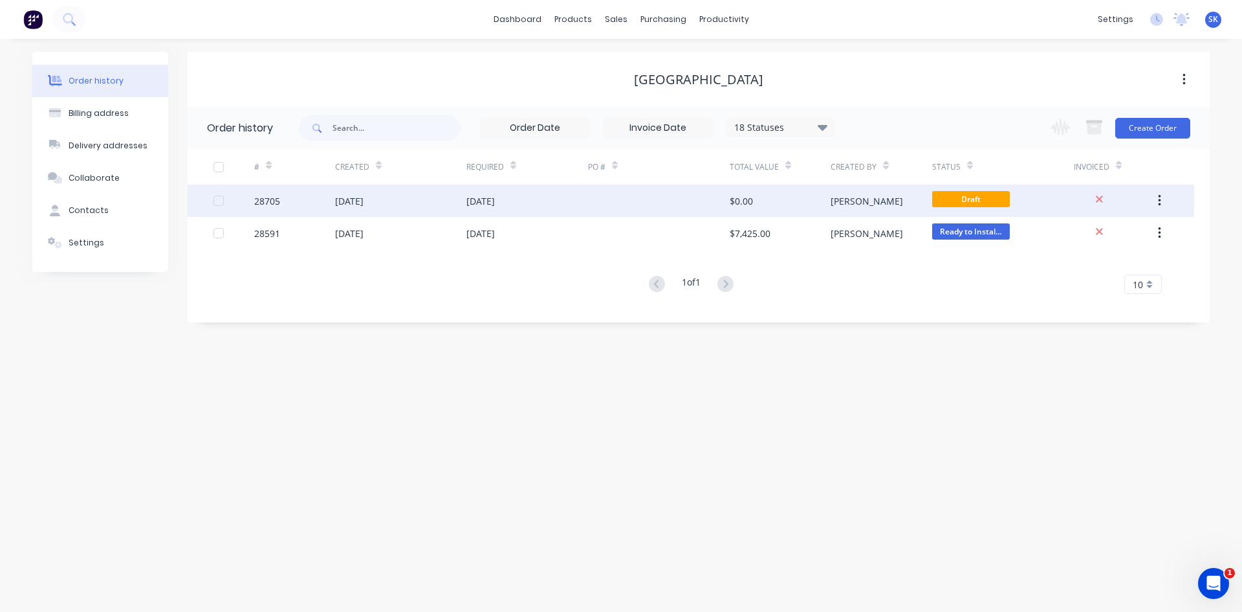
click at [489, 203] on div "[DATE]" at bounding box center [481, 201] width 28 height 14
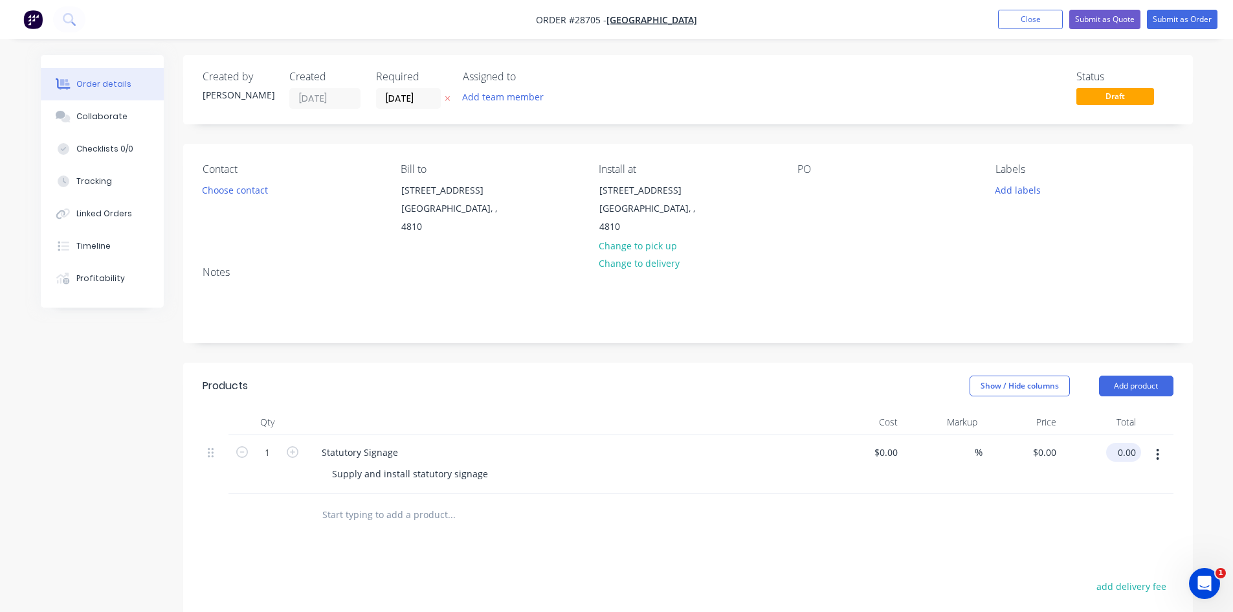
click at [1111, 443] on div "0.00 $0.00" at bounding box center [1123, 452] width 35 height 19
click at [1112, 18] on button "Submit as Quote" at bounding box center [1104, 19] width 71 height 19
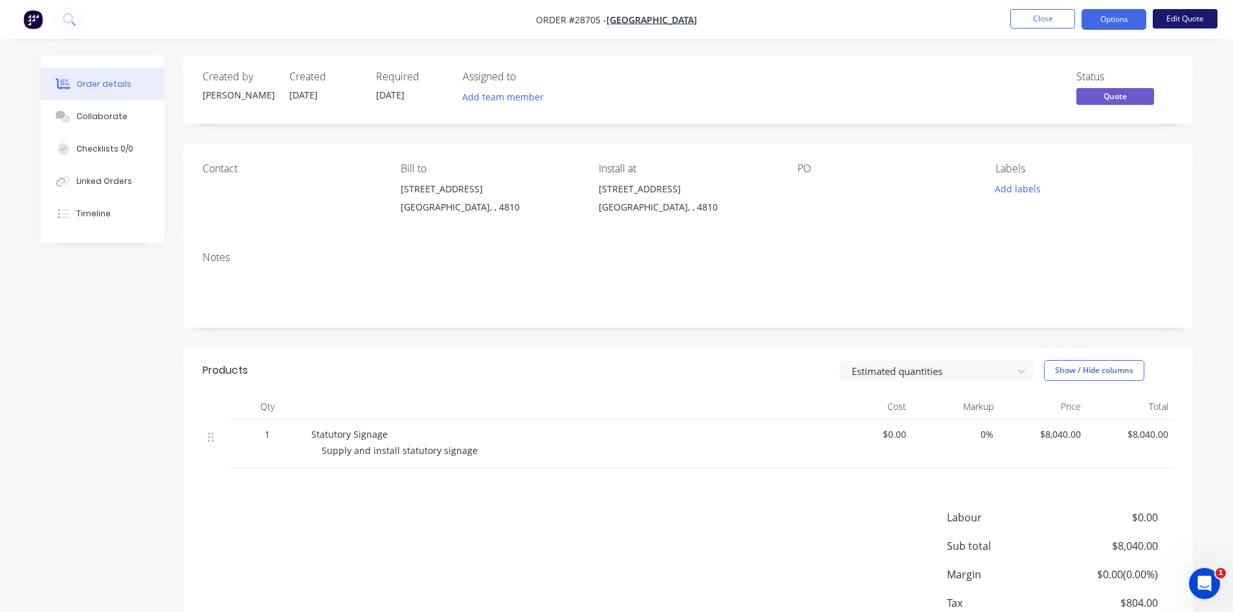
click at [1178, 18] on button "Edit Quote" at bounding box center [1185, 18] width 65 height 19
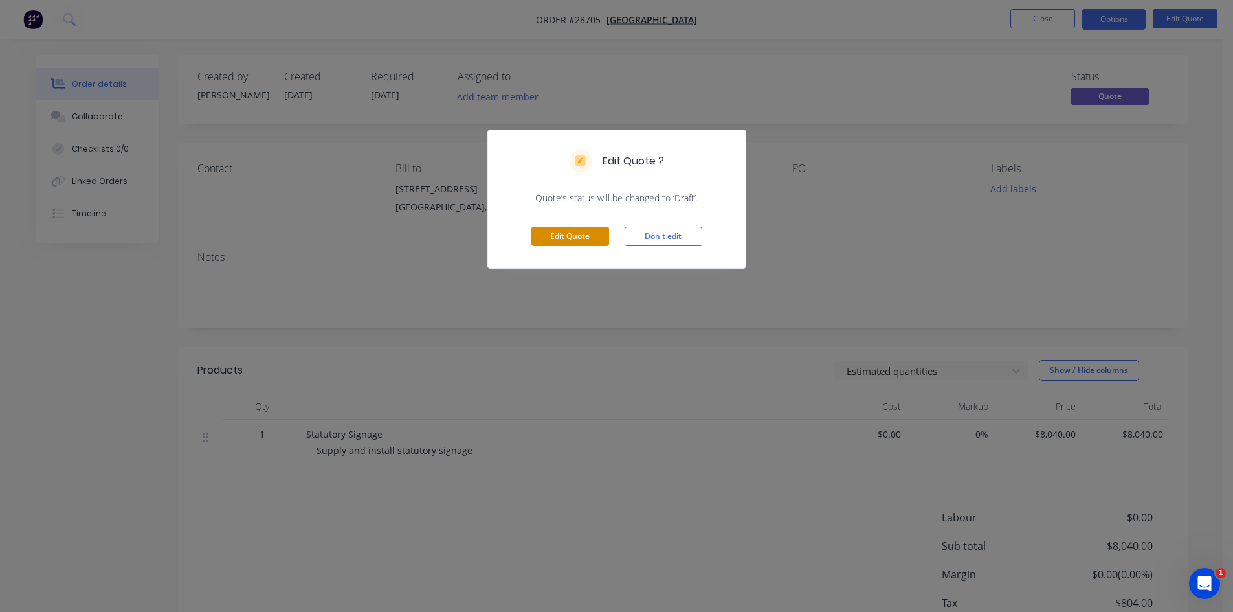
click at [573, 234] on button "Edit Quote" at bounding box center [570, 235] width 78 height 19
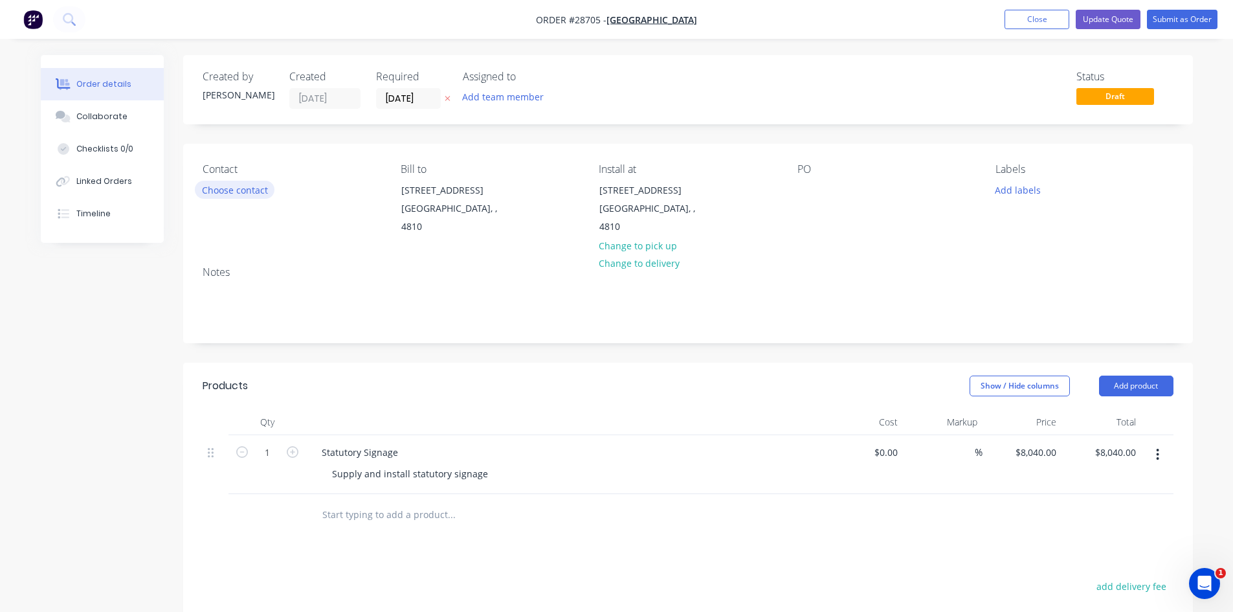
click at [226, 188] on button "Choose contact" at bounding box center [235, 189] width 80 height 17
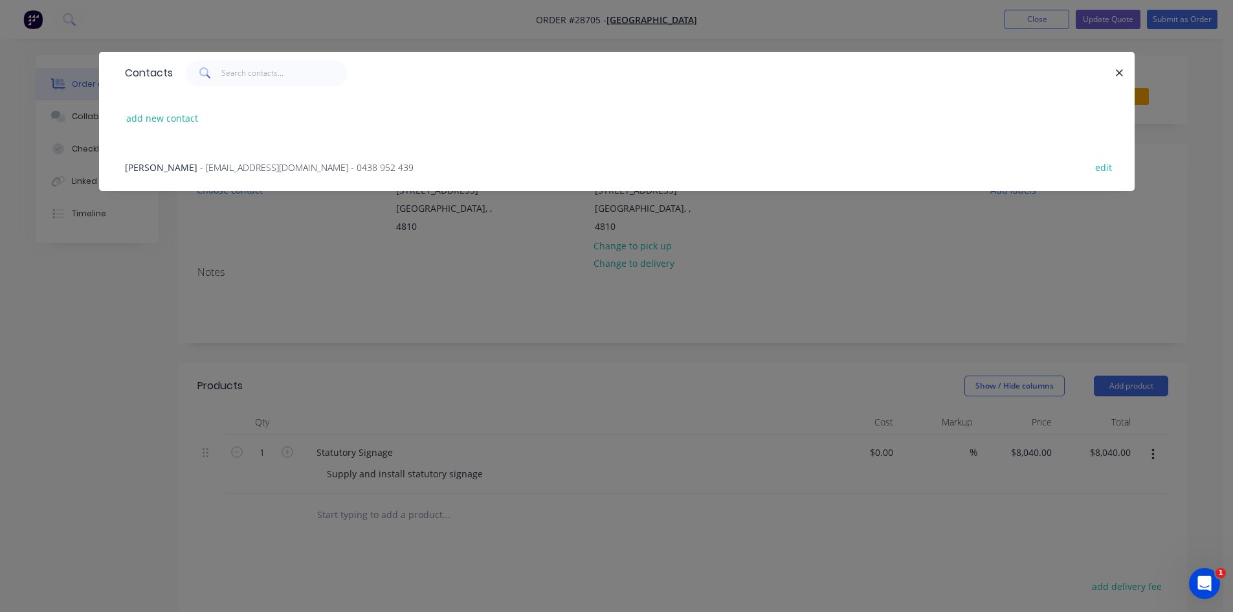
click at [176, 170] on span "[PERSON_NAME]" at bounding box center [161, 167] width 72 height 12
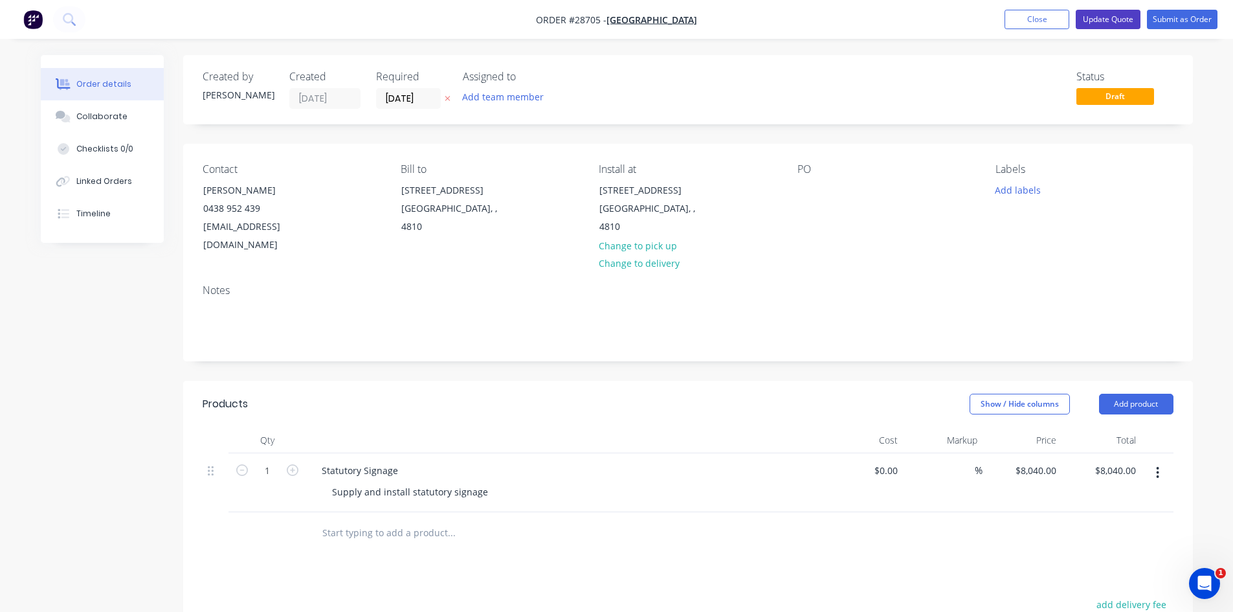
click at [1104, 22] on button "Update Quote" at bounding box center [1108, 19] width 65 height 19
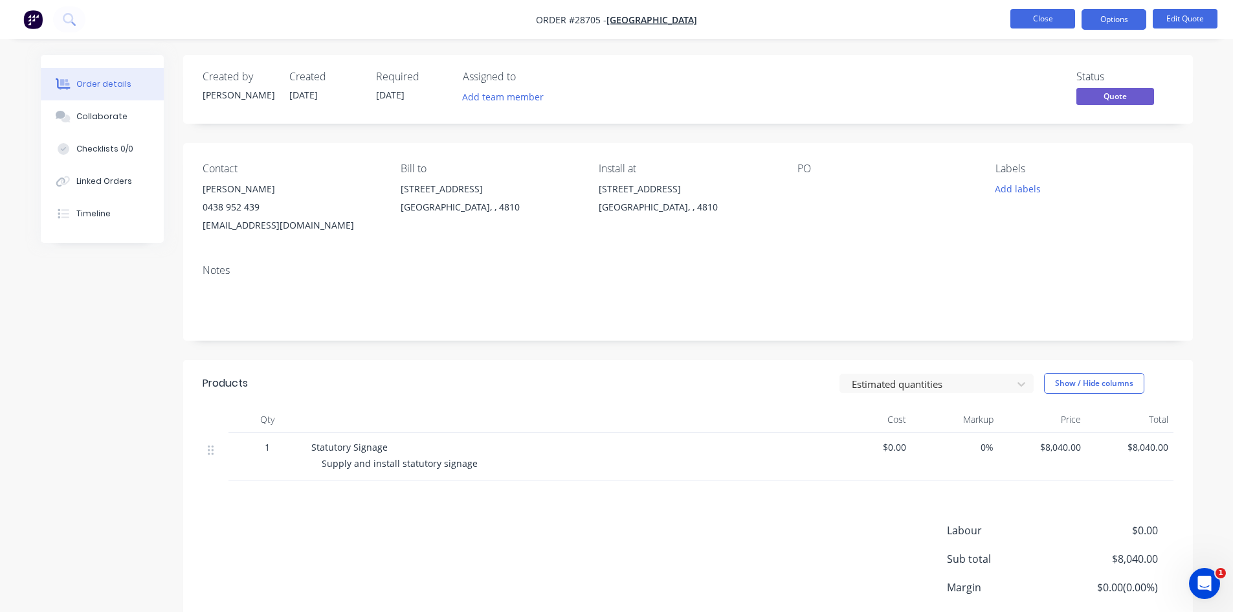
click at [1029, 16] on button "Close" at bounding box center [1042, 18] width 65 height 19
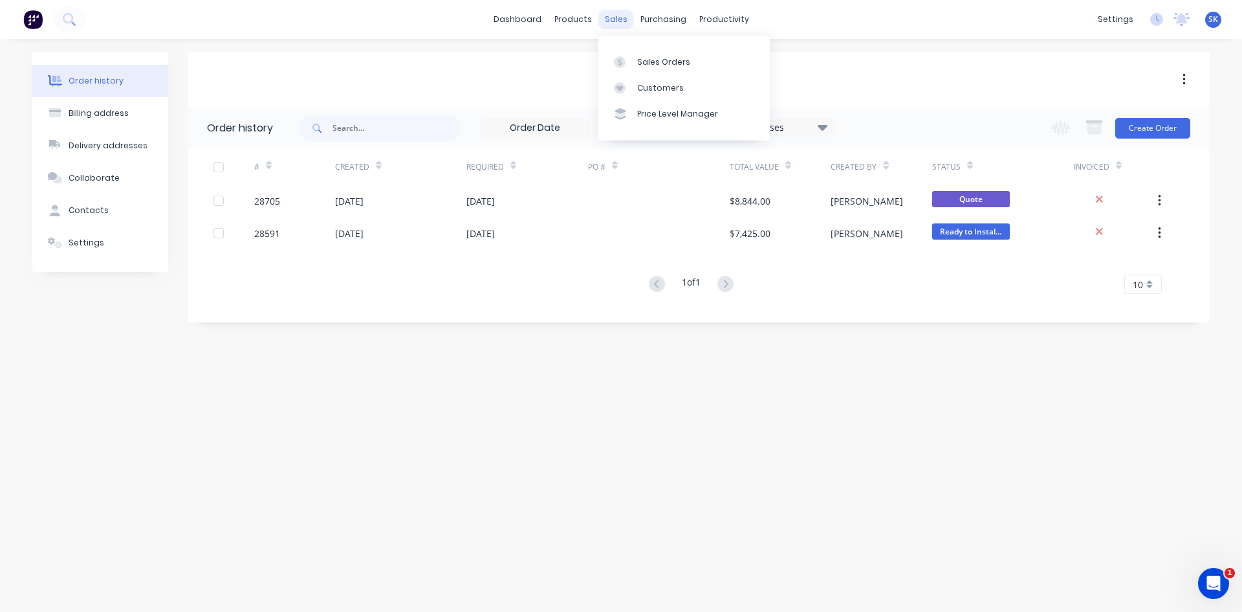
click at [630, 19] on div "sales" at bounding box center [617, 19] width 36 height 19
click at [646, 64] on div "Sales Orders" at bounding box center [663, 62] width 53 height 12
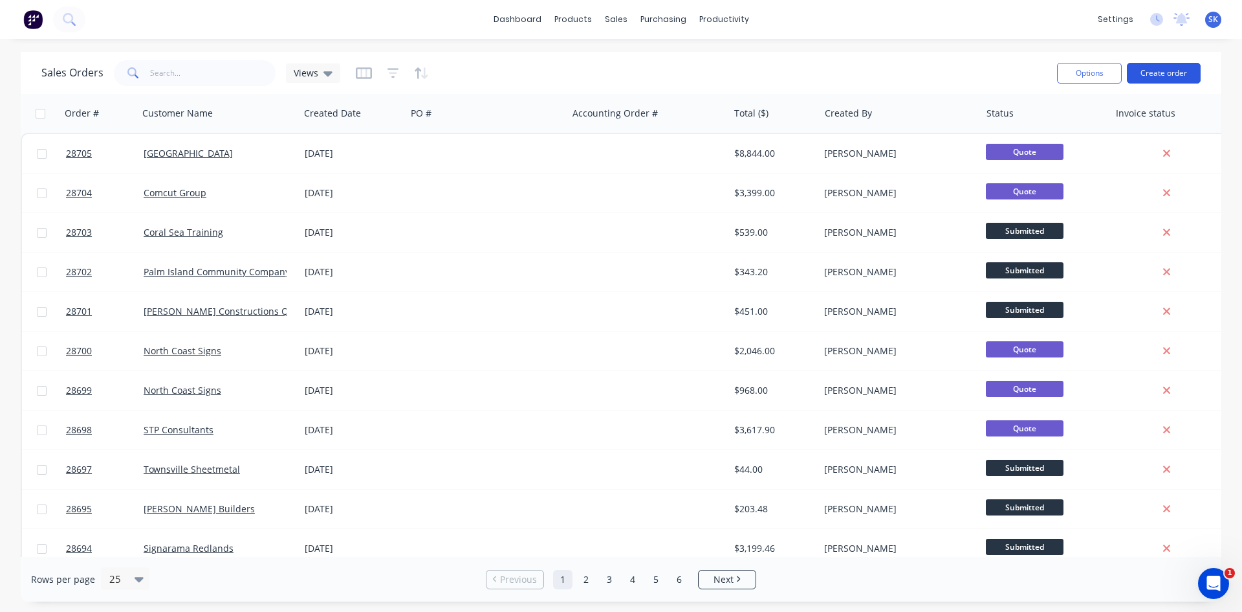
click at [1162, 70] on button "Create order" at bounding box center [1164, 73] width 74 height 21
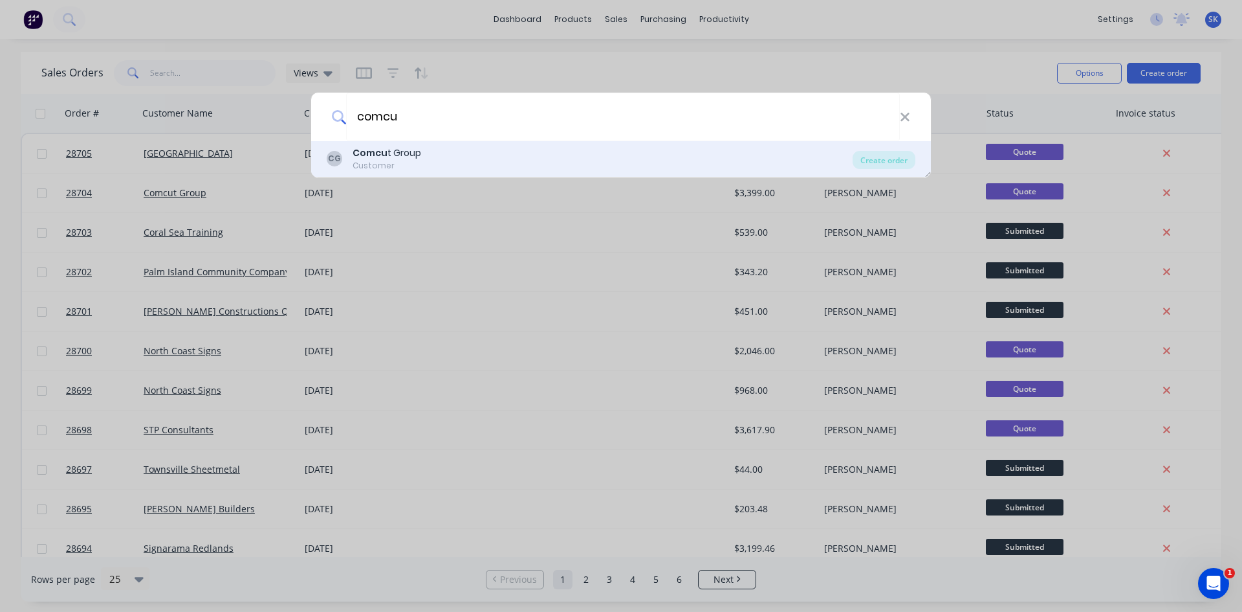
click at [456, 155] on div "CG Comcu t Group Customer" at bounding box center [590, 158] width 526 height 25
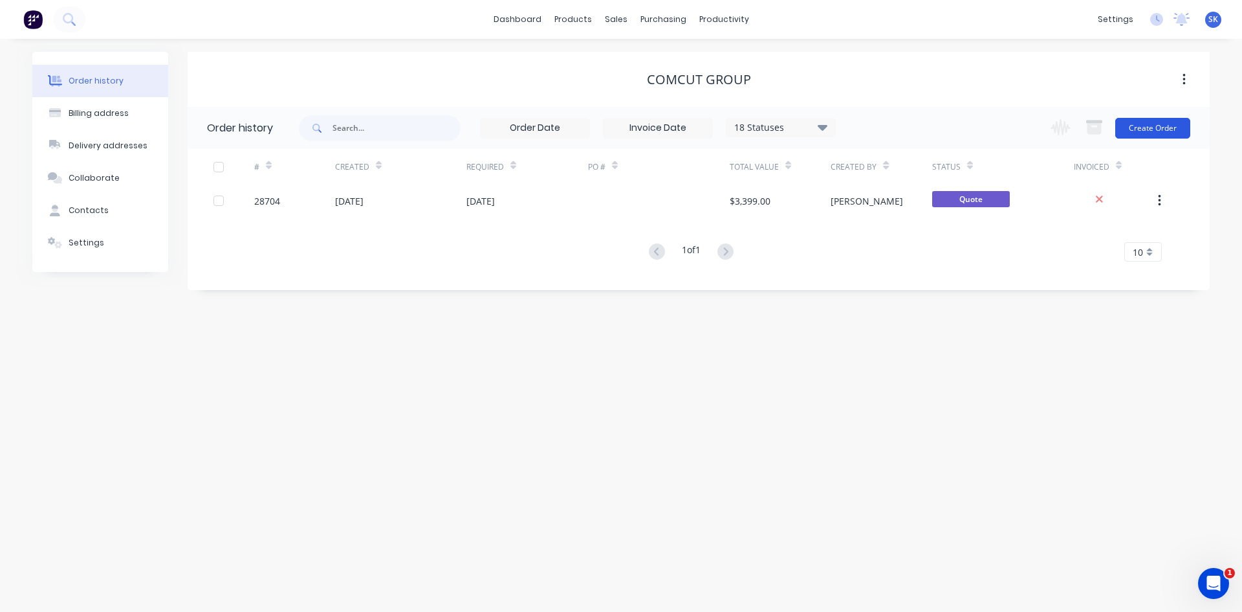
click at [1143, 133] on button "Create Order" at bounding box center [1153, 128] width 75 height 21
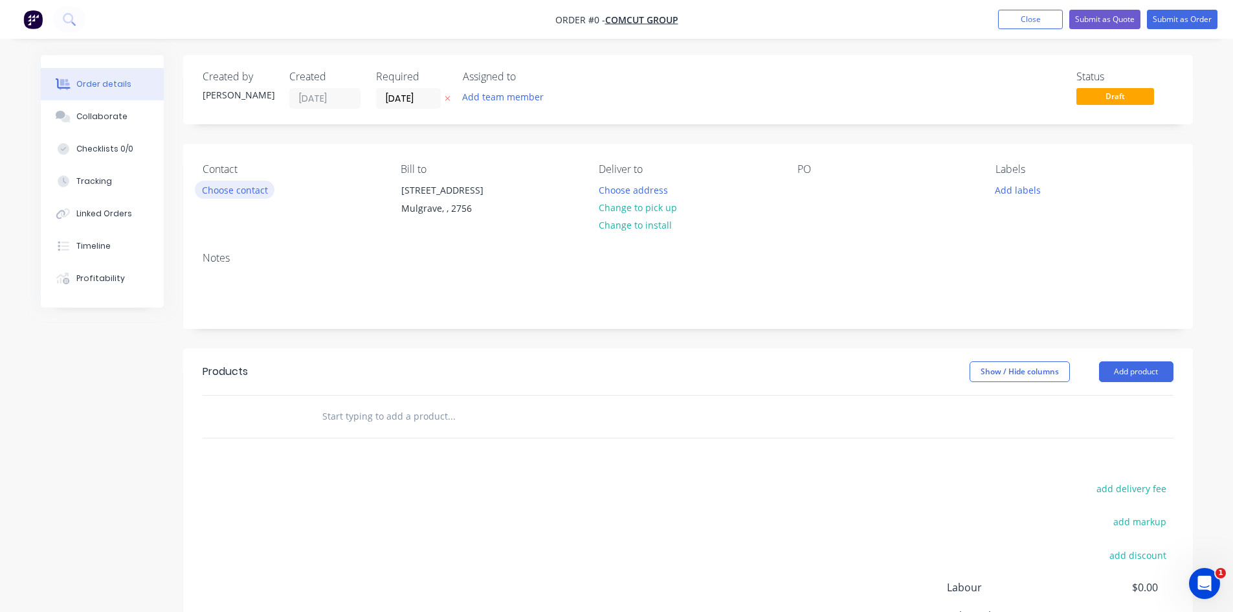
click at [223, 191] on button "Choose contact" at bounding box center [235, 189] width 80 height 17
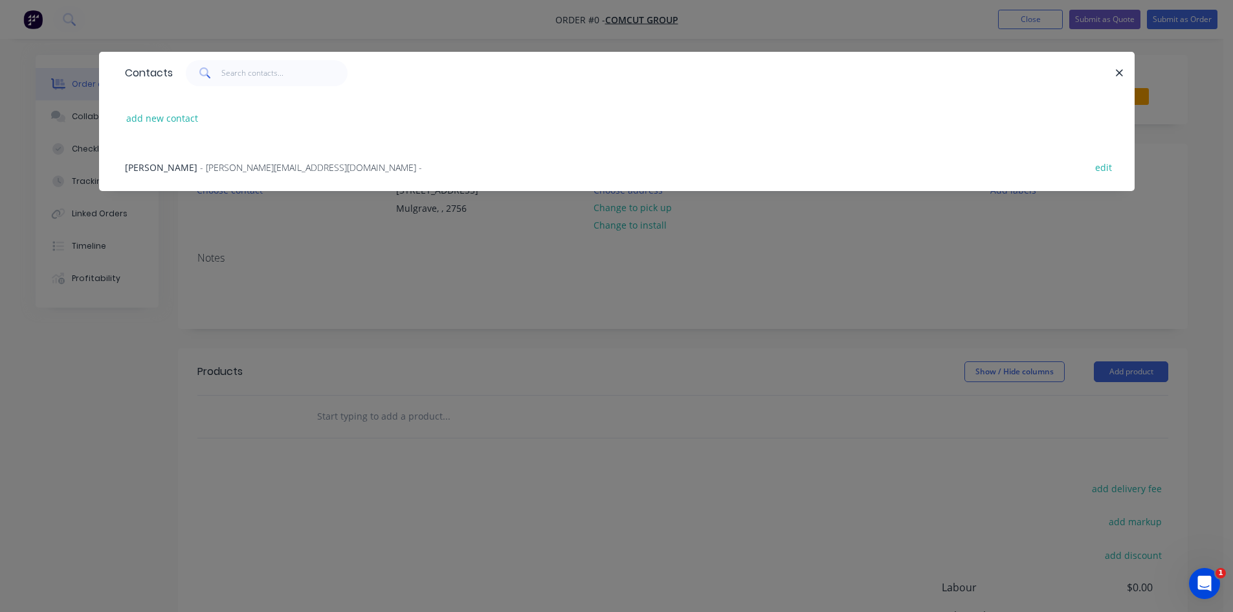
click at [201, 158] on div "[PERSON_NAME] - [PERSON_NAME][EMAIL_ADDRESS][DOMAIN_NAME] - edit" at bounding box center [616, 166] width 997 height 49
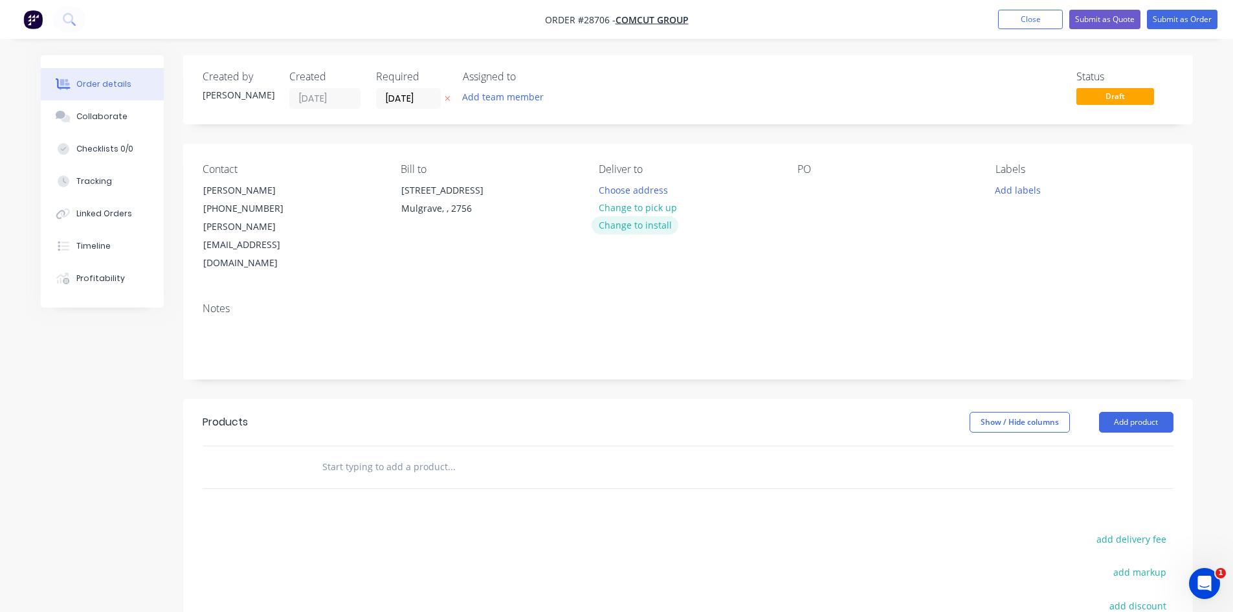
click at [630, 225] on button "Change to install" at bounding box center [634, 224] width 87 height 17
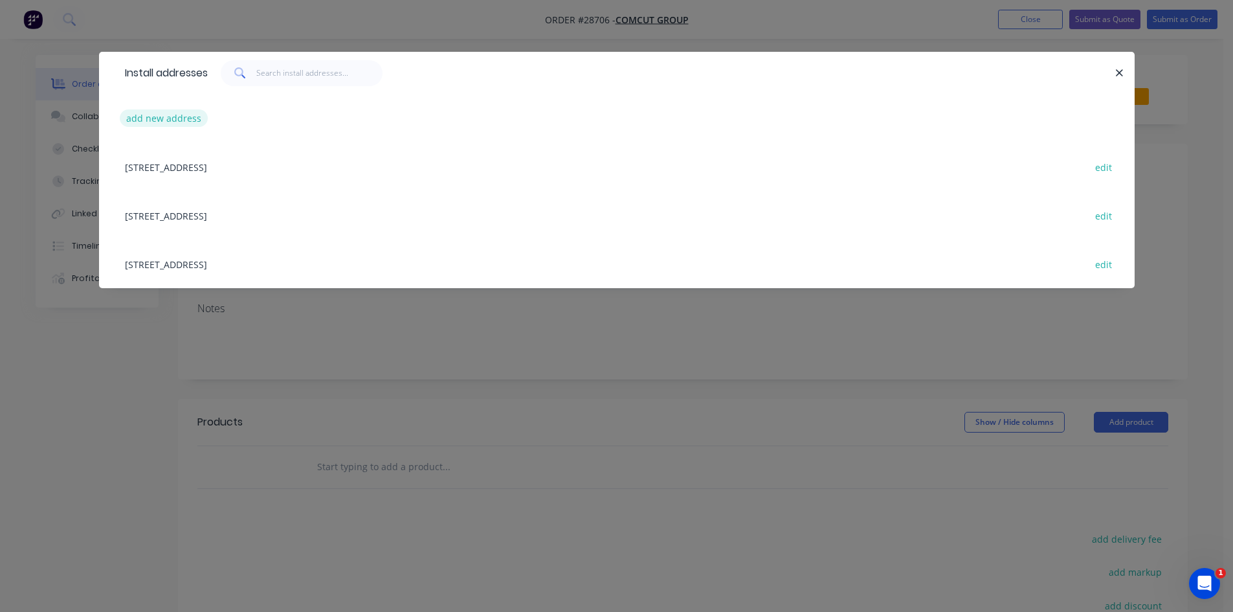
click at [172, 113] on button "add new address" at bounding box center [164, 117] width 89 height 17
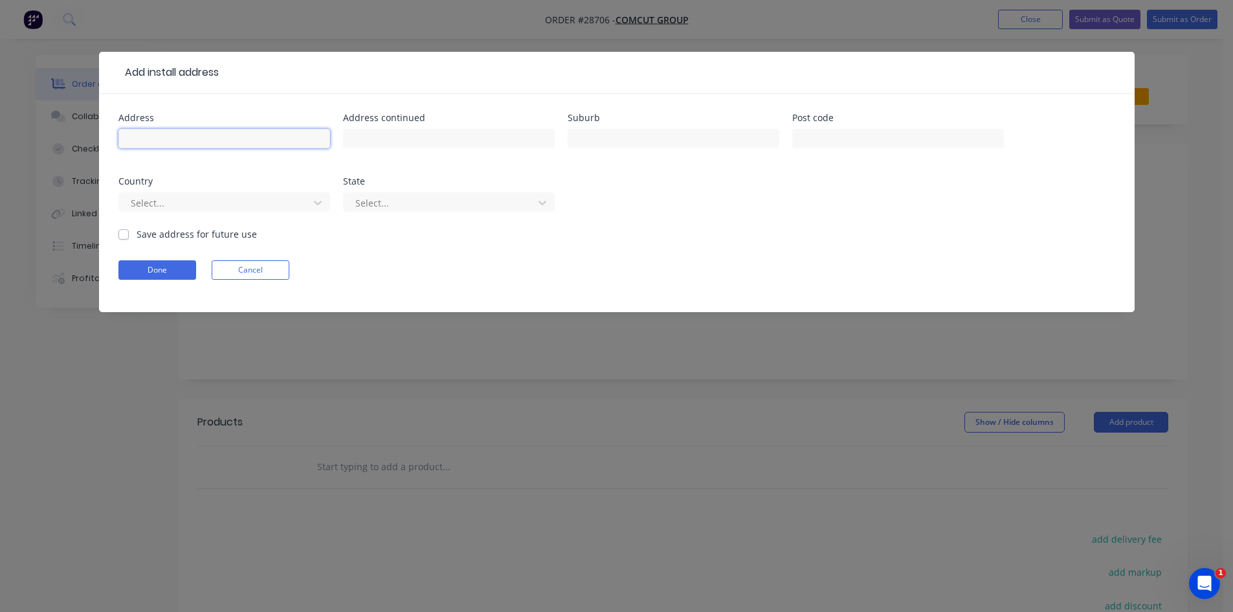
click at [173, 136] on input "text" at bounding box center [224, 138] width 212 height 19
click at [137, 239] on label "Save address for future use" at bounding box center [197, 234] width 120 height 14
click at [122, 239] on input "Save address for future use" at bounding box center [123, 233] width 10 height 12
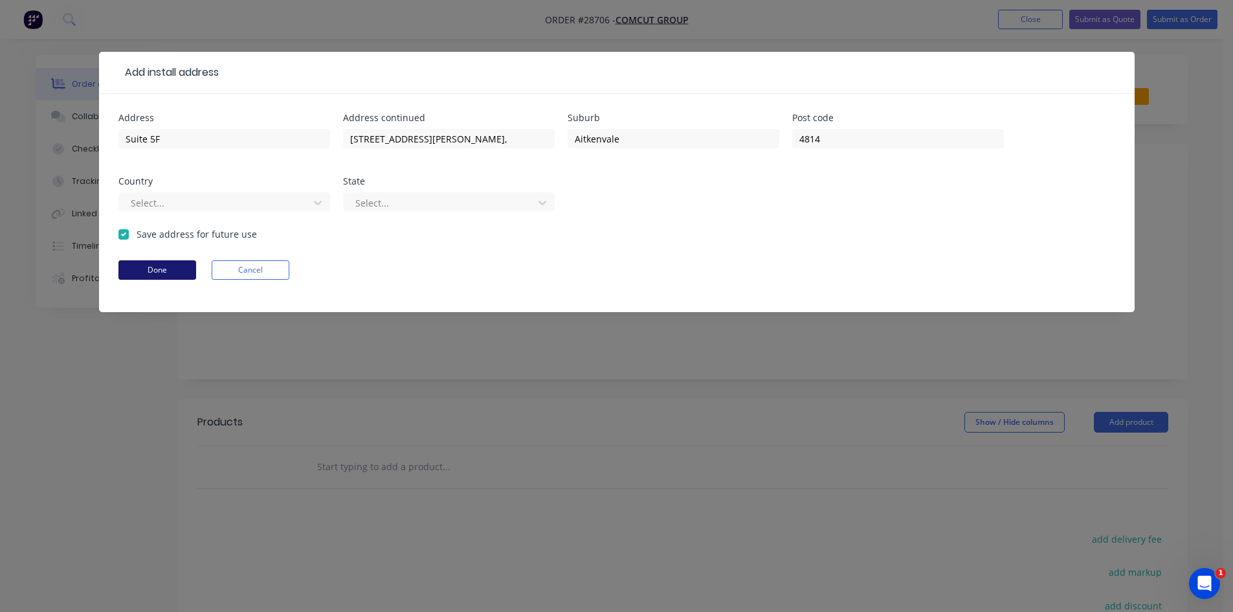
click at [174, 267] on button "Done" at bounding box center [157, 269] width 78 height 19
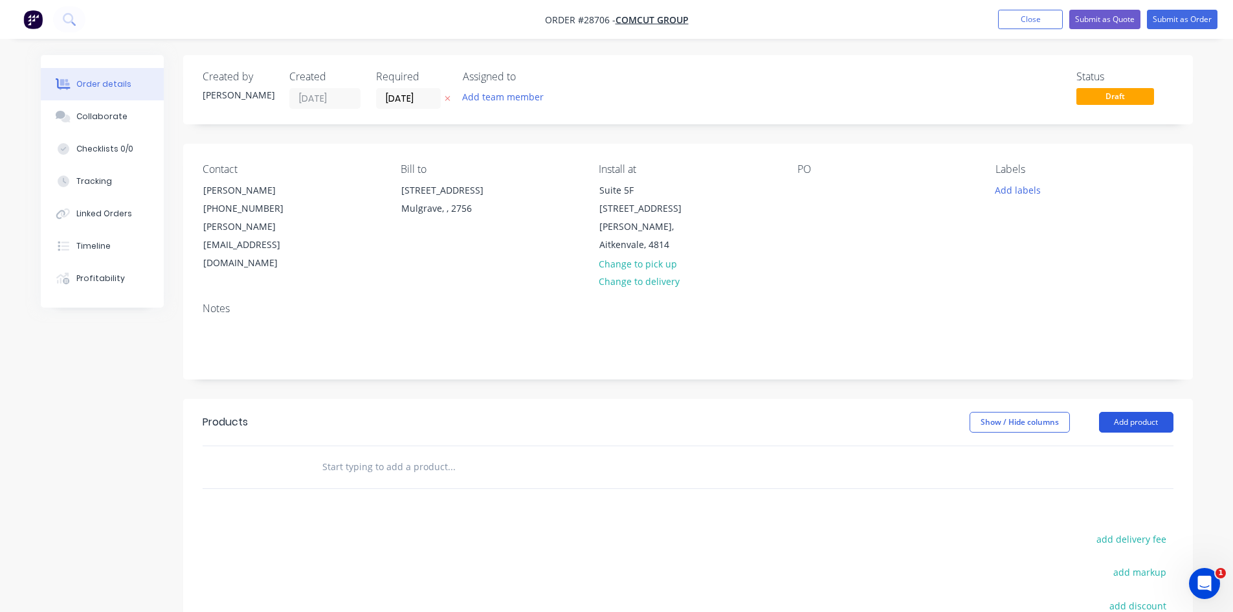
click at [1145, 412] on button "Add product" at bounding box center [1136, 422] width 74 height 21
click at [331, 454] on input "text" at bounding box center [451, 467] width 259 height 26
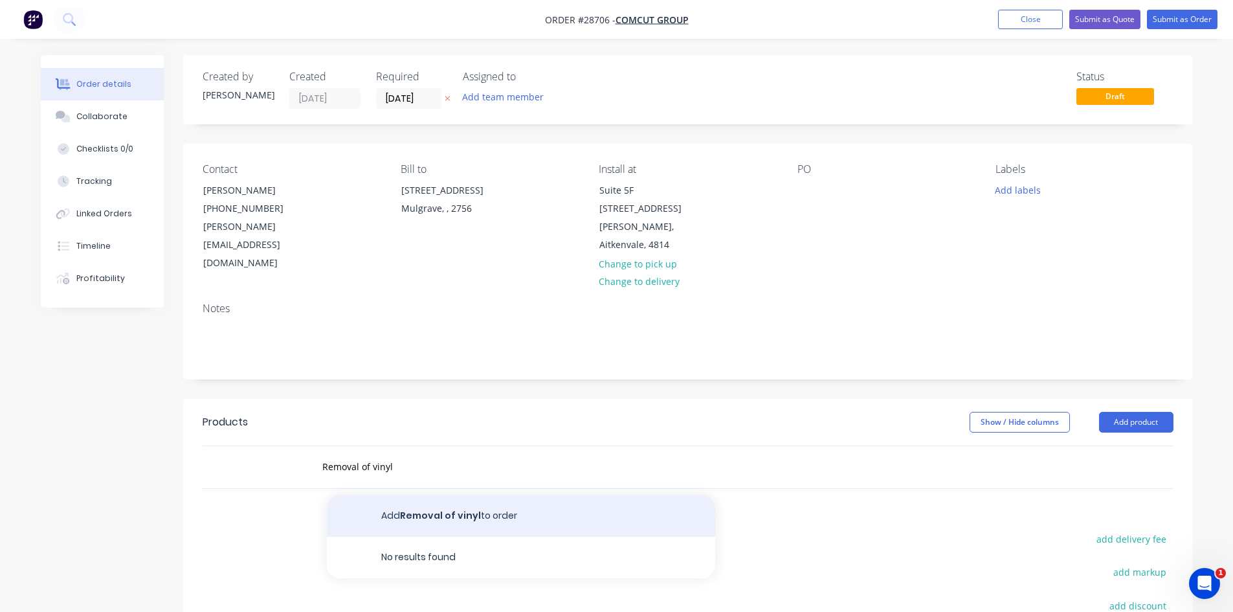
click at [438, 495] on button "Add Removal of vinyl to order" at bounding box center [521, 515] width 388 height 41
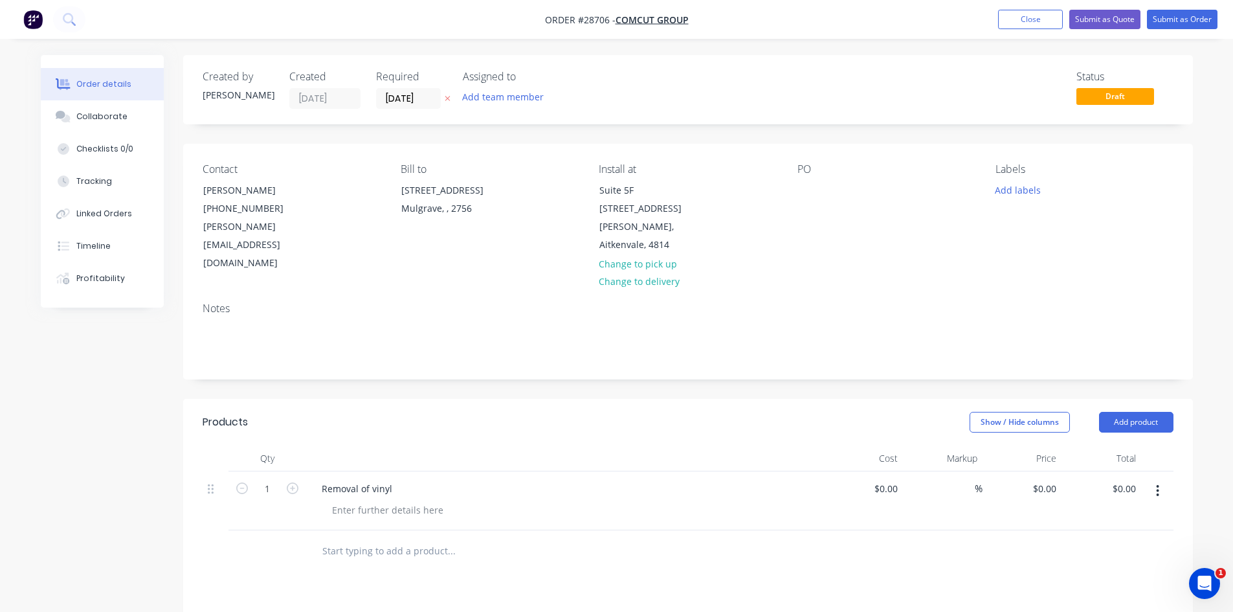
click at [337, 538] on input "text" at bounding box center [451, 551] width 259 height 26
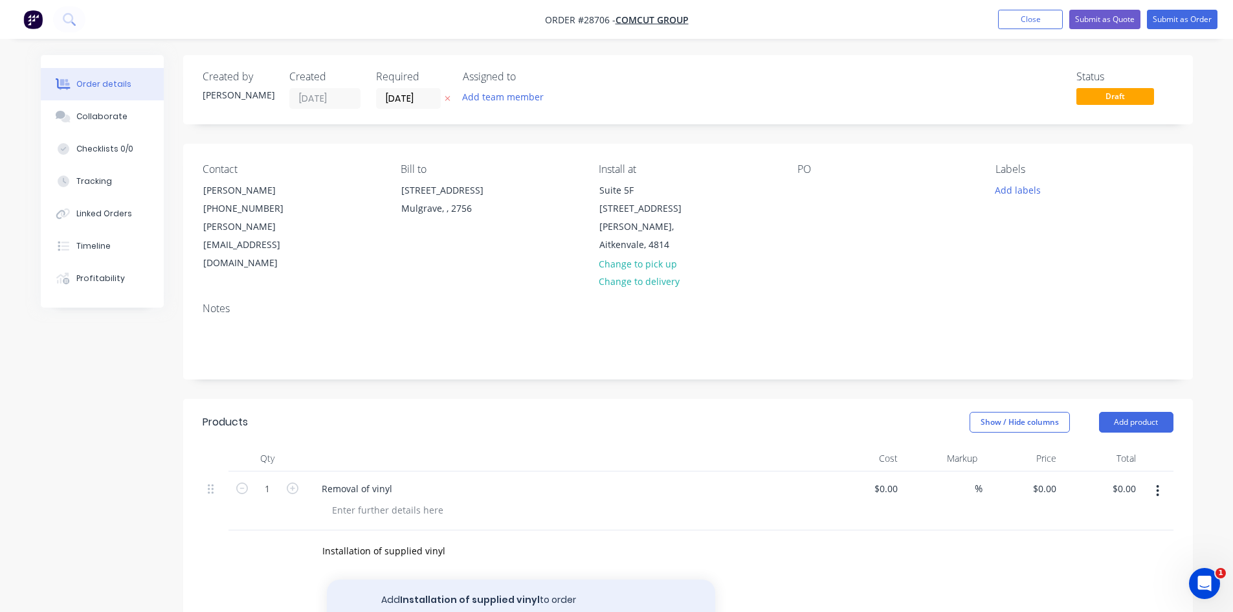
click at [479, 579] on button "Add Installation of supplied vinyl to order" at bounding box center [521, 599] width 388 height 41
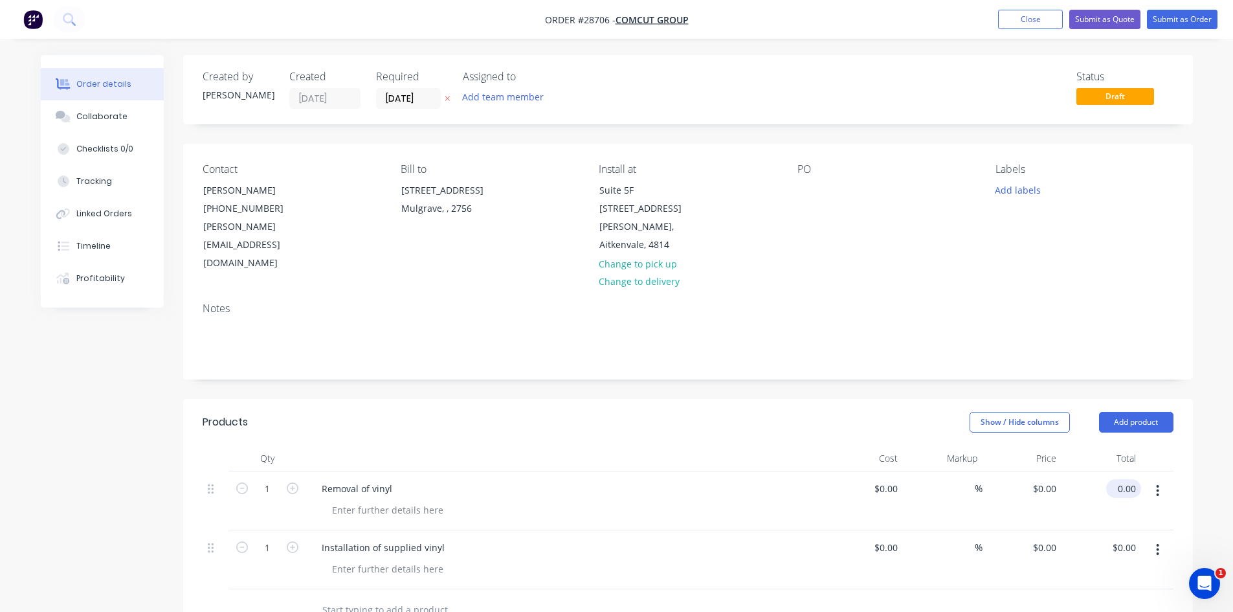
click at [1112, 471] on div "0.00 $0.00" at bounding box center [1101, 500] width 80 height 59
click at [1049, 589] on div at bounding box center [688, 610] width 971 height 42
click at [1103, 17] on button "Submit as Quote" at bounding box center [1104, 19] width 71 height 19
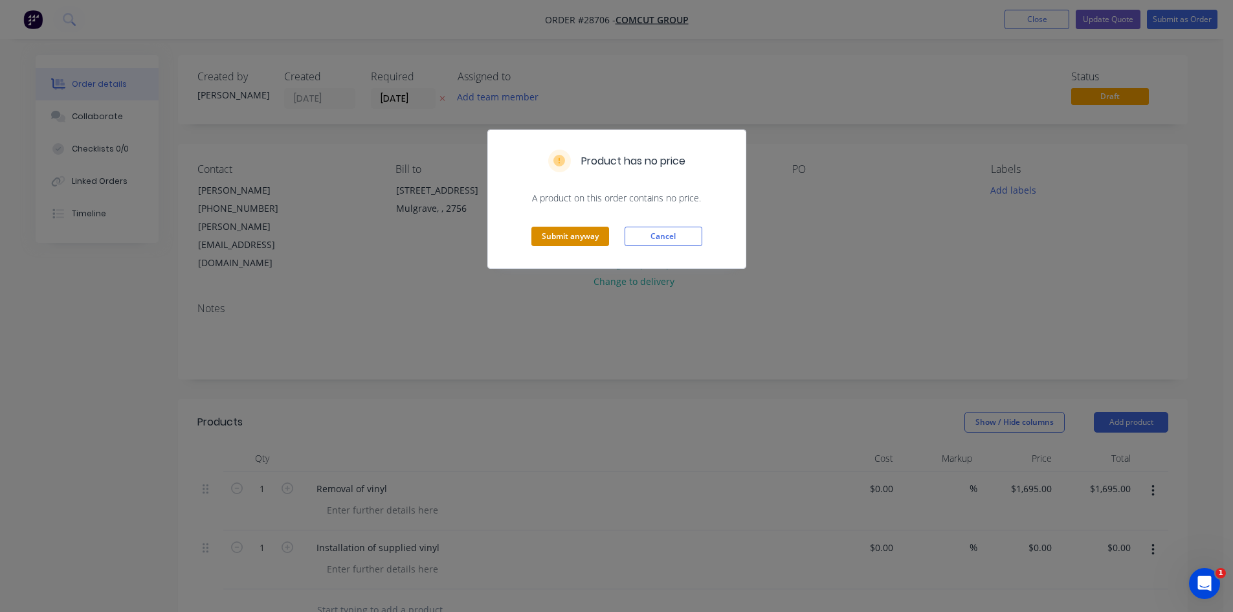
click at [575, 236] on button "Submit anyway" at bounding box center [570, 235] width 78 height 19
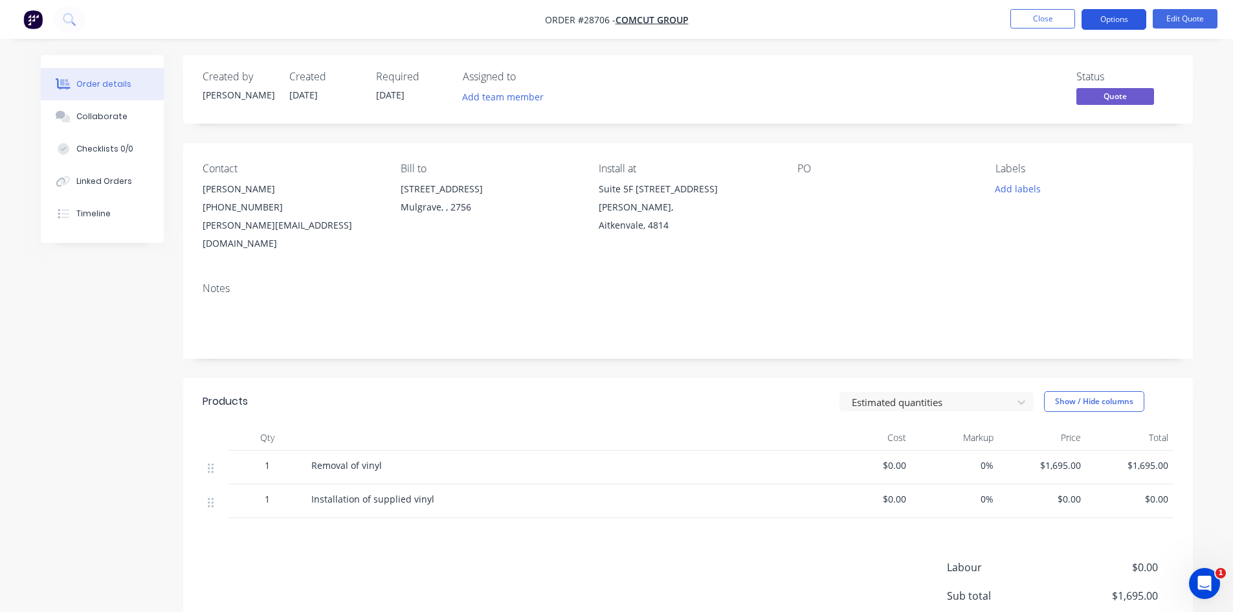
click at [1122, 25] on button "Options" at bounding box center [1113, 19] width 65 height 21
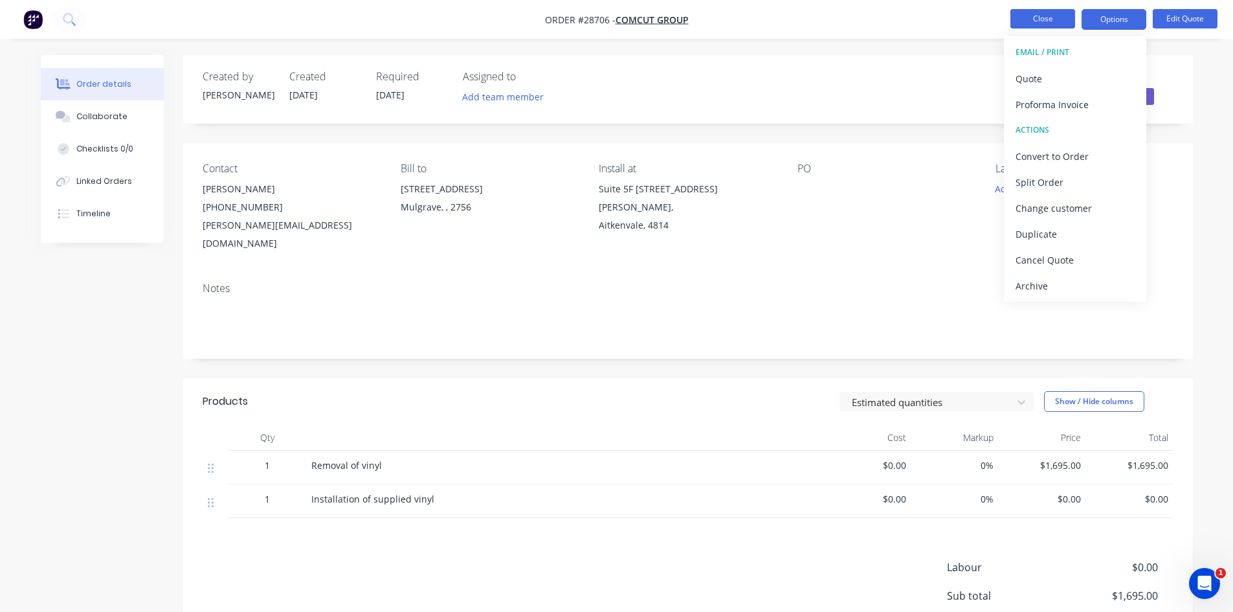
click at [1031, 17] on button "Close" at bounding box center [1042, 18] width 65 height 19
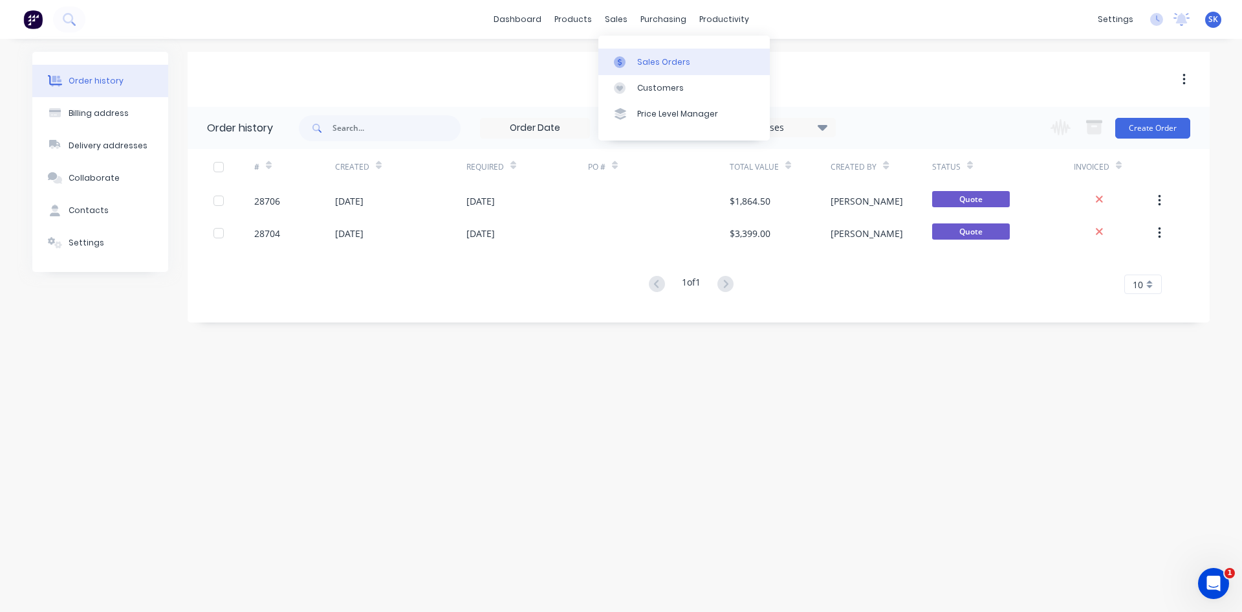
click at [637, 65] on div "Sales Orders" at bounding box center [663, 62] width 53 height 12
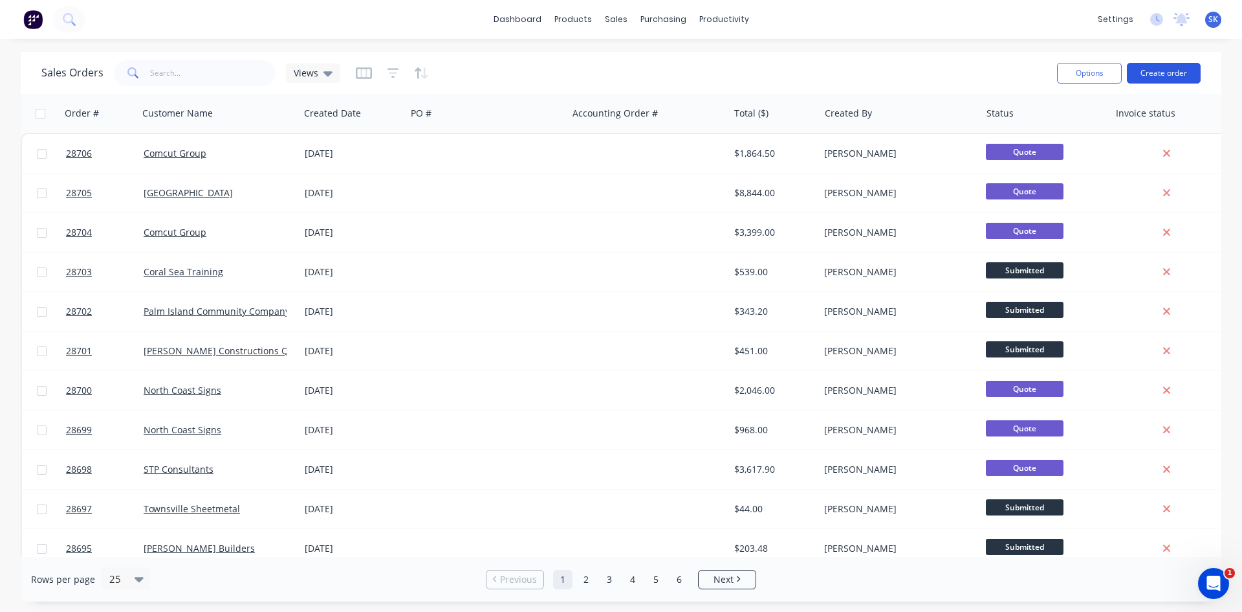
click at [1174, 66] on button "Create order" at bounding box center [1164, 73] width 74 height 21
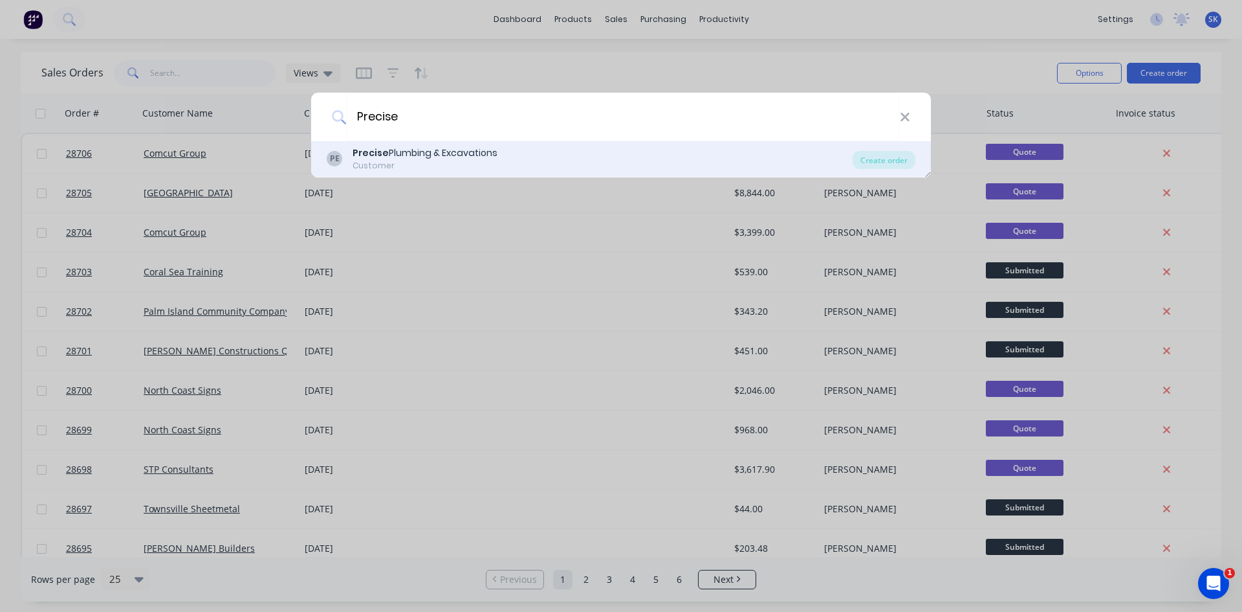
click at [527, 153] on div "PE Precise Plumbing & Excavations Customer" at bounding box center [590, 158] width 526 height 25
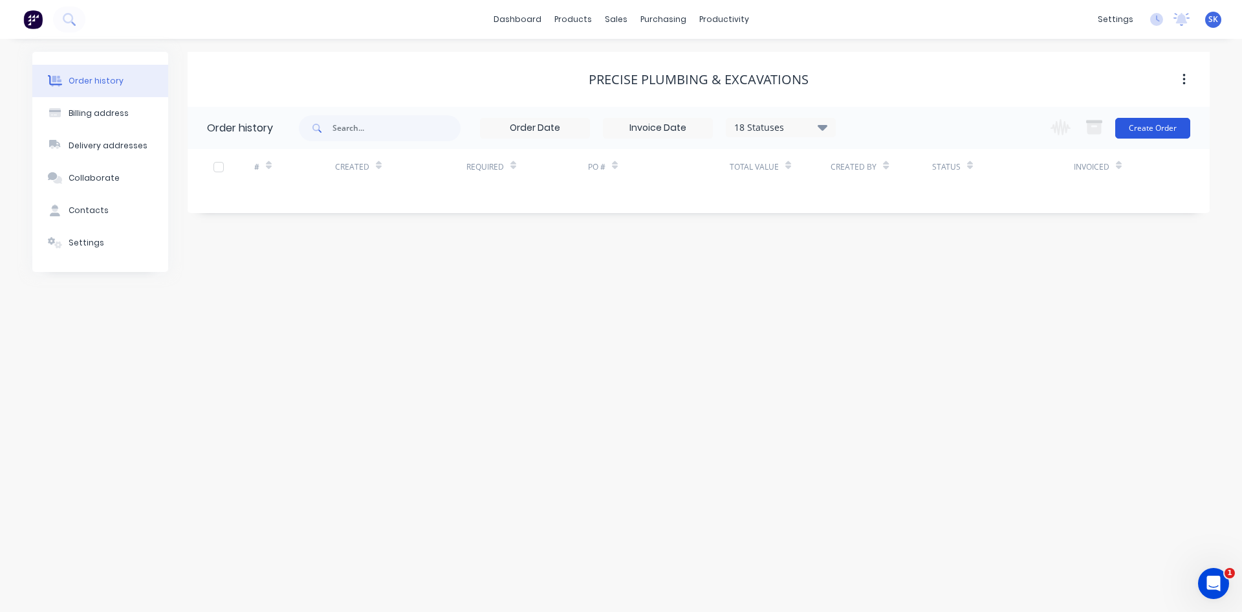
click at [1165, 128] on button "Create Order" at bounding box center [1153, 128] width 75 height 21
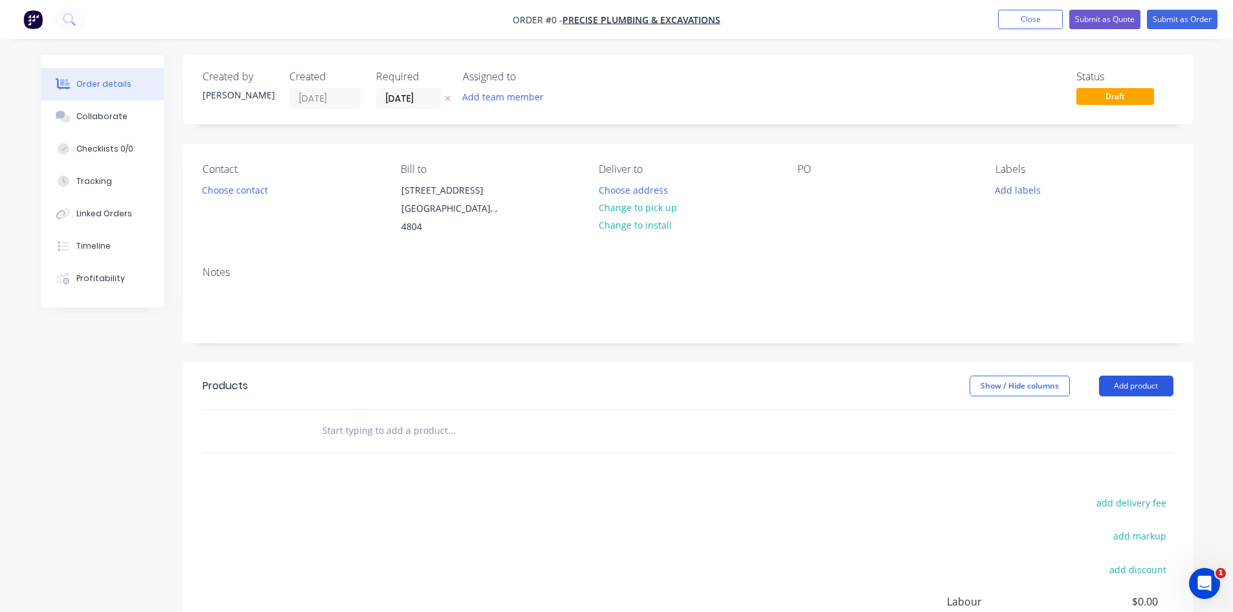
click at [1146, 375] on button "Add product" at bounding box center [1136, 385] width 74 height 21
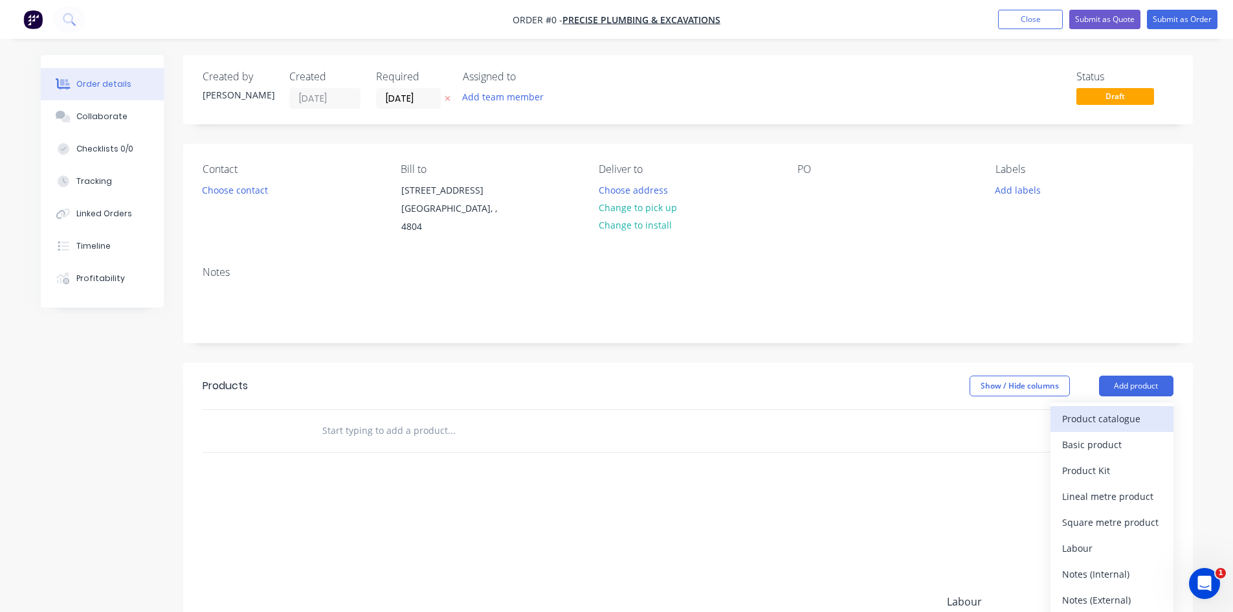
click at [1130, 409] on div "Product catalogue" at bounding box center [1112, 418] width 100 height 19
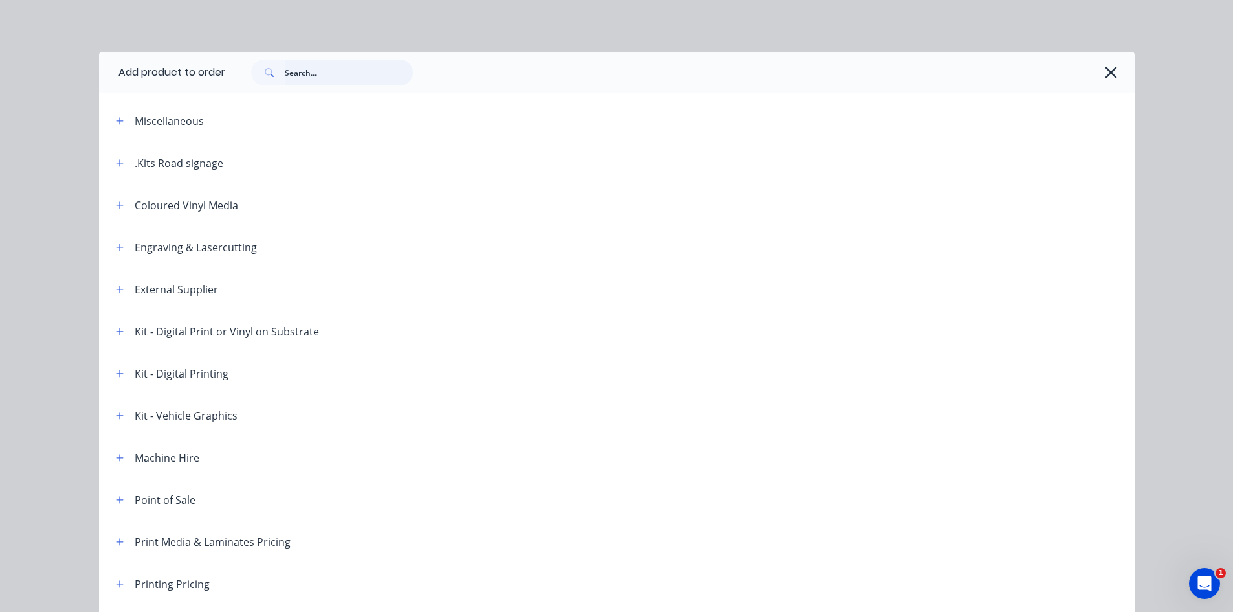
click at [286, 72] on input "text" at bounding box center [349, 73] width 128 height 26
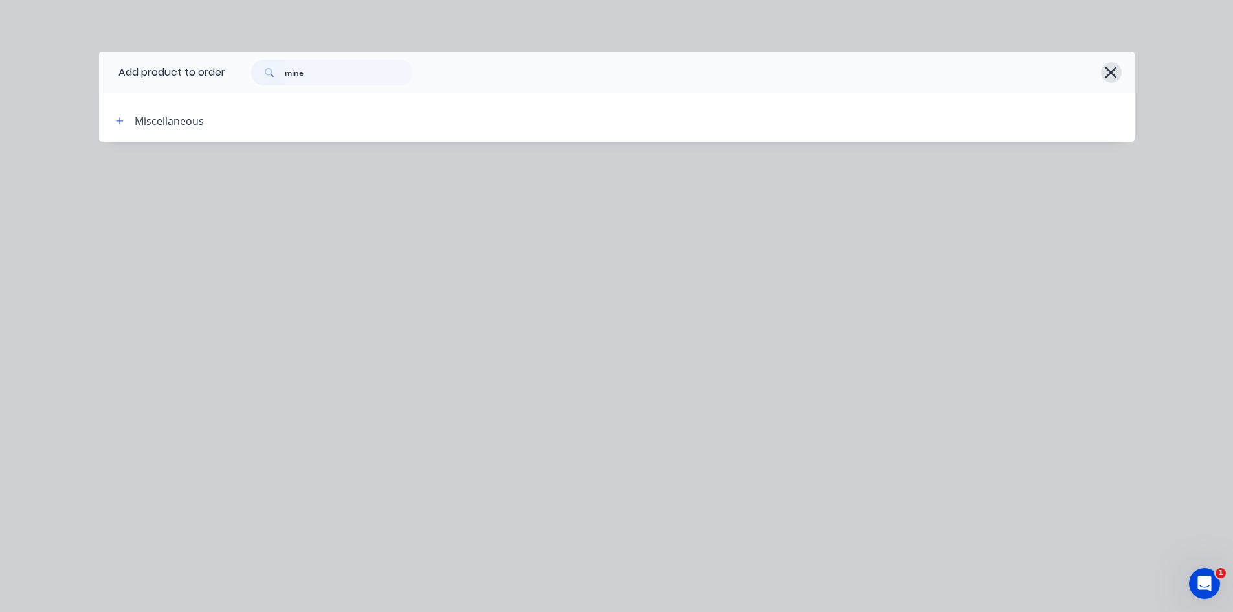
click at [1114, 72] on icon "button" at bounding box center [1111, 72] width 14 height 18
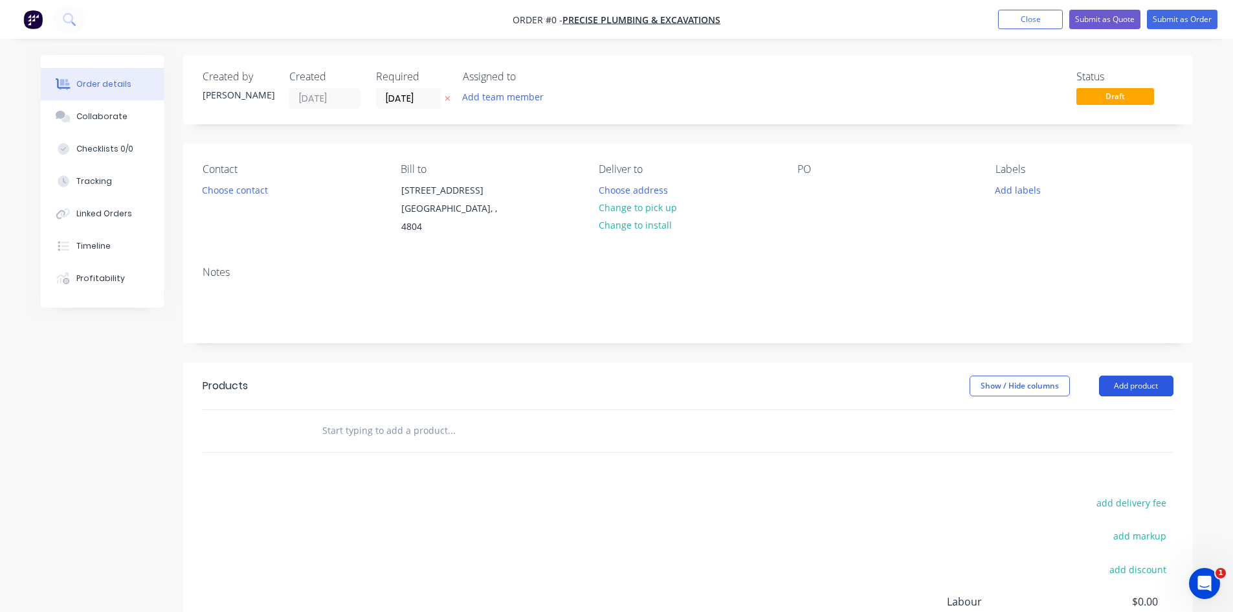
click at [1146, 375] on button "Add product" at bounding box center [1136, 385] width 74 height 21
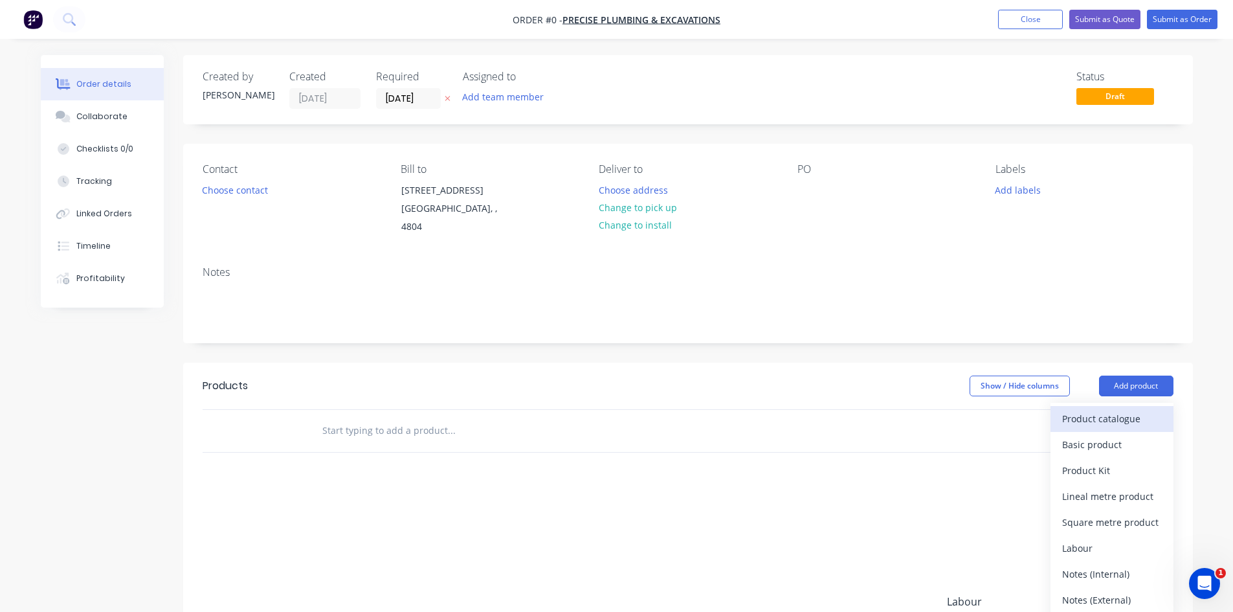
click at [1125, 409] on div "Product catalogue" at bounding box center [1112, 418] width 100 height 19
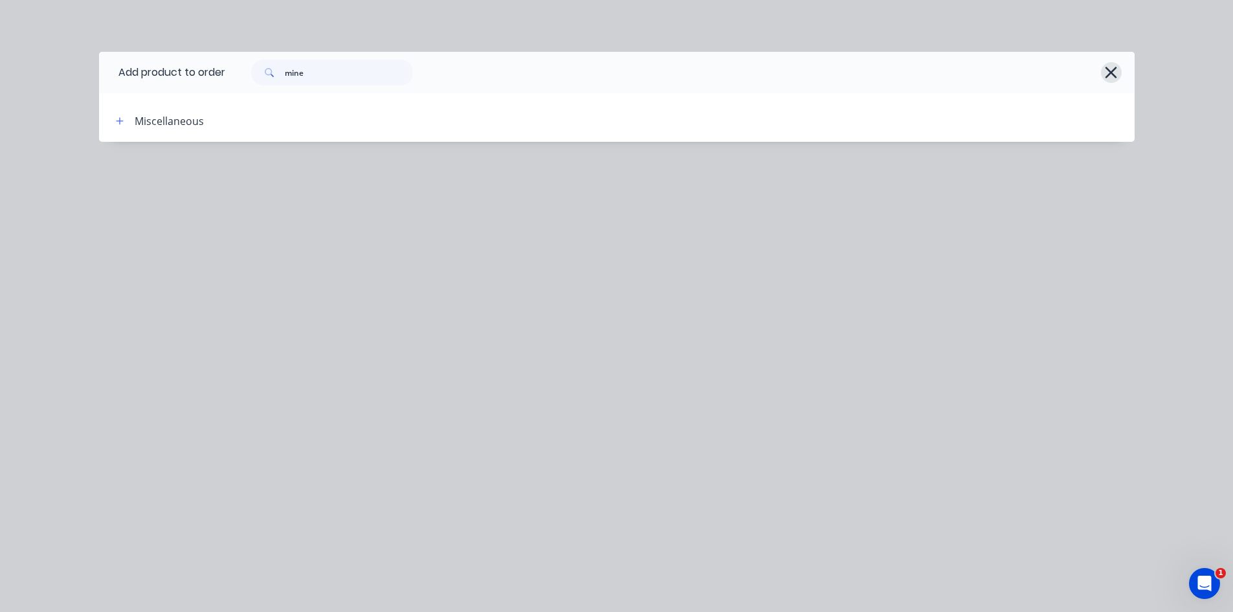
drag, startPoint x: 1112, startPoint y: 72, endPoint x: 1111, endPoint y: 140, distance: 68.0
click at [1112, 76] on icon "button" at bounding box center [1111, 72] width 14 height 18
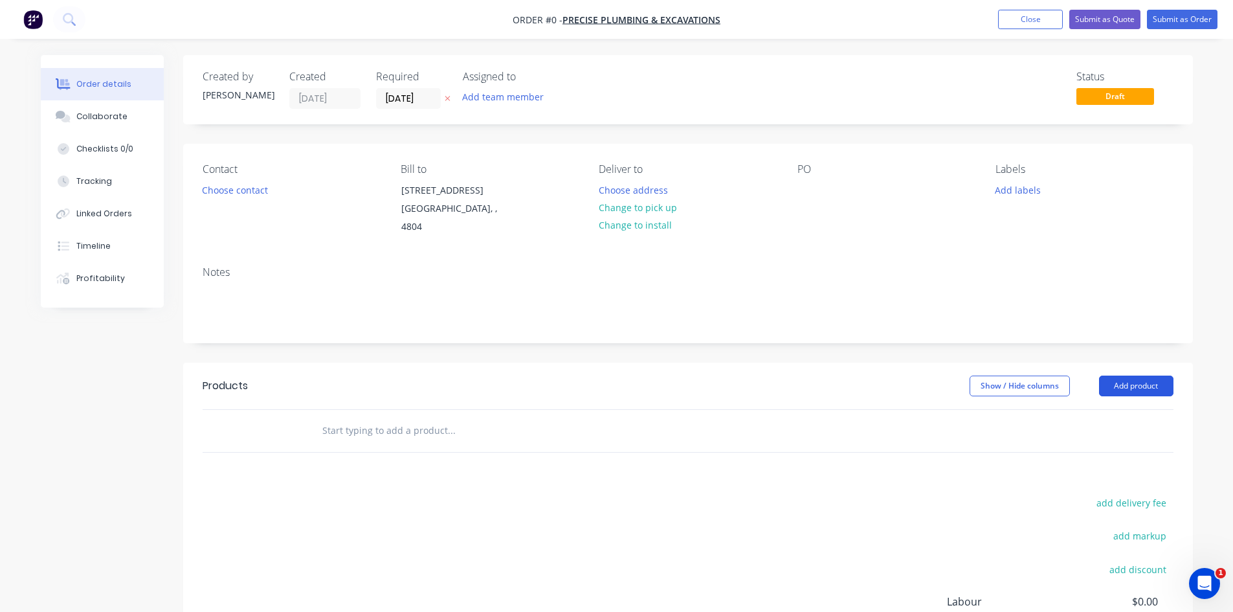
click at [1140, 375] on button "Add product" at bounding box center [1136, 385] width 74 height 21
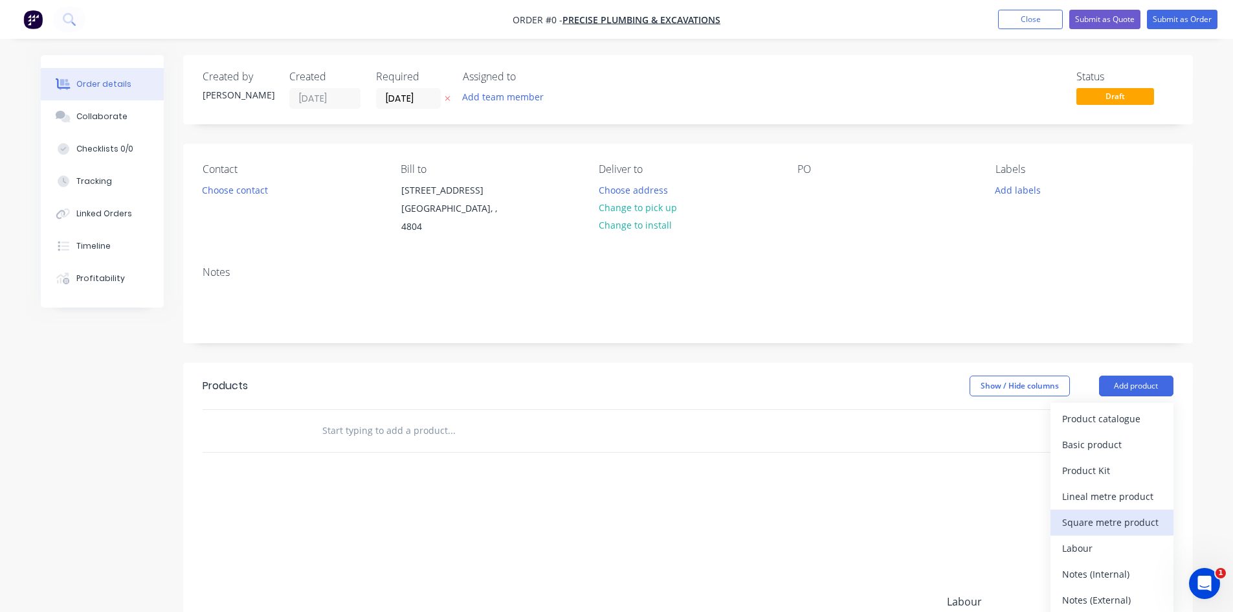
click at [1120, 513] on div "Square metre product" at bounding box center [1112, 522] width 100 height 19
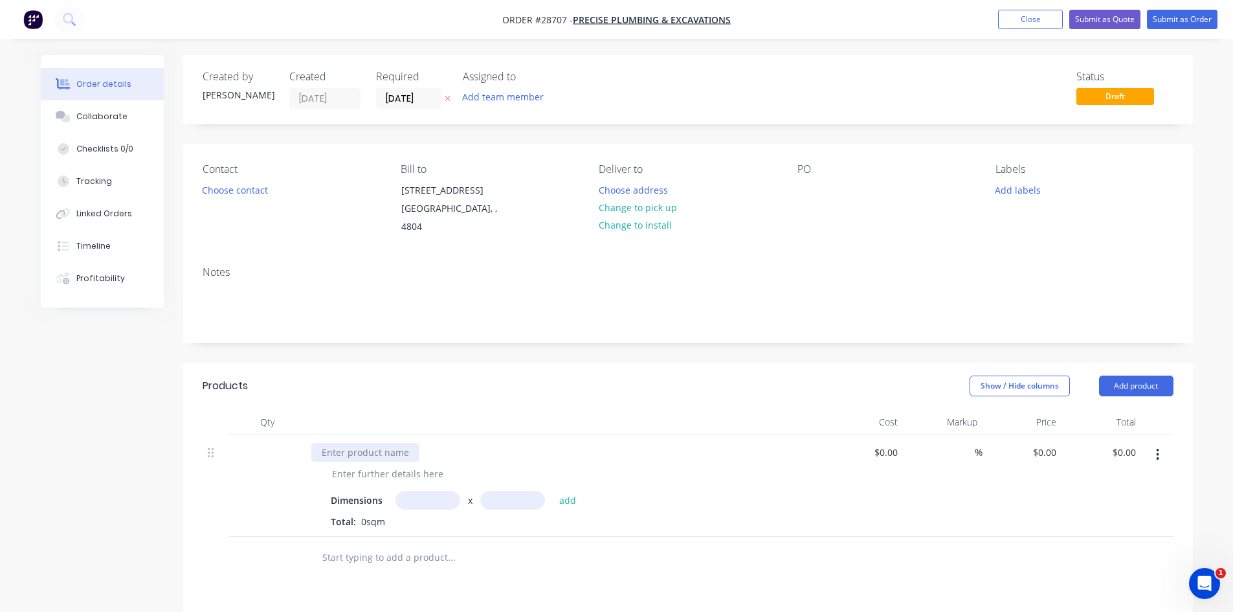
click at [340, 443] on div at bounding box center [365, 452] width 108 height 19
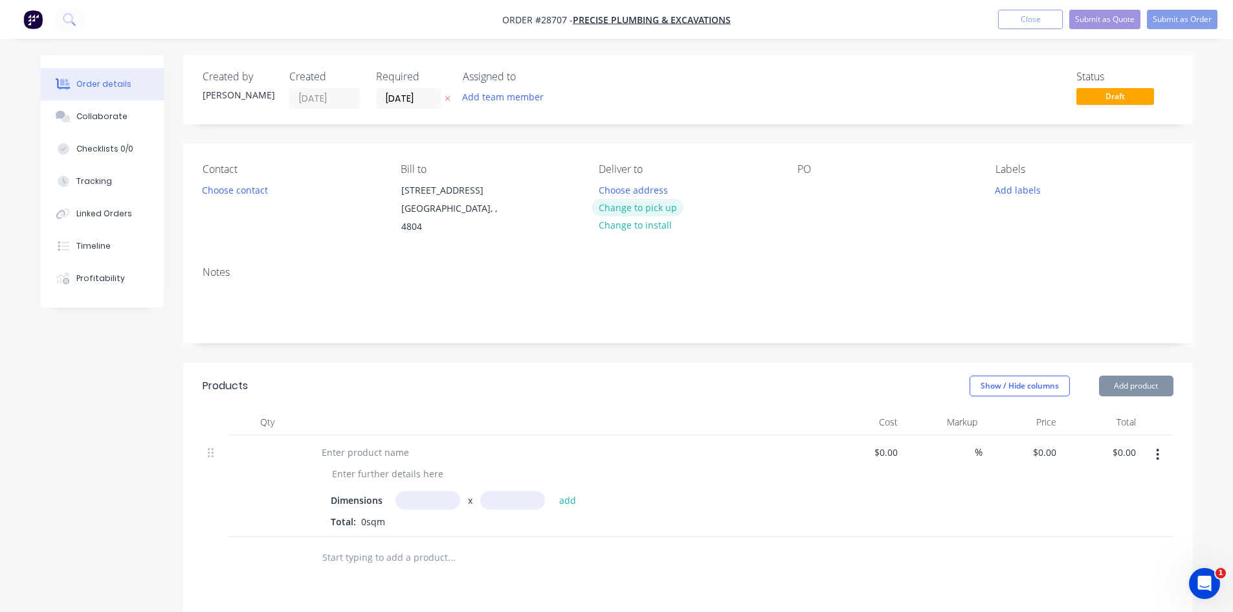
click at [647, 199] on button "Change to pick up" at bounding box center [637, 207] width 92 height 17
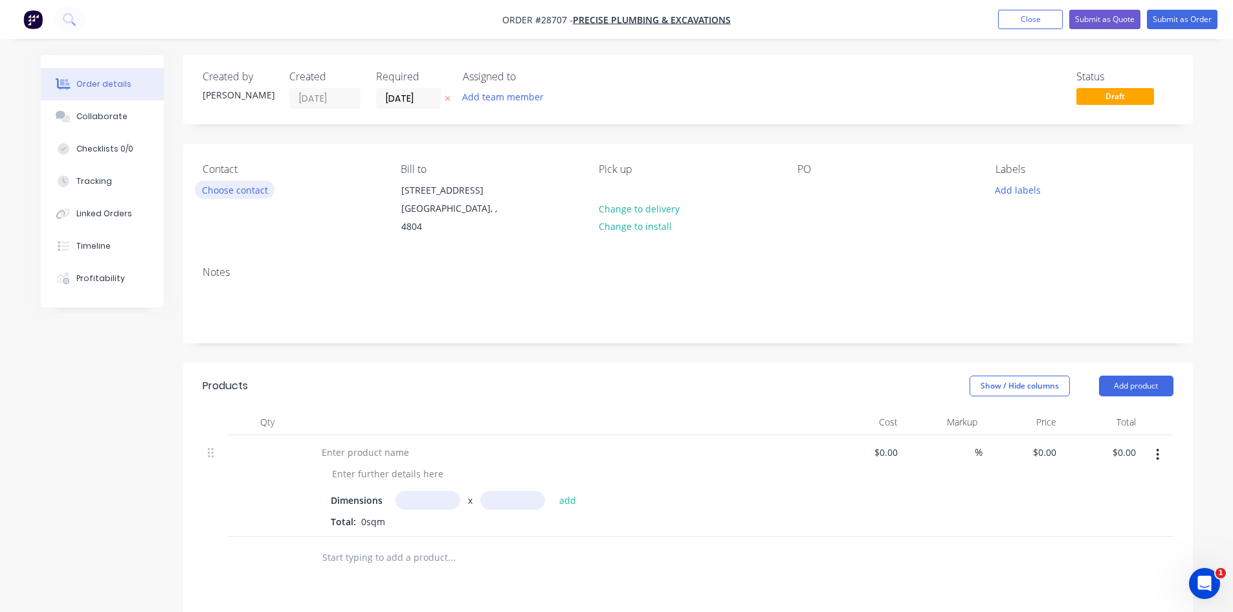
click at [228, 192] on button "Choose contact" at bounding box center [235, 189] width 80 height 17
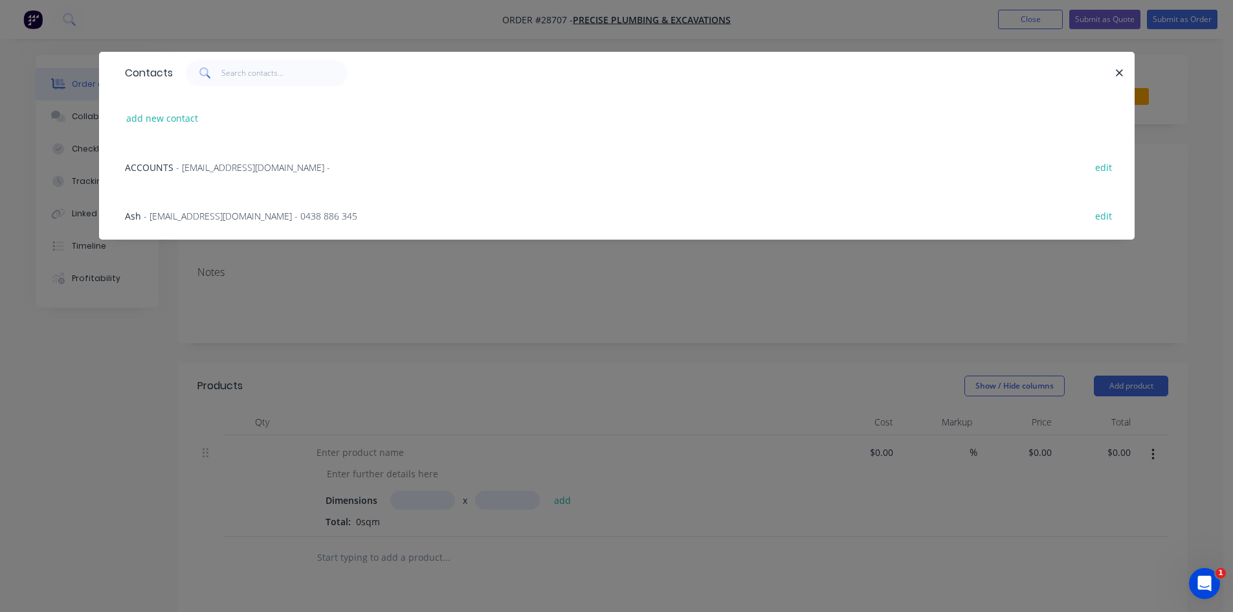
click at [236, 215] on span "- [EMAIL_ADDRESS][DOMAIN_NAME] - 0438 886 345" at bounding box center [251, 216] width 214 height 12
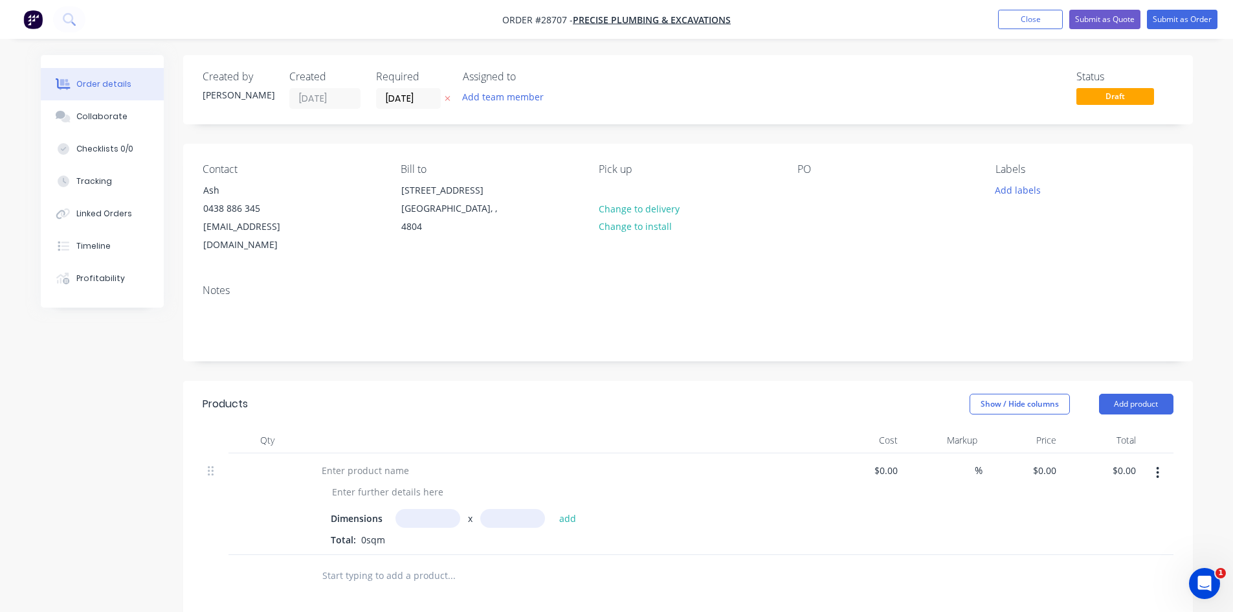
drag, startPoint x: 437, startPoint y: 237, endPoint x: 463, endPoint y: 246, distance: 27.8
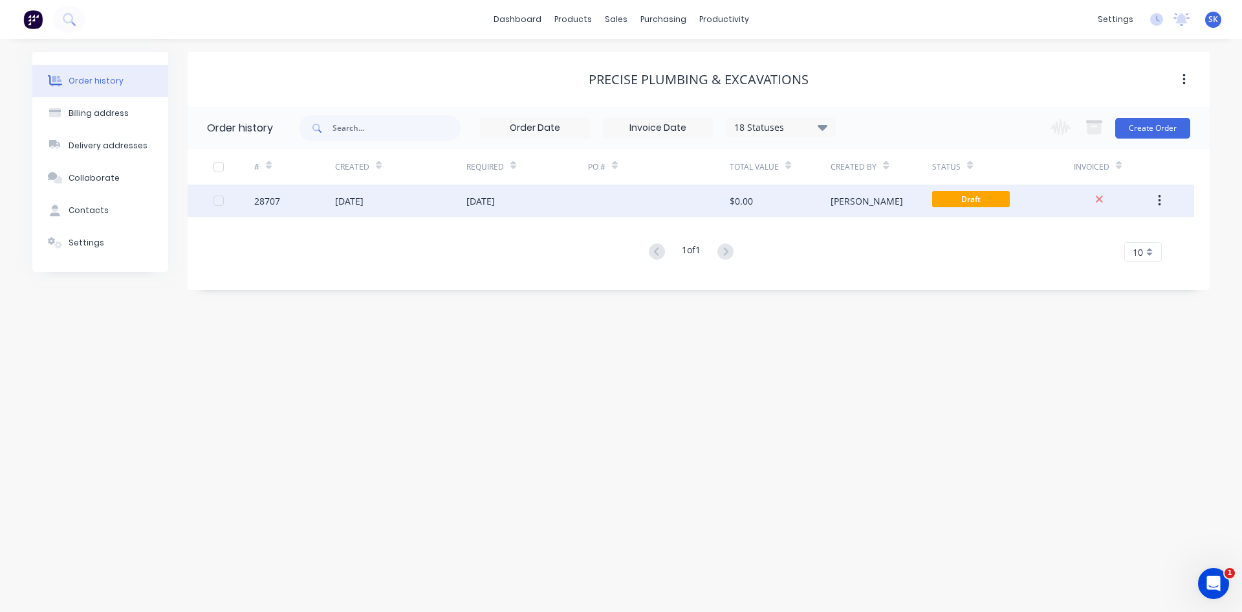
click at [344, 199] on div "[DATE]" at bounding box center [349, 201] width 28 height 14
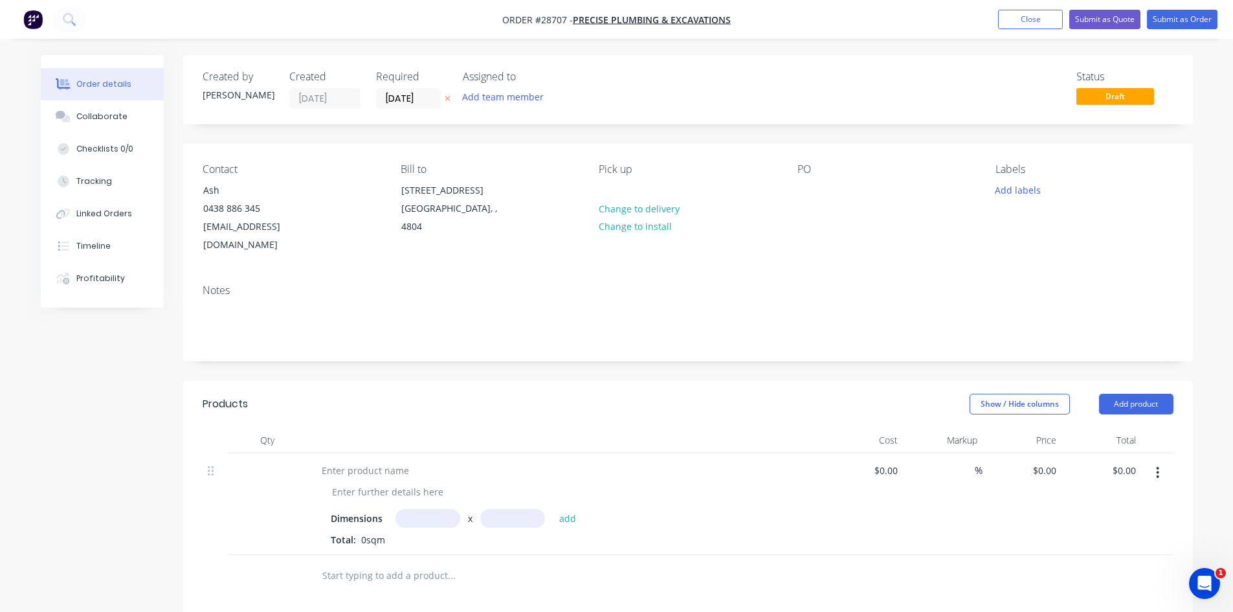
click at [419, 509] on input "text" at bounding box center [427, 518] width 65 height 19
click at [559, 509] on button "add" at bounding box center [568, 517] width 30 height 17
click at [889, 461] on input "0" at bounding box center [895, 470] width 15 height 19
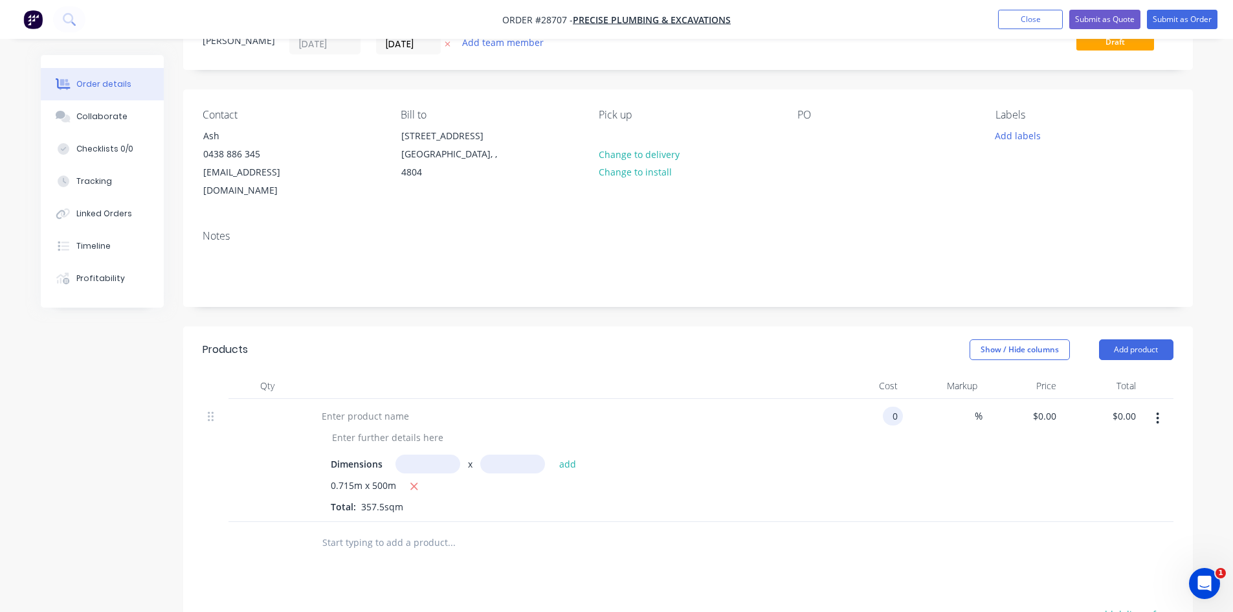
scroll to position [129, 0]
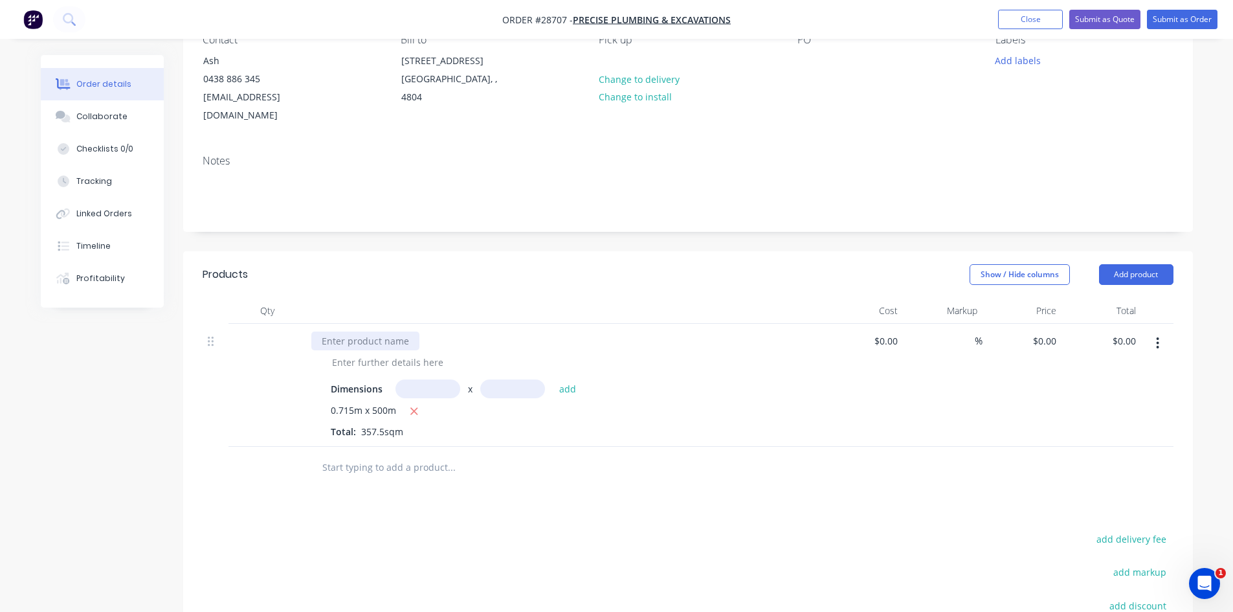
click at [388, 331] on div at bounding box center [365, 340] width 108 height 19
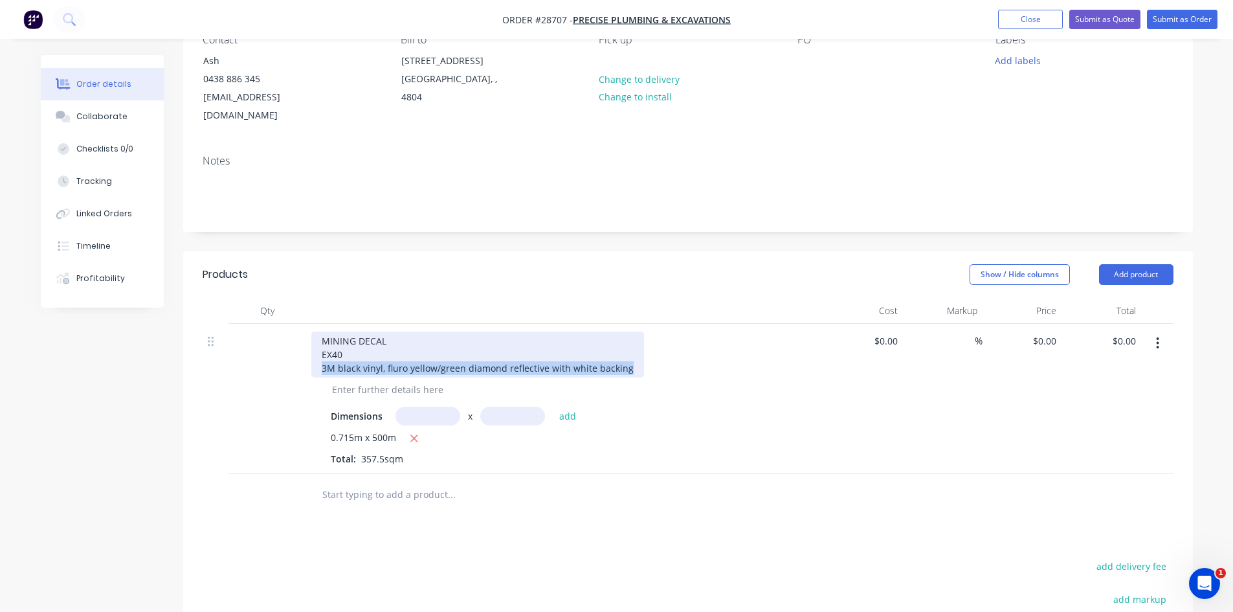
drag, startPoint x: 628, startPoint y: 349, endPoint x: 318, endPoint y: 348, distance: 310.0
click at [318, 348] on div "MINING DECAL EX40 3M black vinyl, fluro yellow/green diamond reflective with wh…" at bounding box center [477, 354] width 333 height 46
copy div "3M black vinyl, fluro yellow/green diamond reflective with white backing"
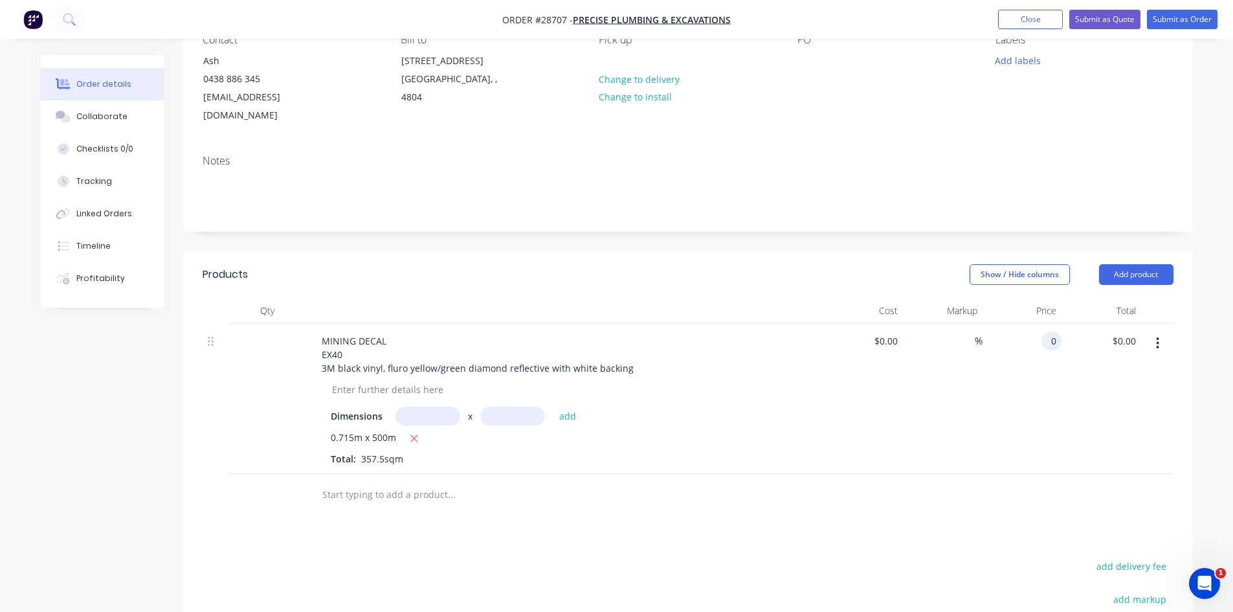
click at [1042, 331] on div "0 0" at bounding box center [1051, 340] width 20 height 19
click at [891, 331] on input "0" at bounding box center [895, 340] width 15 height 19
click at [891, 331] on input "280" at bounding box center [883, 340] width 40 height 19
click at [416, 432] on icon "button" at bounding box center [414, 438] width 8 height 12
click at [414, 406] on input "text" at bounding box center [427, 415] width 65 height 19
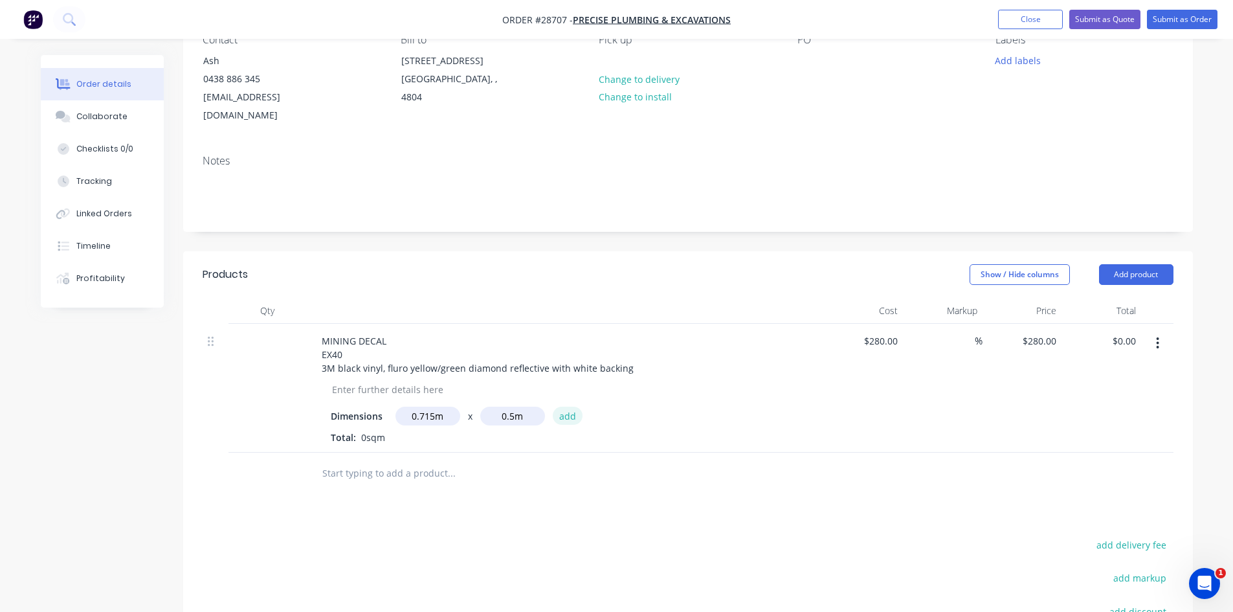
click at [562, 406] on button "add" at bounding box center [568, 414] width 30 height 17
click at [269, 298] on div "Qty" at bounding box center [267, 311] width 78 height 26
click at [210, 335] on icon at bounding box center [211, 341] width 6 height 12
click at [274, 298] on div "Qty" at bounding box center [267, 311] width 78 height 26
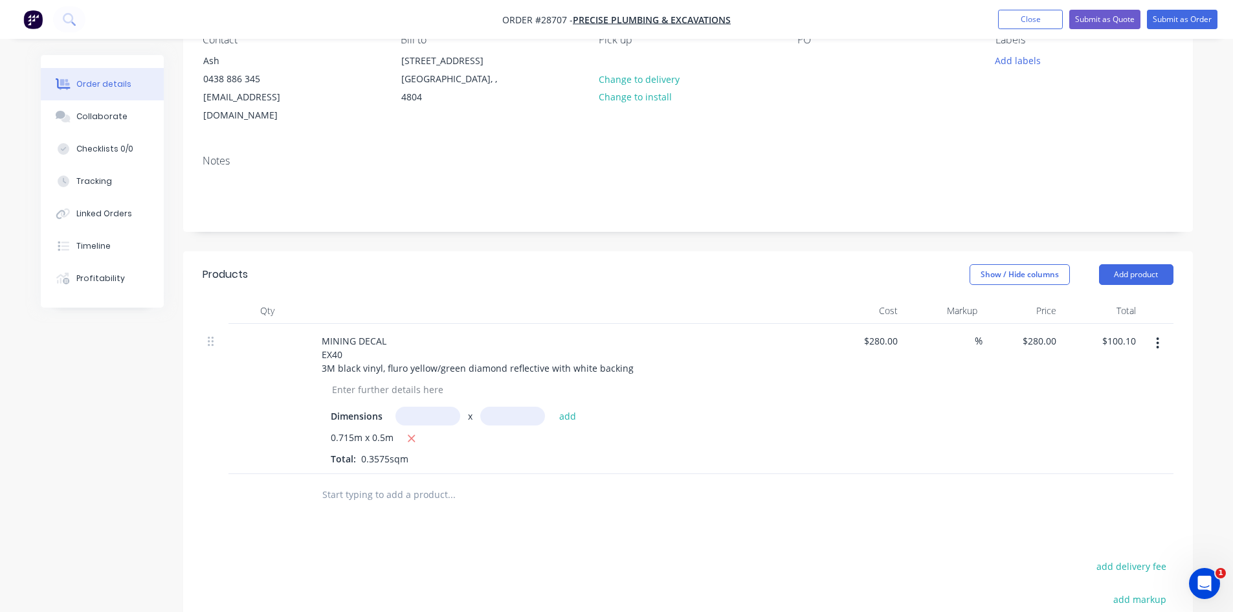
click at [274, 298] on div "Qty" at bounding box center [267, 311] width 78 height 26
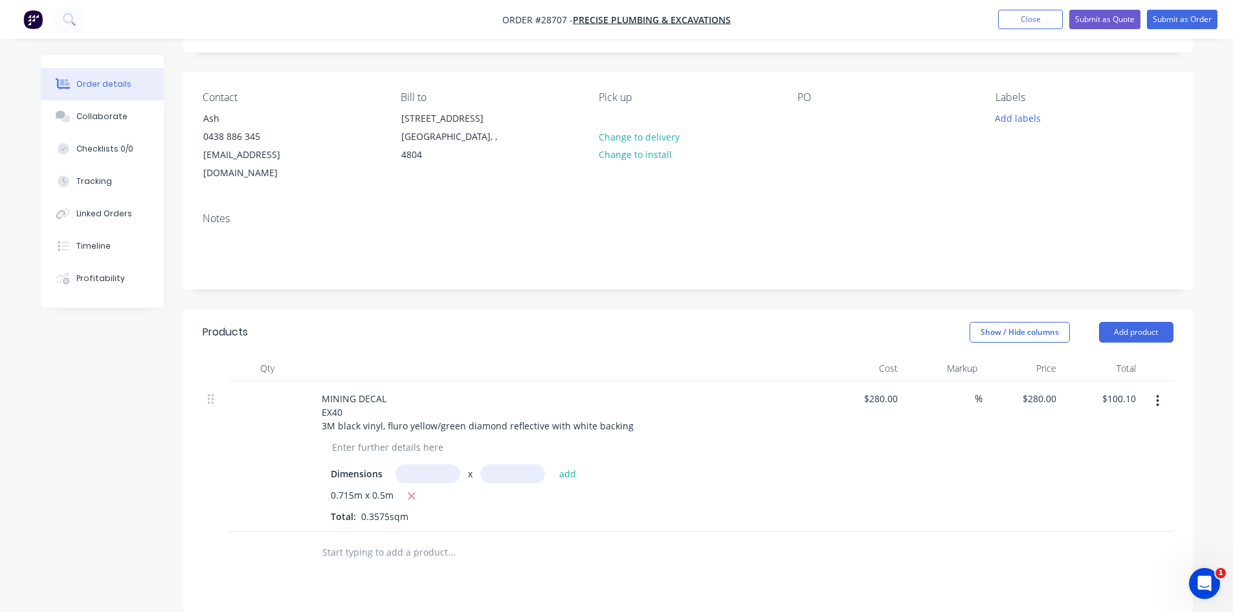
scroll to position [0, 0]
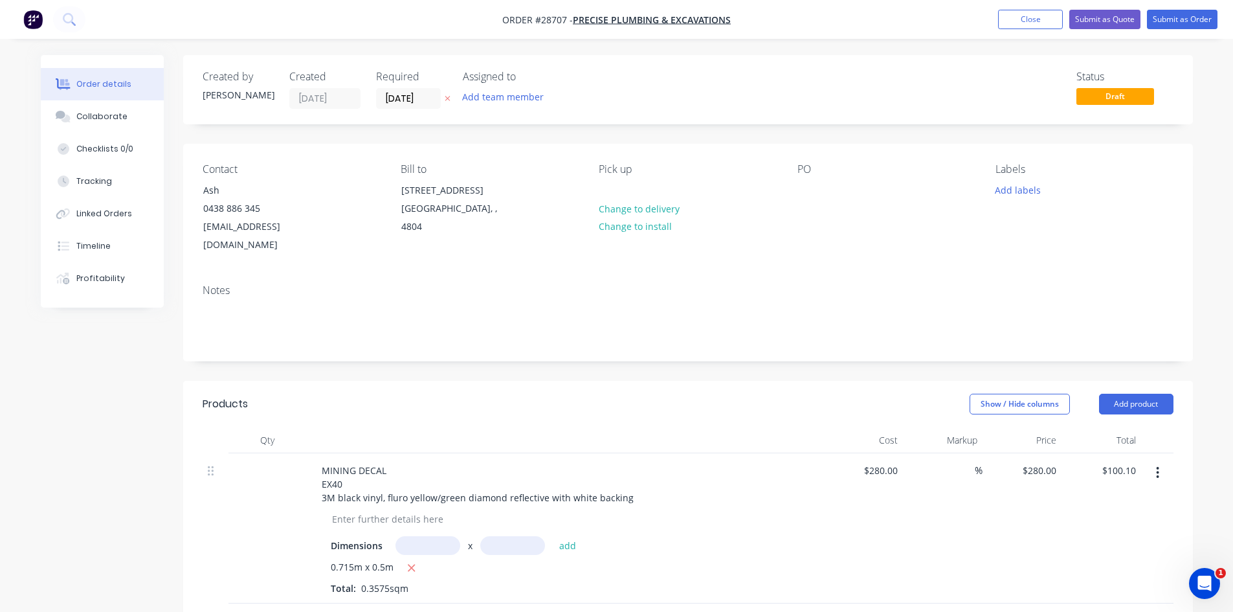
click at [261, 427] on div "Qty" at bounding box center [267, 440] width 78 height 26
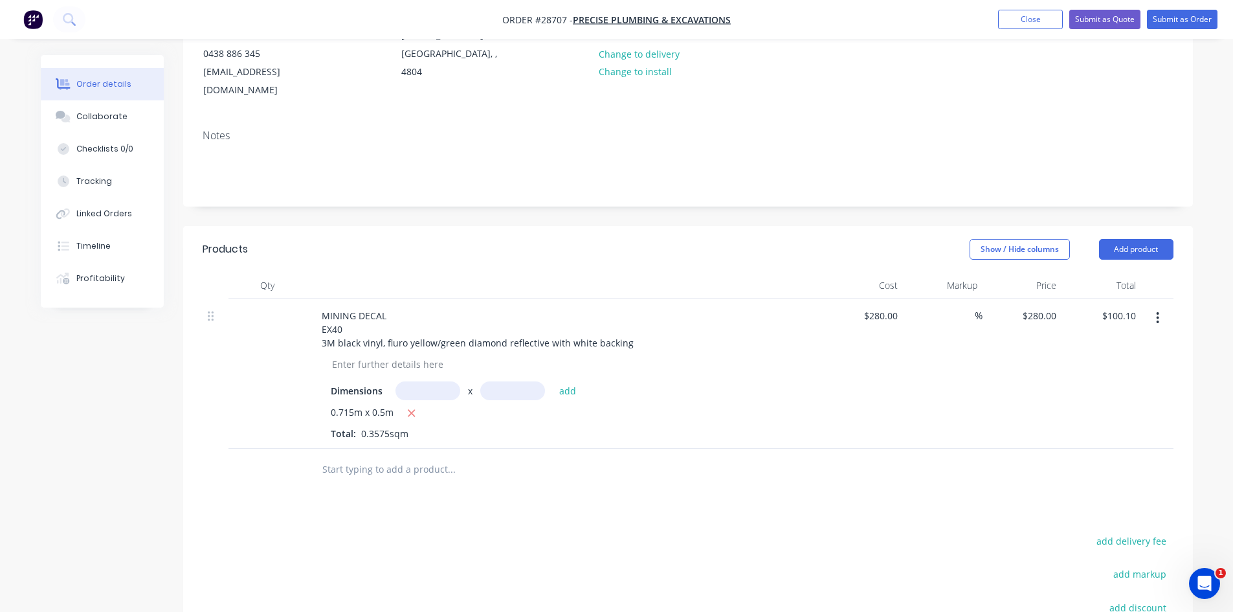
scroll to position [194, 0]
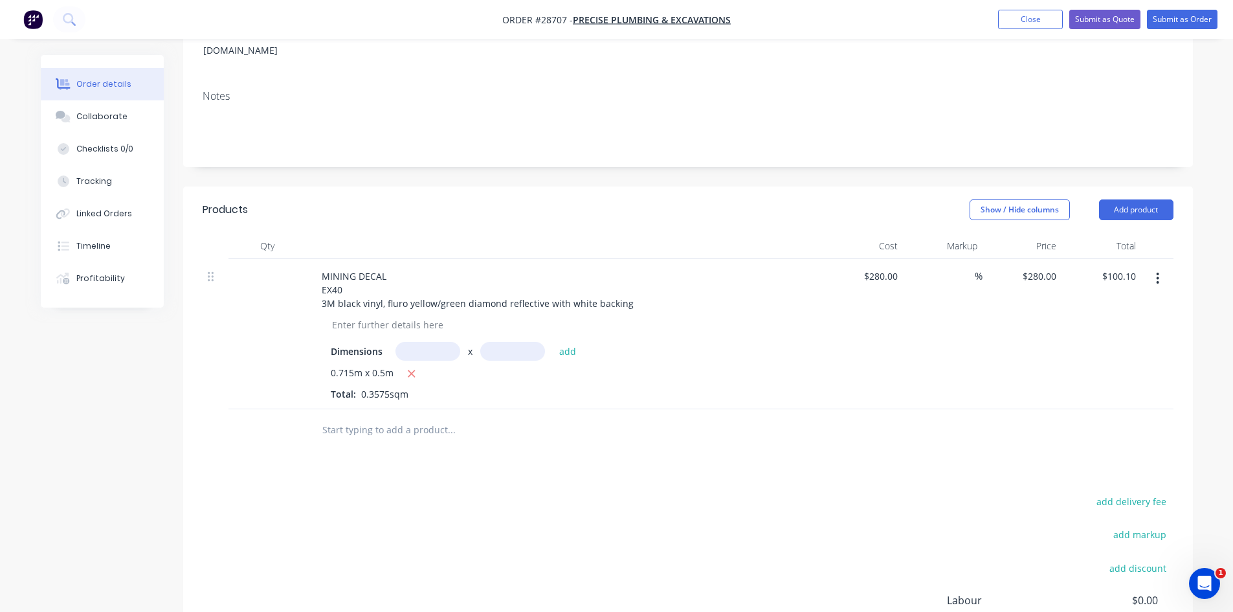
click at [443, 342] on input "text" at bounding box center [427, 351] width 65 height 19
click at [511, 342] on input "text" at bounding box center [512, 351] width 65 height 19
click at [566, 342] on button "add" at bounding box center [568, 350] width 30 height 17
click at [406, 342] on input "text" at bounding box center [427, 351] width 65 height 19
click at [573, 342] on button "add" at bounding box center [568, 350] width 30 height 17
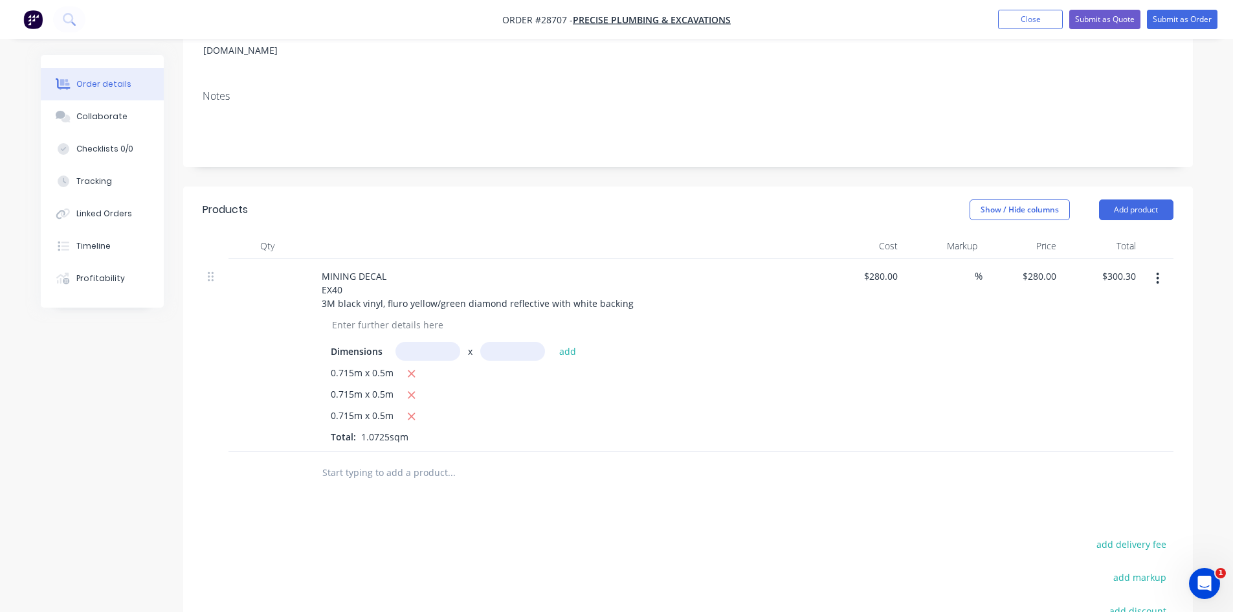
click at [387, 459] on input "text" at bounding box center [451, 472] width 259 height 26
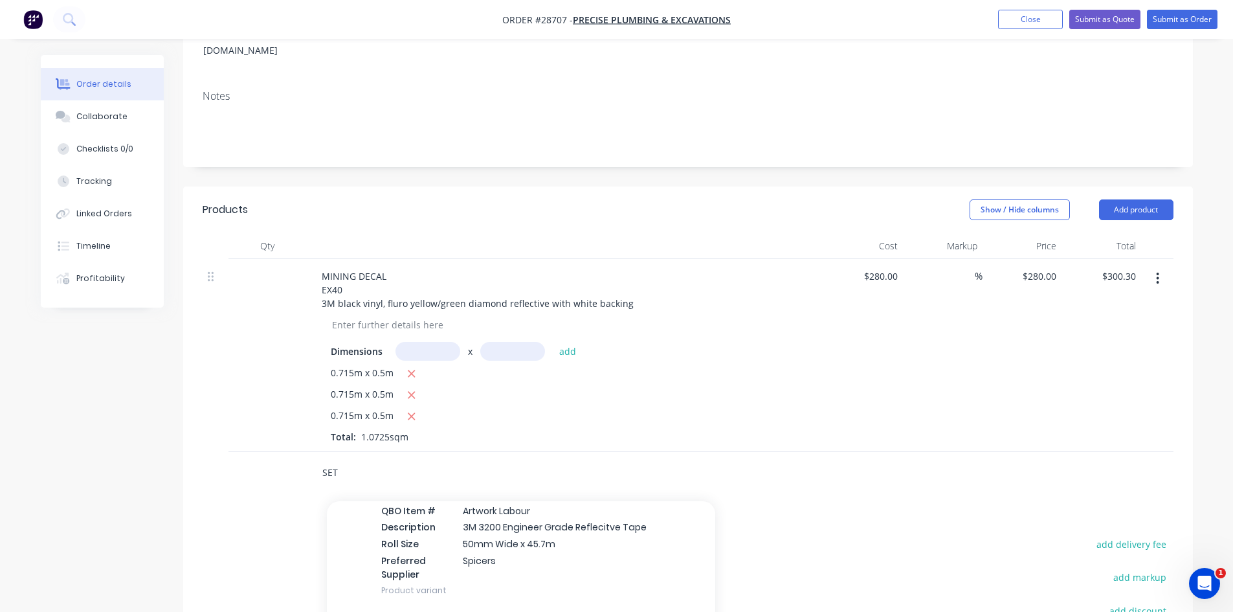
scroll to position [1553, 0]
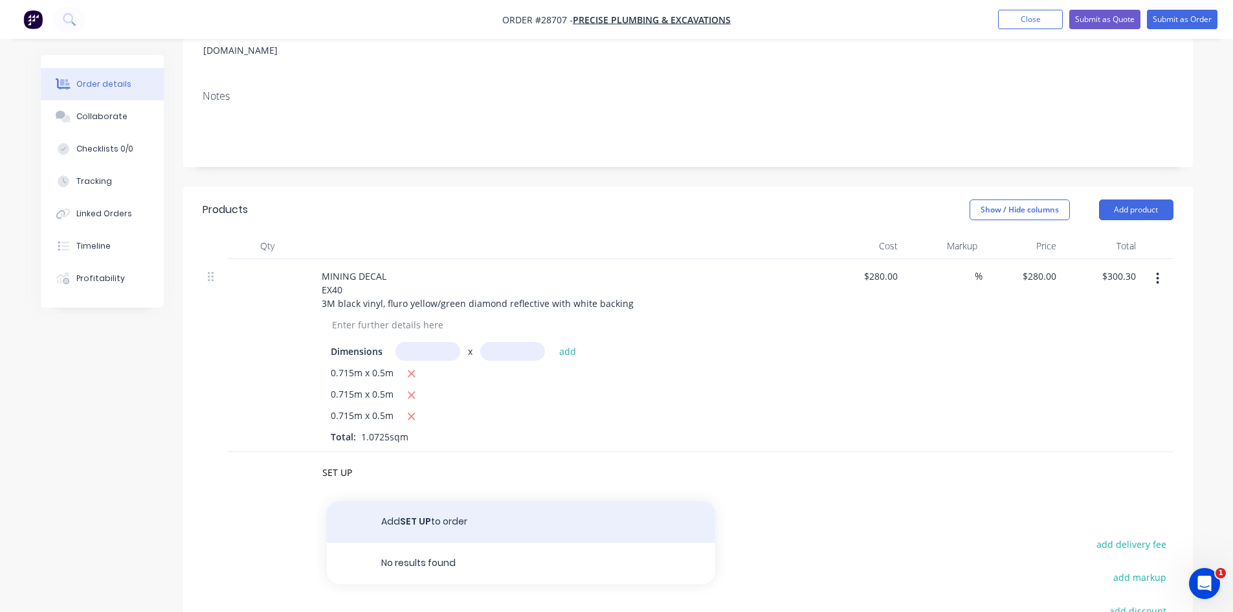
click at [432, 501] on button "Add SET UP to order" at bounding box center [521, 521] width 388 height 41
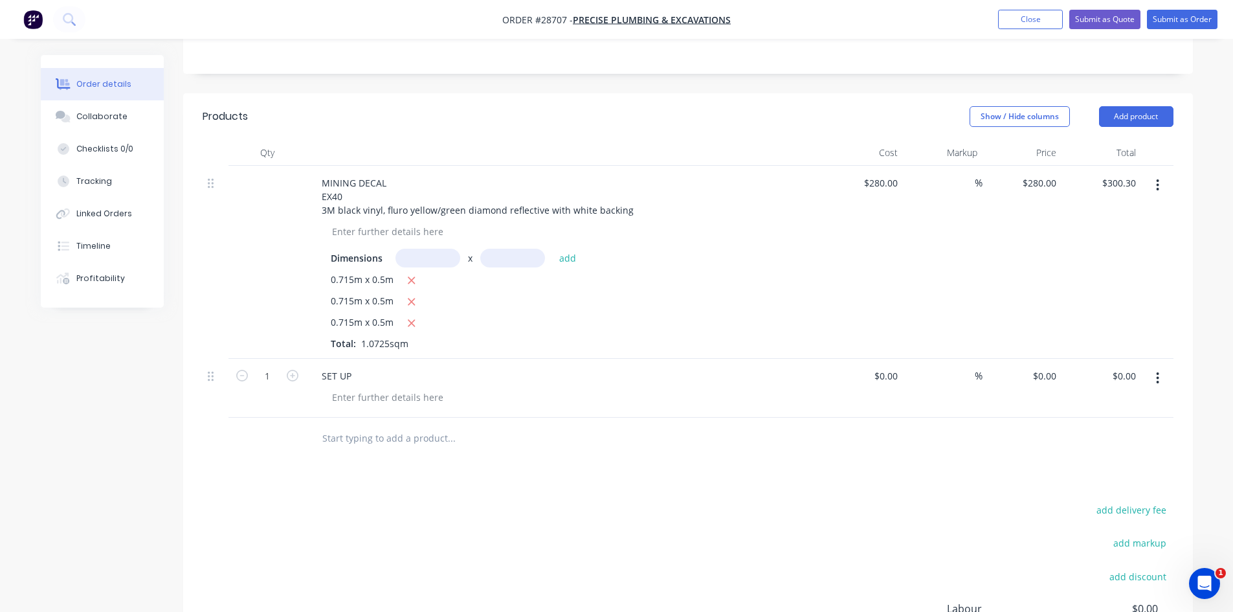
scroll to position [253, 0]
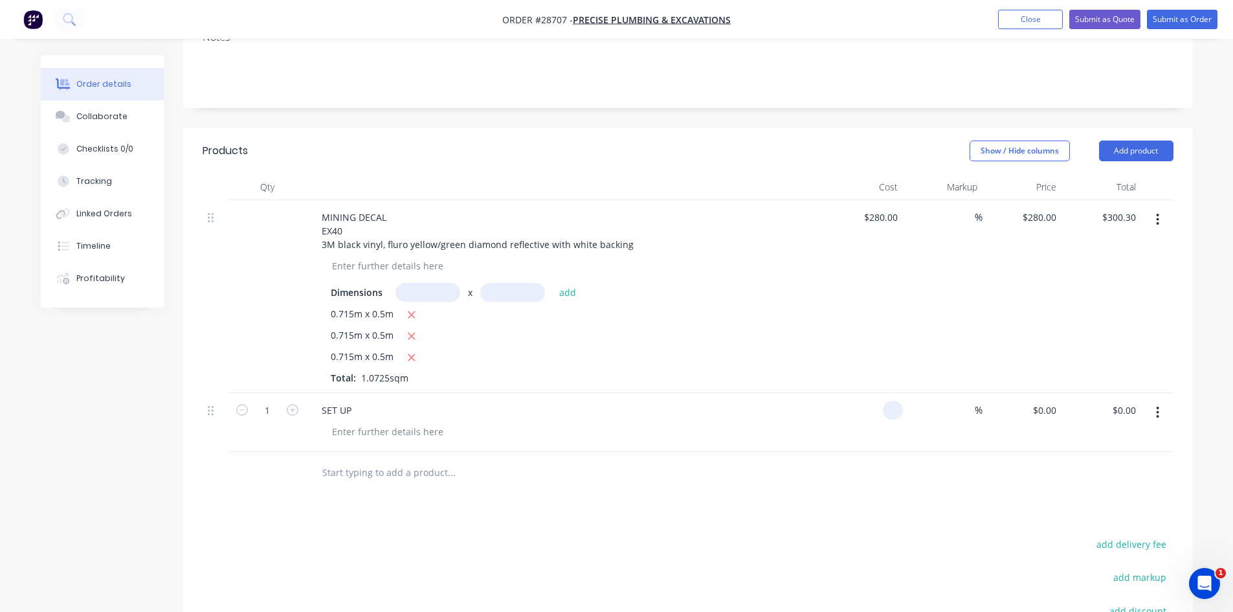
click at [877, 399] on div at bounding box center [864, 422] width 80 height 59
click at [1119, 208] on input "300.30" at bounding box center [1121, 217] width 40 height 19
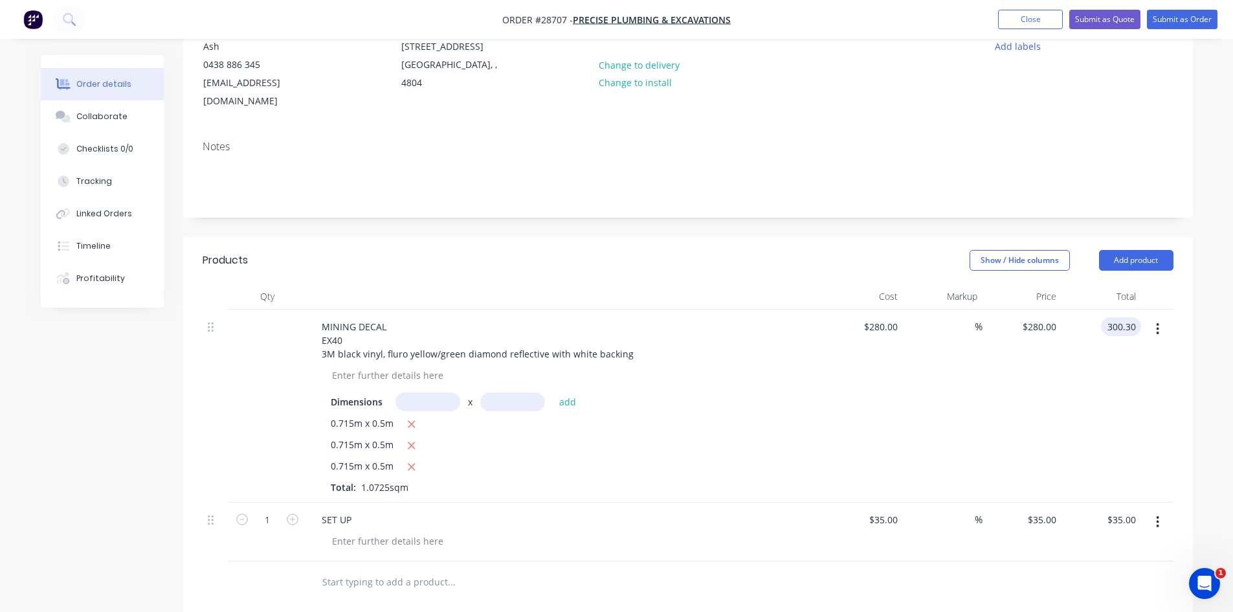
scroll to position [124, 0]
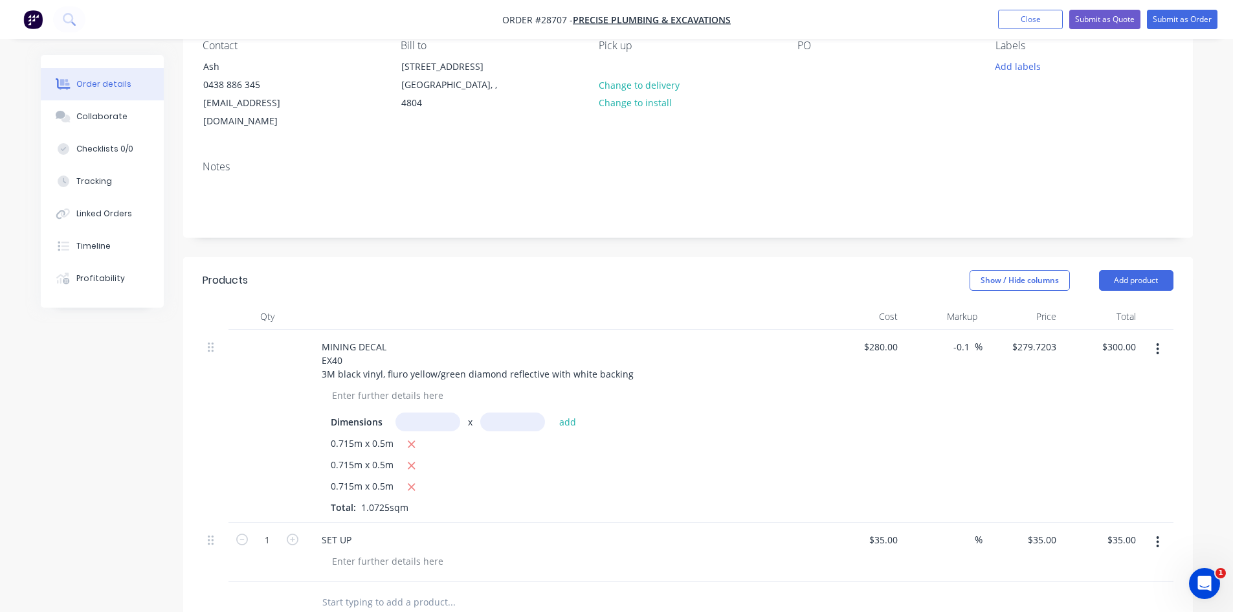
click at [1046, 382] on div "$279.7203 $279.7203" at bounding box center [1022, 425] width 80 height 193
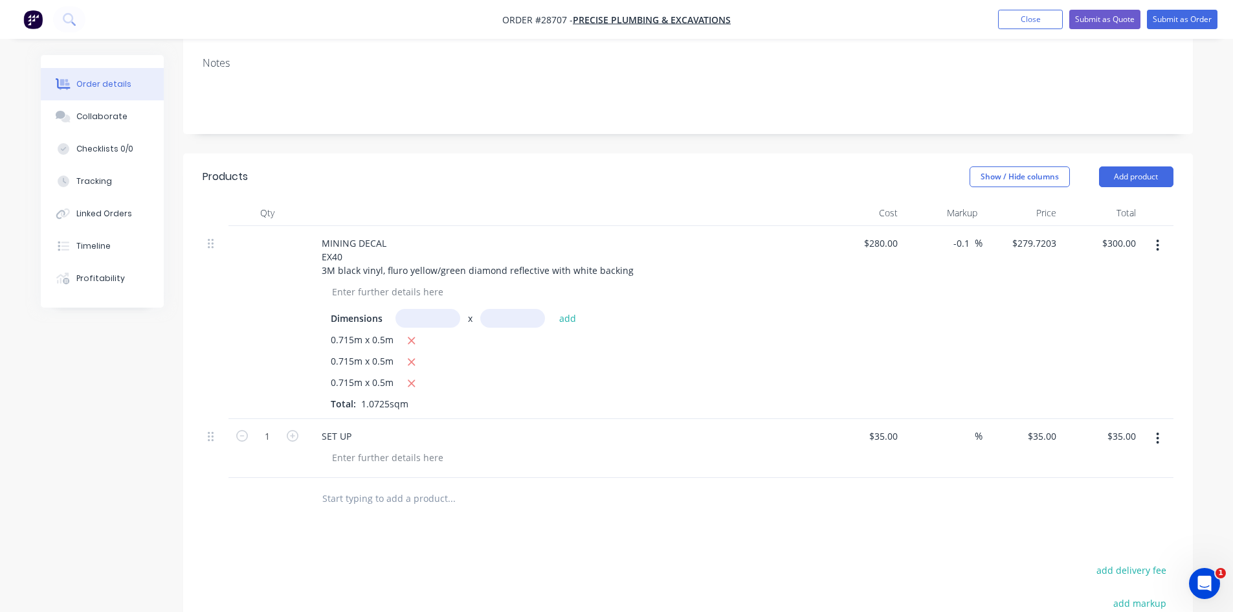
scroll to position [188, 0]
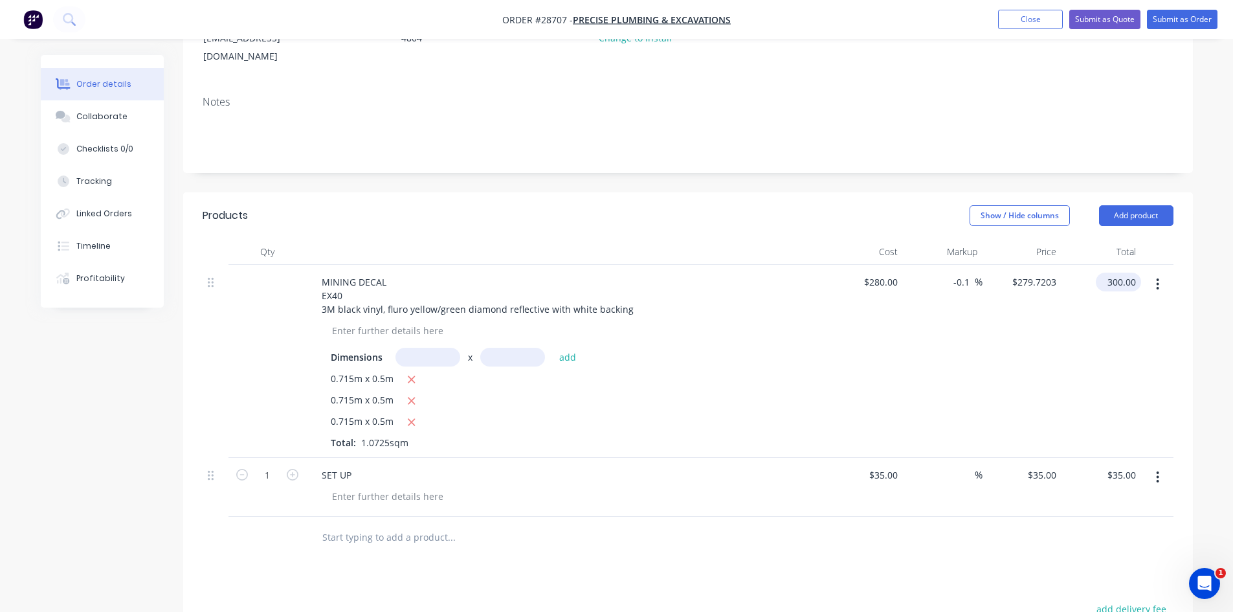
click at [1123, 272] on input "300.00" at bounding box center [1121, 281] width 40 height 19
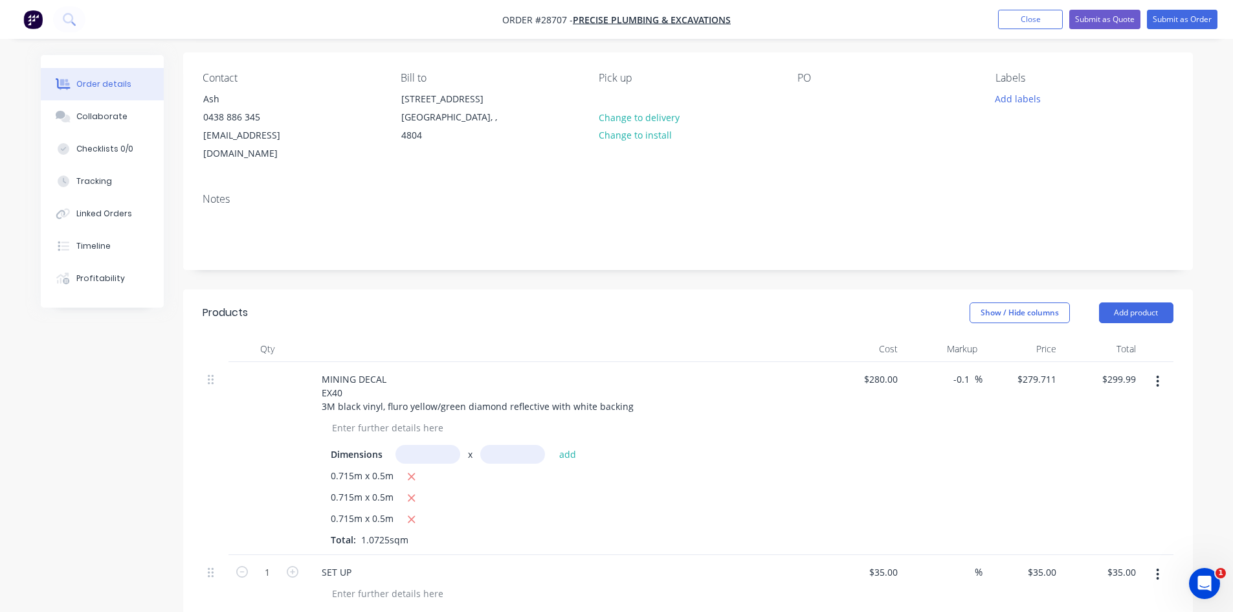
scroll to position [59, 0]
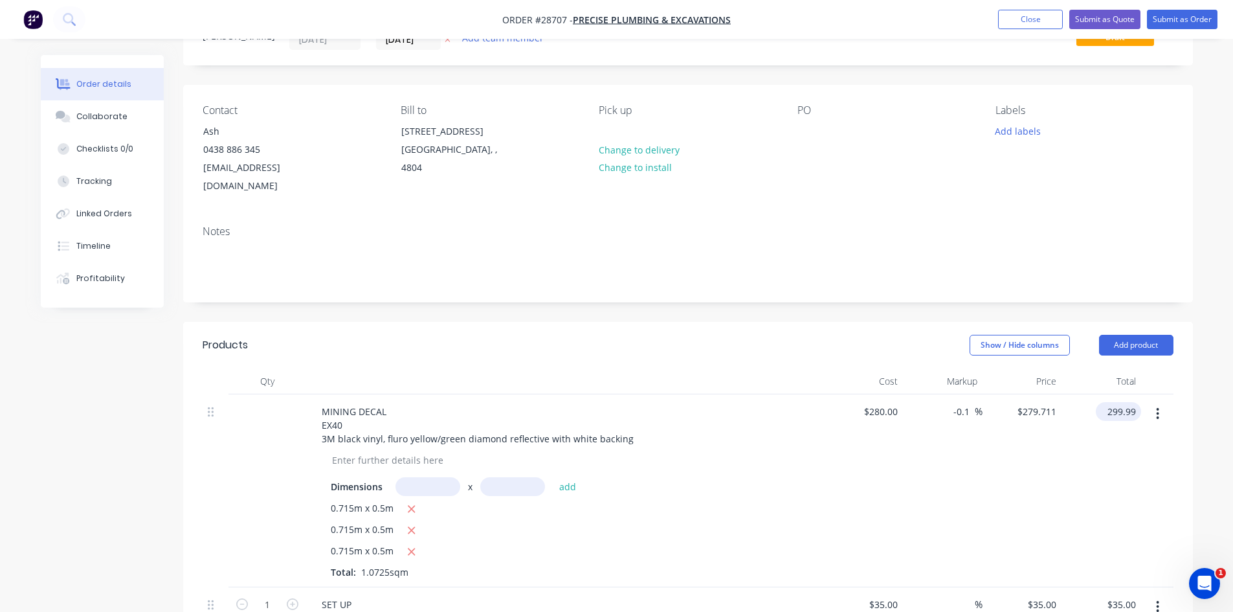
click at [1129, 402] on input "299.99" at bounding box center [1121, 411] width 40 height 19
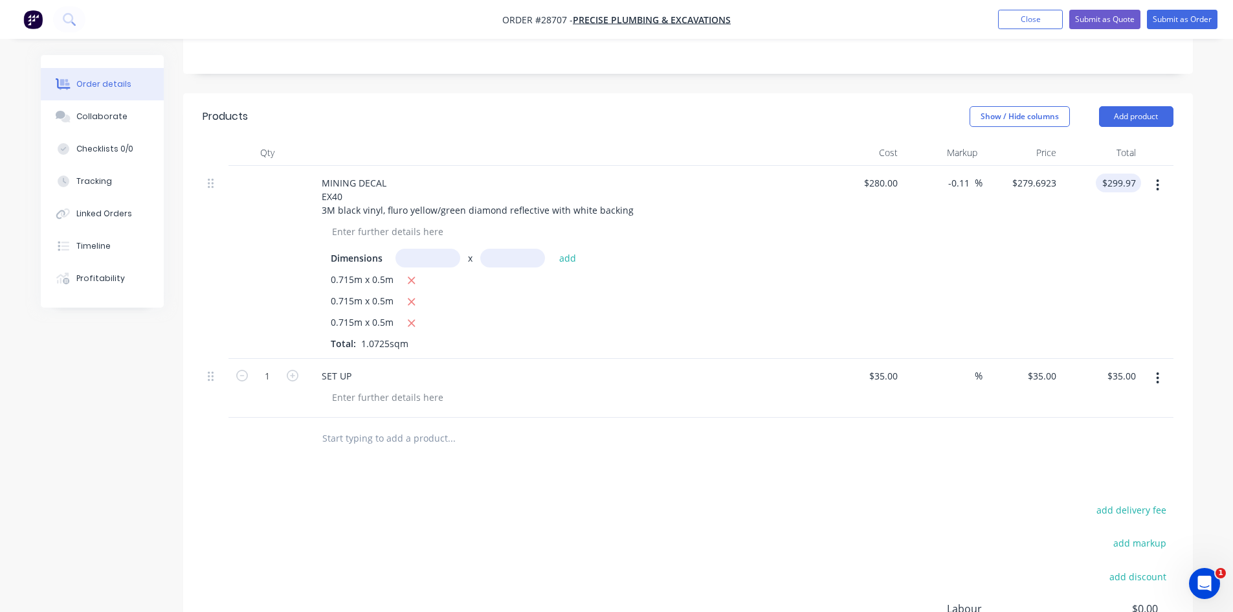
scroll to position [0, 0]
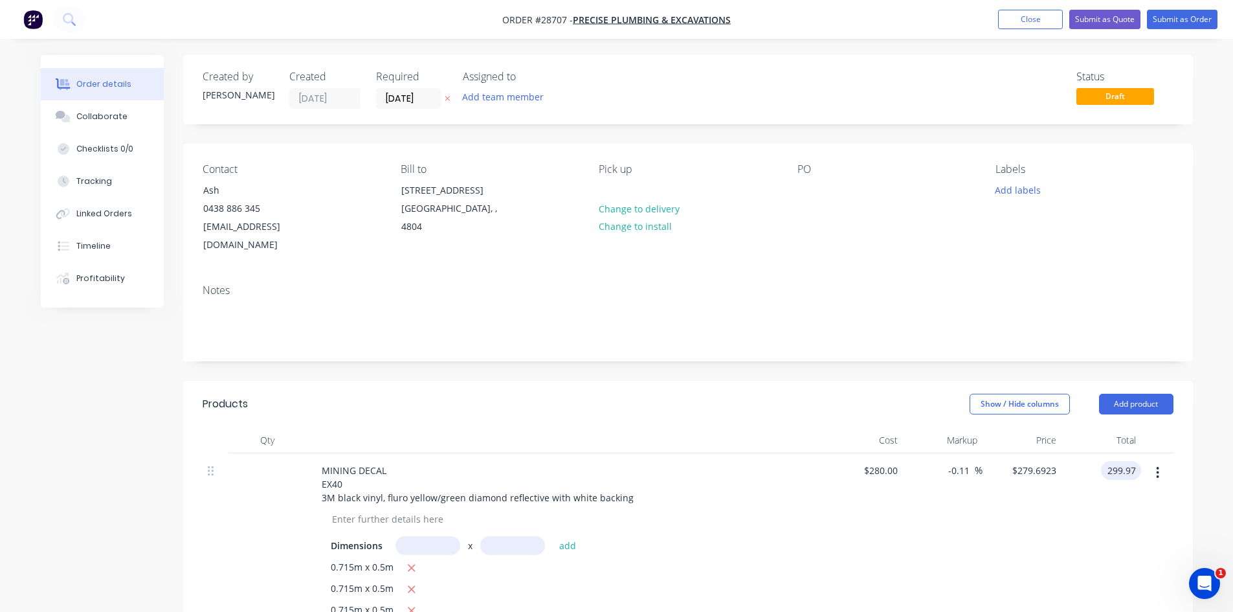
click at [1118, 461] on input "299.97" at bounding box center [1123, 470] width 35 height 19
click at [1175, 16] on button "Submit as Order" at bounding box center [1182, 19] width 71 height 19
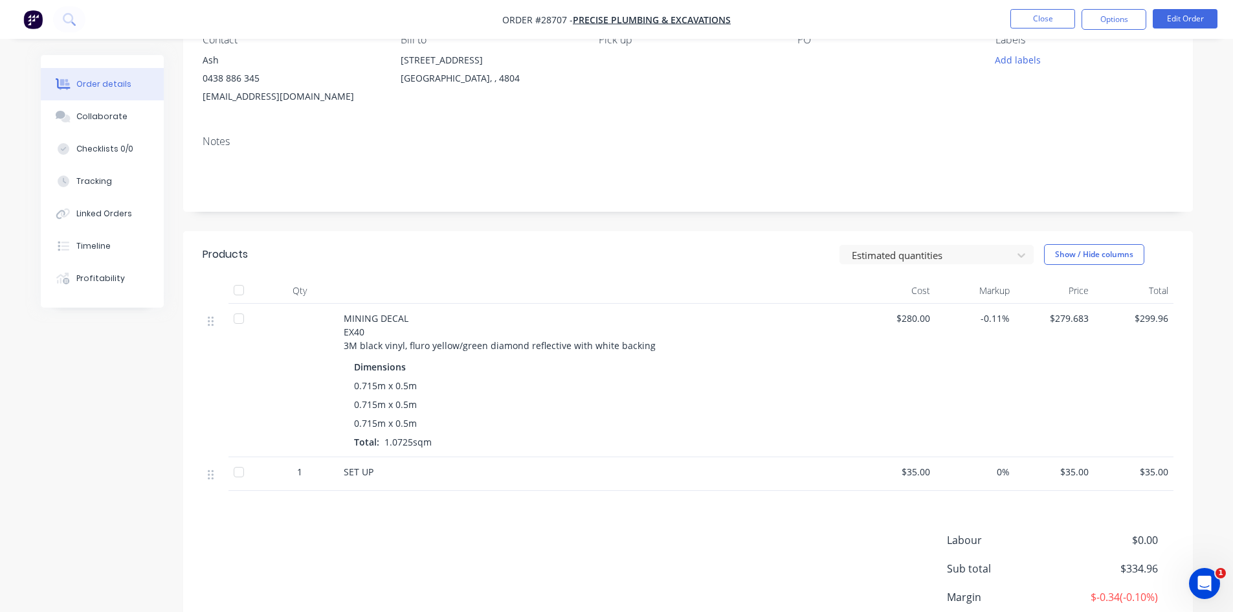
scroll to position [129, 0]
click at [236, 292] on div at bounding box center [239, 289] width 26 height 26
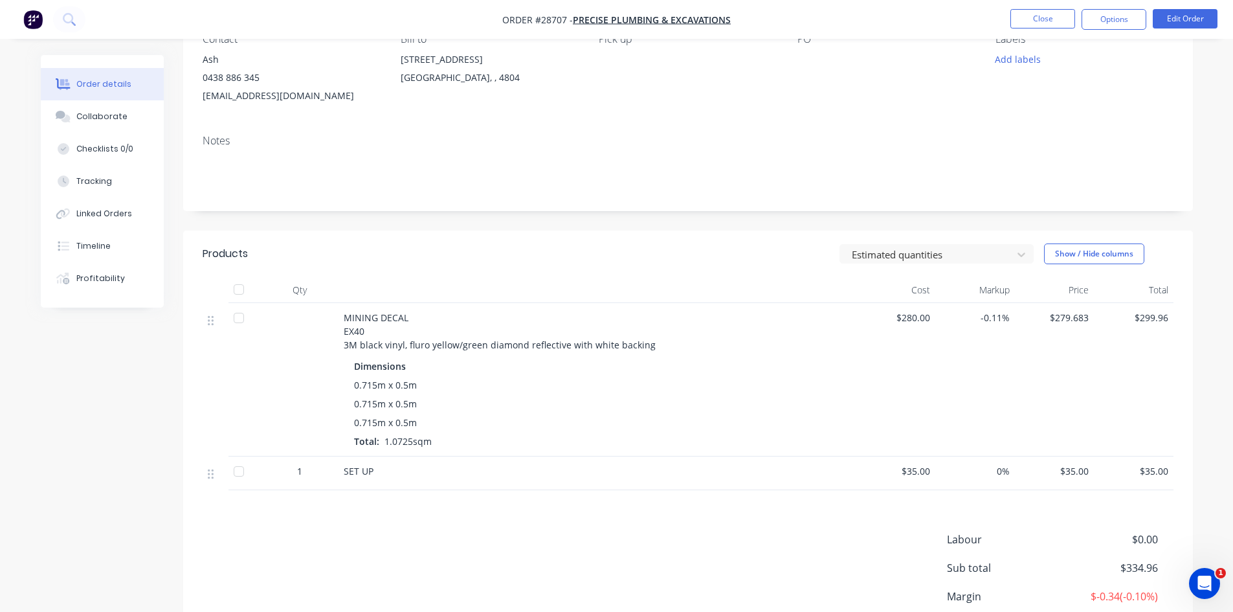
click at [302, 287] on div "Qty" at bounding box center [300, 290] width 78 height 26
click at [1196, 17] on button "Edit Order" at bounding box center [1185, 18] width 65 height 19
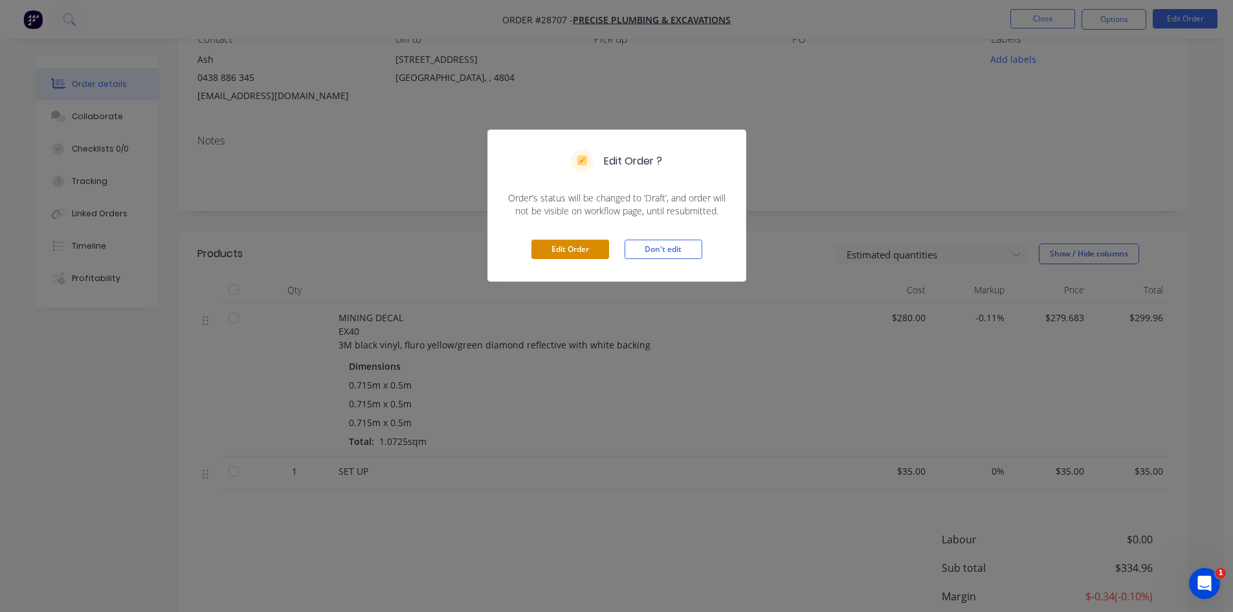
click at [574, 256] on button "Edit Order" at bounding box center [570, 248] width 78 height 19
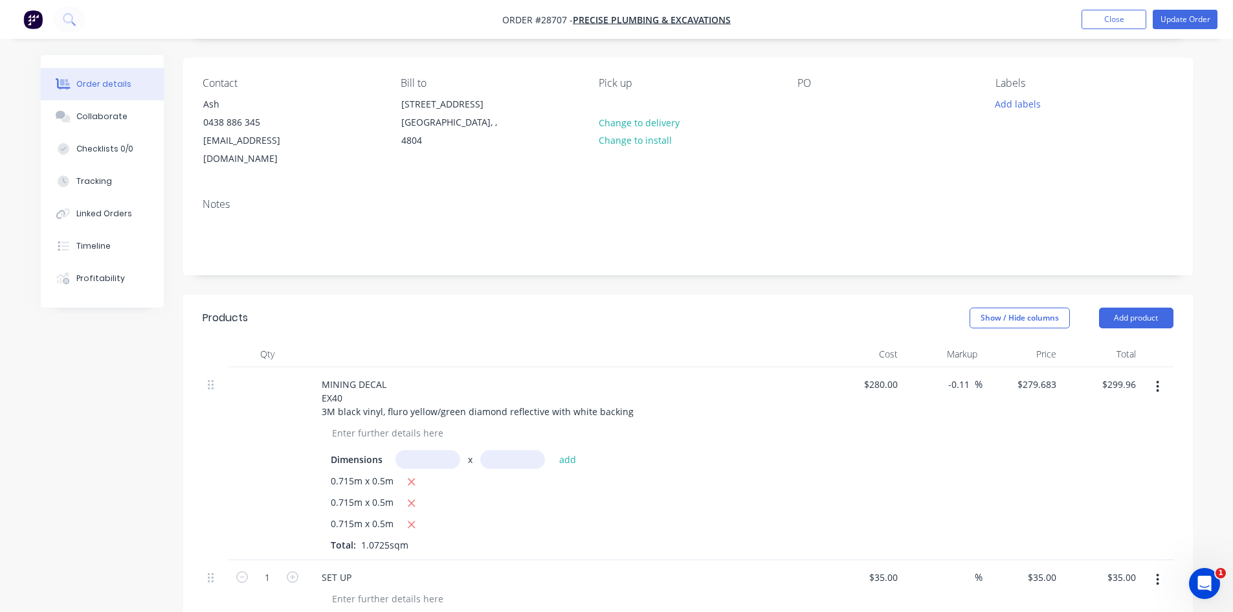
scroll to position [0, 0]
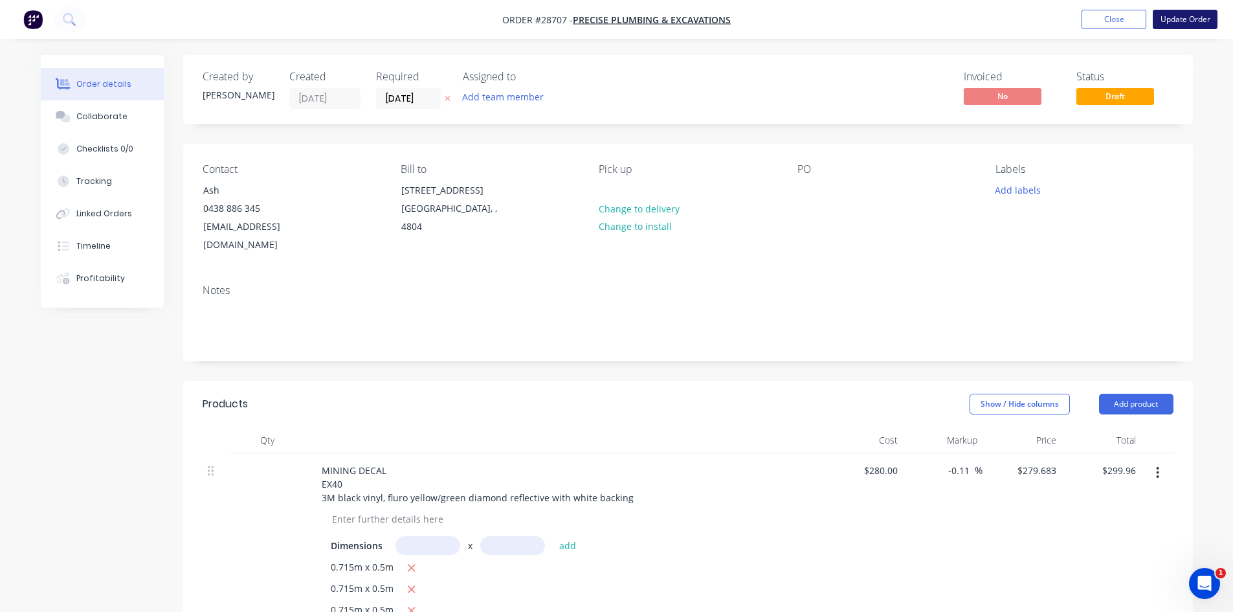
click at [1189, 17] on button "Update Order" at bounding box center [1185, 19] width 65 height 19
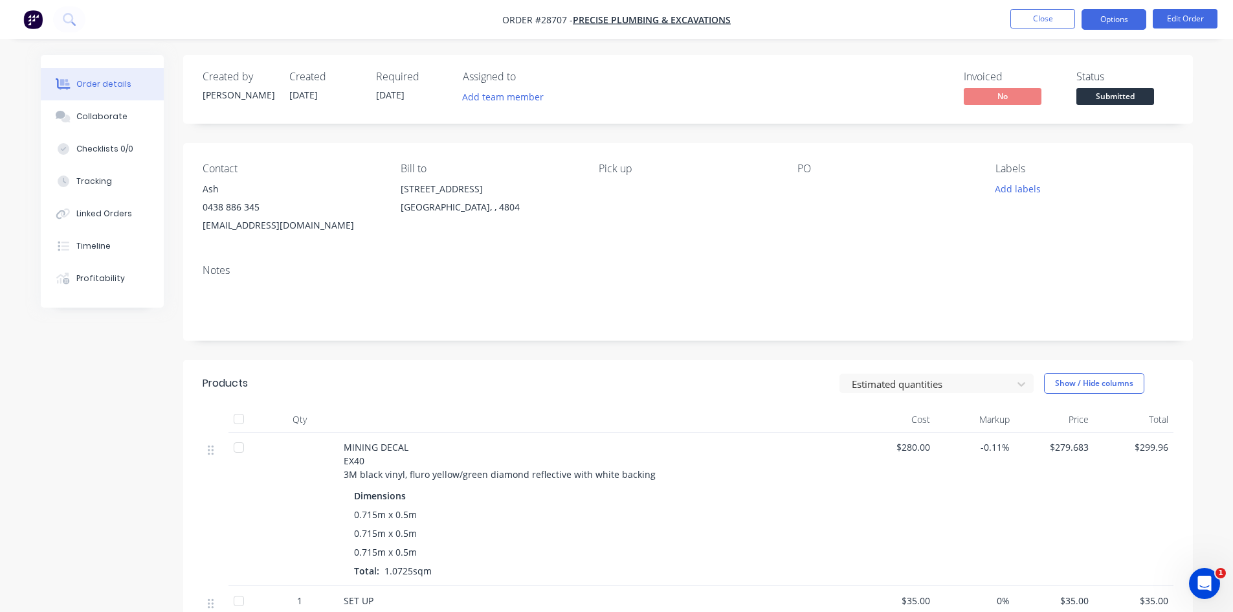
click at [1116, 20] on button "Options" at bounding box center [1113, 19] width 65 height 21
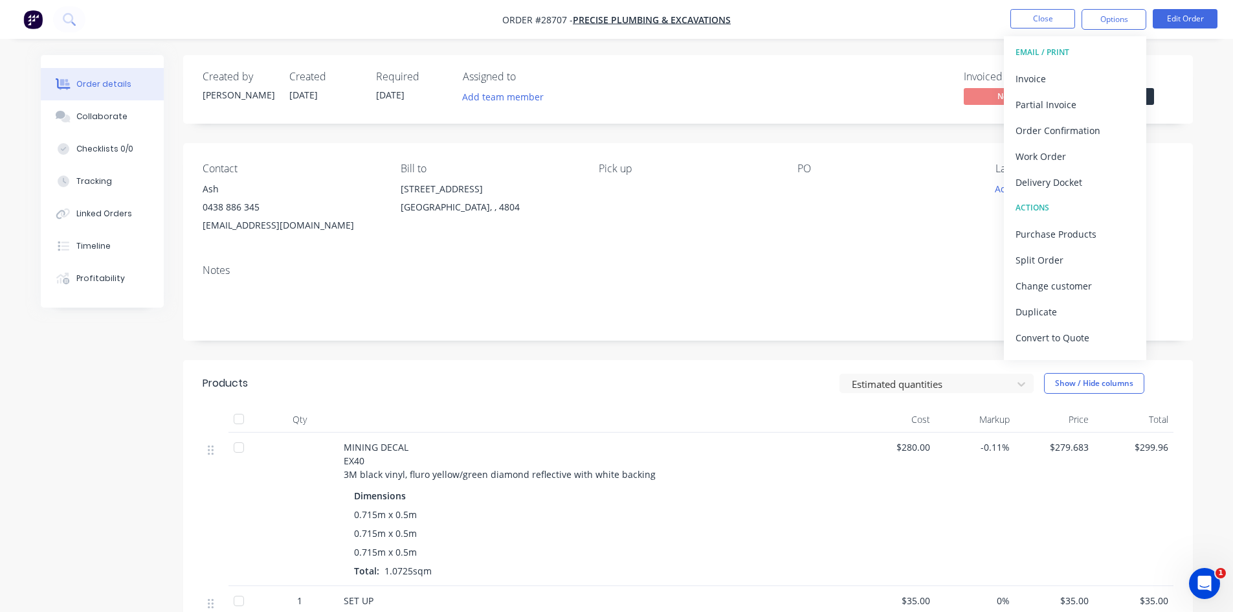
click at [1061, 47] on div "EMAIL / PRINT" at bounding box center [1074, 52] width 119 height 17
click at [1019, 50] on div "EMAIL / PRINT" at bounding box center [1074, 52] width 119 height 17
click at [1054, 149] on div "Work Order" at bounding box center [1074, 156] width 119 height 19
click at [1049, 127] on div "Without pricing" at bounding box center [1074, 130] width 119 height 19
click at [1203, 581] on icon "Open Intercom Messenger" at bounding box center [1202, 581] width 21 height 21
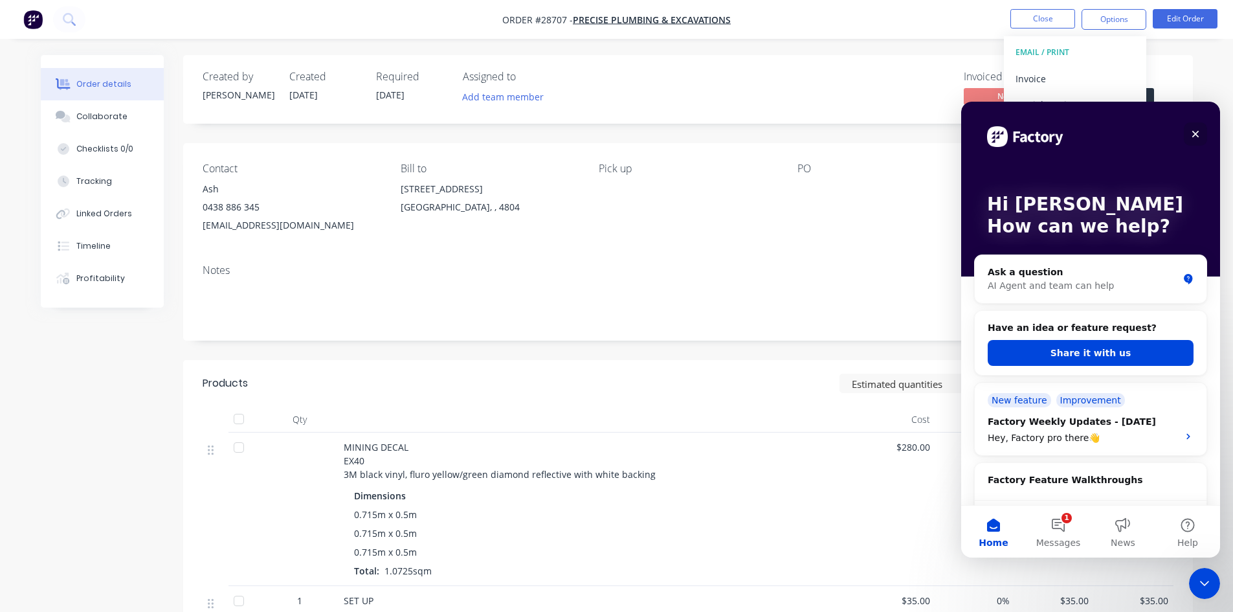
click at [1200, 133] on icon "Close" at bounding box center [1195, 134] width 10 height 10
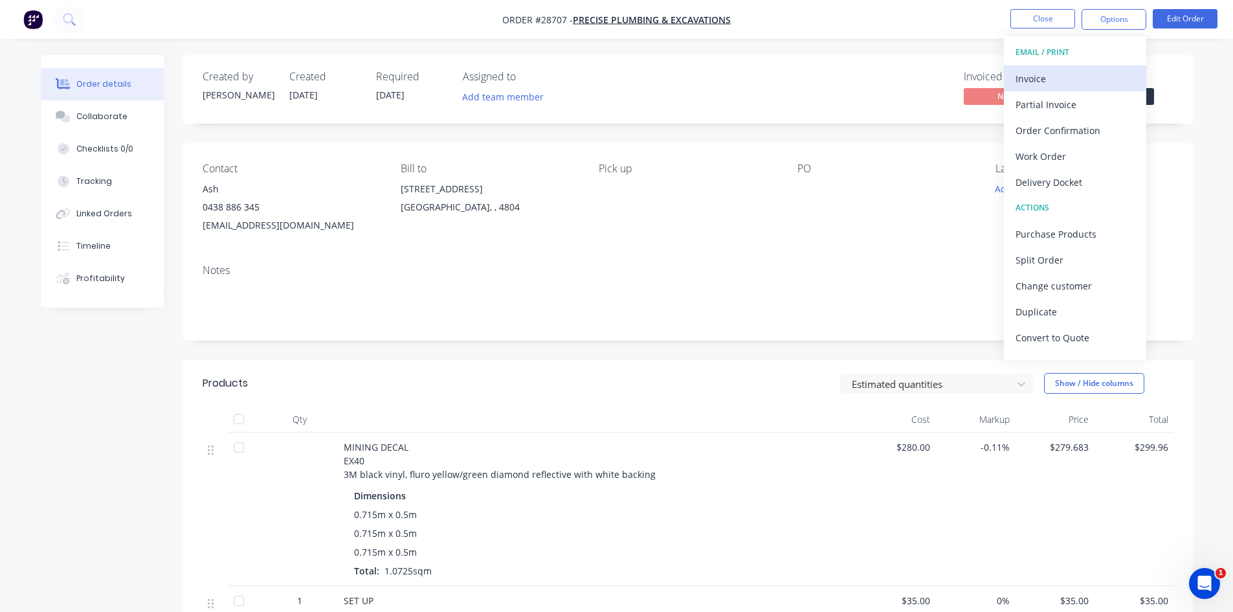
click at [1078, 77] on div "Invoice" at bounding box center [1074, 78] width 119 height 19
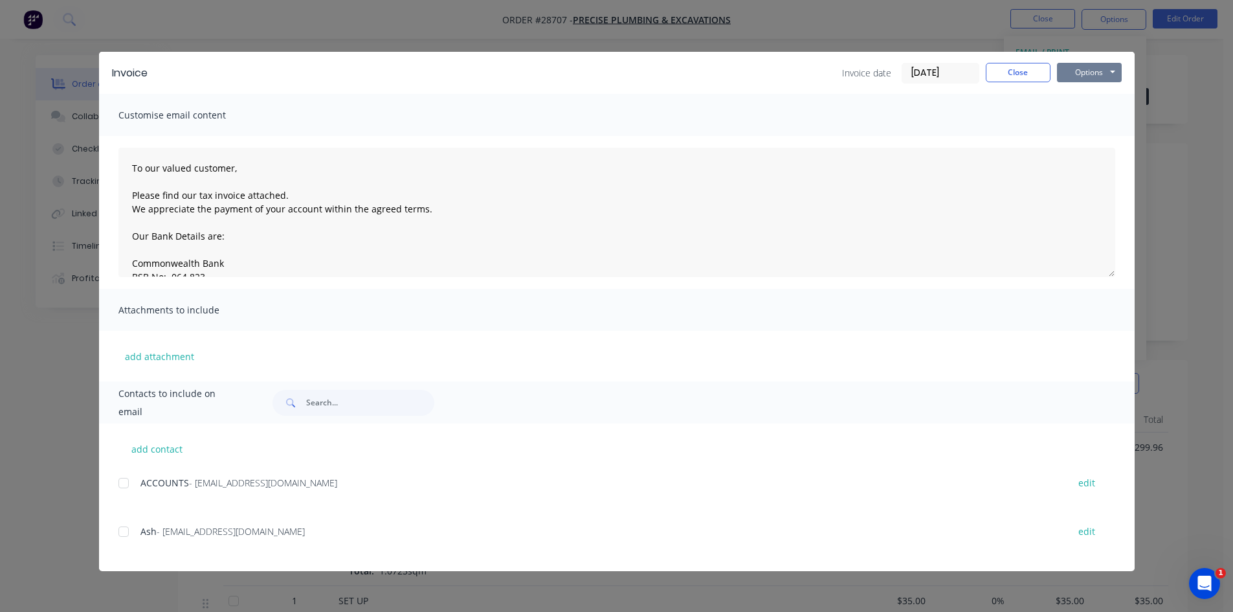
click at [1105, 73] on button "Options" at bounding box center [1089, 72] width 65 height 19
click at [1101, 90] on button "Preview" at bounding box center [1098, 95] width 83 height 21
click at [1098, 68] on button "Options" at bounding box center [1089, 72] width 65 height 19
click at [1040, 66] on button "Close" at bounding box center [1018, 72] width 65 height 19
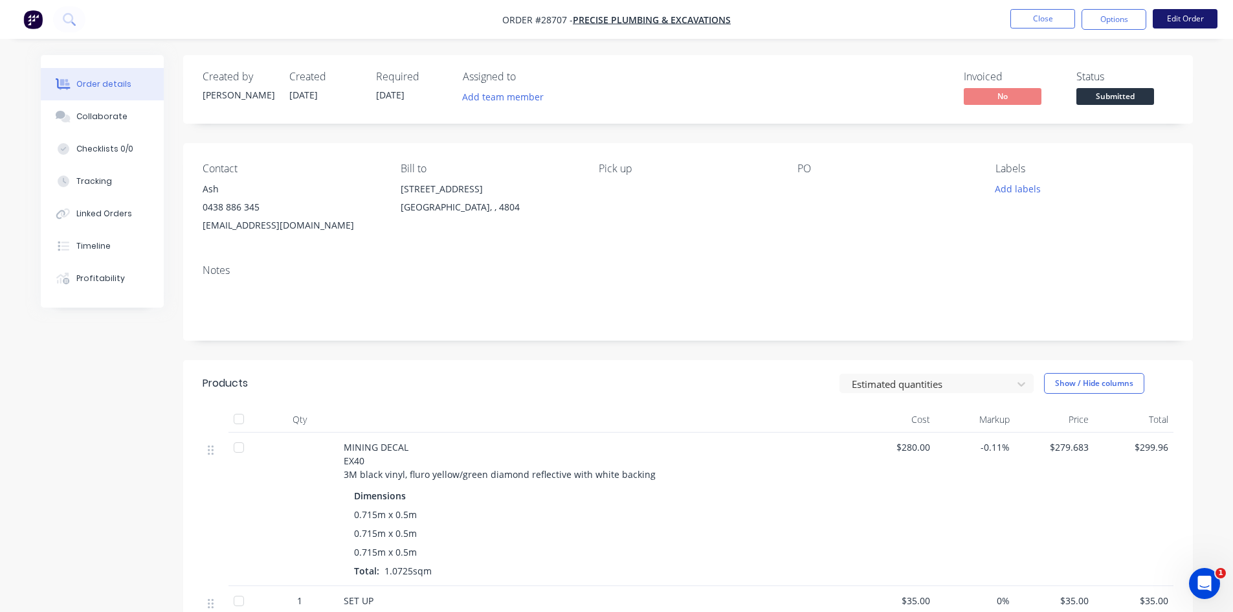
click at [1202, 12] on button "Edit Order" at bounding box center [1185, 18] width 65 height 19
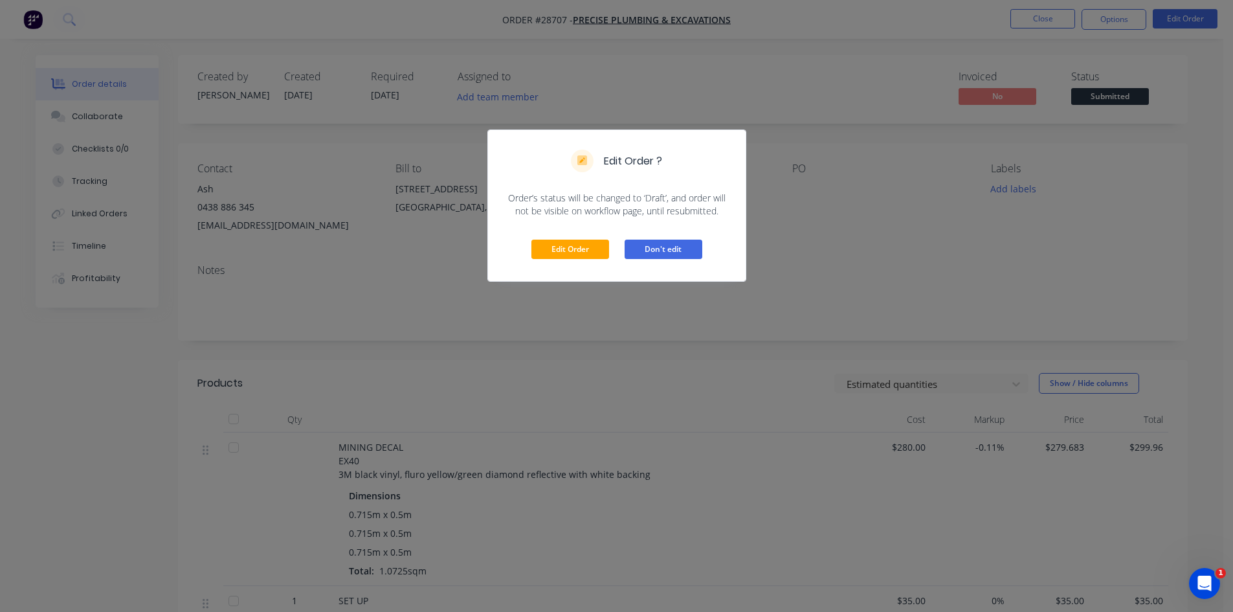
click at [680, 241] on button "Don't edit" at bounding box center [663, 248] width 78 height 19
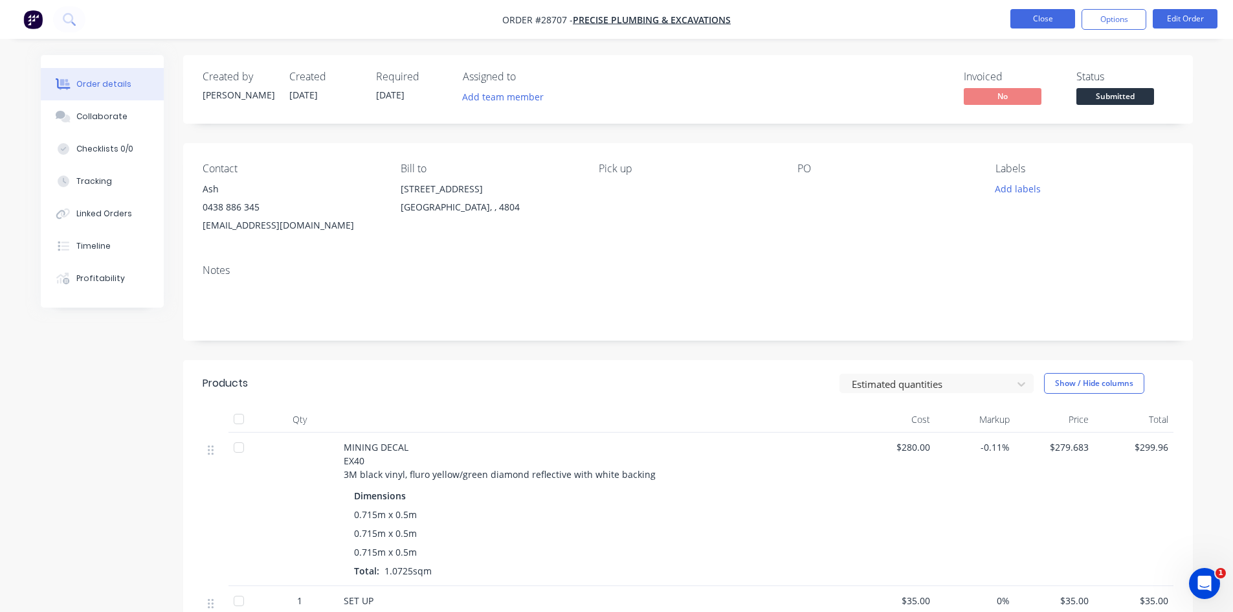
click at [1040, 25] on button "Close" at bounding box center [1042, 18] width 65 height 19
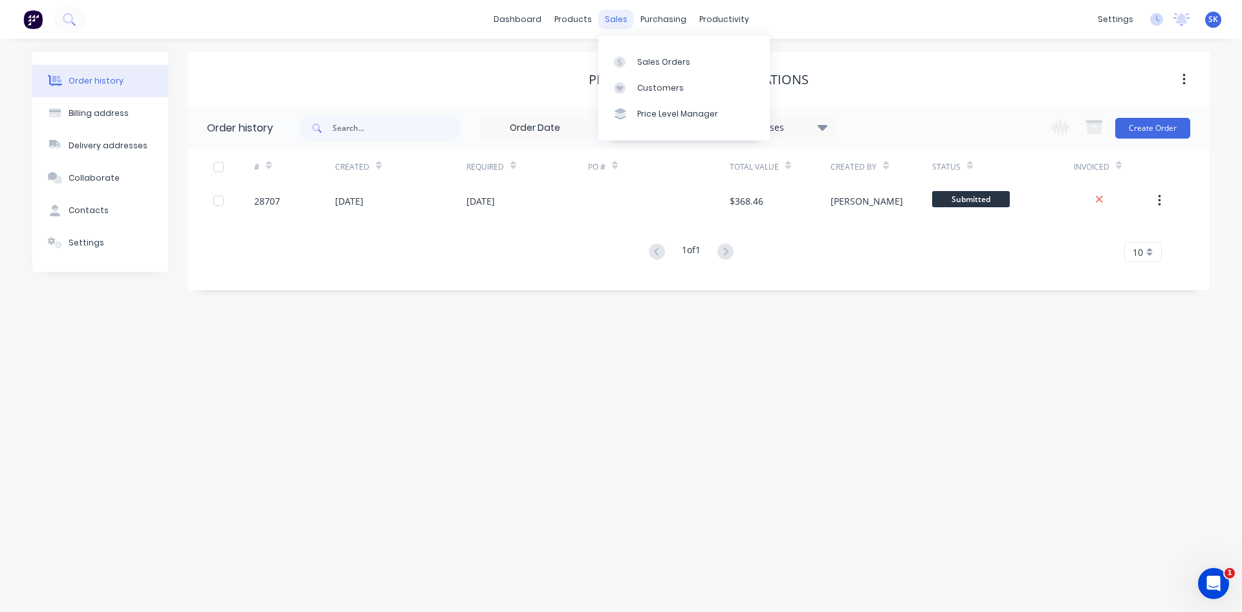
click at [619, 17] on div "sales" at bounding box center [617, 19] width 36 height 19
click at [635, 61] on link "Sales Orders" at bounding box center [684, 62] width 171 height 26
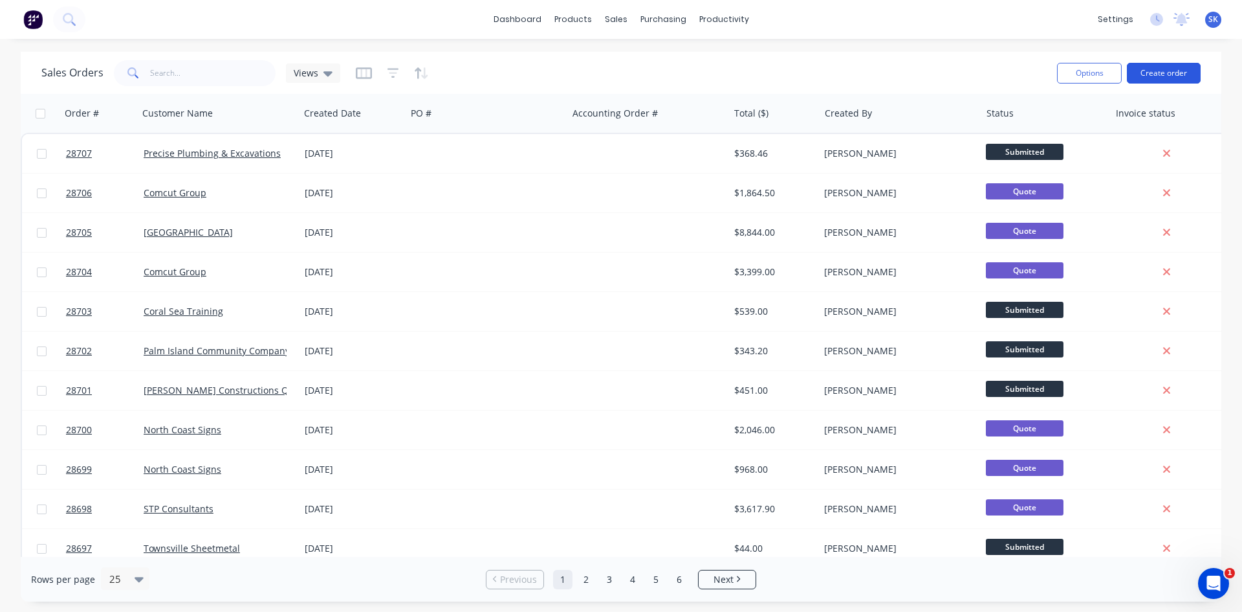
click at [1154, 69] on button "Create order" at bounding box center [1164, 73] width 74 height 21
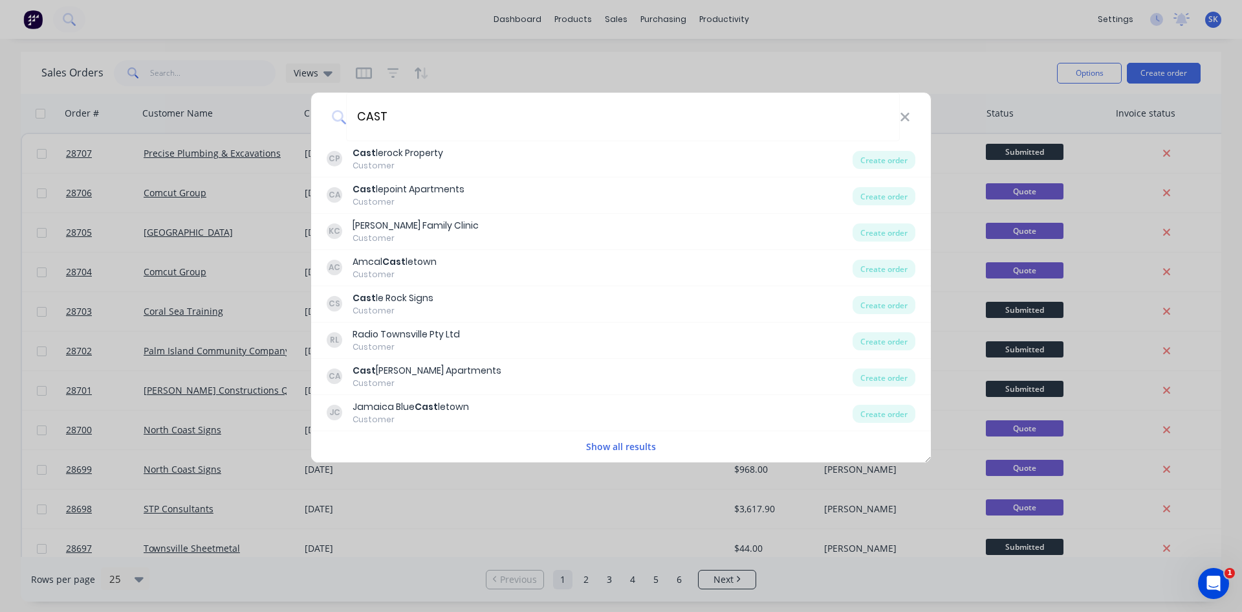
click at [428, 161] on div "Customer" at bounding box center [398, 166] width 91 height 12
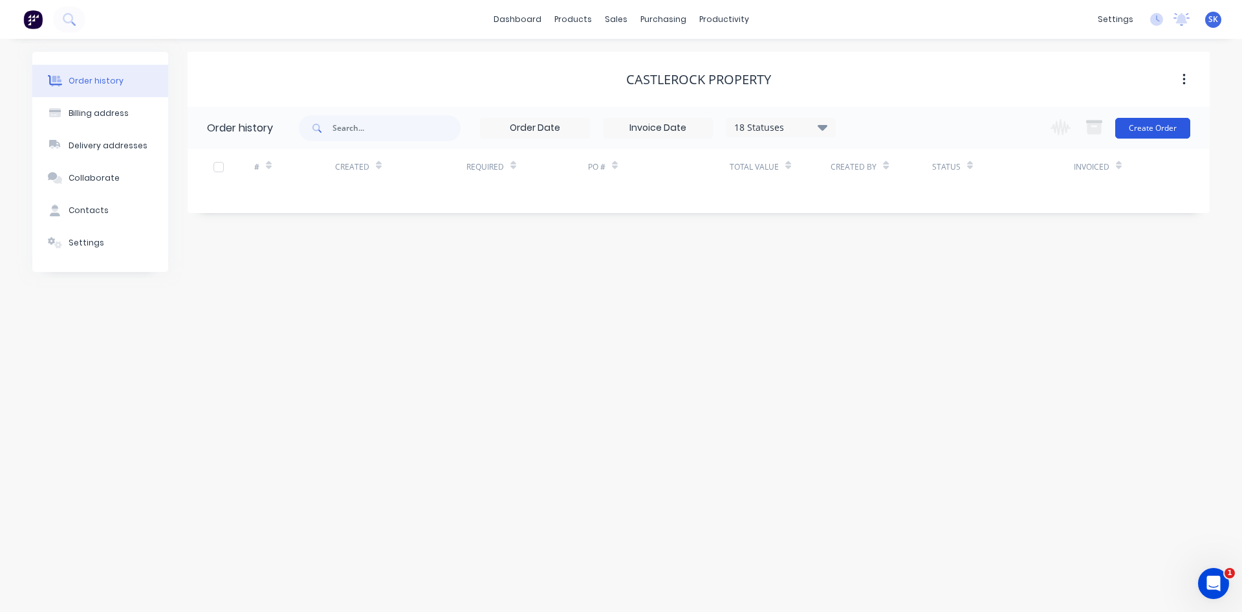
click at [1158, 130] on button "Create Order" at bounding box center [1153, 128] width 75 height 21
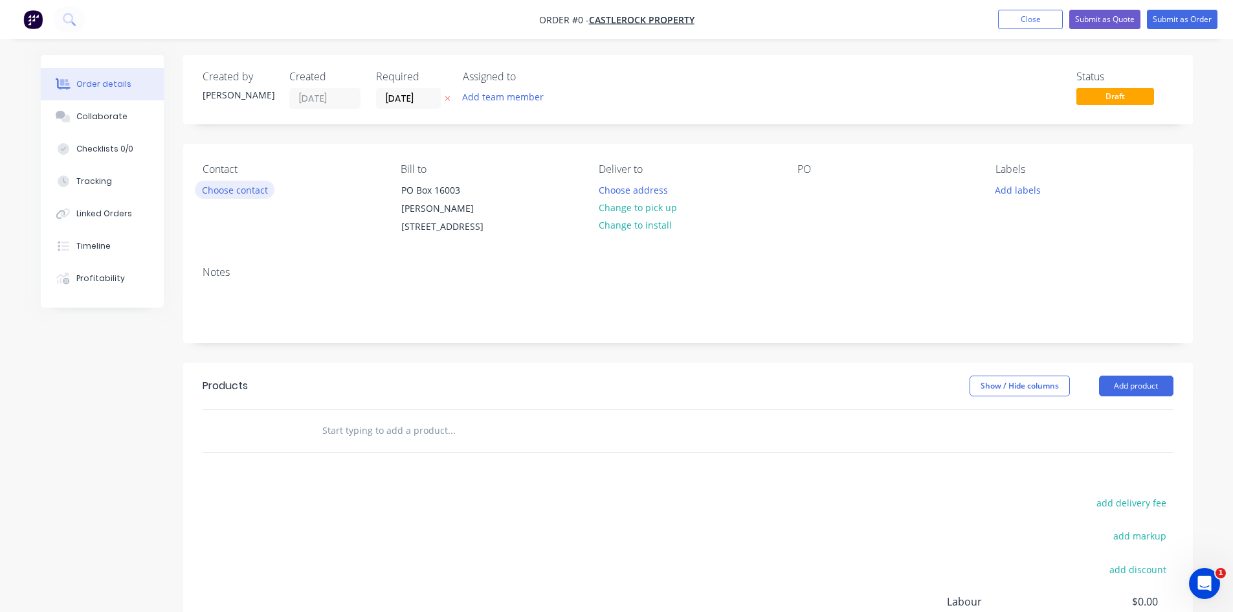
click at [261, 188] on button "Choose contact" at bounding box center [235, 189] width 80 height 17
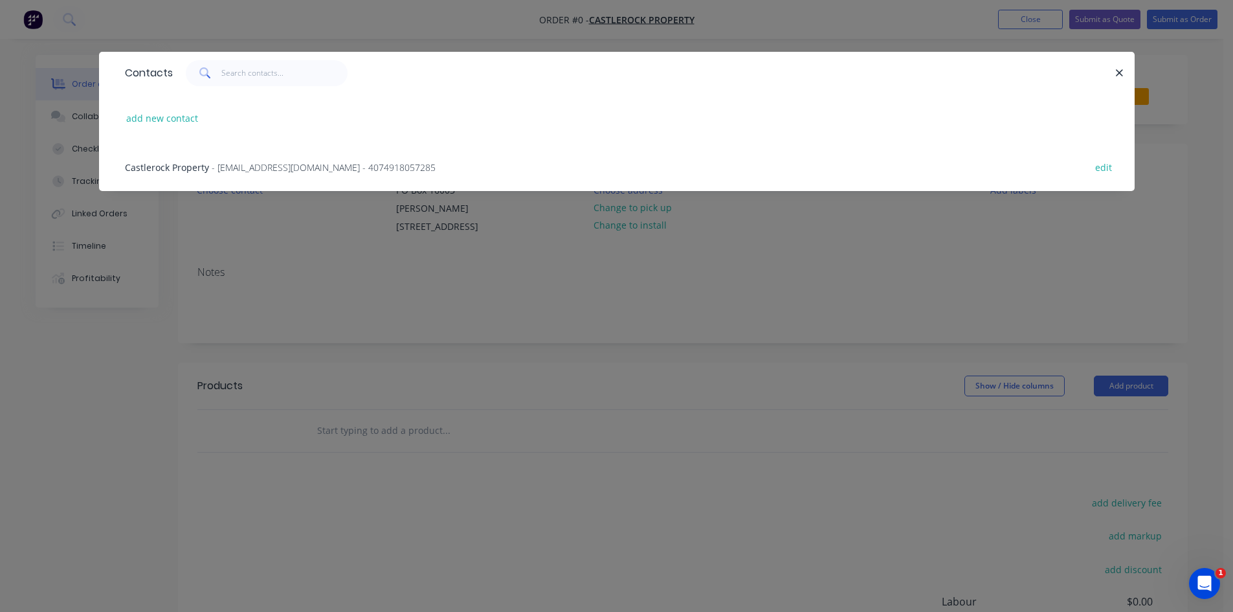
click at [215, 165] on span "- [EMAIL_ADDRESS][DOMAIN_NAME] - 4074918057285" at bounding box center [324, 167] width 224 height 12
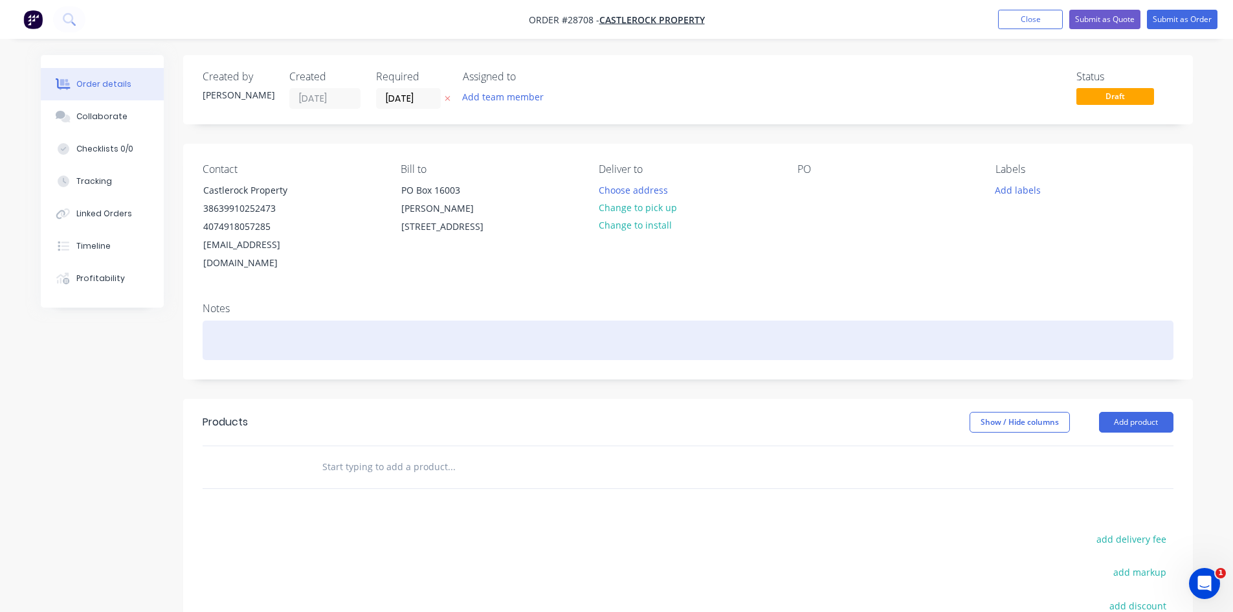
click at [234, 320] on div at bounding box center [688, 339] width 971 height 39
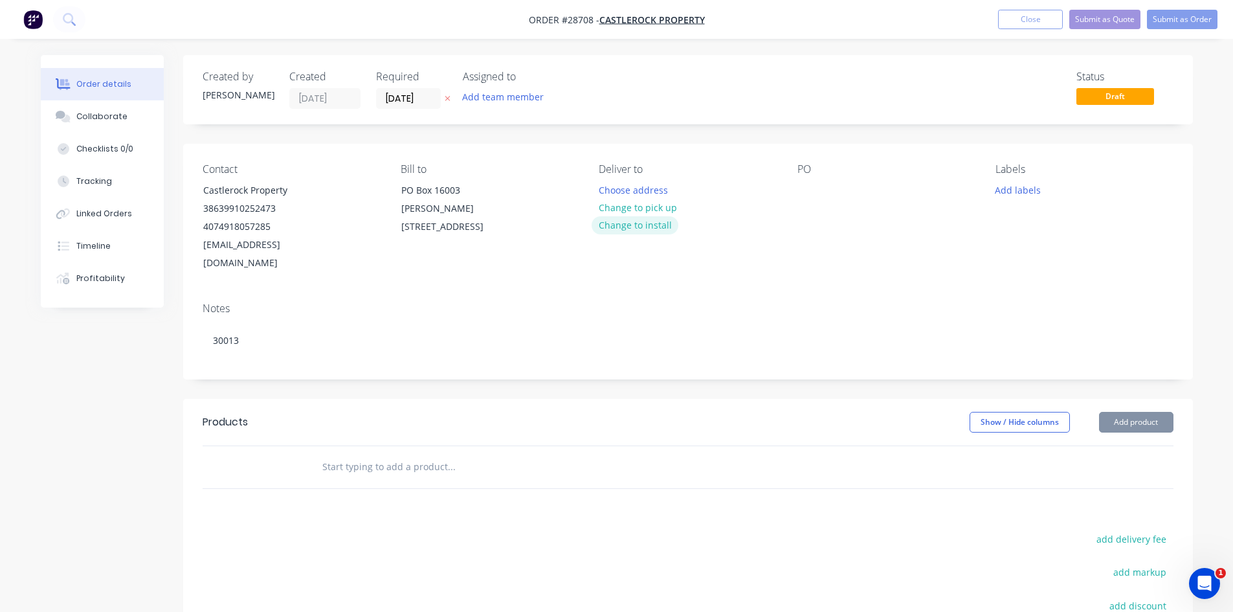
click at [645, 221] on button "Change to install" at bounding box center [634, 224] width 87 height 17
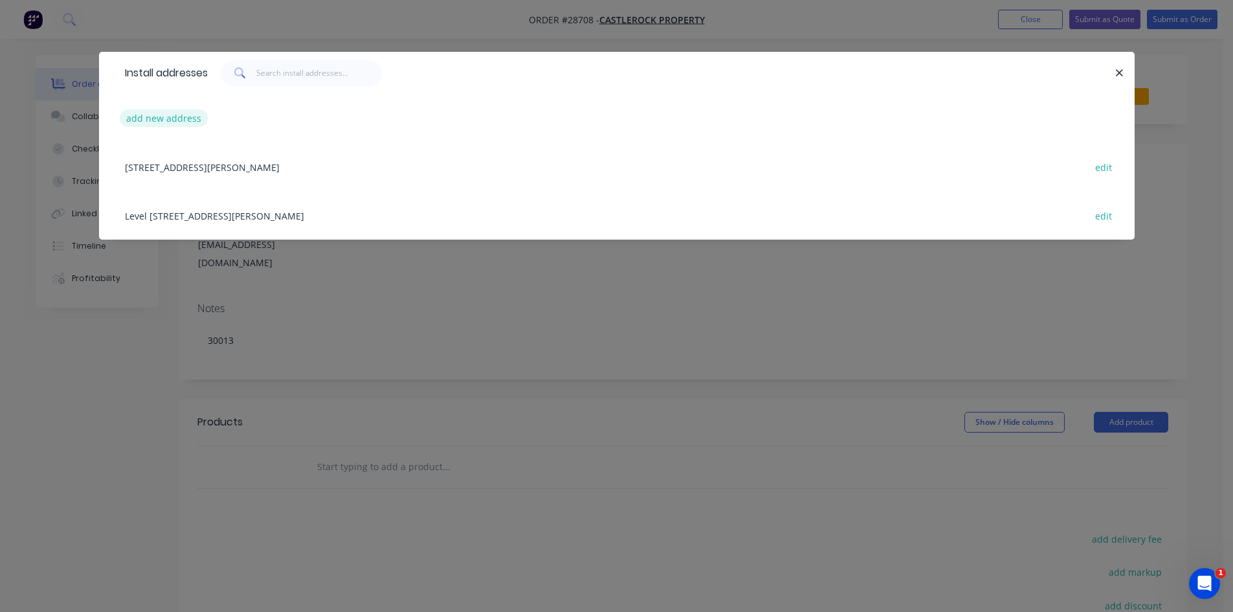
click at [171, 118] on button "add new address" at bounding box center [164, 117] width 89 height 17
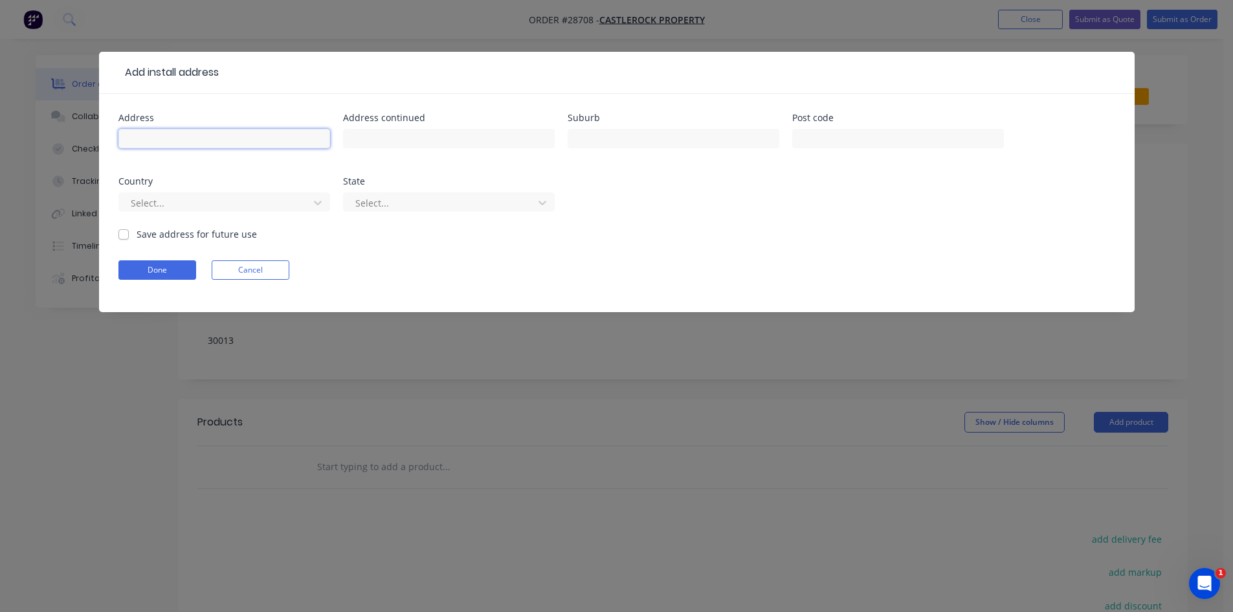
click at [166, 139] on input "text" at bounding box center [224, 138] width 212 height 19
click at [137, 231] on label "Save address for future use" at bounding box center [197, 234] width 120 height 14
click at [119, 231] on input "Save address for future use" at bounding box center [123, 233] width 10 height 12
click at [162, 265] on button "Done" at bounding box center [157, 269] width 78 height 19
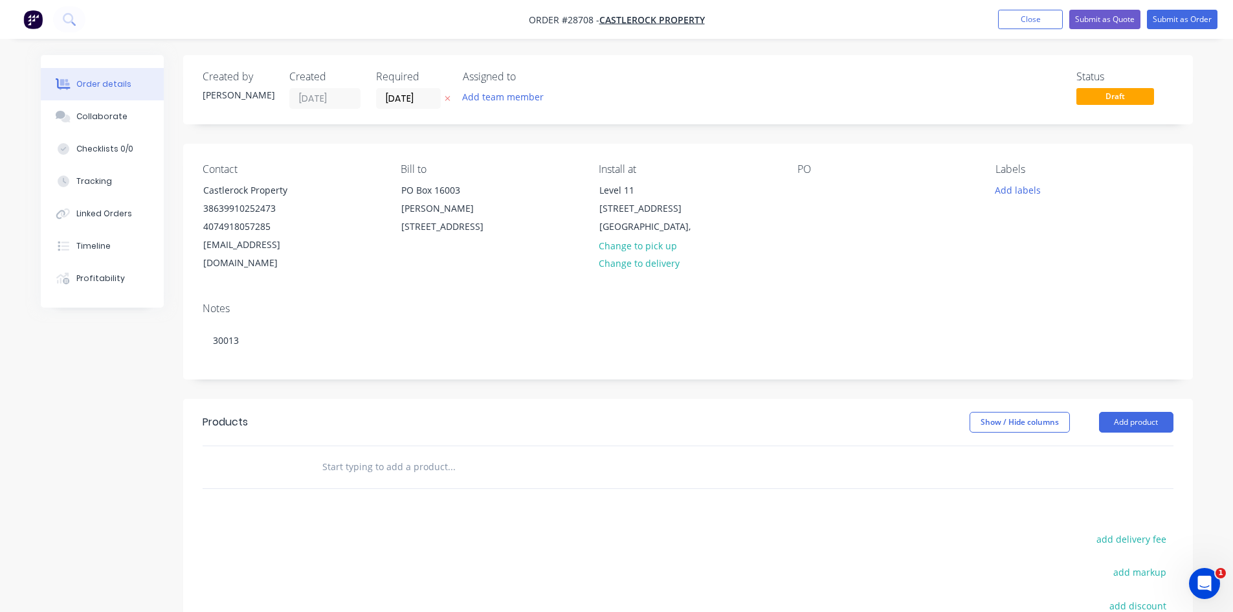
click at [371, 454] on input "text" at bounding box center [451, 467] width 259 height 26
drag, startPoint x: 420, startPoint y: 449, endPoint x: 277, endPoint y: 455, distance: 143.1
click at [277, 455] on div "supply and install Add supply and install to order No results found" at bounding box center [688, 467] width 971 height 42
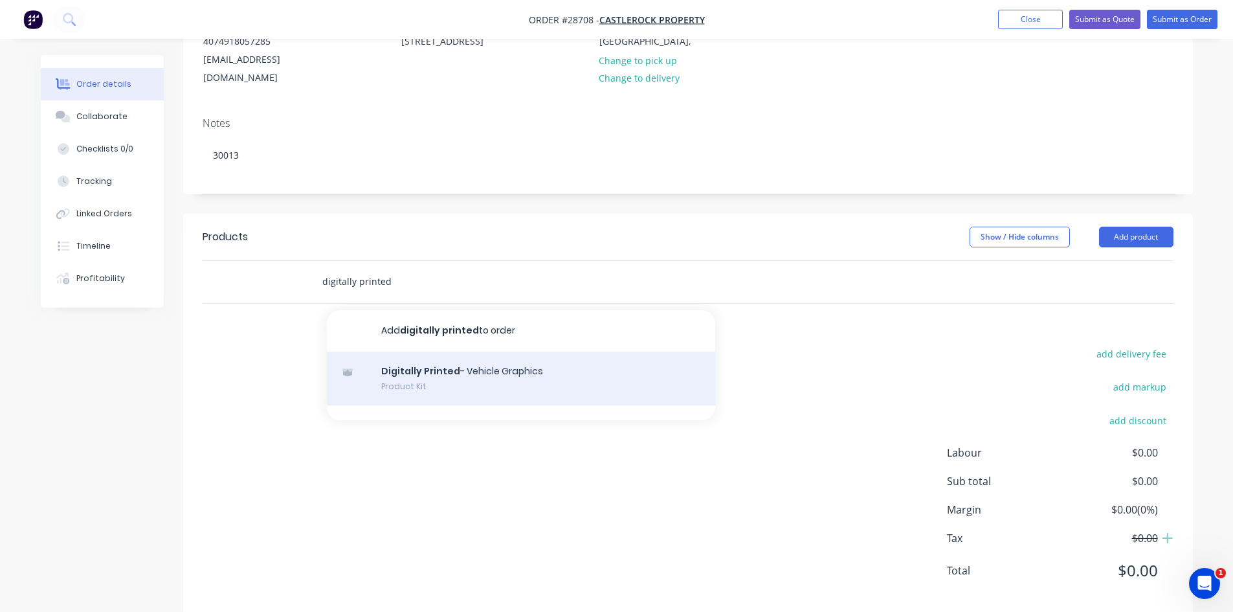
scroll to position [189, 0]
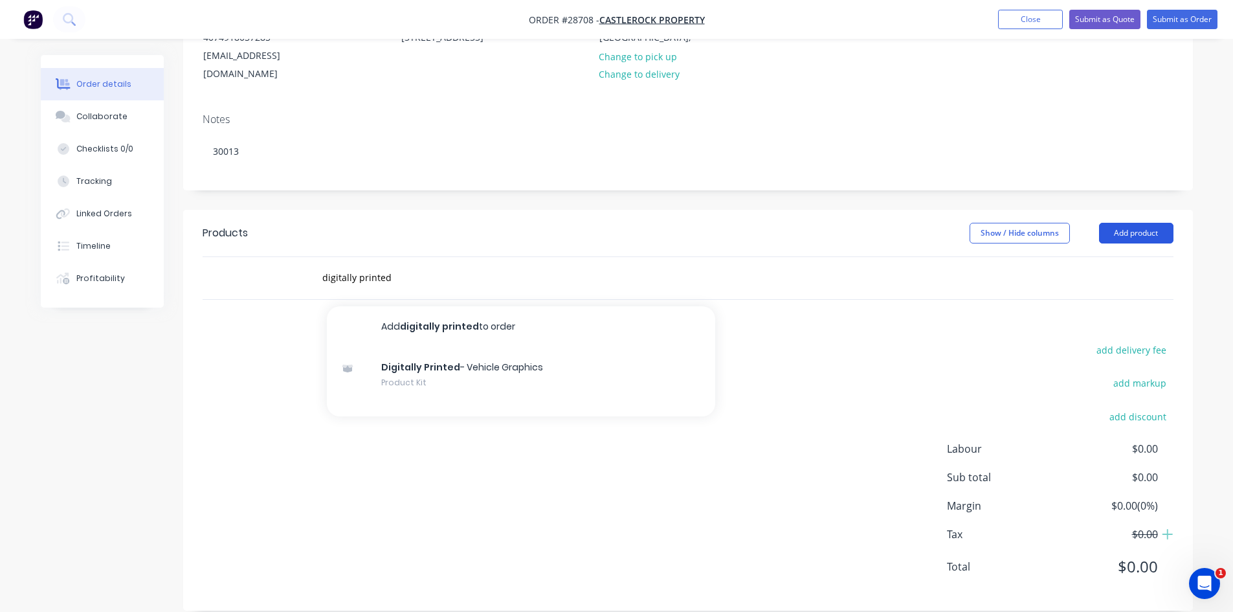
click at [1131, 223] on button "Add product" at bounding box center [1136, 233] width 74 height 21
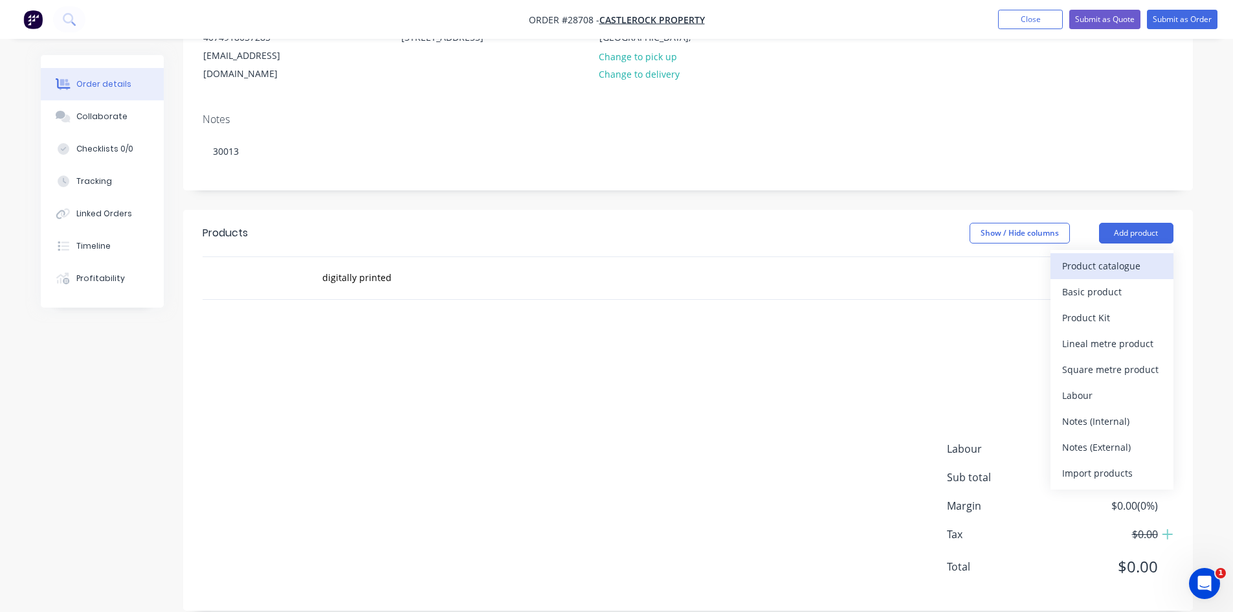
click at [1122, 256] on div "Product catalogue" at bounding box center [1112, 265] width 100 height 19
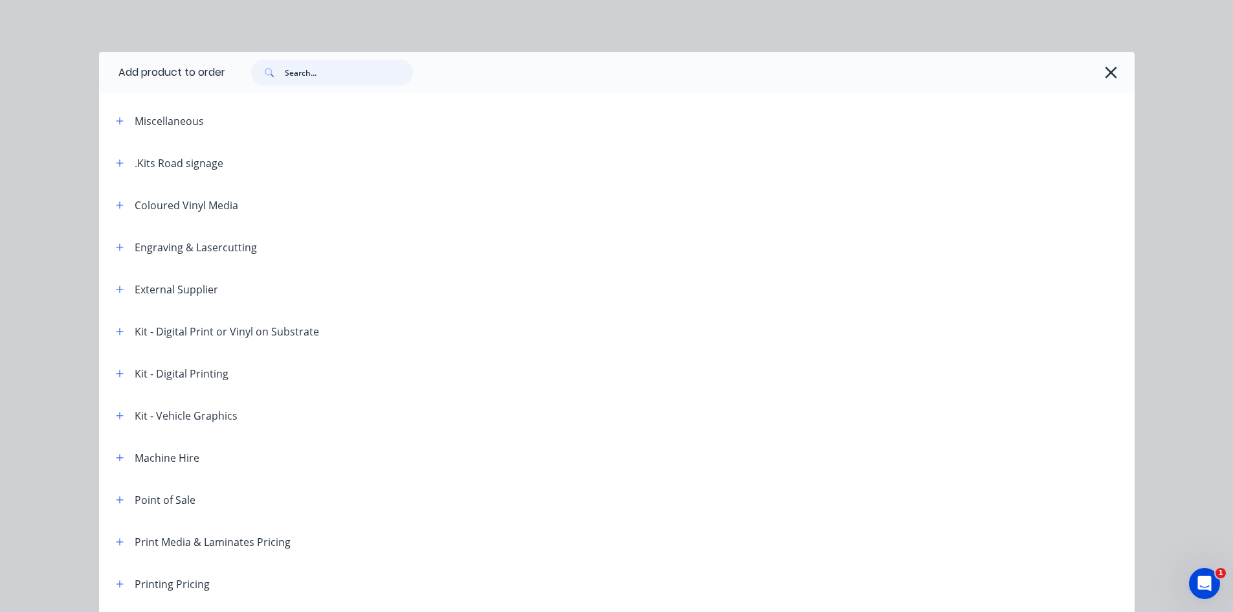
click at [319, 74] on input "text" at bounding box center [349, 73] width 128 height 26
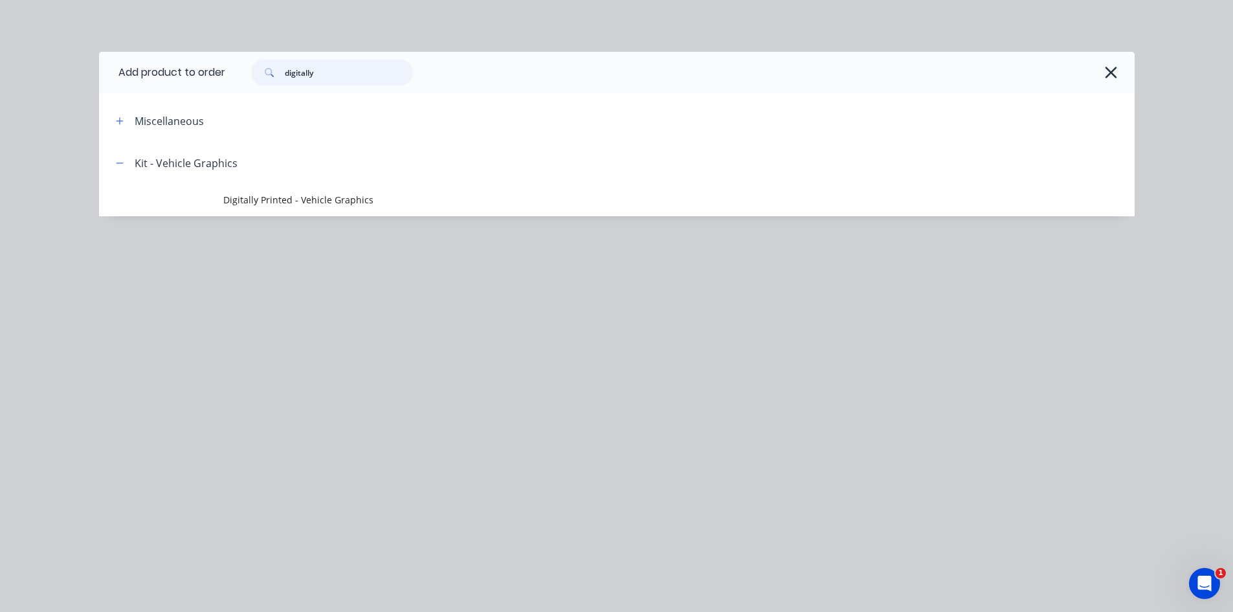
drag, startPoint x: 344, startPoint y: 74, endPoint x: 152, endPoint y: 74, distance: 191.6
click at [152, 74] on header "Add product to order digitally" at bounding box center [616, 72] width 1035 height 41
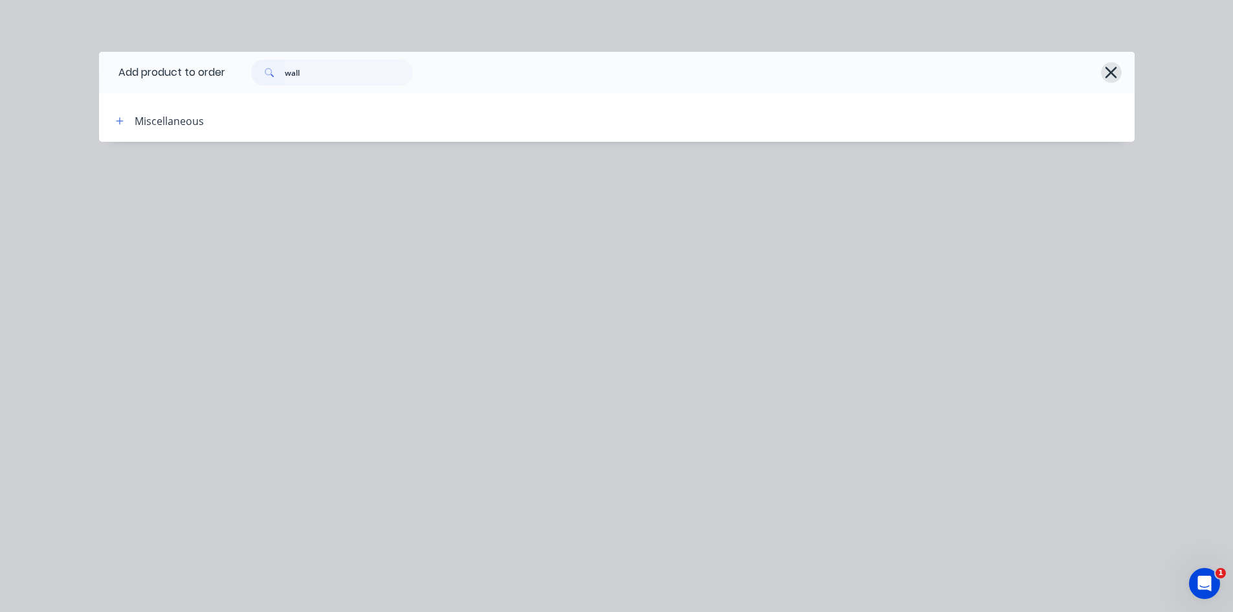
click at [1114, 71] on icon "button" at bounding box center [1111, 72] width 14 height 18
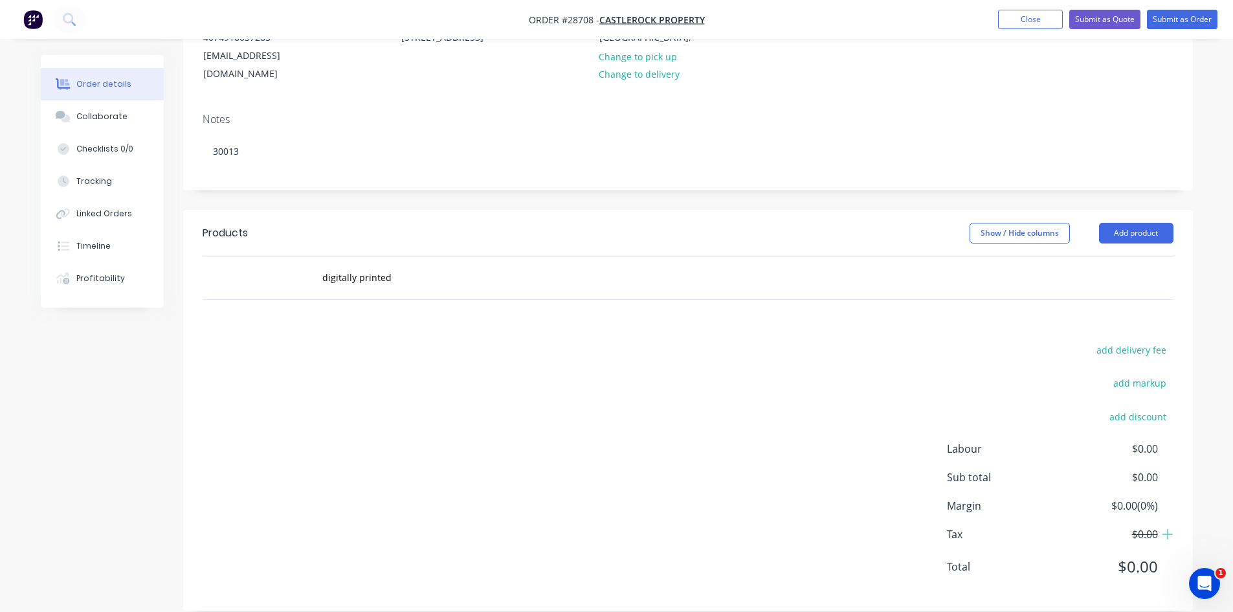
click at [1136, 210] on header "Products Show / Hide columns Add product" at bounding box center [688, 233] width 1010 height 47
click at [1135, 223] on button "Add product" at bounding box center [1136, 233] width 74 height 21
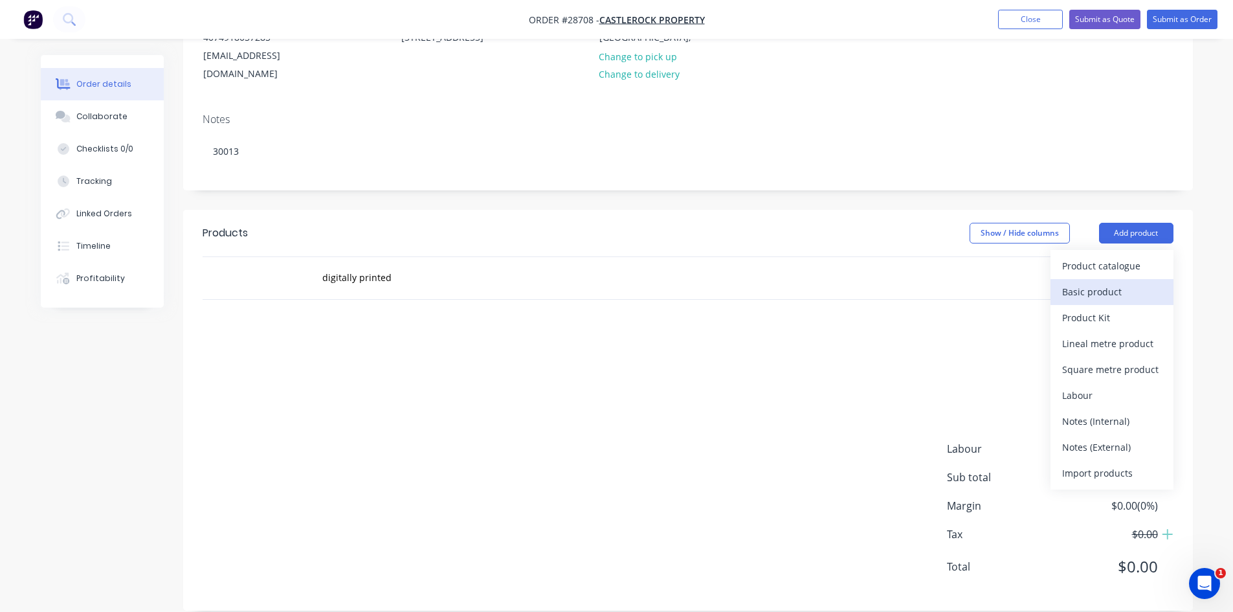
click at [1094, 282] on div "Basic product" at bounding box center [1112, 291] width 100 height 19
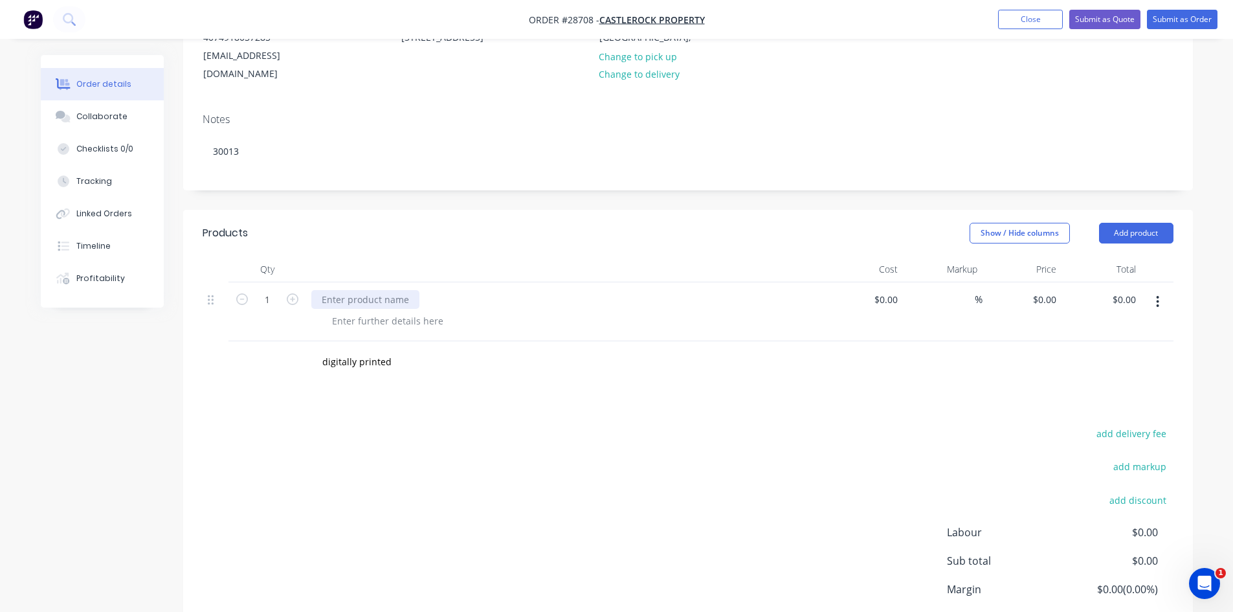
click at [351, 290] on div at bounding box center [365, 299] width 108 height 19
click at [1160, 290] on button "button" at bounding box center [1157, 301] width 30 height 23
click at [1138, 223] on button "Add product" at bounding box center [1136, 233] width 74 height 21
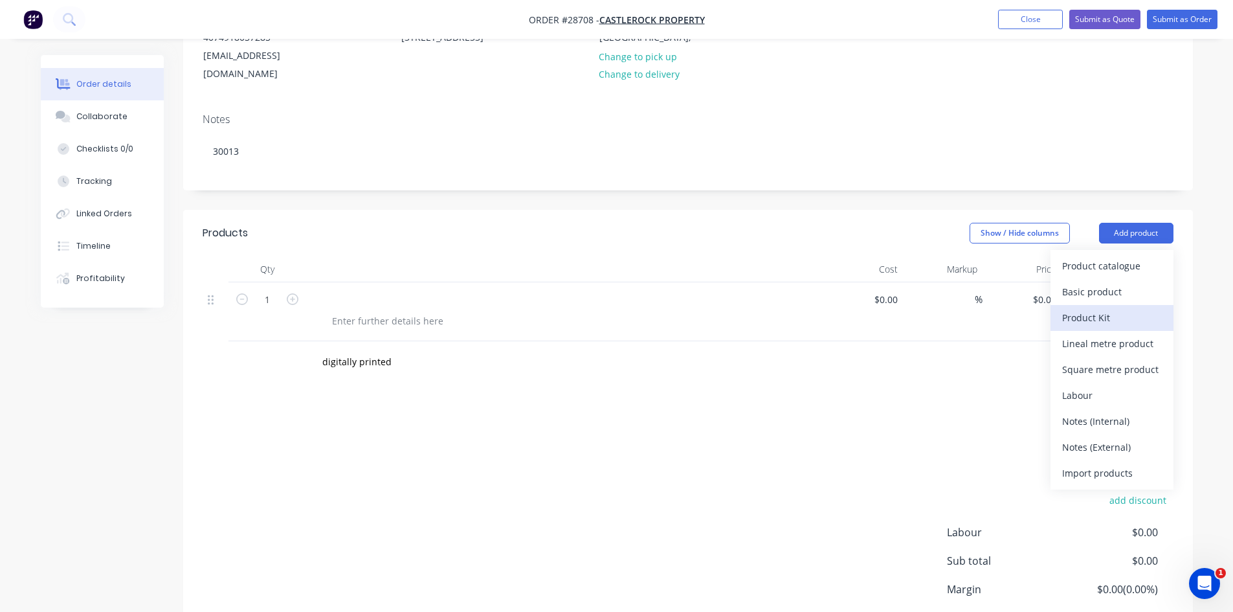
click at [1083, 308] on div "Product Kit" at bounding box center [1112, 317] width 100 height 19
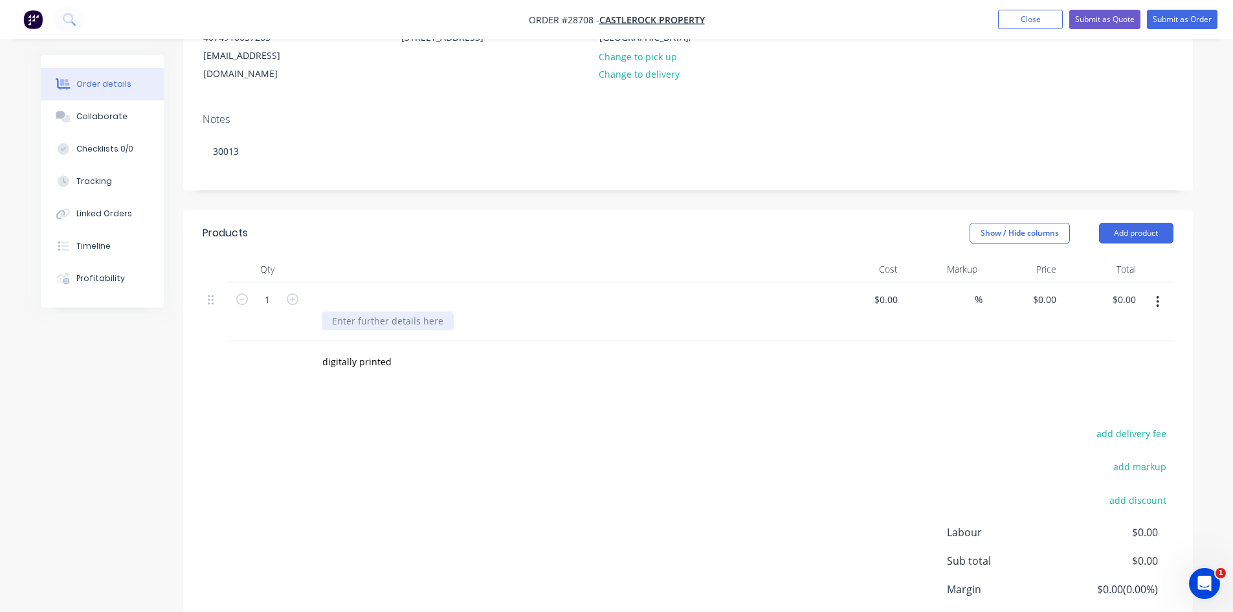
click at [354, 311] on div at bounding box center [388, 320] width 132 height 19
click at [1160, 223] on button "Add product" at bounding box center [1136, 233] width 74 height 21
click at [1090, 282] on div "Standard pricing" at bounding box center [1112, 291] width 100 height 19
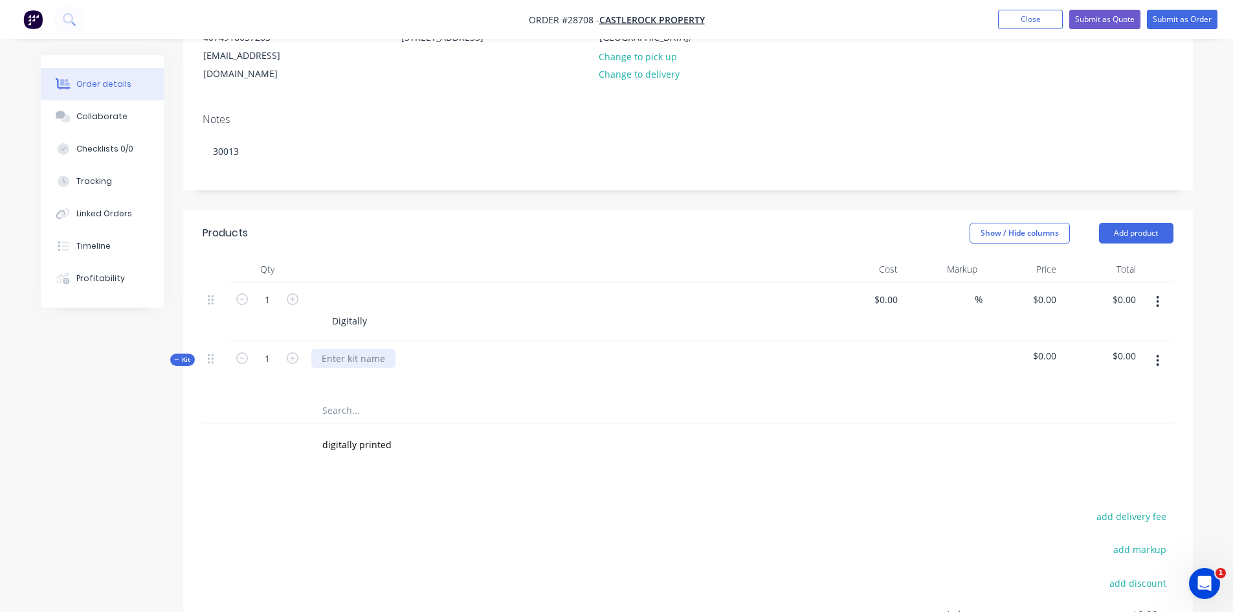
click at [341, 349] on div at bounding box center [353, 358] width 84 height 19
click at [1154, 290] on button "button" at bounding box center [1157, 301] width 30 height 23
click at [1087, 404] on div "Delete" at bounding box center [1112, 413] width 100 height 19
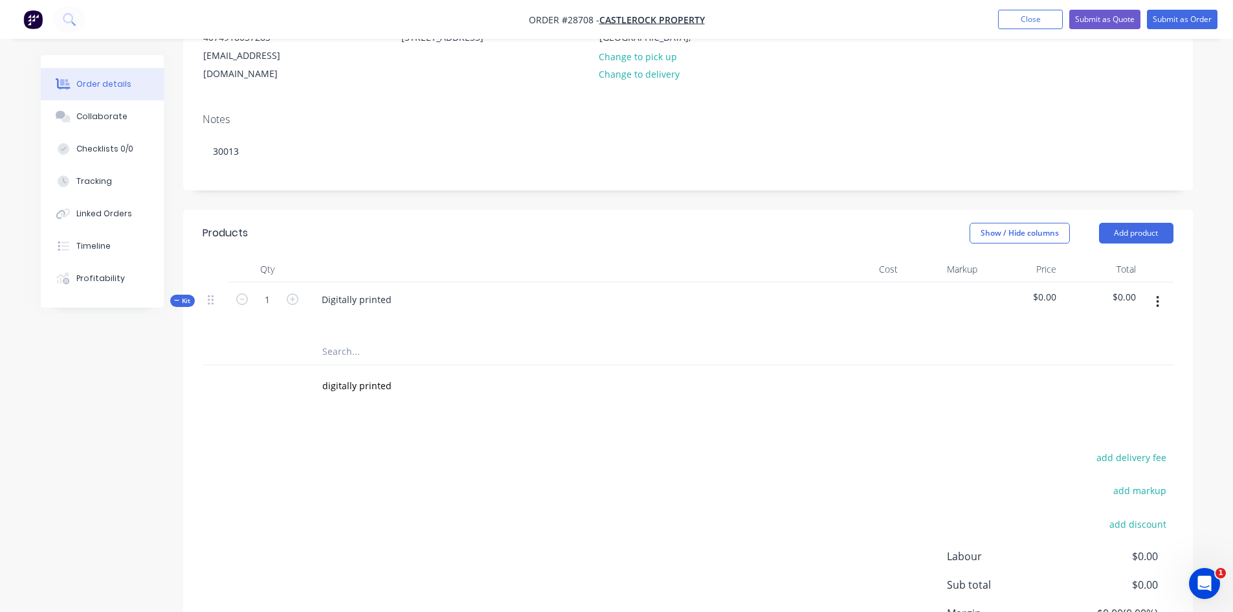
click at [347, 338] on input "text" at bounding box center [451, 351] width 259 height 26
click at [1145, 223] on button "Add product" at bounding box center [1136, 233] width 74 height 21
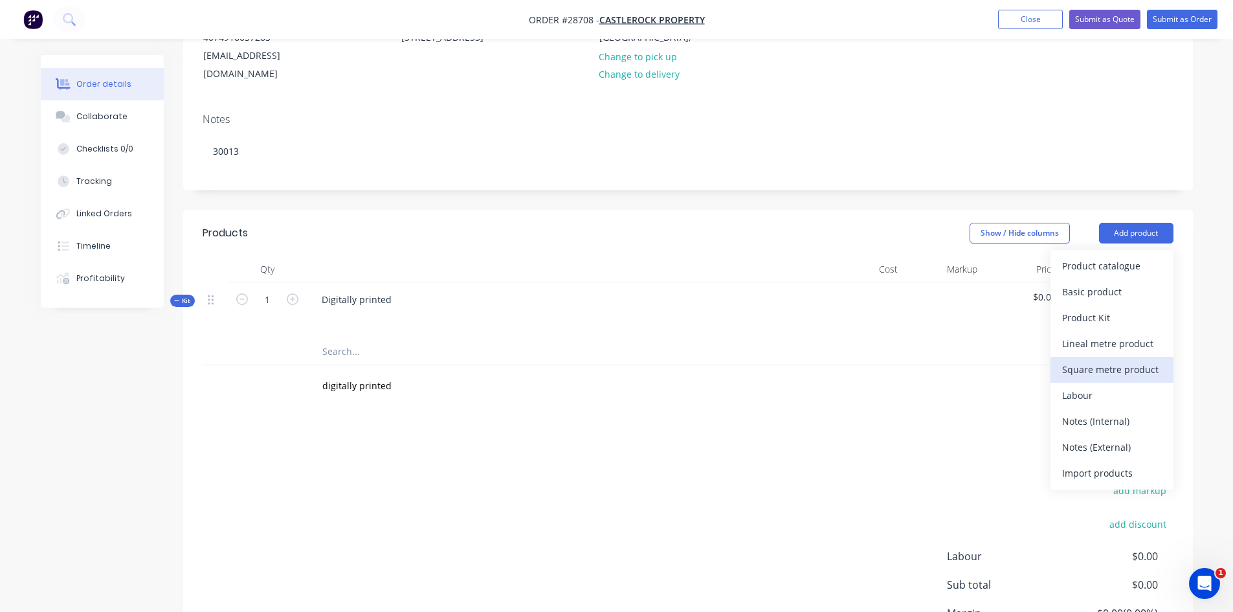
click at [1115, 360] on div "Square metre product" at bounding box center [1112, 369] width 100 height 19
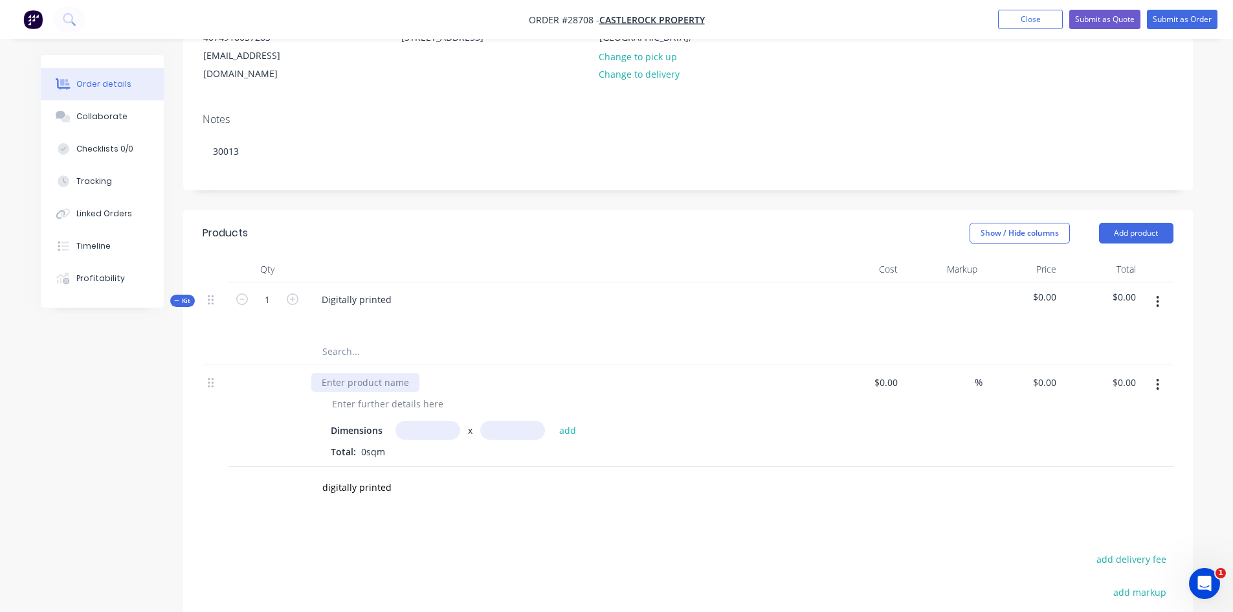
click at [352, 373] on div at bounding box center [365, 382] width 108 height 19
click at [346, 394] on div at bounding box center [388, 403] width 132 height 19
drag, startPoint x: 442, startPoint y: 415, endPoint x: 403, endPoint y: 415, distance: 39.5
click at [403, 421] on input "3500m" at bounding box center [427, 430] width 65 height 19
click at [567, 421] on button "add" at bounding box center [568, 429] width 30 height 17
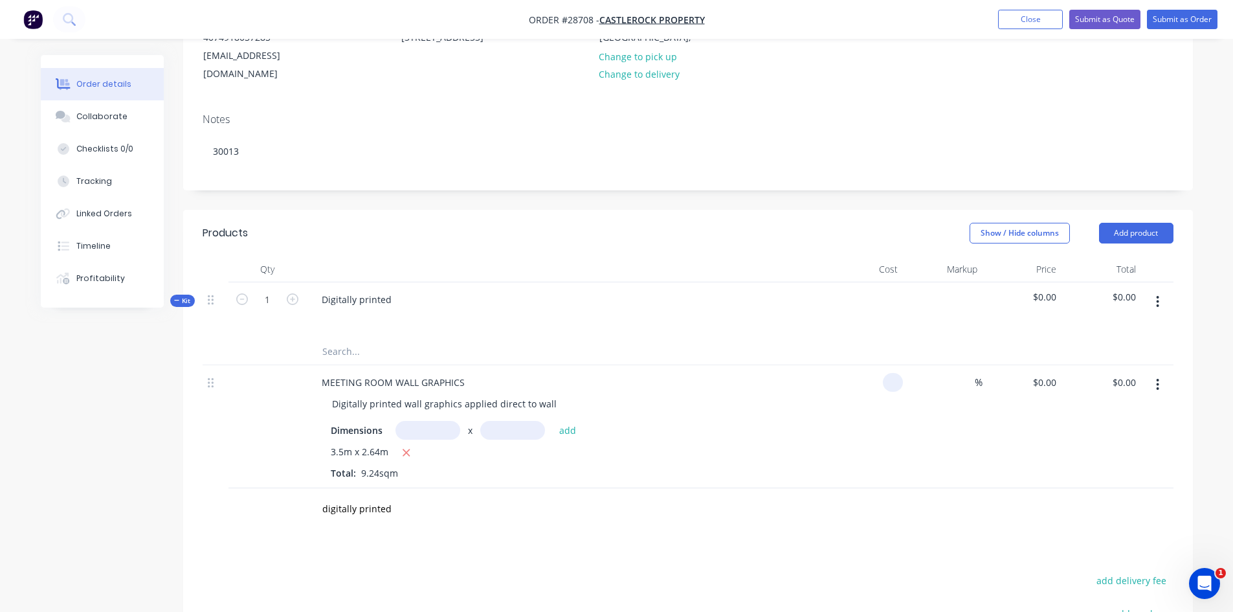
click at [879, 365] on div at bounding box center [864, 426] width 80 height 123
click at [871, 365] on div "130 130" at bounding box center [864, 426] width 80 height 123
drag, startPoint x: 470, startPoint y: 364, endPoint x: 294, endPoint y: 361, distance: 176.0
click at [294, 365] on div "MEETING ROOM WALL GRAPHICS Digitally printed wall graphics applied direct to wa…" at bounding box center [688, 426] width 971 height 123
click at [355, 373] on div "MEETING ROOM WALL GRAPHICS" at bounding box center [393, 382] width 164 height 19
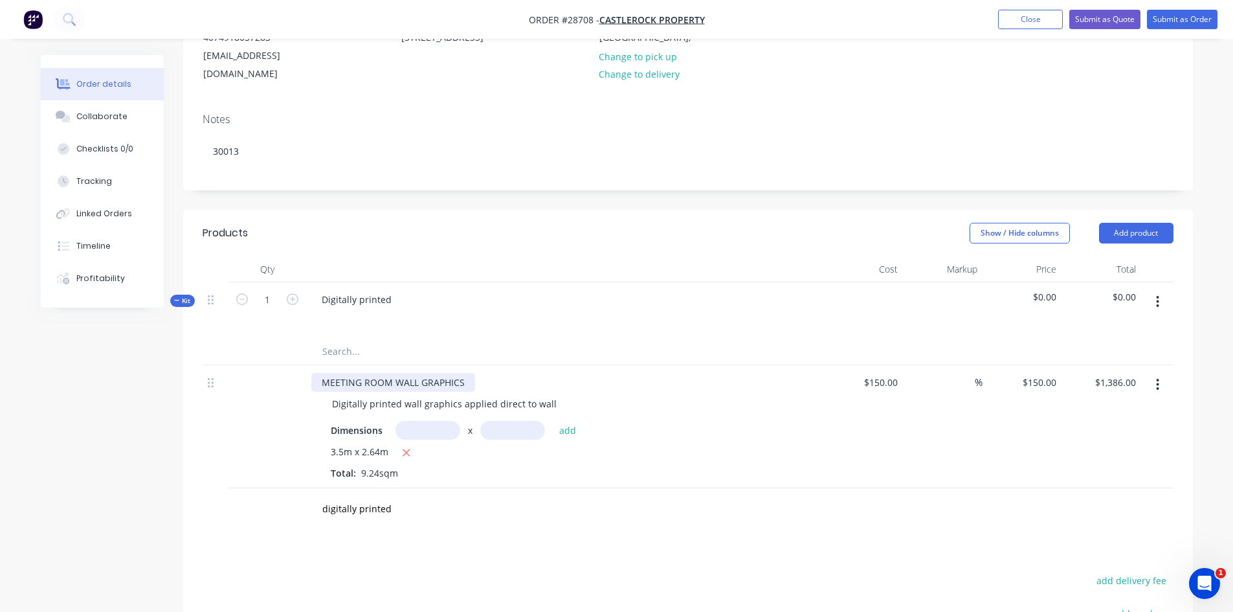
click at [352, 373] on div "MEETING ROOM WALL GRAPHICS" at bounding box center [393, 382] width 164 height 19
click at [1158, 296] on icon "button" at bounding box center [1157, 302] width 3 height 12
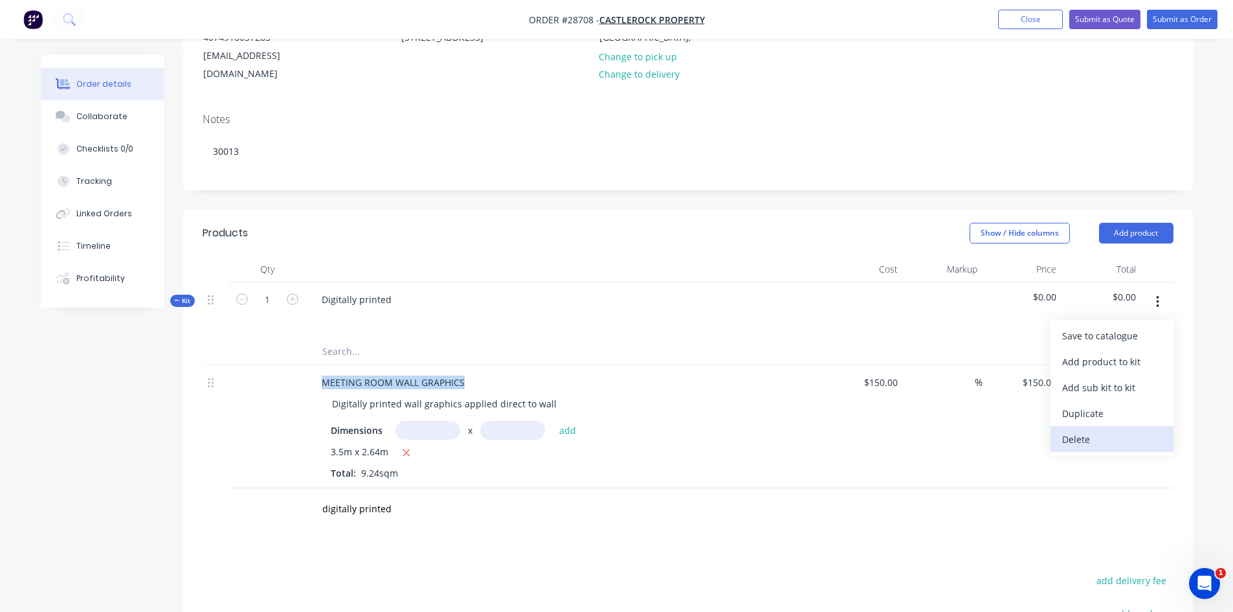
click at [1081, 430] on div "Delete" at bounding box center [1112, 439] width 100 height 19
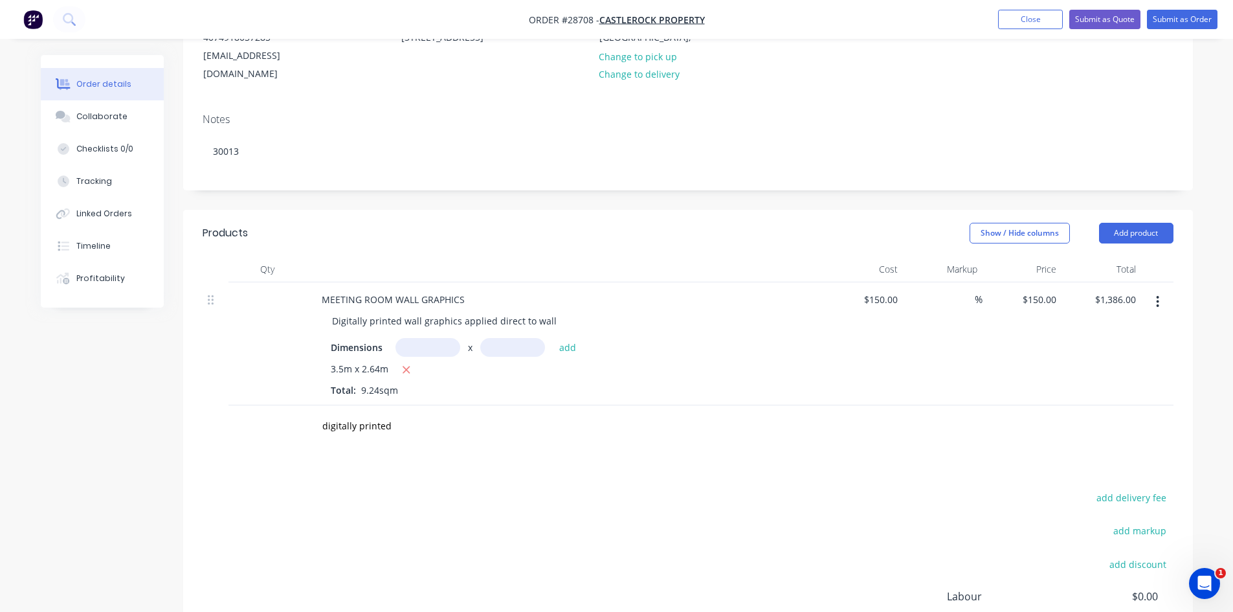
click at [515, 461] on div "Products Show / Hide columns Add product Qty Cost Markup Price Total MEETING RO…" at bounding box center [688, 484] width 1010 height 548
click at [886, 290] on input "150" at bounding box center [892, 299] width 22 height 19
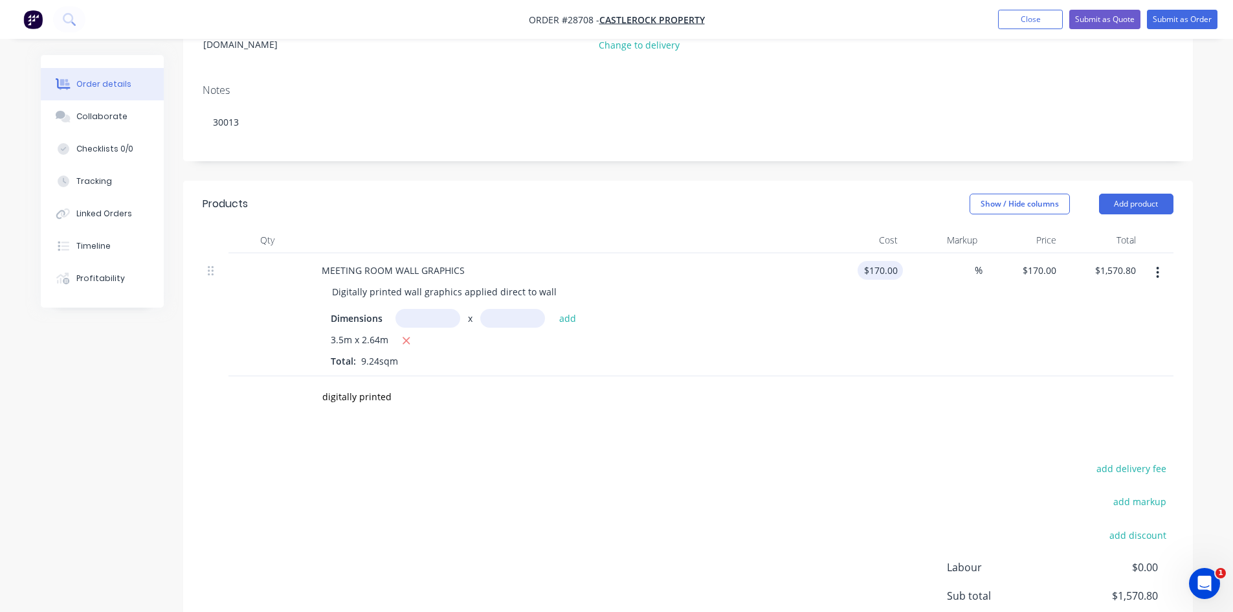
scroll to position [207, 0]
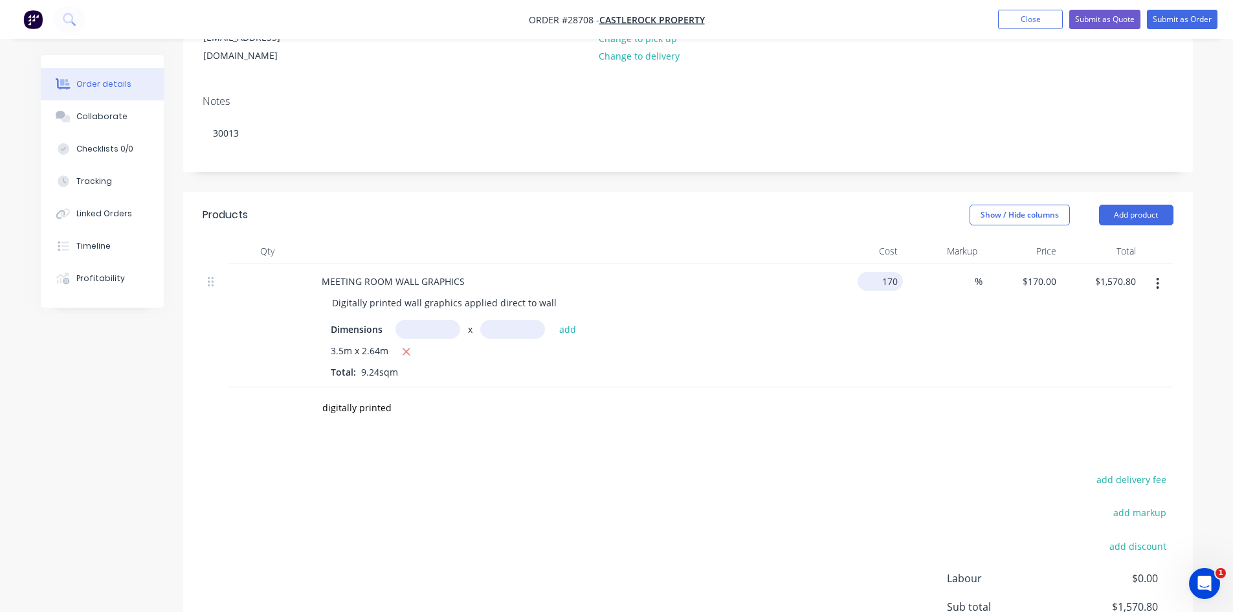
click at [889, 272] on input "170" at bounding box center [883, 281] width 40 height 19
click at [889, 272] on input "160" at bounding box center [883, 281] width 40 height 19
click at [889, 272] on input "160" at bounding box center [892, 281] width 22 height 19
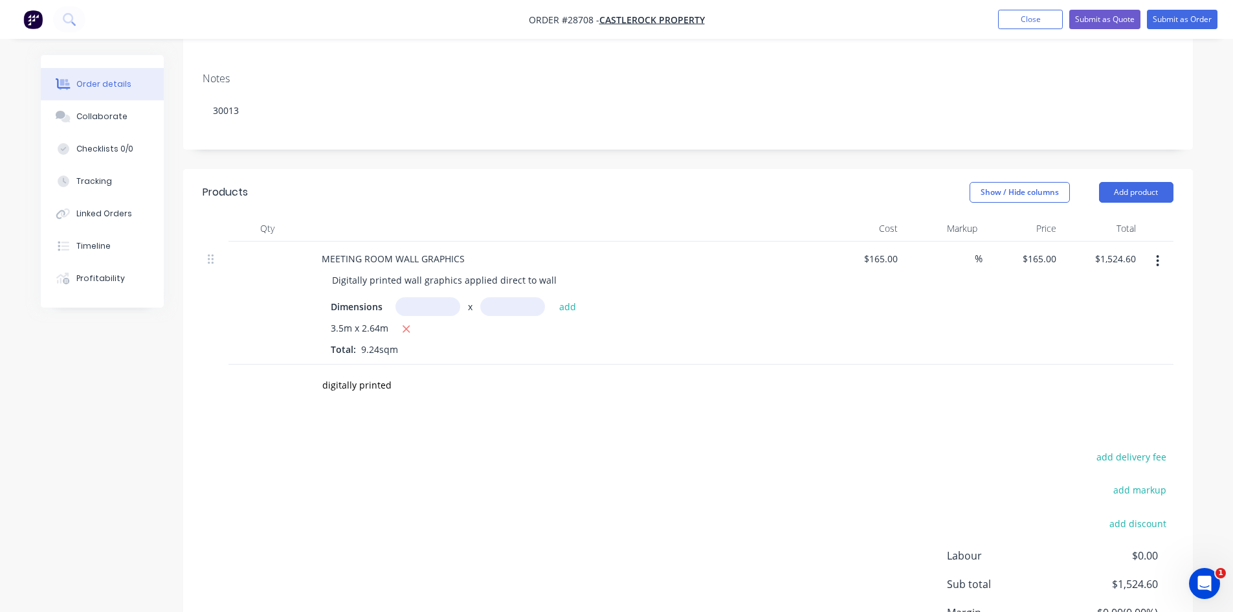
scroll to position [259, 0]
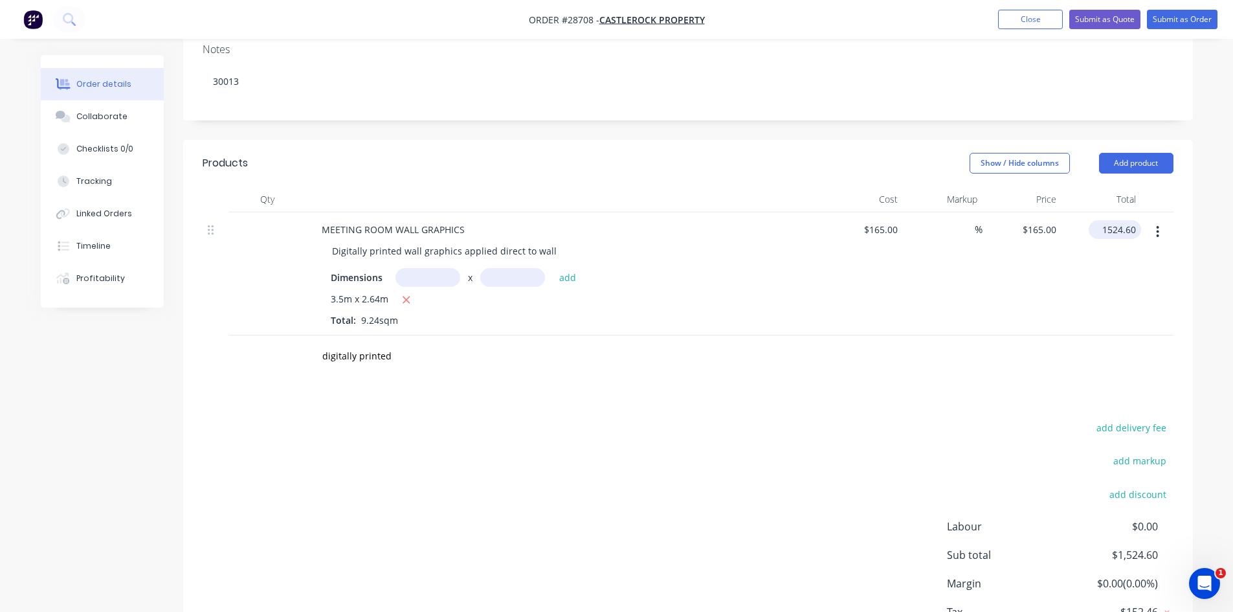
click at [1129, 220] on input "1524.60" at bounding box center [1117, 229] width 47 height 19
click at [1129, 270] on div "$1,530.00 $1,530.00" at bounding box center [1101, 273] width 80 height 123
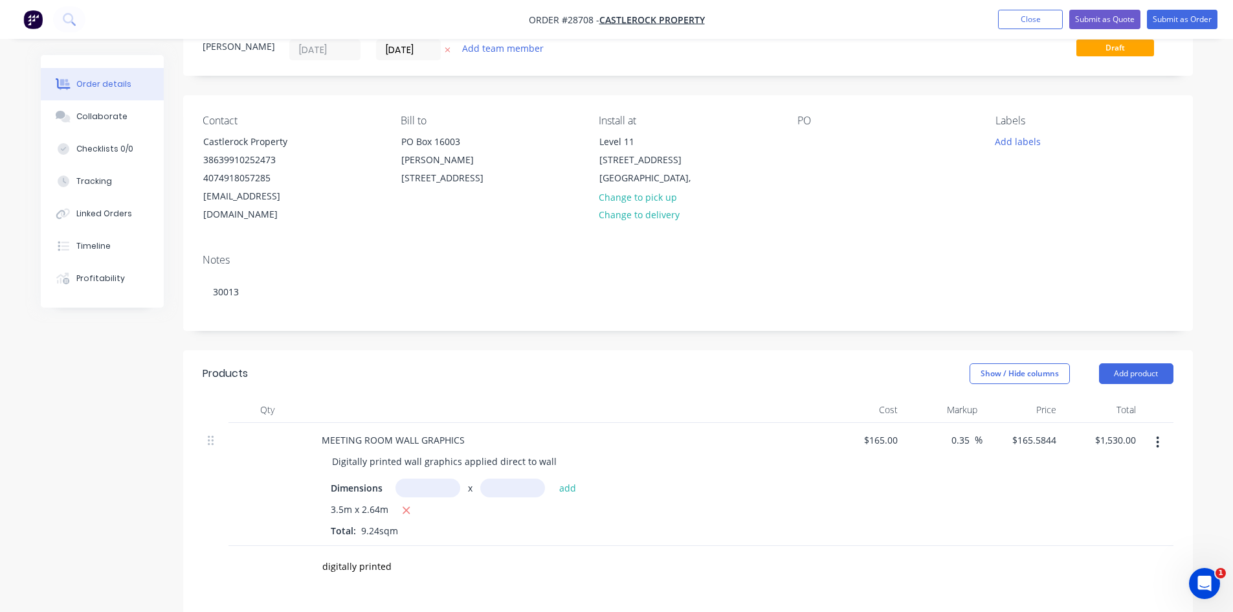
scroll to position [13, 0]
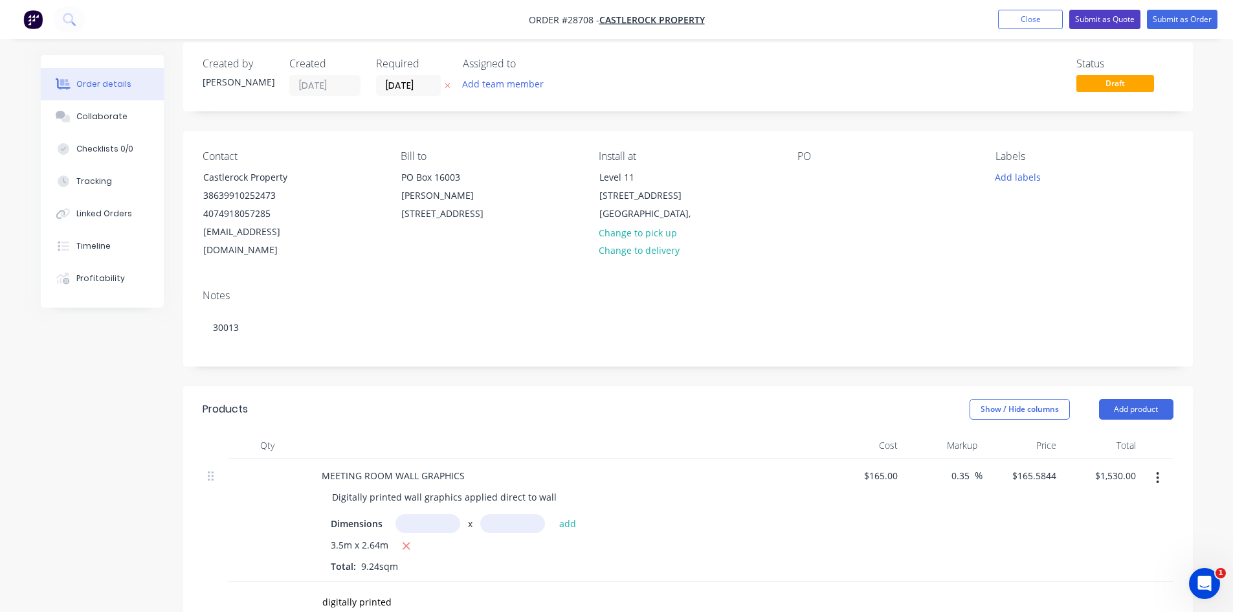
click at [1108, 19] on button "Submit as Quote" at bounding box center [1104, 19] width 71 height 19
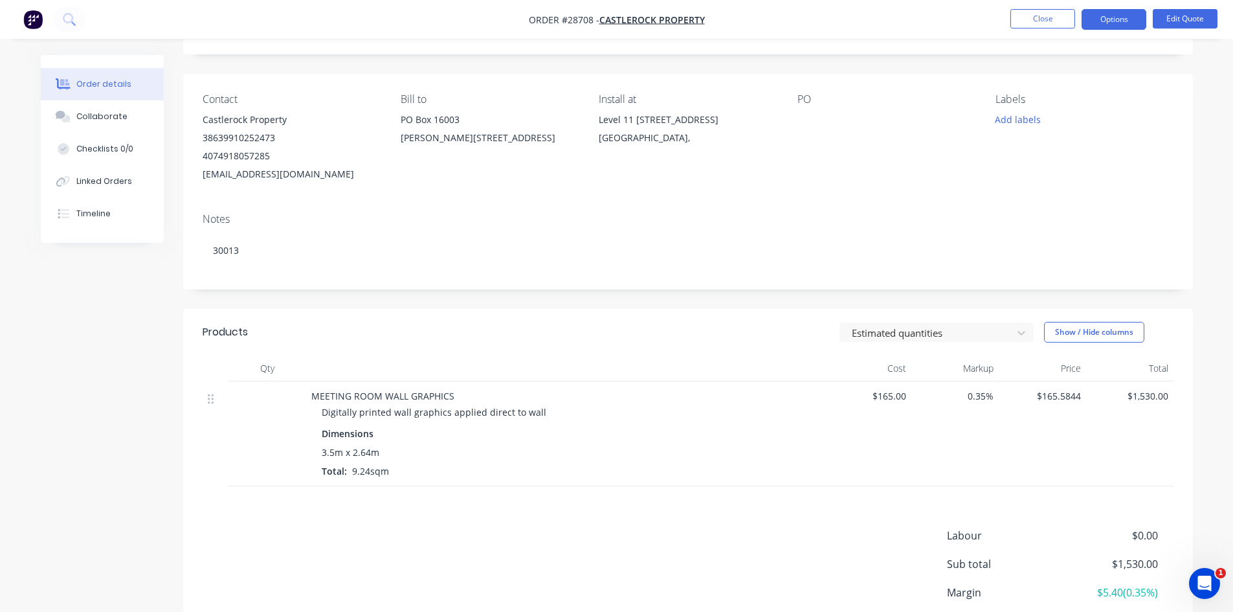
scroll to position [0, 0]
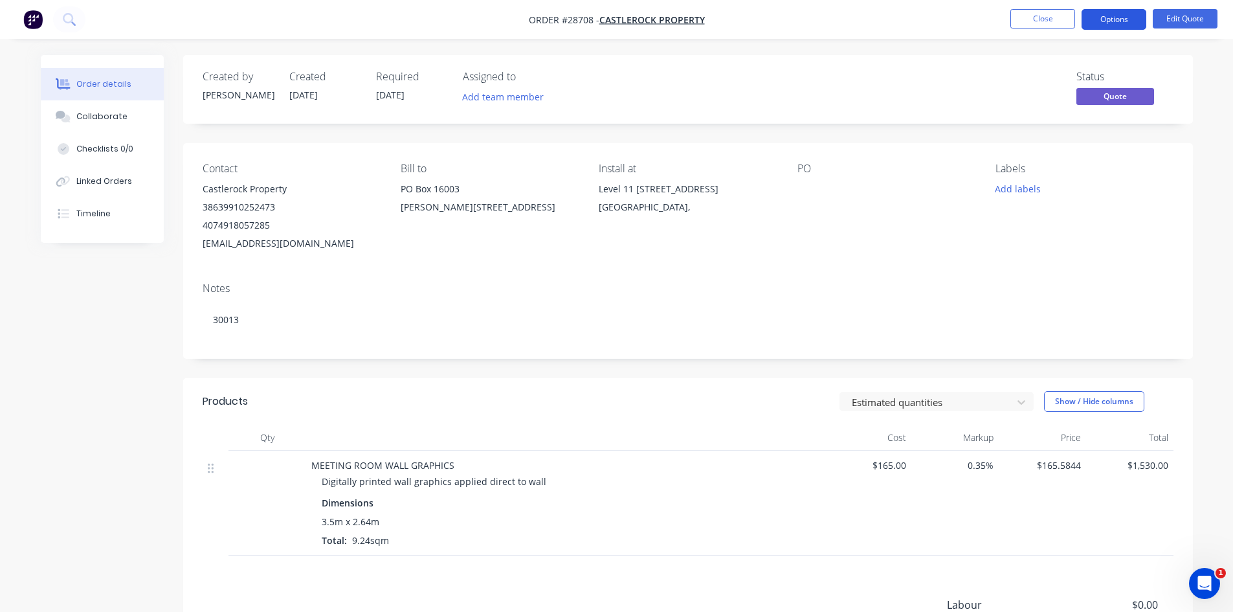
click at [1114, 19] on button "Options" at bounding box center [1113, 19] width 65 height 21
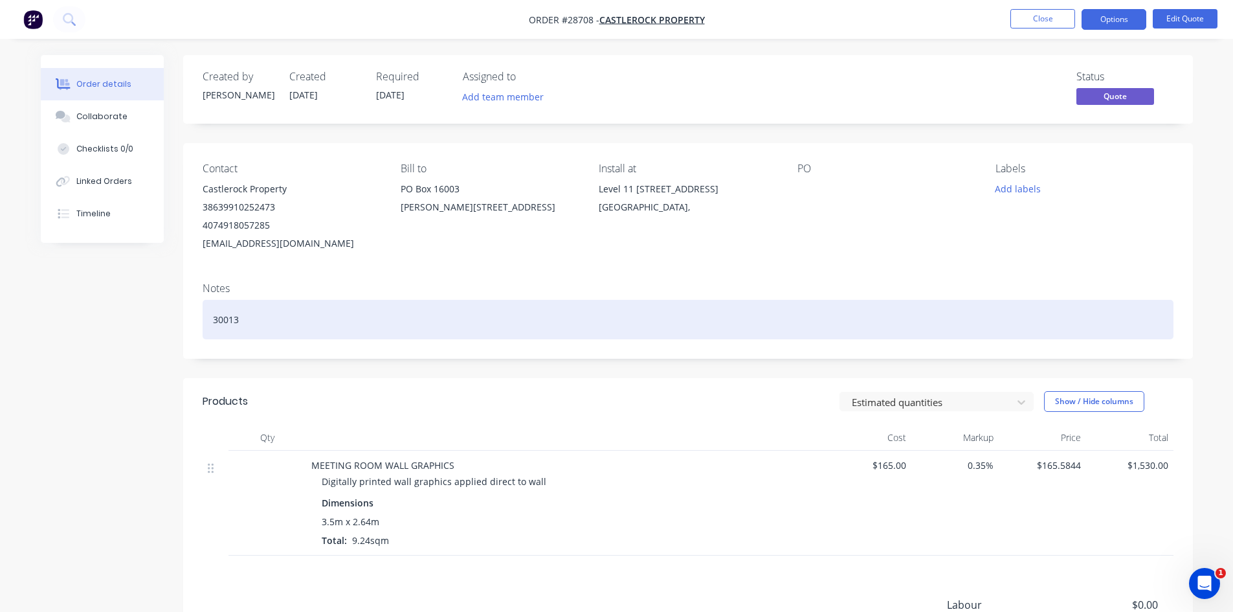
click at [520, 322] on div "30013" at bounding box center [688, 319] width 971 height 39
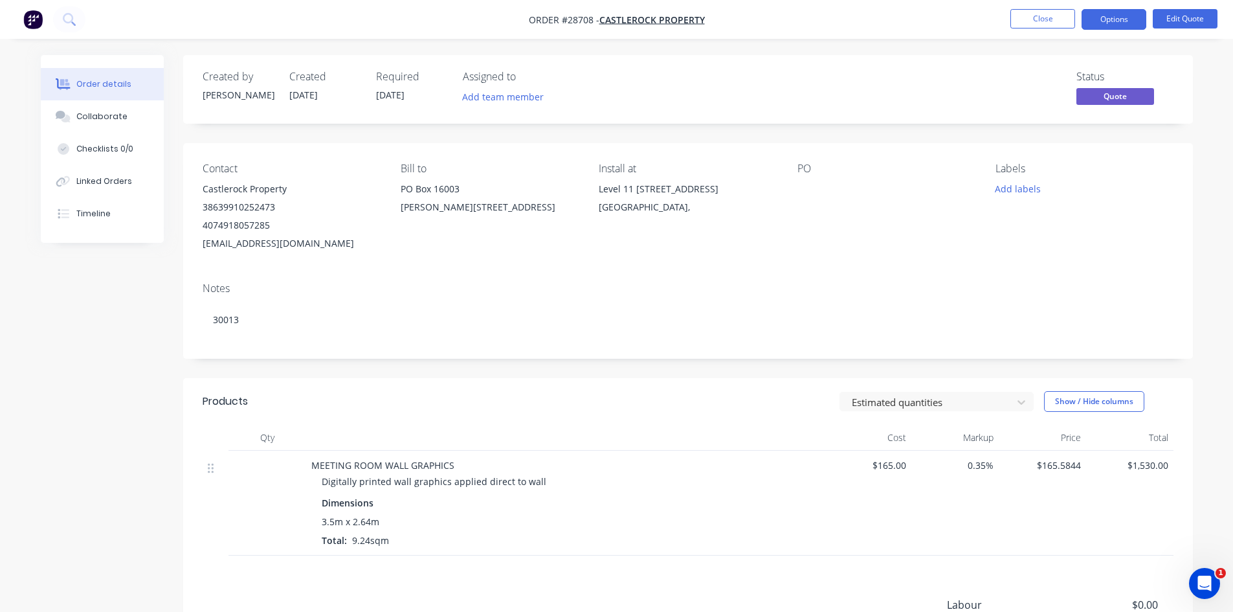
click at [493, 408] on div "Estimated quantities Show / Hide columns" at bounding box center [790, 401] width 764 height 21
click at [1040, 19] on button "Close" at bounding box center [1042, 18] width 65 height 19
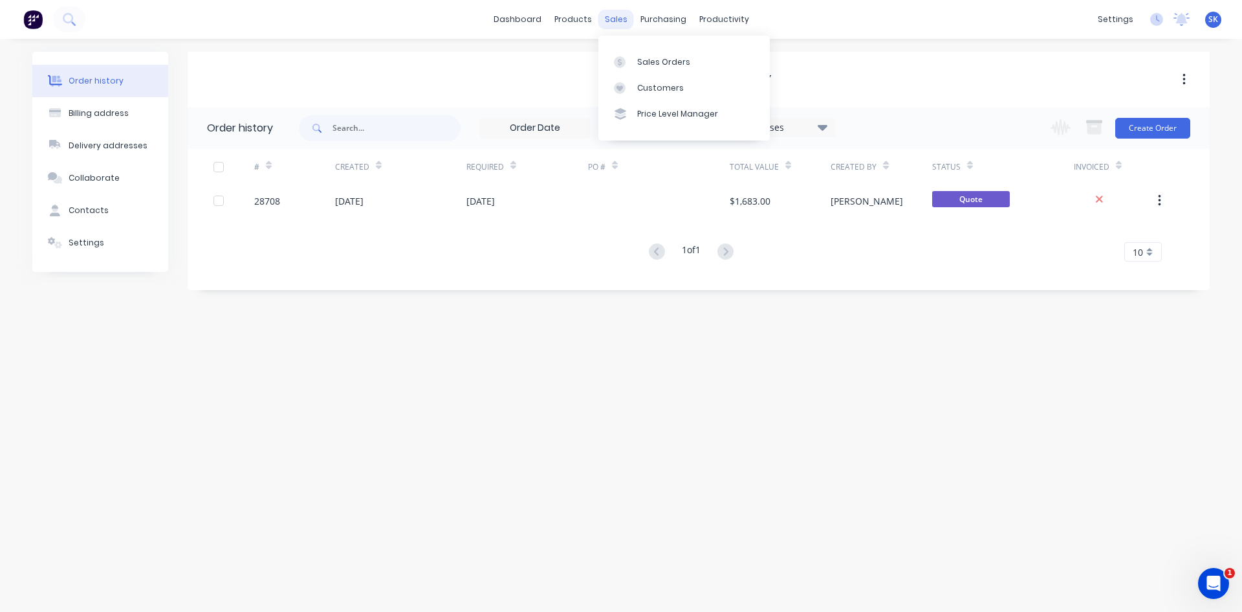
click at [608, 19] on div "sales" at bounding box center [617, 19] width 36 height 19
click at [618, 19] on div "sales" at bounding box center [617, 19] width 36 height 19
click at [620, 54] on link "Sales Orders" at bounding box center [684, 62] width 171 height 26
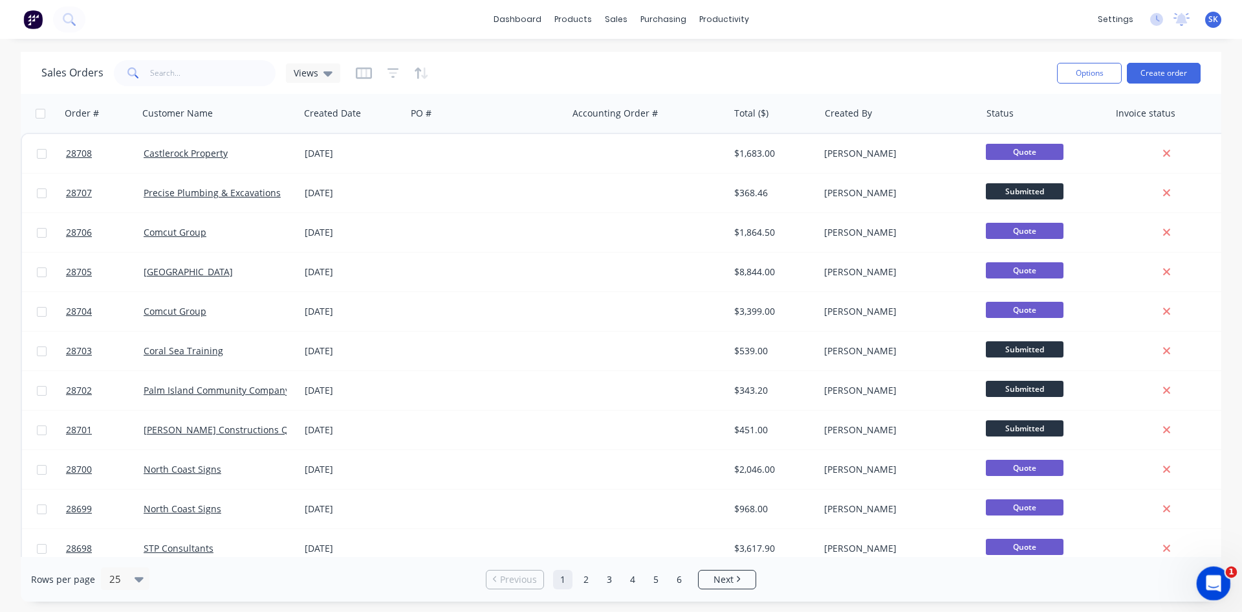
click at [1213, 584] on icon "Open Intercom Messenger" at bounding box center [1212, 581] width 21 height 21
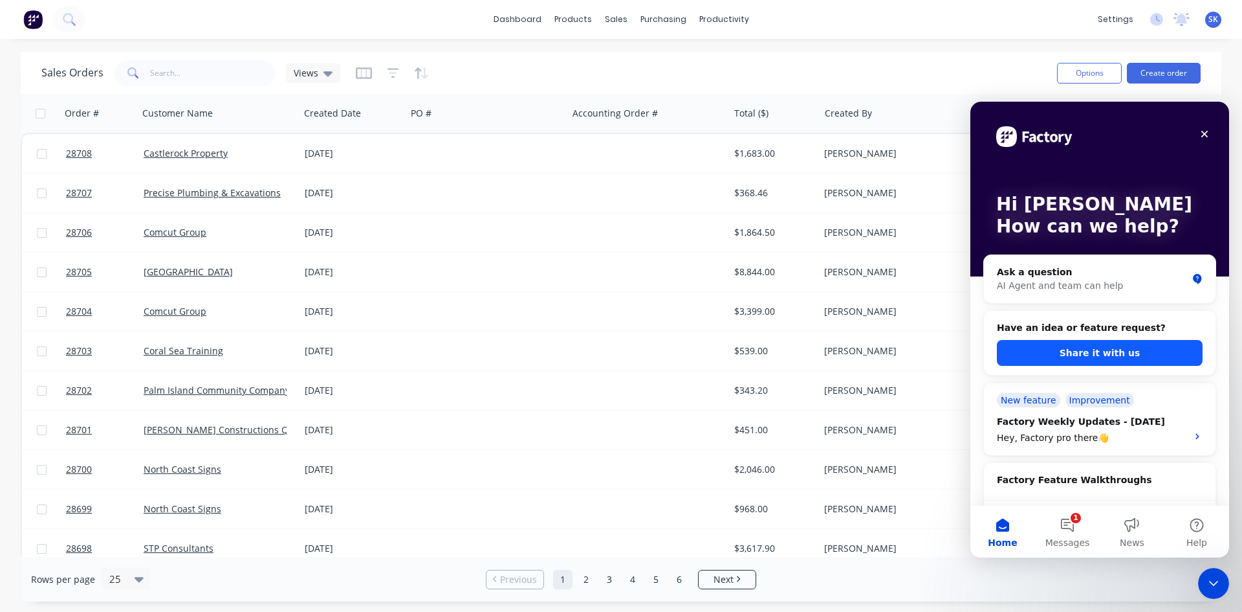
click at [1092, 353] on button "Share it with us" at bounding box center [1100, 353] width 206 height 26
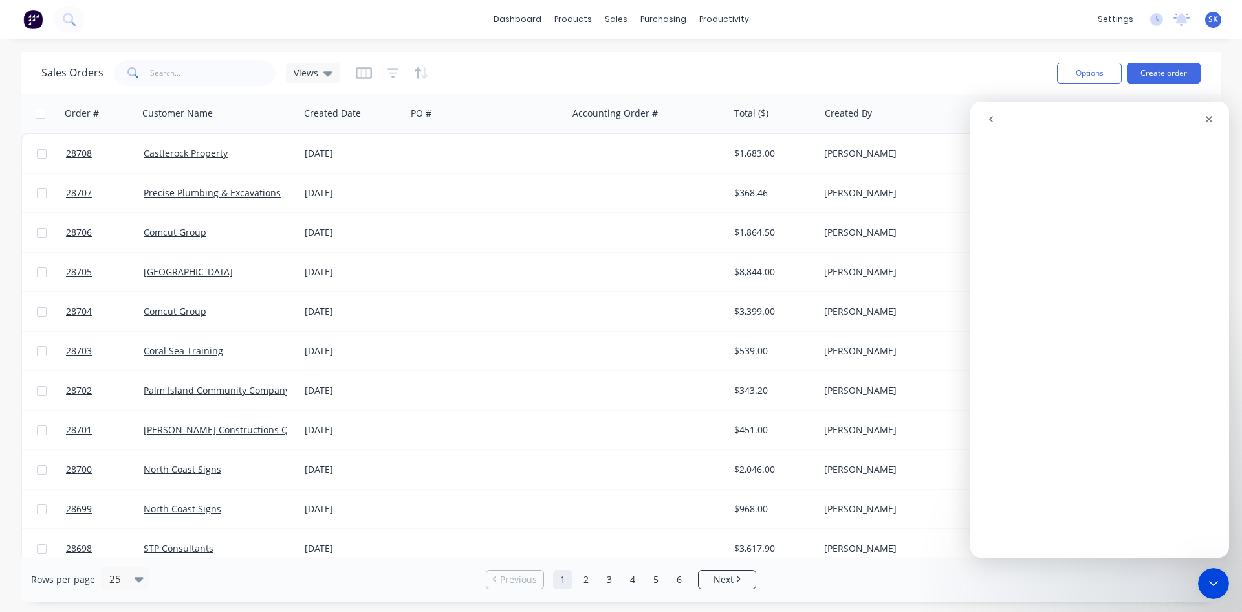
click at [986, 120] on button "go back" at bounding box center [991, 119] width 25 height 25
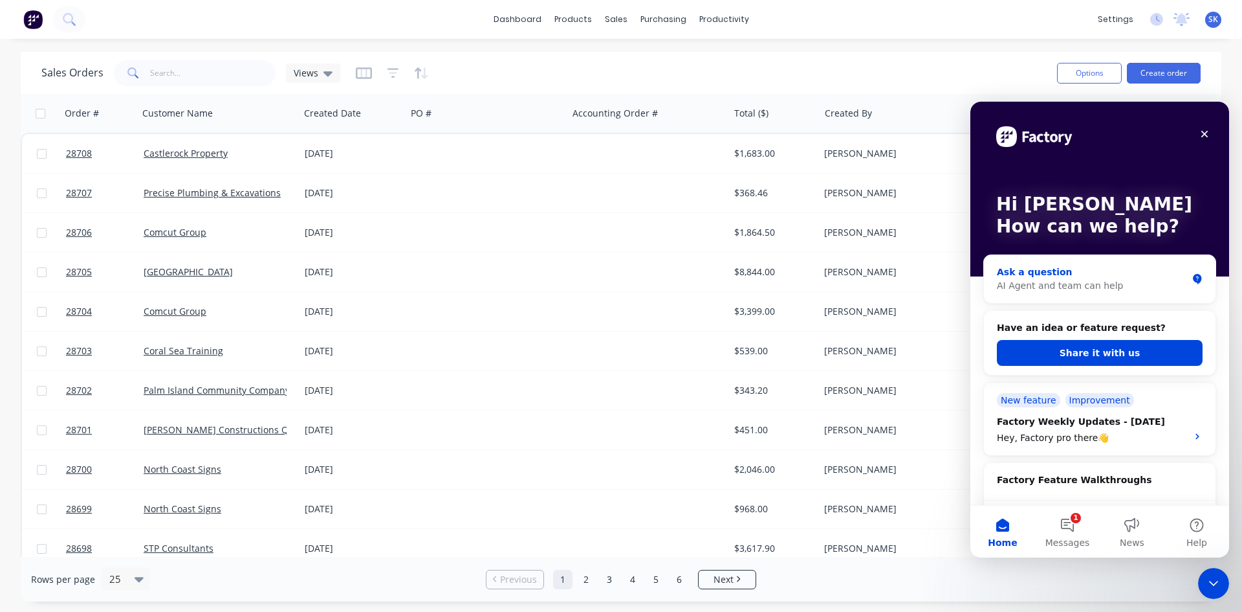
click at [1024, 272] on div "Ask a question" at bounding box center [1092, 272] width 190 height 14
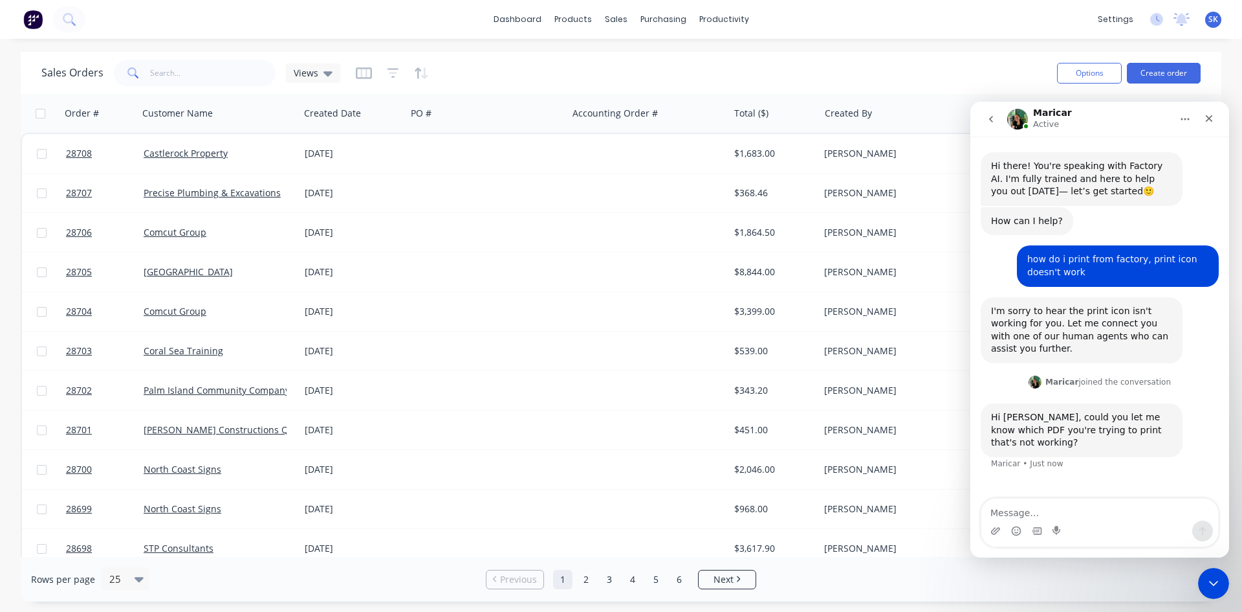
click at [1062, 515] on textarea "Message…" at bounding box center [1100, 509] width 237 height 22
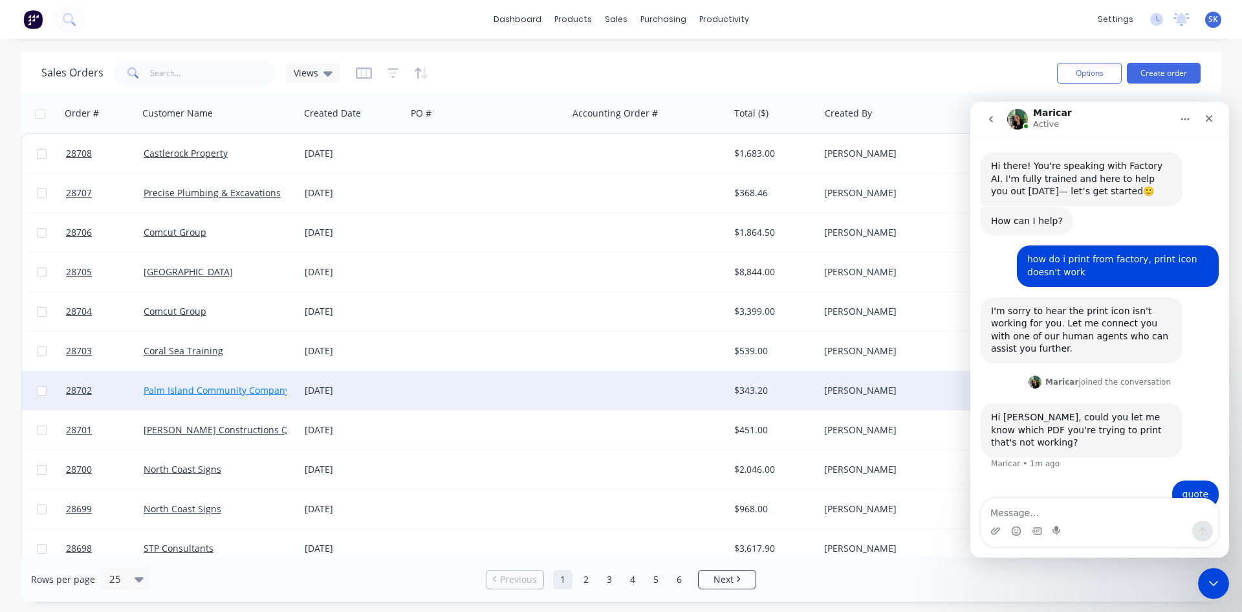
click at [173, 390] on link "Palm Island Community Company" at bounding box center [217, 390] width 146 height 12
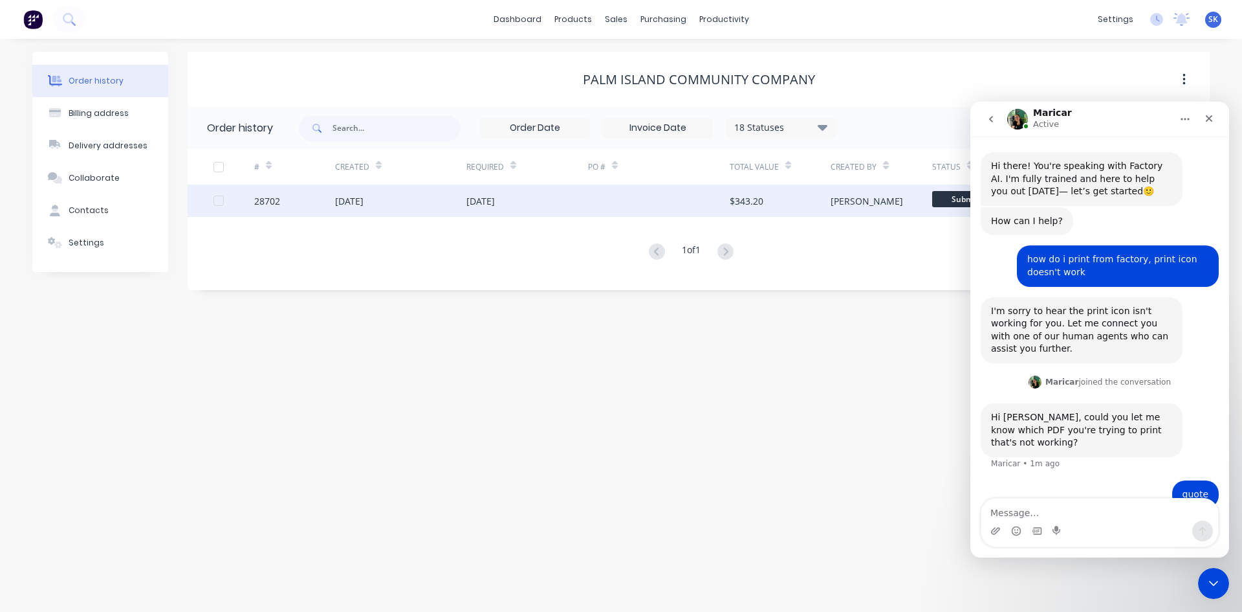
click at [264, 199] on div "28702" at bounding box center [267, 201] width 26 height 14
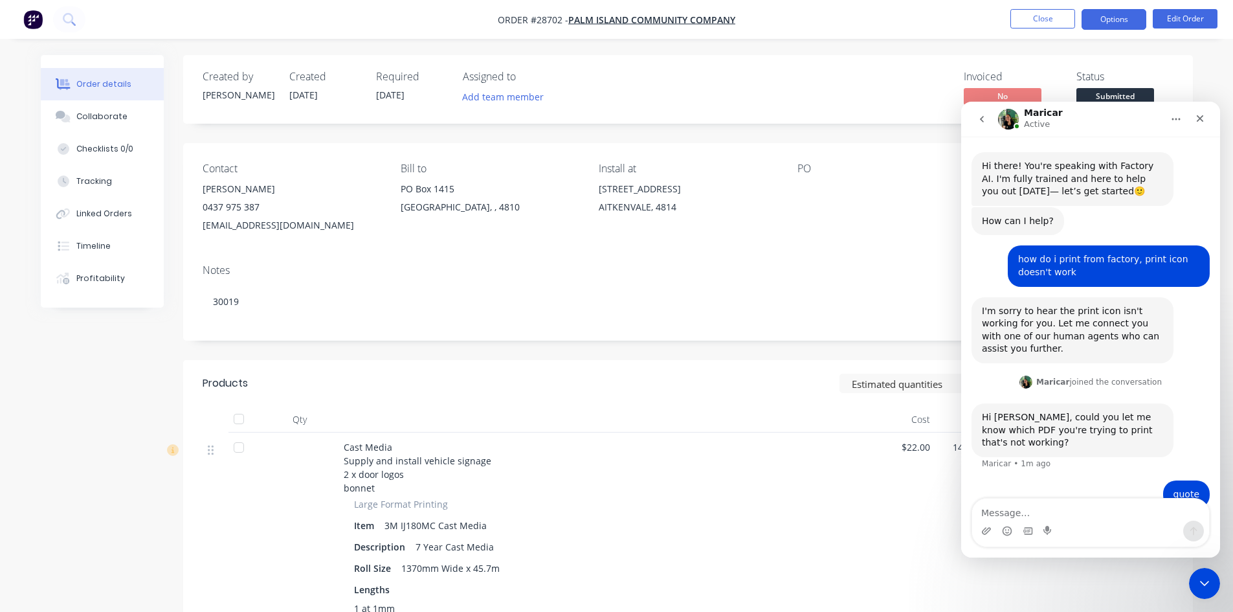
click at [1128, 20] on button "Options" at bounding box center [1113, 19] width 65 height 21
click at [1055, 19] on button "Close" at bounding box center [1042, 18] width 65 height 19
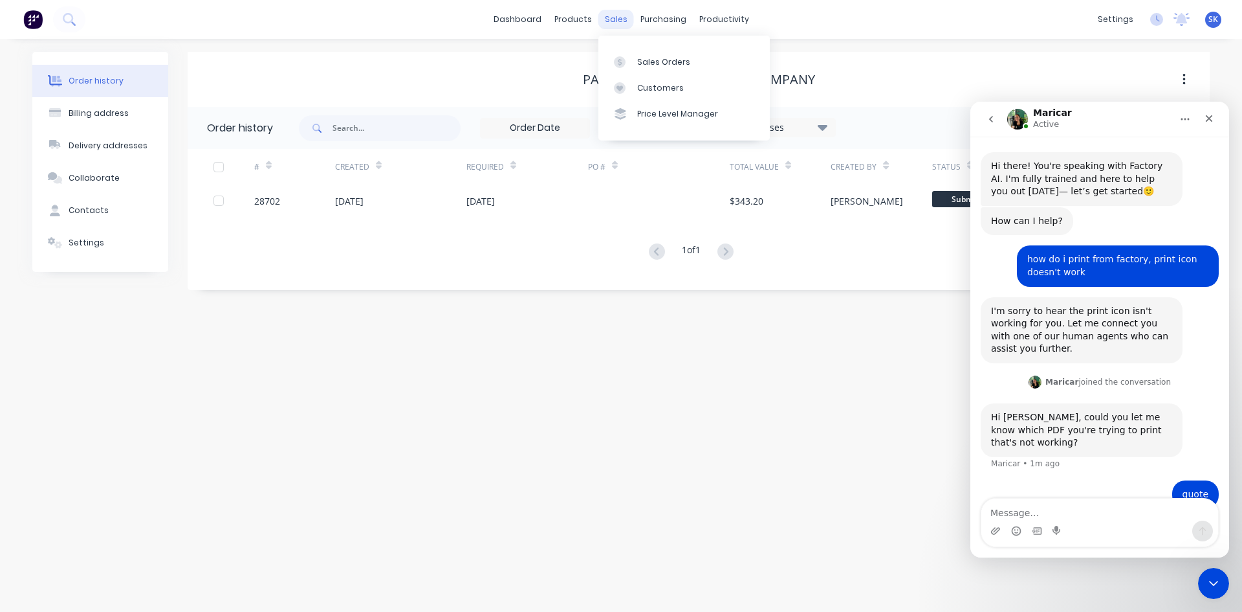
click at [625, 20] on div "sales" at bounding box center [617, 19] width 36 height 19
click at [660, 55] on link "Sales Orders" at bounding box center [684, 62] width 171 height 26
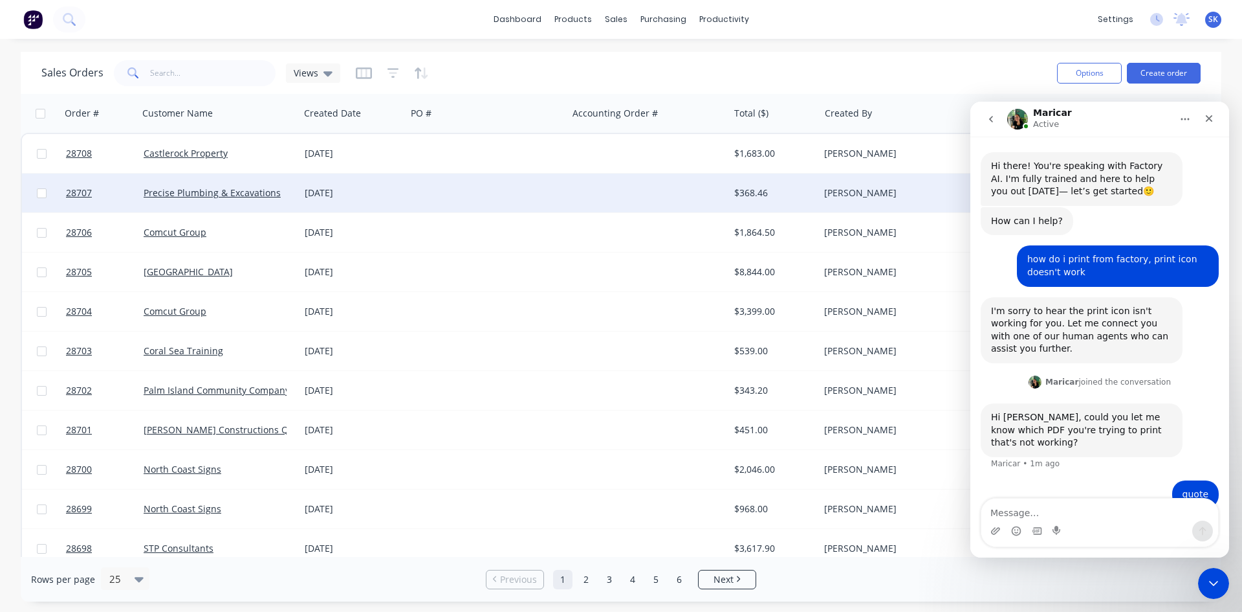
click at [173, 180] on div "Precise Plumbing & Excavations" at bounding box center [218, 192] width 161 height 39
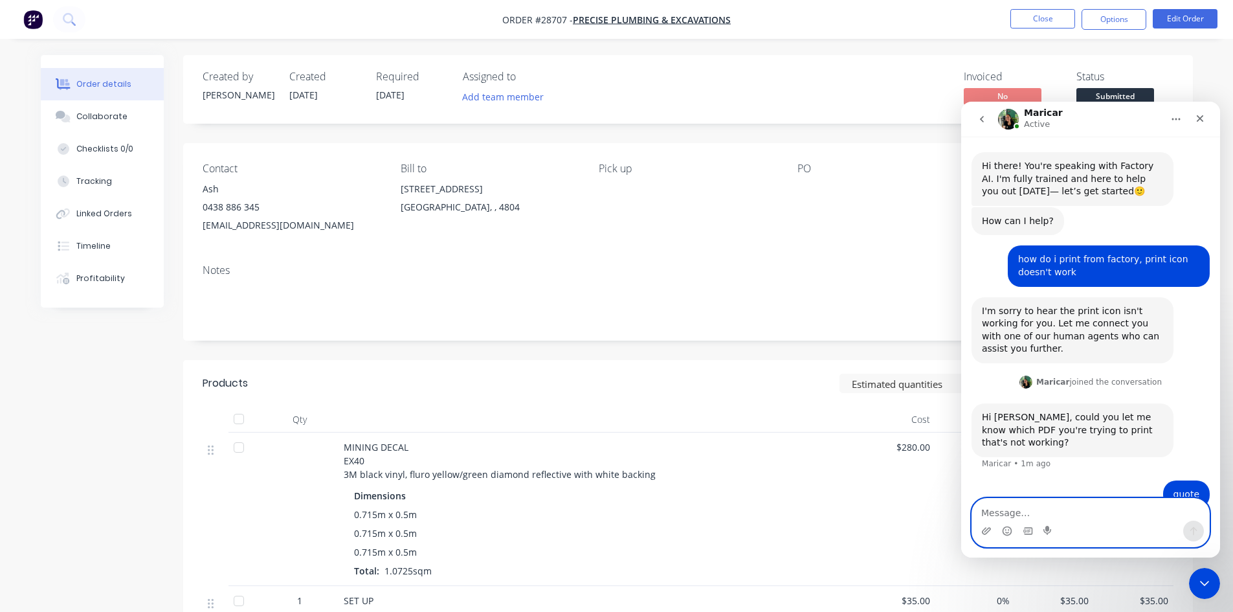
click at [1013, 508] on textarea "Message…" at bounding box center [1090, 509] width 237 height 22
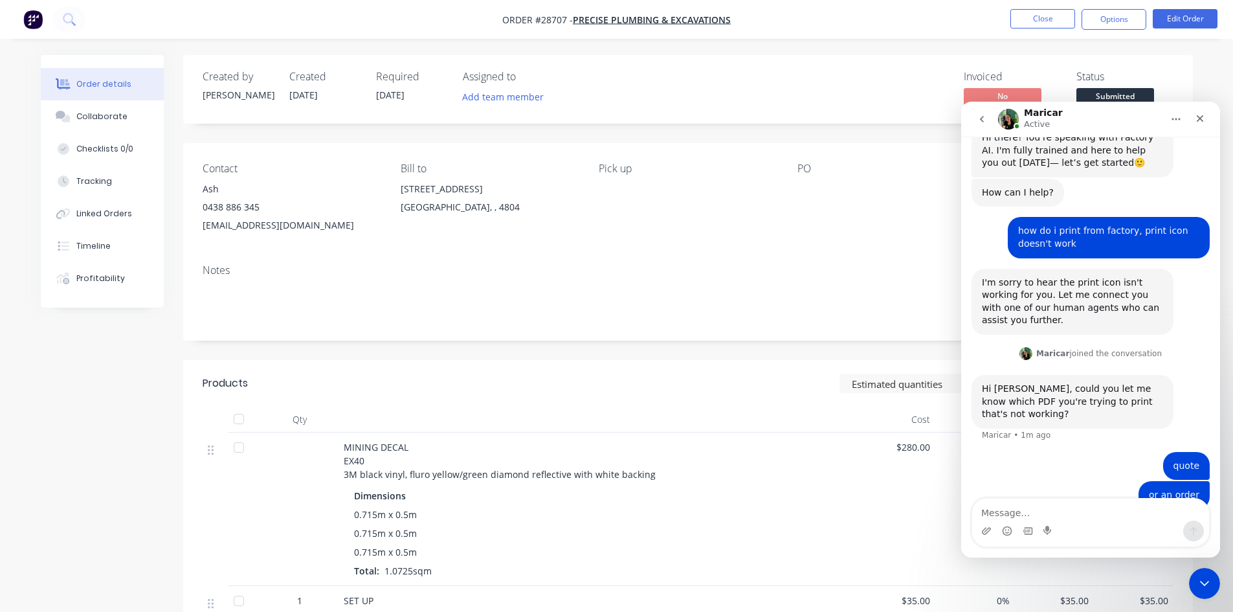
click at [1114, 8] on nav "Order #28707 - Precise Plumbing & Excavations Close Options Edit Order" at bounding box center [616, 19] width 1233 height 39
click at [1106, 23] on button "Options" at bounding box center [1113, 19] width 65 height 21
click at [1028, 43] on button "EMAIL / PRINT" at bounding box center [1075, 52] width 142 height 26
click at [1172, 116] on icon "Home" at bounding box center [1176, 119] width 10 height 10
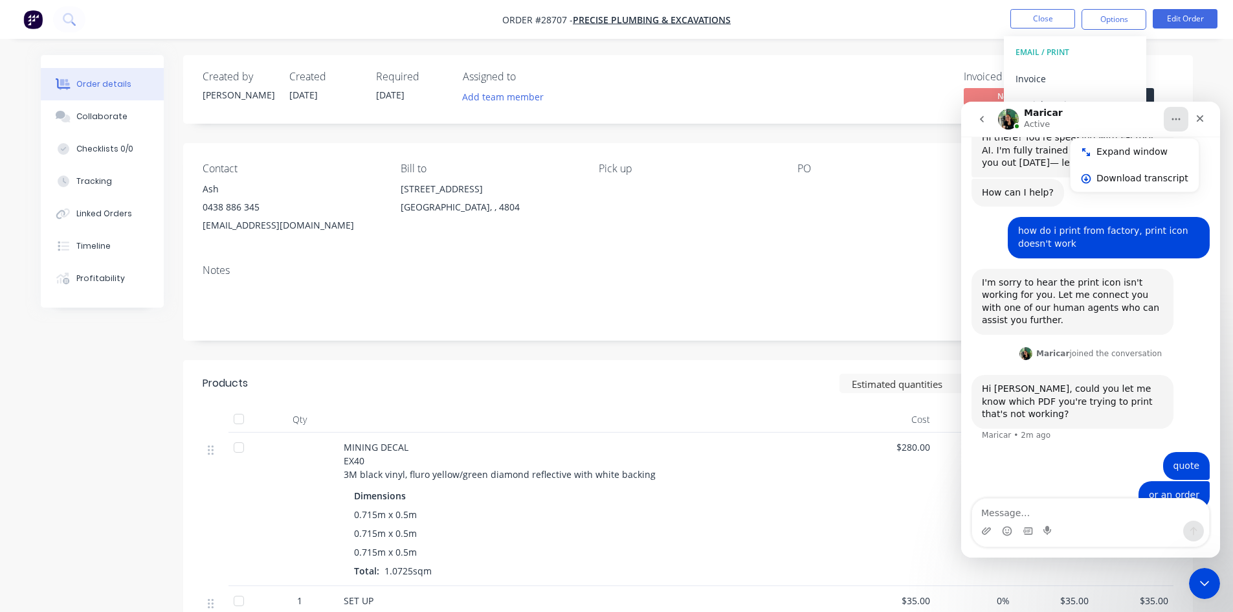
click at [986, 120] on icon "go back" at bounding box center [982, 119] width 10 height 10
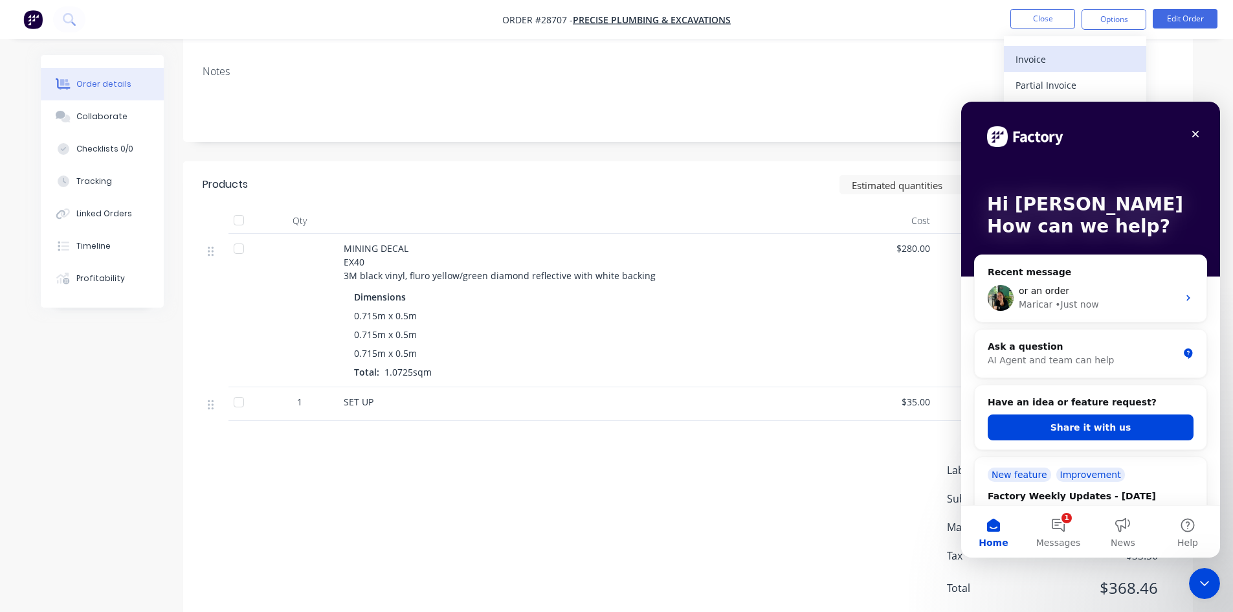
scroll to position [238, 0]
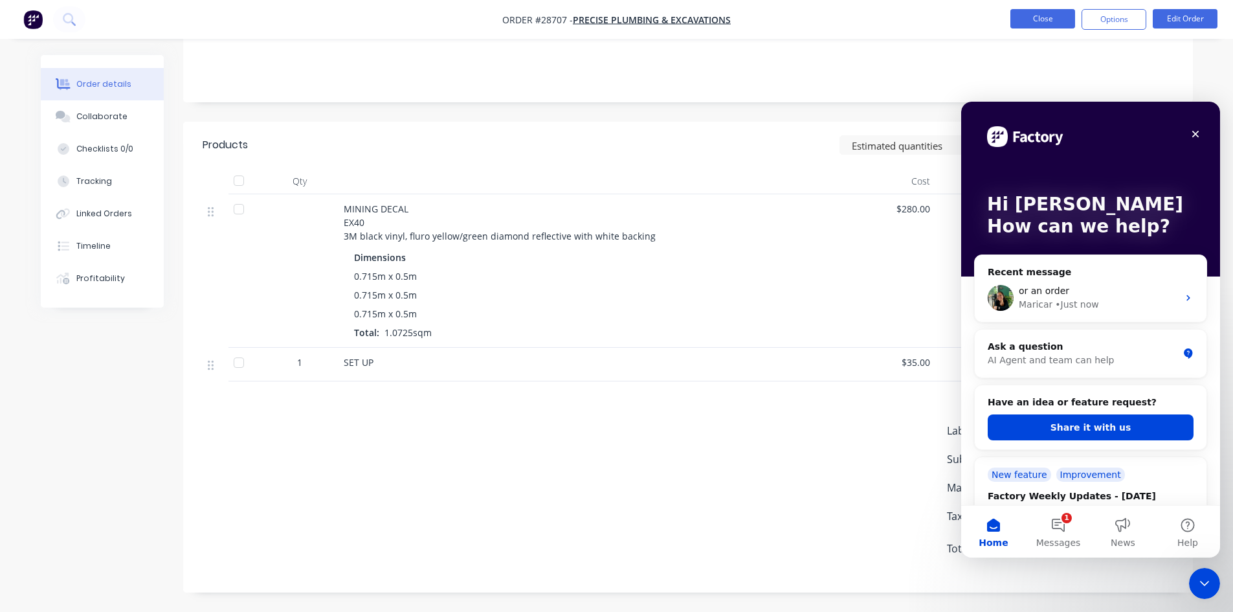
click at [1036, 19] on button "Close" at bounding box center [1042, 18] width 65 height 19
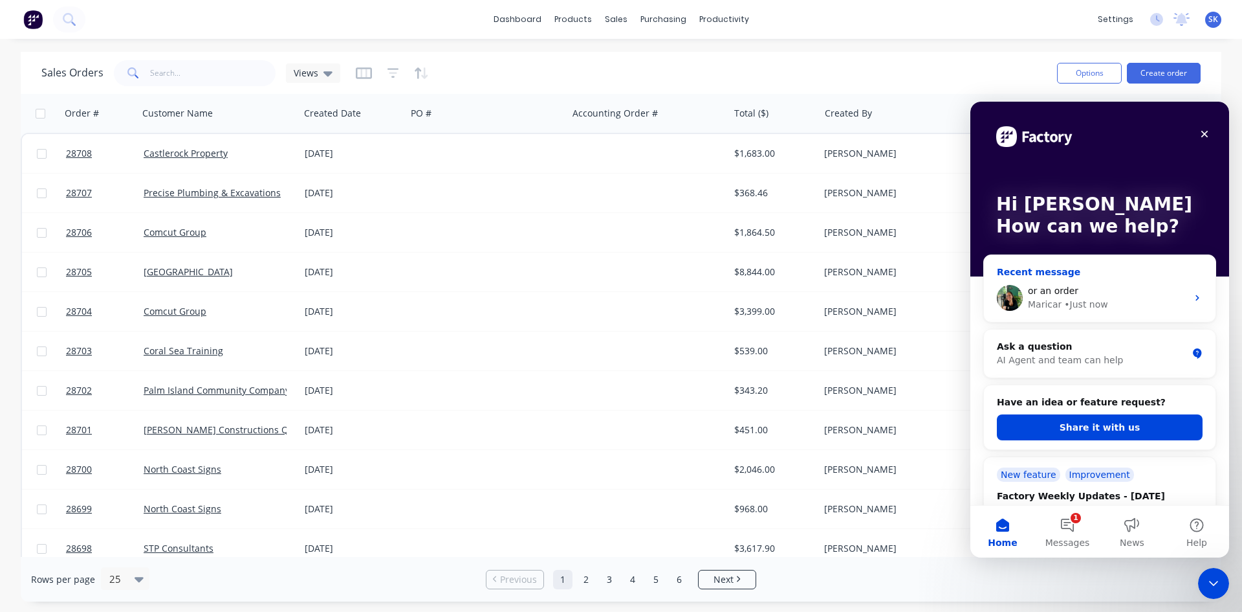
click at [1068, 289] on span "or an order" at bounding box center [1053, 290] width 50 height 10
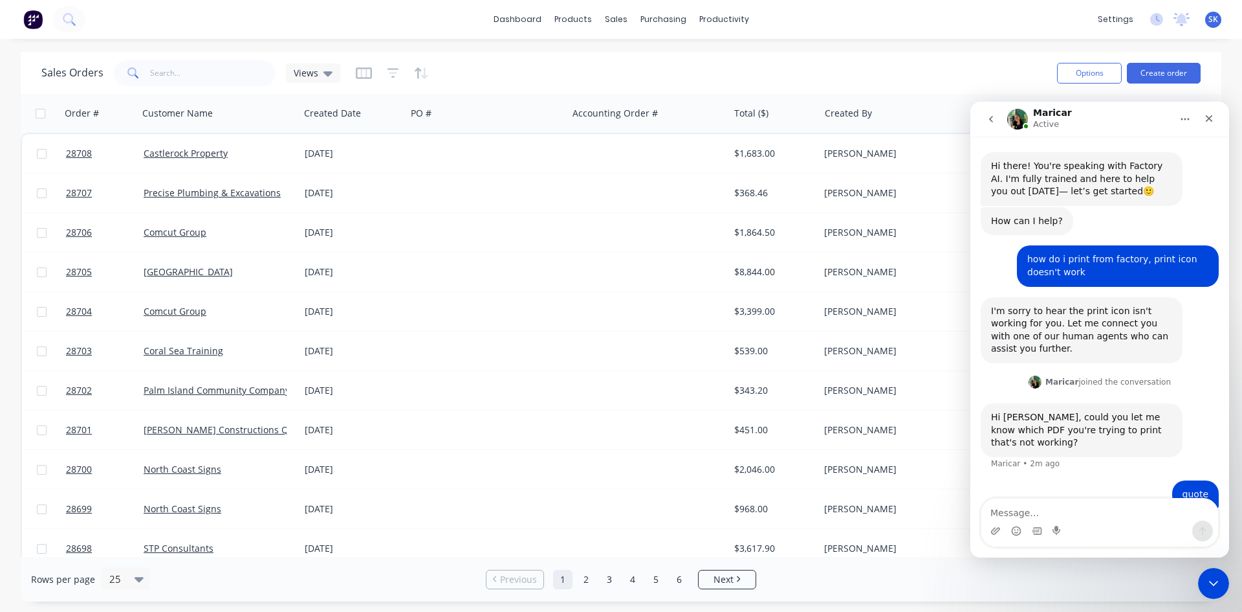
scroll to position [28, 0]
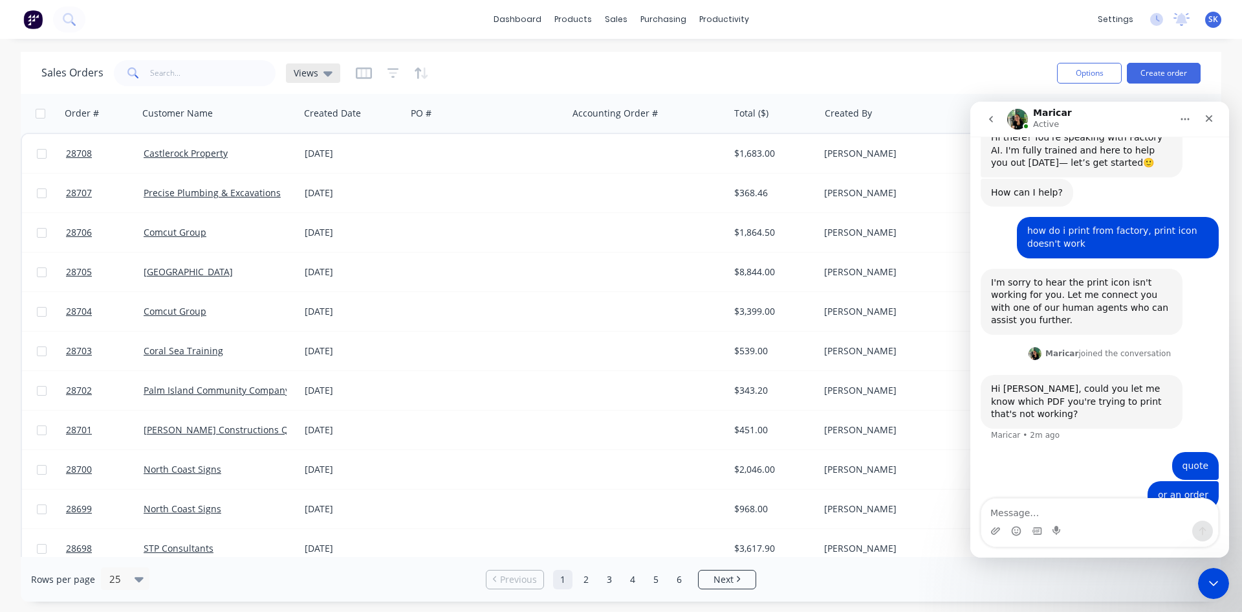
click at [327, 69] on icon at bounding box center [328, 73] width 9 height 14
click at [326, 69] on icon at bounding box center [328, 73] width 9 height 14
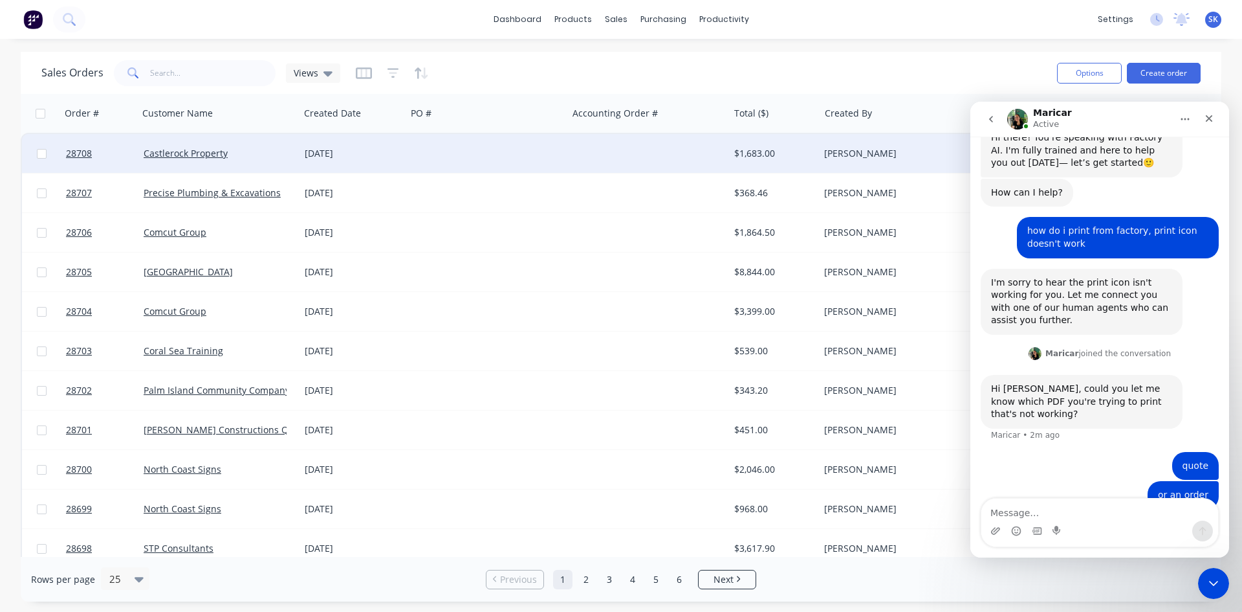
click at [45, 151] on input "checkbox" at bounding box center [42, 154] width 10 height 10
click at [1187, 116] on icon "Home" at bounding box center [1185, 119] width 10 height 10
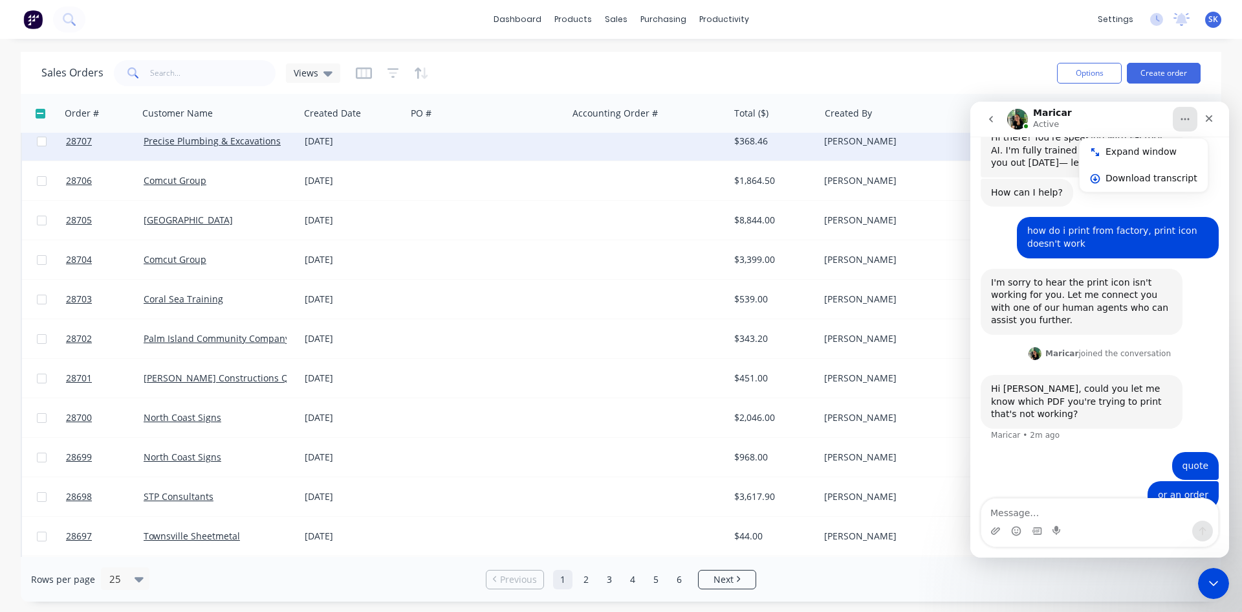
scroll to position [0, 0]
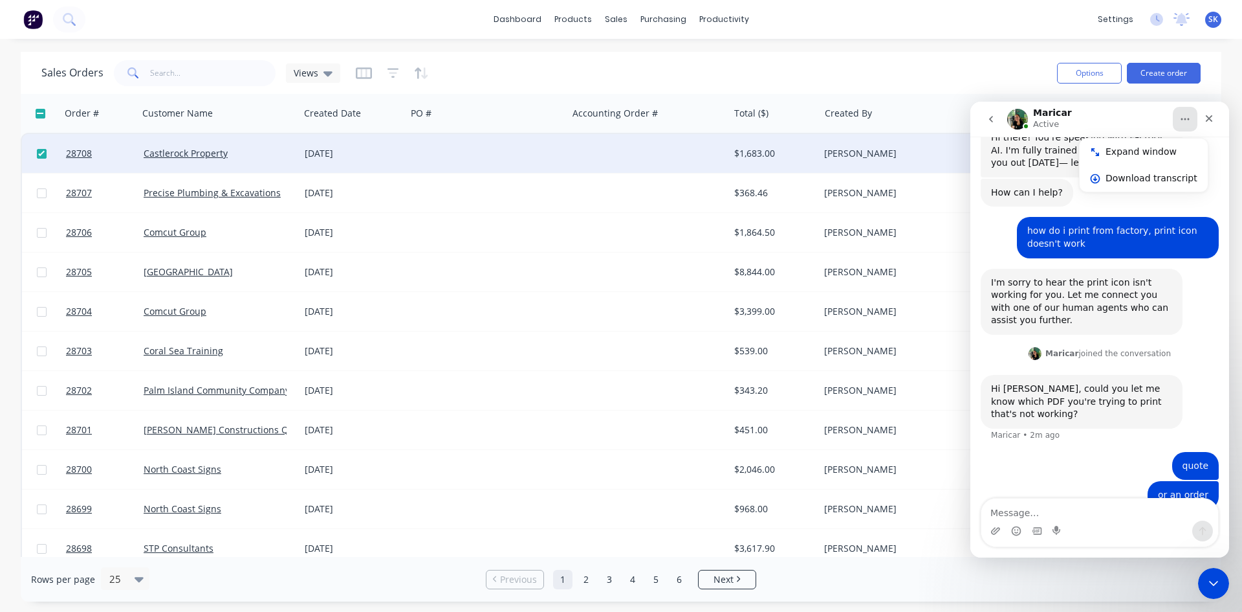
click at [44, 154] on input "checkbox" at bounding box center [42, 154] width 10 height 10
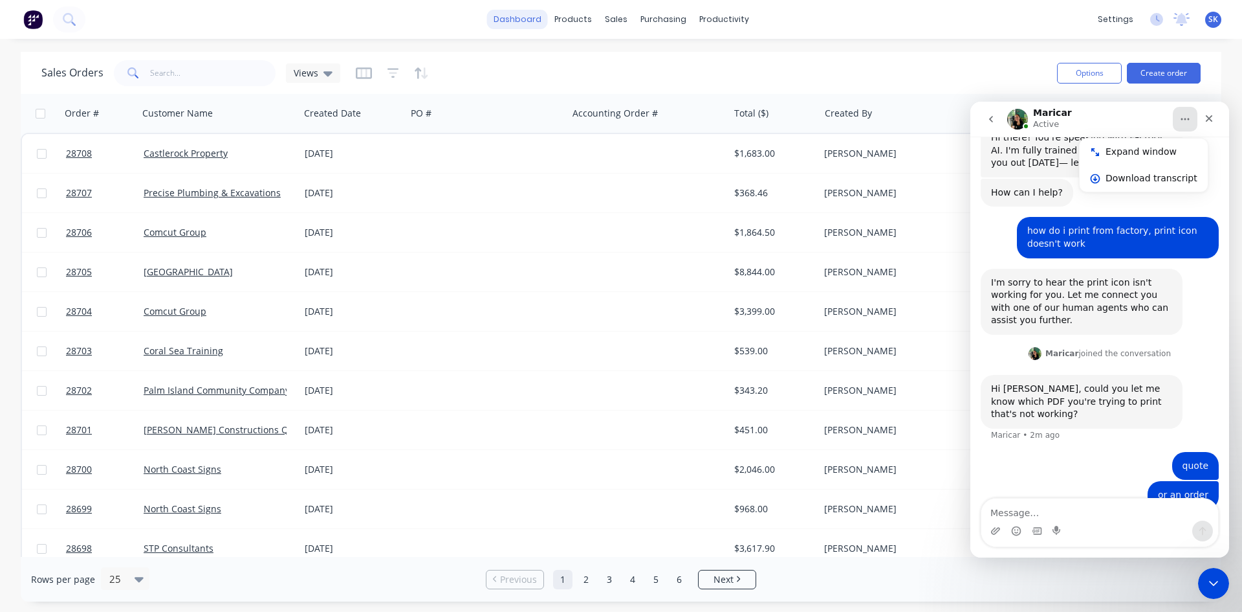
click at [521, 19] on link "dashboard" at bounding box center [517, 19] width 61 height 19
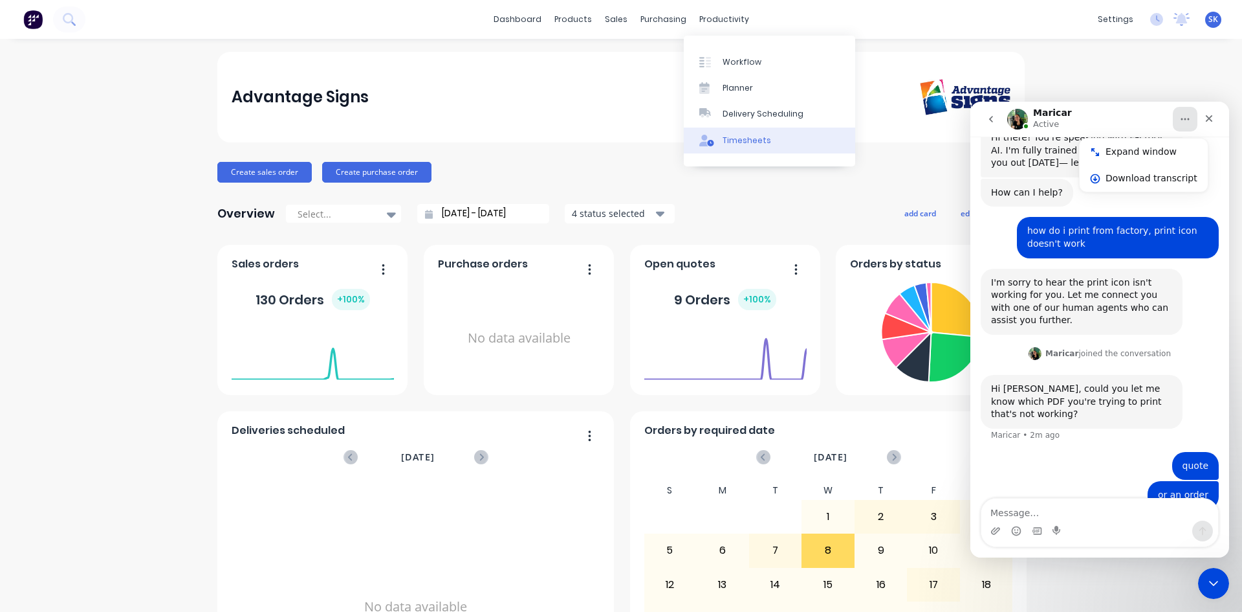
click at [742, 144] on div "Timesheets" at bounding box center [747, 141] width 49 height 12
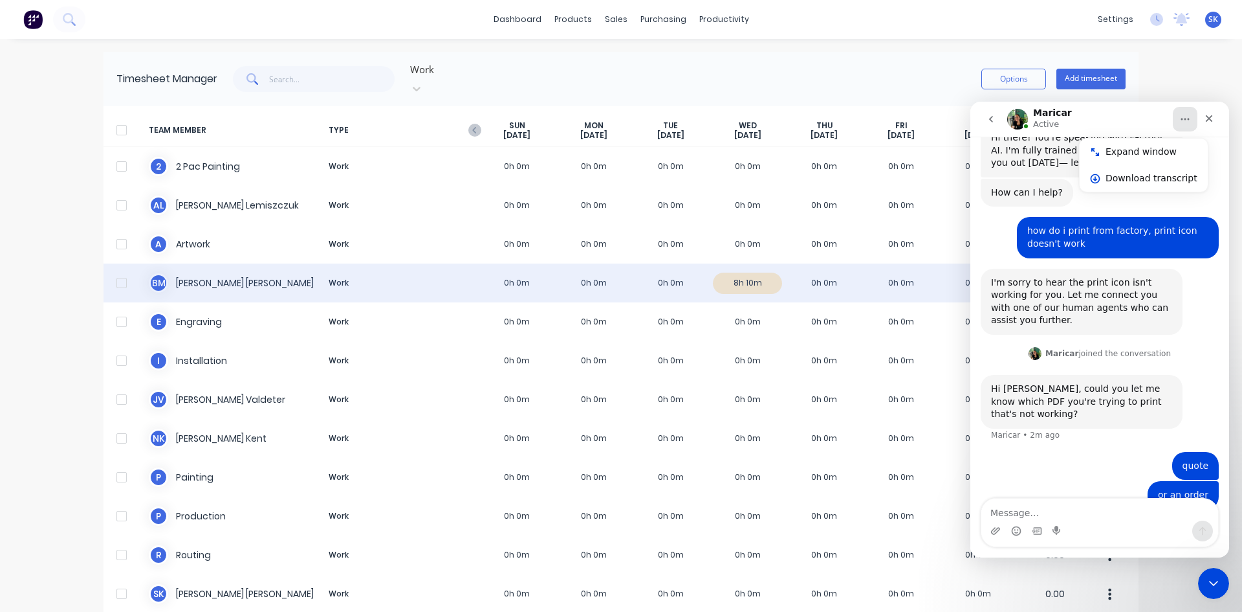
click at [743, 268] on div "B M [PERSON_NAME] Work 0h 0m 0h 0m 0h 0m 8h 10m 0h 0m 0h 0m 0h 0m 8.17" at bounding box center [621, 282] width 1035 height 39
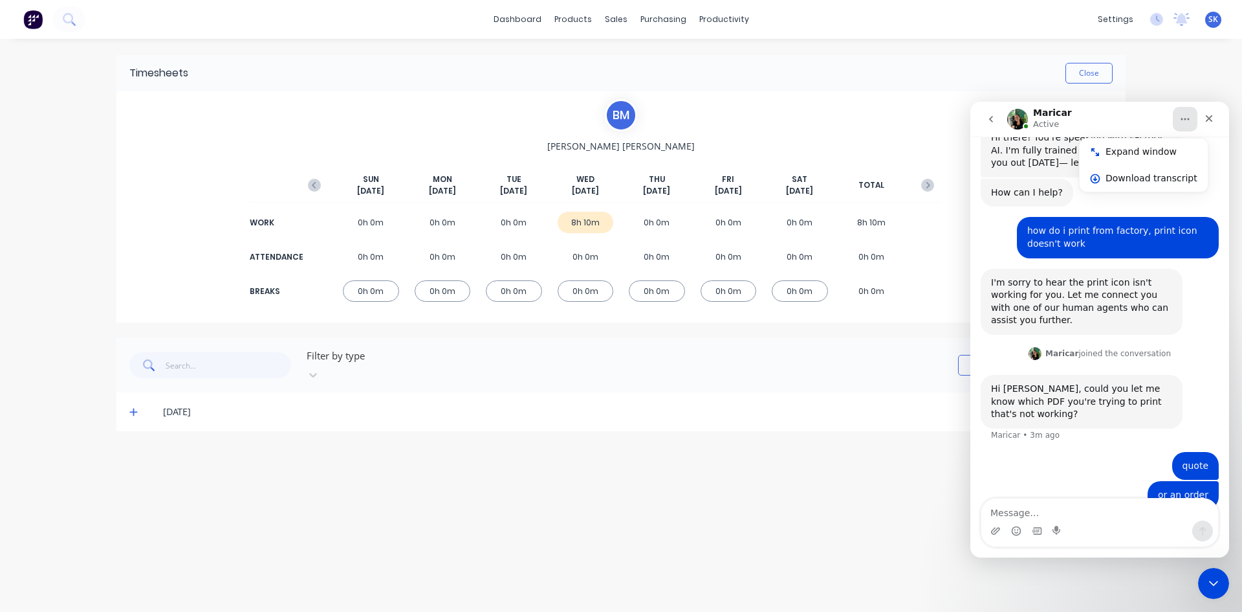
click at [383, 290] on div "0h 0m" at bounding box center [371, 290] width 56 height 21
click at [363, 291] on div "0h 0m" at bounding box center [371, 290] width 56 height 21
click at [578, 290] on div "0h 0m" at bounding box center [586, 290] width 56 height 21
click at [664, 138] on div "B M [PERSON_NAME] [DATE] [DATE] [DATE] [DATE] [DATE] [DATE] [DATE] TOTAL WORK 0…" at bounding box center [621, 206] width 639 height 215
click at [928, 185] on icon "button" at bounding box center [928, 185] width 13 height 13
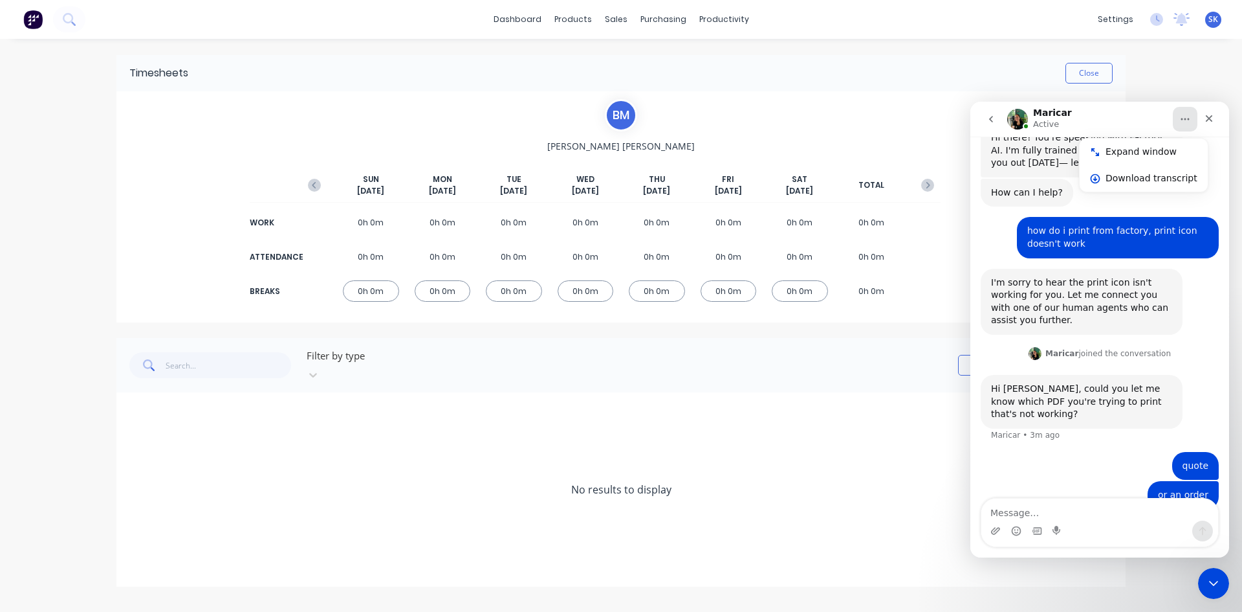
click at [929, 185] on icon "button" at bounding box center [928, 185] width 13 height 13
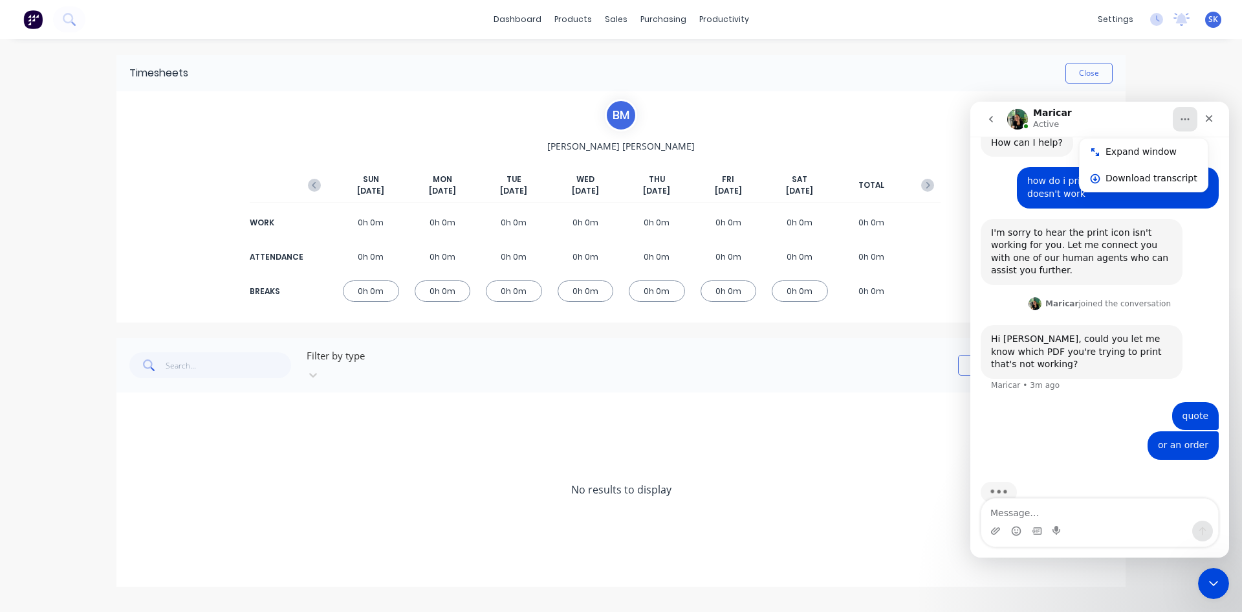
scroll to position [28, 0]
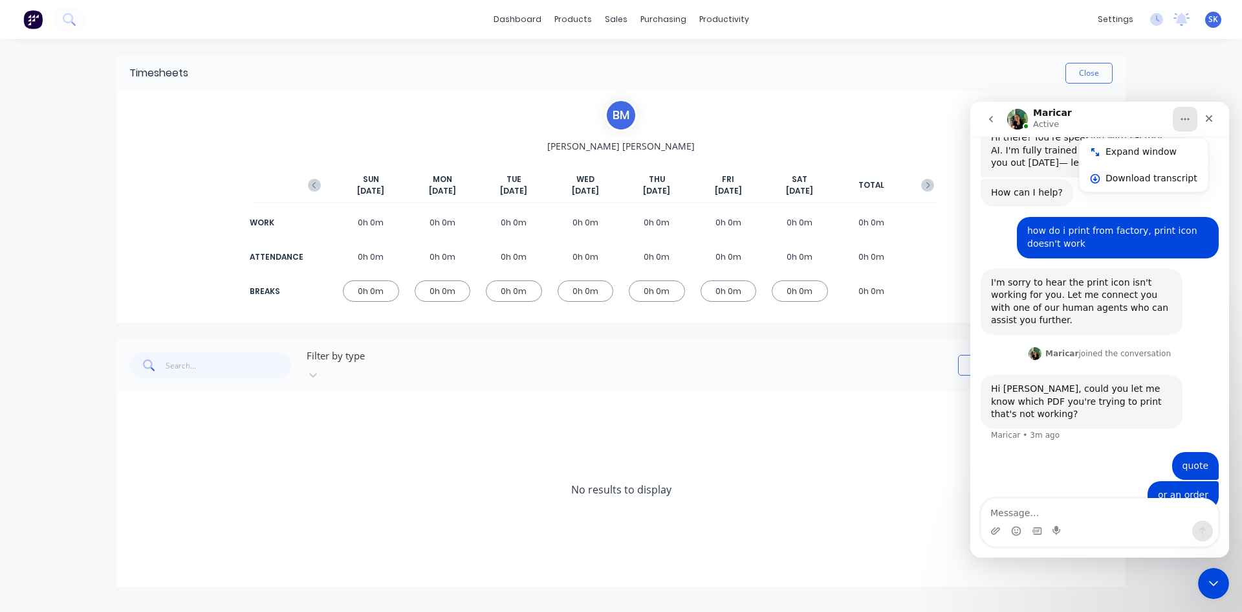
click at [609, 114] on div "B M" at bounding box center [621, 115] width 32 height 32
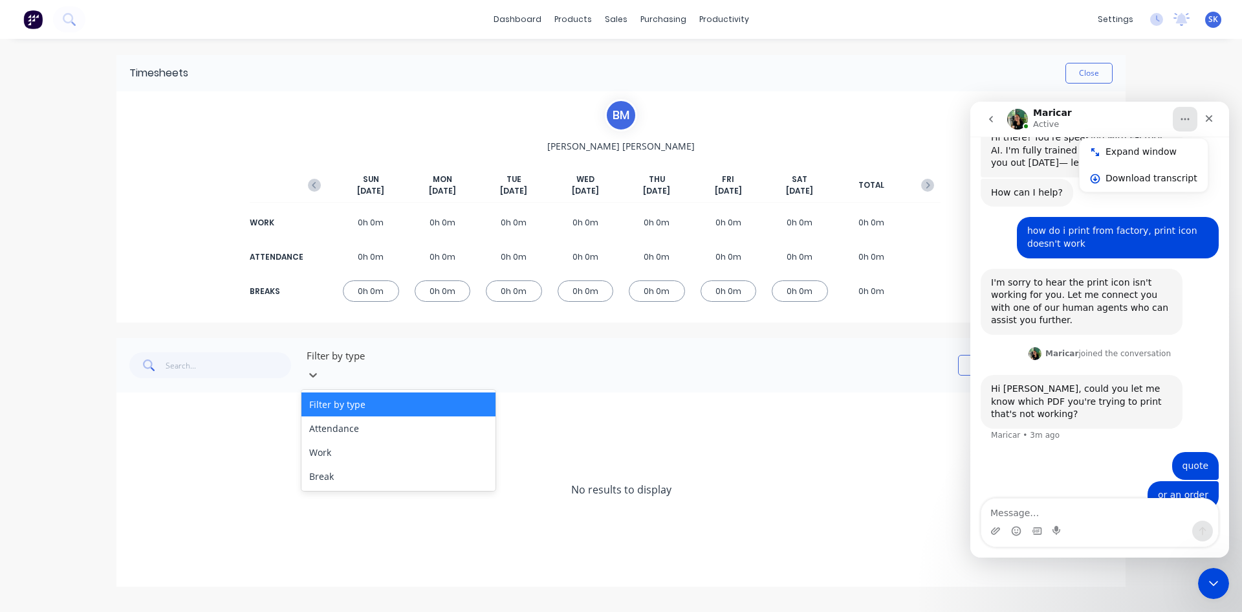
click at [365, 357] on div at bounding box center [398, 356] width 186 height 16
click at [336, 446] on div "Work" at bounding box center [399, 452] width 194 height 24
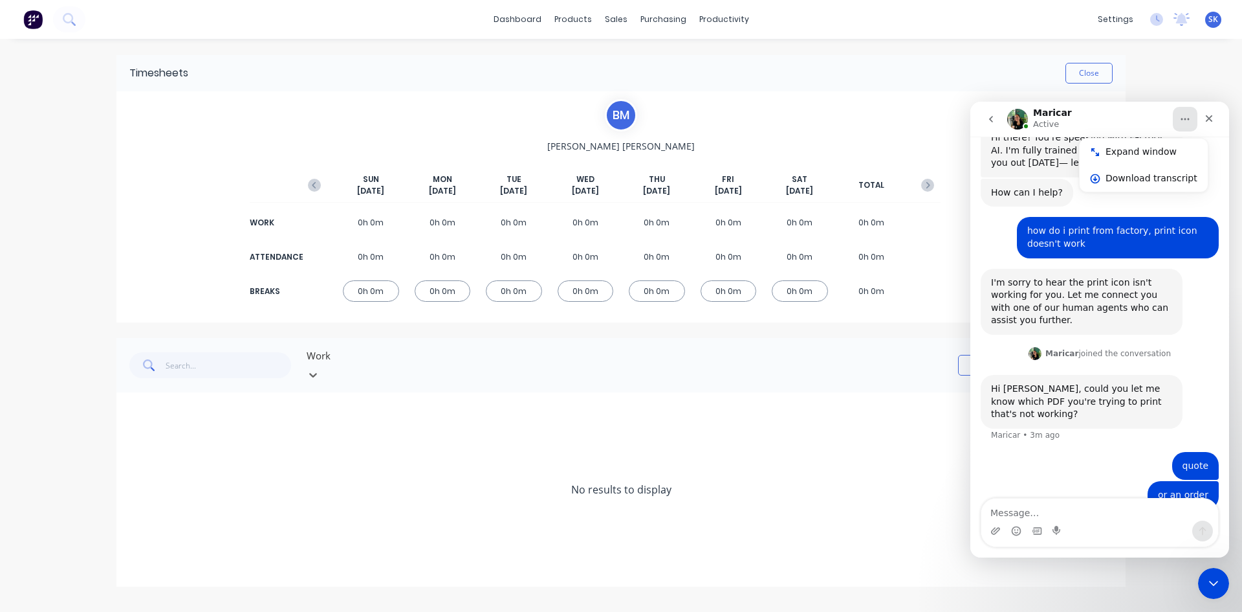
click at [1190, 122] on icon "Home" at bounding box center [1185, 119] width 10 height 10
click at [992, 115] on icon "go back" at bounding box center [991, 119] width 10 height 10
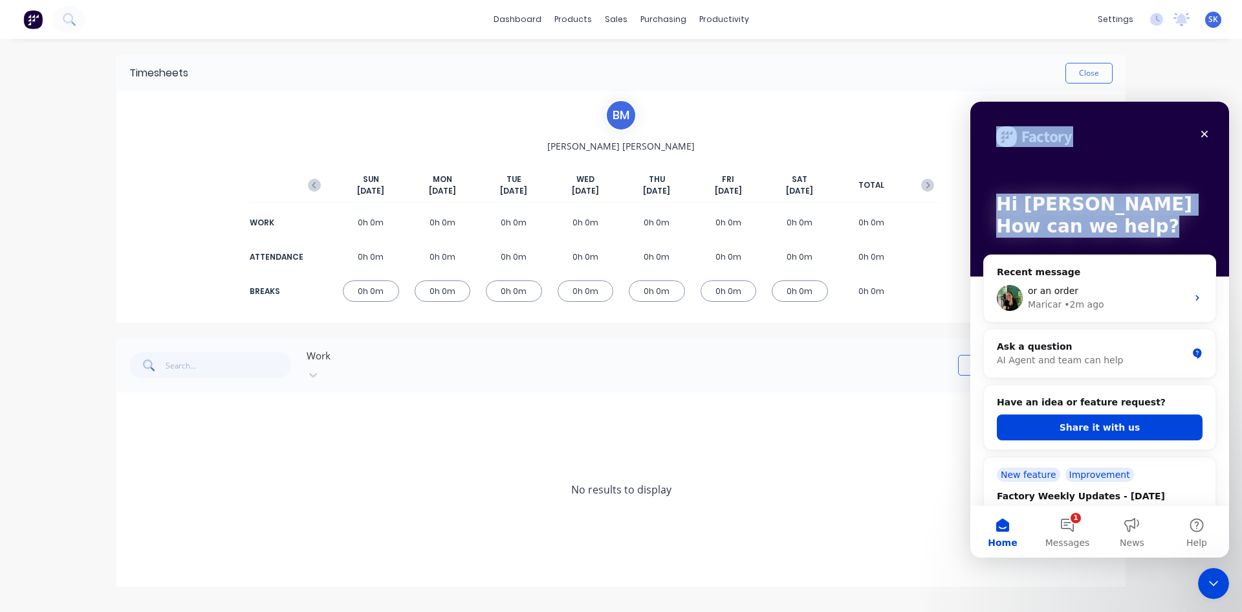
drag, startPoint x: 1193, startPoint y: 132, endPoint x: 1191, endPoint y: 234, distance: 102.3
click at [1191, 234] on div "Hi [PERSON_NAME] How can we help?" at bounding box center [1100, 189] width 233 height 175
click at [1071, 525] on button "1 Messages" at bounding box center [1067, 531] width 65 height 52
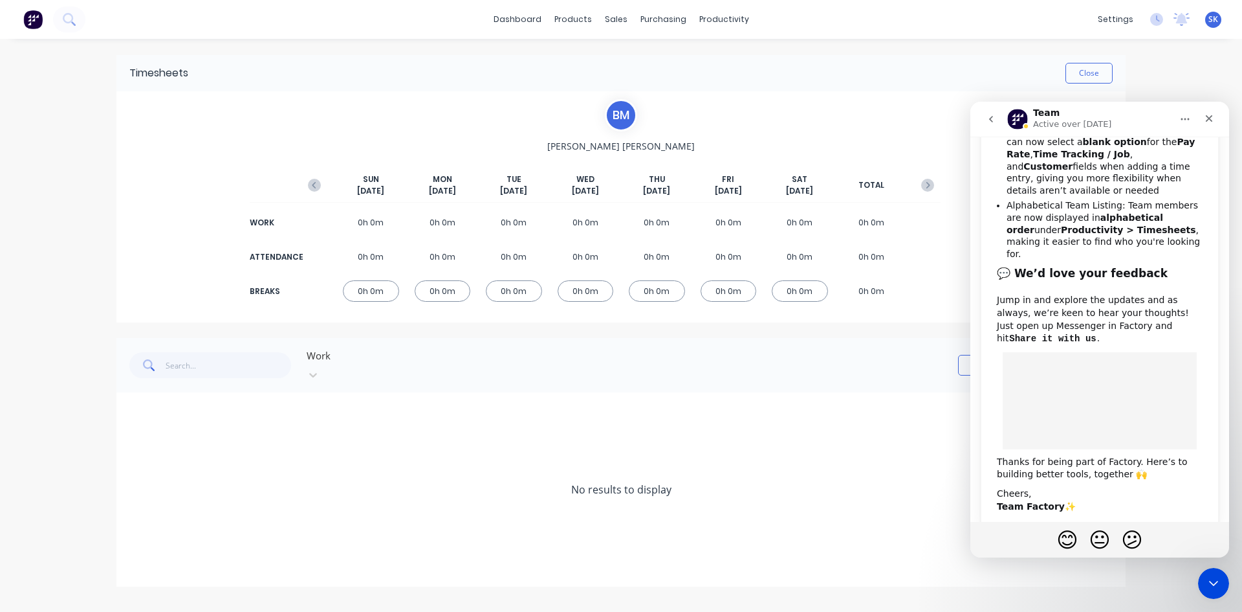
scroll to position [444, 0]
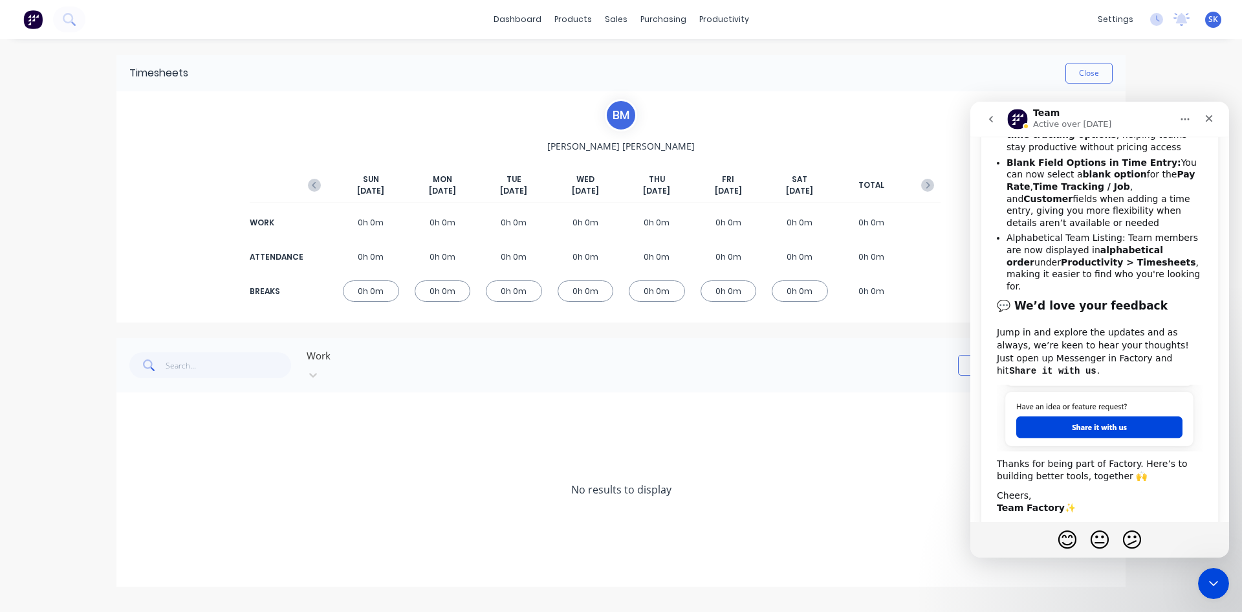
click at [988, 120] on icon "go back" at bounding box center [991, 119] width 10 height 10
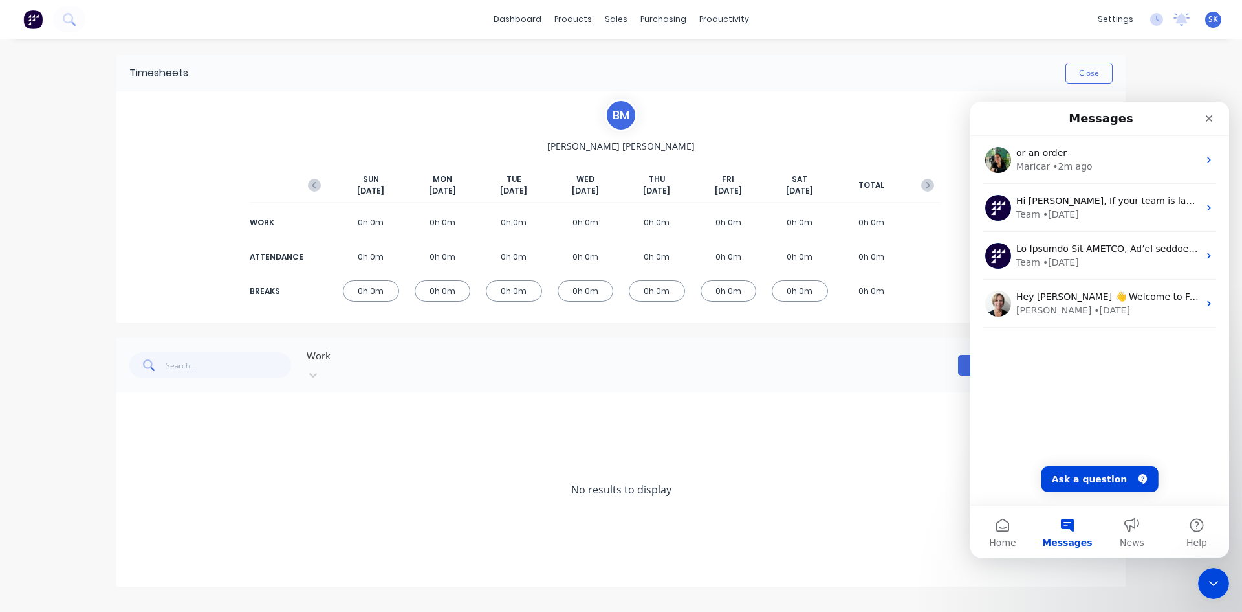
click at [959, 355] on button "Options" at bounding box center [990, 365] width 65 height 21
click at [794, 504] on div "No results to display" at bounding box center [621, 489] width 1010 height 194
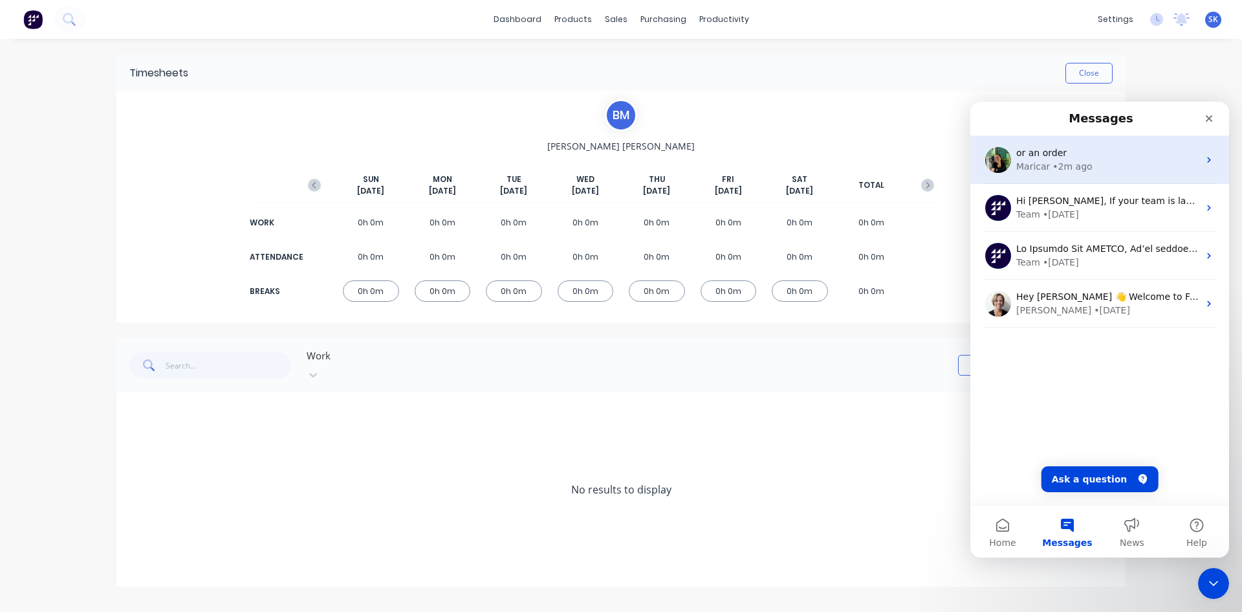
click at [1041, 164] on div "Maricar" at bounding box center [1034, 167] width 34 height 14
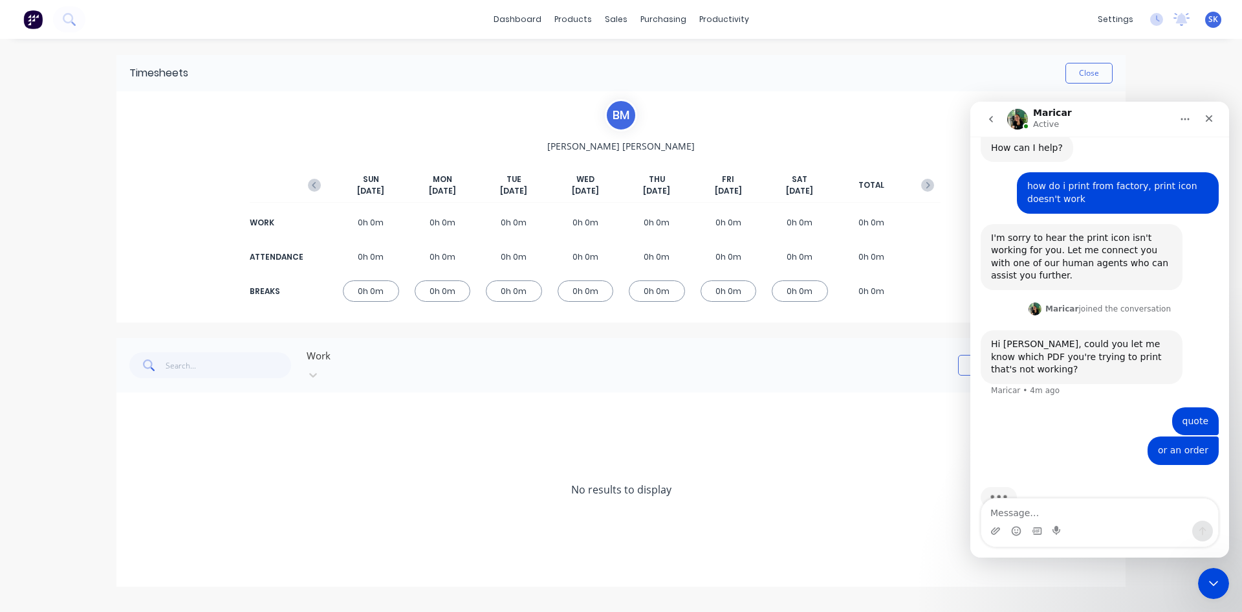
scroll to position [78, 0]
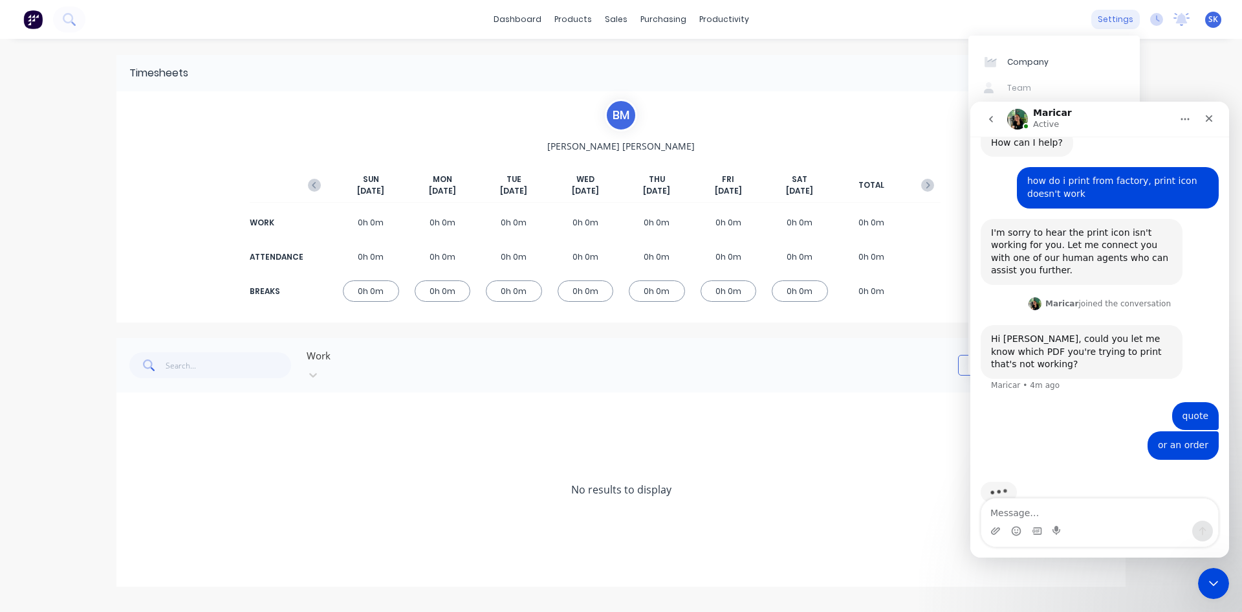
click at [1123, 18] on div "settings" at bounding box center [1116, 19] width 49 height 19
click at [1041, 58] on div "Company" at bounding box center [1028, 62] width 41 height 12
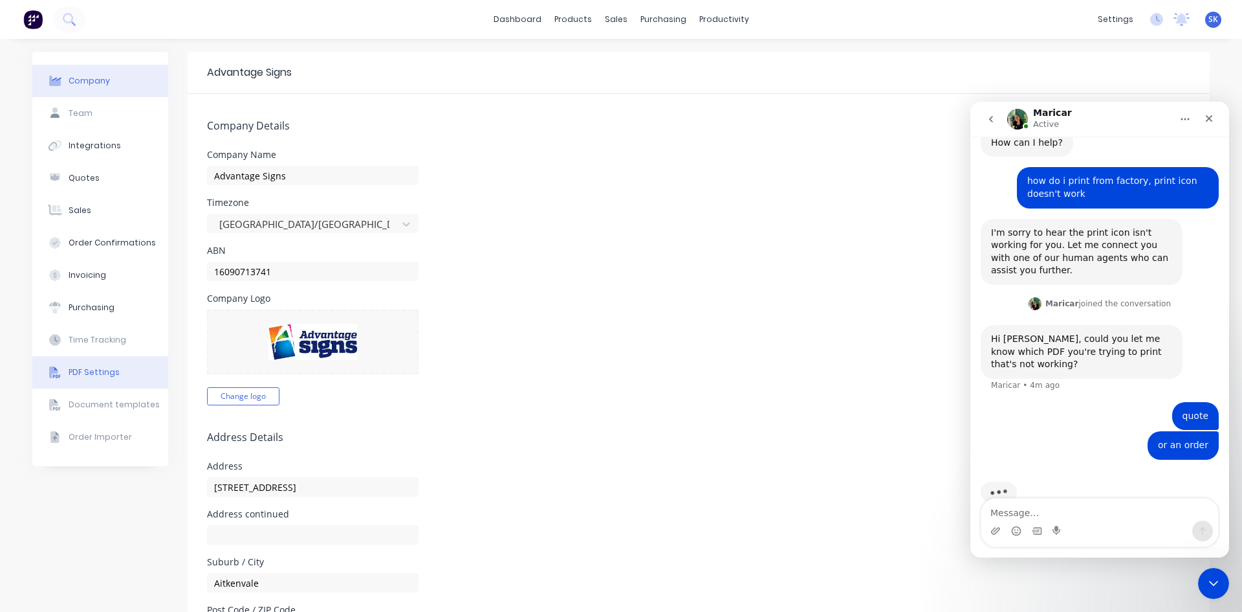
click at [90, 371] on div "PDF Settings" at bounding box center [94, 372] width 51 height 12
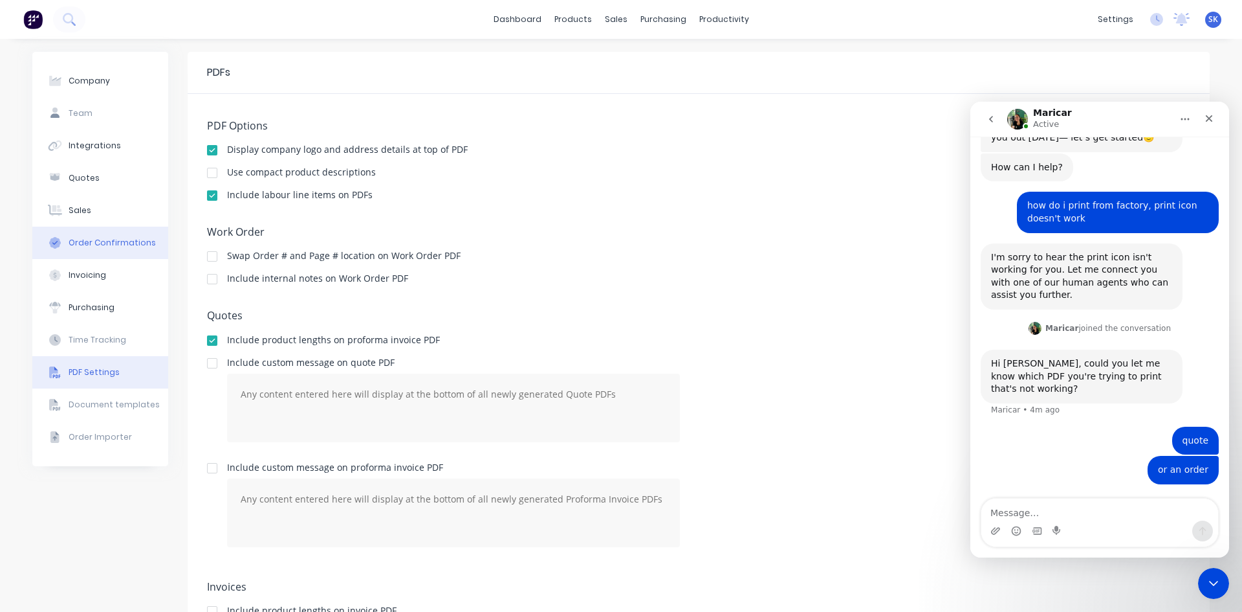
scroll to position [28, 0]
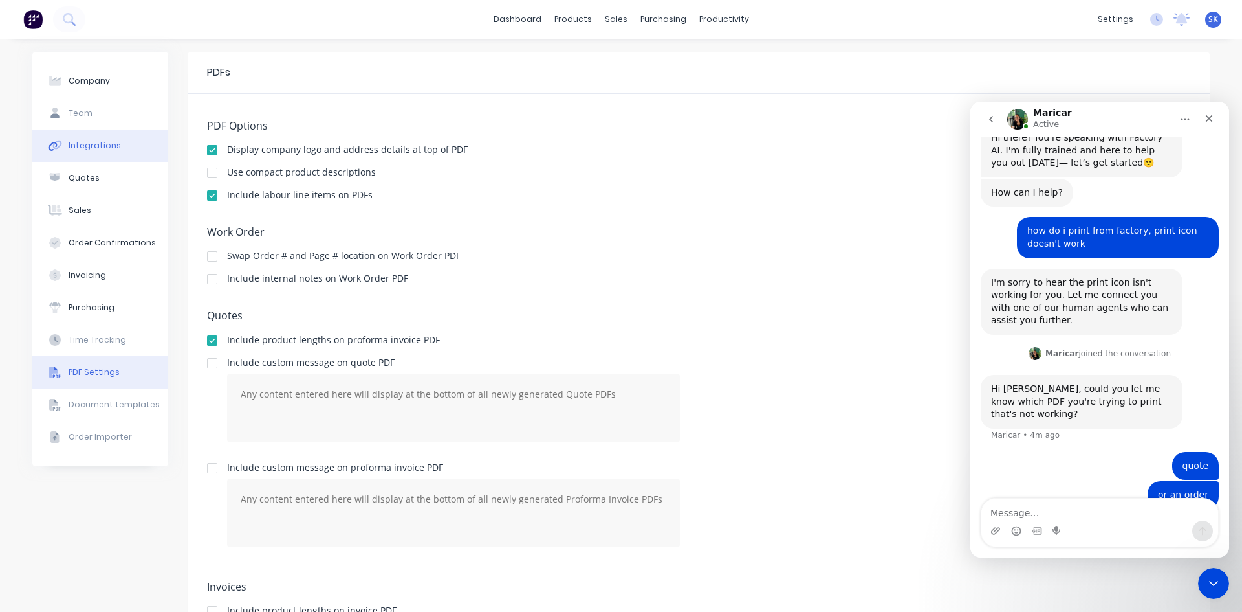
click at [113, 141] on button "Integrations" at bounding box center [100, 145] width 136 height 32
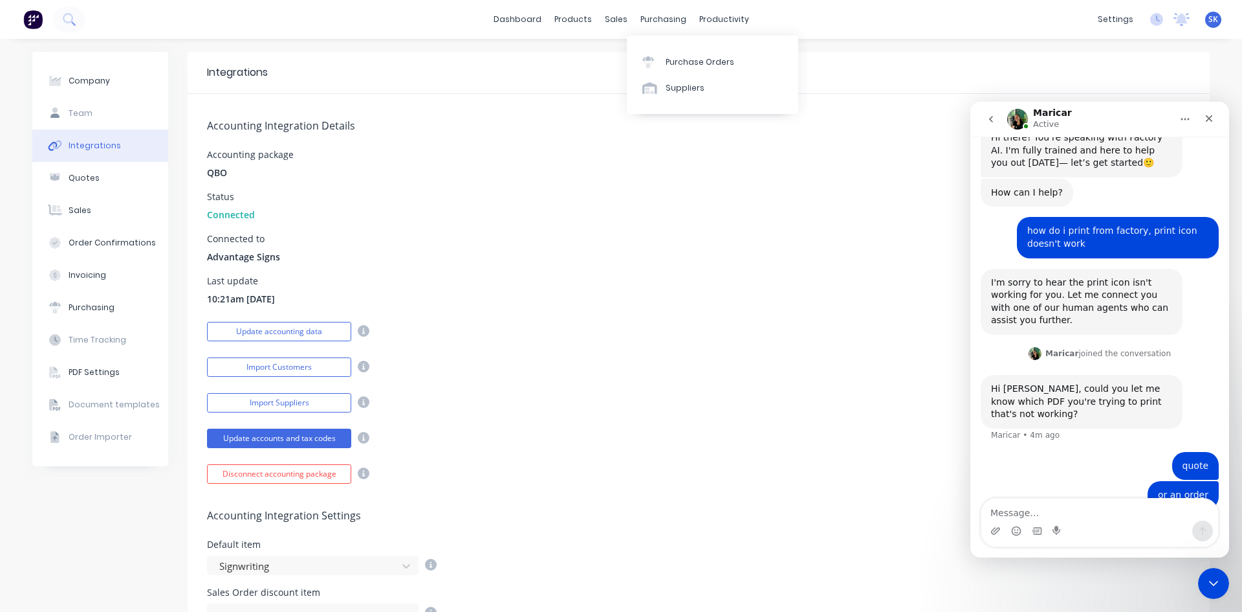
scroll to position [78, 0]
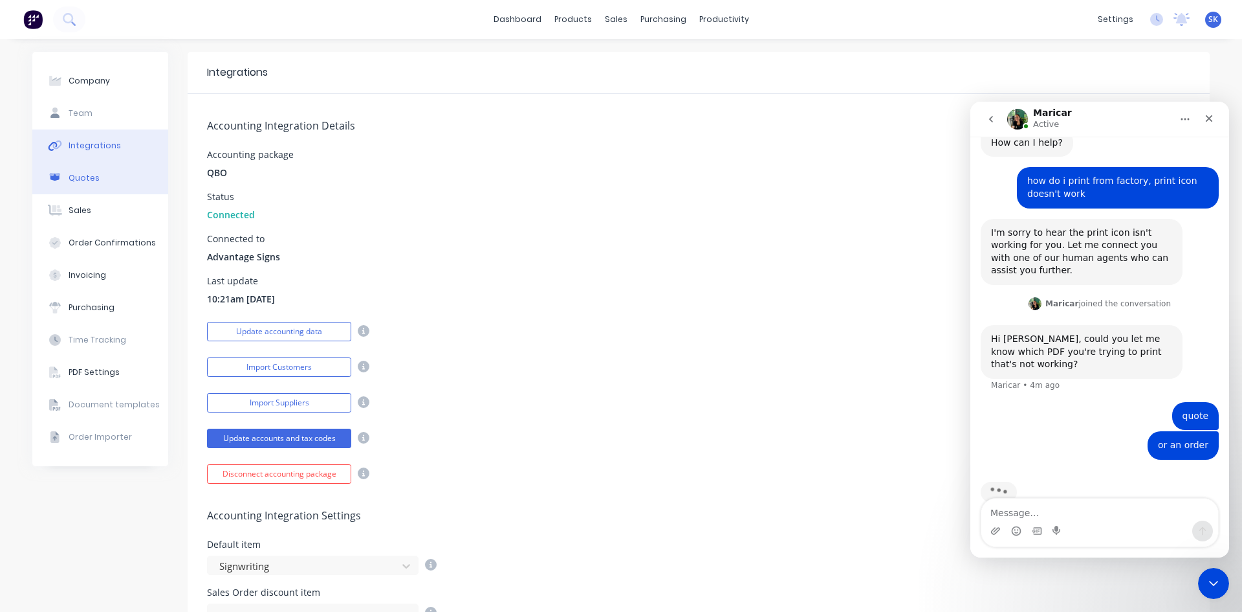
click at [76, 181] on div "Quotes" at bounding box center [84, 178] width 31 height 12
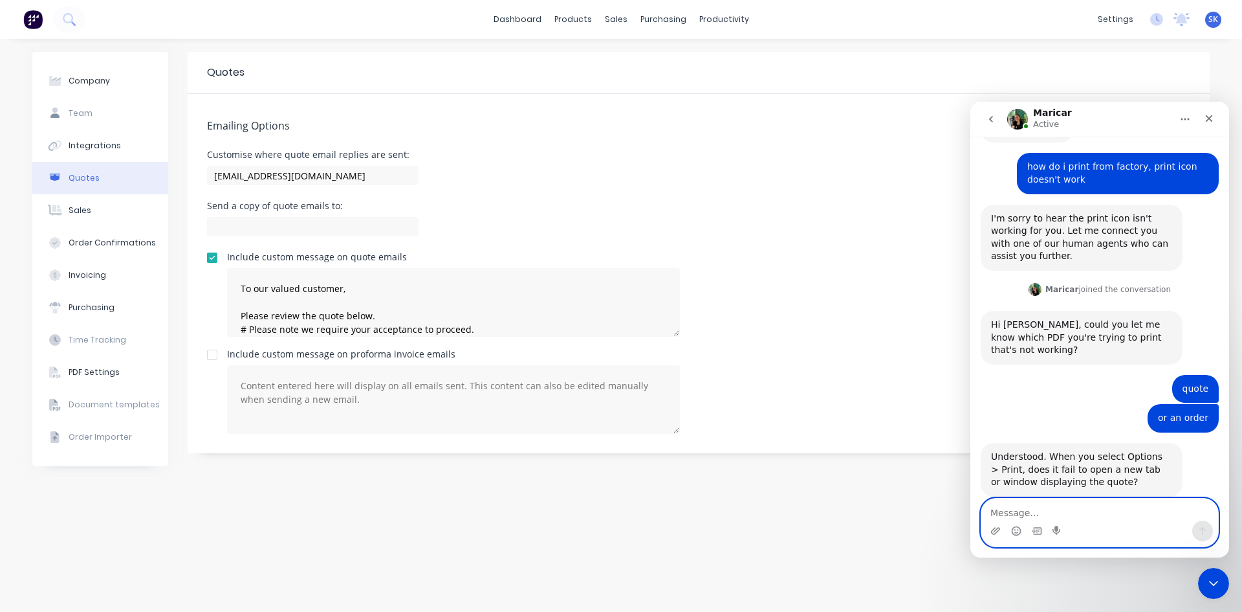
click at [1072, 504] on textarea "Message…" at bounding box center [1100, 509] width 237 height 22
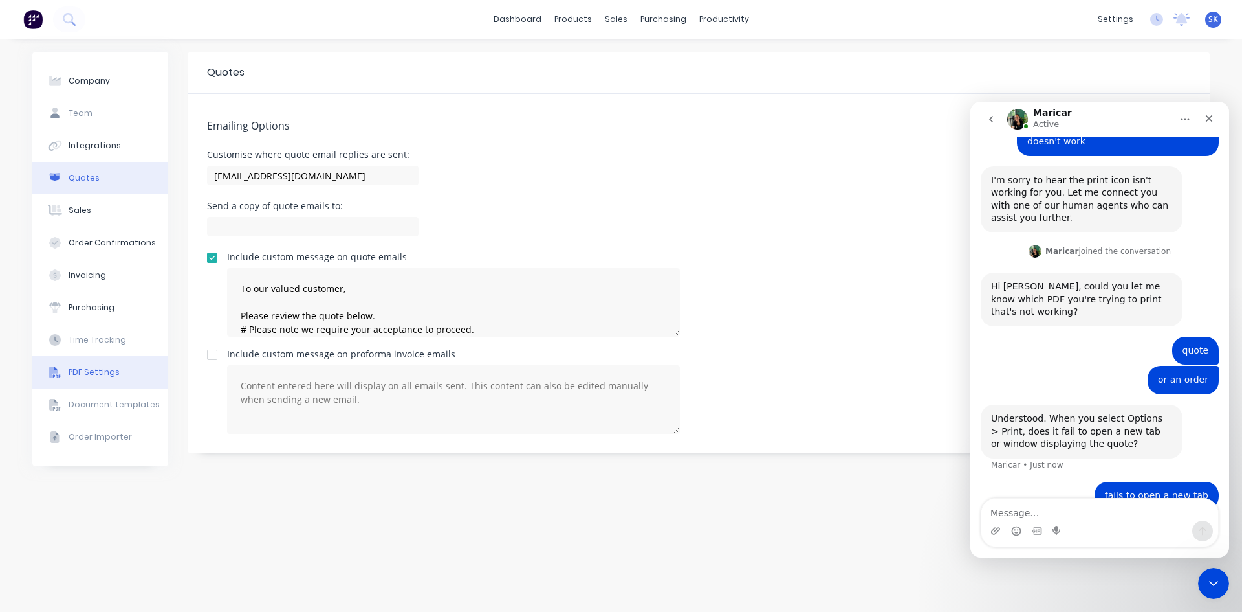
click at [88, 368] on div "PDF Settings" at bounding box center [94, 372] width 51 height 12
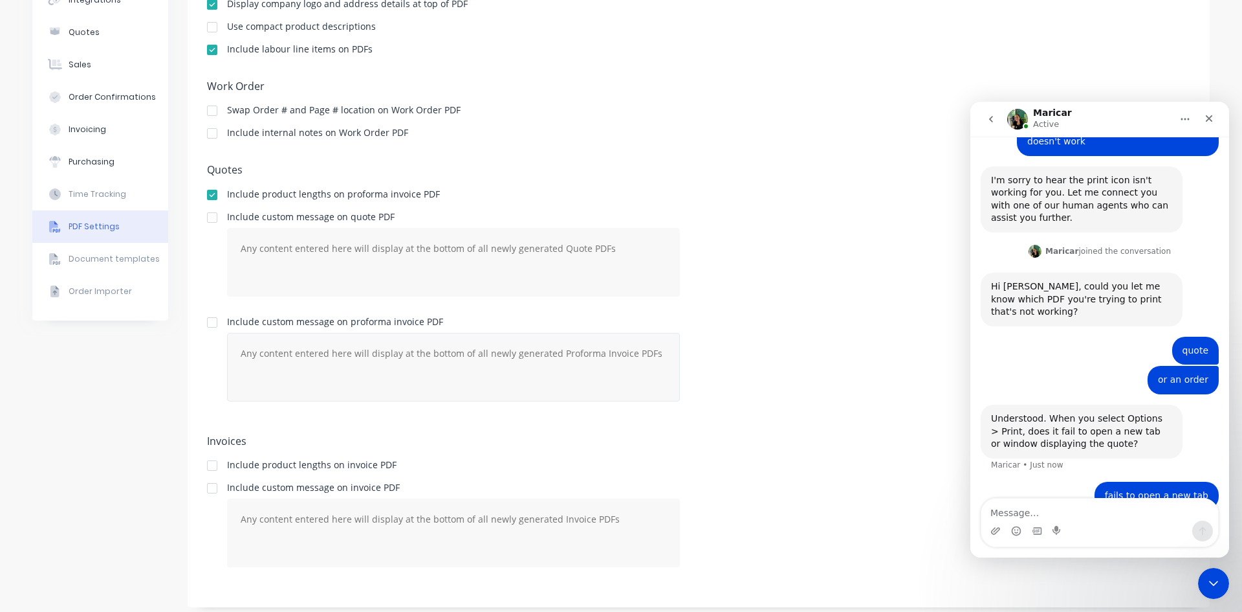
scroll to position [154, 0]
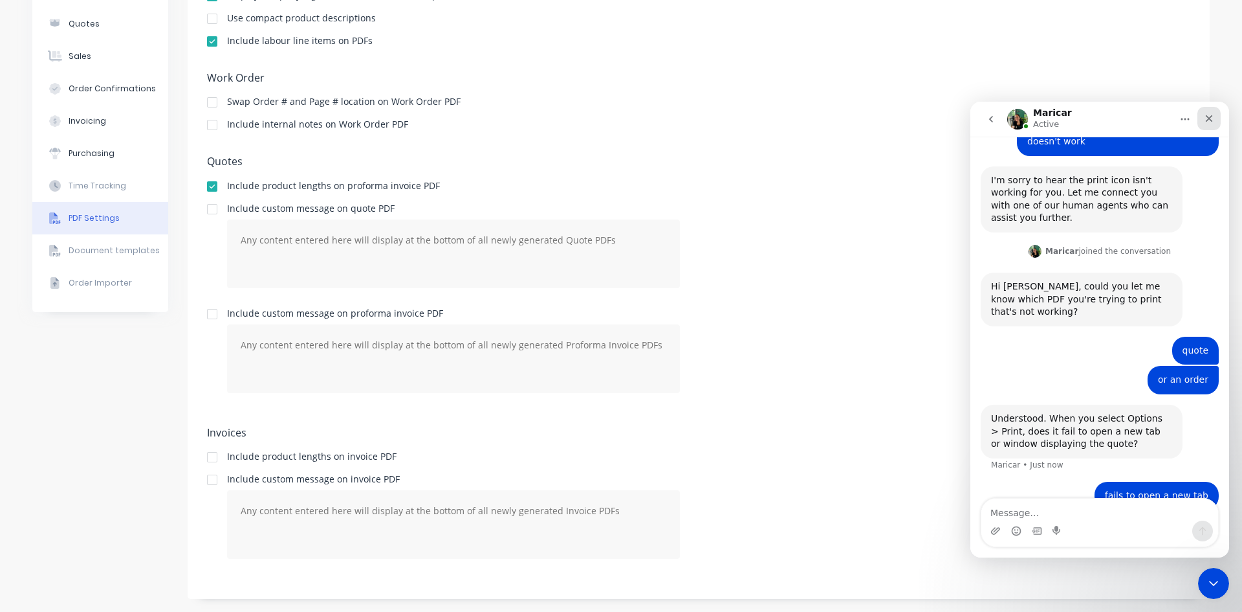
click at [1215, 116] on div "Close" at bounding box center [1209, 118] width 23 height 23
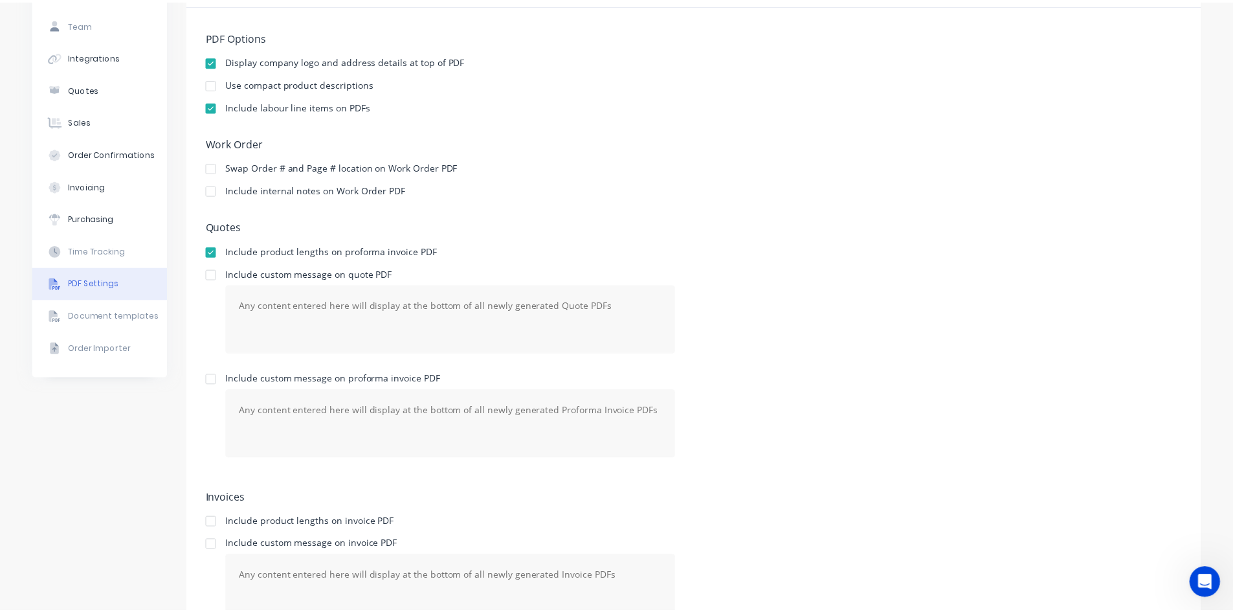
scroll to position [0, 0]
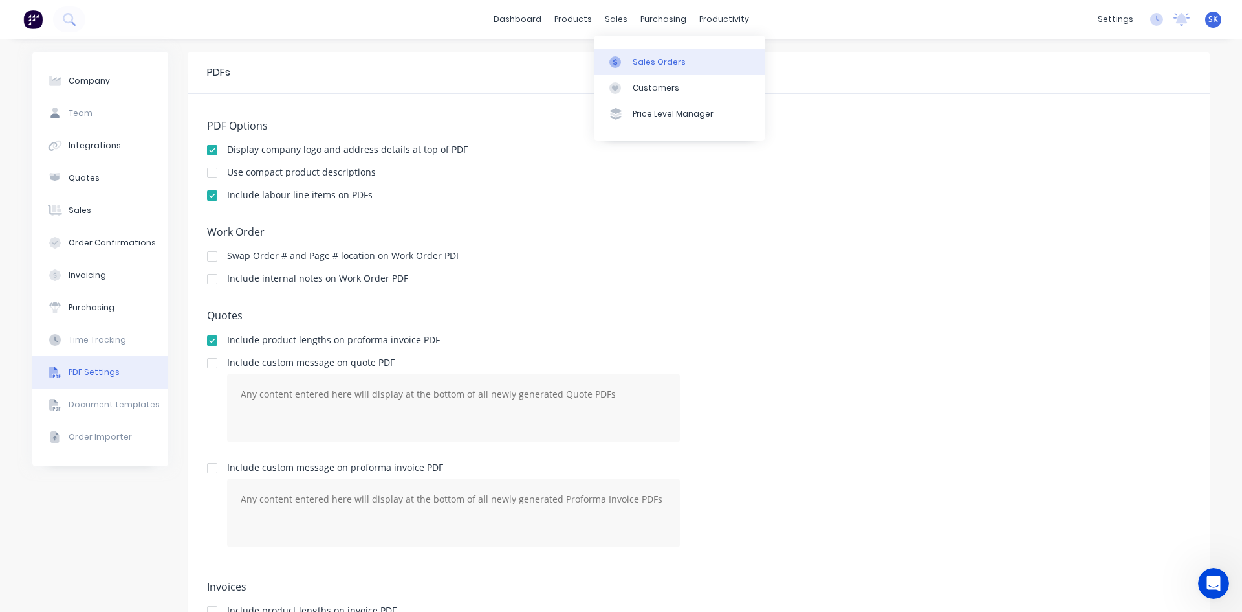
click at [652, 63] on div "Sales Orders" at bounding box center [659, 62] width 53 height 12
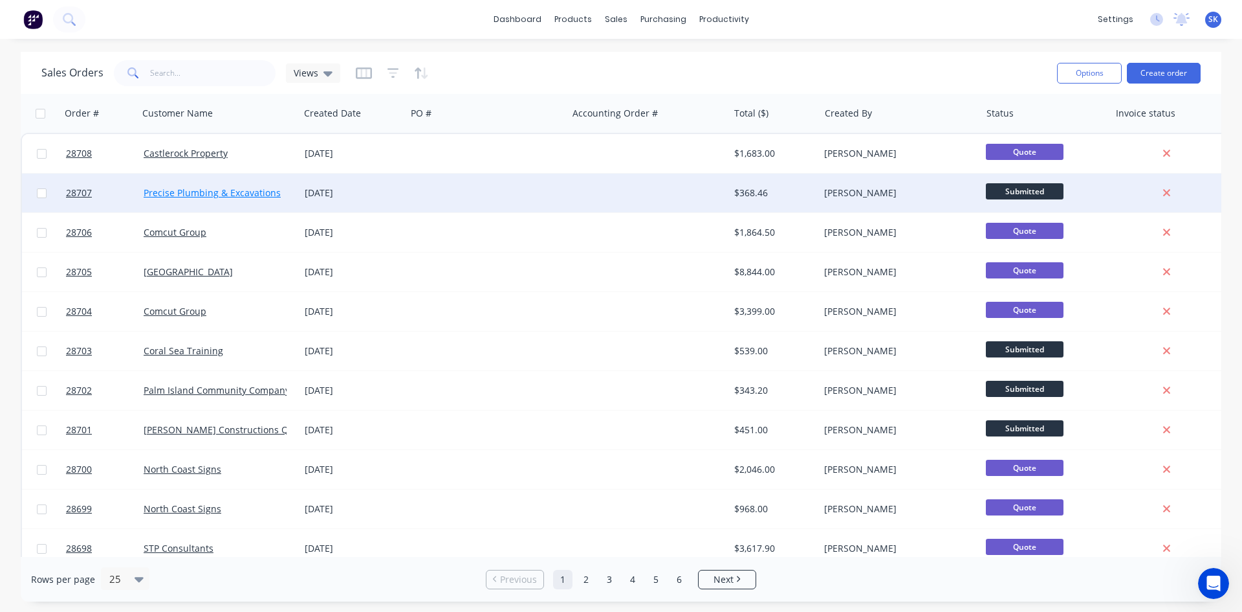
click at [197, 194] on link "Precise Plumbing & Excavations" at bounding box center [212, 192] width 137 height 12
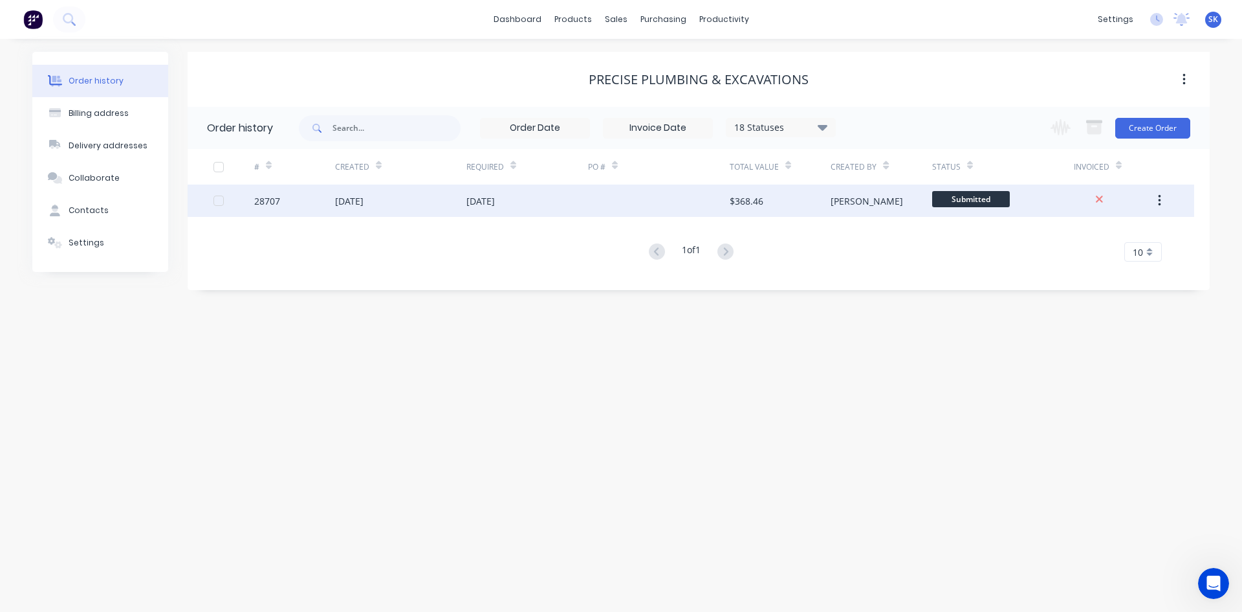
click at [1161, 199] on icon "button" at bounding box center [1159, 200] width 3 height 14
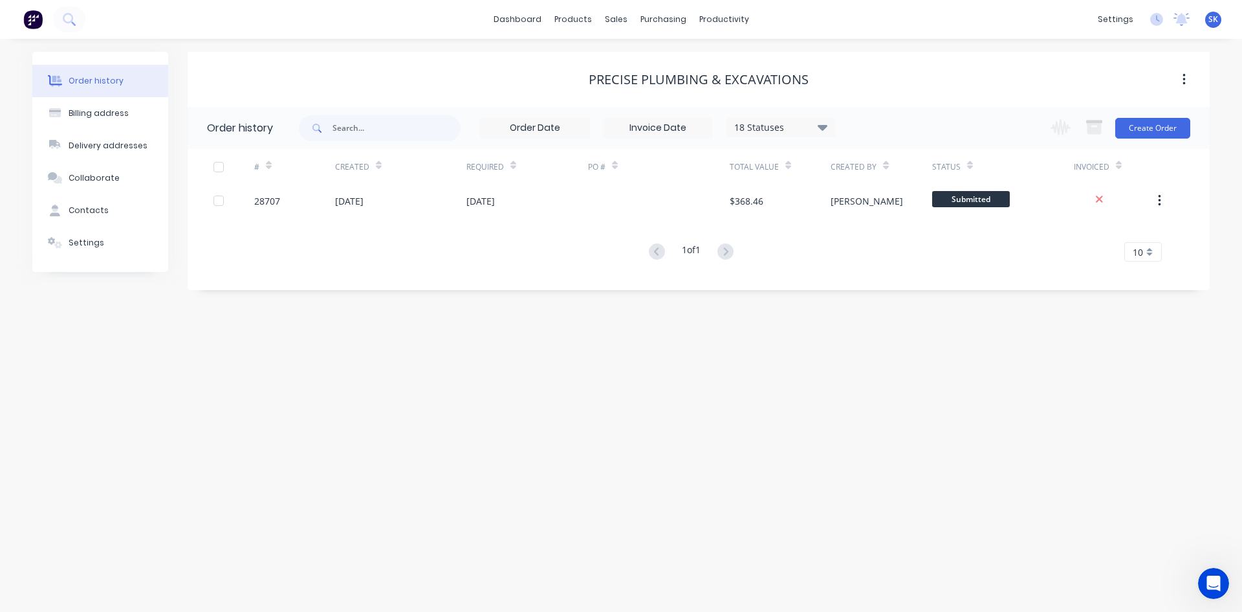
click at [1179, 76] on button "button" at bounding box center [1184, 79] width 30 height 23
click at [1184, 76] on button "button" at bounding box center [1184, 79] width 30 height 23
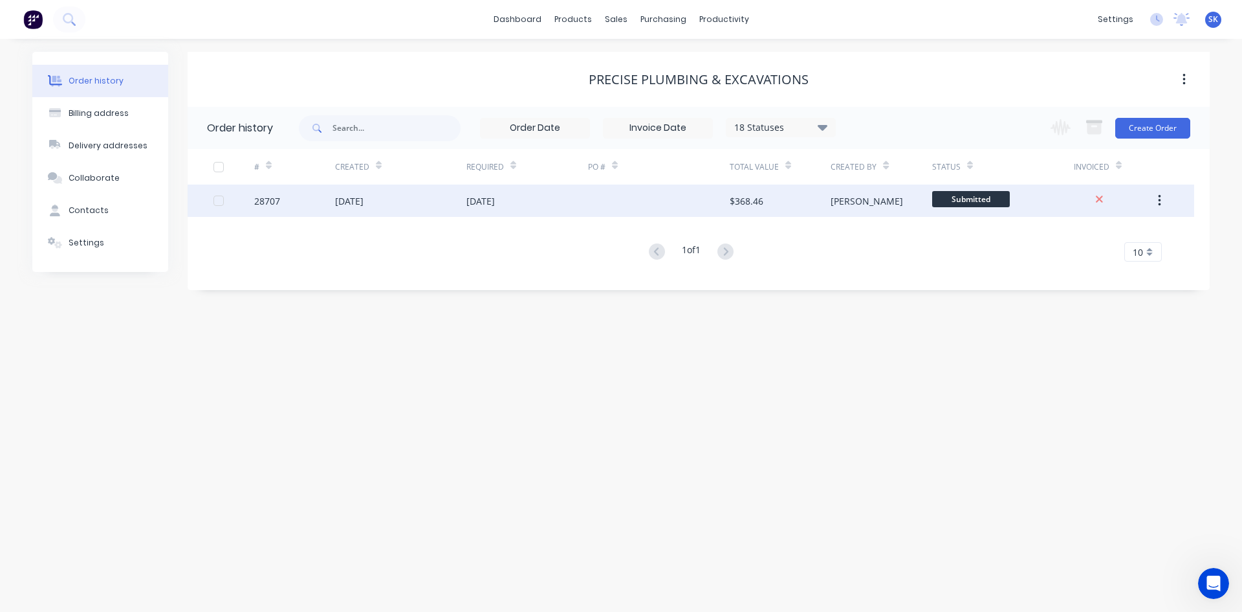
click at [336, 194] on div "[DATE]" at bounding box center [349, 201] width 28 height 14
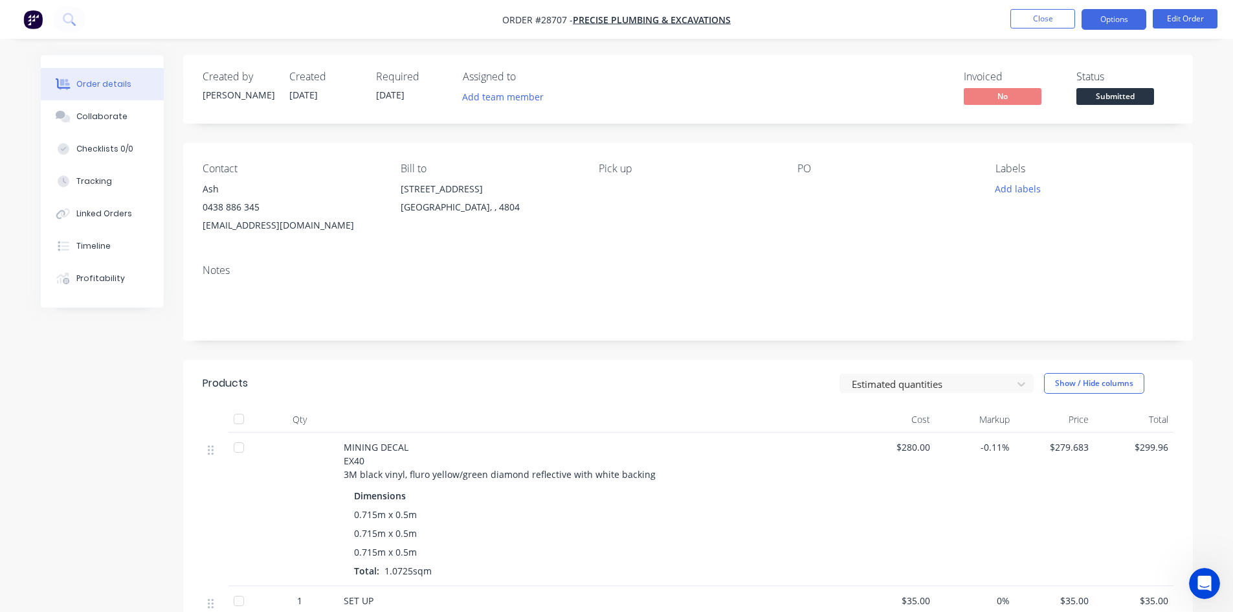
click at [1111, 17] on button "Options" at bounding box center [1113, 19] width 65 height 21
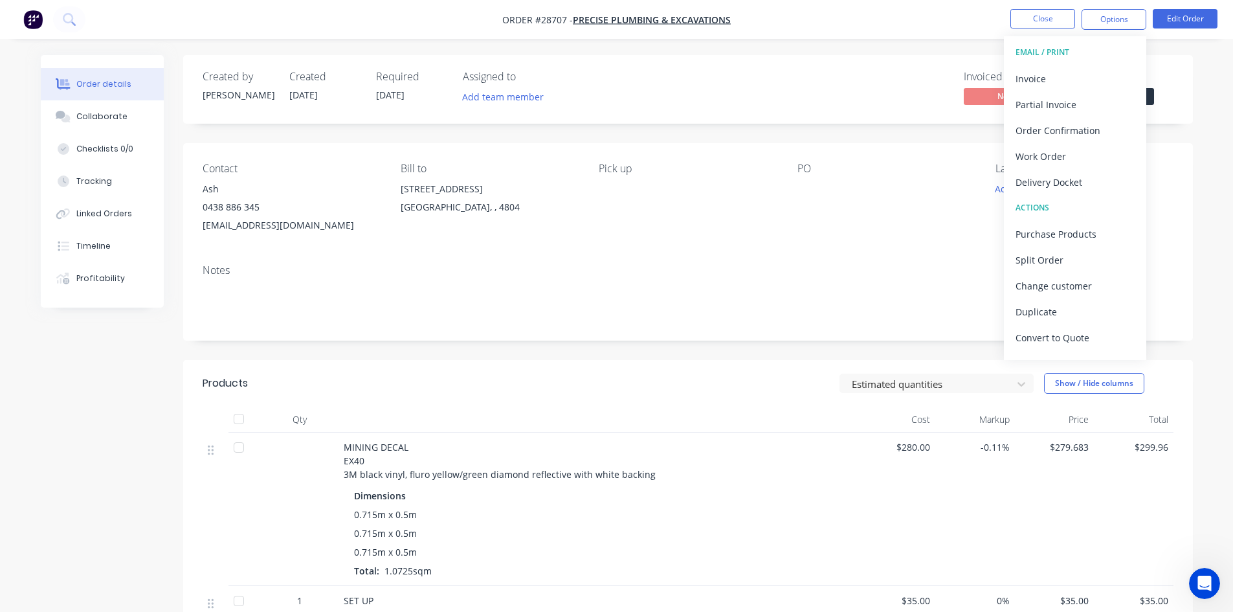
click at [1022, 50] on div "EMAIL / PRINT" at bounding box center [1074, 52] width 119 height 17
click at [1064, 147] on div "Work Order" at bounding box center [1074, 156] width 119 height 19
click at [1064, 140] on button "Without pricing" at bounding box center [1075, 130] width 142 height 26
click at [1207, 579] on icon "Open Intercom Messenger" at bounding box center [1202, 581] width 21 height 21
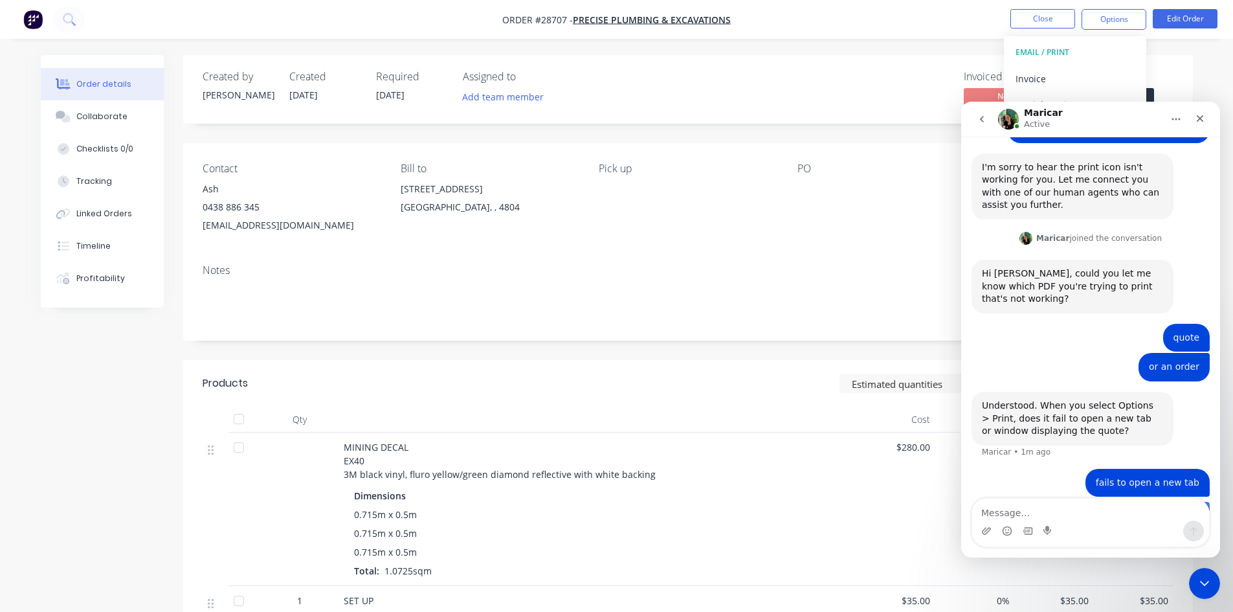
scroll to position [173, 0]
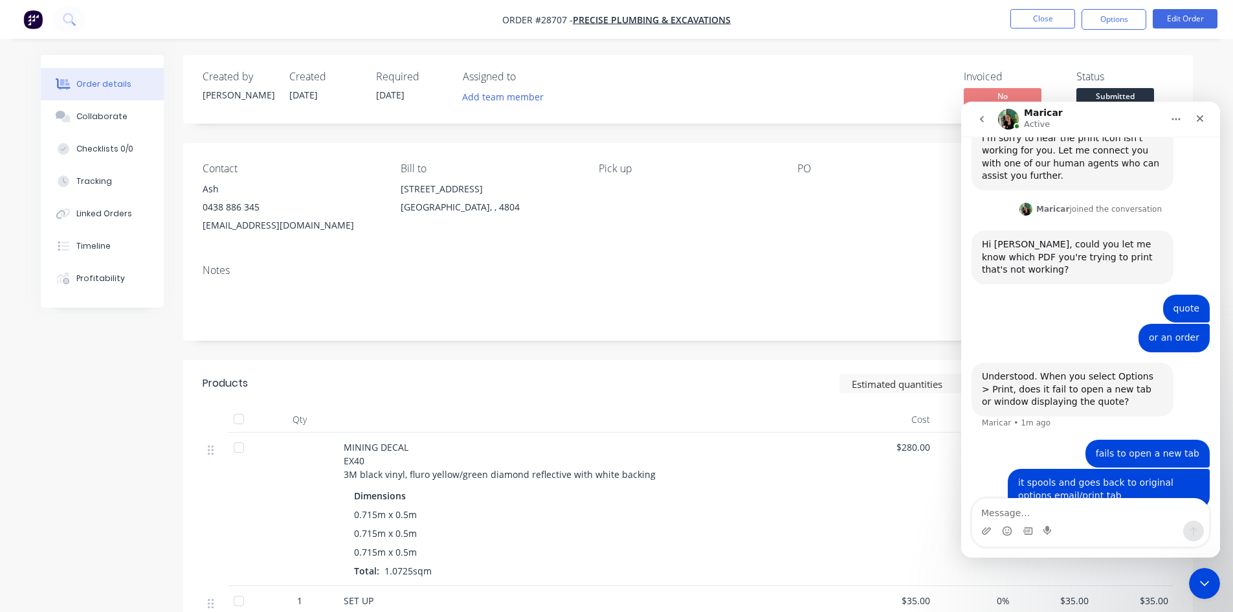
click at [1181, 73] on div "Created by [PERSON_NAME] Created [DATE] Required [DATE] Assigned to Add team me…" at bounding box center [688, 89] width 1010 height 69
click at [1203, 120] on icon "Close" at bounding box center [1200, 118] width 10 height 10
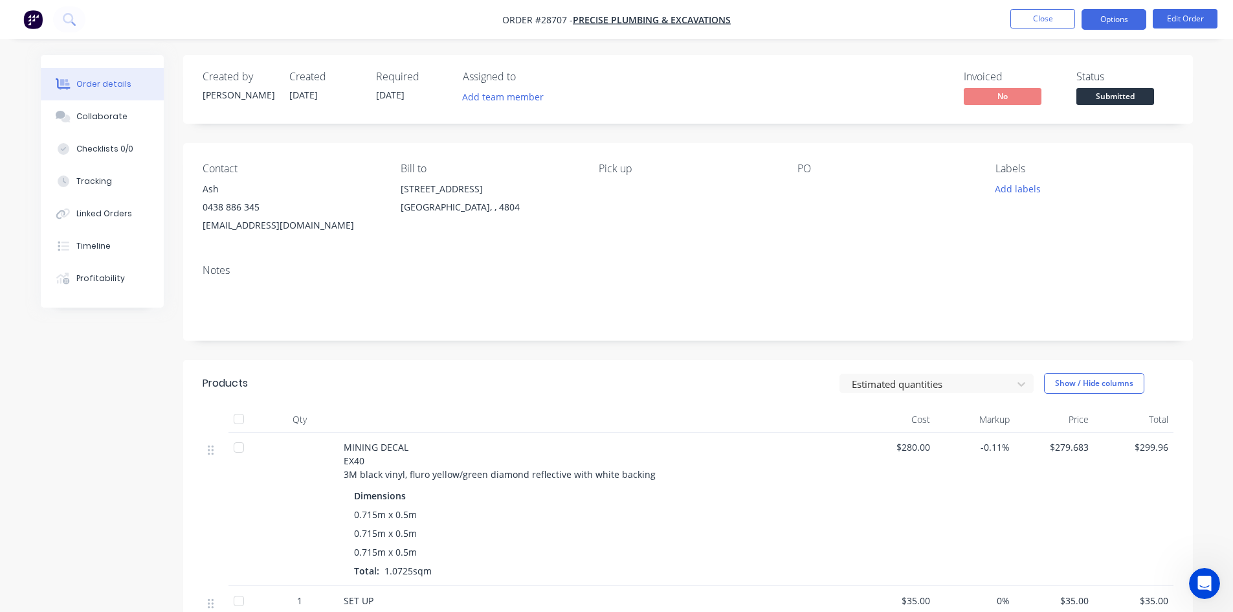
click at [1101, 16] on button "Options" at bounding box center [1113, 19] width 65 height 21
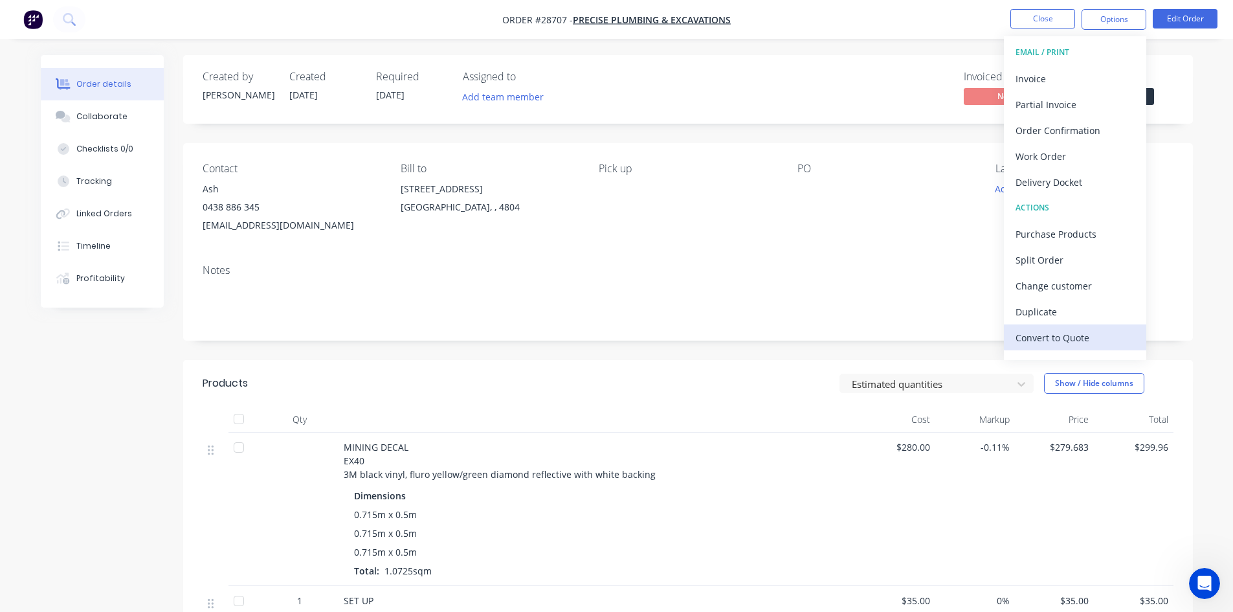
scroll to position [223, 0]
click at [1033, 204] on div "ACTIONS" at bounding box center [1074, 207] width 119 height 17
click at [1038, 148] on div "Work Order" at bounding box center [1074, 156] width 119 height 19
click at [1038, 148] on div "Custom" at bounding box center [1074, 156] width 119 height 19
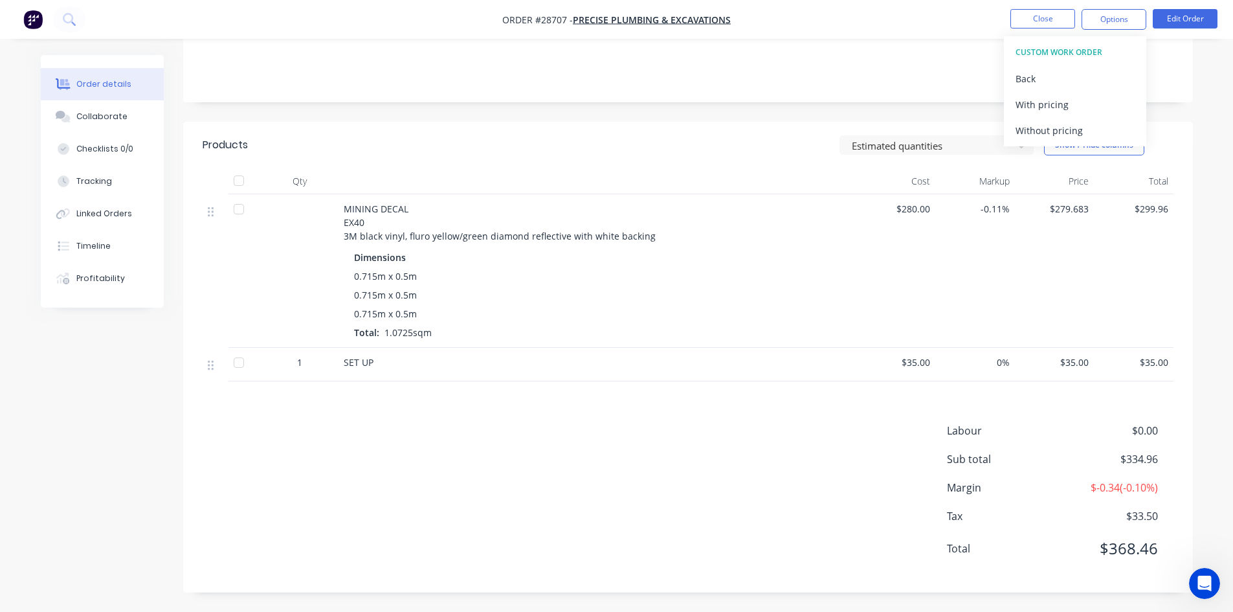
scroll to position [0, 0]
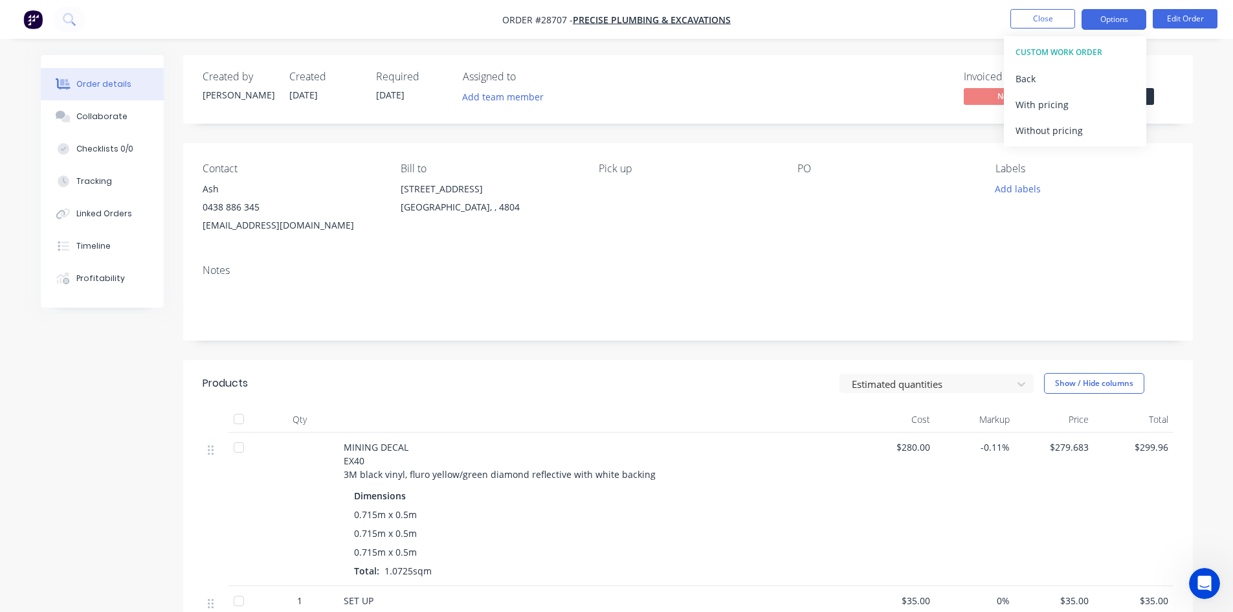
click at [1119, 21] on button "Options" at bounding box center [1113, 19] width 65 height 21
click at [1055, 17] on button "Close" at bounding box center [1042, 18] width 65 height 19
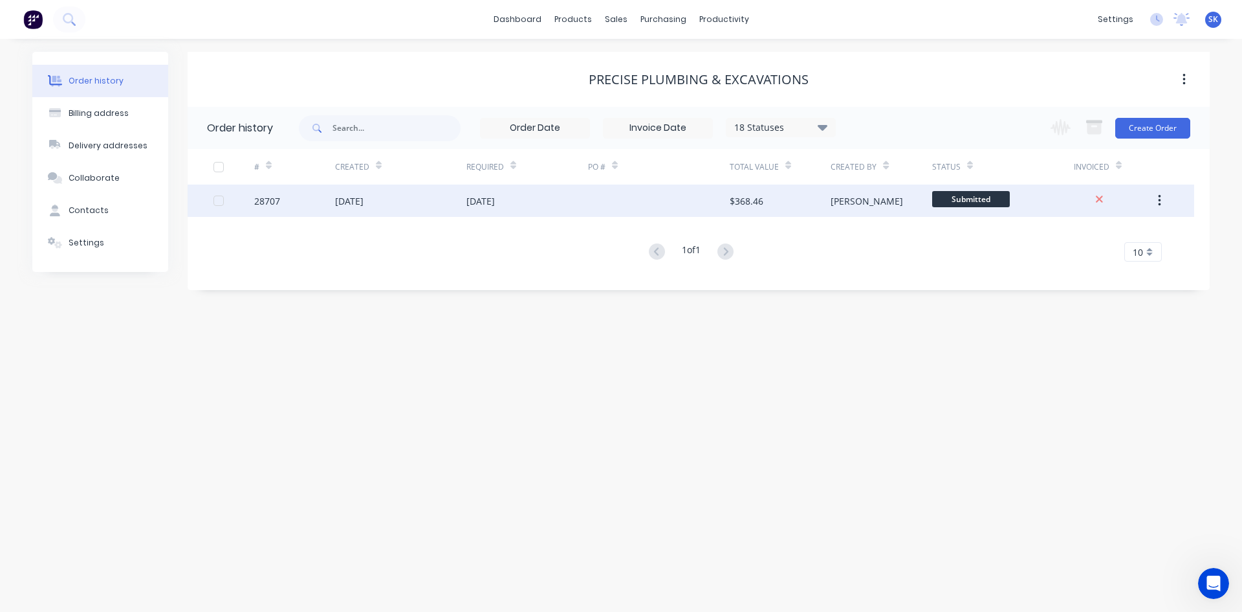
click at [342, 200] on div "[DATE]" at bounding box center [349, 201] width 28 height 14
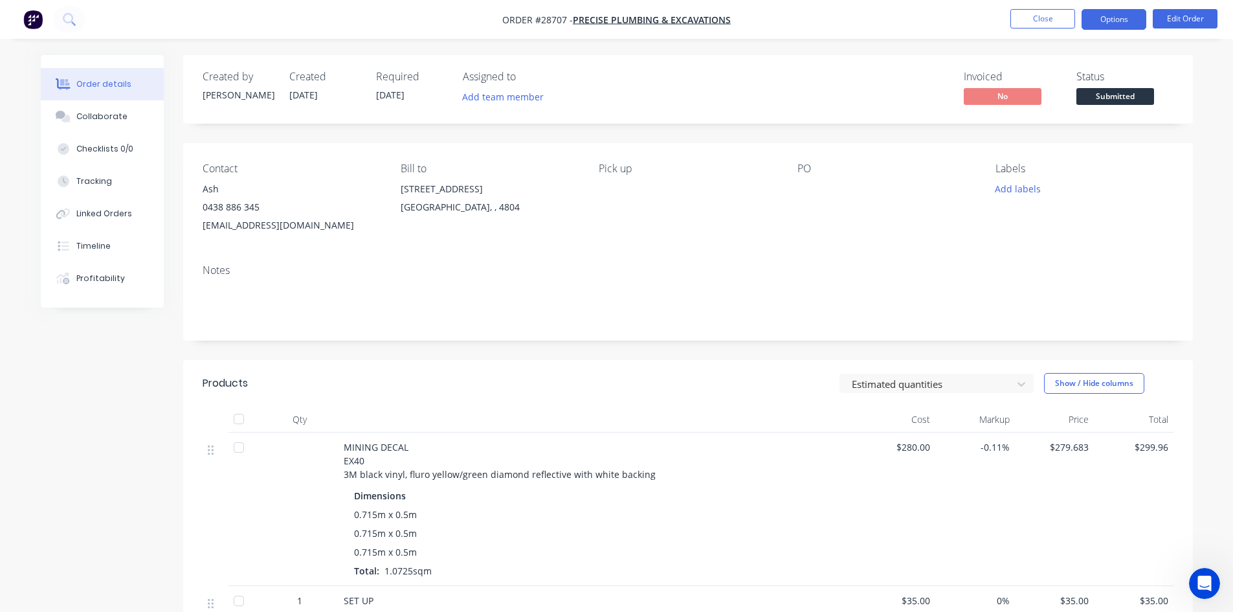
click at [1124, 19] on button "Options" at bounding box center [1113, 19] width 65 height 21
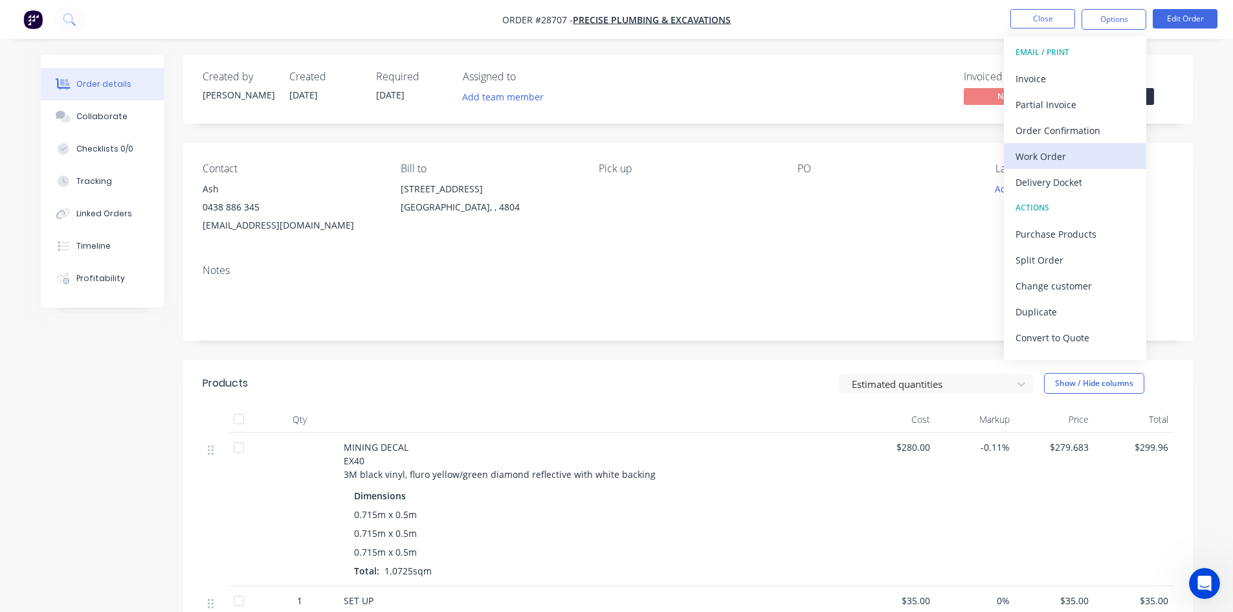
click at [1044, 159] on div "Work Order" at bounding box center [1074, 156] width 119 height 19
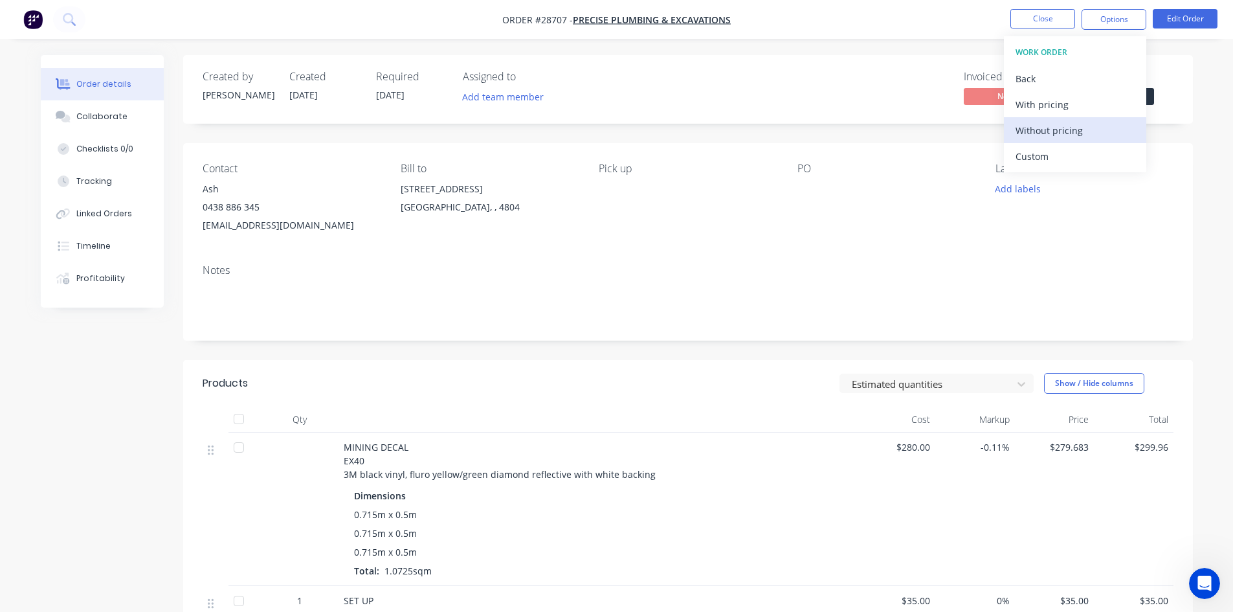
click at [1044, 127] on div "Without pricing" at bounding box center [1074, 130] width 119 height 19
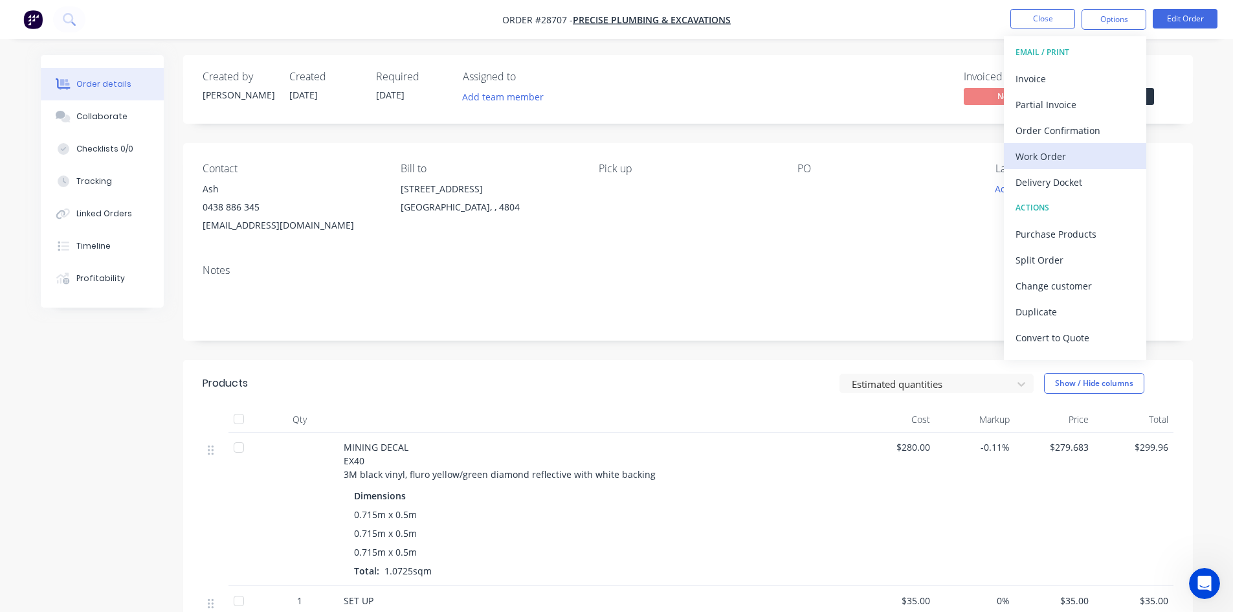
click at [1062, 153] on div "Work Order" at bounding box center [1074, 156] width 119 height 19
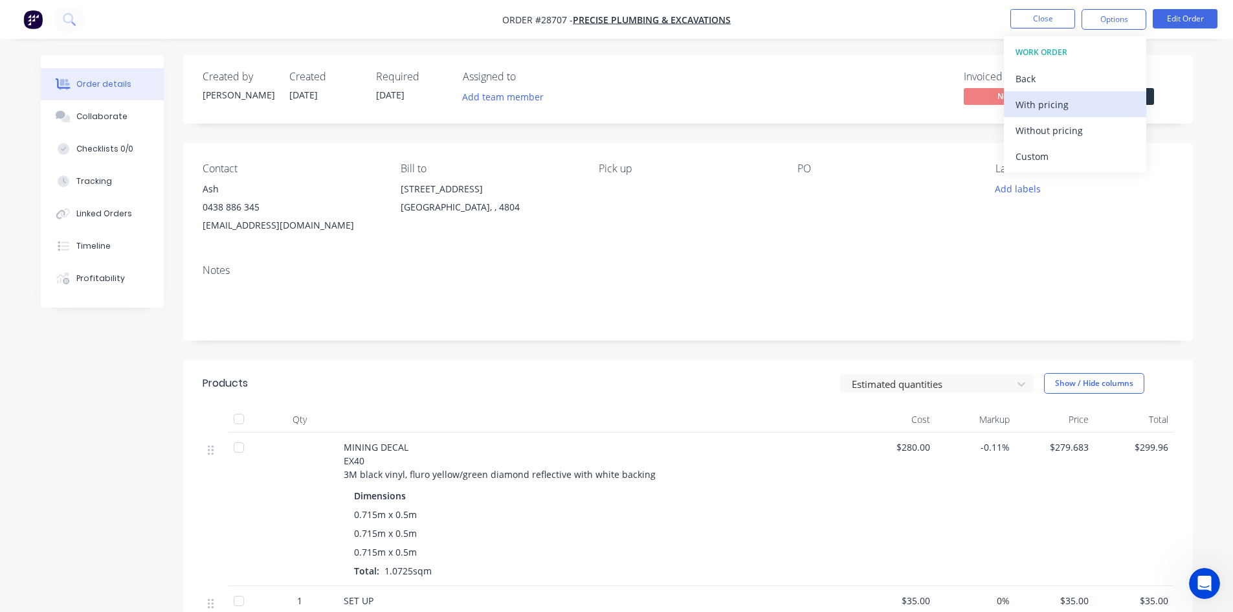
click at [1052, 108] on div "With pricing" at bounding box center [1074, 104] width 119 height 19
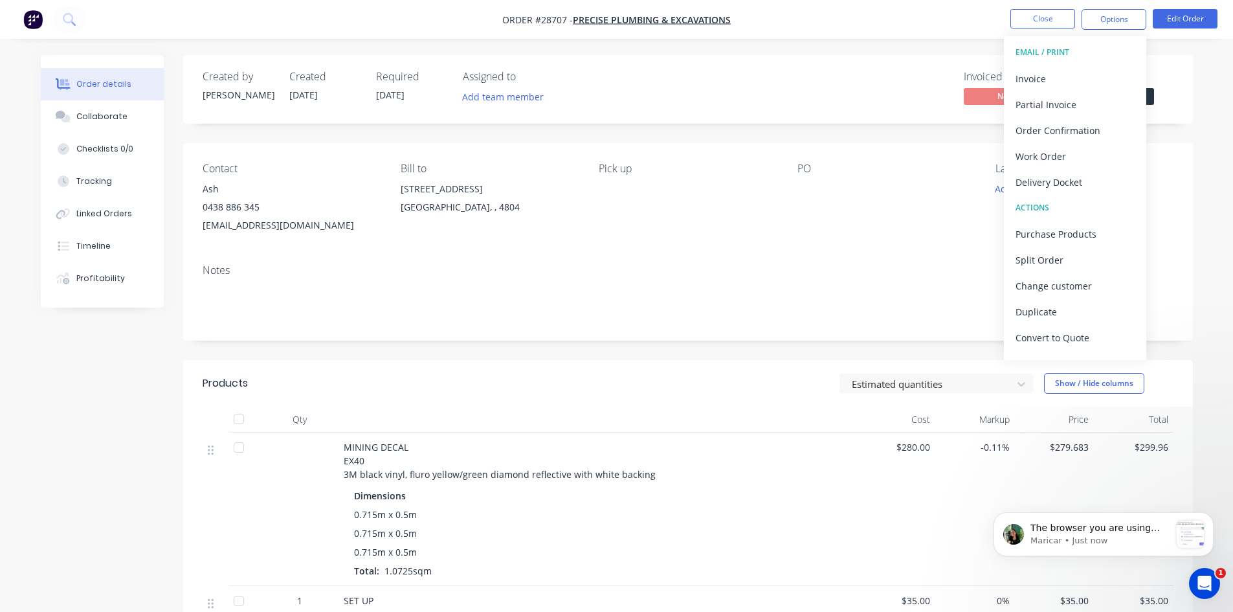
scroll to position [337, 0]
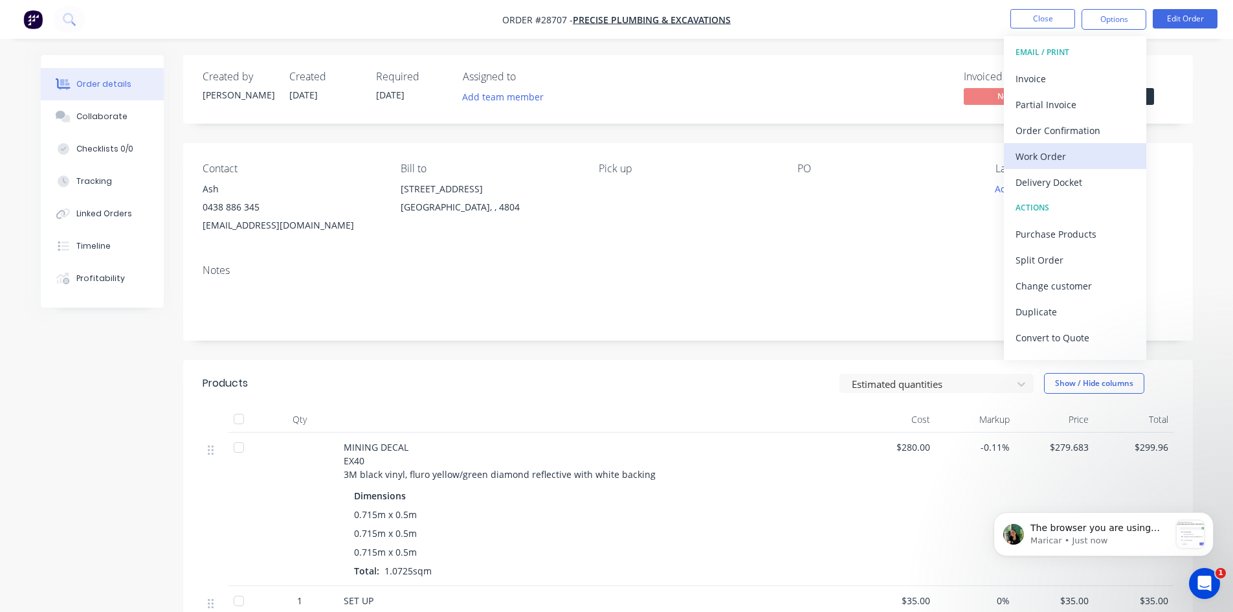
click at [1074, 151] on div "Work Order" at bounding box center [1074, 156] width 119 height 19
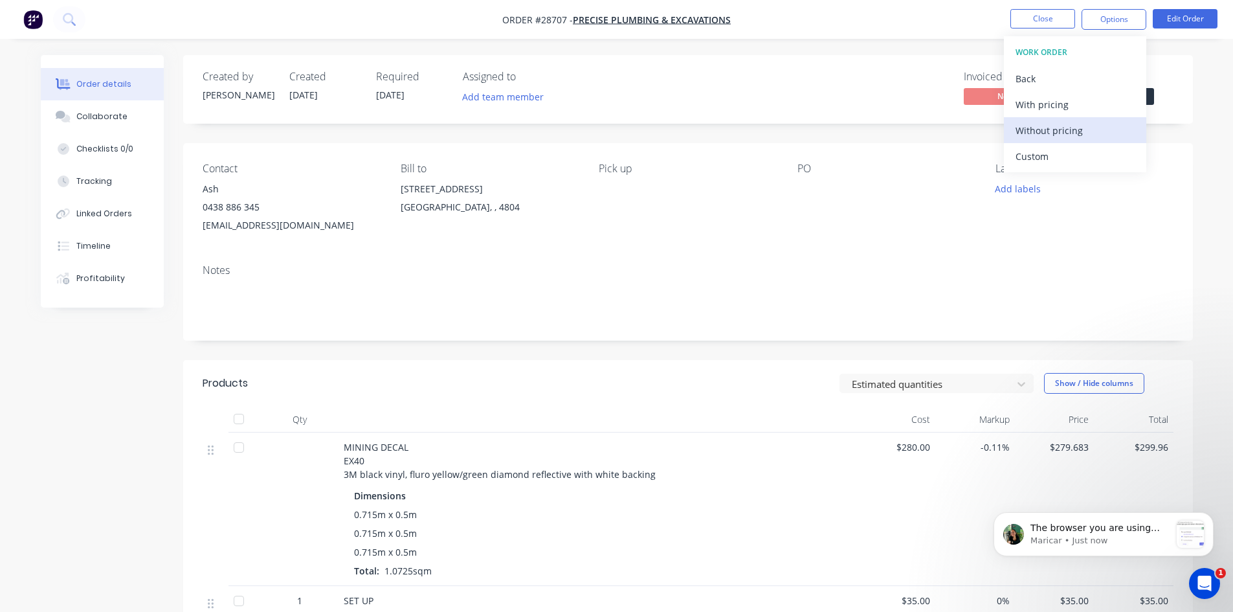
click at [1063, 131] on div "Without pricing" at bounding box center [1074, 130] width 119 height 19
click at [1088, 532] on span "The browser you are using might be blocking the pop-up. Could you please try th…" at bounding box center [1099, 553] width 138 height 62
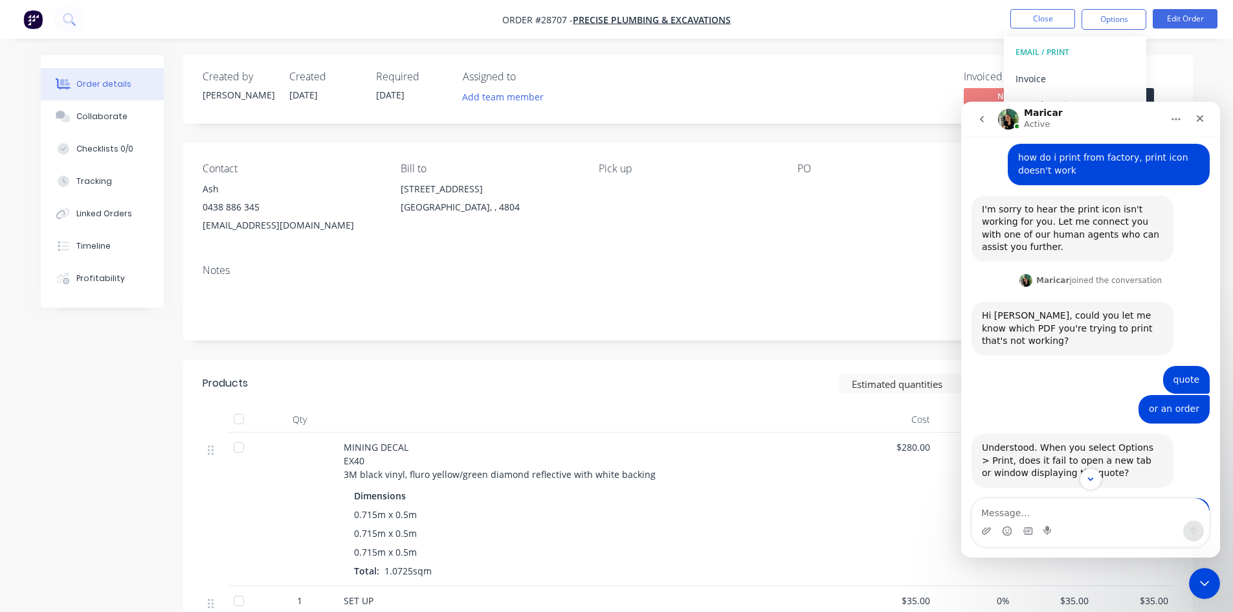
scroll to position [359, 0]
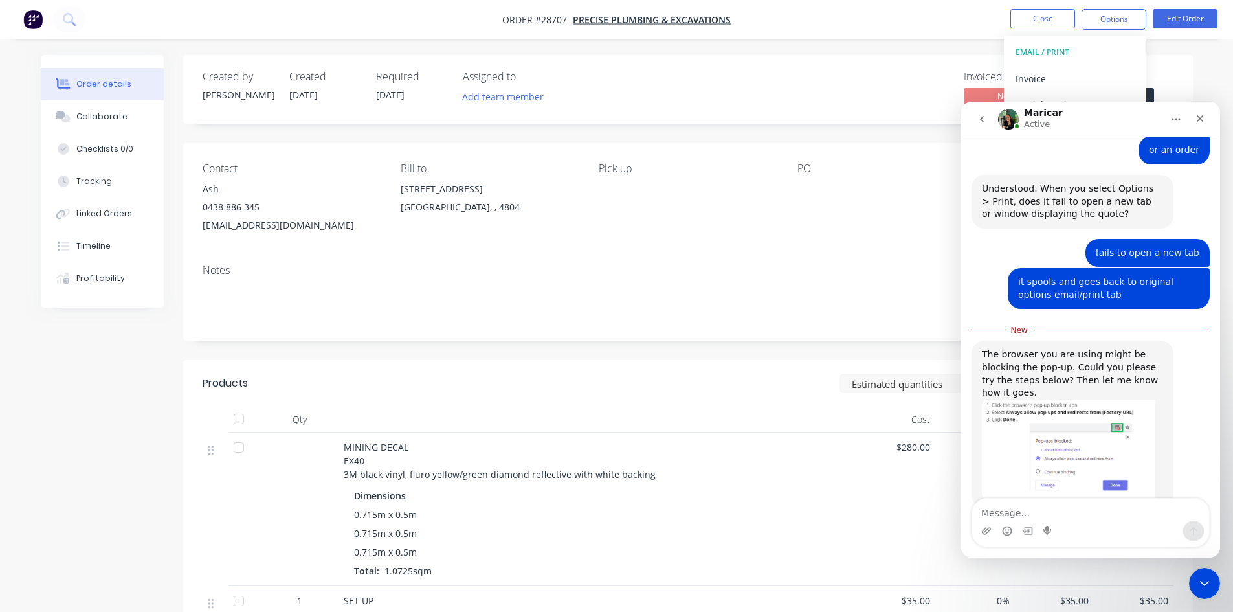
click at [1063, 399] on img "Maricar says…" at bounding box center [1068, 449] width 173 height 100
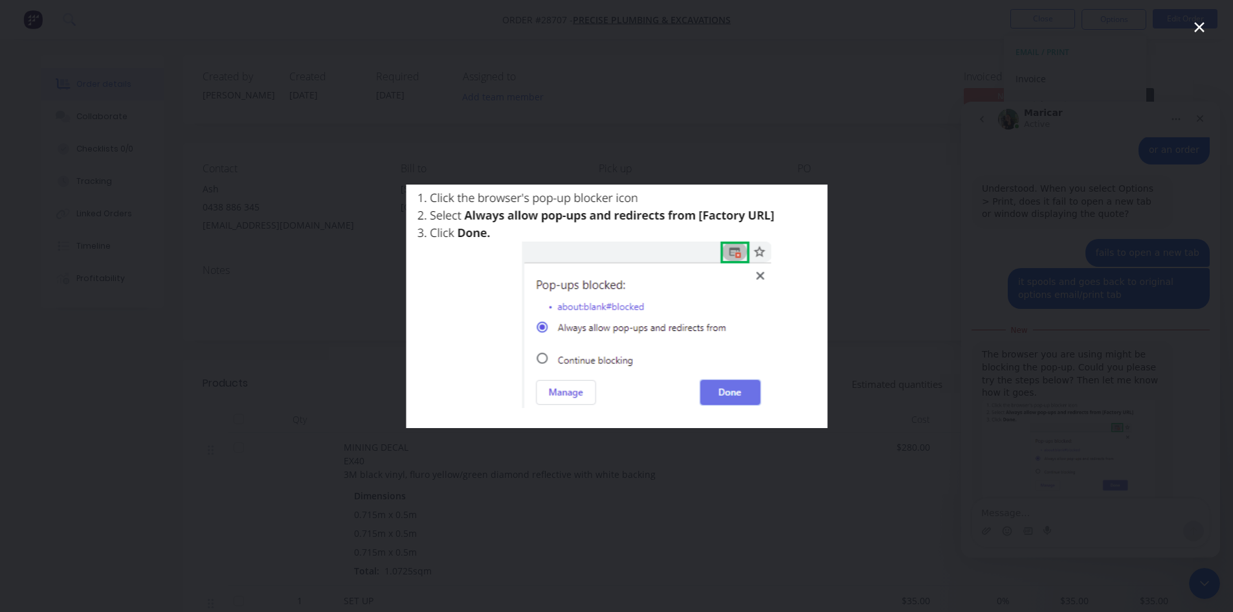
click at [1195, 25] on icon "Close" at bounding box center [1199, 27] width 16 height 16
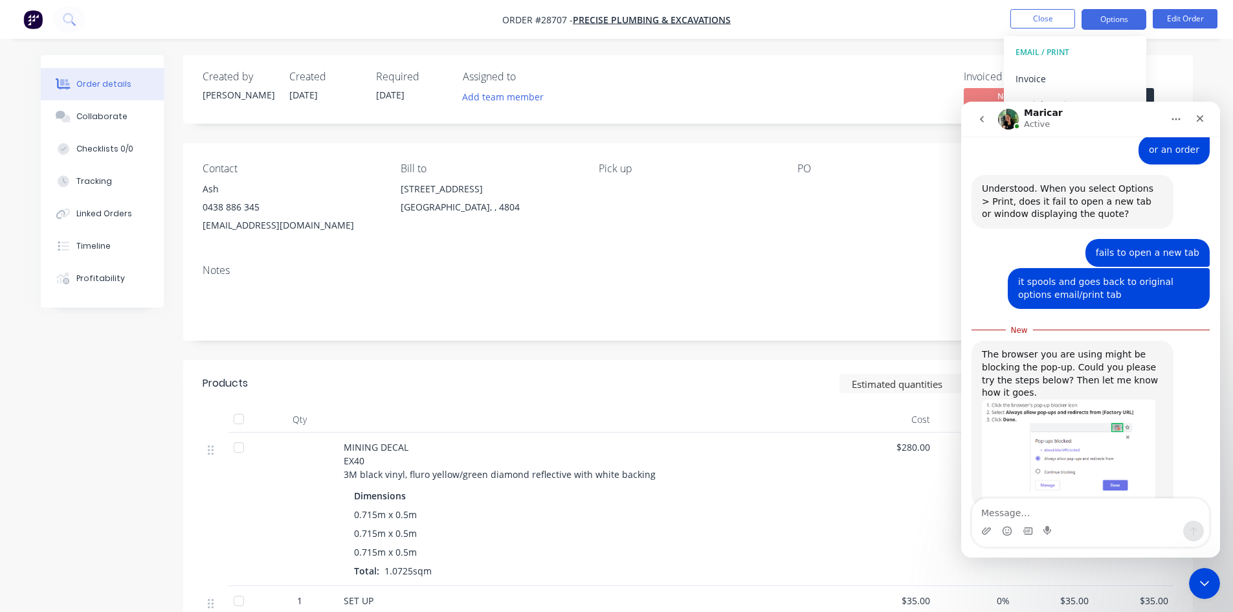
click at [1112, 19] on button "Options" at bounding box center [1113, 19] width 65 height 21
click at [1194, 116] on div "Close" at bounding box center [1199, 118] width 23 height 23
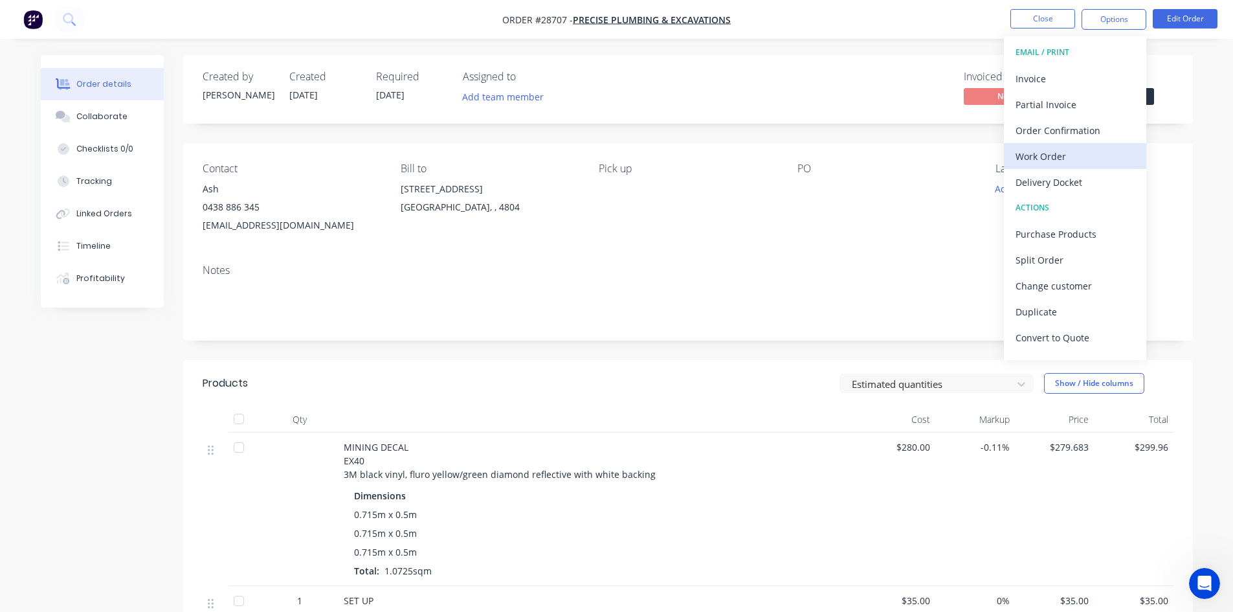
click at [1035, 153] on div "Work Order" at bounding box center [1074, 156] width 119 height 19
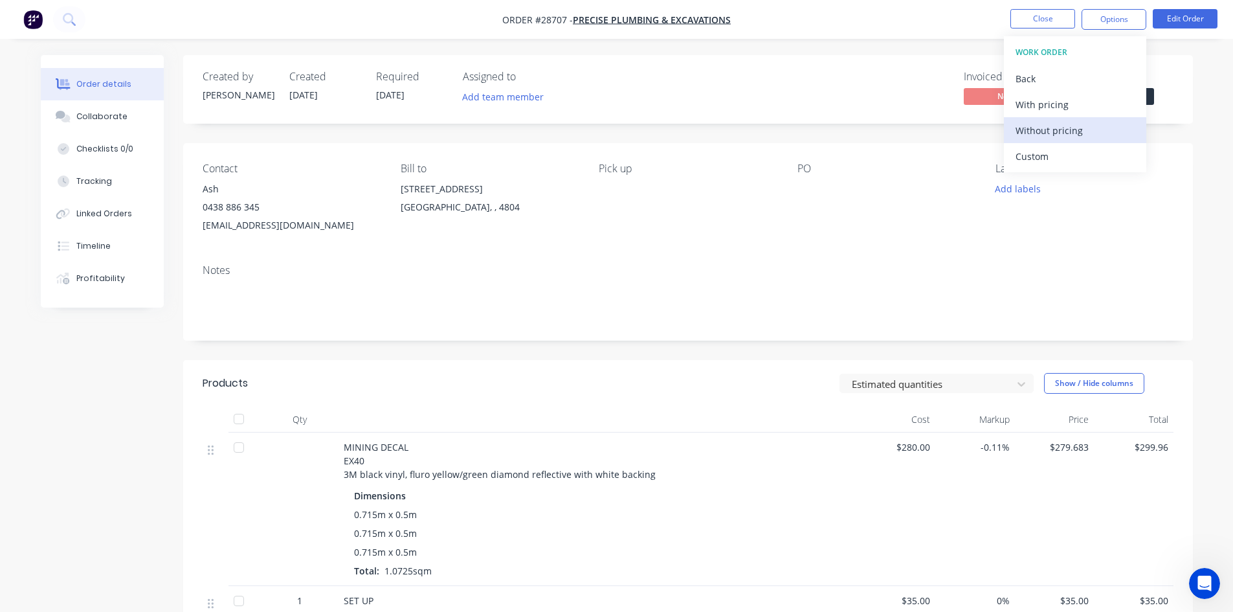
click at [1048, 135] on div "Without pricing" at bounding box center [1074, 130] width 119 height 19
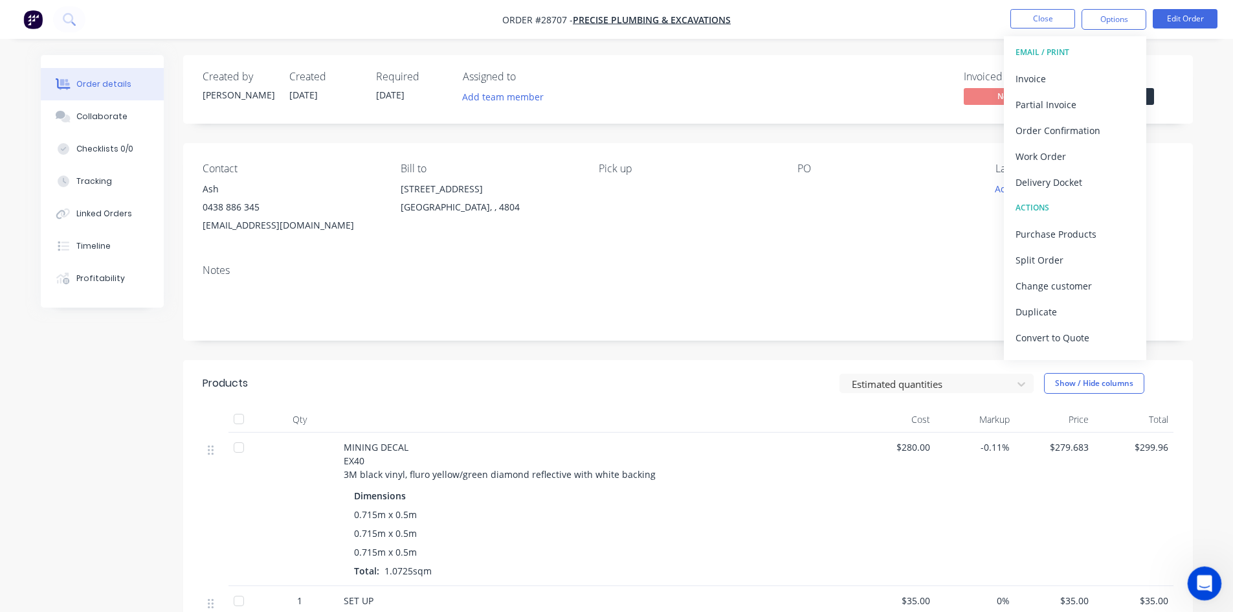
click at [1211, 571] on div "Open Intercom Messenger" at bounding box center [1202, 581] width 43 height 43
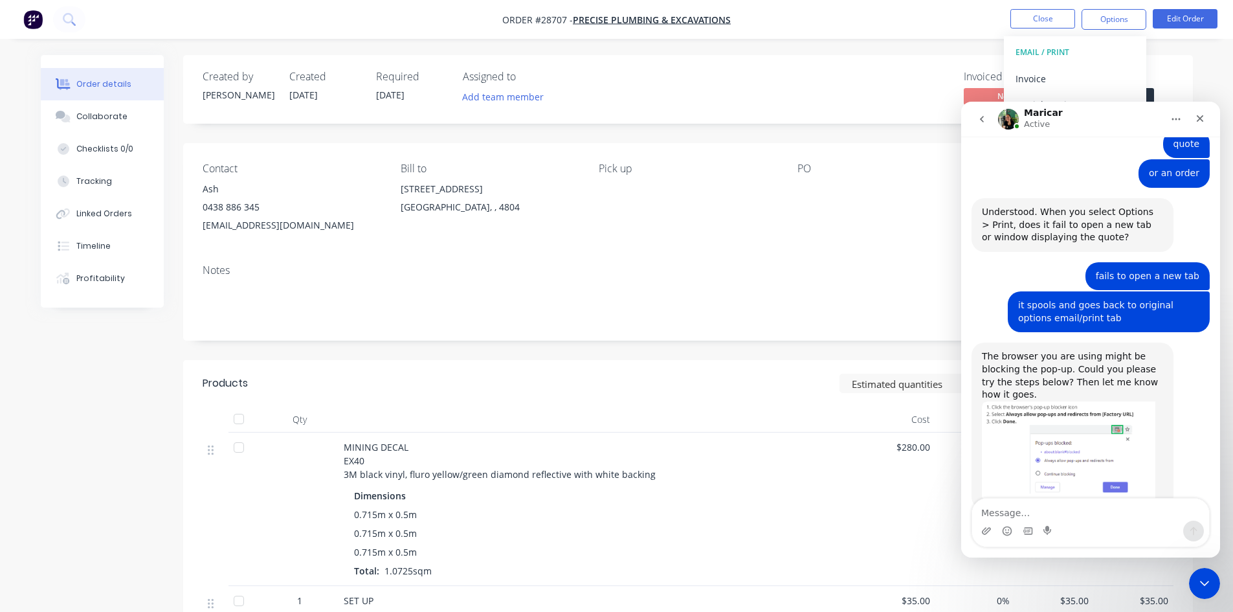
scroll to position [375, 0]
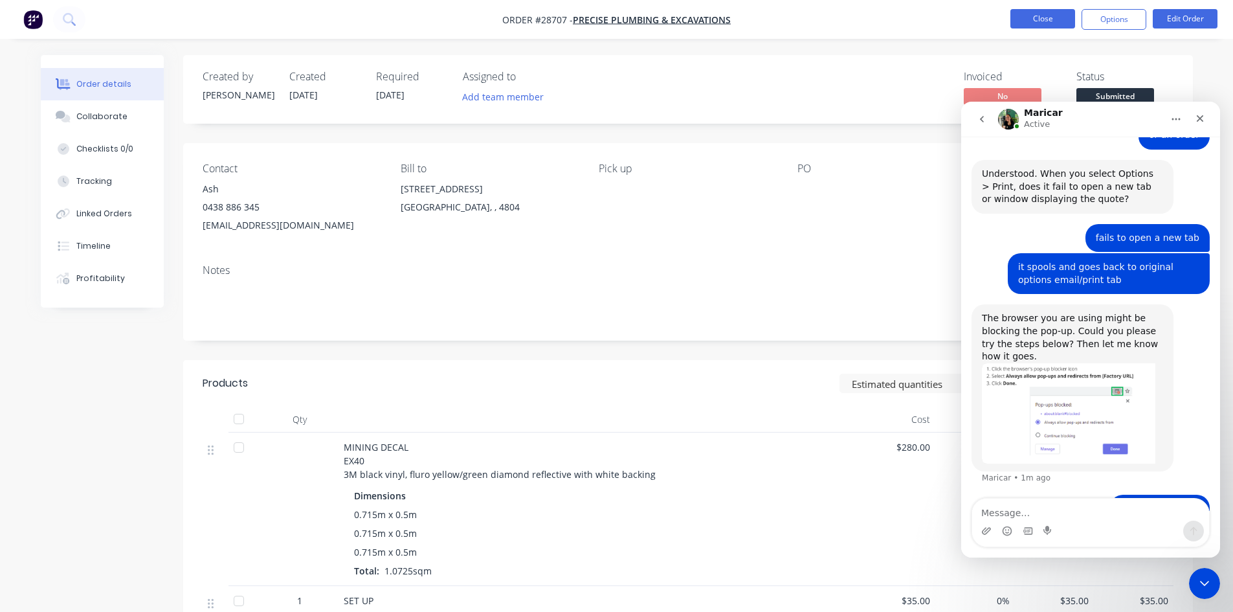
click at [1050, 17] on button "Close" at bounding box center [1042, 18] width 65 height 19
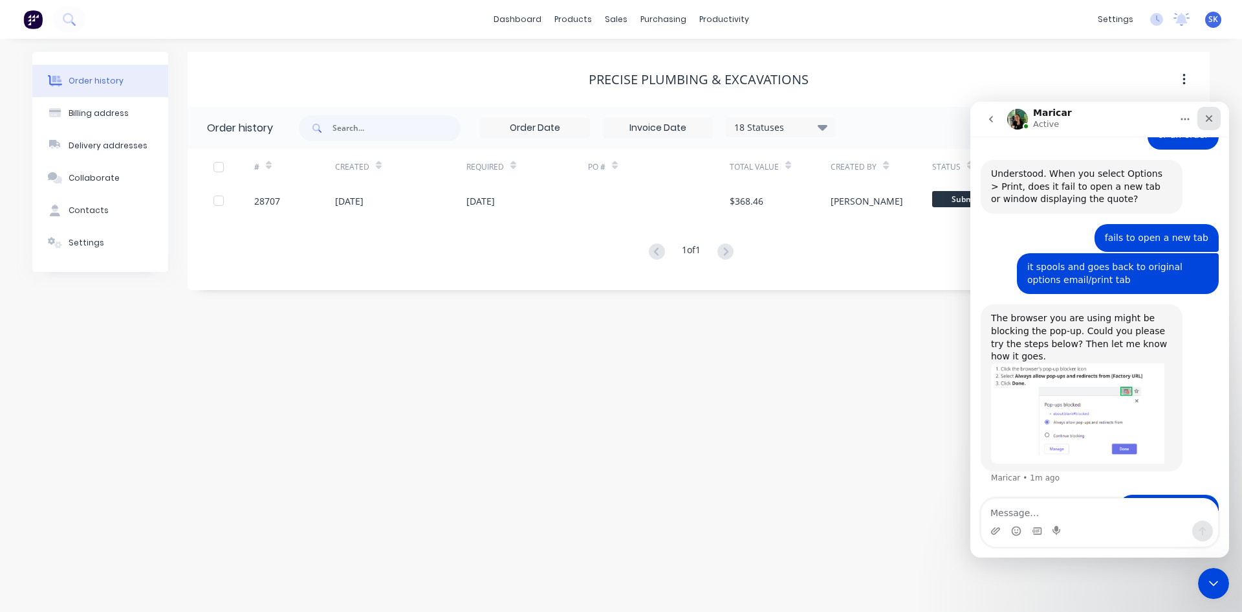
click at [1213, 117] on icon "Close" at bounding box center [1209, 118] width 10 height 10
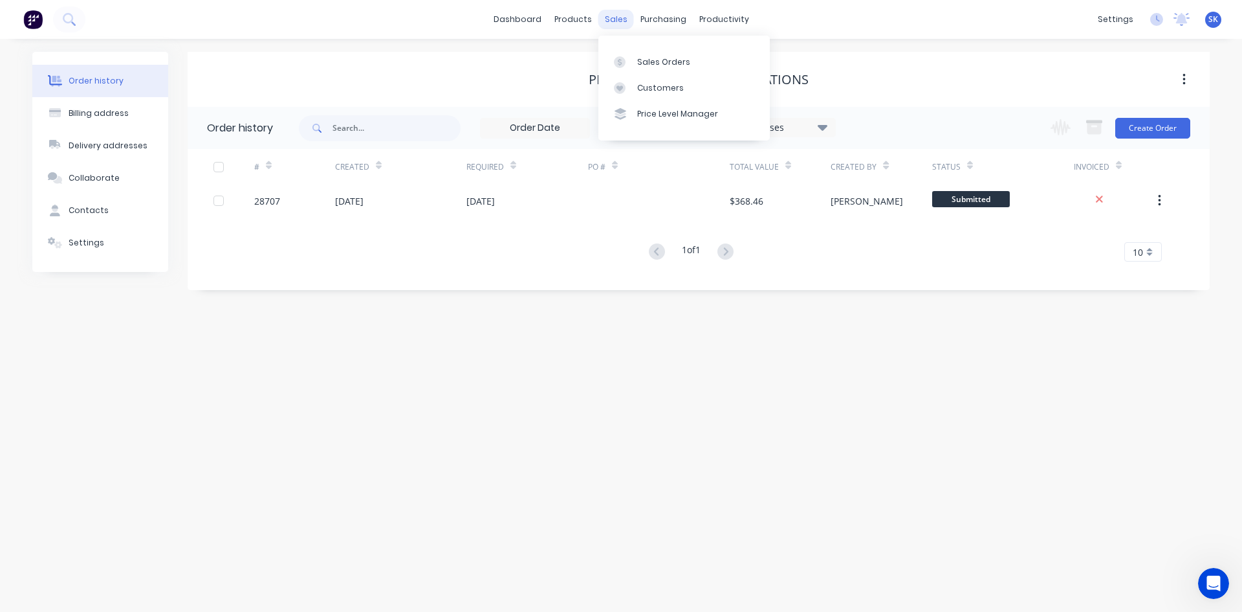
click at [619, 17] on div "sales" at bounding box center [617, 19] width 36 height 19
click at [656, 56] on div "Sales Orders" at bounding box center [663, 62] width 53 height 12
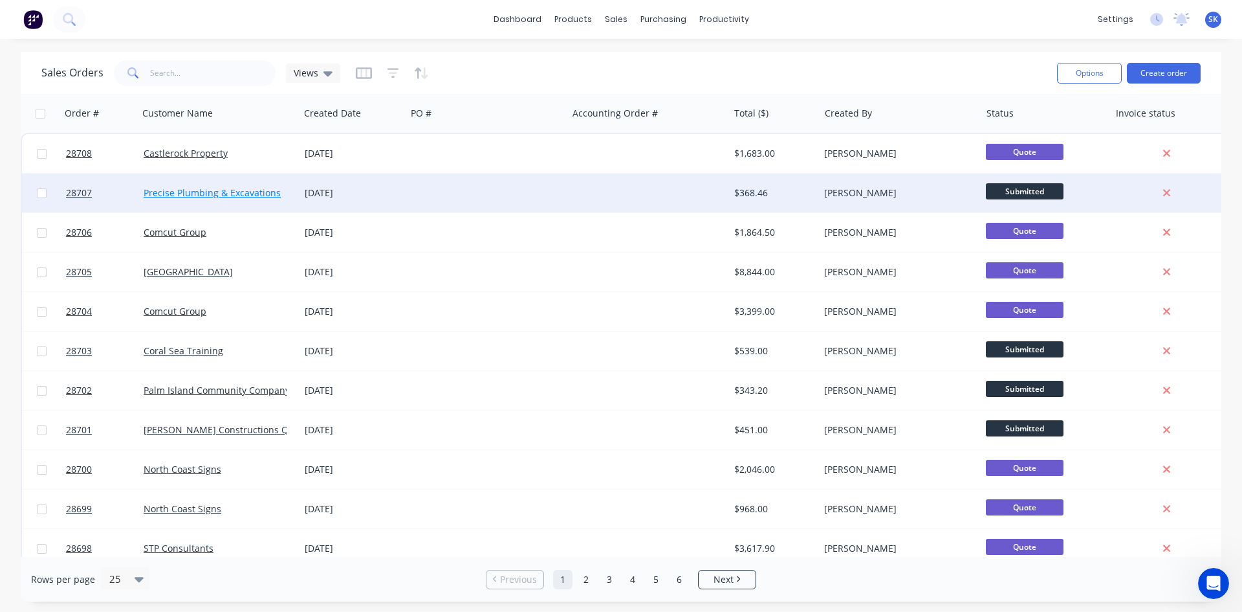
click at [221, 191] on link "Precise Plumbing & Excavations" at bounding box center [212, 192] width 137 height 12
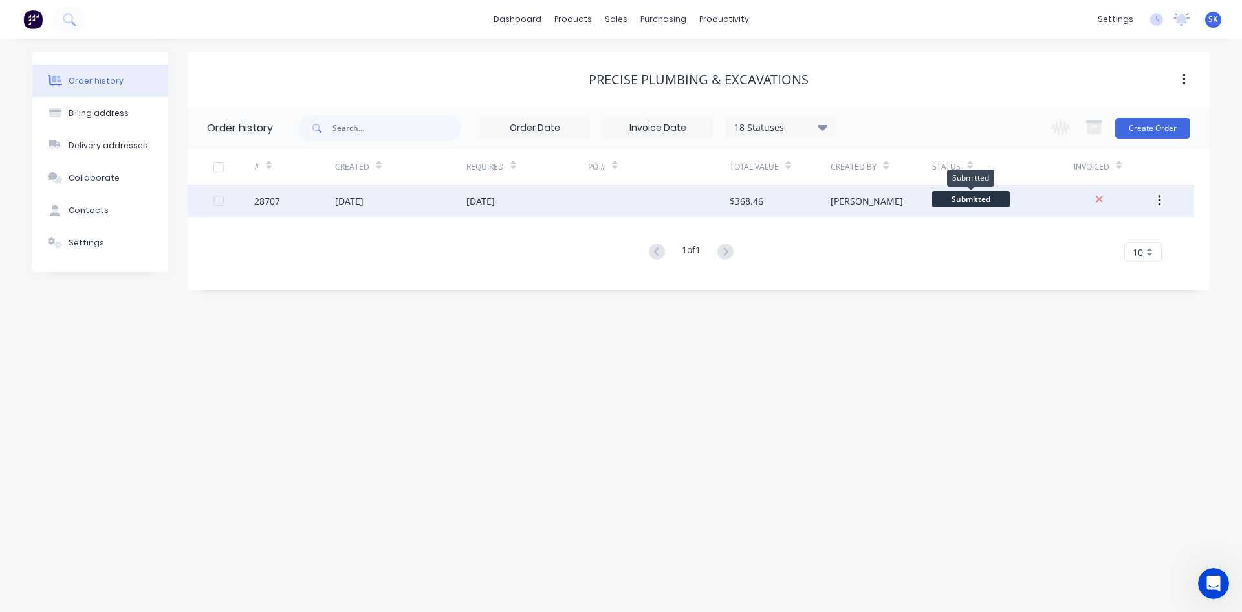
click at [963, 203] on span "Submitted" at bounding box center [972, 199] width 78 height 16
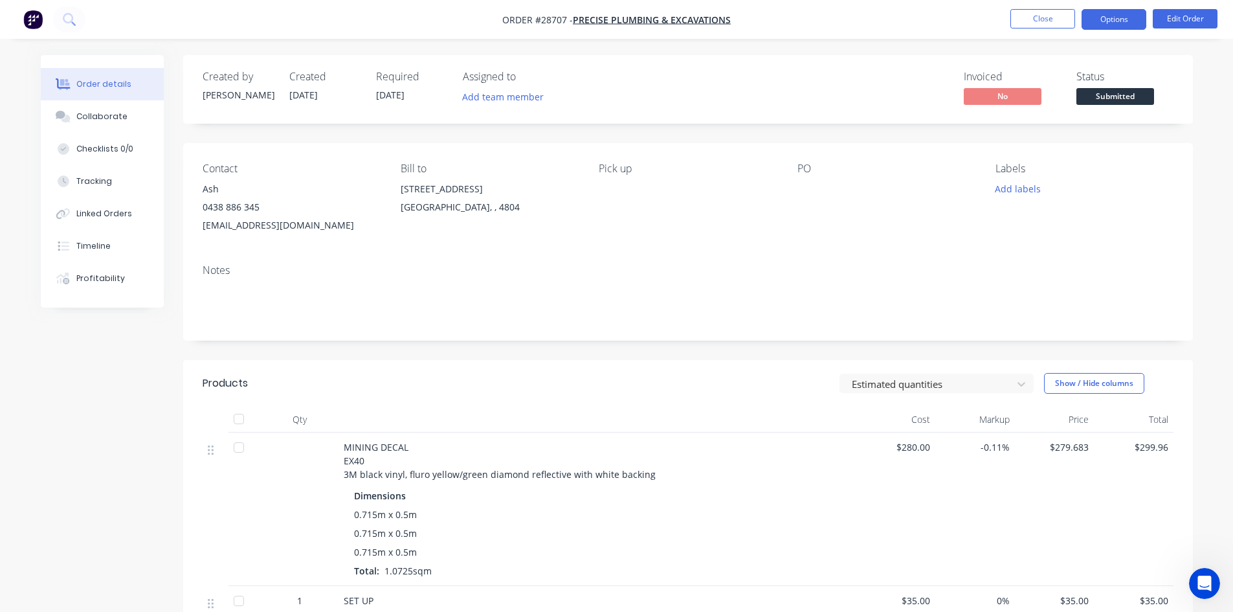
click at [1118, 15] on button "Options" at bounding box center [1113, 19] width 65 height 21
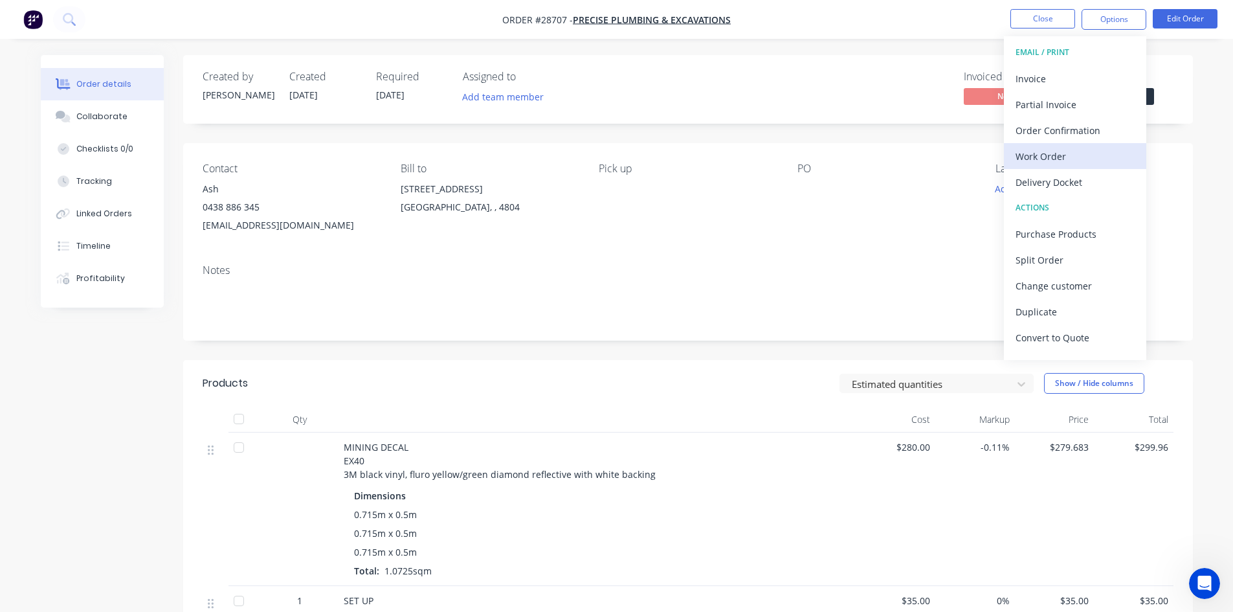
click at [1053, 154] on div "Work Order" at bounding box center [1074, 156] width 119 height 19
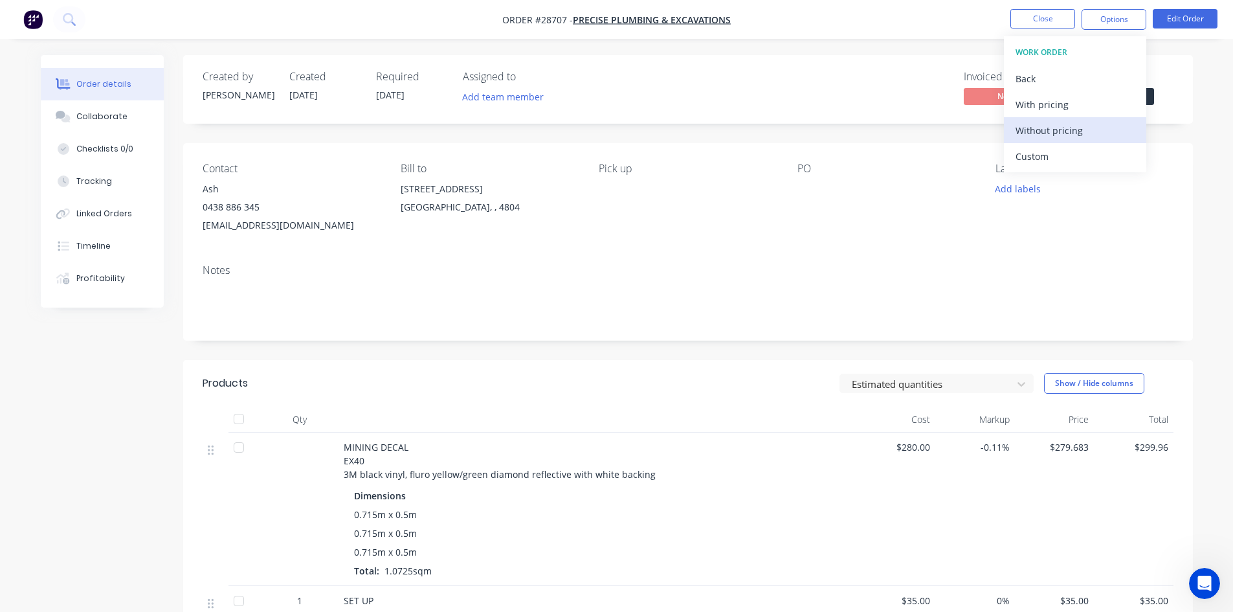
scroll to position [425, 0]
click at [1044, 122] on div "Without pricing" at bounding box center [1074, 130] width 119 height 19
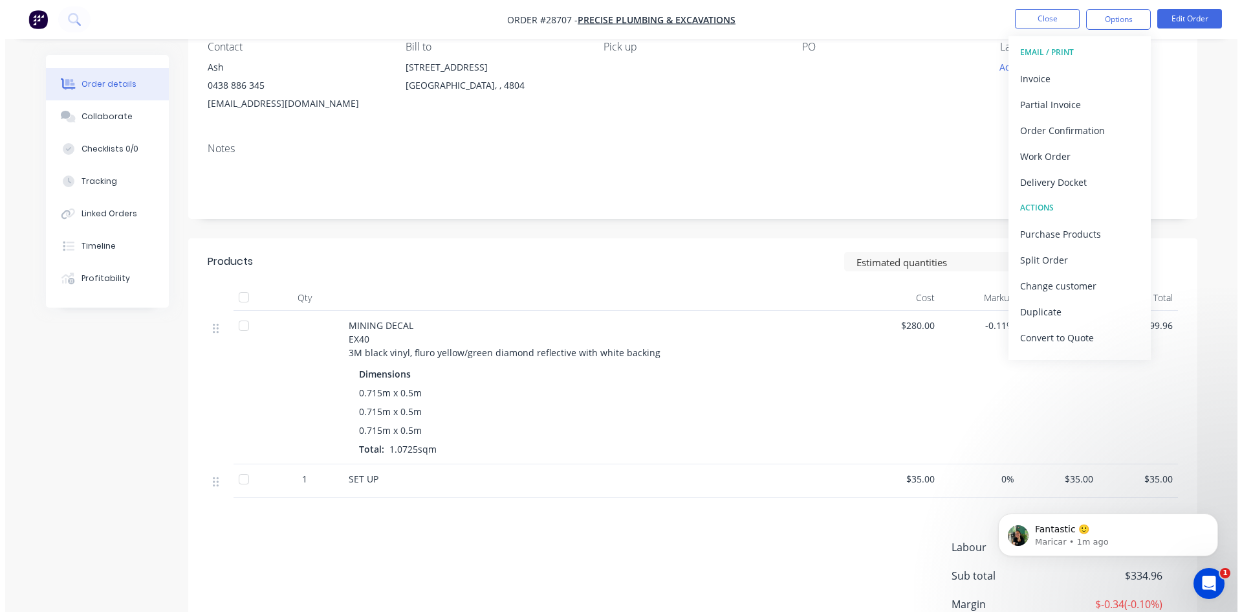
scroll to position [0, 0]
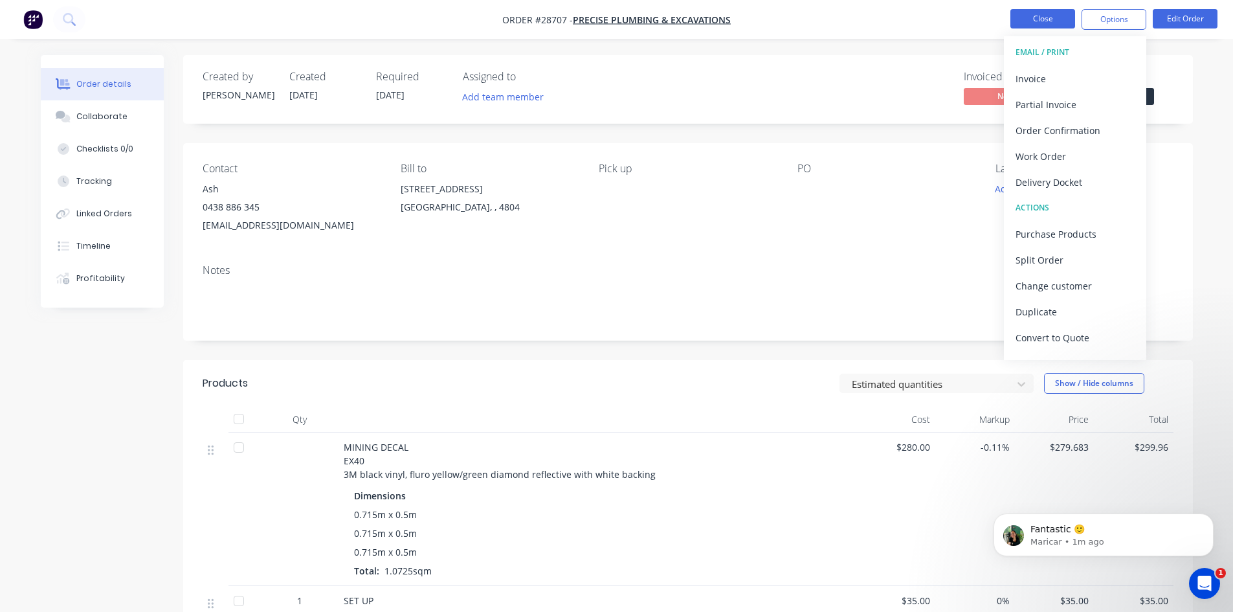
click at [1052, 21] on button "Close" at bounding box center [1042, 18] width 65 height 19
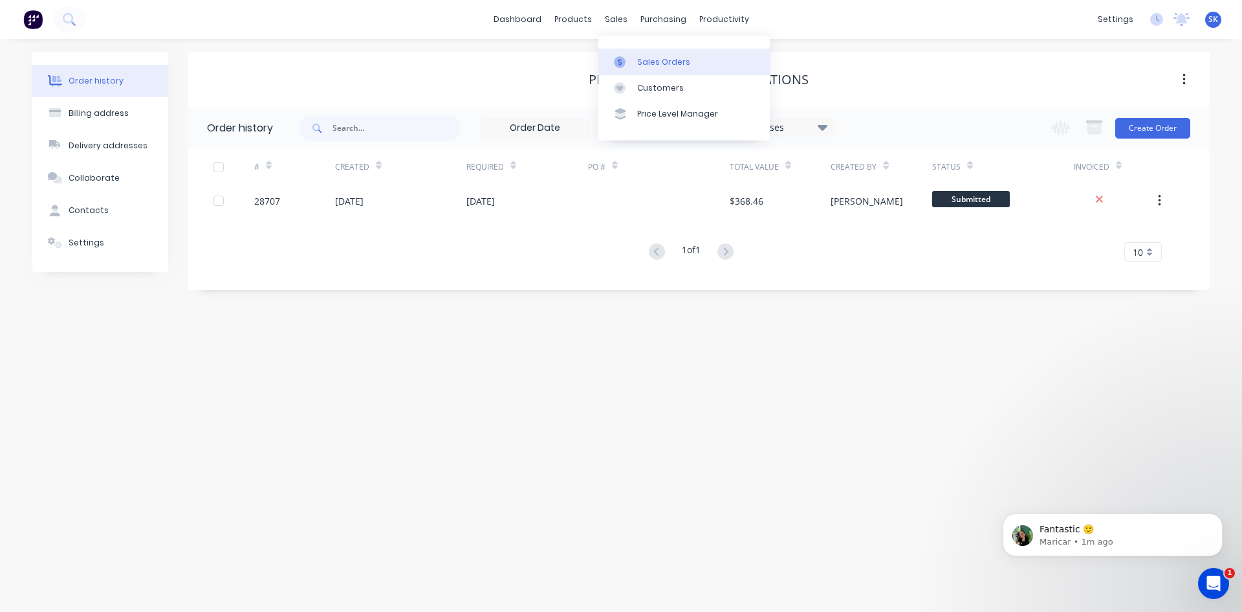
click at [655, 56] on div "Sales Orders" at bounding box center [663, 62] width 53 height 12
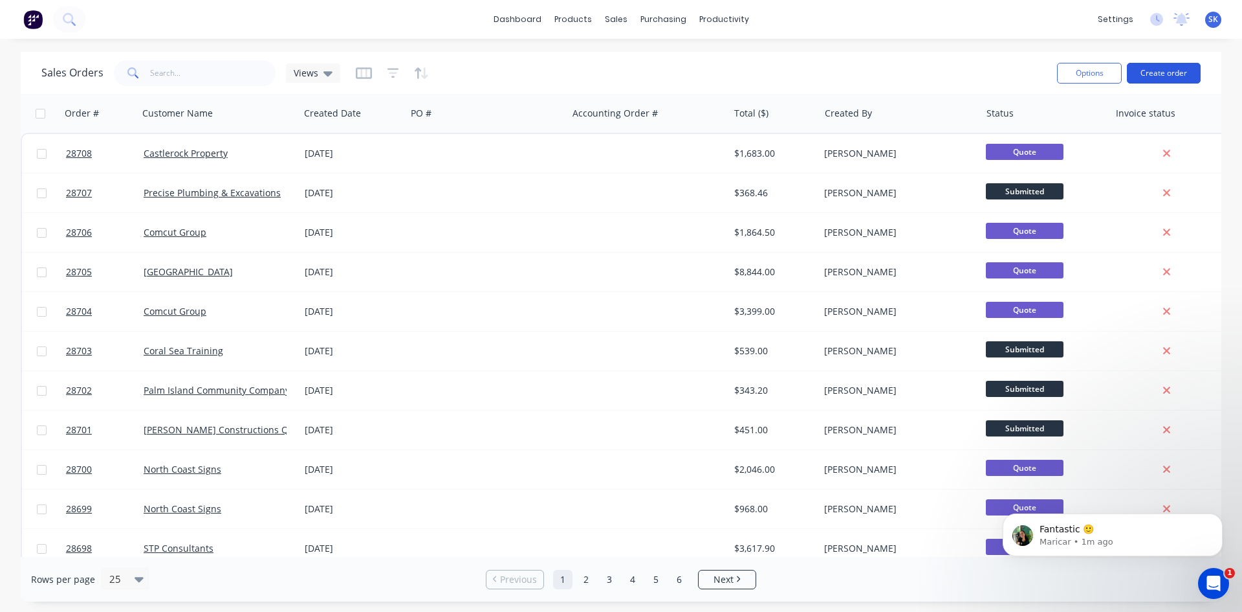
click at [1149, 65] on button "Create order" at bounding box center [1164, 73] width 74 height 21
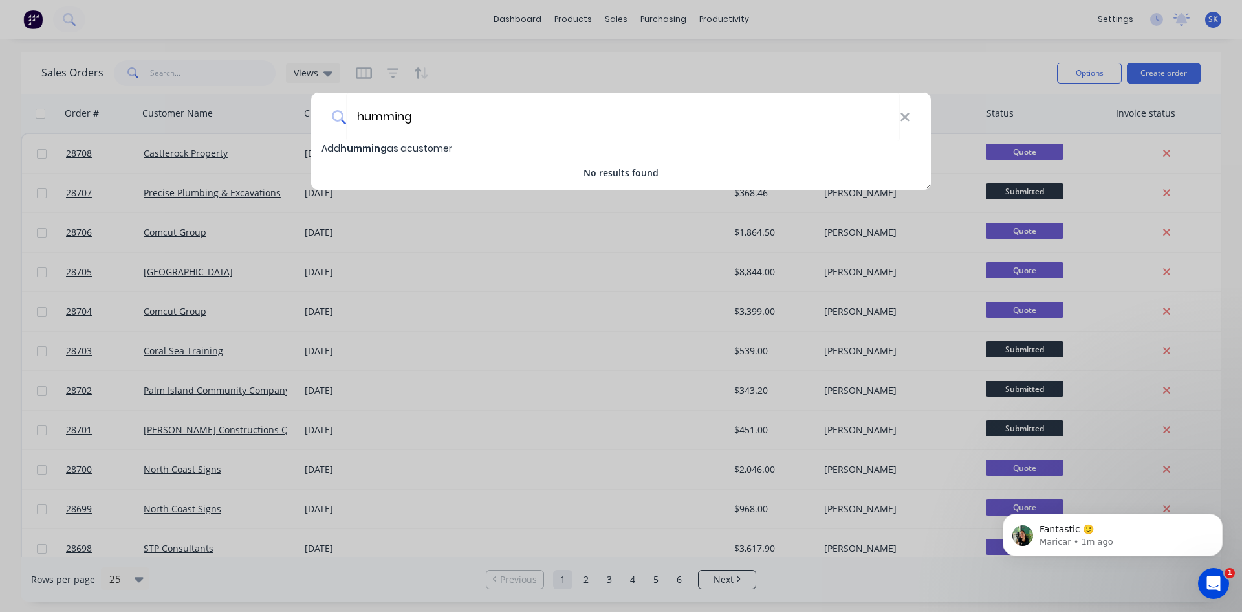
drag, startPoint x: 438, startPoint y: 118, endPoint x: 327, endPoint y: 107, distance: 111.8
click at [327, 107] on div "humming" at bounding box center [621, 117] width 620 height 49
click at [408, 147] on span "Hummingbird Gifts" at bounding box center [386, 148] width 93 height 13
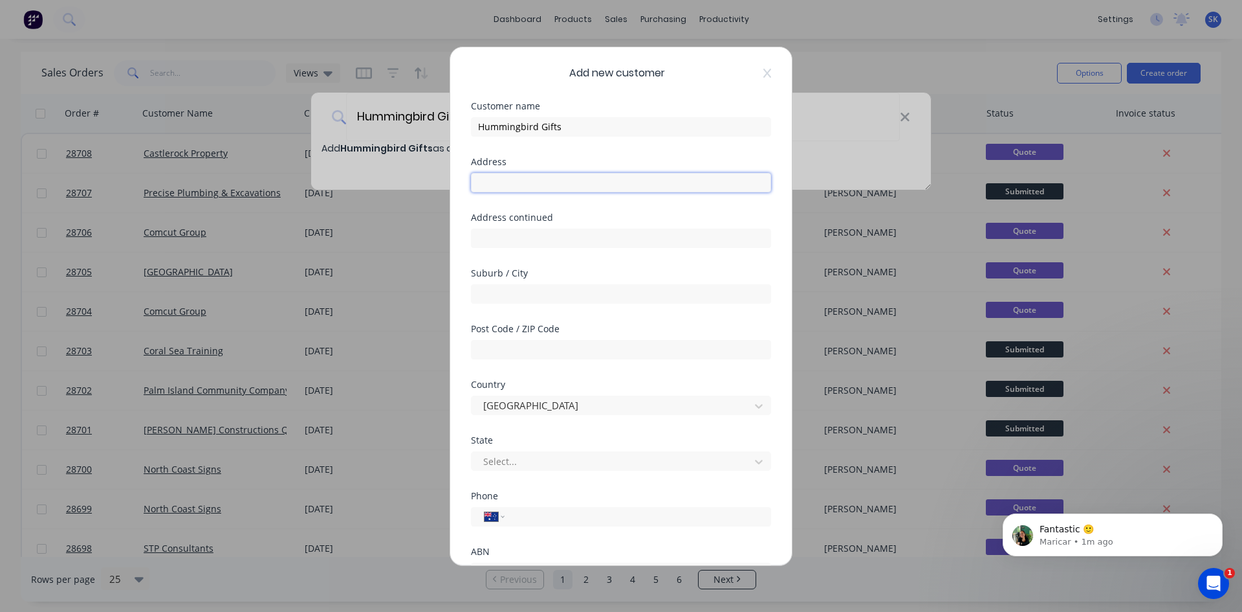
click at [497, 186] on input "text" at bounding box center [621, 182] width 300 height 19
click at [553, 513] on input "tel" at bounding box center [636, 516] width 244 height 15
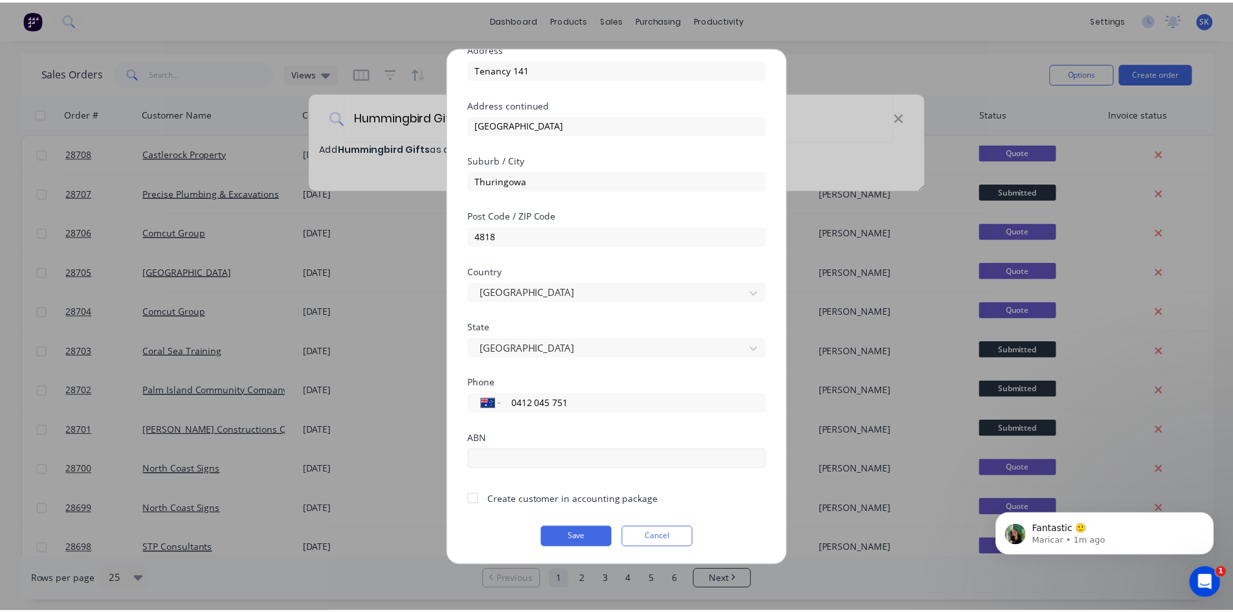
scroll to position [114, 0]
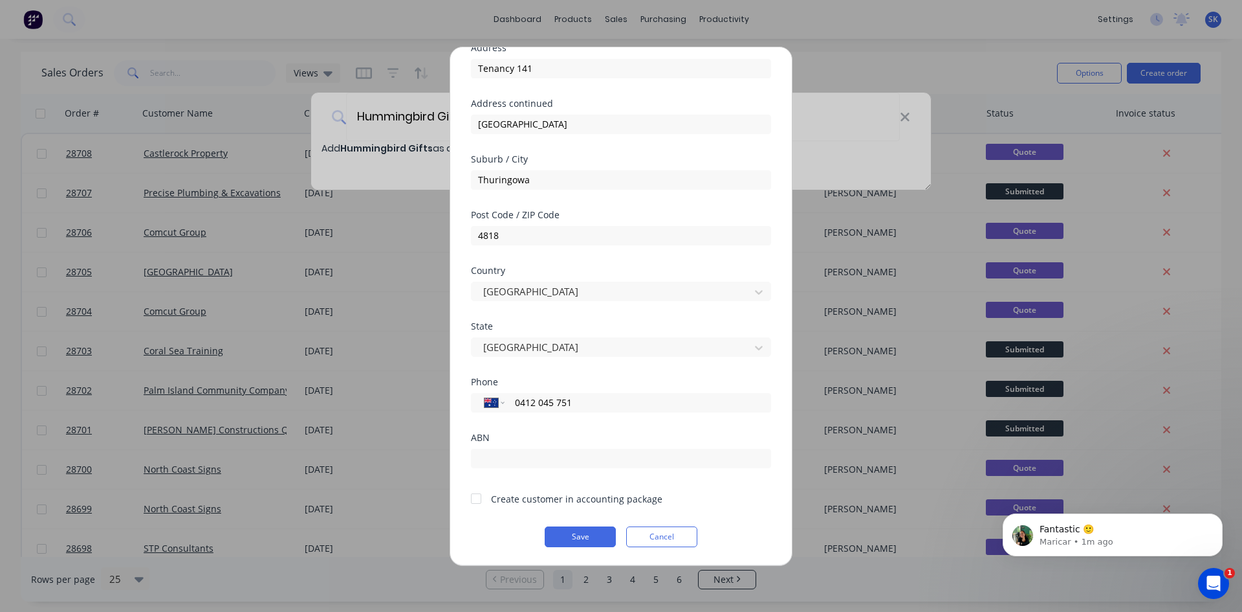
click at [480, 496] on div at bounding box center [476, 498] width 26 height 26
click at [569, 533] on button "Save" at bounding box center [580, 536] width 71 height 21
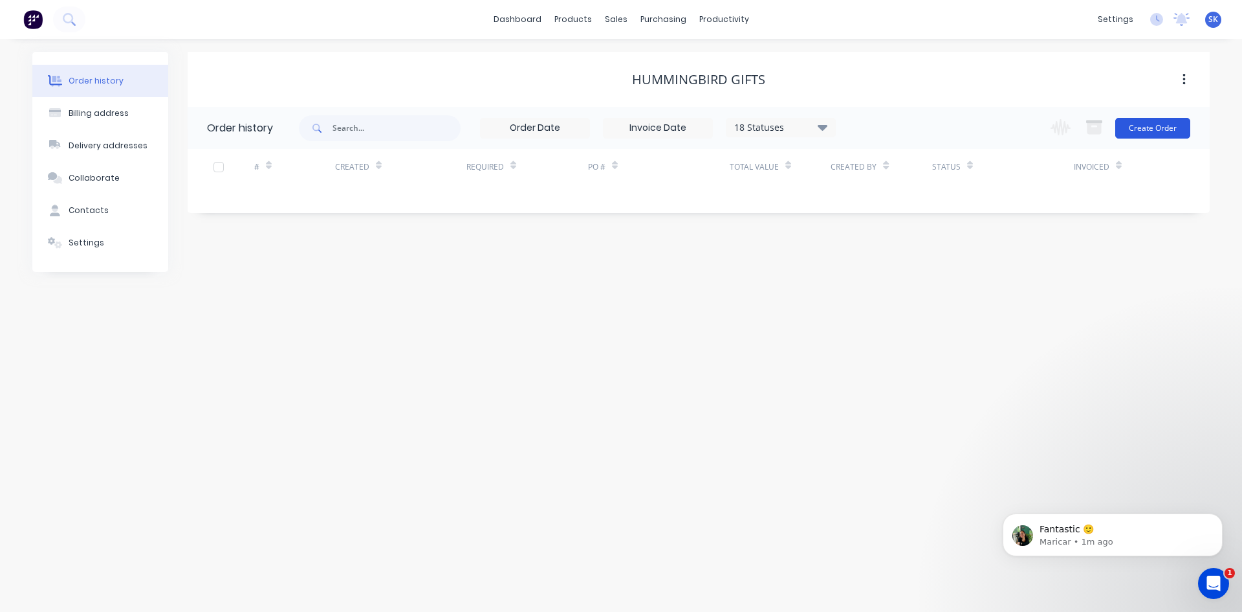
click at [1143, 129] on button "Create Order" at bounding box center [1153, 128] width 75 height 21
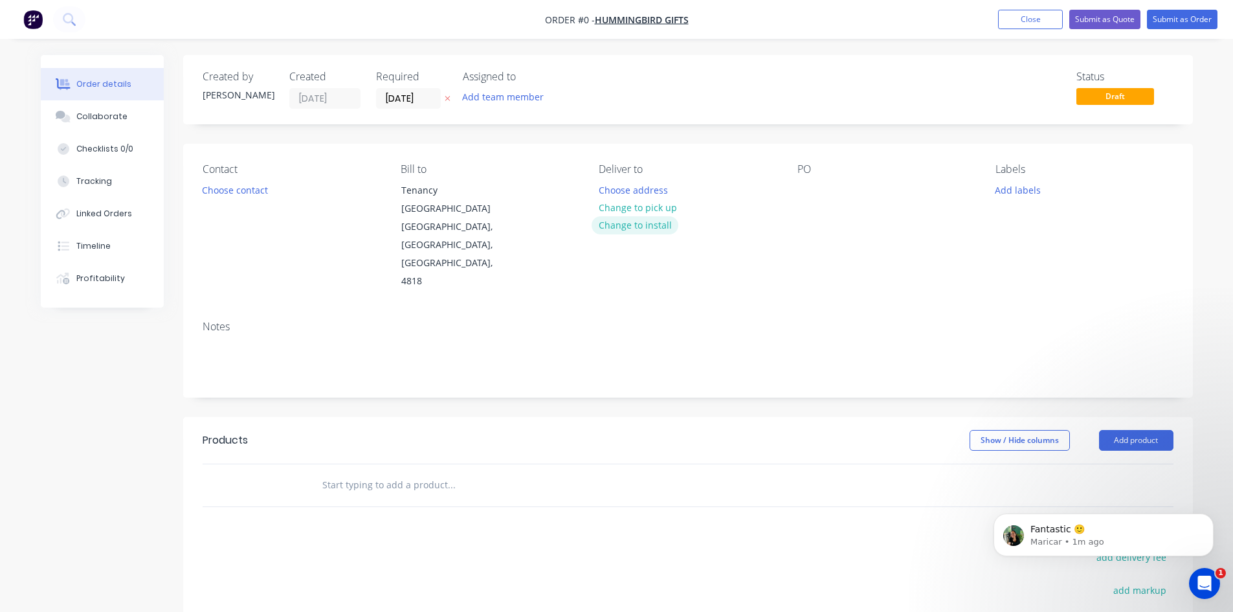
click at [639, 220] on button "Change to install" at bounding box center [634, 224] width 87 height 17
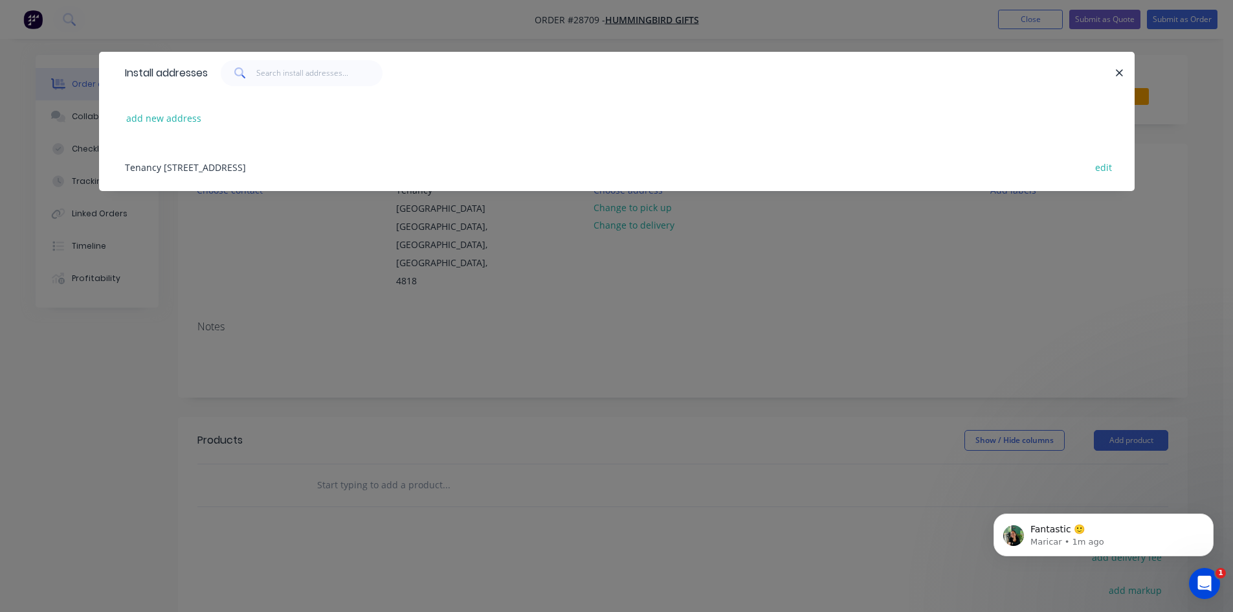
click at [340, 159] on div "Tenancy [STREET_ADDRESS] edit" at bounding box center [616, 166] width 997 height 49
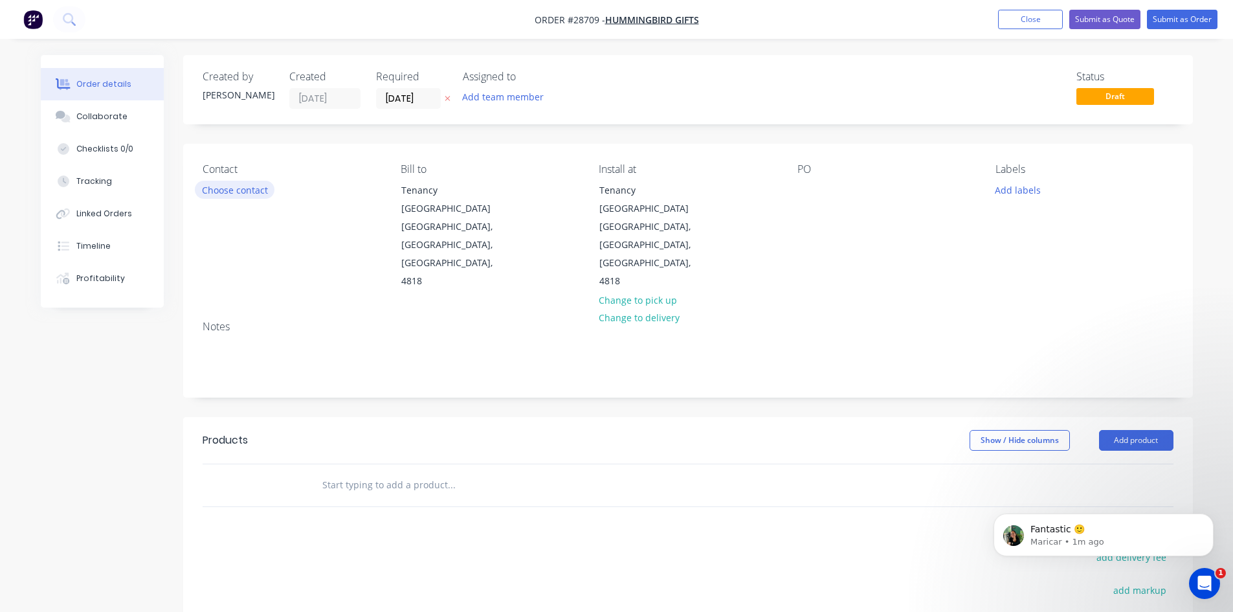
click at [239, 190] on button "Choose contact" at bounding box center [235, 189] width 80 height 17
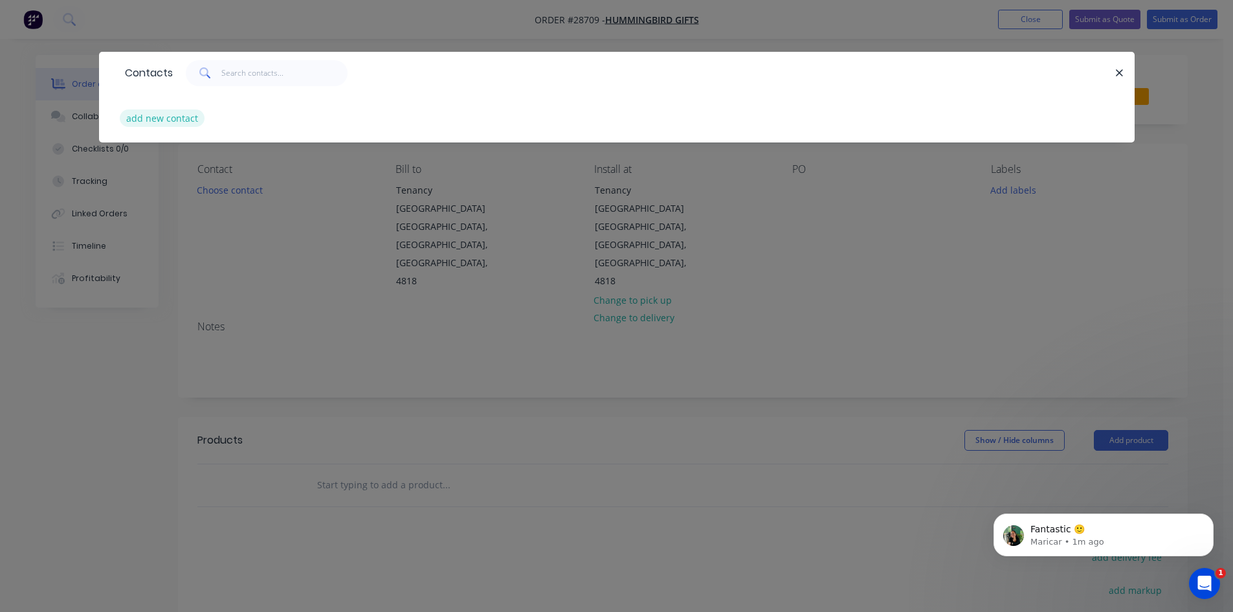
click at [165, 113] on button "add new contact" at bounding box center [162, 117] width 85 height 17
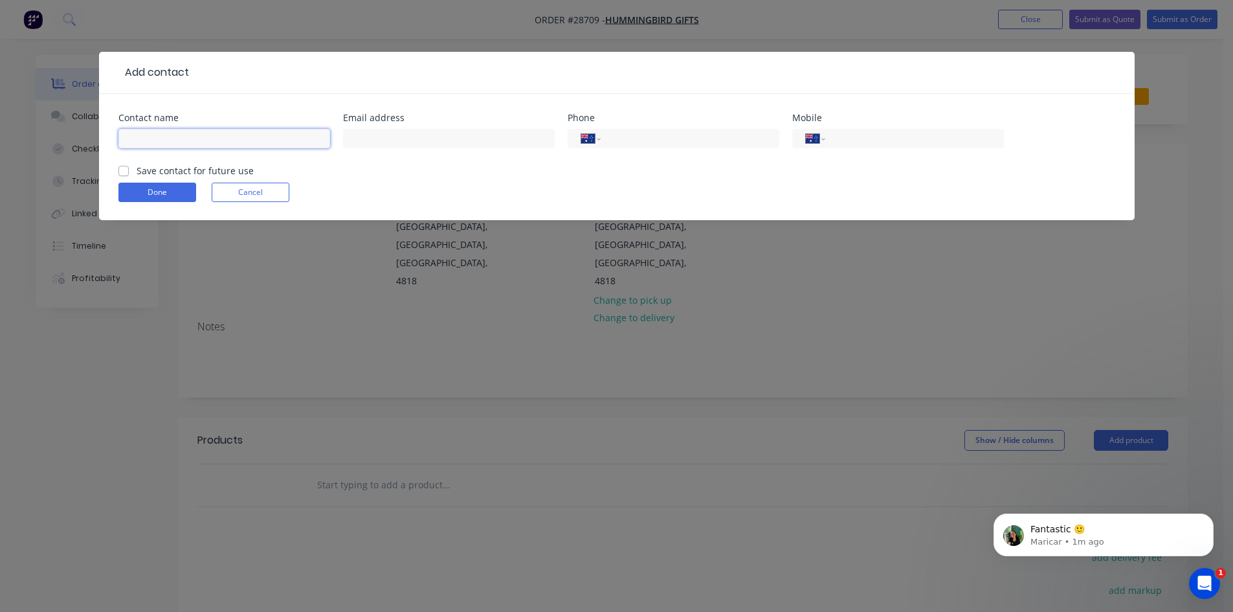
click at [217, 139] on input "text" at bounding box center [224, 138] width 212 height 19
click at [393, 135] on input "text" at bounding box center [449, 138] width 212 height 19
paste input "[EMAIL_ADDRESS][DOMAIN_NAME]"
click at [841, 144] on input "tel" at bounding box center [911, 138] width 155 height 15
paste input "0412 045 751"
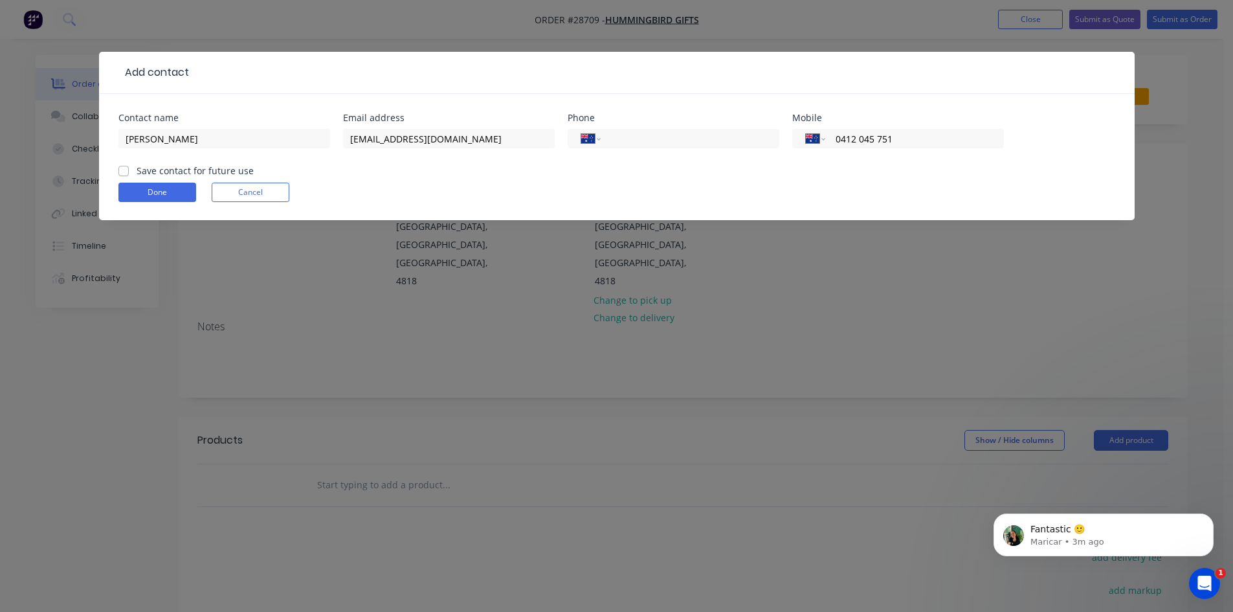
click at [137, 170] on label "Save contact for future use" at bounding box center [195, 171] width 117 height 14
click at [122, 170] on input "Save contact for future use" at bounding box center [123, 170] width 10 height 12
click at [155, 190] on button "Done" at bounding box center [157, 191] width 78 height 19
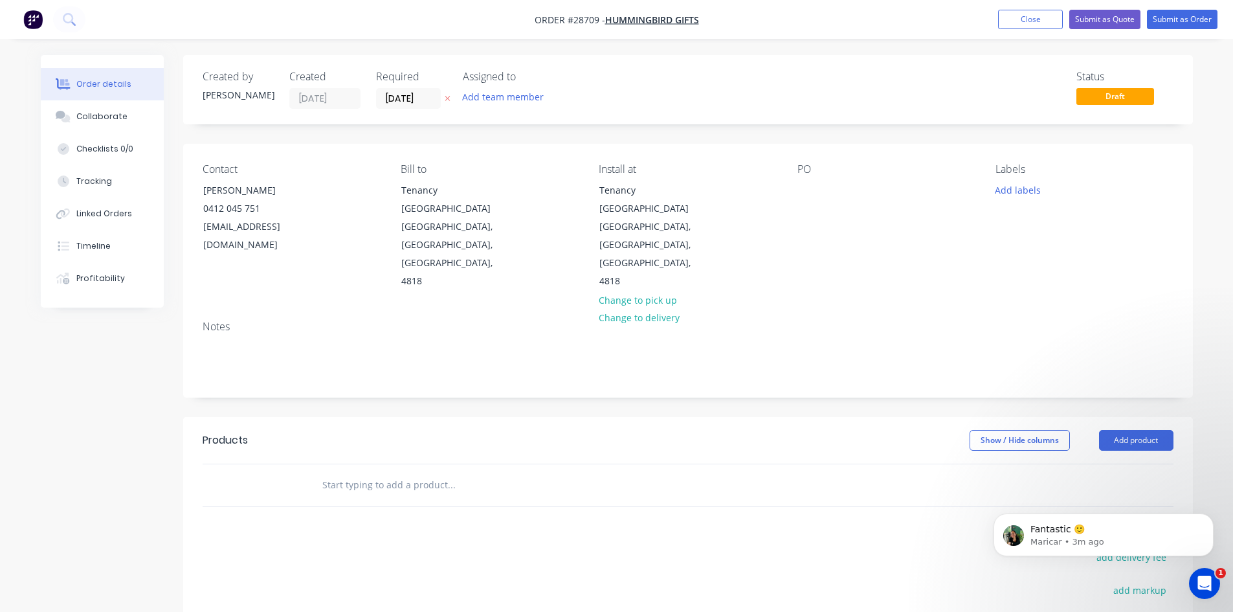
click at [335, 472] on input "text" at bounding box center [451, 485] width 259 height 26
click at [1121, 430] on button "Add product" at bounding box center [1136, 440] width 74 height 21
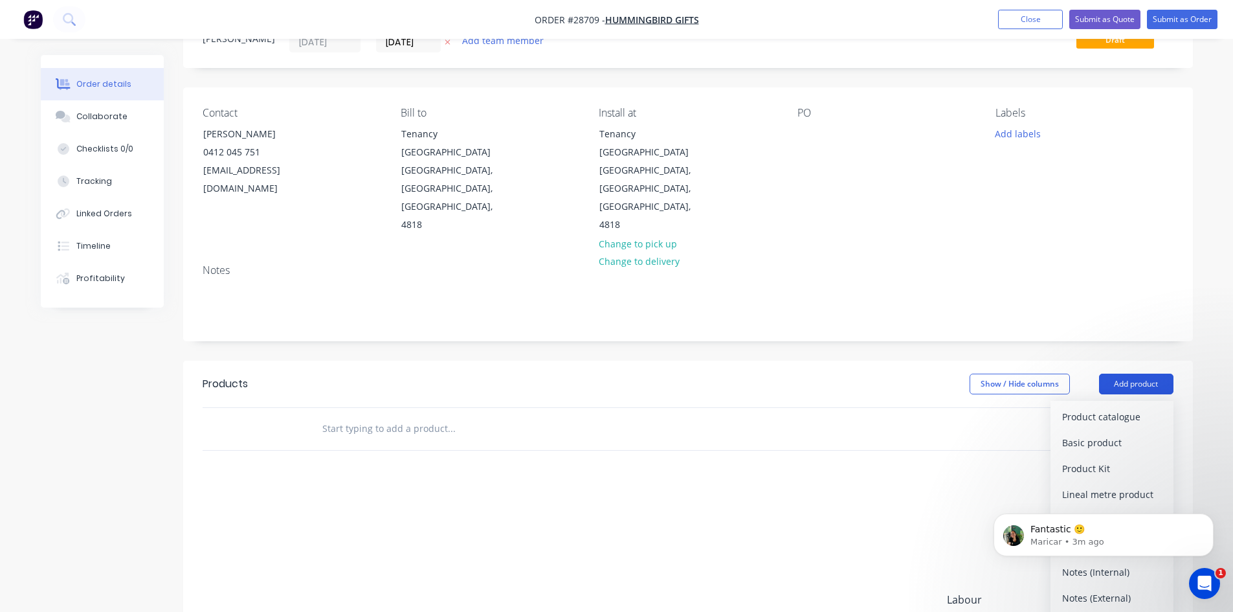
scroll to position [129, 0]
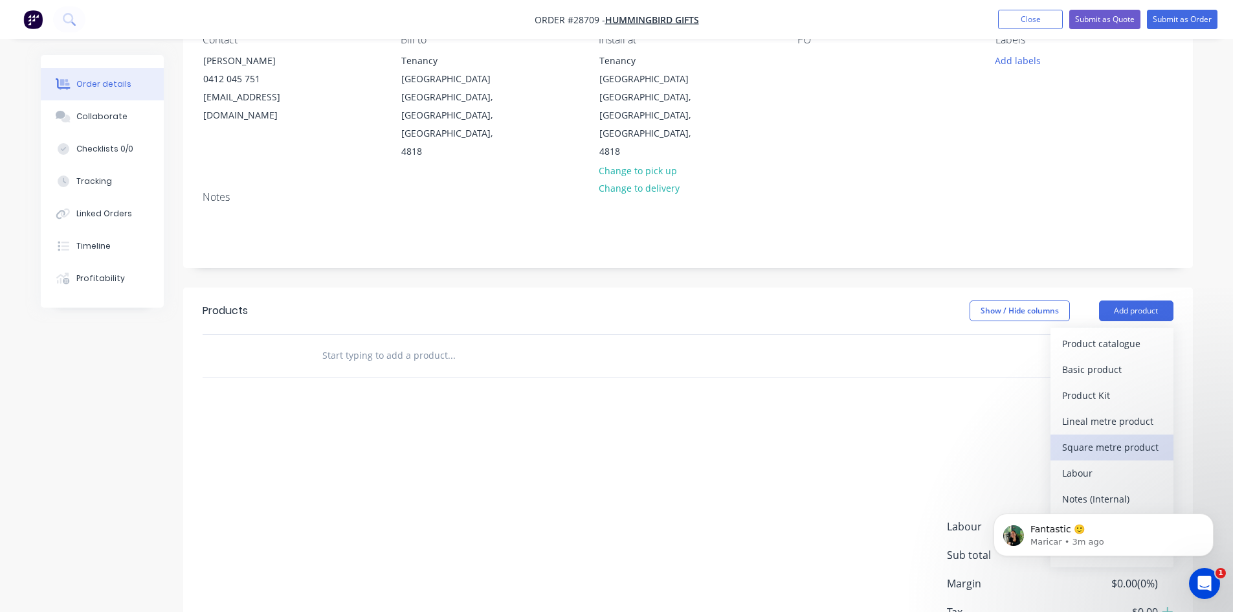
click at [1121, 437] on div "Square metre product" at bounding box center [1112, 446] width 100 height 19
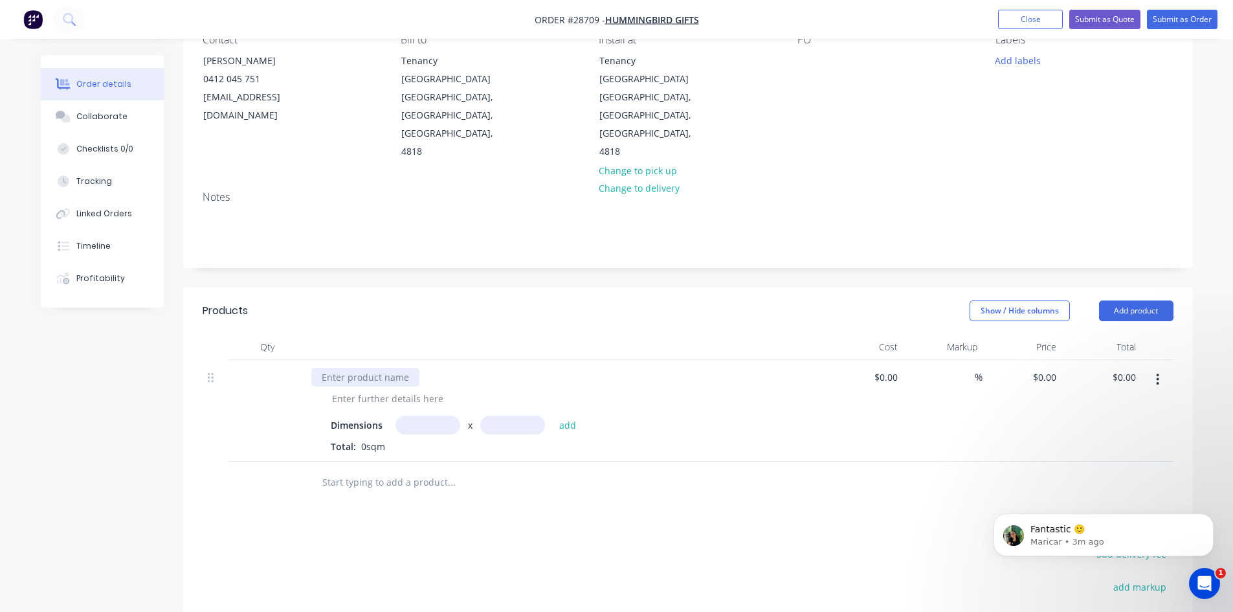
click at [338, 368] on div at bounding box center [365, 377] width 108 height 19
click at [365, 389] on div at bounding box center [388, 398] width 132 height 19
click at [331, 389] on div at bounding box center [388, 398] width 132 height 19
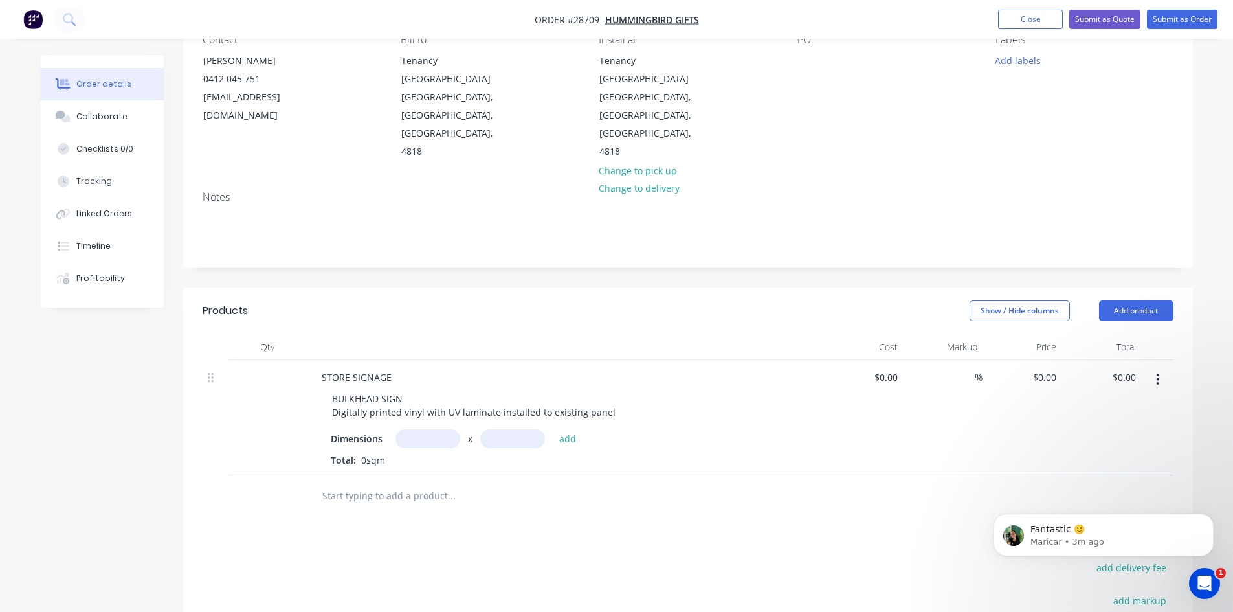
click at [425, 429] on input "text" at bounding box center [427, 438] width 65 height 19
click at [568, 429] on button "add" at bounding box center [568, 437] width 30 height 17
click at [370, 504] on input "text" at bounding box center [451, 517] width 259 height 26
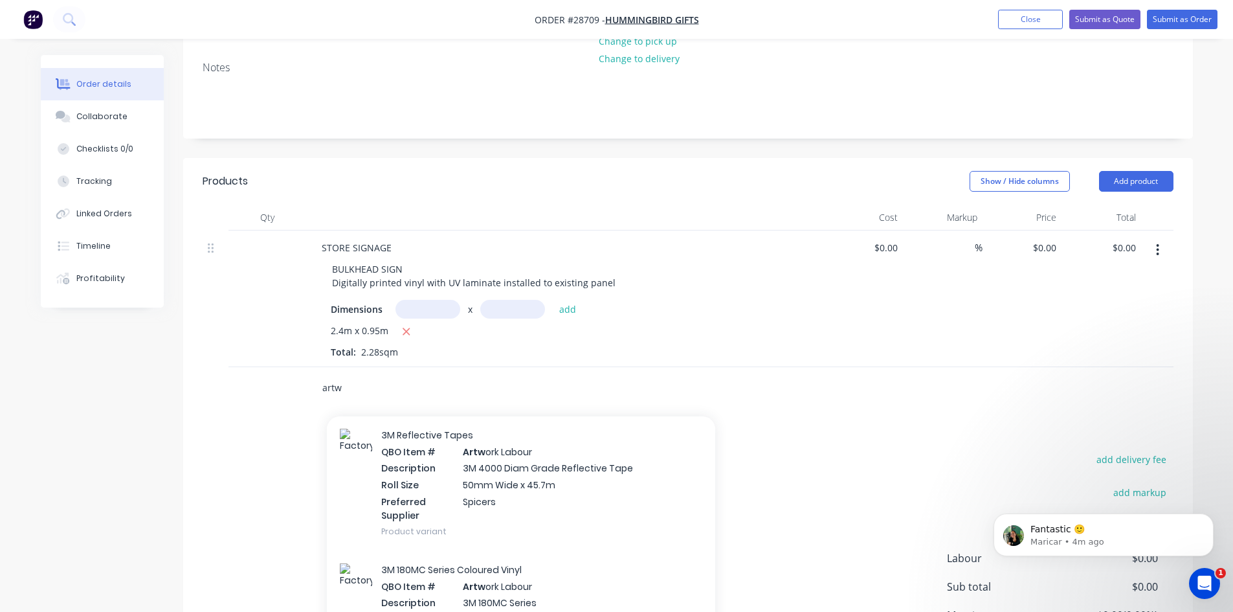
scroll to position [1230, 0]
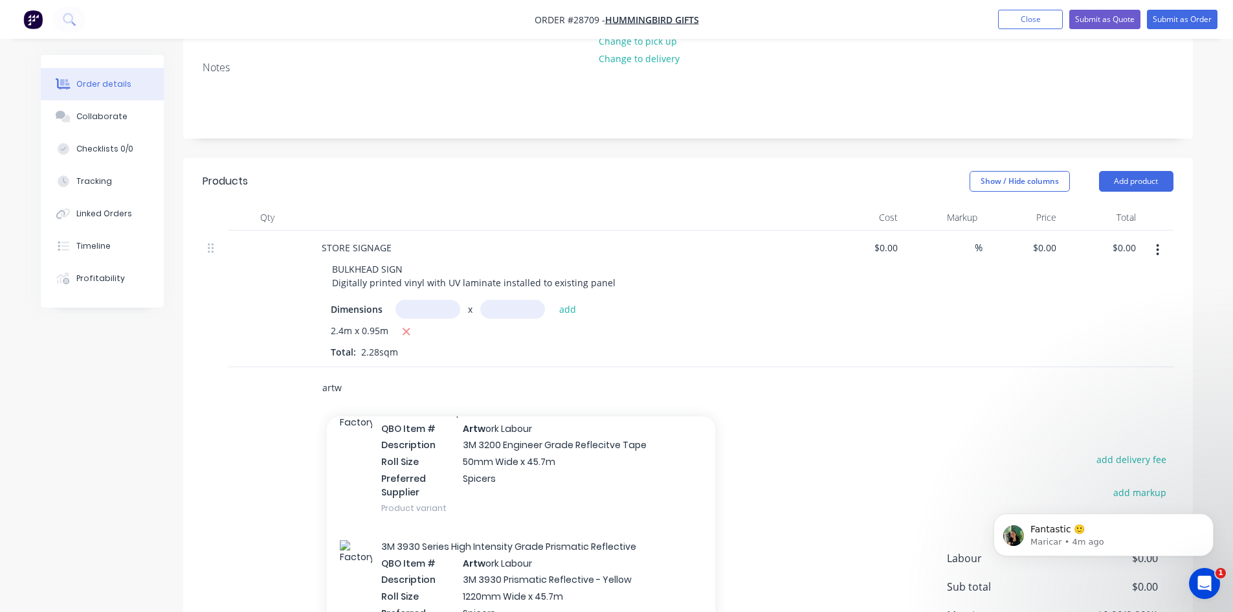
drag, startPoint x: 375, startPoint y: 374, endPoint x: 300, endPoint y: 374, distance: 75.1
click at [300, 374] on div "artw Add artw to order Site Survey QBO Item # Artw ork Description Site Survey …" at bounding box center [688, 388] width 971 height 42
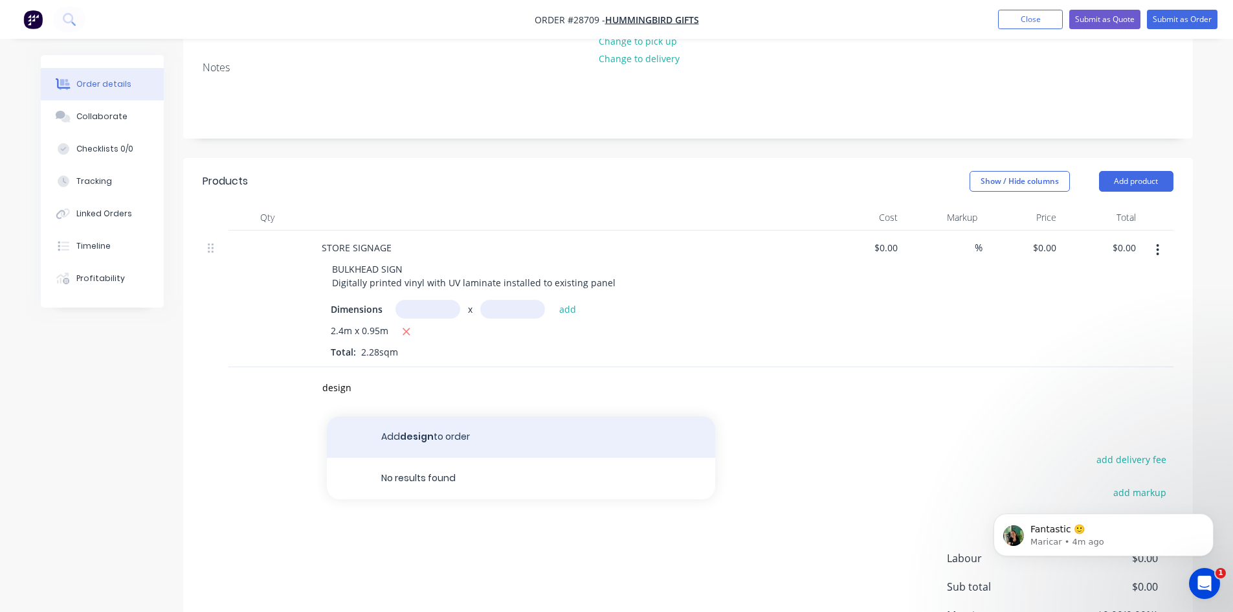
click at [425, 416] on button "Add design to order" at bounding box center [521, 436] width 388 height 41
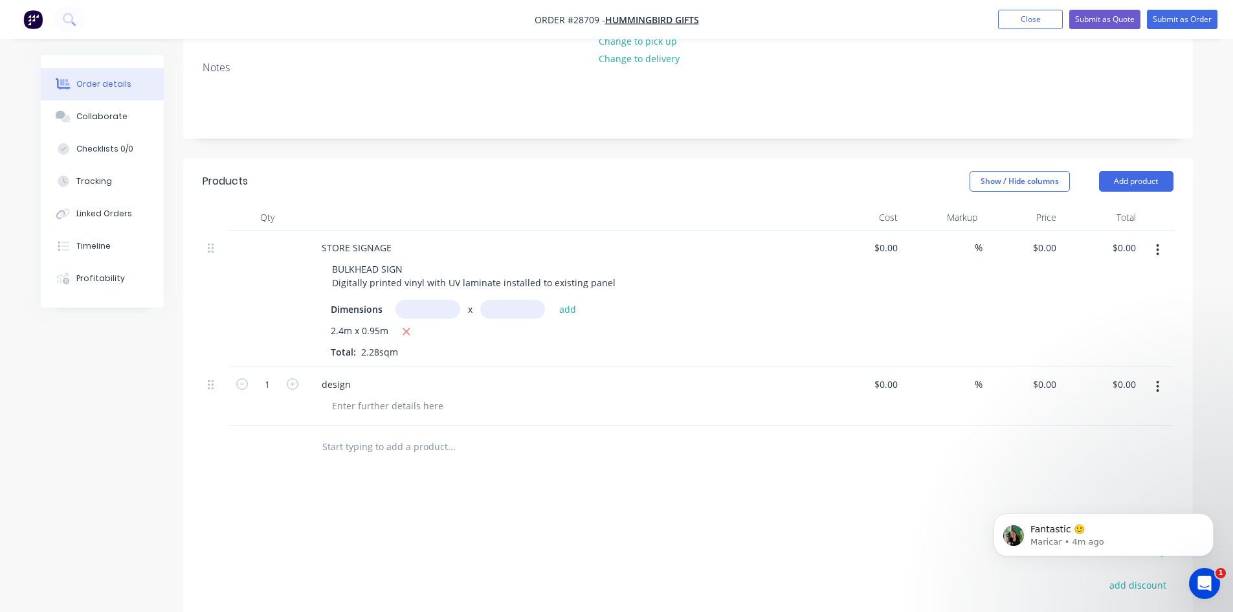
click at [325, 434] on input "text" at bounding box center [451, 447] width 259 height 26
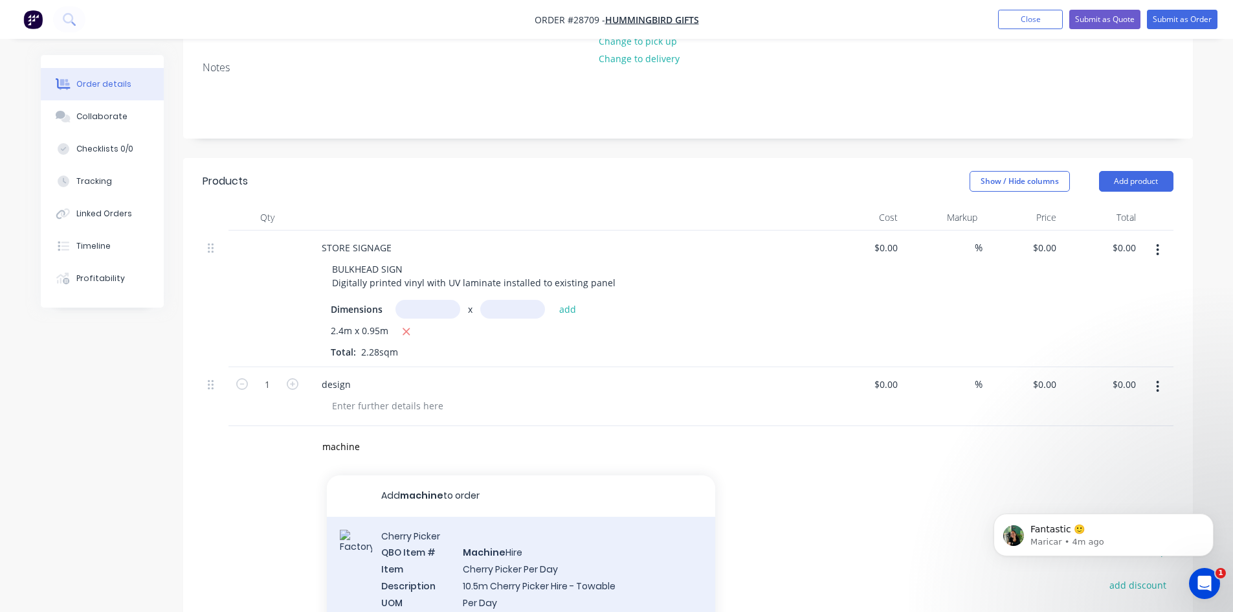
click at [488, 540] on div "Cherry Picker QBO Item # Machine Hire Item Cherry Picker Per Day Description 10…" at bounding box center [521, 576] width 388 height 121
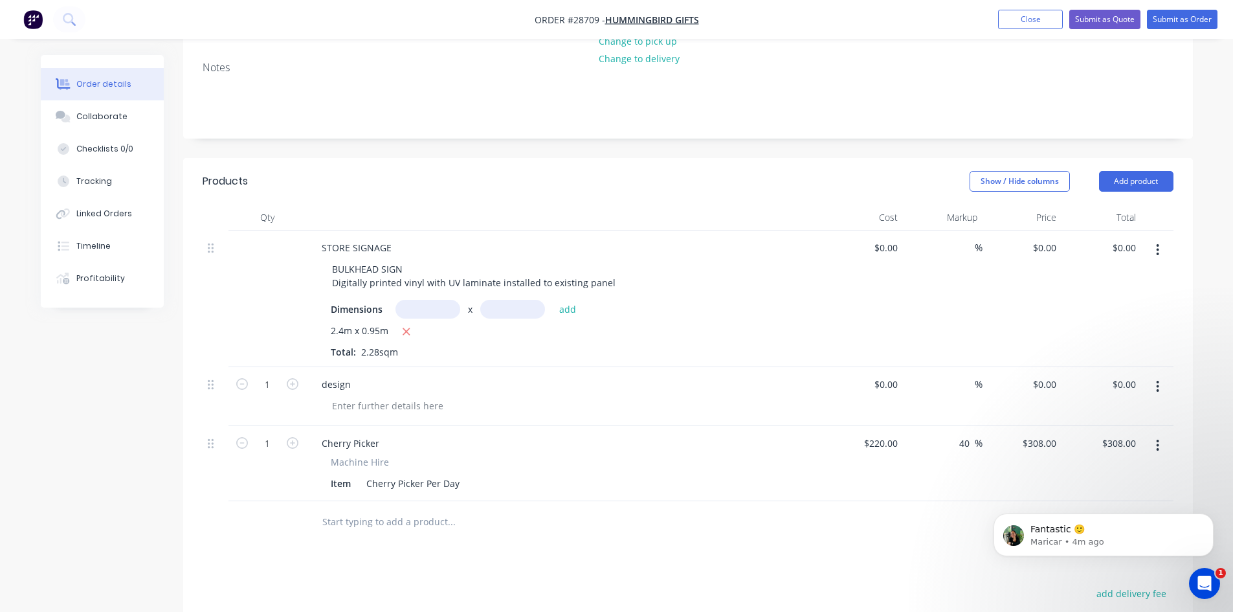
click at [1158, 439] on icon "button" at bounding box center [1157, 445] width 3 height 12
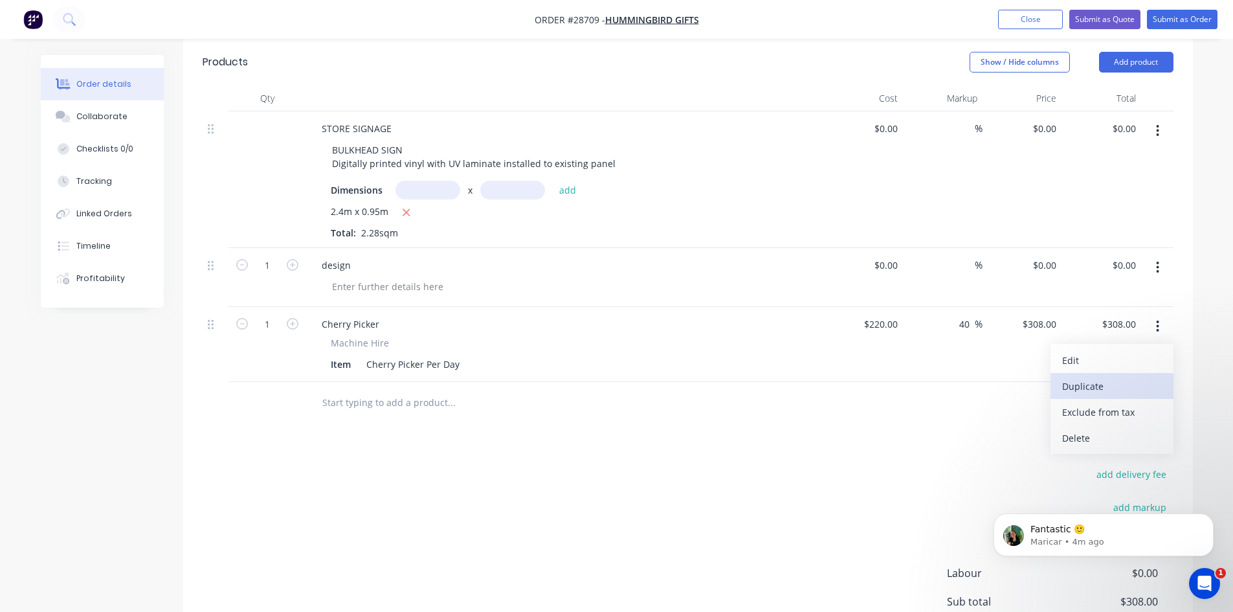
scroll to position [388, 0]
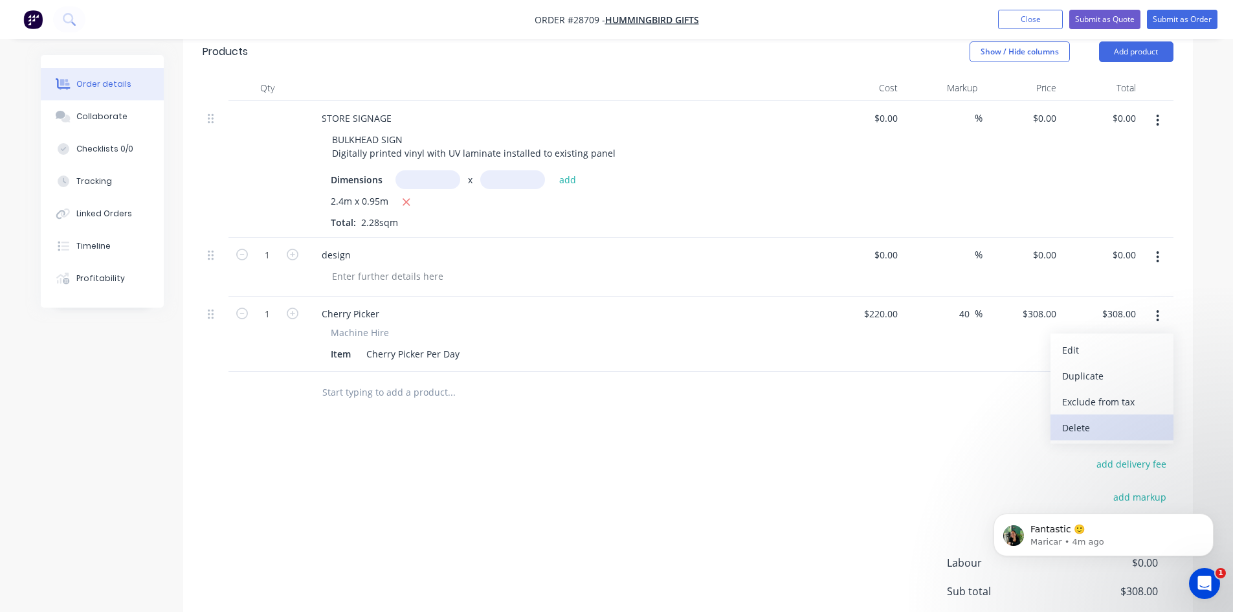
click at [1092, 418] on div "Delete" at bounding box center [1112, 427] width 100 height 19
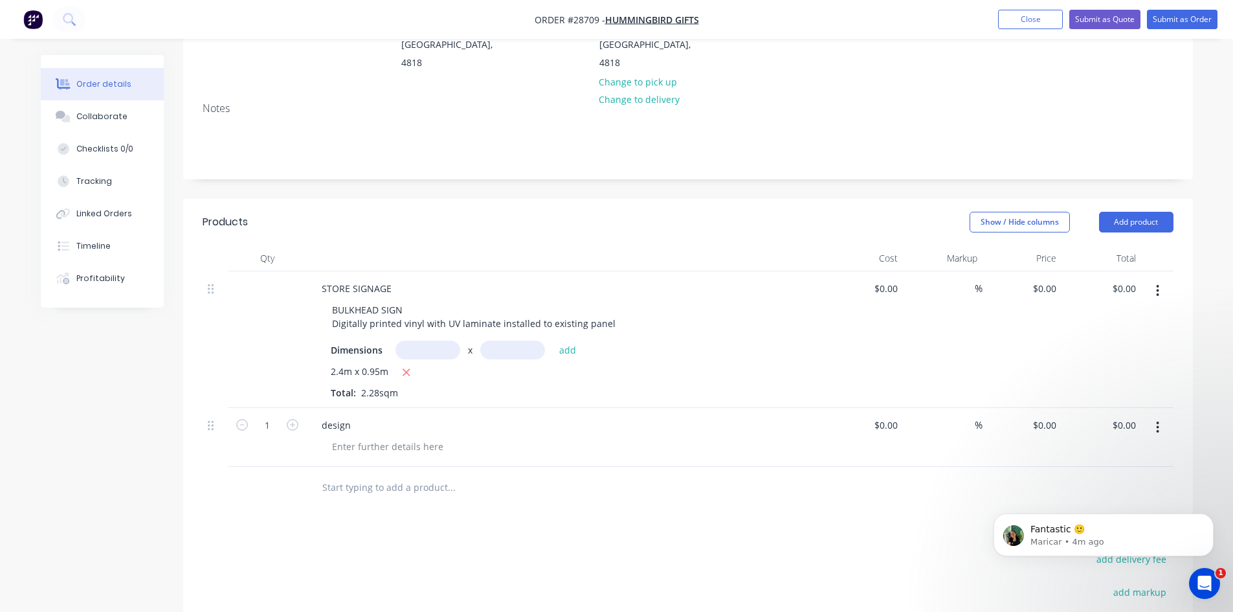
scroll to position [194, 0]
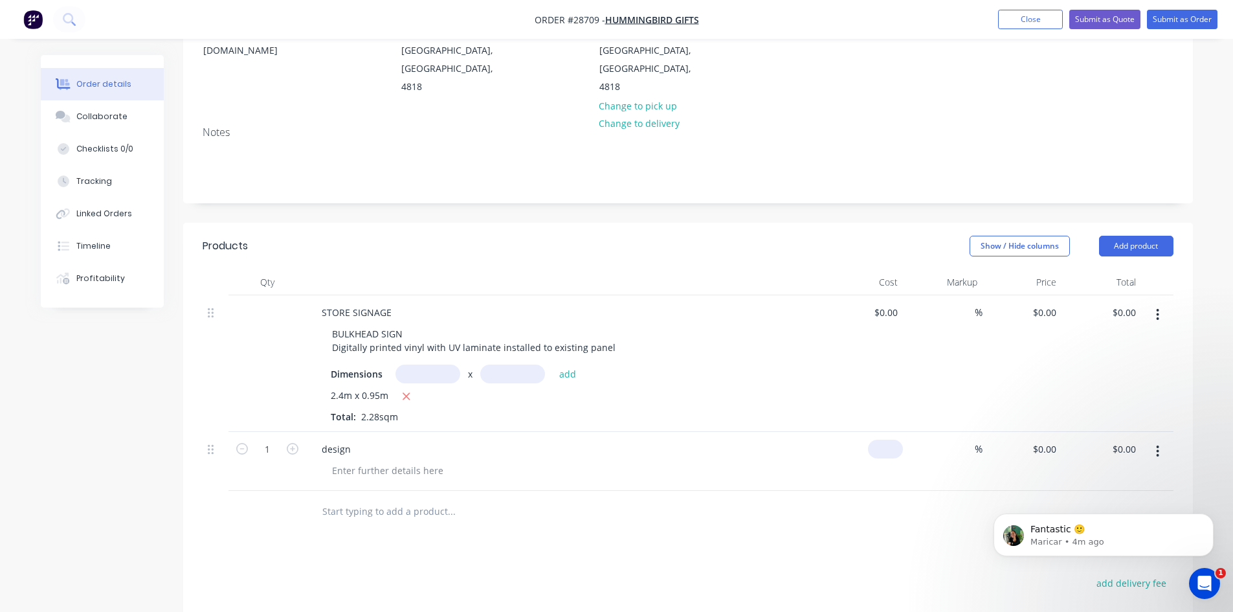
click at [886, 439] on div "$0.00" at bounding box center [885, 448] width 35 height 19
click at [884, 303] on div at bounding box center [893, 312] width 20 height 19
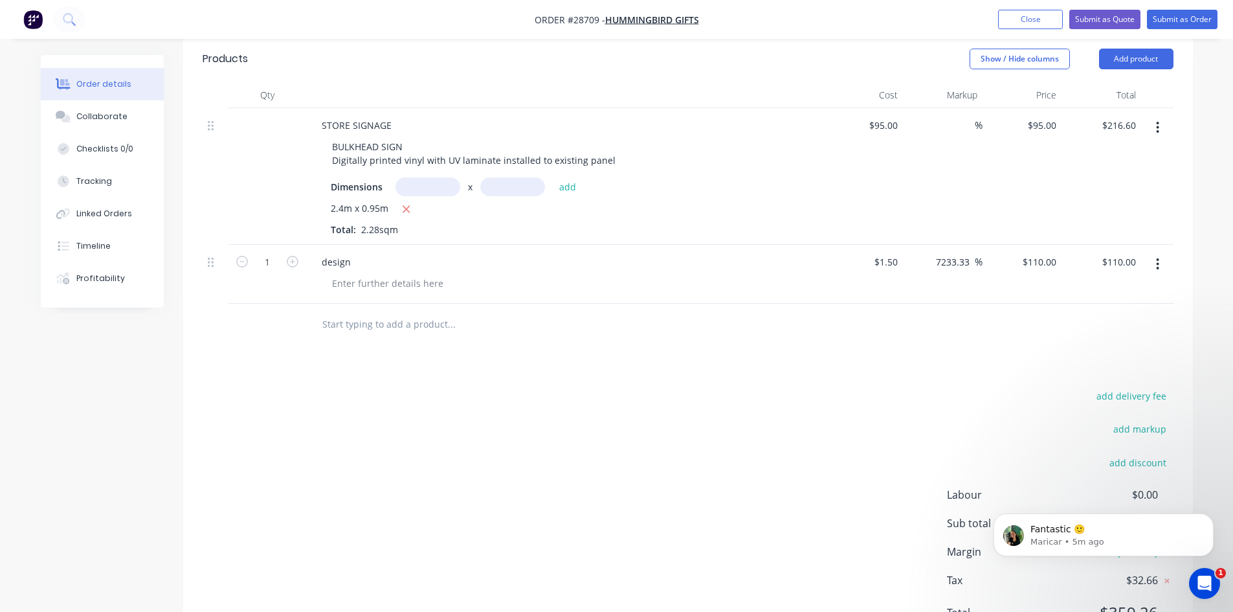
scroll to position [168, 0]
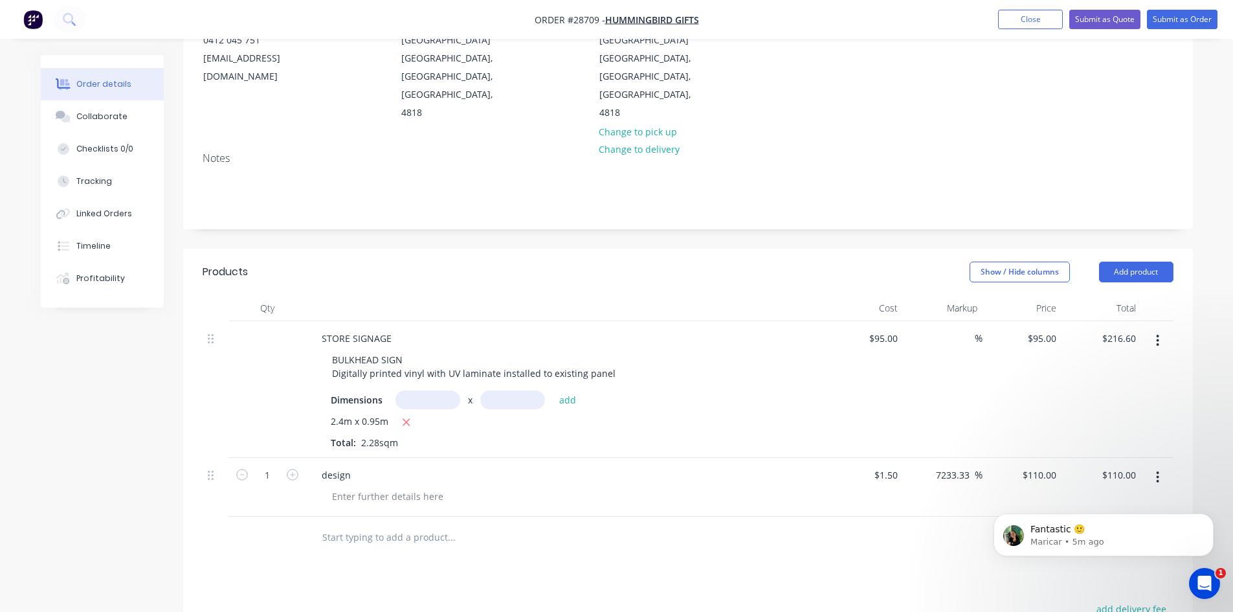
click at [881, 466] on div "$1.50 $1.50" at bounding box center [864, 487] width 80 height 59
click at [879, 461] on div "1.5 $1.50" at bounding box center [864, 487] width 80 height 59
click at [879, 465] on div "165 $165.00" at bounding box center [879, 474] width 45 height 19
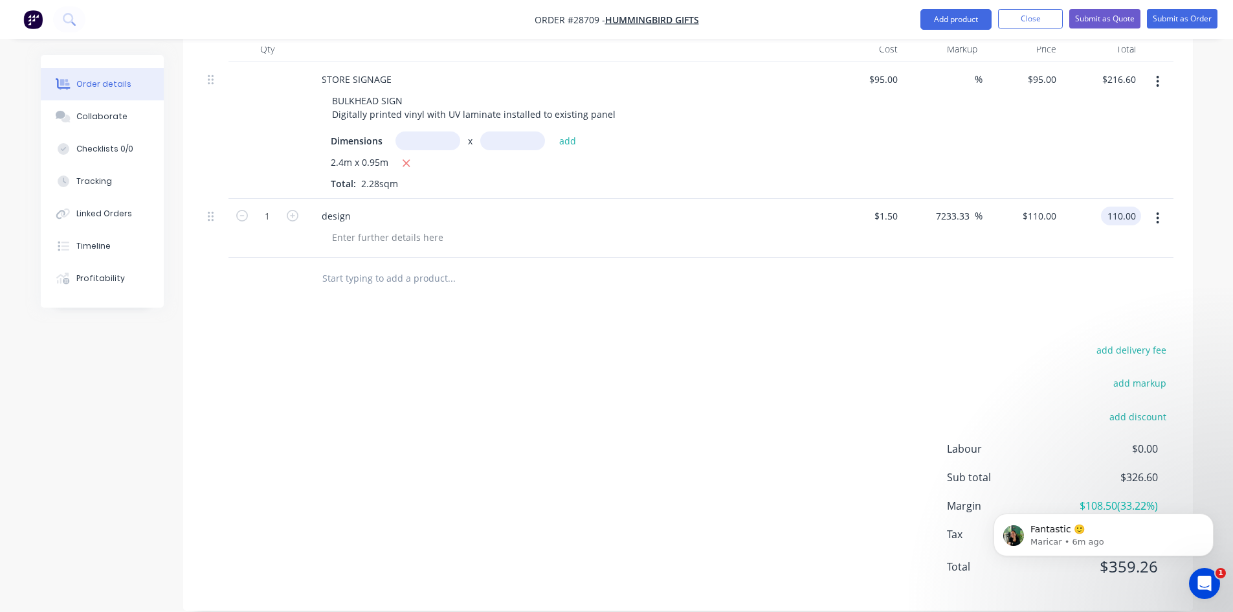
scroll to position [414, 0]
type input "1.5"
type input "$110.00"
click at [893, 206] on input "1.5" at bounding box center [888, 215] width 30 height 19
type input "$1.00"
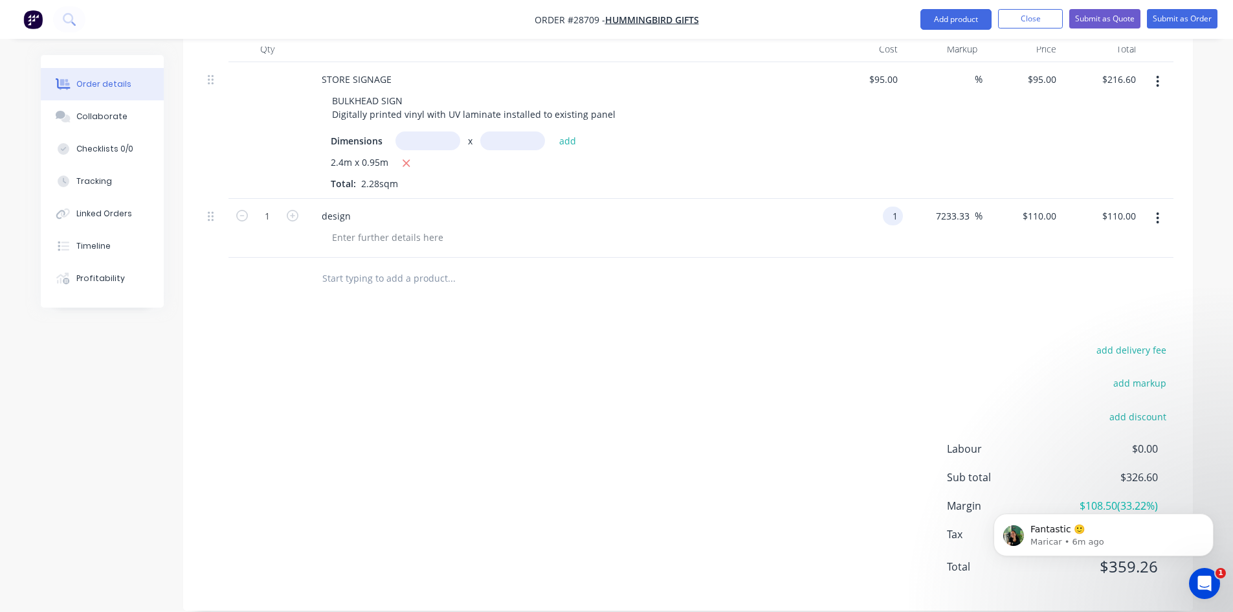
type input "$73.3333"
type input "$73.33"
type input "165"
type input "16400"
type input "$165.00"
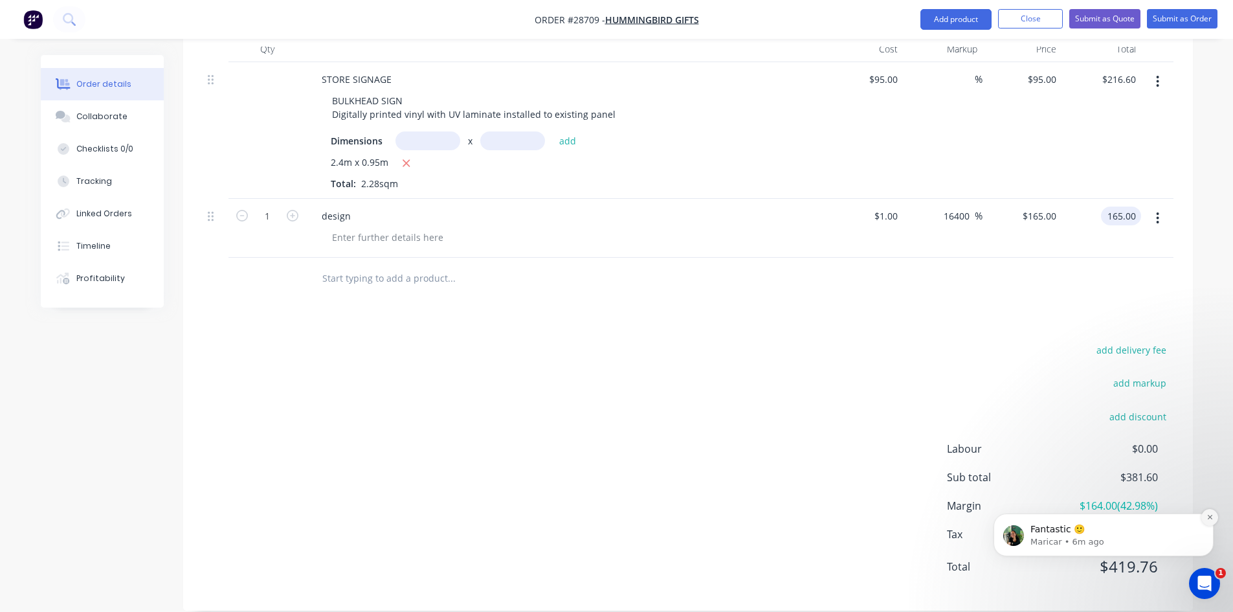
type input "$165.00"
click at [1206, 515] on icon "Dismiss notification" at bounding box center [1209, 516] width 7 height 7
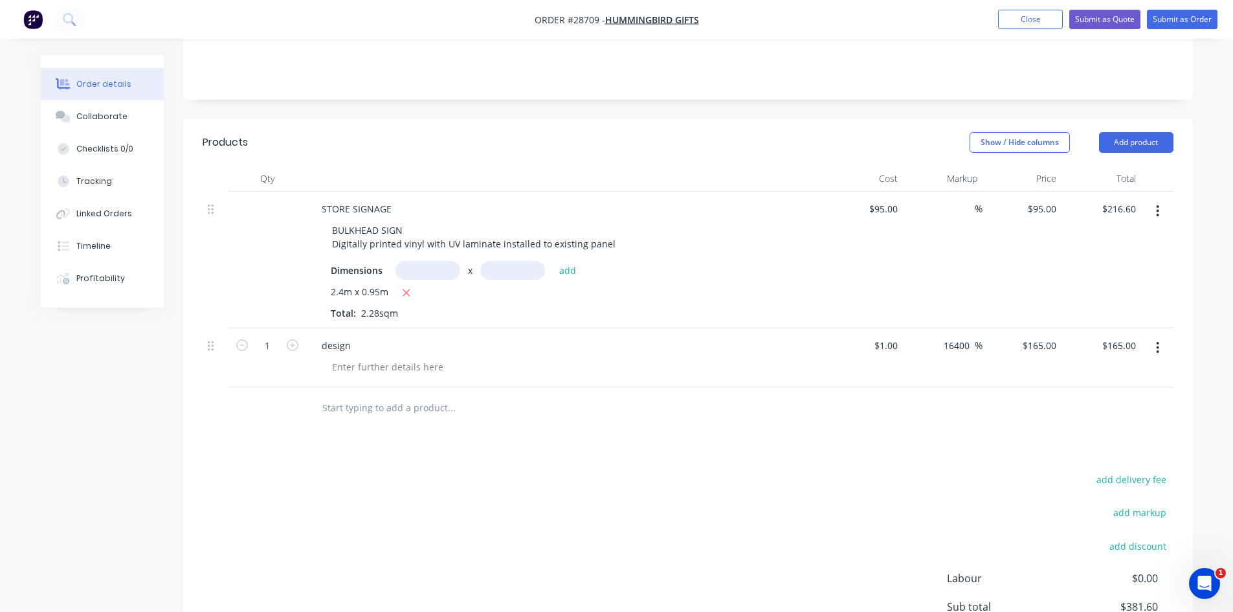
scroll to position [233, 0]
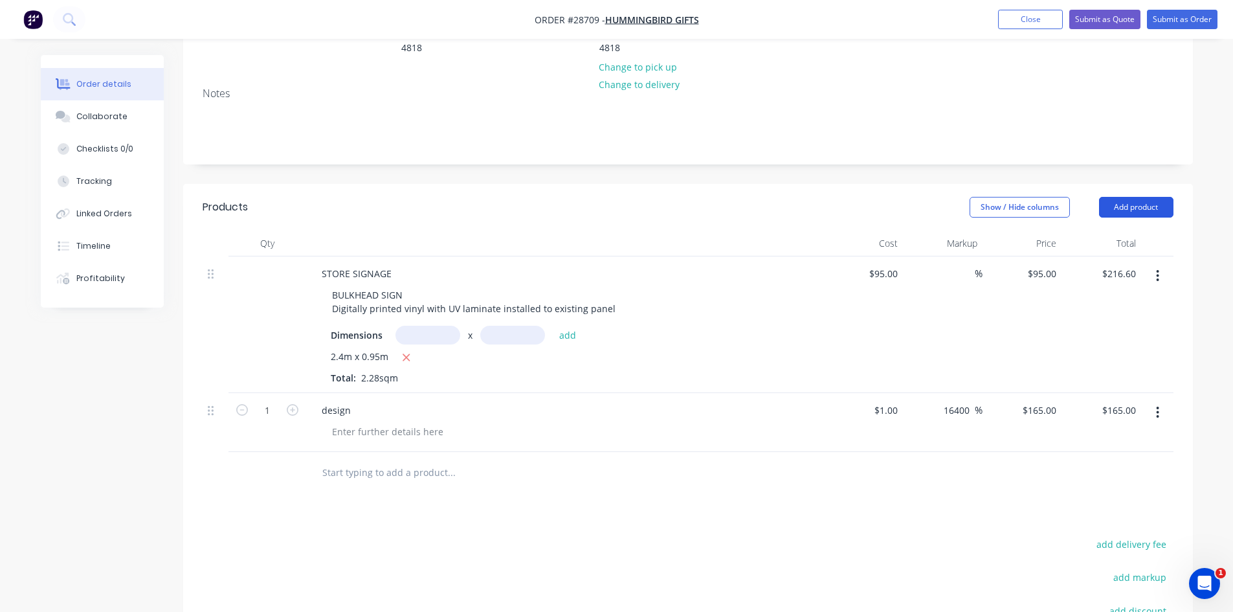
click at [1148, 197] on button "Add product" at bounding box center [1136, 207] width 74 height 21
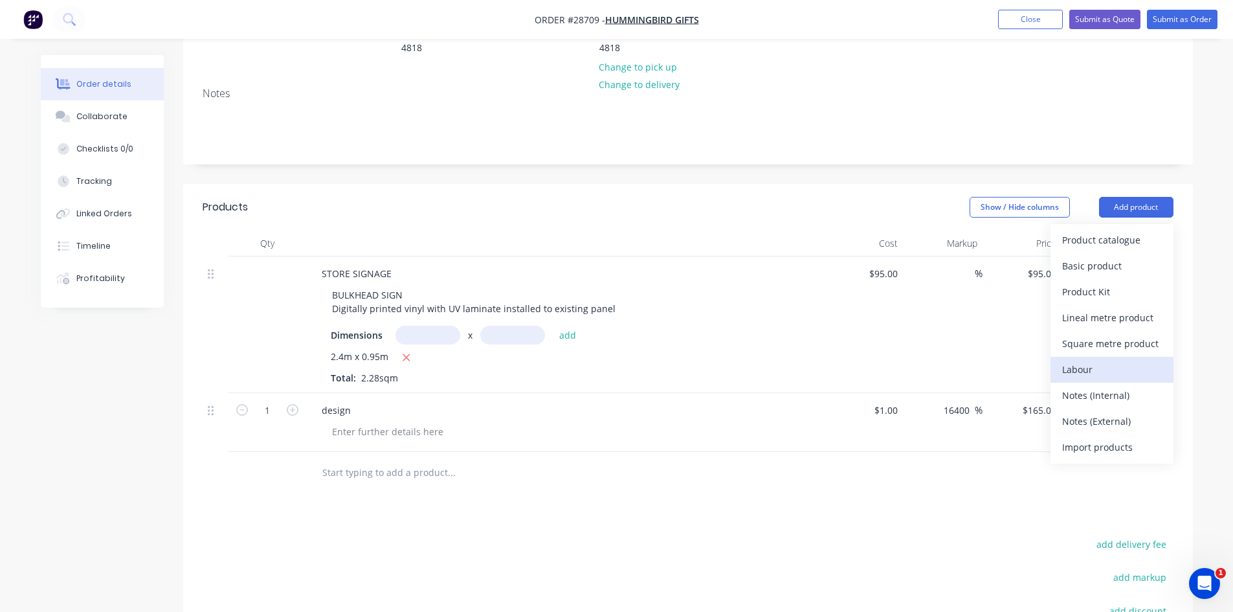
click at [1087, 360] on div "Labour" at bounding box center [1112, 369] width 100 height 19
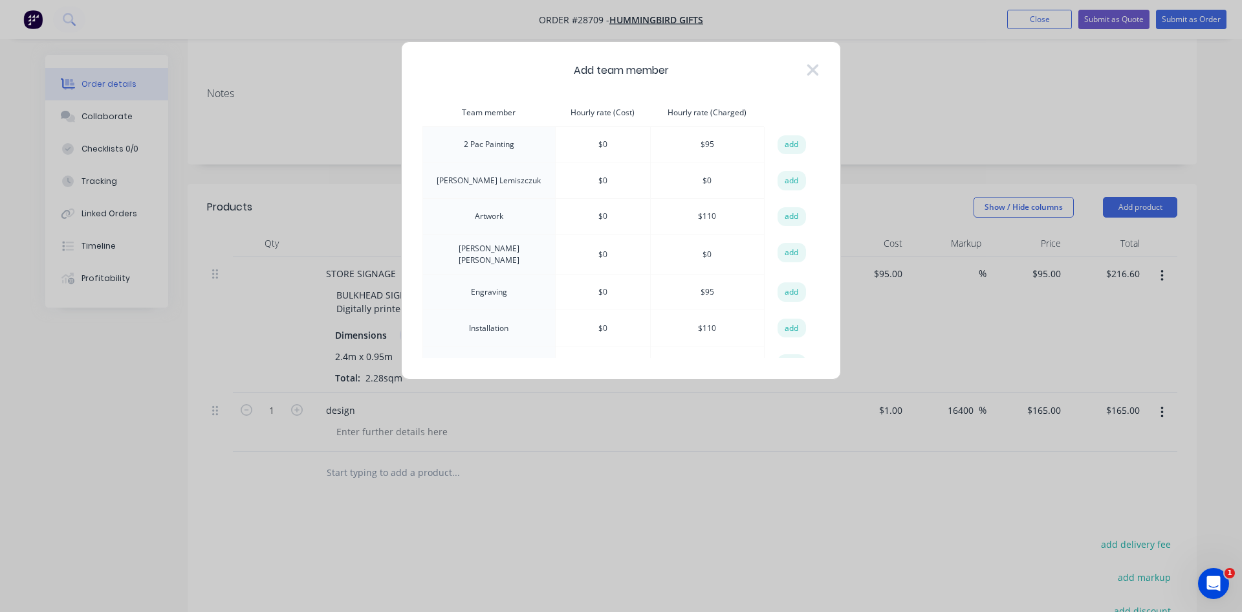
click at [481, 322] on td "Installation" at bounding box center [489, 328] width 133 height 36
click at [793, 318] on button "add" at bounding box center [792, 327] width 28 height 19
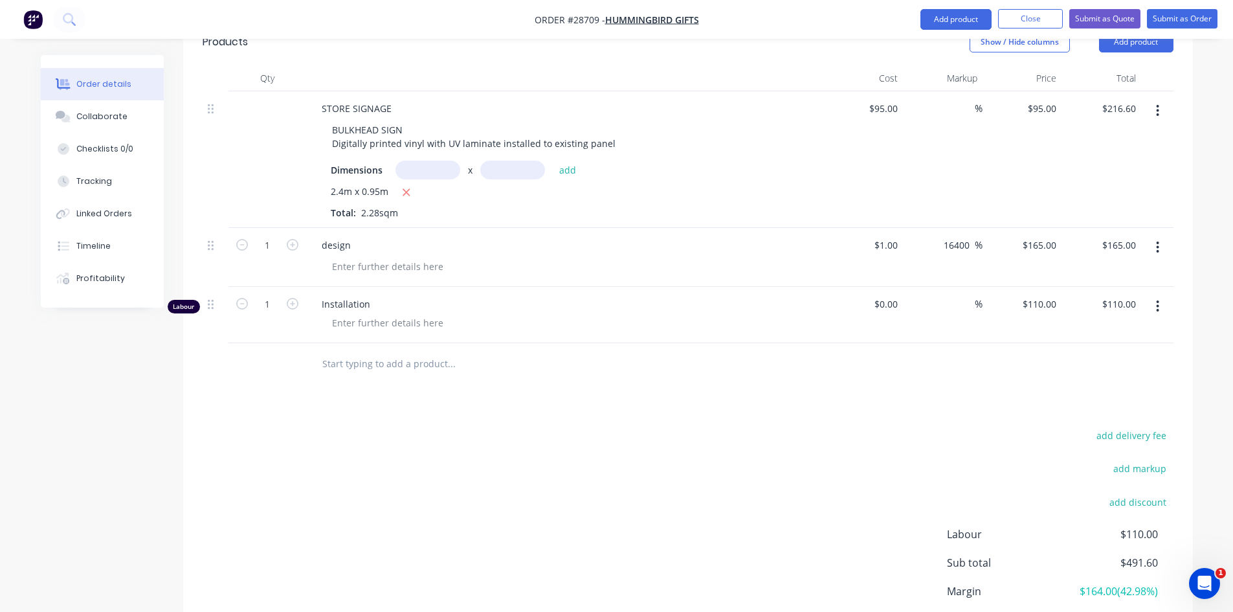
scroll to position [289, 0]
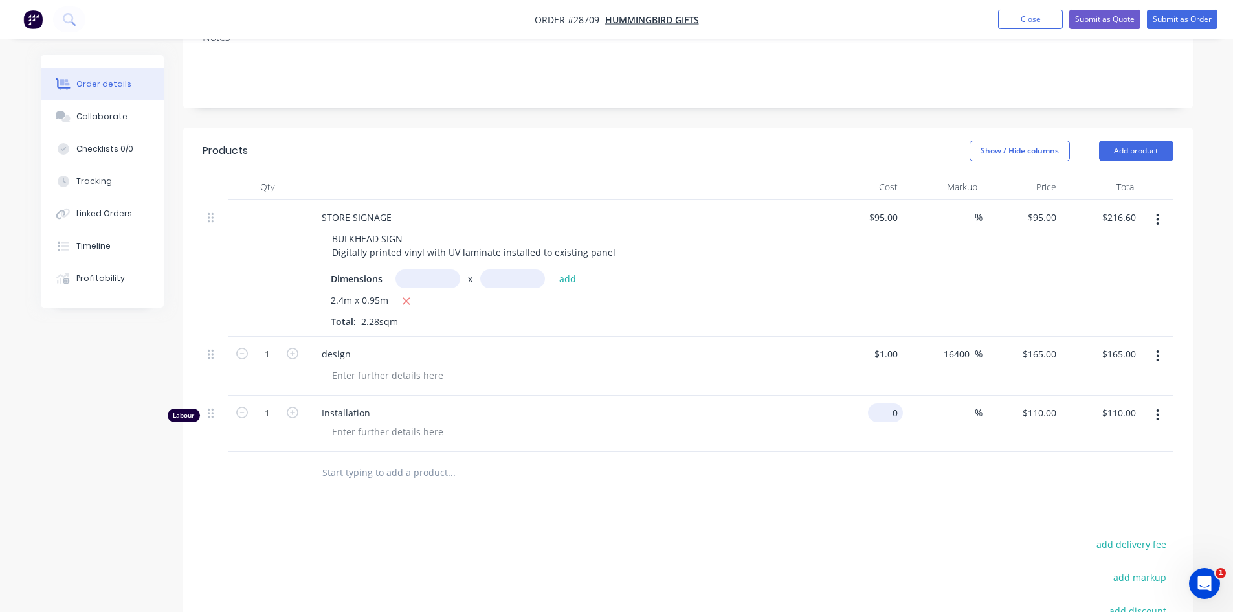
click at [879, 399] on div "0 $0.00" at bounding box center [864, 423] width 80 height 56
type input "$110.00"
type input "1.5"
type input "111.65"
type input "$111.65"
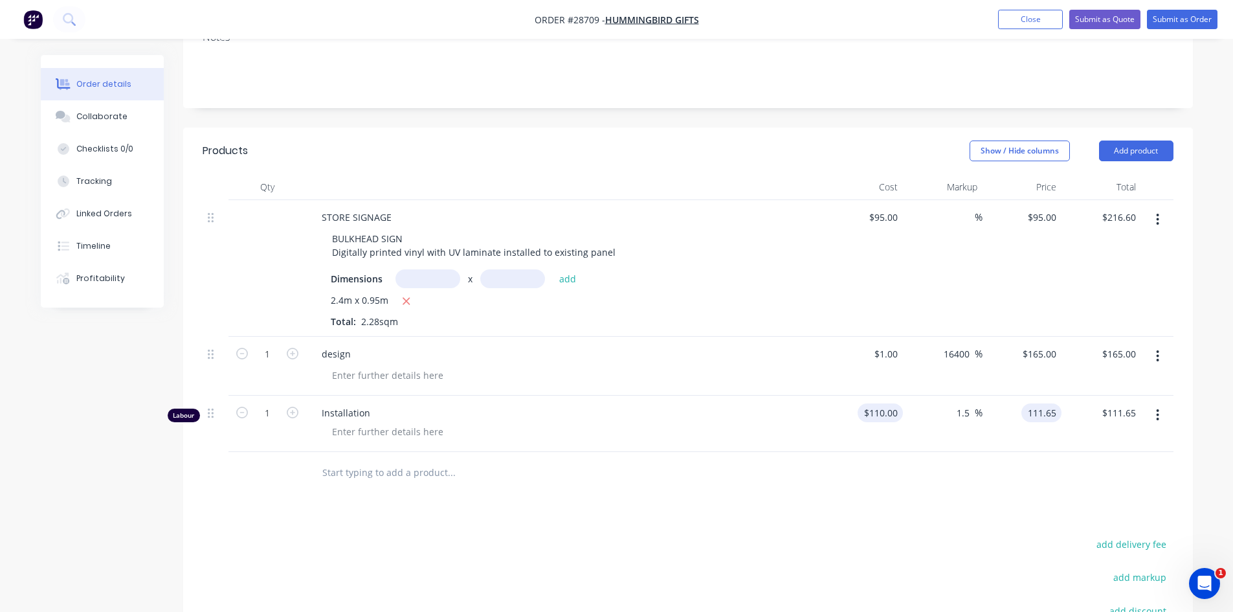
type input "110"
type input "$111.65"
click at [879, 403] on div "110 $110.00" at bounding box center [879, 412] width 45 height 19
type input "$220.00"
type input "$223.30"
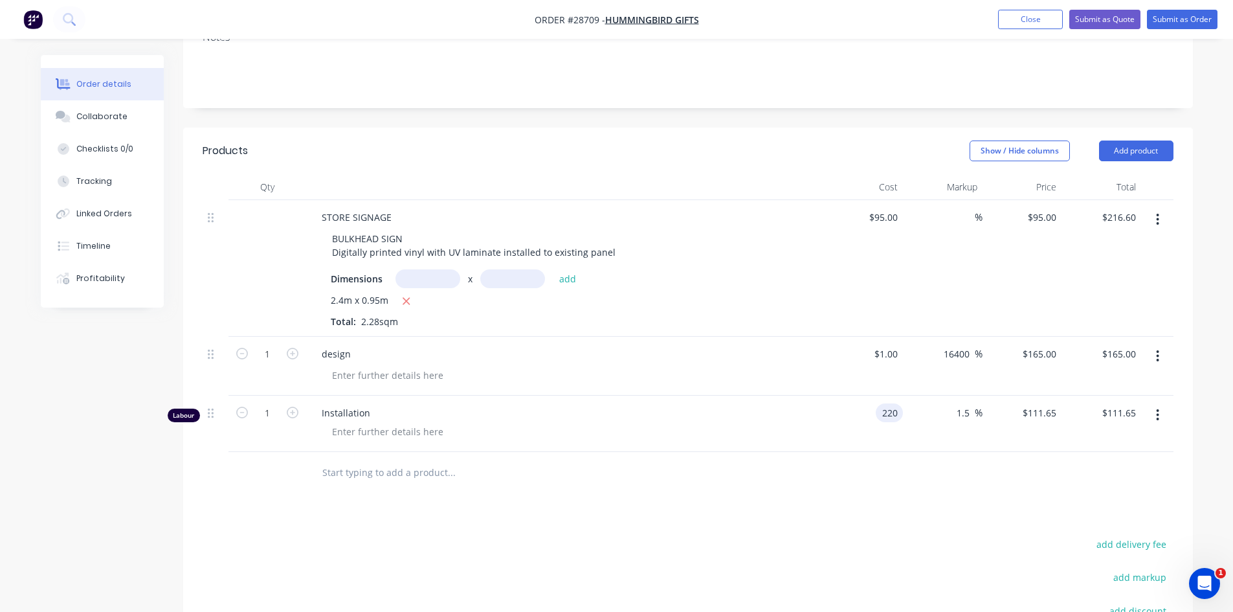
type input "$223.30"
type input "0"
type input "220"
type input "$220.00"
type input "165"
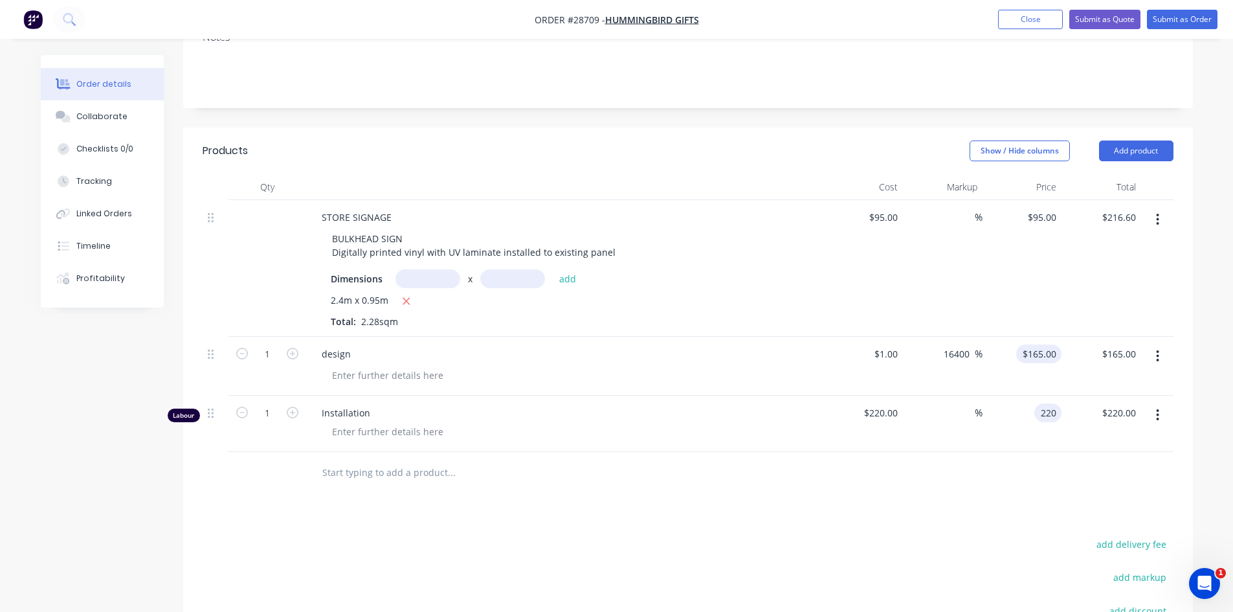
type input "$220.00"
click at [1047, 344] on input "165" at bounding box center [1050, 353] width 22 height 19
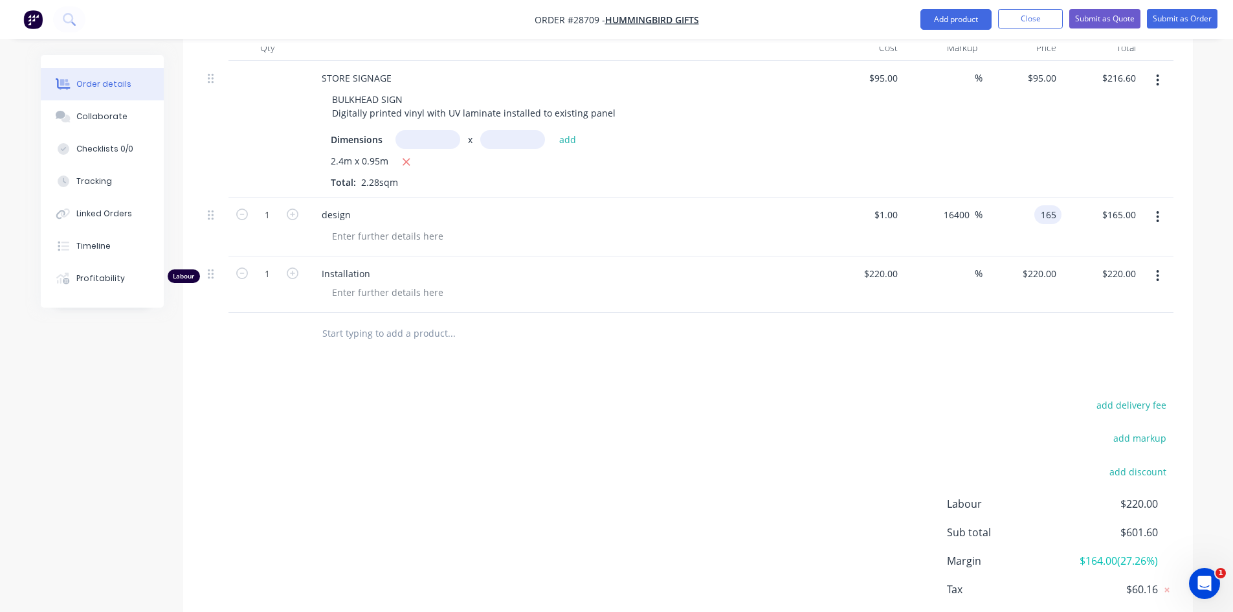
scroll to position [354, 0]
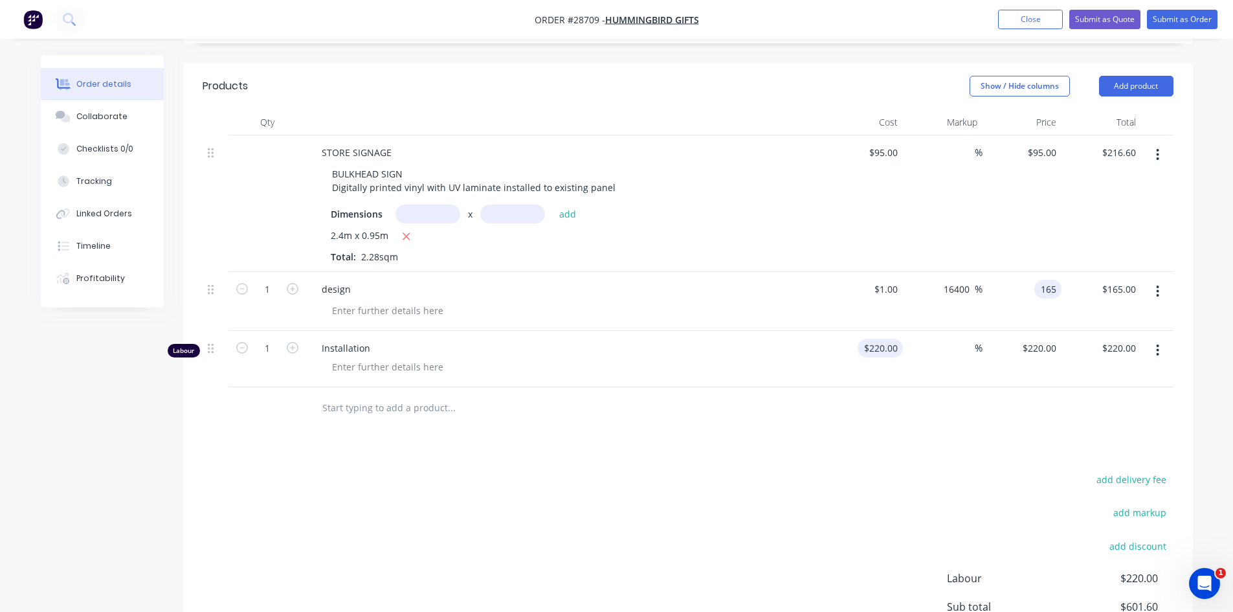
type input "$165.00"
click at [872, 333] on div "220 220" at bounding box center [864, 359] width 80 height 56
type input "$200.00"
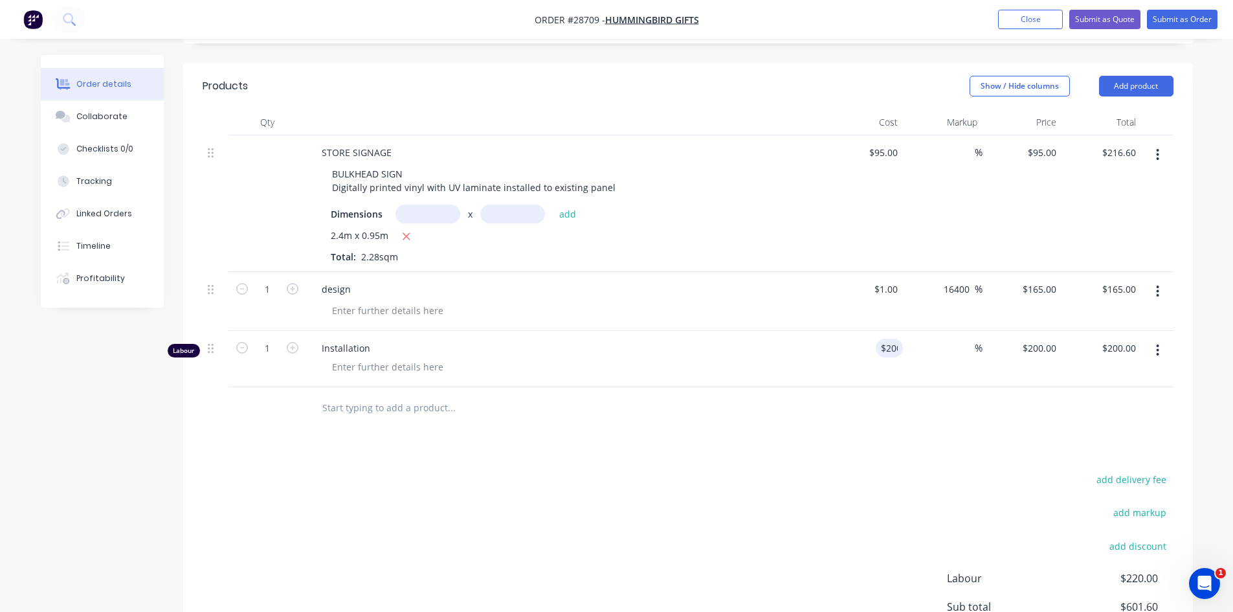
click at [362, 359] on div "Installation" at bounding box center [565, 359] width 518 height 56
click at [886, 338] on input "200" at bounding box center [883, 347] width 40 height 19
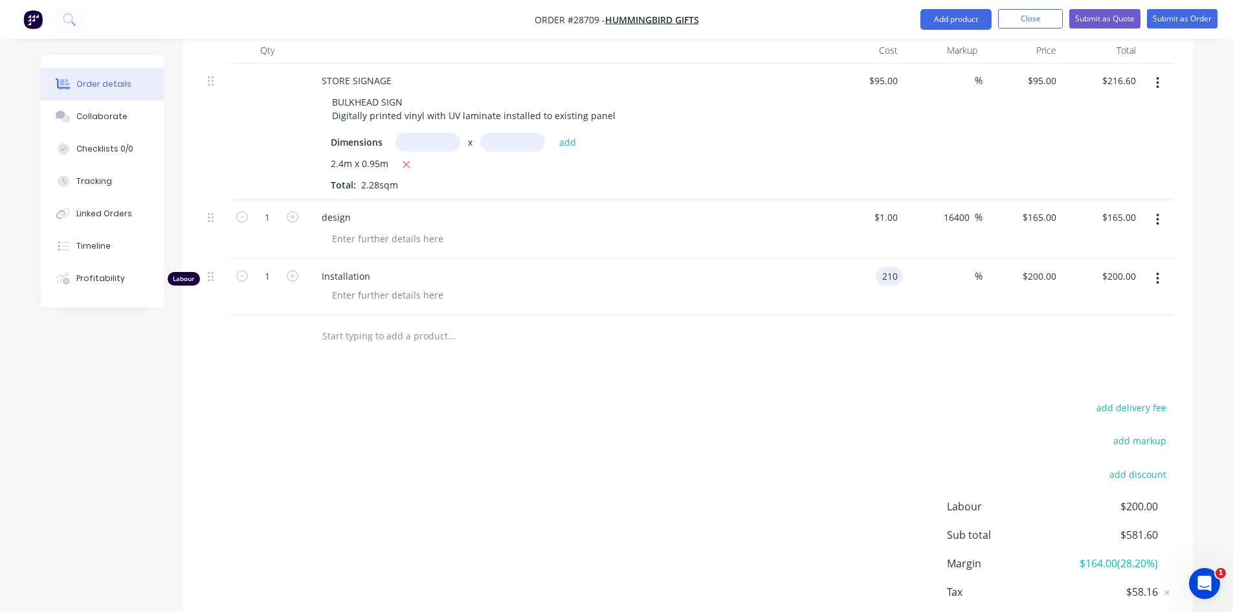
scroll to position [483, 0]
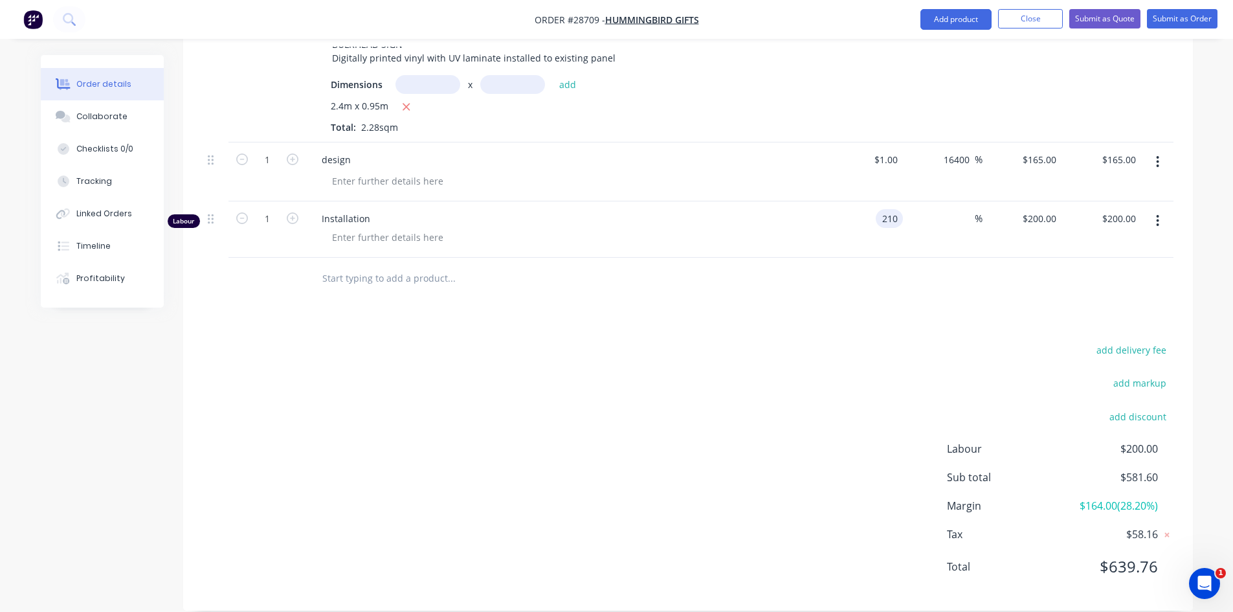
type input "$210.00"
click at [886, 341] on div "add delivery fee add markup add discount Labour $200.00 Sub total $581.60 Margi…" at bounding box center [688, 466] width 971 height 250
click at [883, 209] on input "210" at bounding box center [892, 218] width 22 height 19
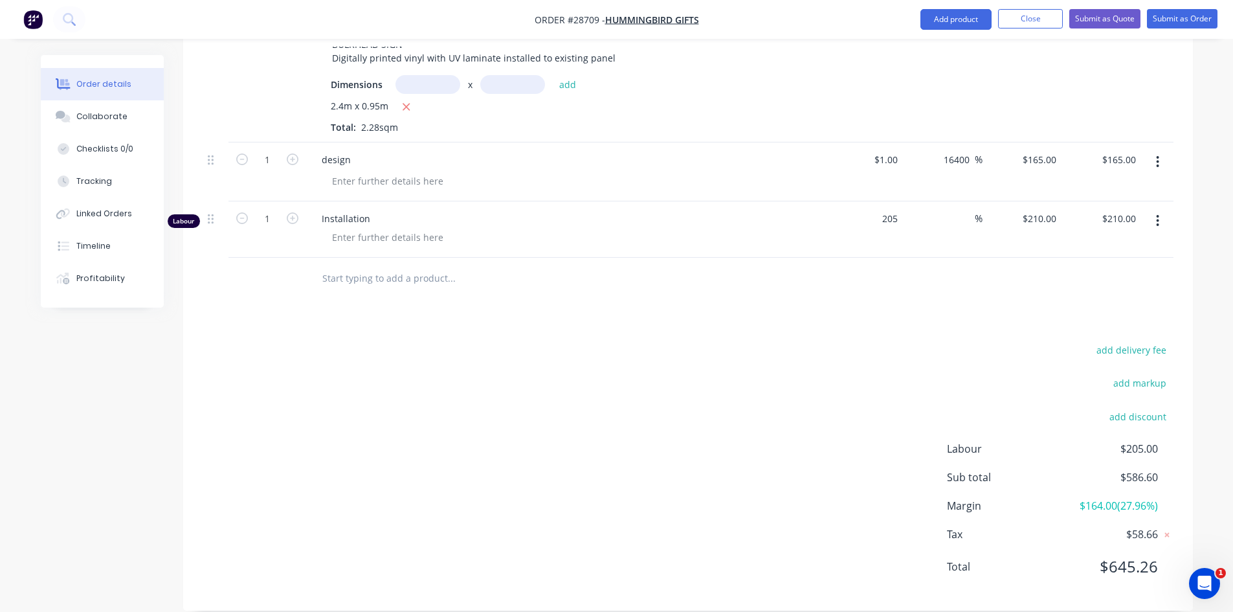
type input "$205.00"
click at [707, 265] on div at bounding box center [539, 278] width 456 height 26
click at [885, 209] on input "205" at bounding box center [883, 218] width 40 height 19
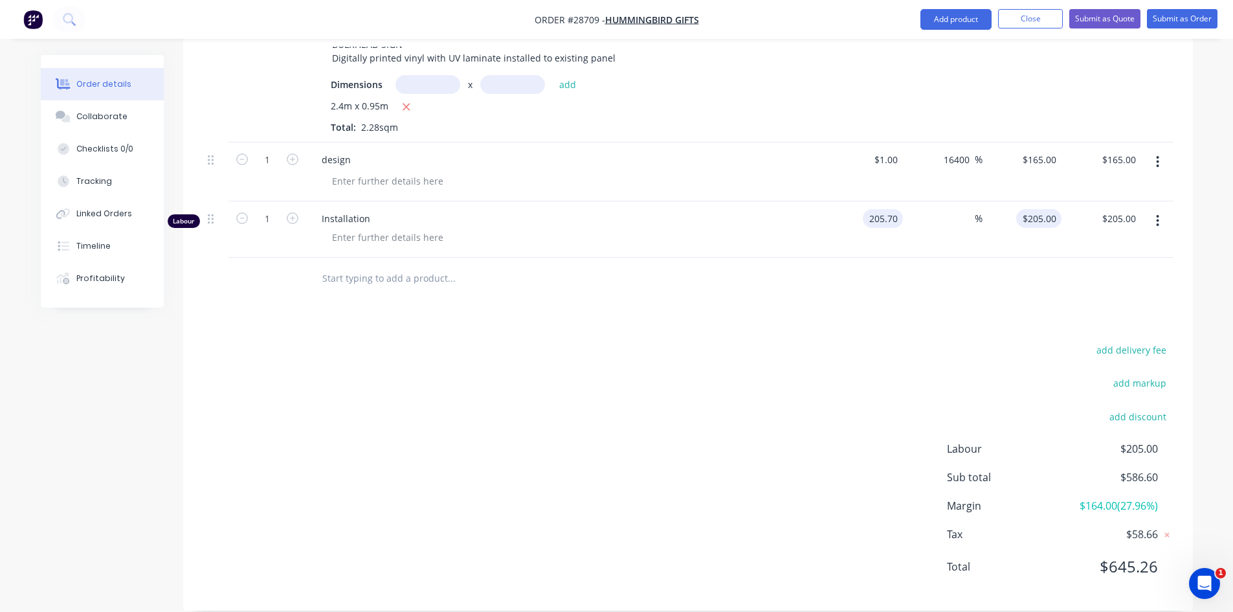
type input "$205.70"
type input "205.7"
type input "$205.70"
click at [1038, 209] on input "205.7" at bounding box center [1041, 218] width 40 height 19
click at [1038, 209] on input "205.7" at bounding box center [1047, 218] width 30 height 19
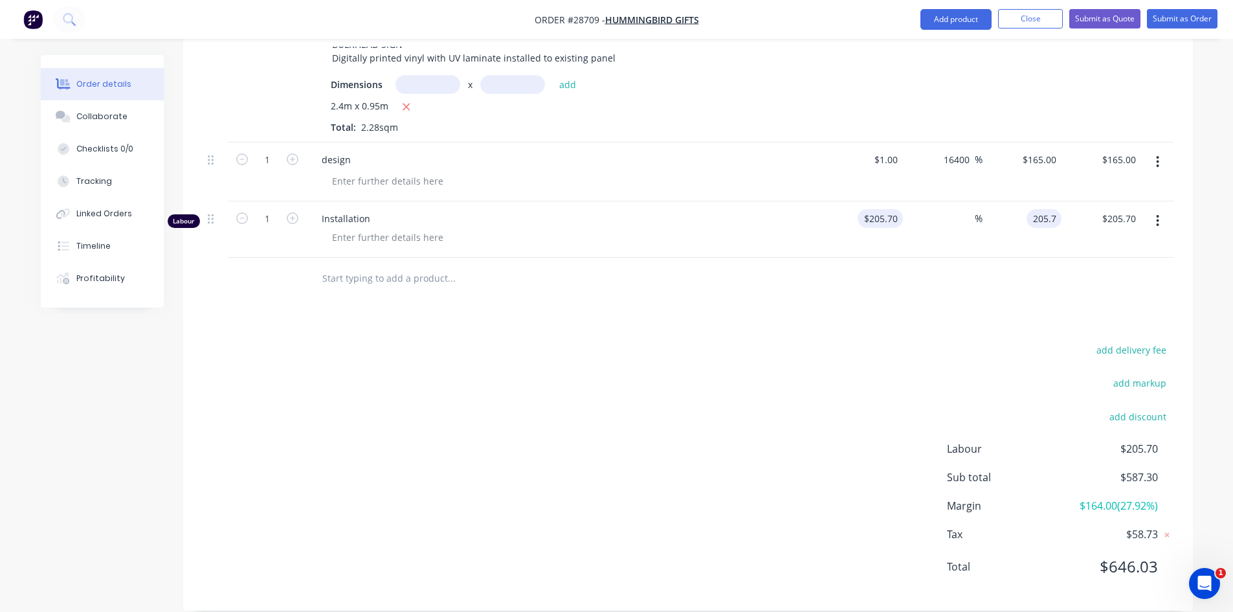
type input "205.7"
type input "$205.70"
click at [879, 209] on input "205.7" at bounding box center [888, 218] width 30 height 19
type input "$205.50"
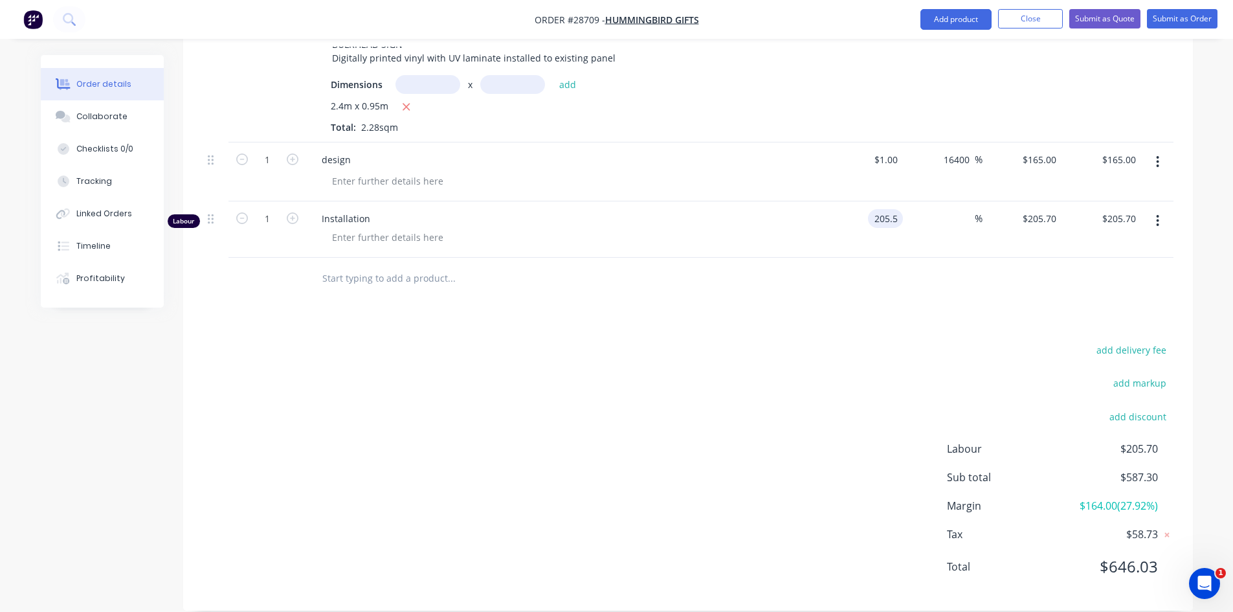
type input "$205.50"
click at [865, 258] on div at bounding box center [688, 279] width 971 height 42
click at [885, 209] on input "205.5" at bounding box center [888, 218] width 30 height 19
type input "$205.40"
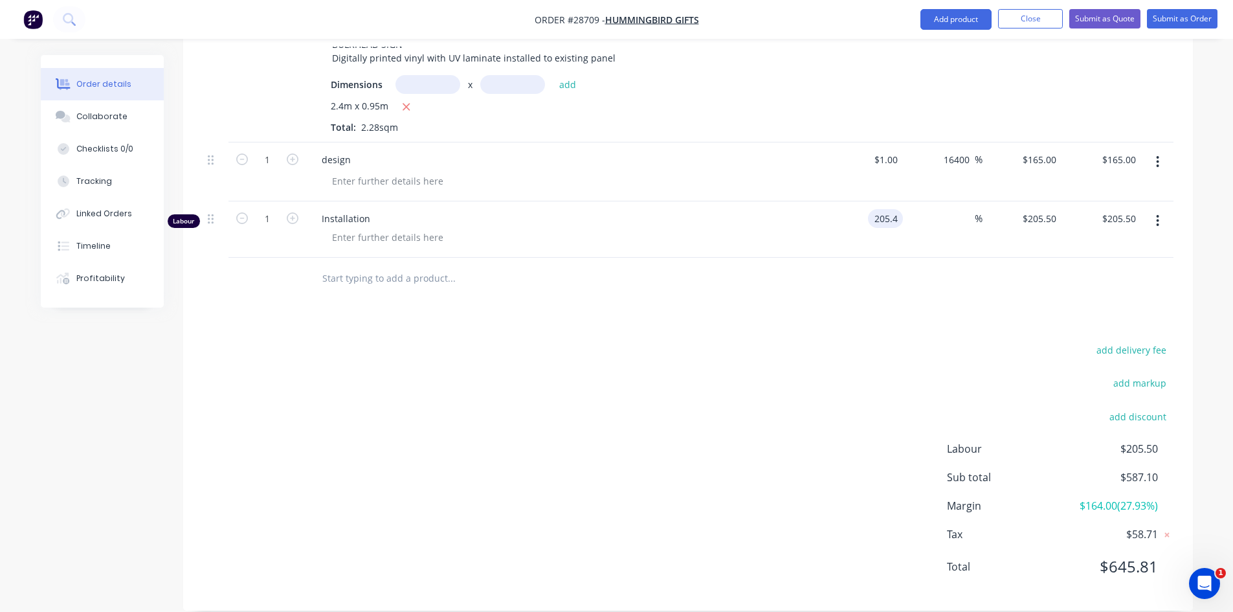
type input "$205.40"
click at [819, 291] on div "Products Show / Hide columns Add product Qty Cost Markup Price Total STORE SIGN…" at bounding box center [688, 271] width 1010 height 677
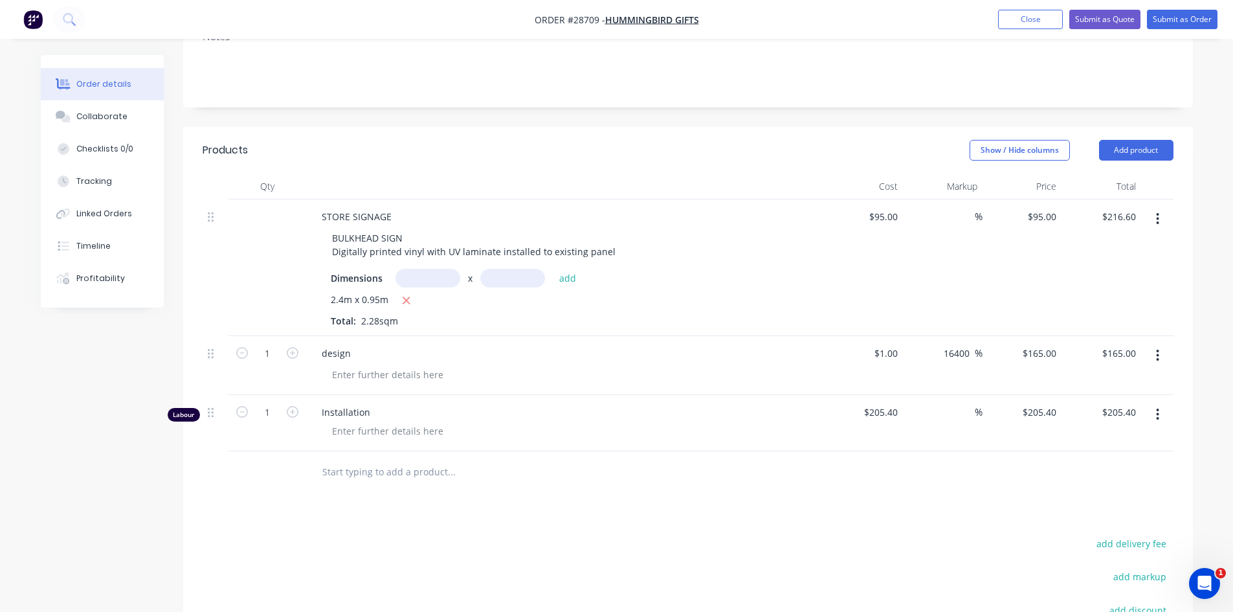
scroll to position [289, 0]
click at [1105, 18] on button "Submit as Quote" at bounding box center [1104, 19] width 71 height 19
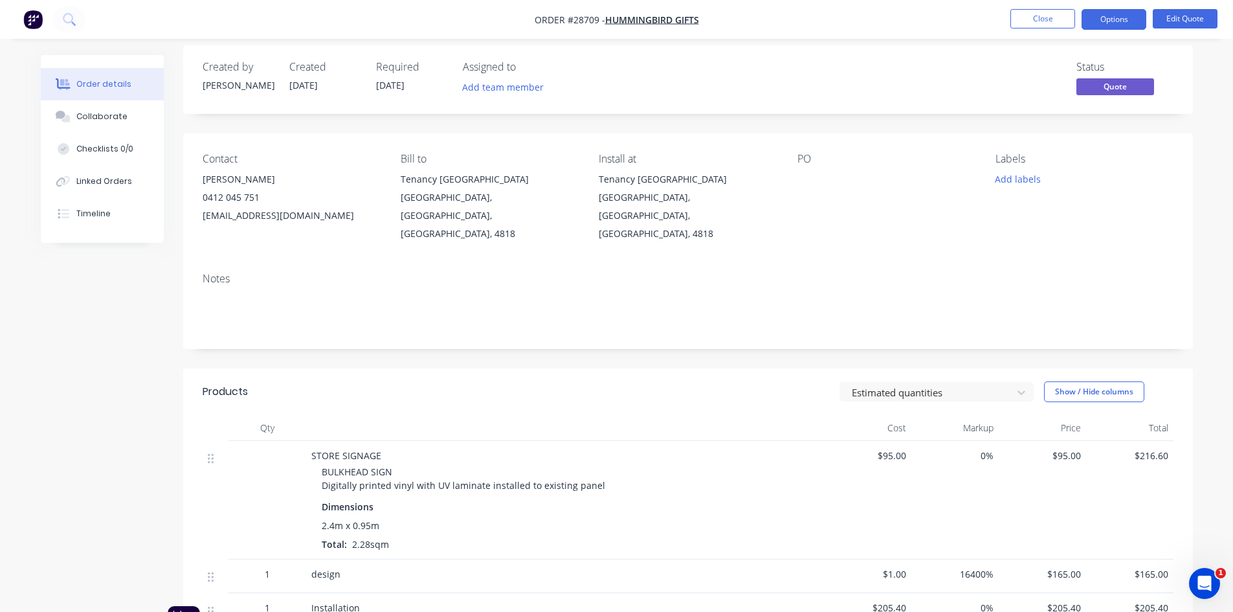
scroll to position [0, 0]
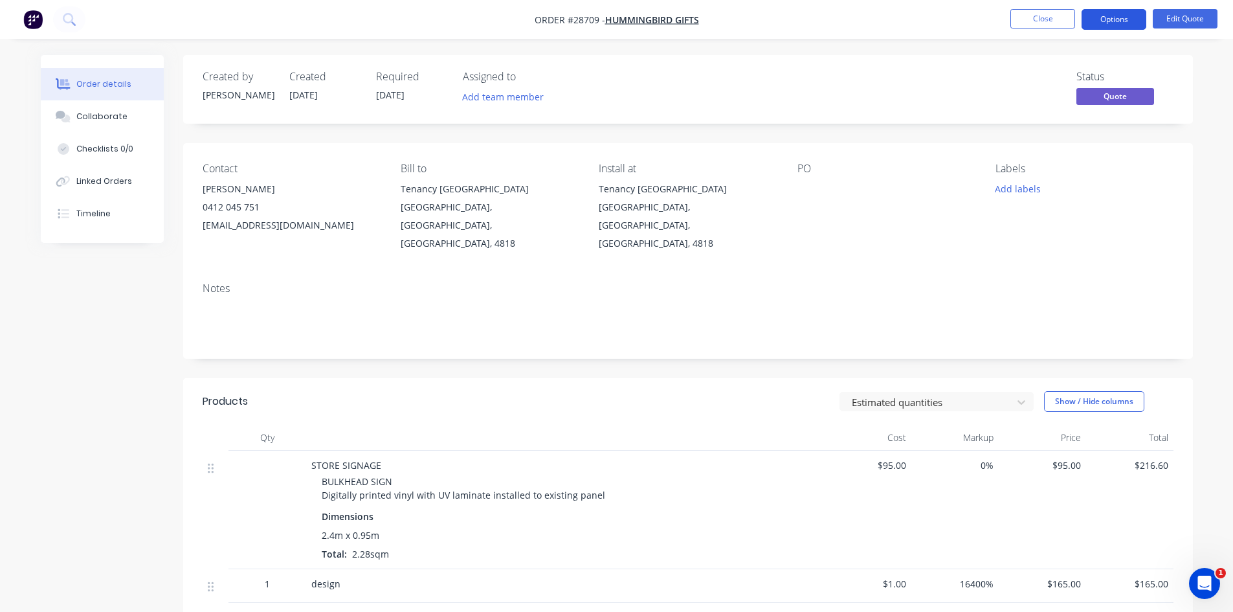
click at [1102, 13] on button "Options" at bounding box center [1113, 19] width 65 height 21
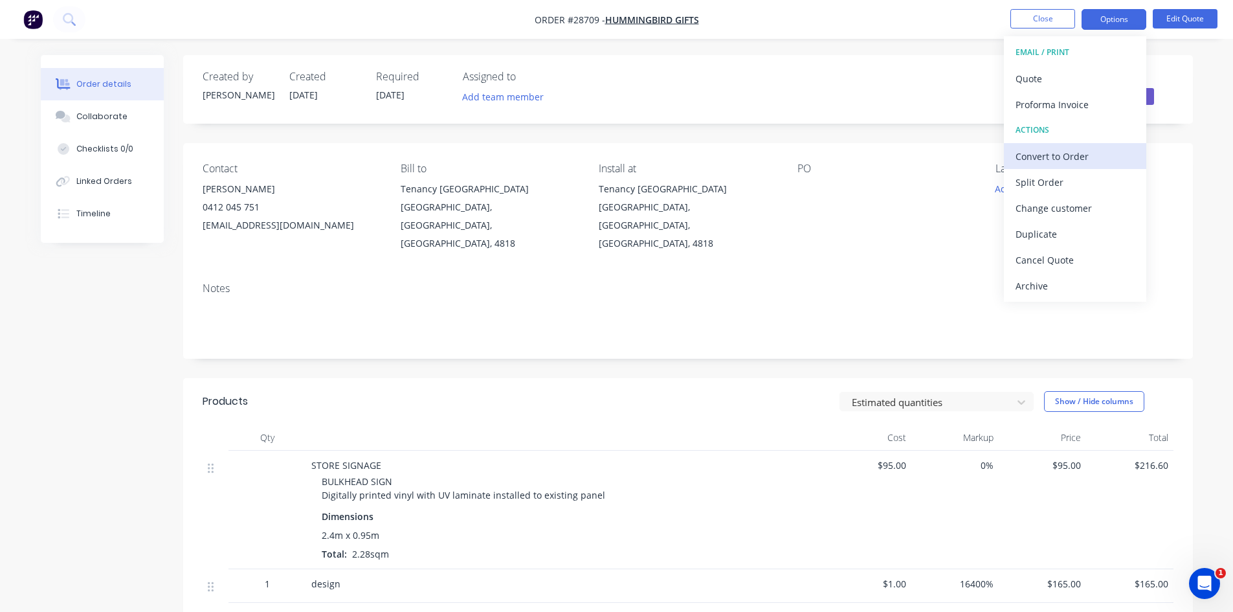
click at [1068, 153] on div "Convert to Order" at bounding box center [1074, 156] width 119 height 19
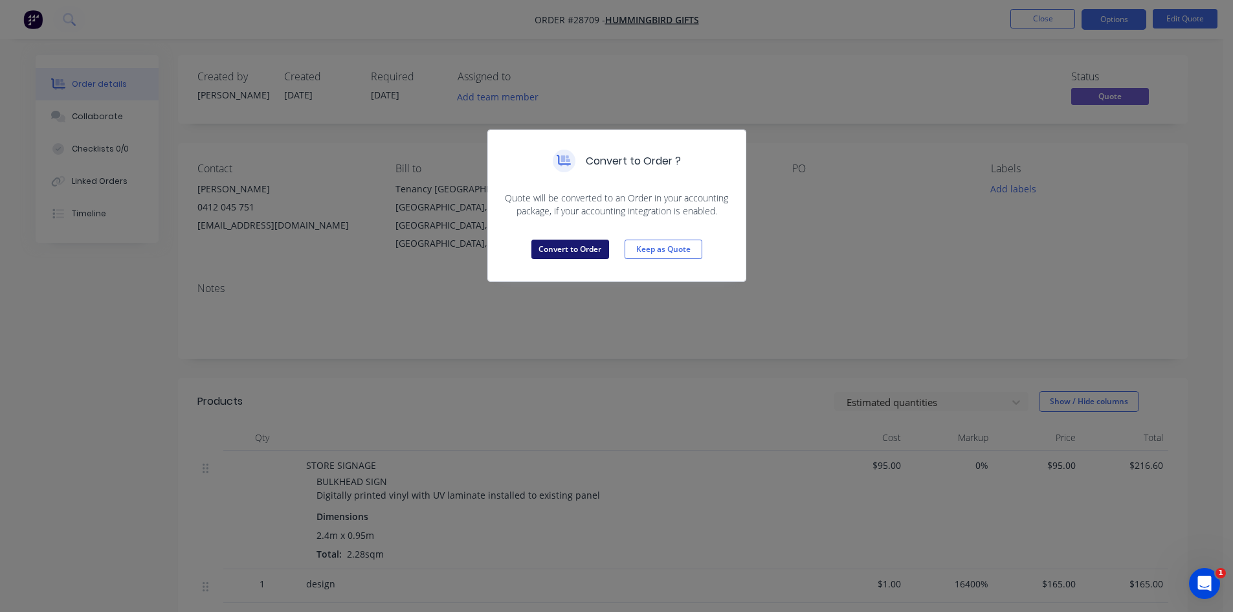
click at [576, 250] on button "Convert to Order" at bounding box center [570, 248] width 78 height 19
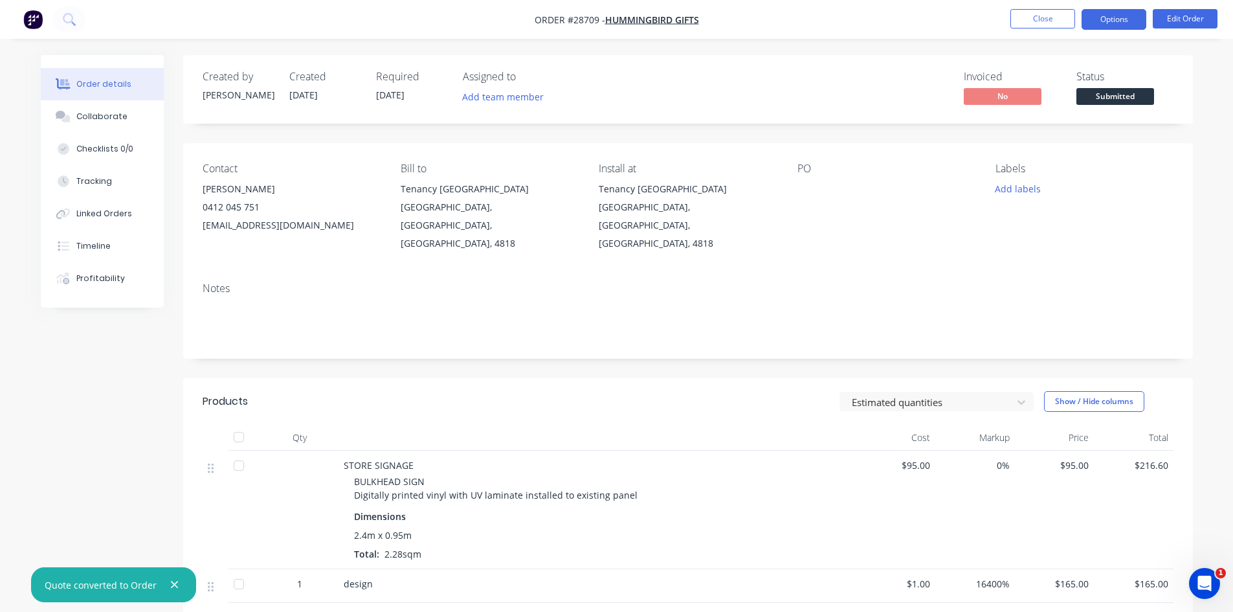
click at [1121, 14] on button "Options" at bounding box center [1113, 19] width 65 height 21
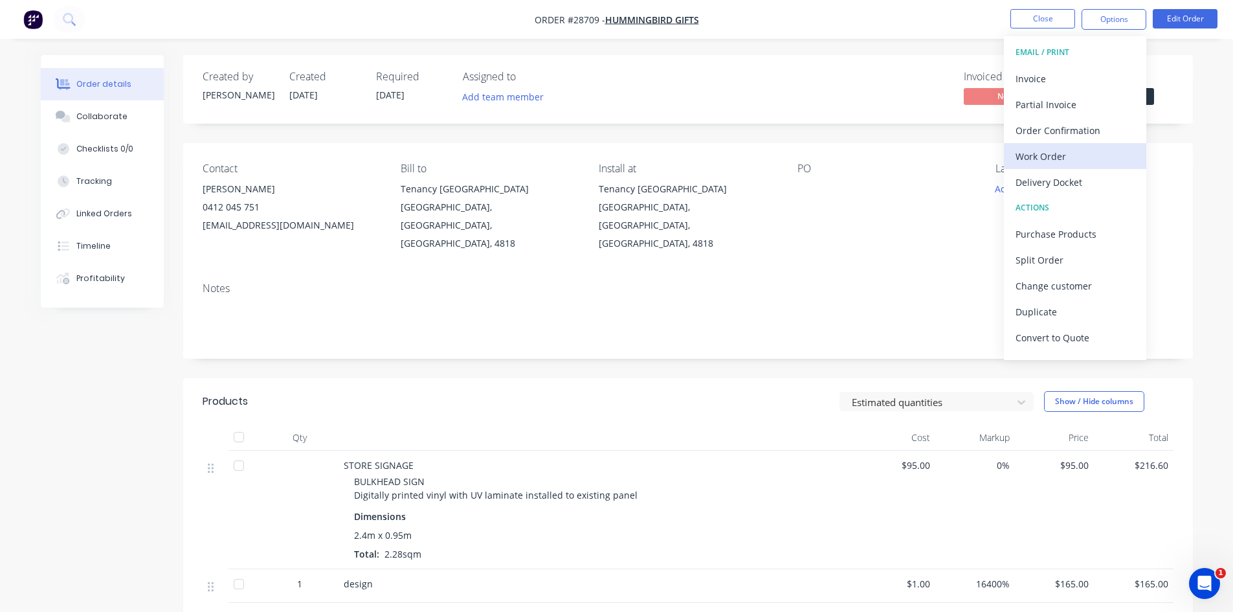
click at [1046, 157] on div "Work Order" at bounding box center [1074, 156] width 119 height 19
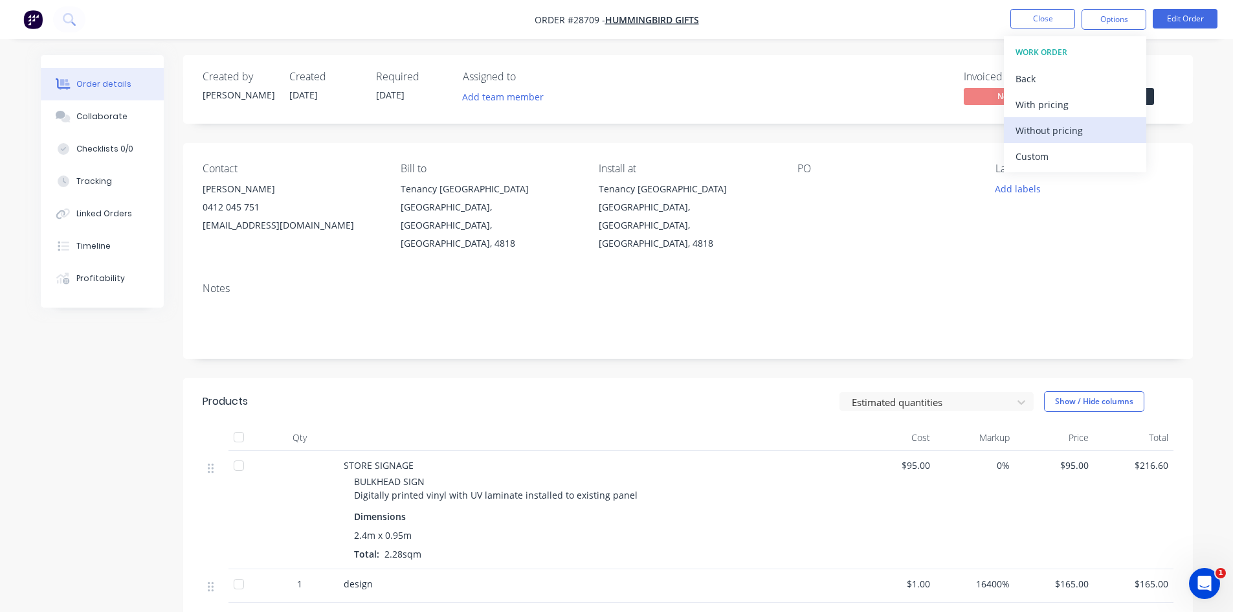
click at [1051, 133] on div "Without pricing" at bounding box center [1074, 130] width 119 height 19
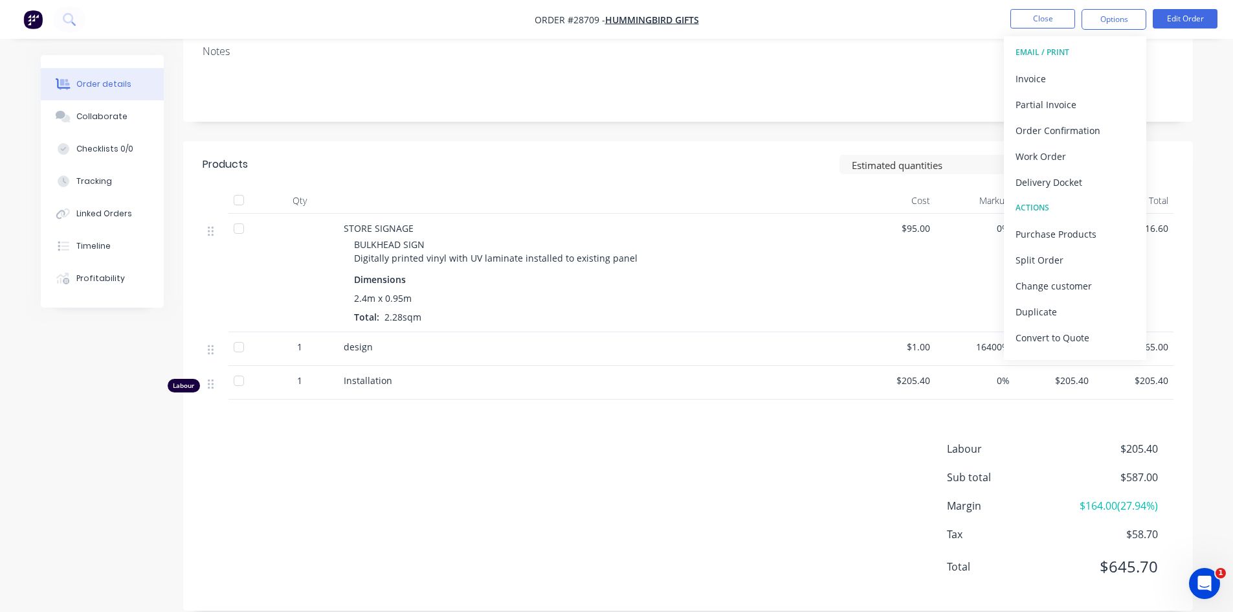
scroll to position [43, 0]
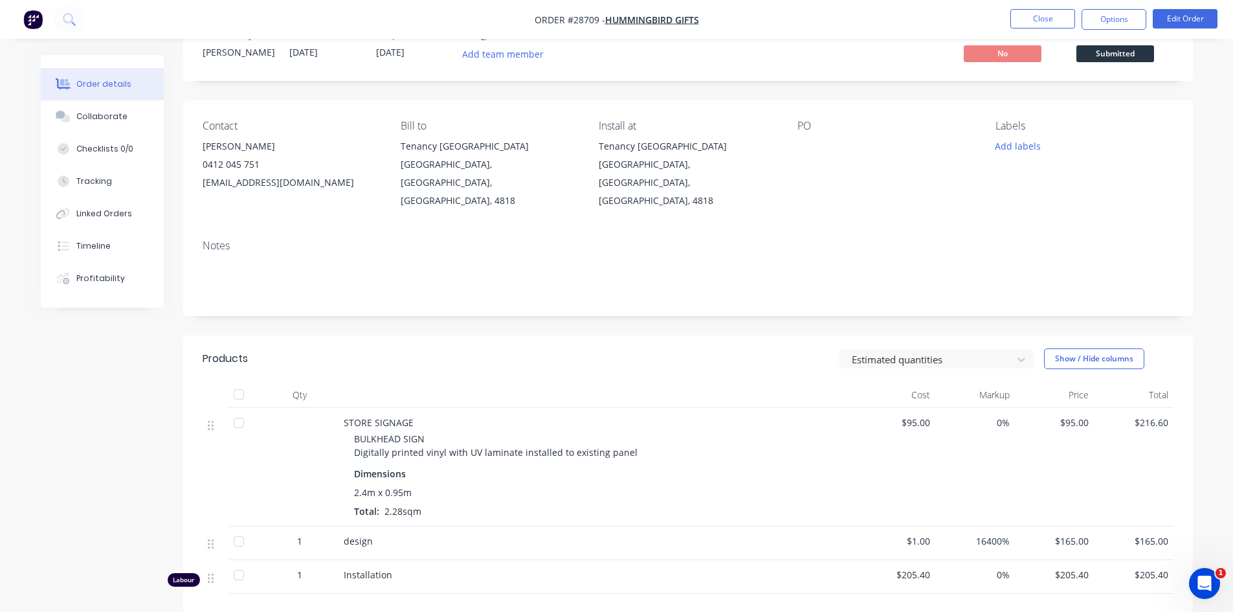
click at [1169, 408] on div "$216.60" at bounding box center [1134, 467] width 80 height 118
click at [1142, 415] on span "$216.60" at bounding box center [1133, 422] width 69 height 14
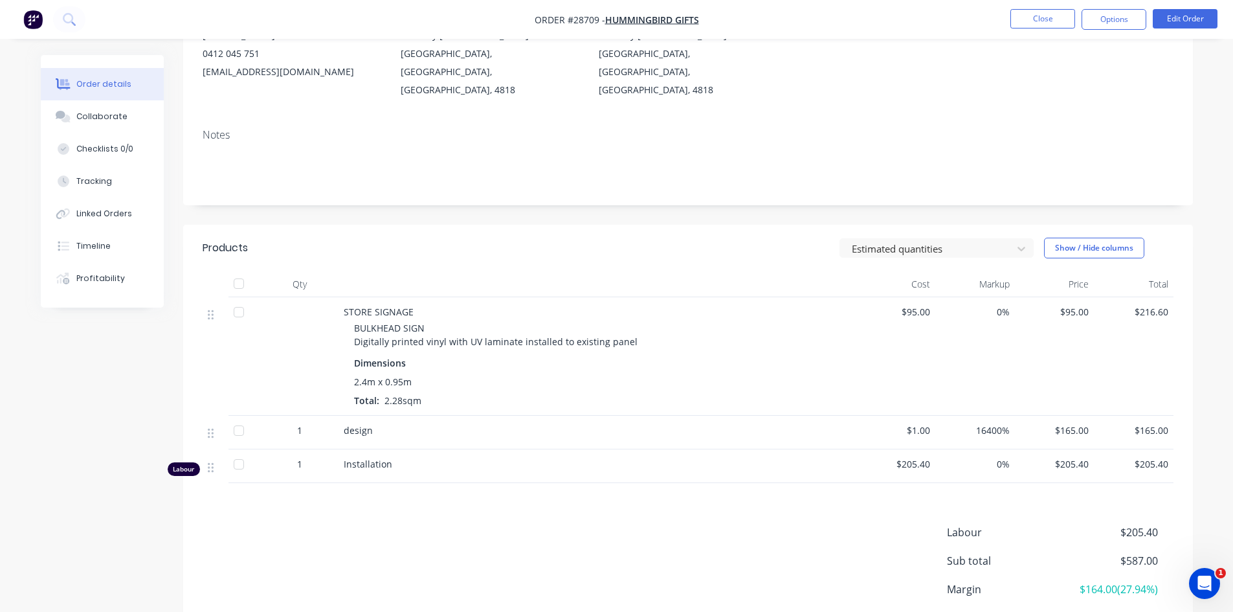
scroll to position [172, 0]
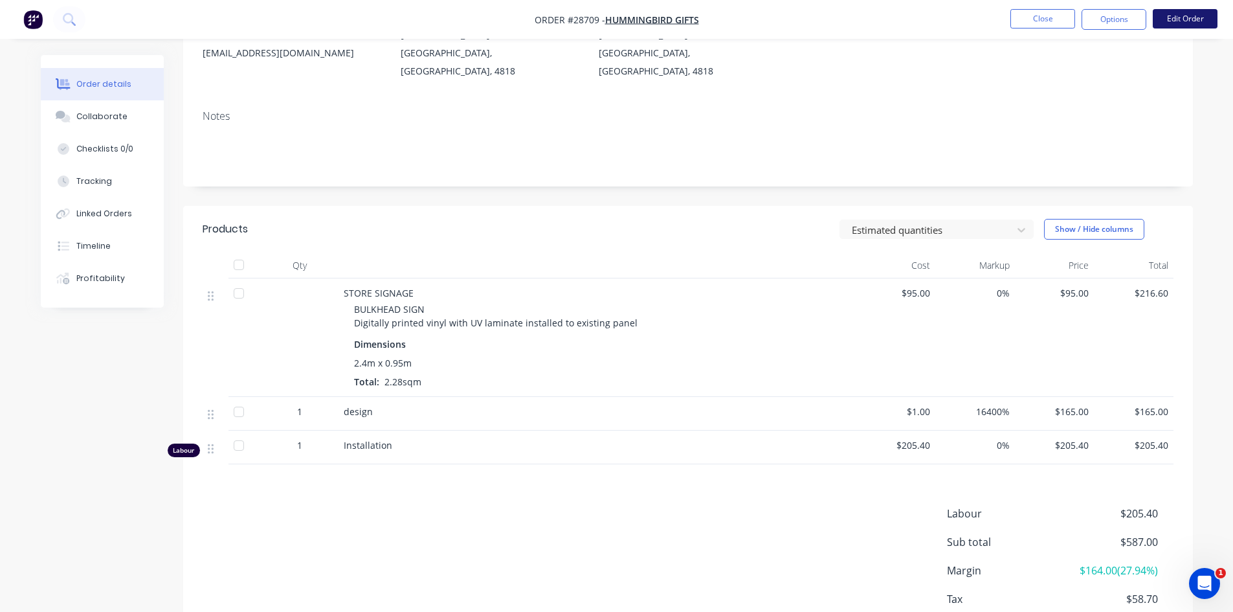
click at [1199, 21] on button "Edit Order" at bounding box center [1185, 18] width 65 height 19
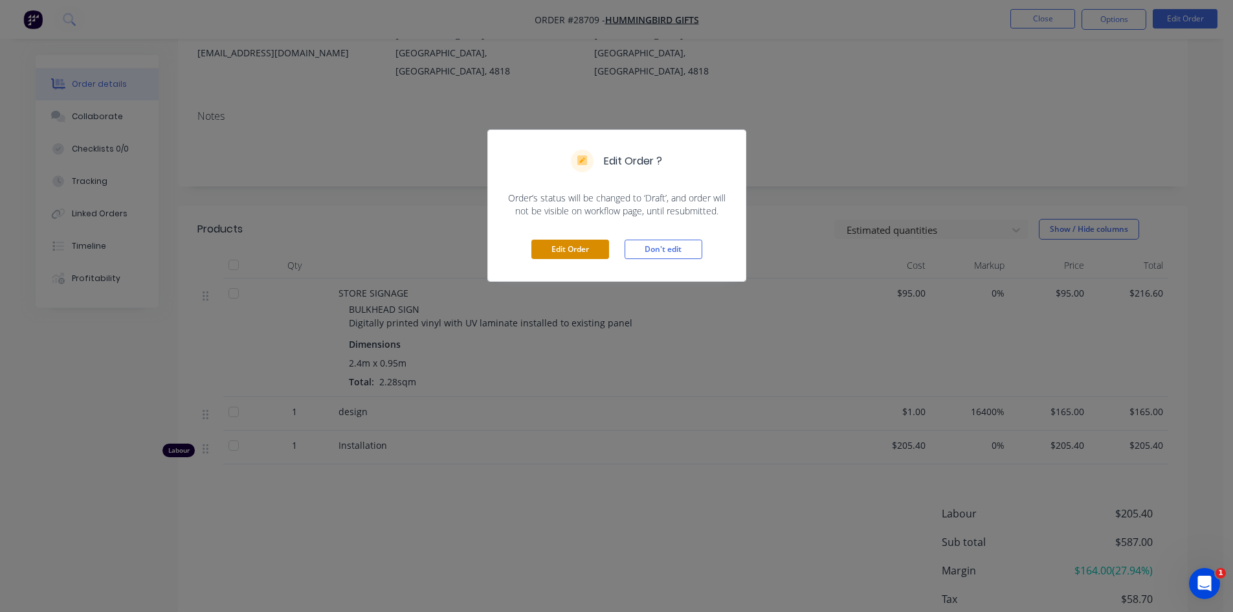
click at [553, 251] on button "Edit Order" at bounding box center [570, 248] width 78 height 19
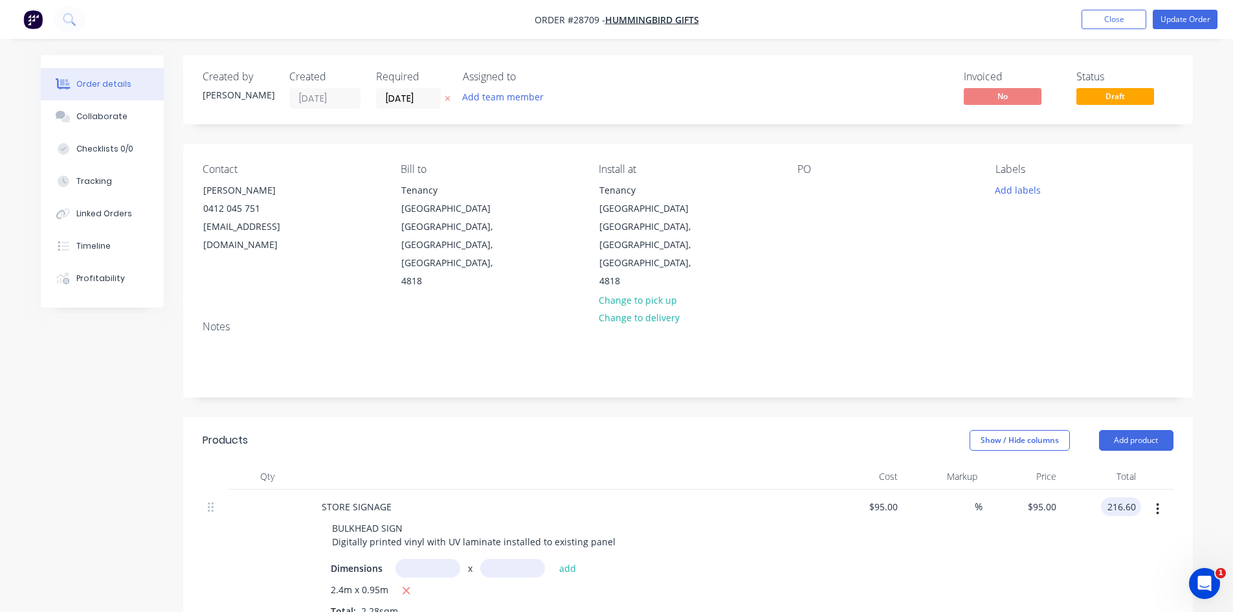
click at [1118, 497] on input "216.60" at bounding box center [1123, 506] width 35 height 19
type input "312"
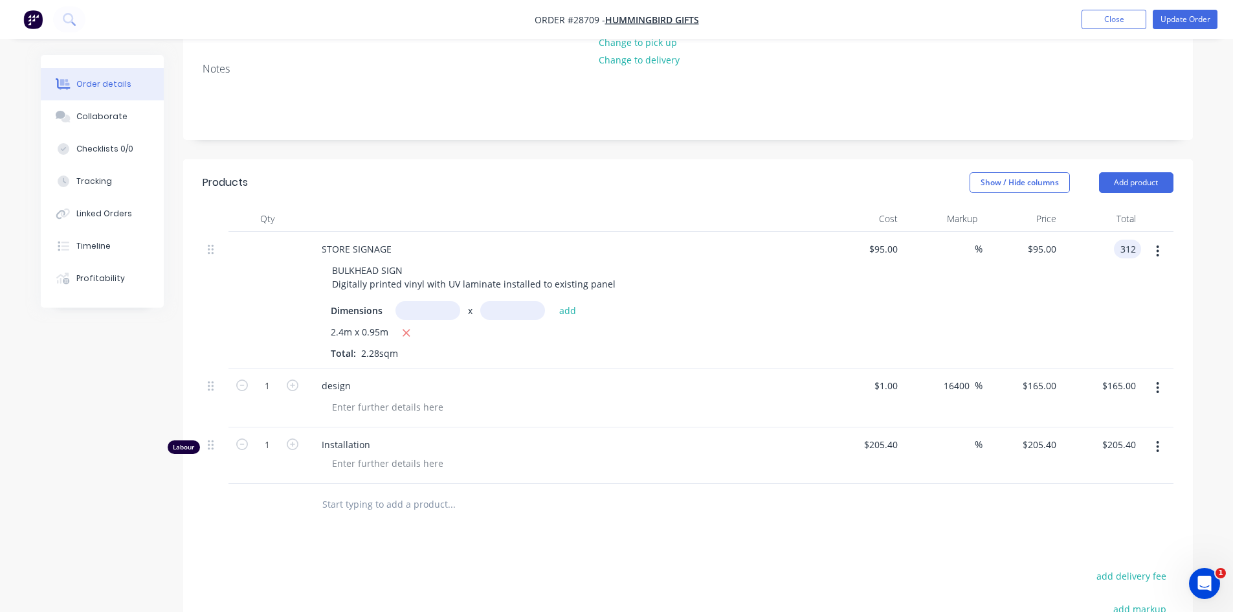
scroll to position [259, 0]
type input "44.04"
type input "$136.8421"
type input "$312.00"
click at [1127, 295] on div "$312.00 $312.00" at bounding box center [1101, 298] width 80 height 137
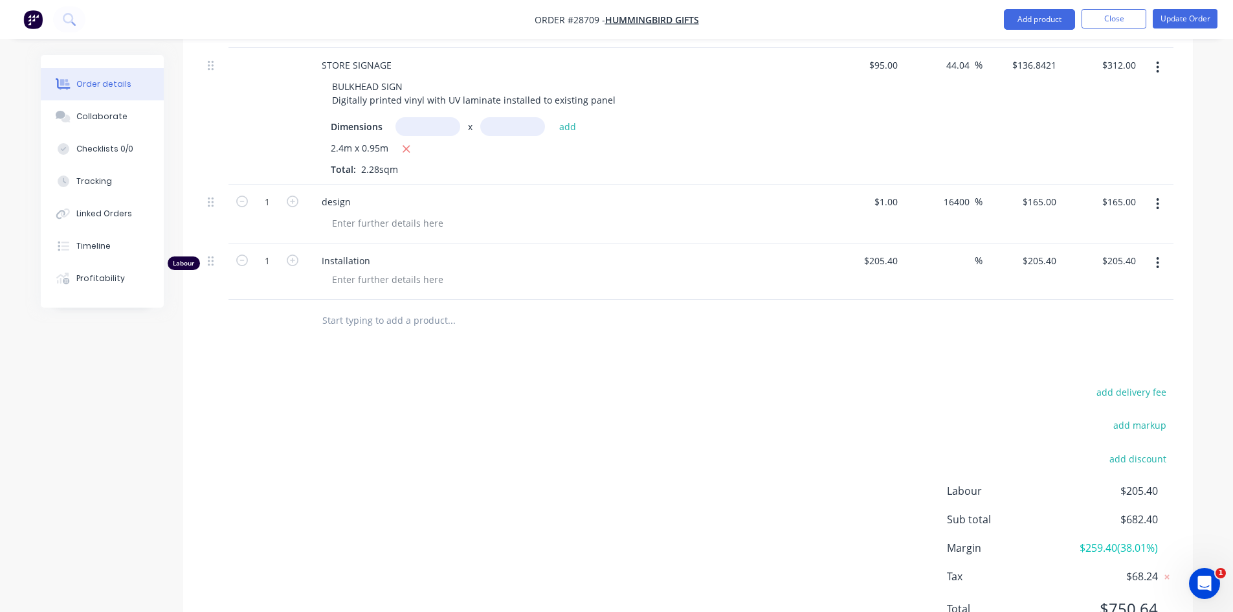
scroll to position [419, 0]
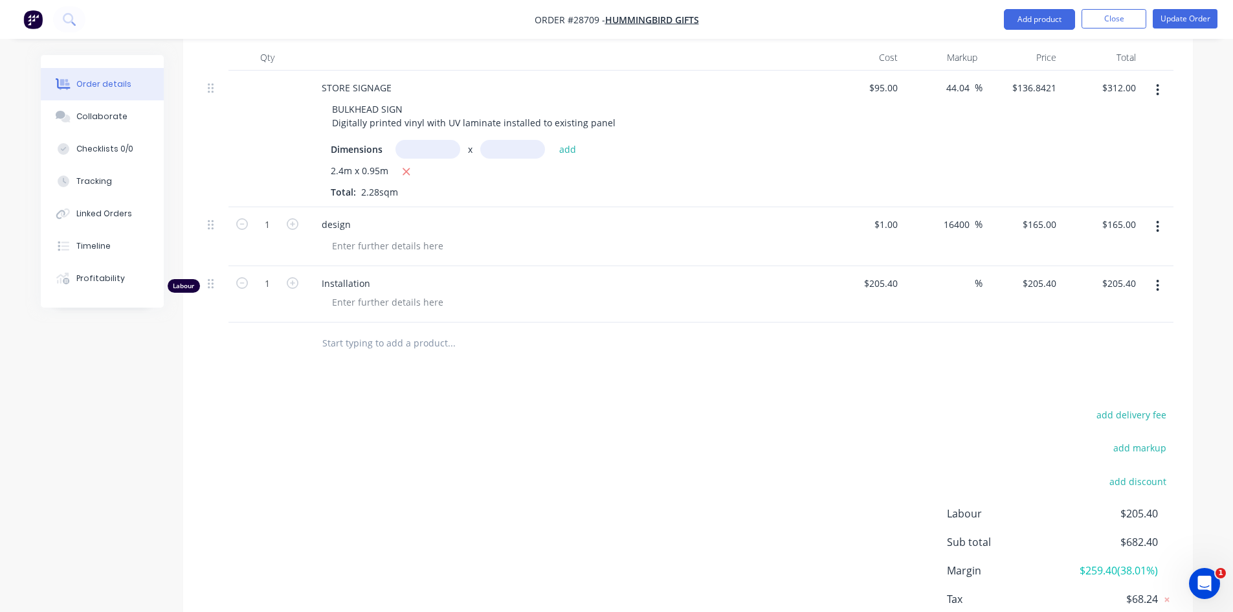
click at [1153, 274] on button "button" at bounding box center [1157, 285] width 30 height 23
click at [1090, 310] on div "Edit" at bounding box center [1112, 319] width 100 height 19
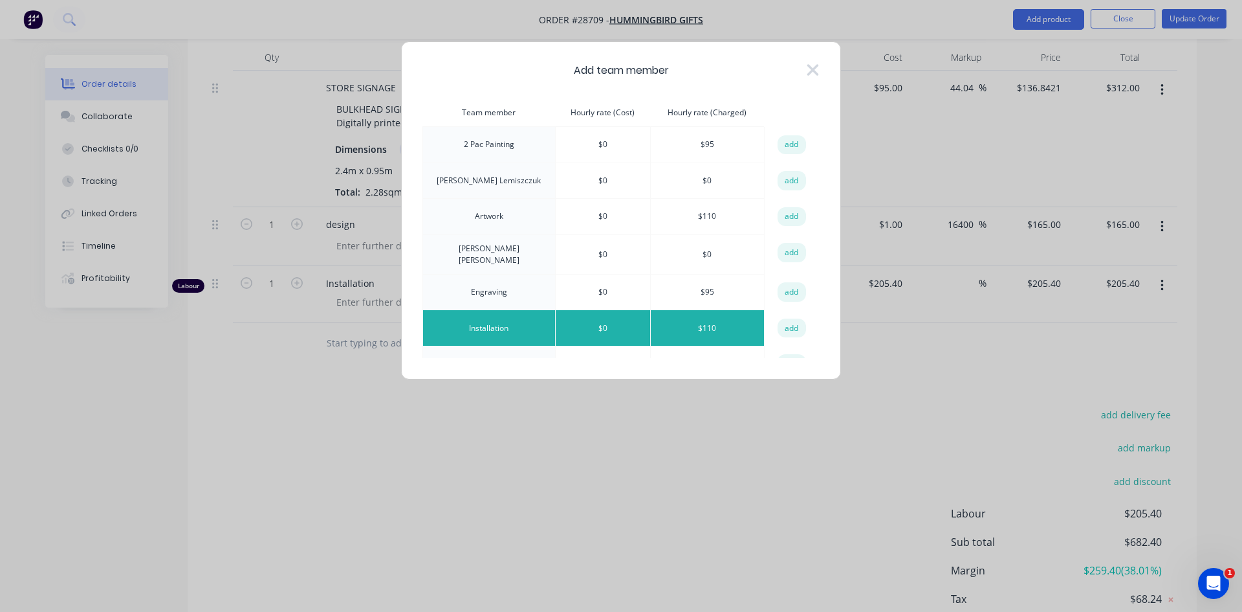
click at [487, 328] on td "Installation" at bounding box center [489, 328] width 133 height 36
click at [788, 322] on button "add" at bounding box center [792, 327] width 28 height 19
type input "$0.00"
type input "$110.00"
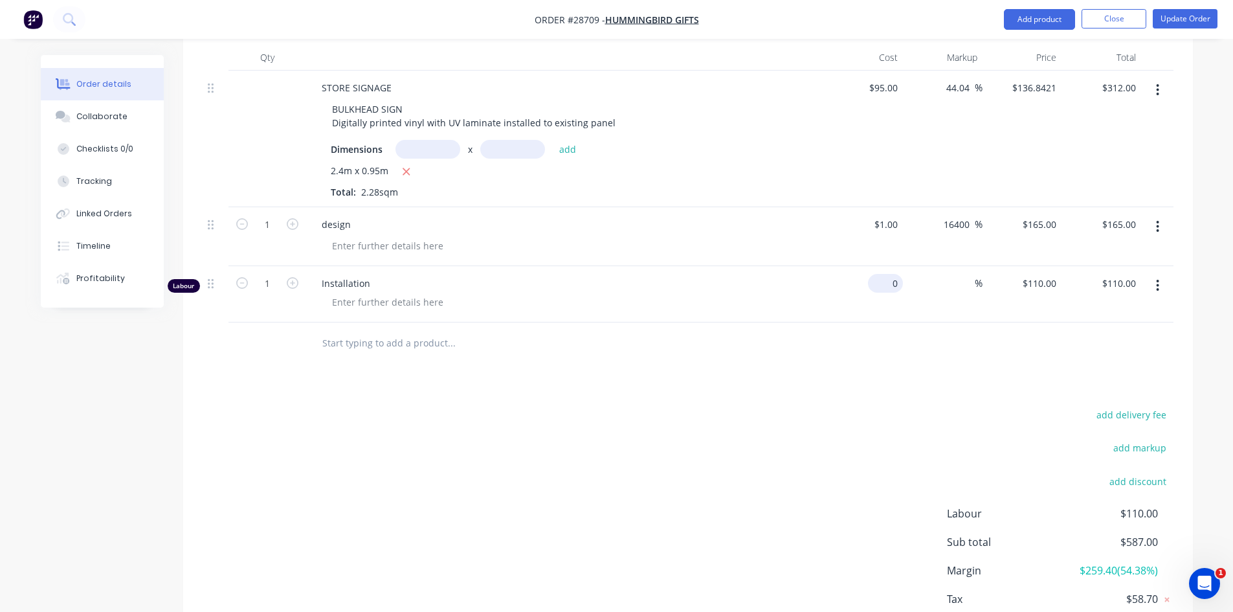
click at [886, 274] on div "0 $0.00" at bounding box center [885, 283] width 35 height 19
type input "$220.00"
click at [827, 362] on div "Products Show / Hide columns Add product Qty Cost Markup Price Total STORE SIGN…" at bounding box center [688, 336] width 1010 height 677
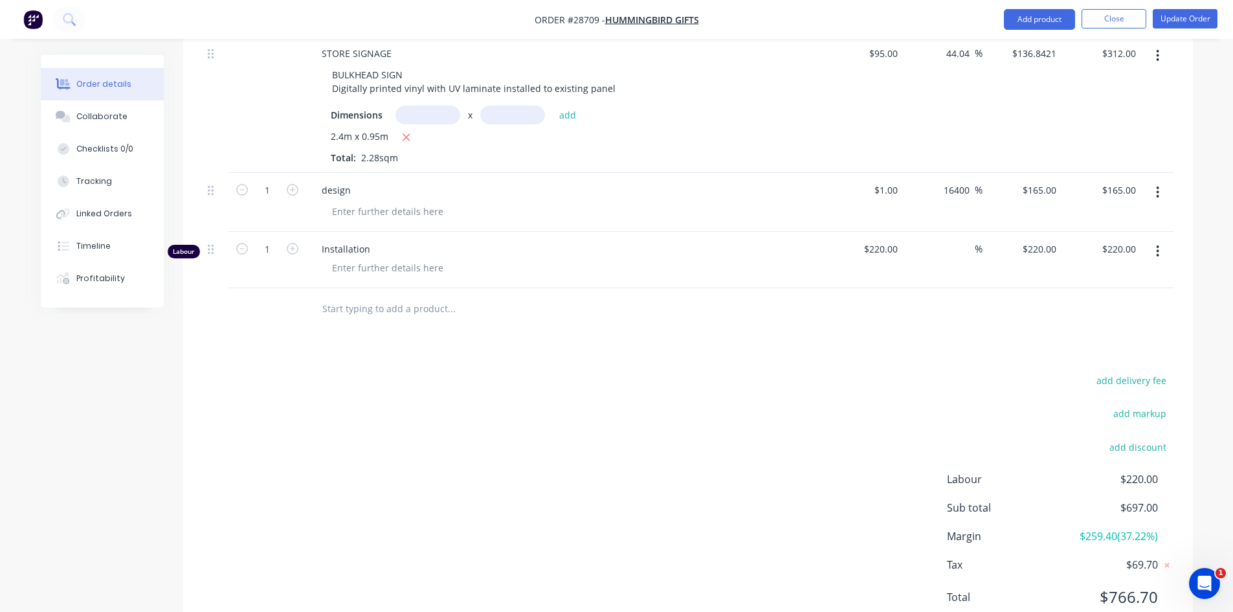
scroll to position [483, 0]
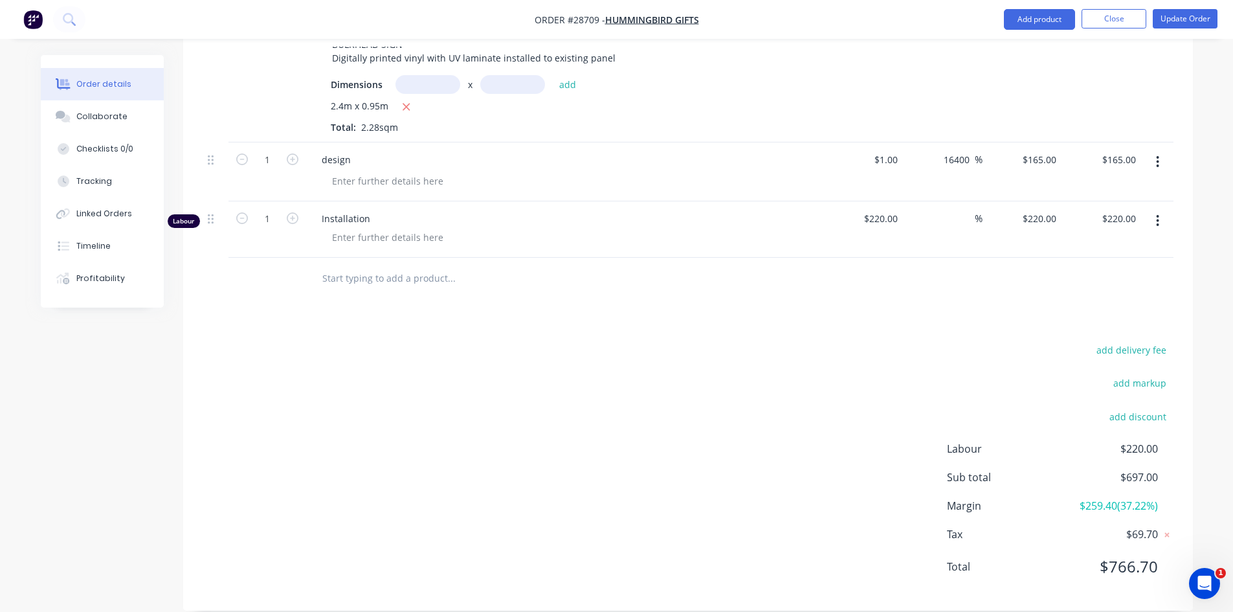
click at [828, 341] on div "add delivery fee add markup add discount Labour $220.00 Sub total $697.00 Margi…" at bounding box center [688, 466] width 971 height 250
click at [1178, 19] on button "Update Order" at bounding box center [1185, 18] width 65 height 19
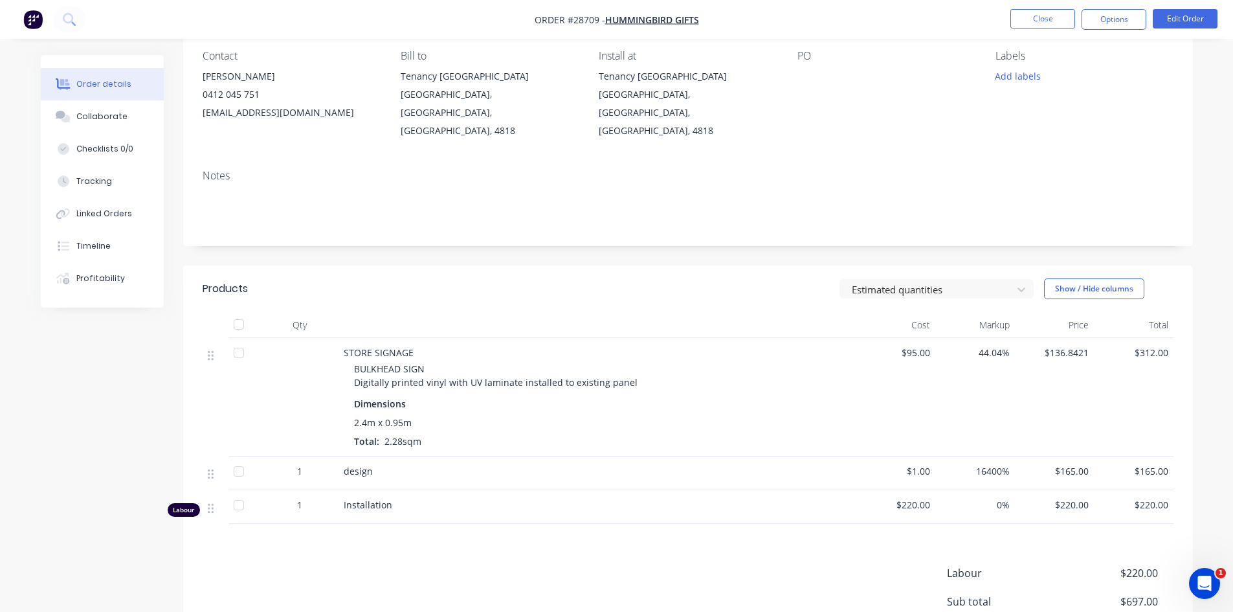
scroll to position [237, 0]
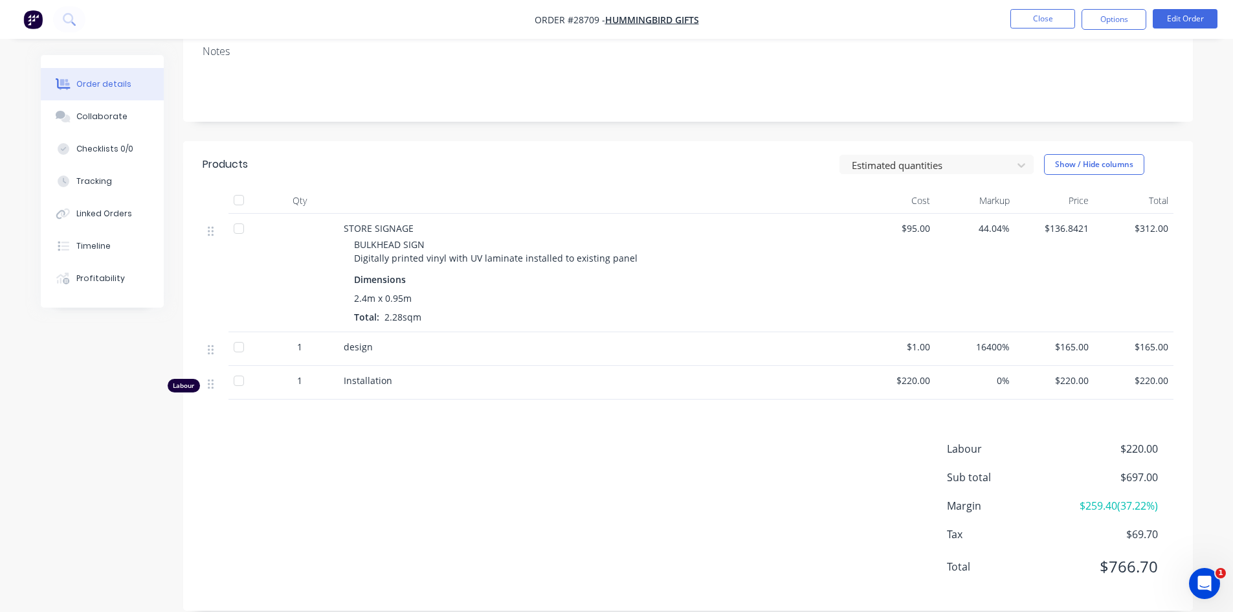
click at [916, 373] on span "$220.00" at bounding box center [895, 380] width 69 height 14
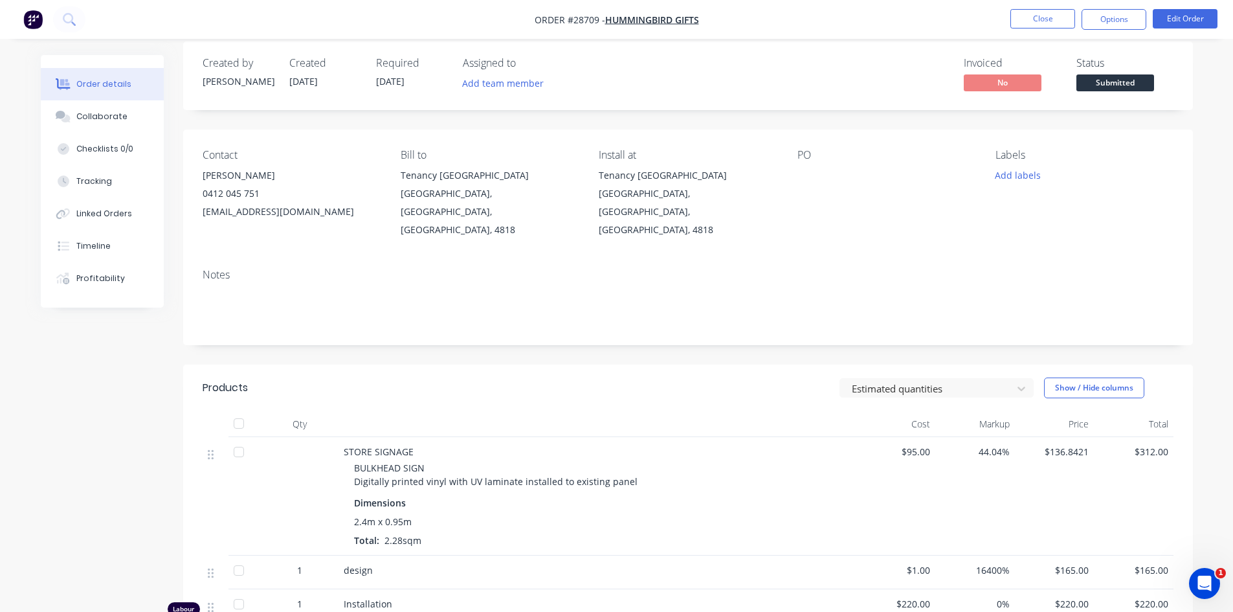
scroll to position [0, 0]
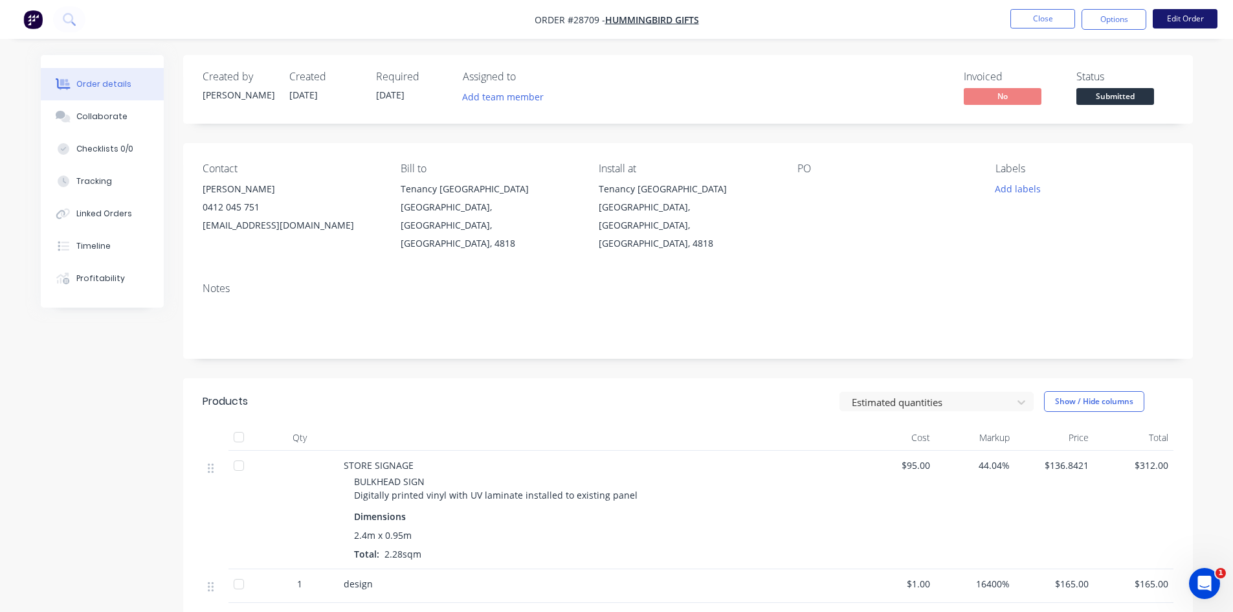
click at [1182, 18] on button "Edit Order" at bounding box center [1185, 18] width 65 height 19
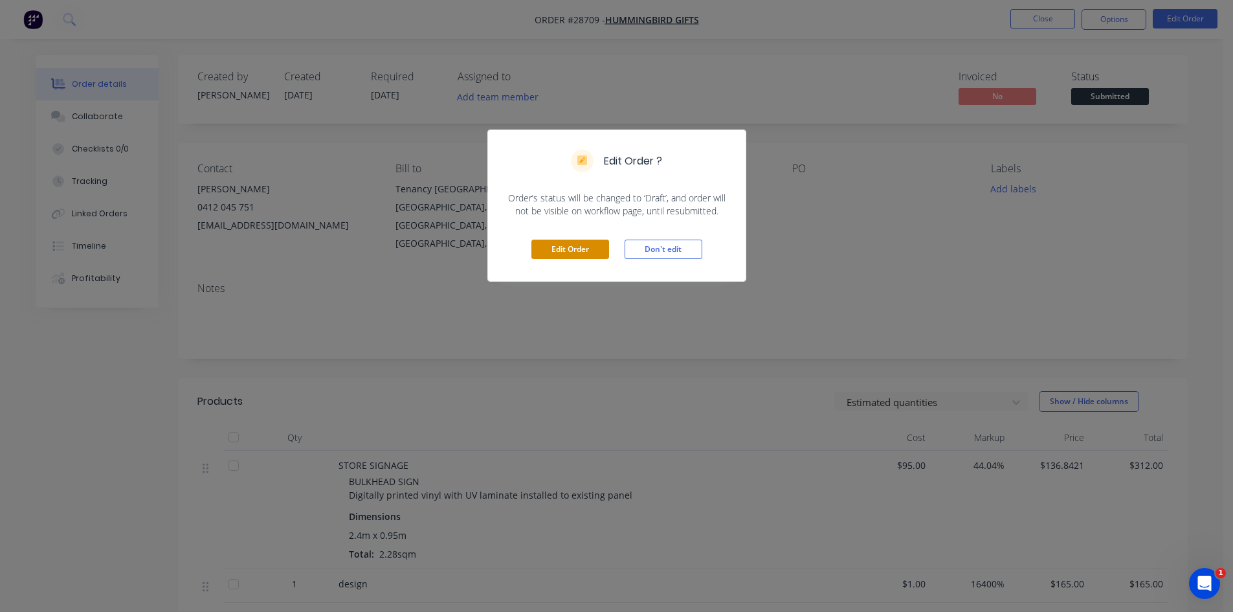
click at [565, 246] on button "Edit Order" at bounding box center [570, 248] width 78 height 19
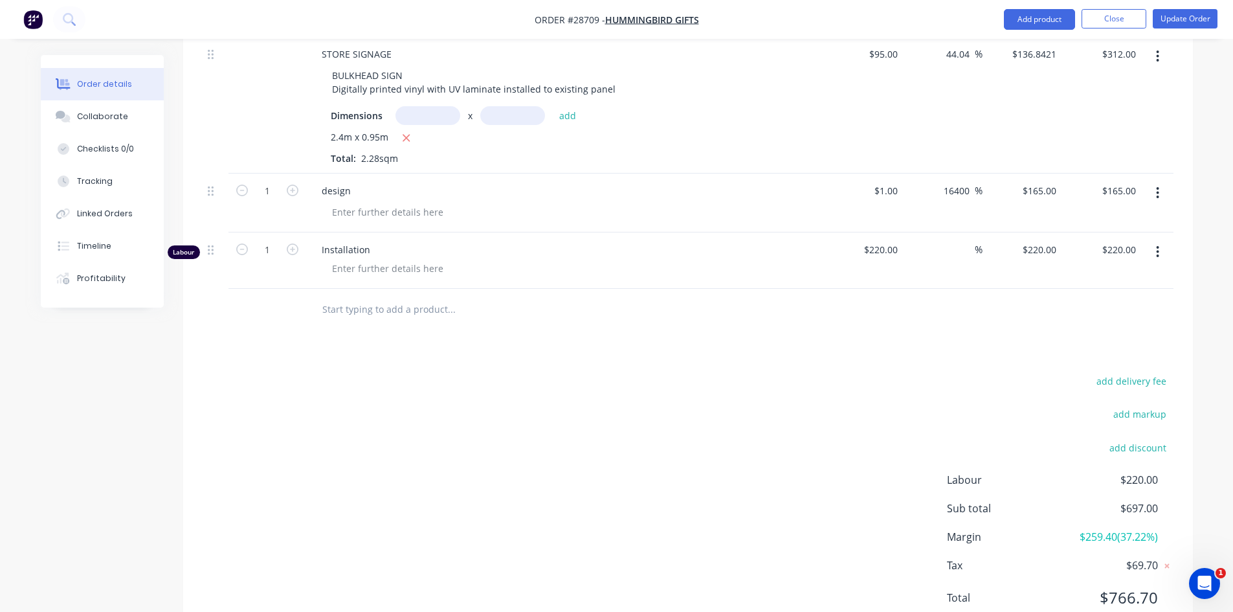
scroll to position [453, 0]
click at [885, 239] on input "220" at bounding box center [883, 248] width 40 height 19
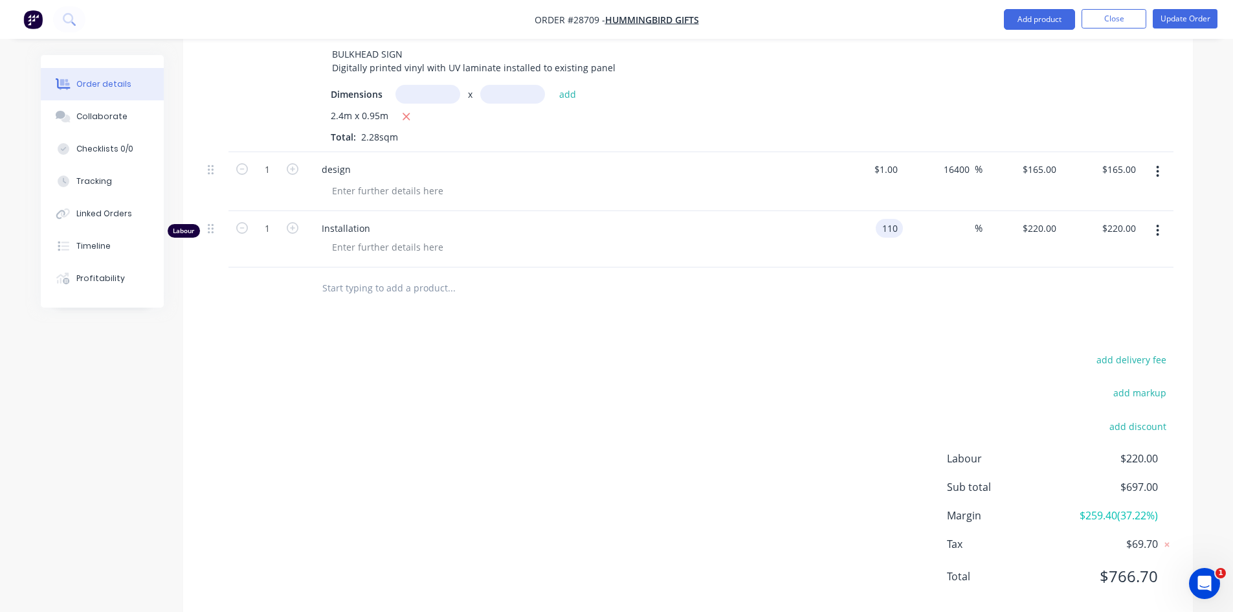
scroll to position [483, 0]
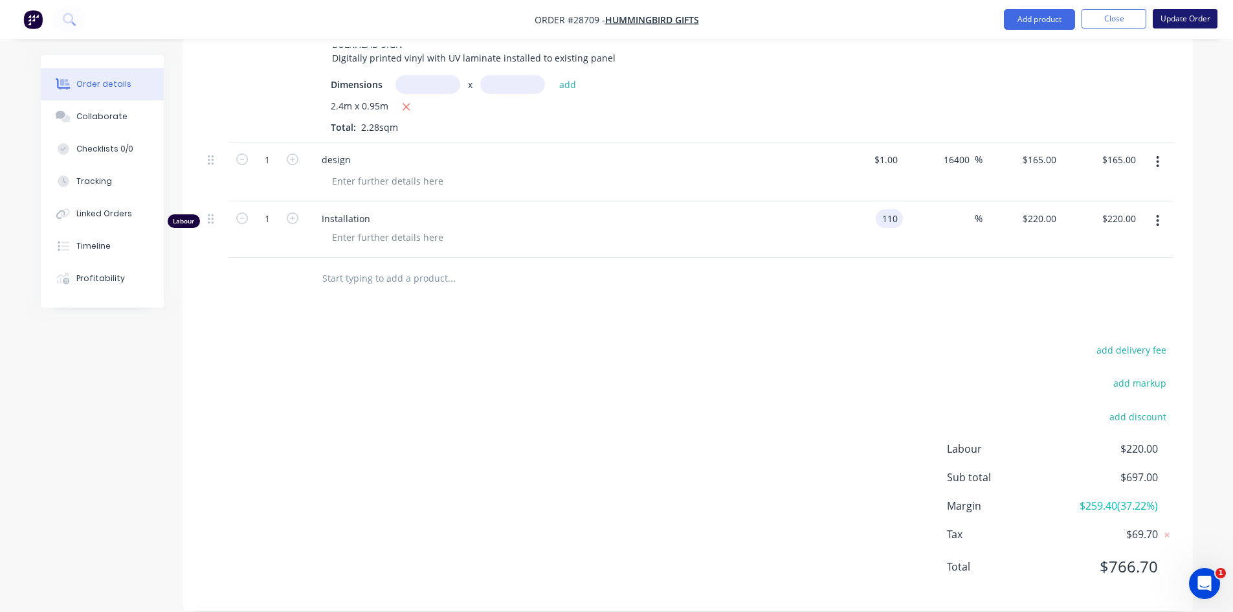
type input "$110.00"
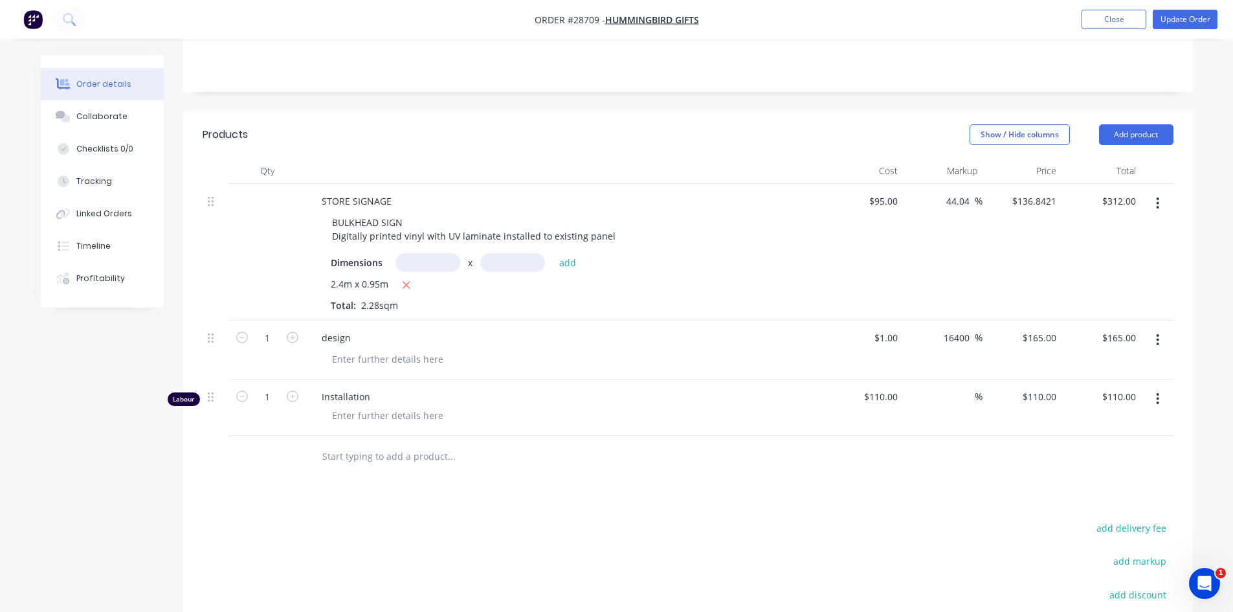
scroll to position [289, 0]
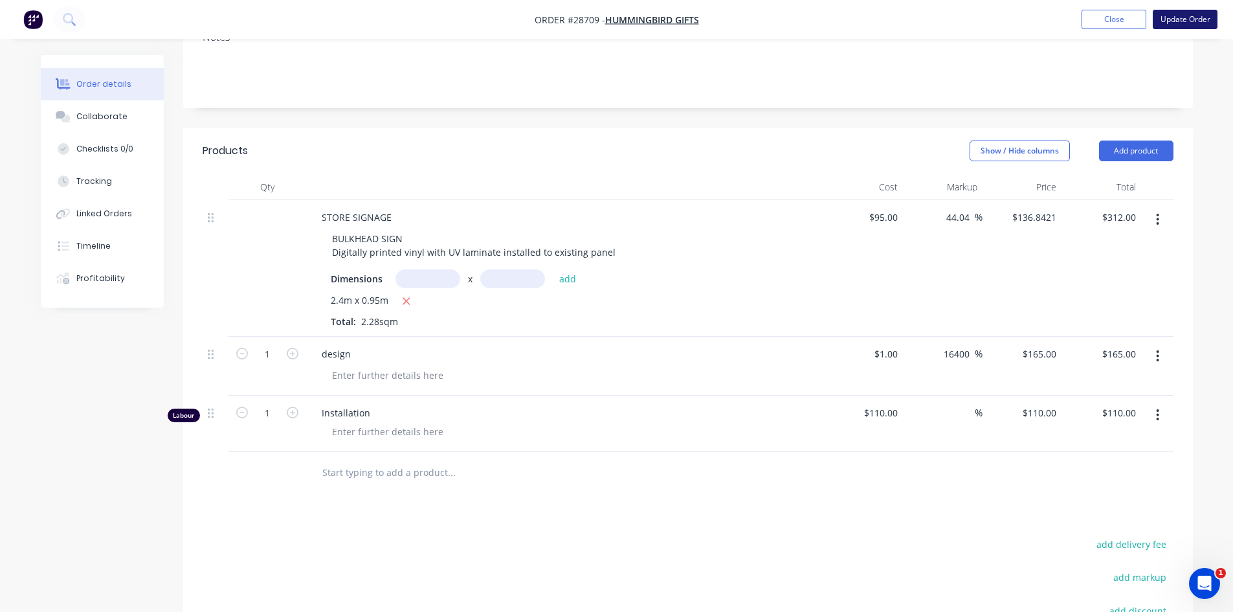
click at [1182, 14] on button "Update Order" at bounding box center [1185, 19] width 65 height 19
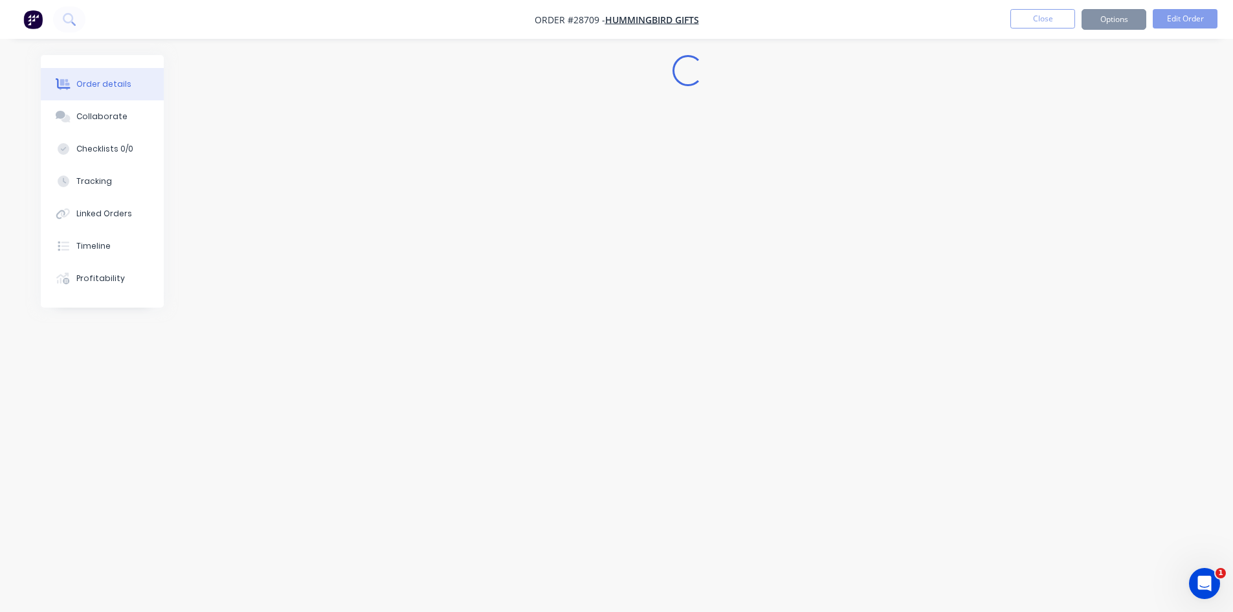
scroll to position [0, 0]
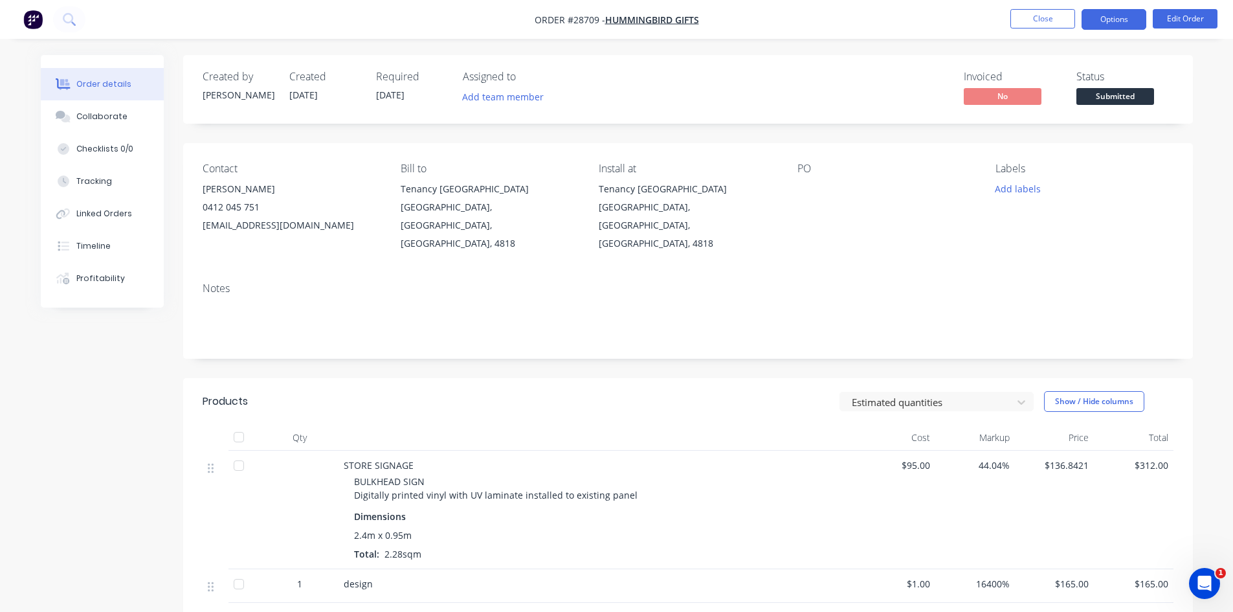
click at [1101, 12] on button "Options" at bounding box center [1113, 19] width 65 height 21
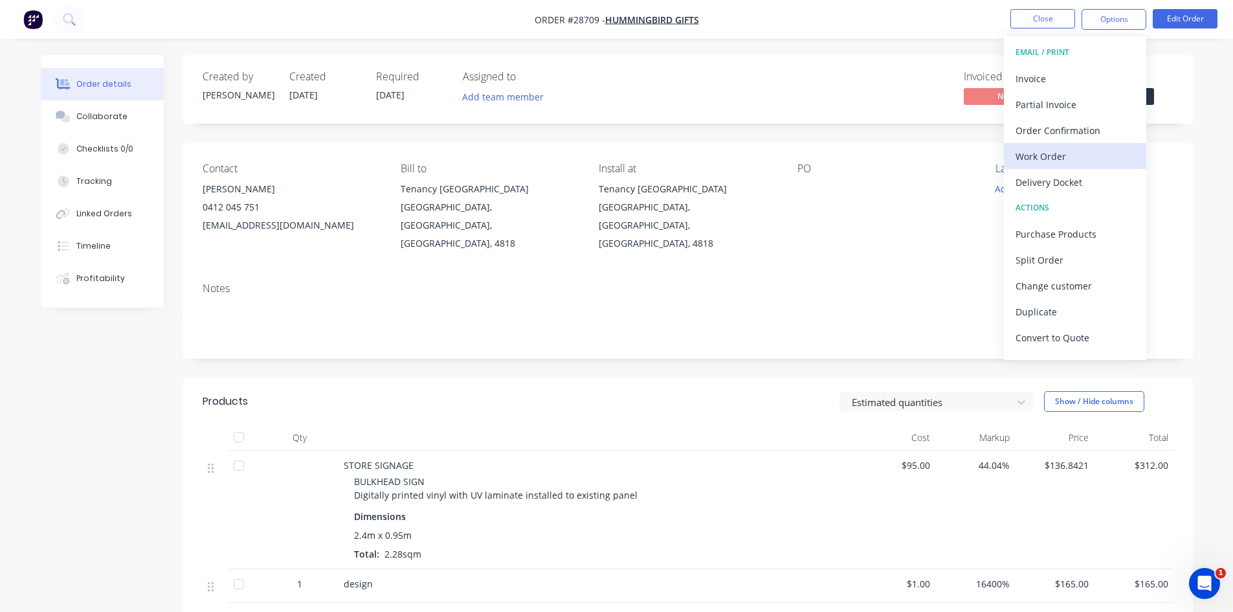
click at [1047, 157] on div "Work Order" at bounding box center [1074, 156] width 119 height 19
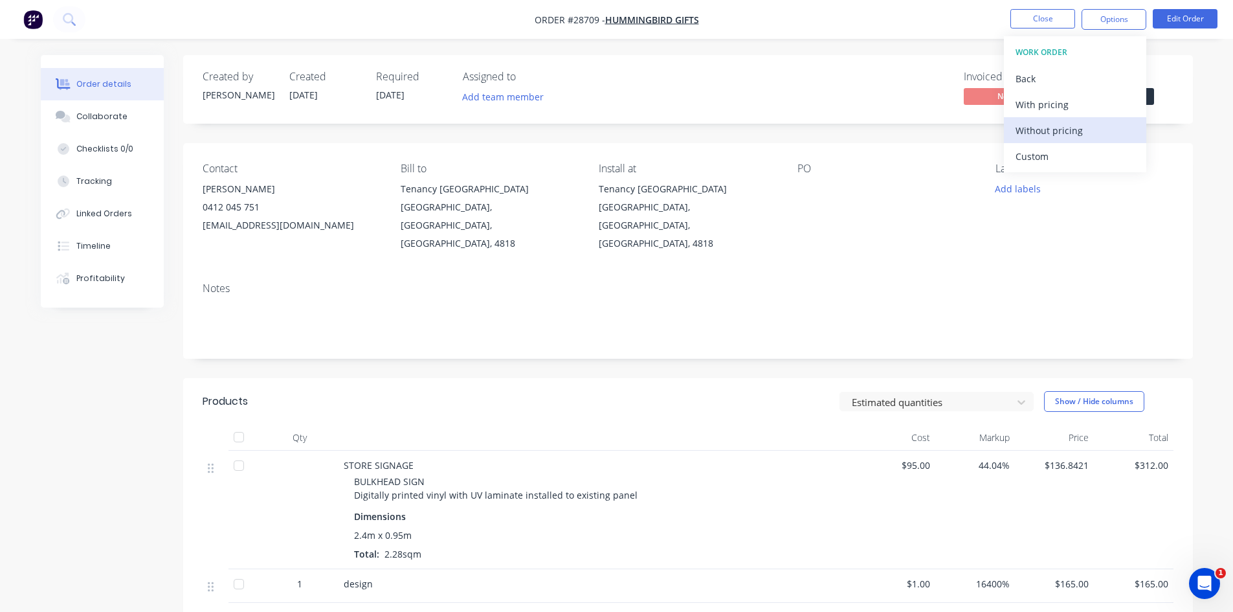
click at [1046, 130] on div "Without pricing" at bounding box center [1074, 130] width 119 height 19
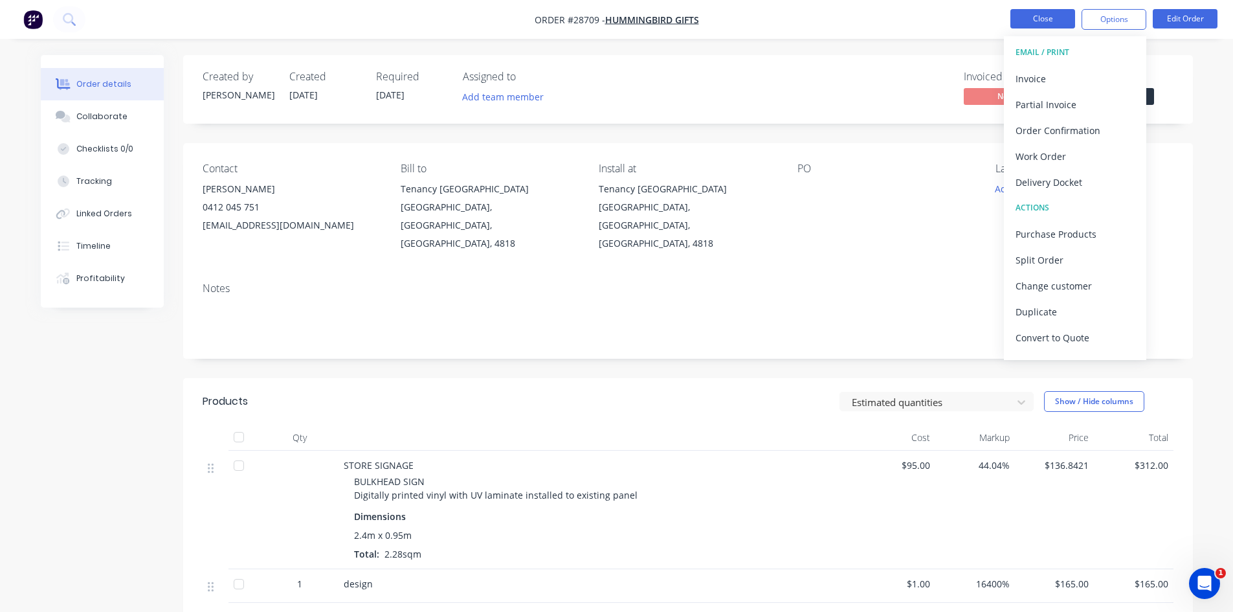
click at [1053, 18] on button "Close" at bounding box center [1042, 18] width 65 height 19
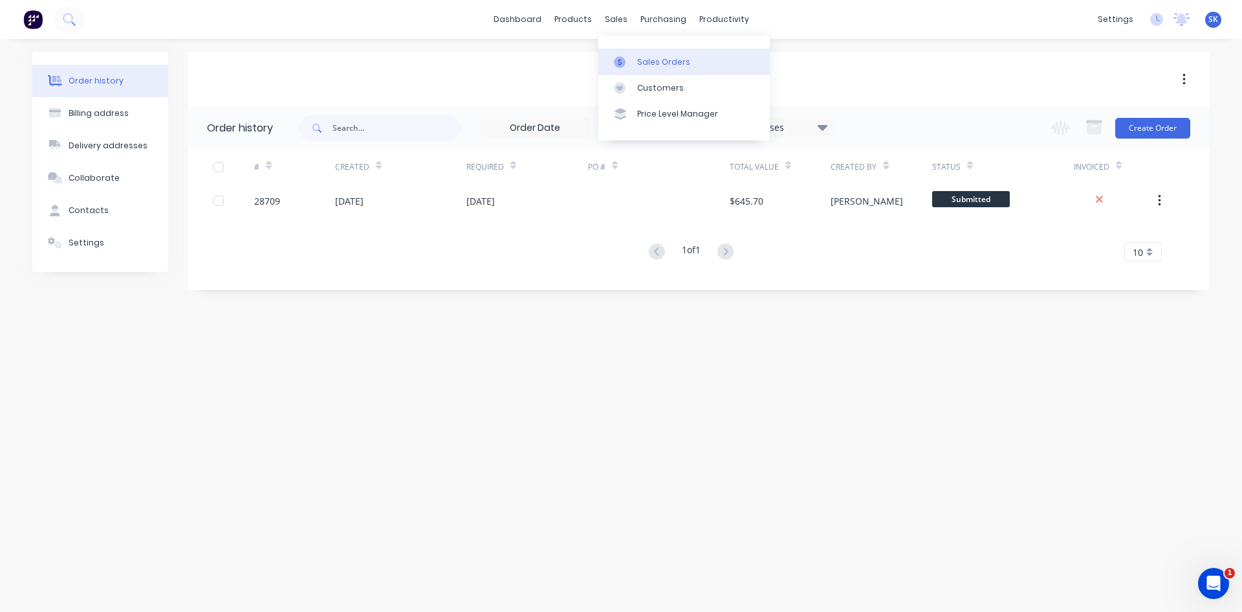
click at [650, 58] on div "Sales Orders" at bounding box center [663, 62] width 53 height 12
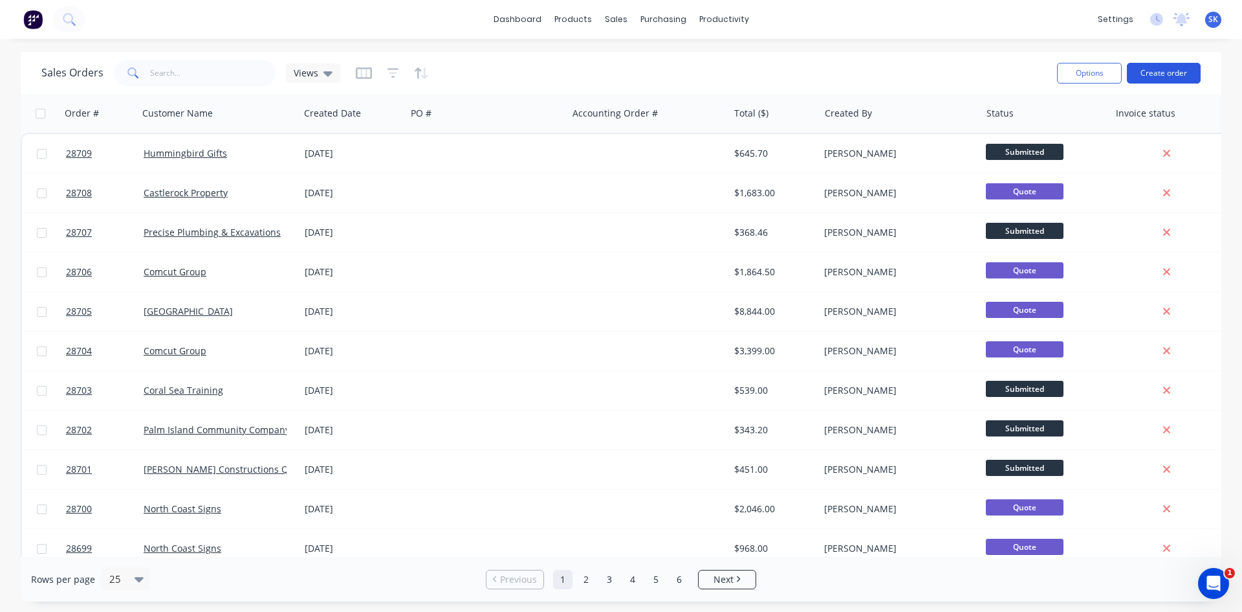
click at [1180, 71] on button "Create order" at bounding box center [1164, 73] width 74 height 21
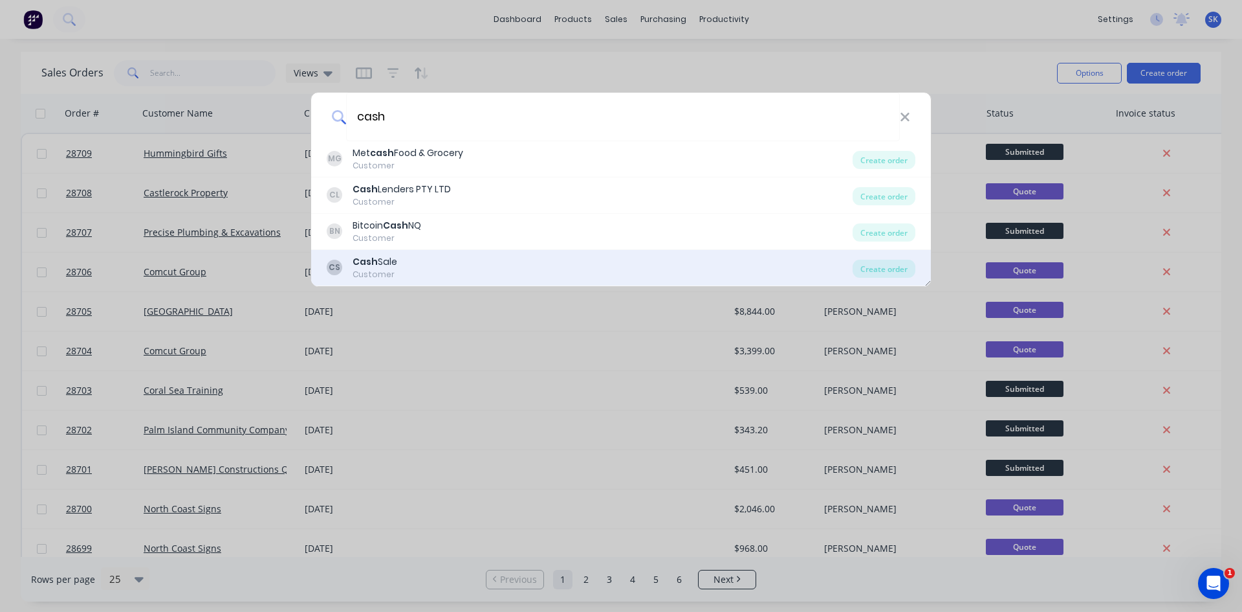
type input "cash"
click at [407, 254] on div "CS Cash Sale Customer Create order" at bounding box center [621, 268] width 620 height 36
click at [364, 267] on b "Cash" at bounding box center [365, 261] width 25 height 13
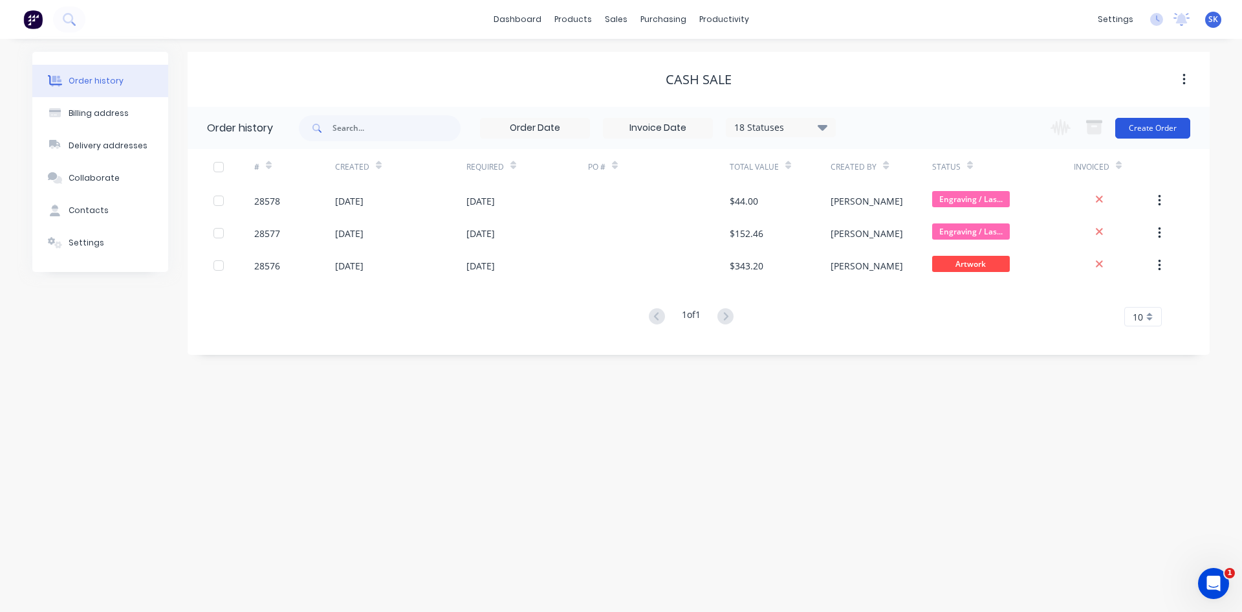
click at [1149, 124] on button "Create Order" at bounding box center [1153, 128] width 75 height 21
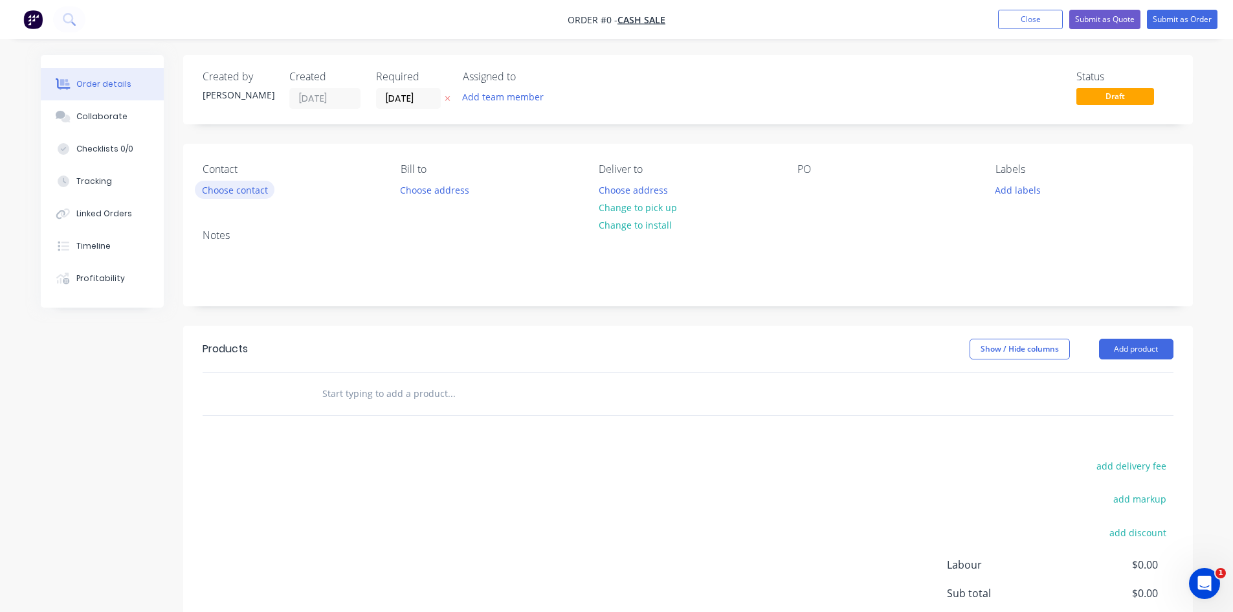
click at [232, 184] on button "Choose contact" at bounding box center [235, 189] width 80 height 17
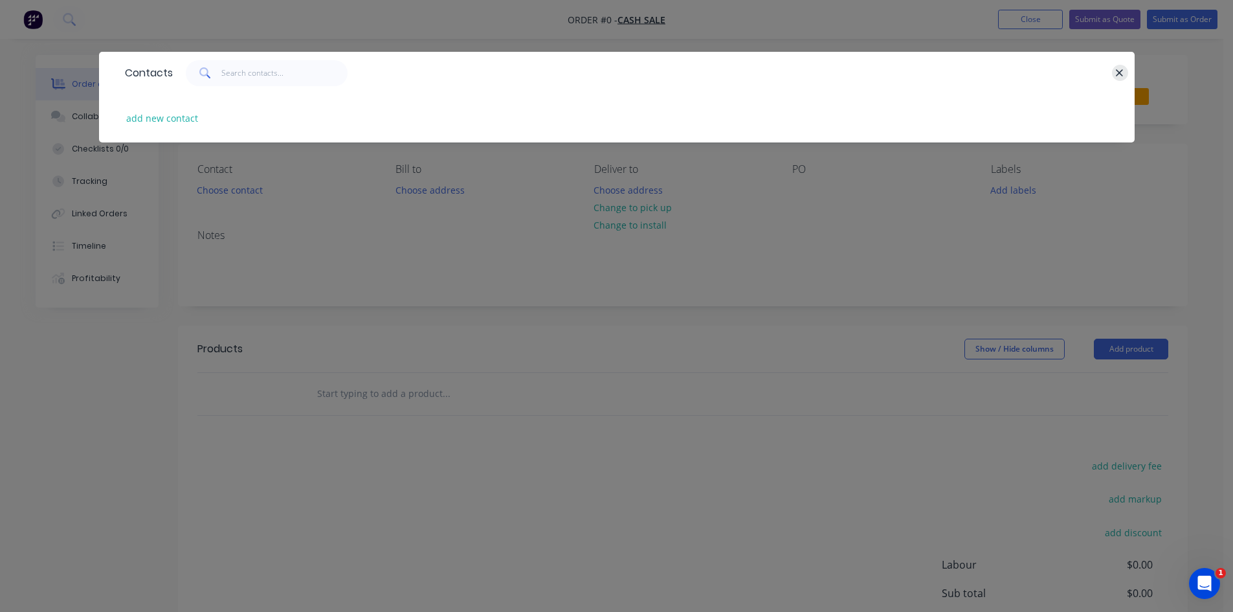
click at [1123, 71] on icon "button" at bounding box center [1119, 73] width 8 height 12
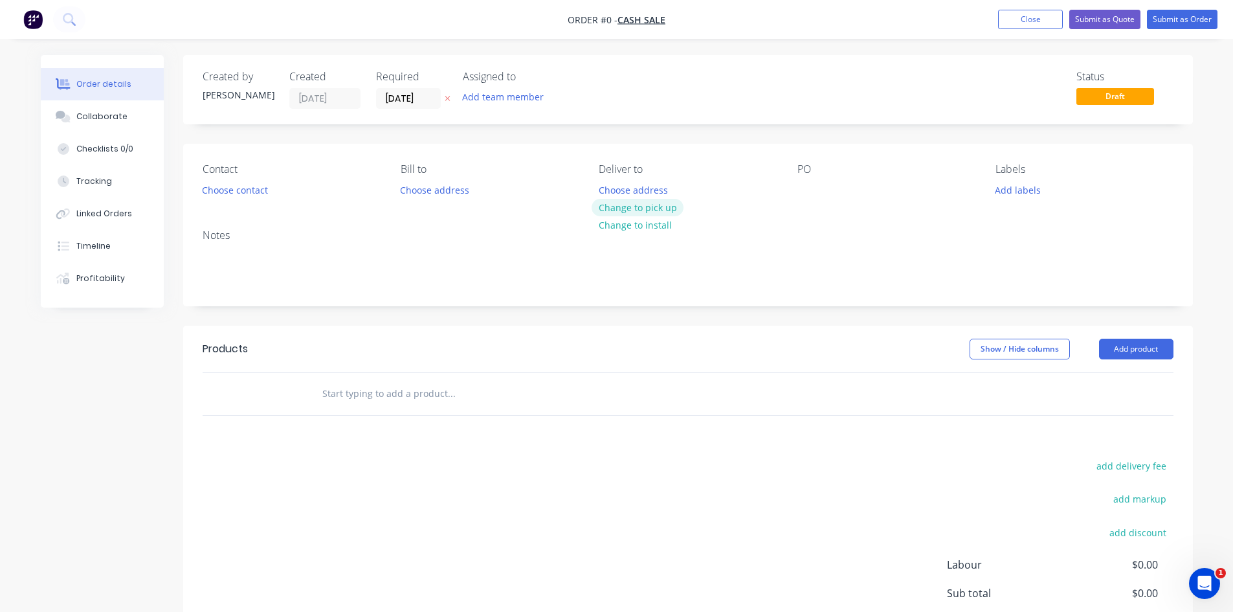
click at [654, 206] on button "Change to pick up" at bounding box center [637, 207] width 92 height 17
click at [315, 395] on div at bounding box center [505, 394] width 388 height 26
click at [351, 393] on input "text" at bounding box center [451, 394] width 259 height 26
type input "POSTER"
click at [1163, 348] on button "Add product" at bounding box center [1136, 348] width 74 height 21
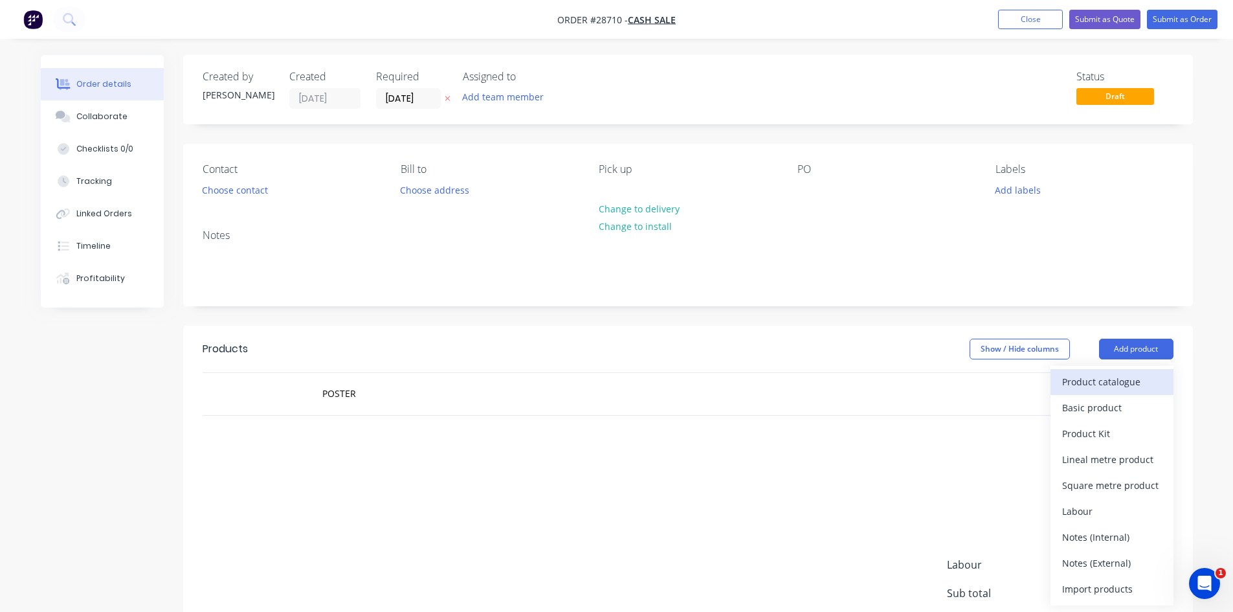
click at [1125, 386] on div "Product catalogue" at bounding box center [1112, 381] width 100 height 19
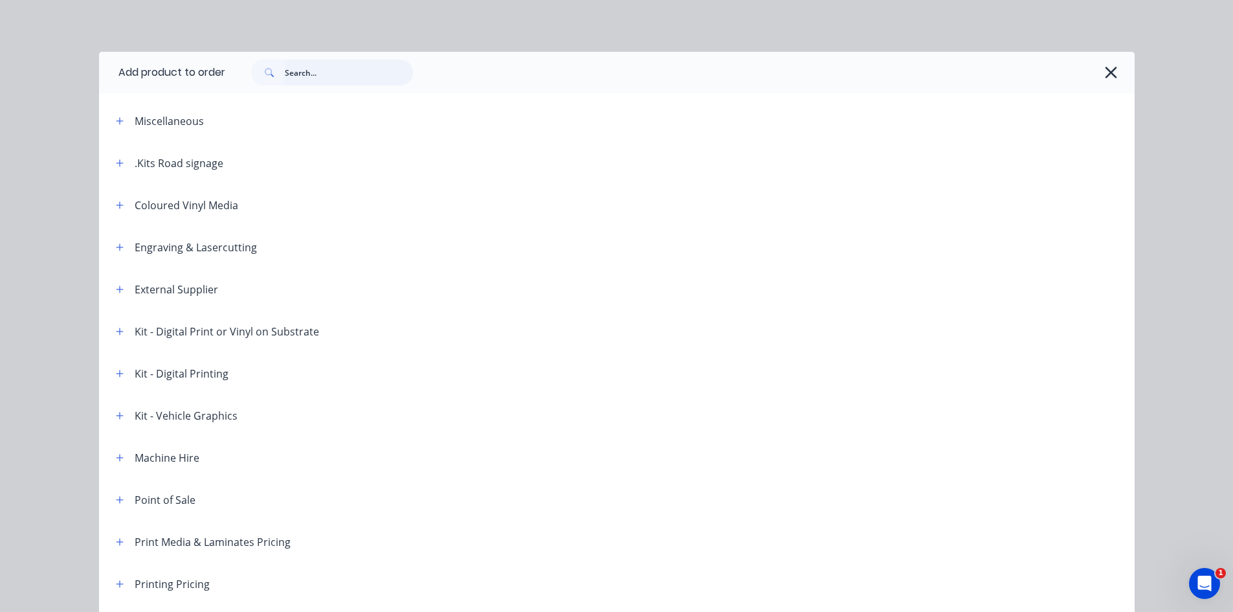
click at [313, 74] on input "text" at bounding box center [349, 73] width 128 height 26
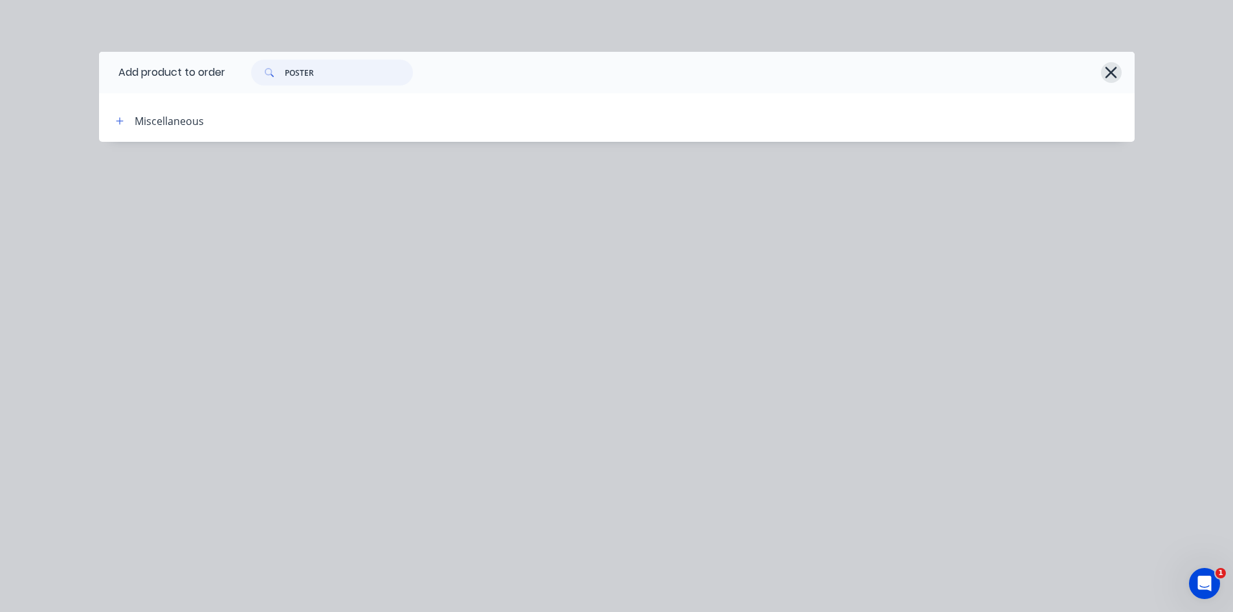
type input "POSTER"
click at [1116, 71] on icon "button" at bounding box center [1111, 72] width 14 height 18
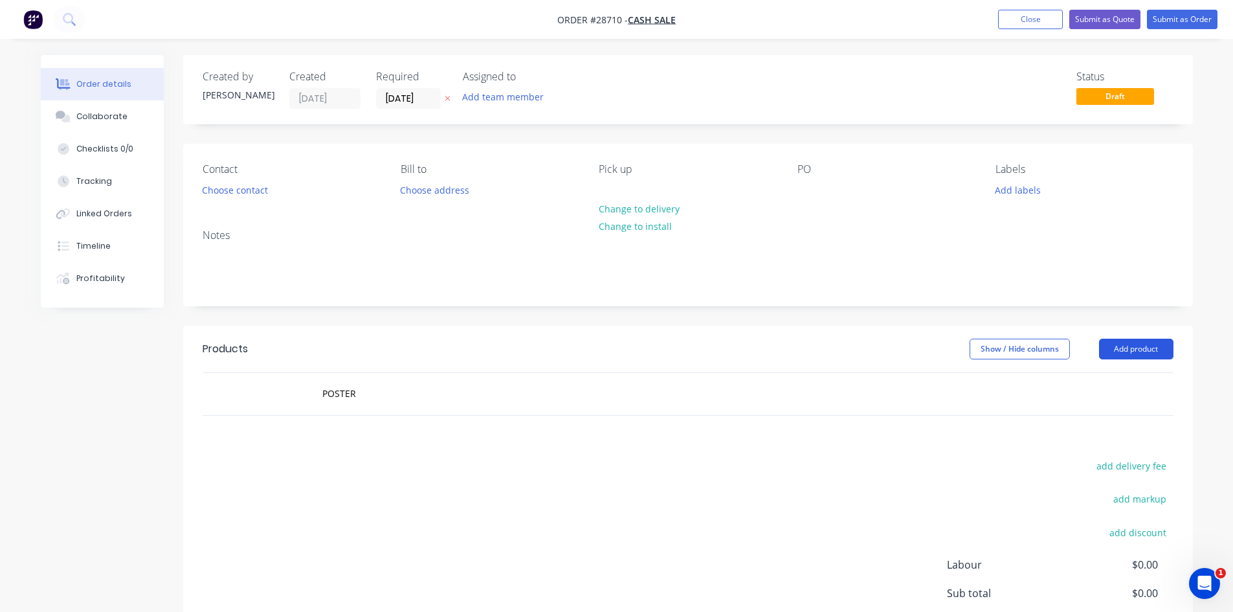
click at [1143, 351] on button "Add product" at bounding box center [1136, 348] width 74 height 21
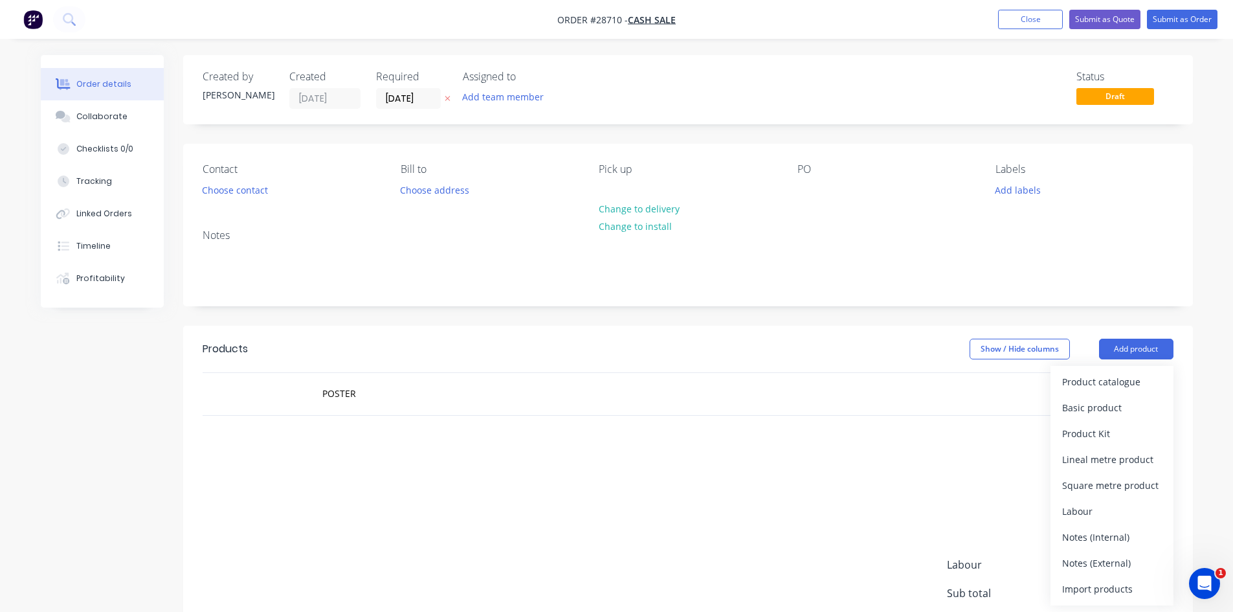
scroll to position [414, 0]
